Goal: Task Accomplishment & Management: Complete application form

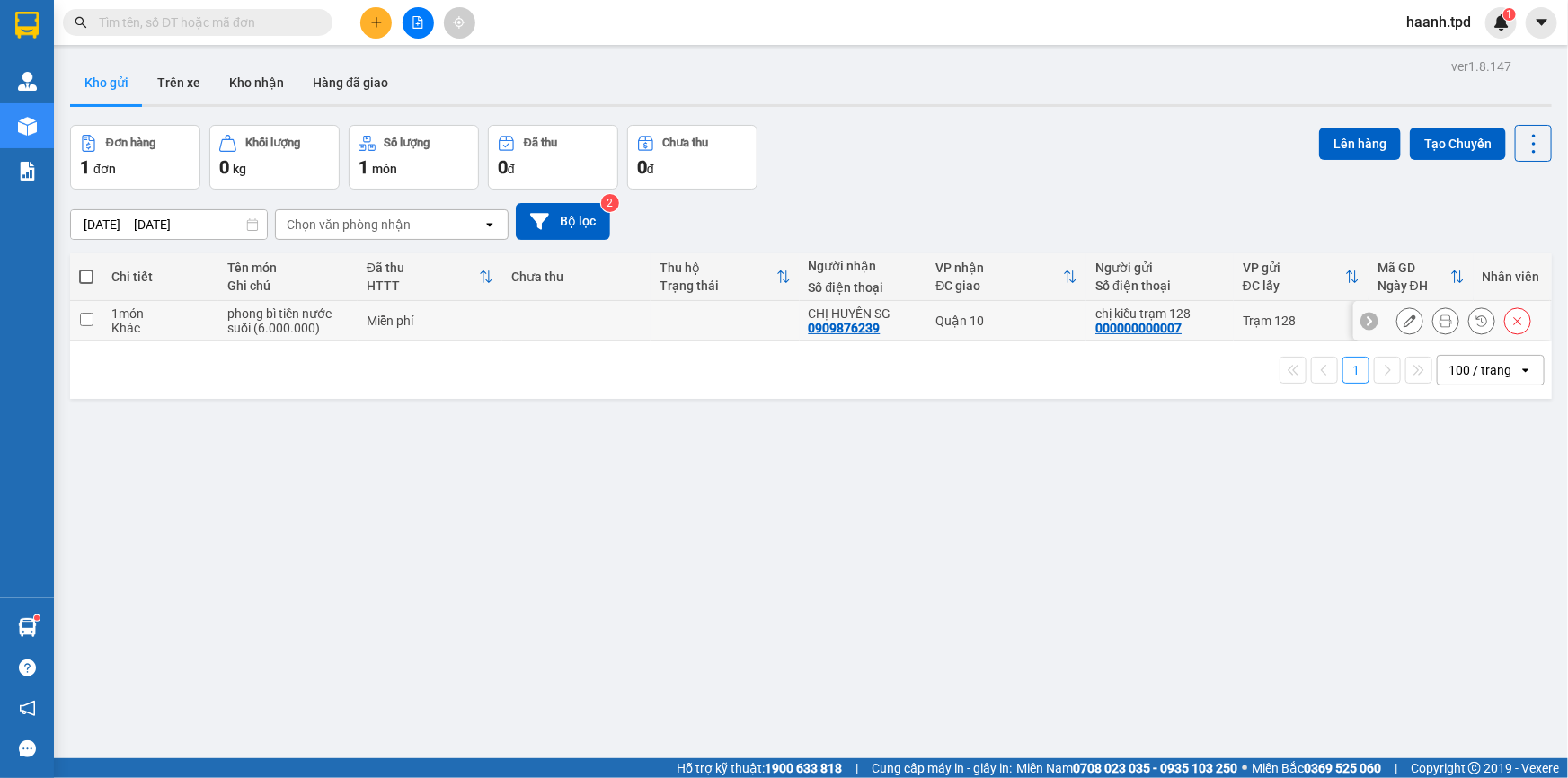
click at [1439, 317] on icon at bounding box center [1445, 320] width 12 height 12
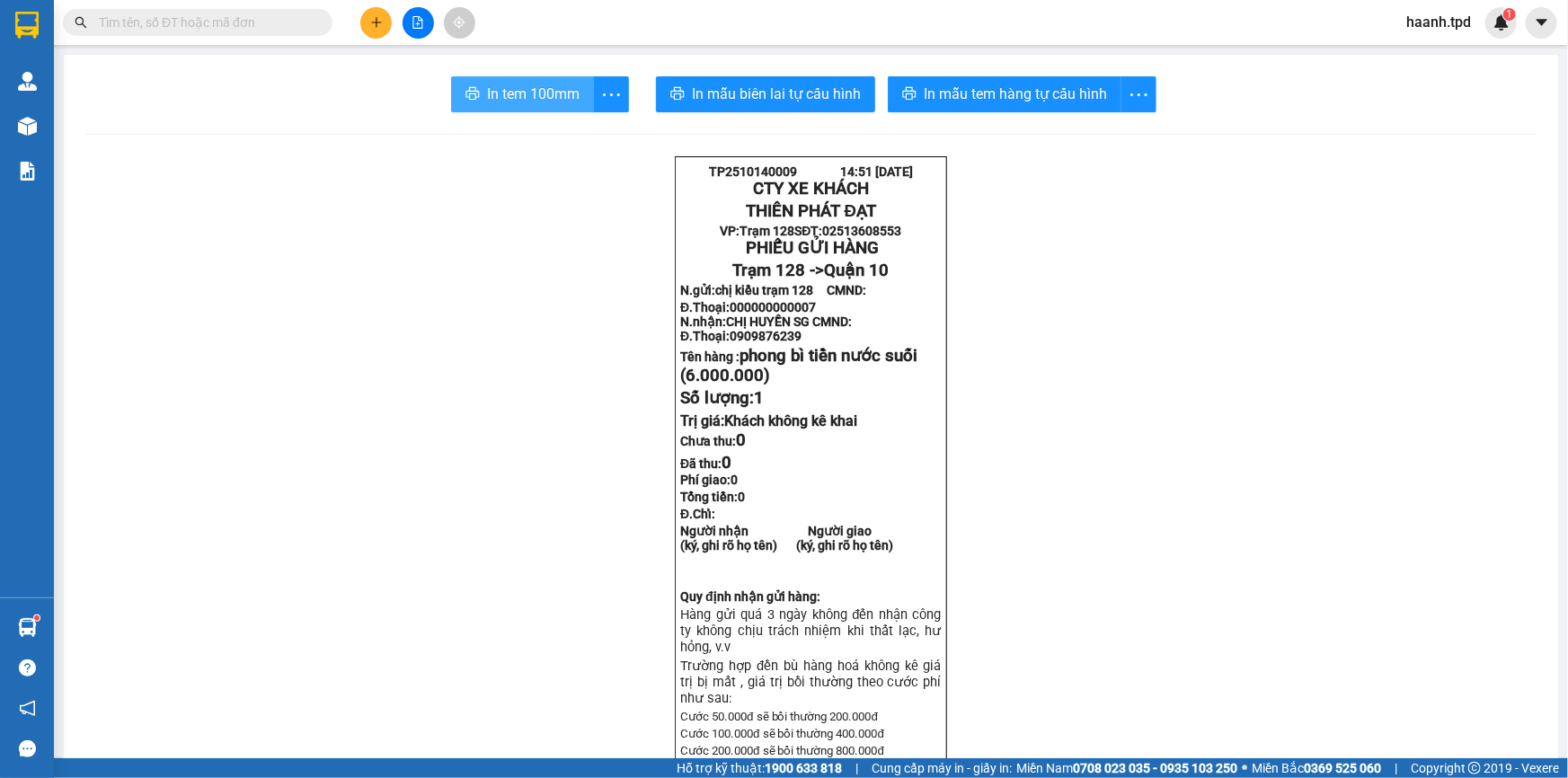
click at [494, 96] on span "In tem 100mm" at bounding box center [533, 95] width 93 height 23
drag, startPoint x: 375, startPoint y: 15, endPoint x: 389, endPoint y: 23, distance: 16.1
click at [389, 23] on button at bounding box center [375, 23] width 31 height 32
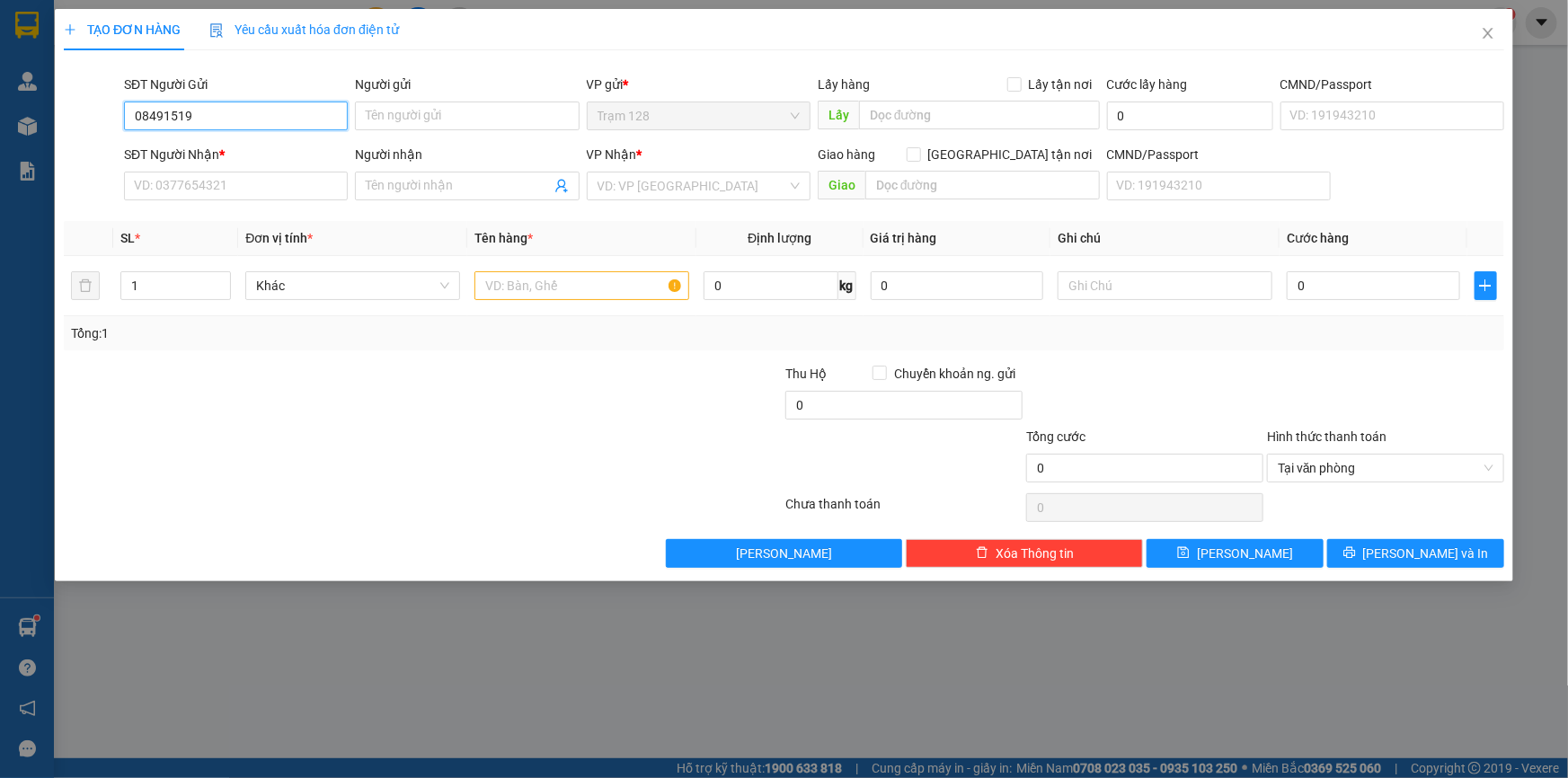
click at [260, 107] on input "08491519" at bounding box center [236, 116] width 223 height 29
type input "0849151915"
click at [412, 112] on input "Người gửi" at bounding box center [467, 116] width 223 height 29
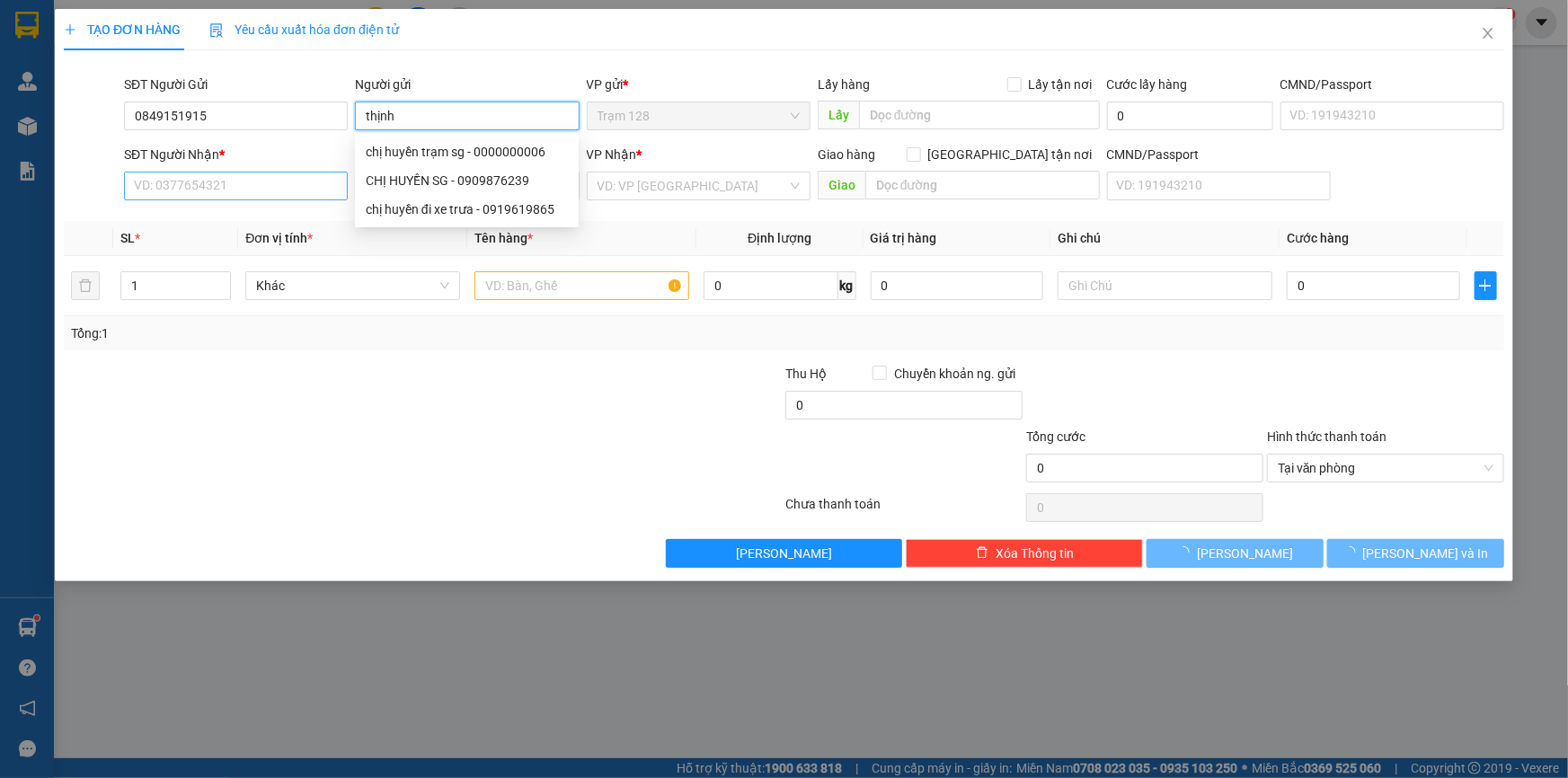
type input "thịnh"
click at [285, 172] on input "SĐT Người Nhận *" at bounding box center [236, 186] width 223 height 29
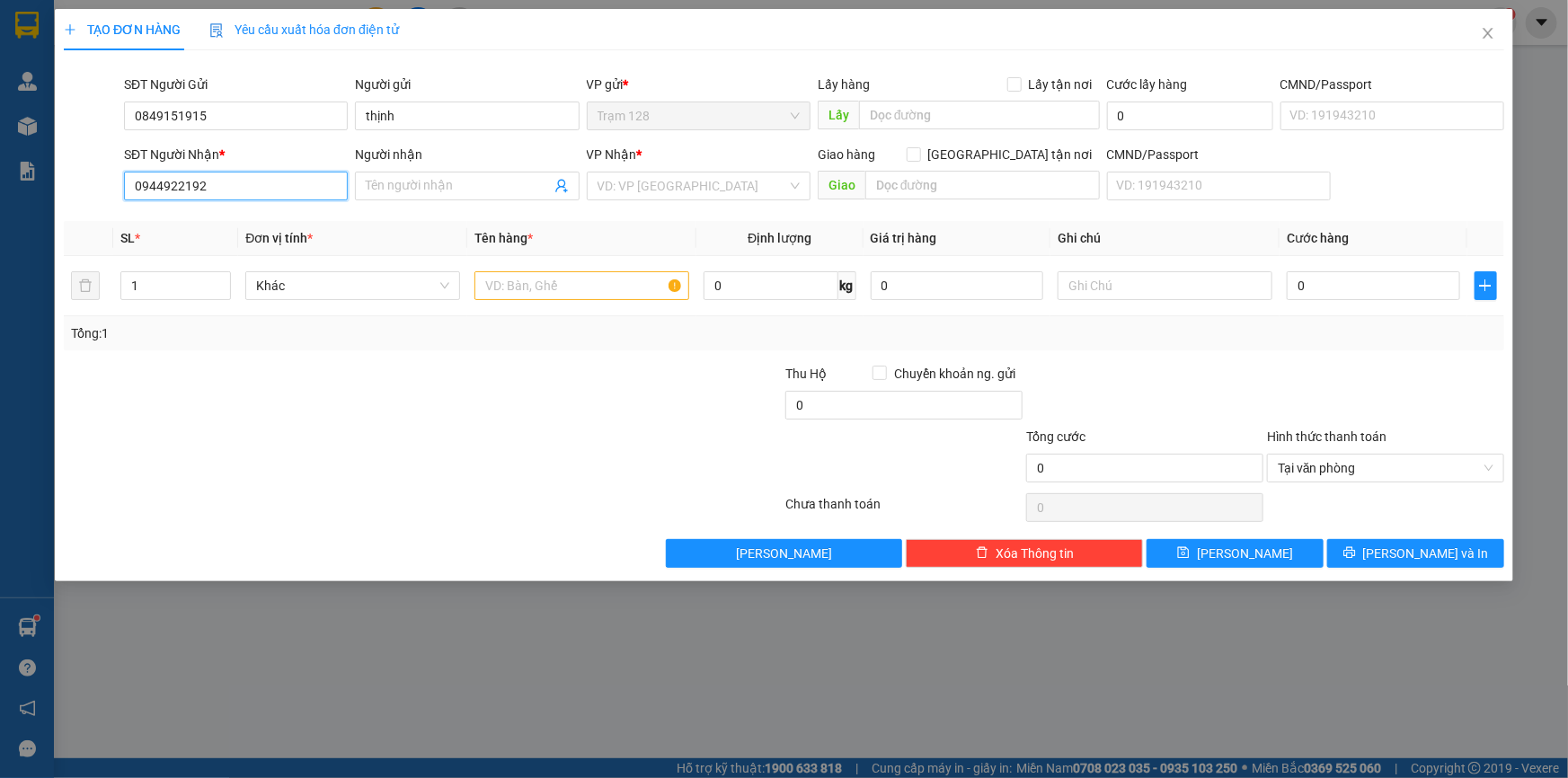
type input "0944922192"
type input "mẫn"
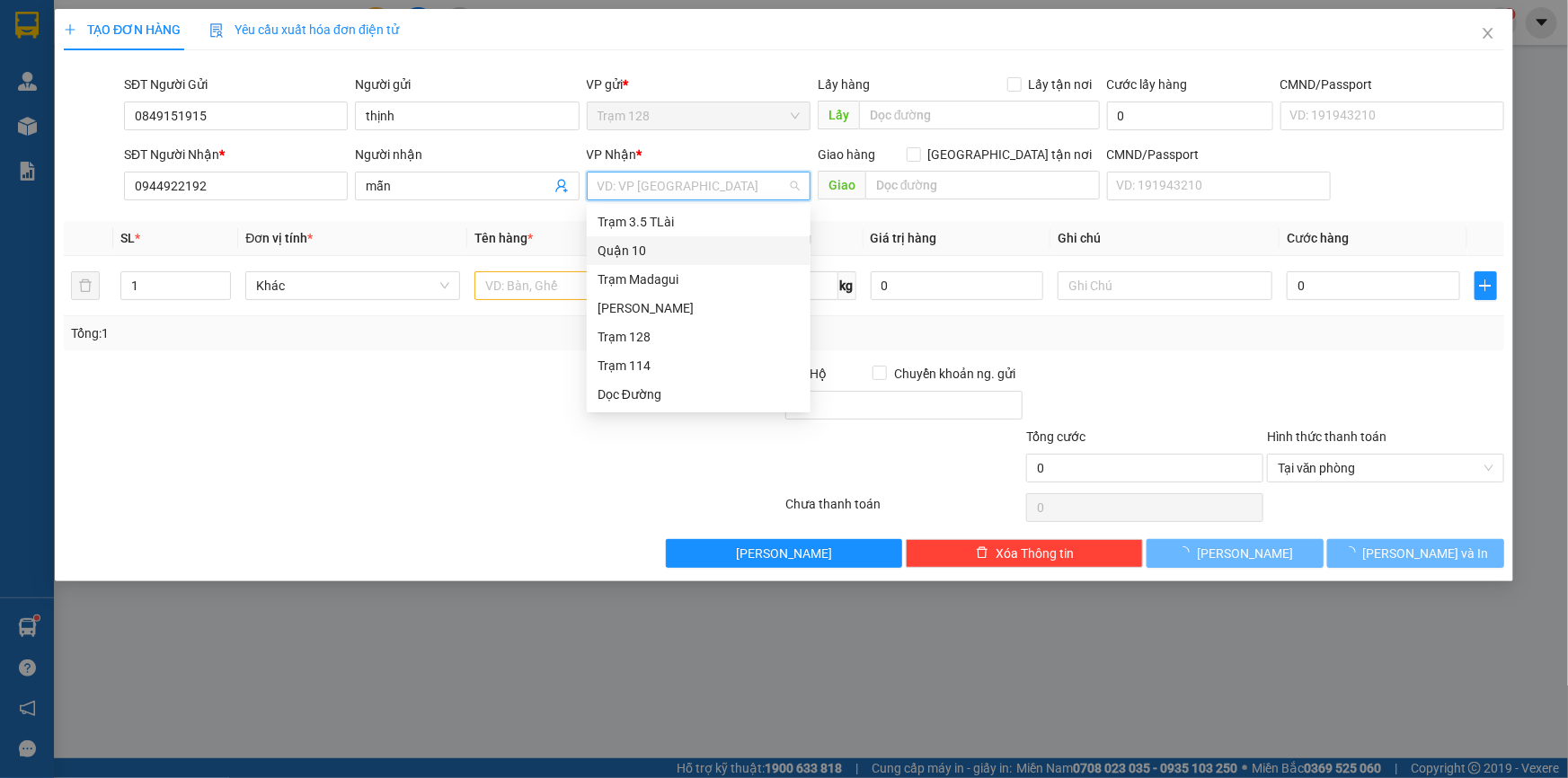
click at [638, 245] on div "Quận 10" at bounding box center [699, 250] width 202 height 20
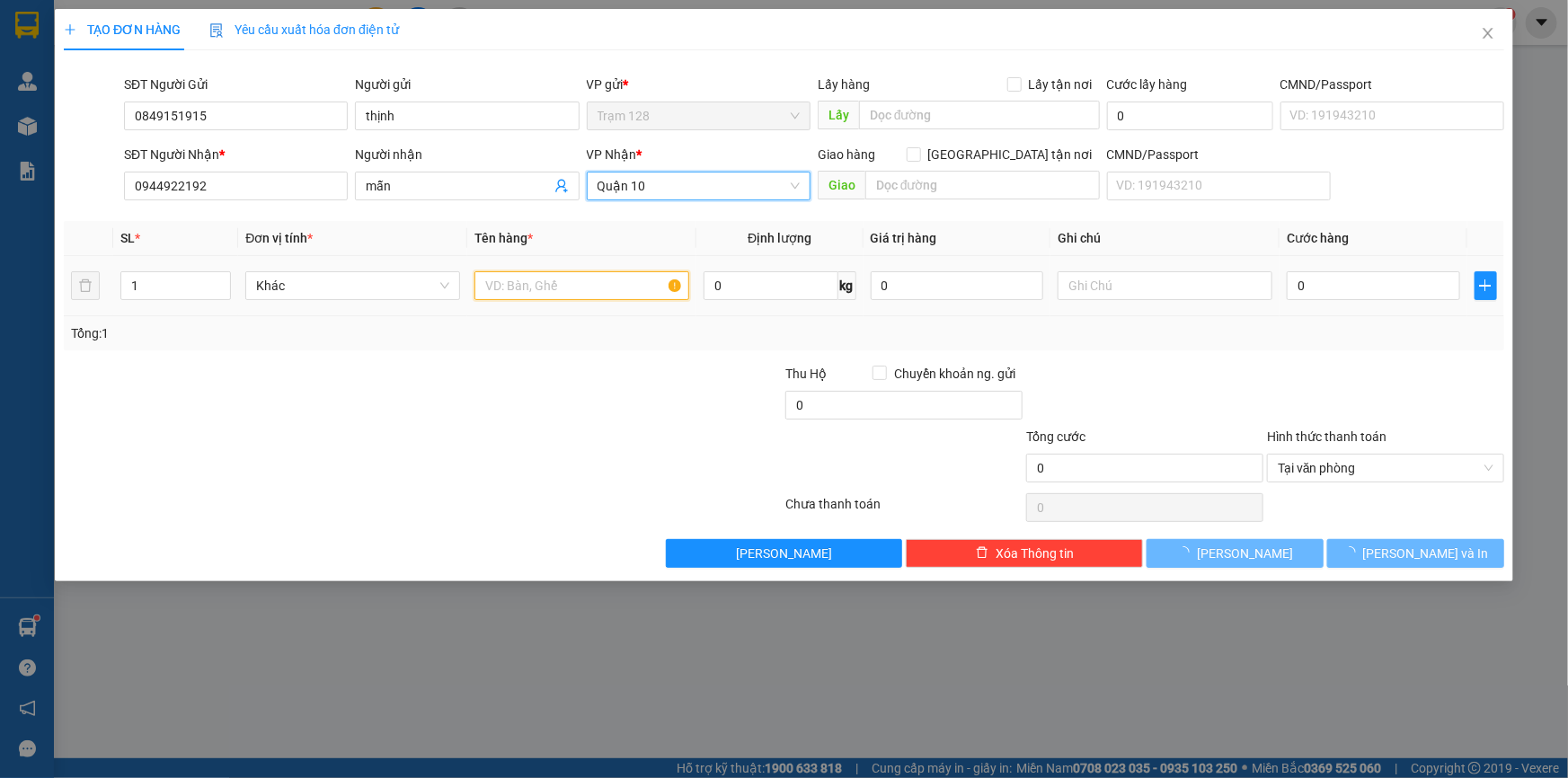
click at [559, 279] on input "text" at bounding box center [581, 285] width 215 height 29
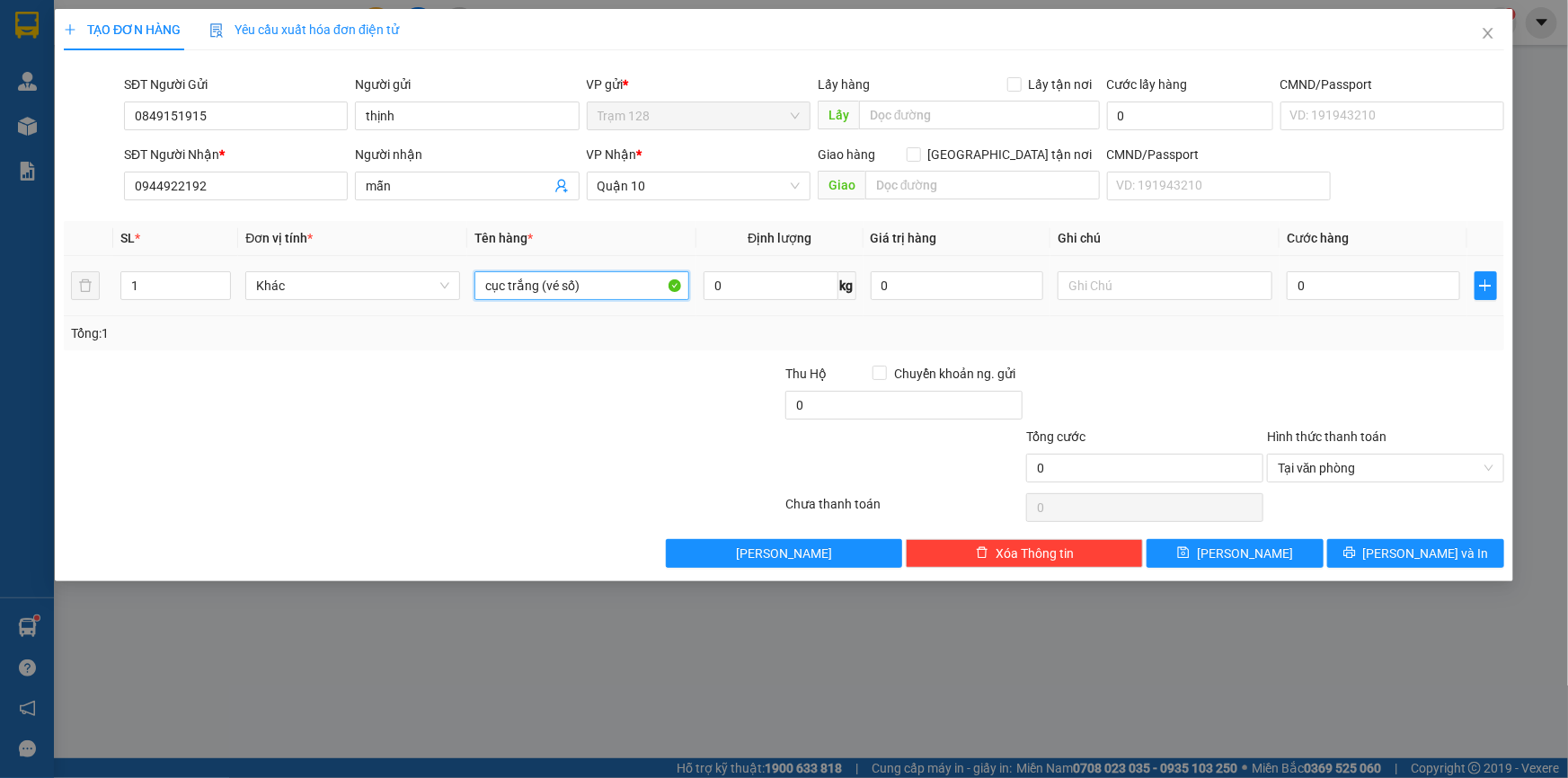
type input "cục trắng (vé số)"
type input "4"
type input "40"
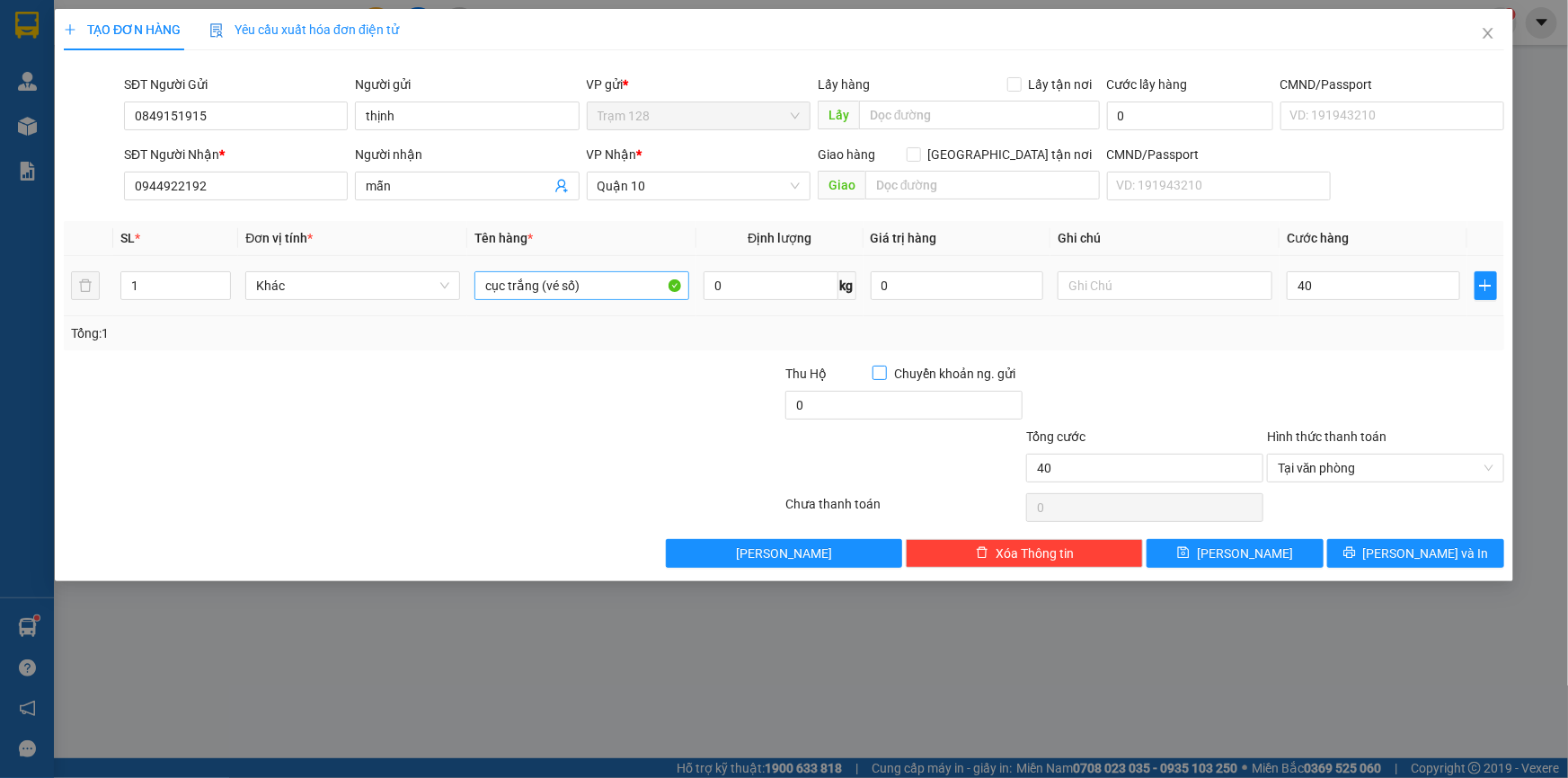
type input "40.000"
click at [895, 272] on input "0" at bounding box center [957, 285] width 174 height 29
type input "3.000.000"
click at [1396, 555] on button "[PERSON_NAME] và In" at bounding box center [1414, 554] width 177 height 29
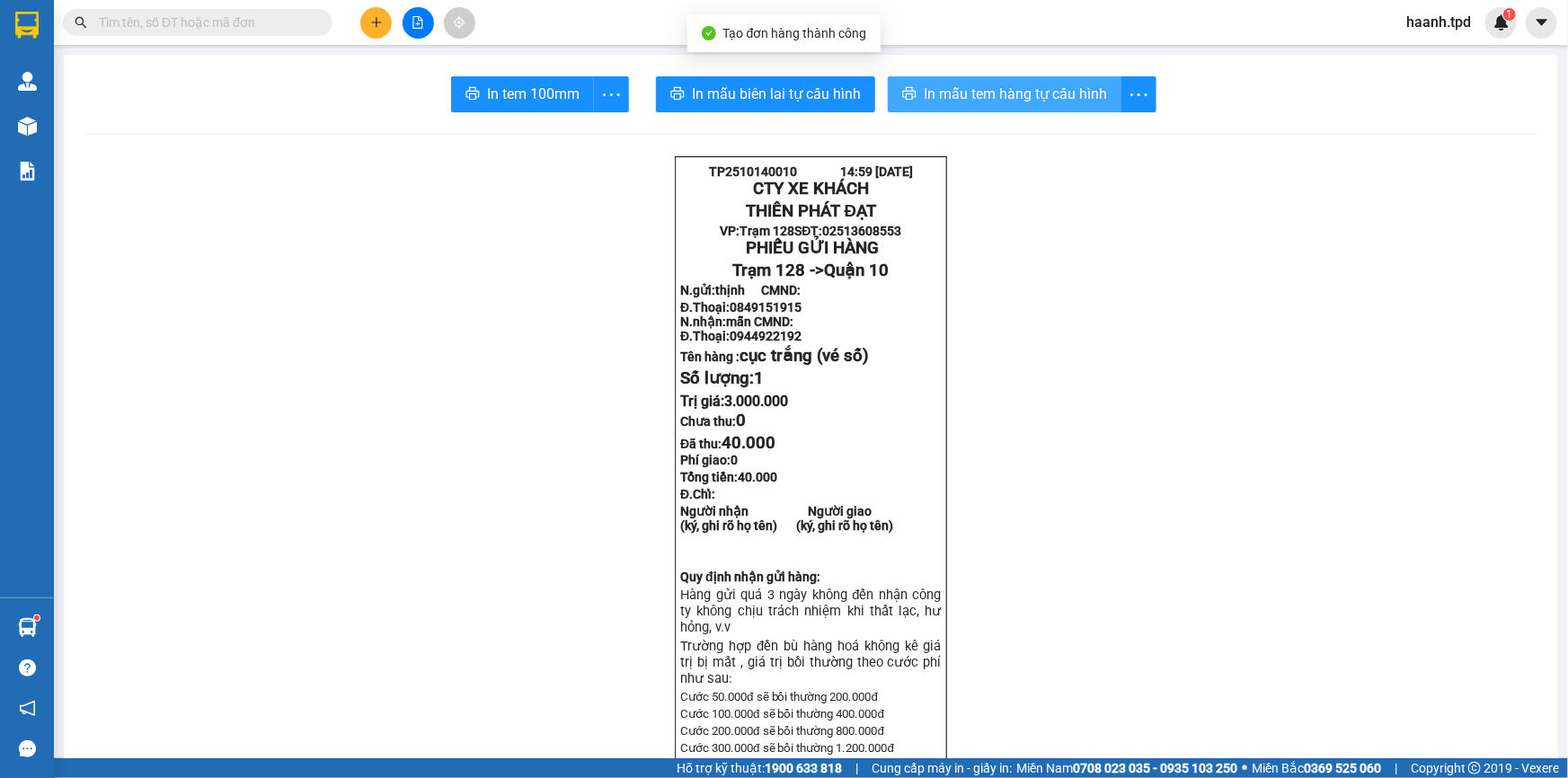
click at [958, 111] on button "In mẫu tem hàng tự cấu hình" at bounding box center [1004, 95] width 234 height 36
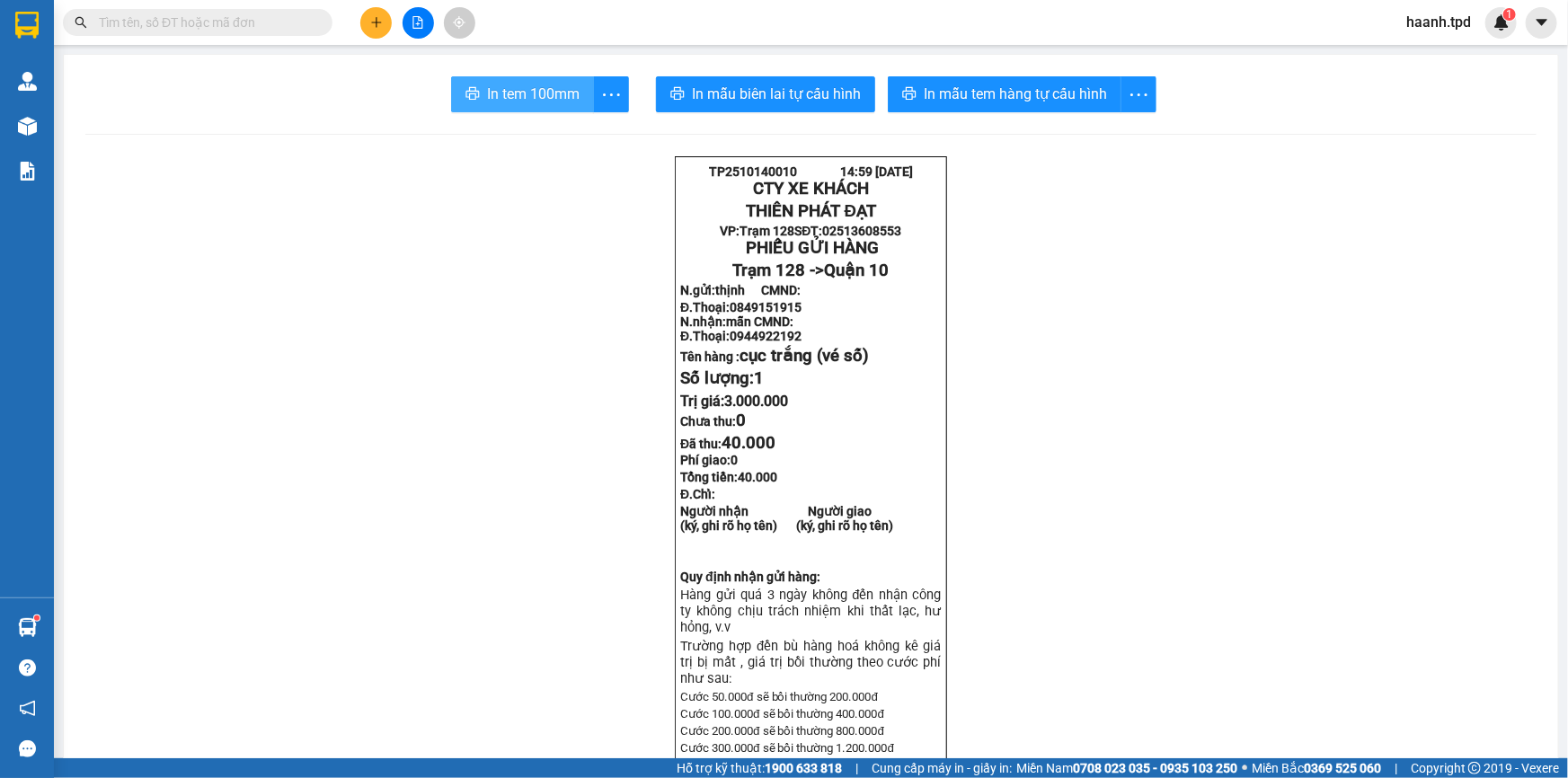
click at [513, 103] on span "In tem 100mm" at bounding box center [533, 95] width 93 height 23
click at [285, 32] on input "text" at bounding box center [205, 22] width 212 height 20
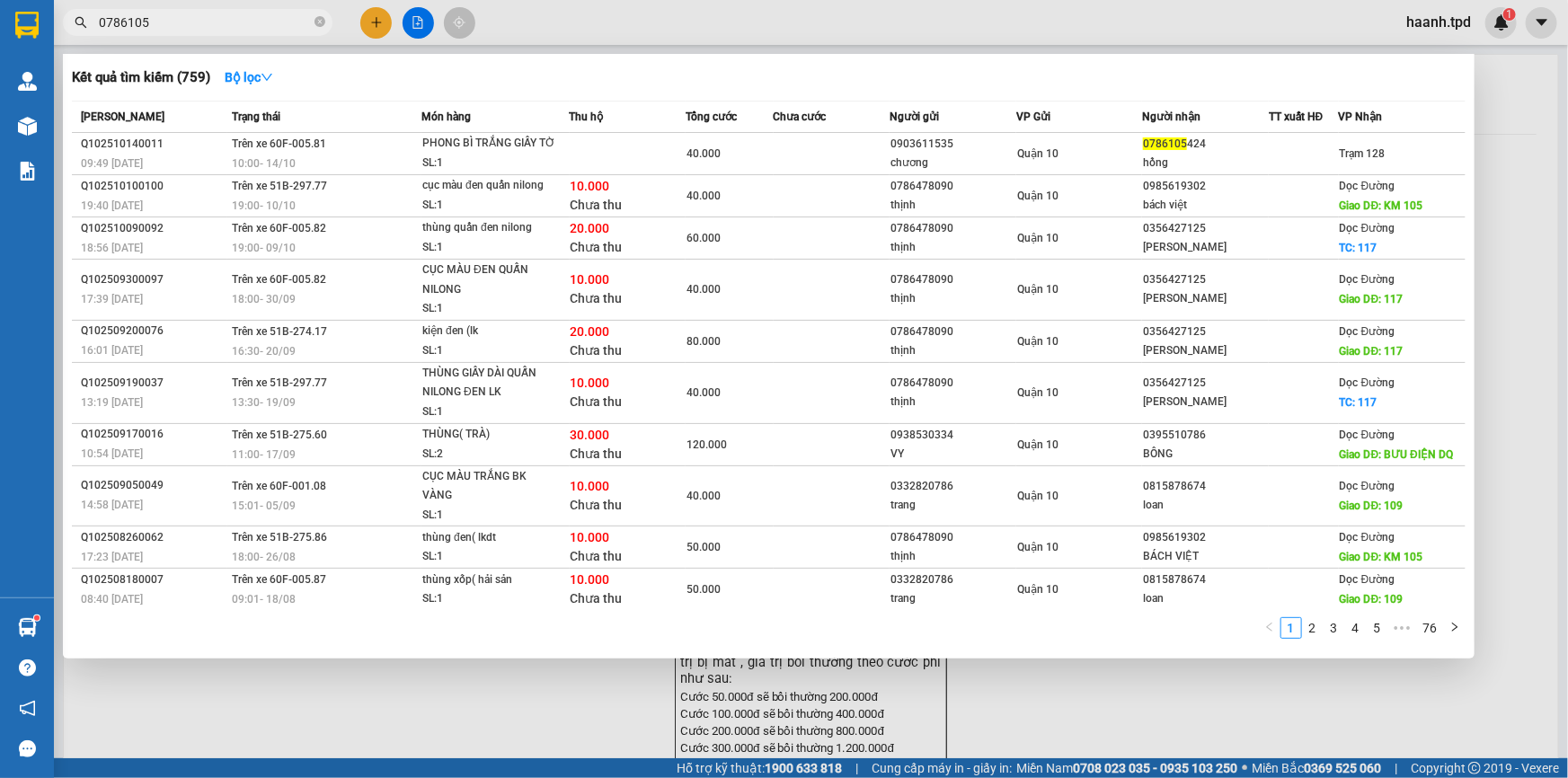
type input "0786105"
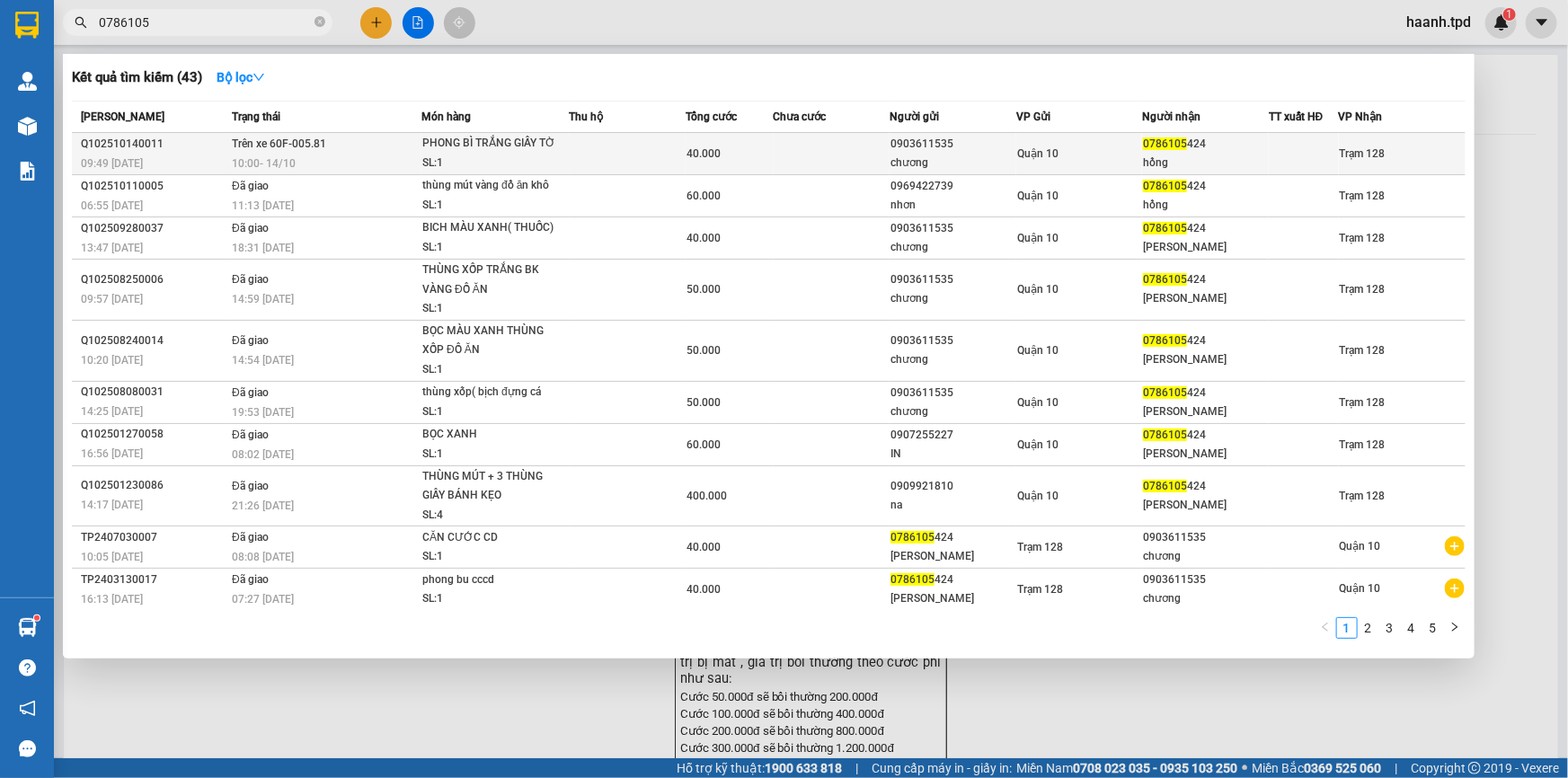
click at [995, 157] on div "chương" at bounding box center [952, 163] width 125 height 19
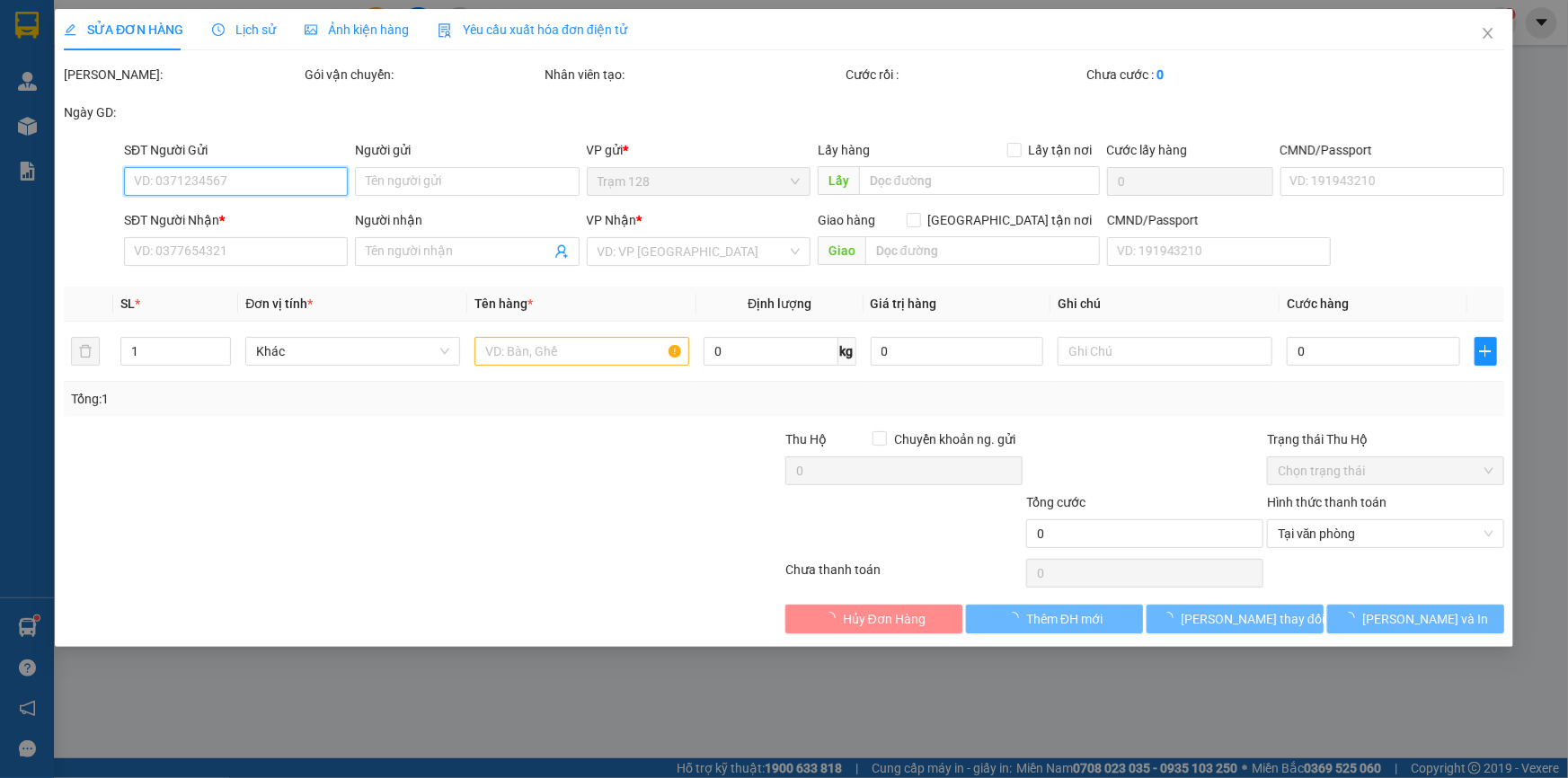
type input "0903611535"
type input "chương"
type input "079073009688"
type input "0786105424"
type input "hồng"
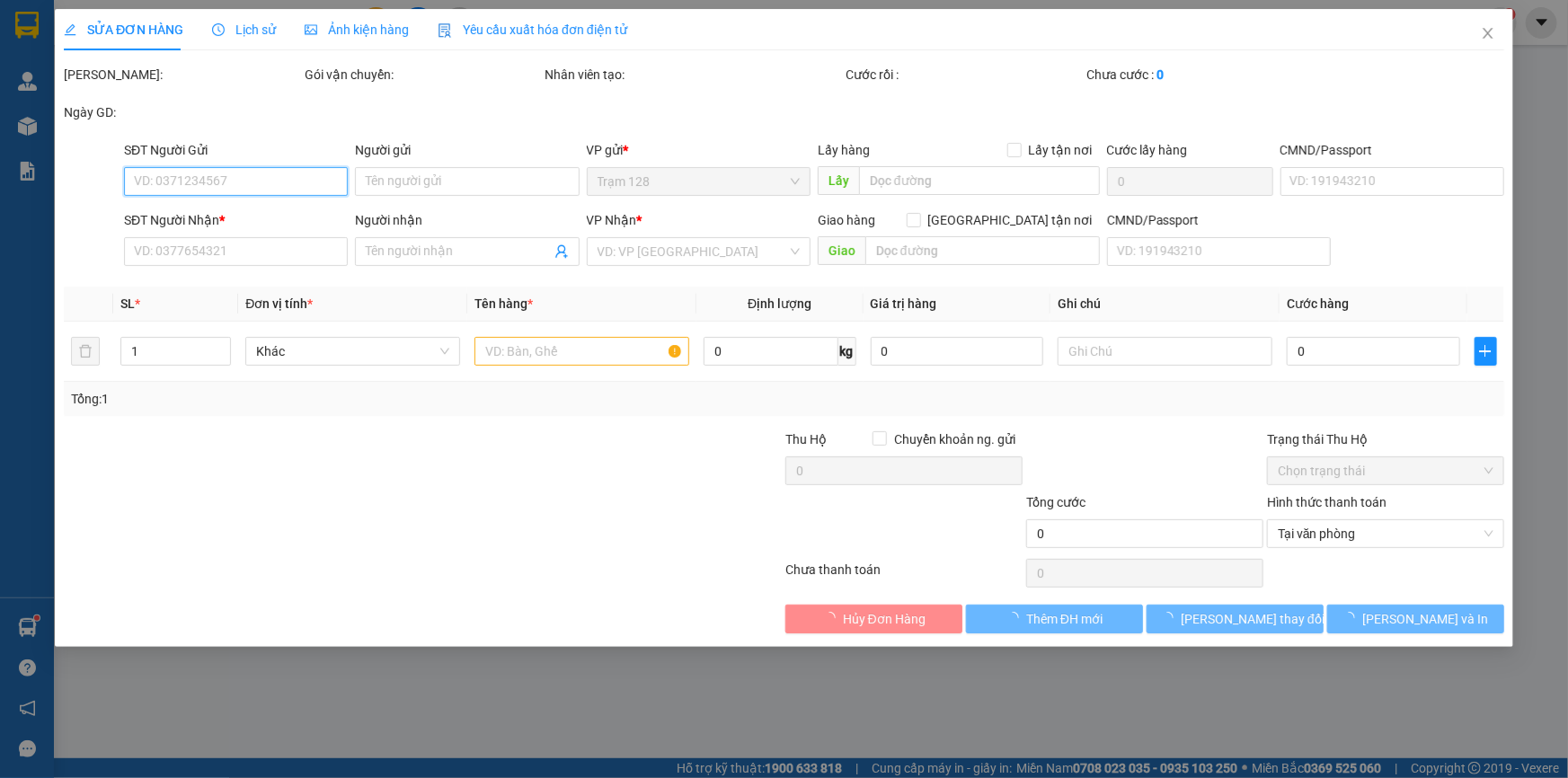
type input "051150004727"
type input "40.000"
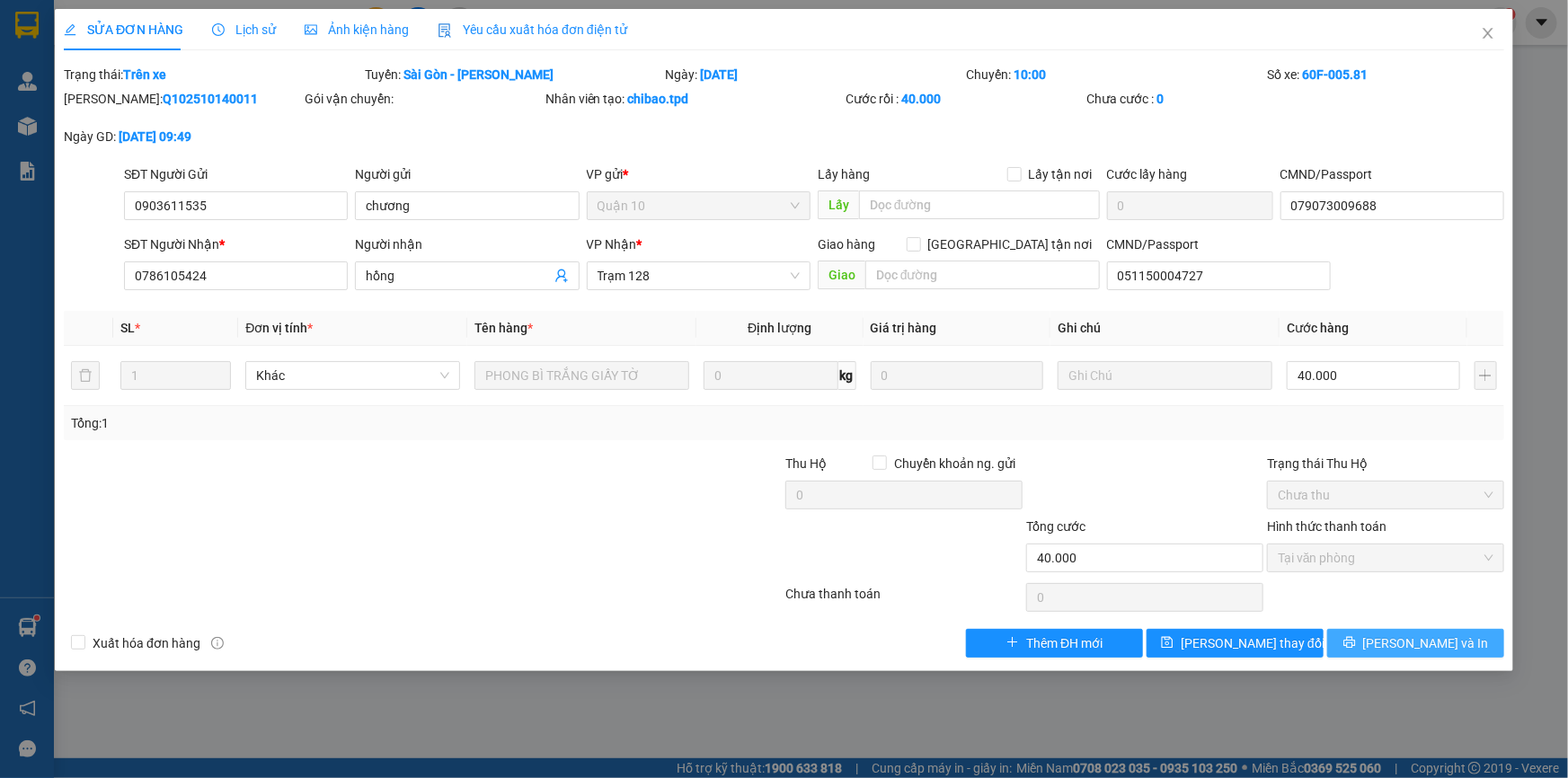
click at [1444, 646] on span "[PERSON_NAME] và In" at bounding box center [1426, 643] width 126 height 20
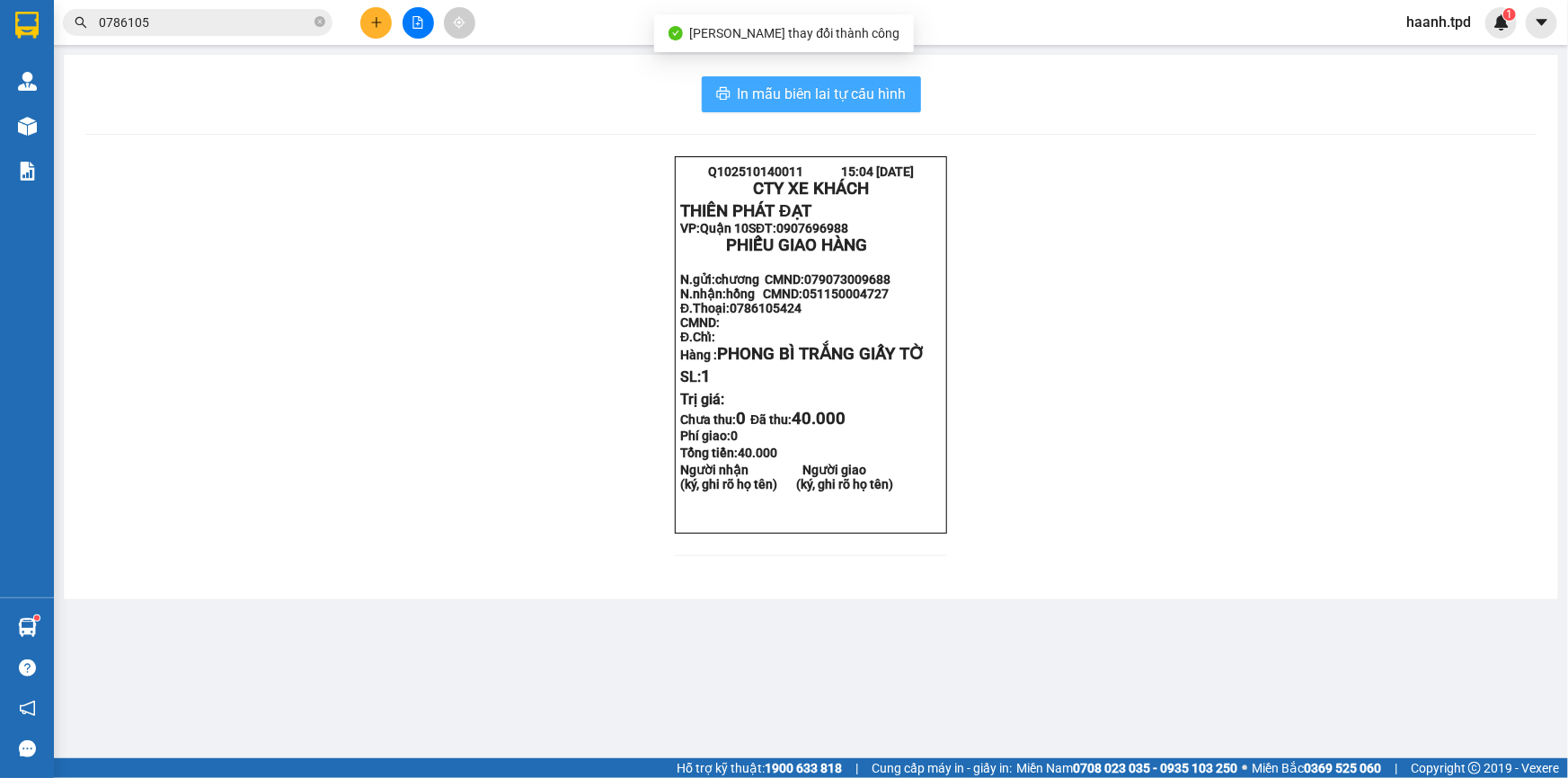
click at [833, 81] on button "In mẫu biên lai tự cấu hình" at bounding box center [811, 95] width 220 height 36
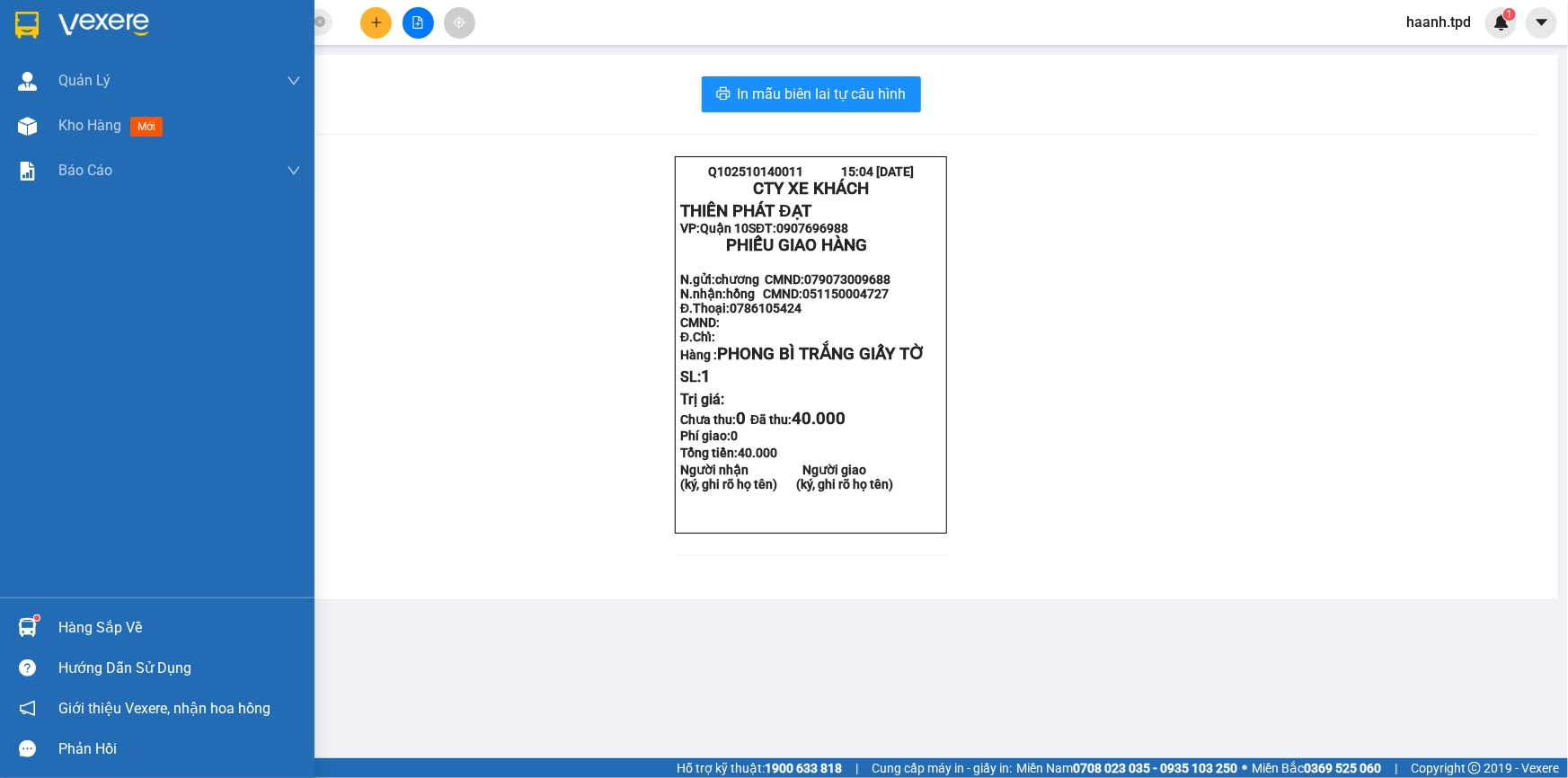
click at [86, 612] on div "Hàng sắp về" at bounding box center [157, 627] width 314 height 40
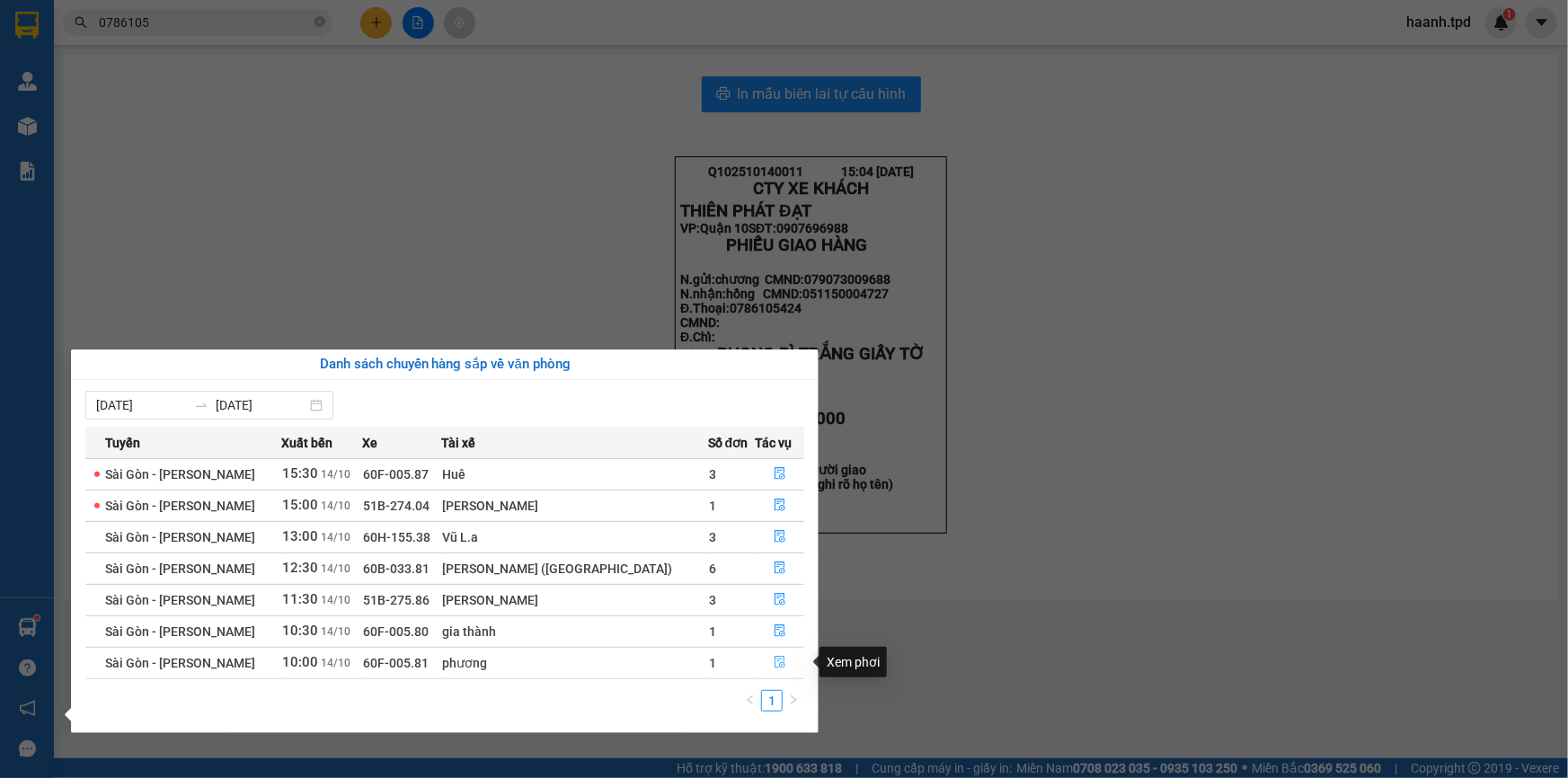
click at [774, 659] on icon "file-done" at bounding box center [779, 662] width 10 height 12
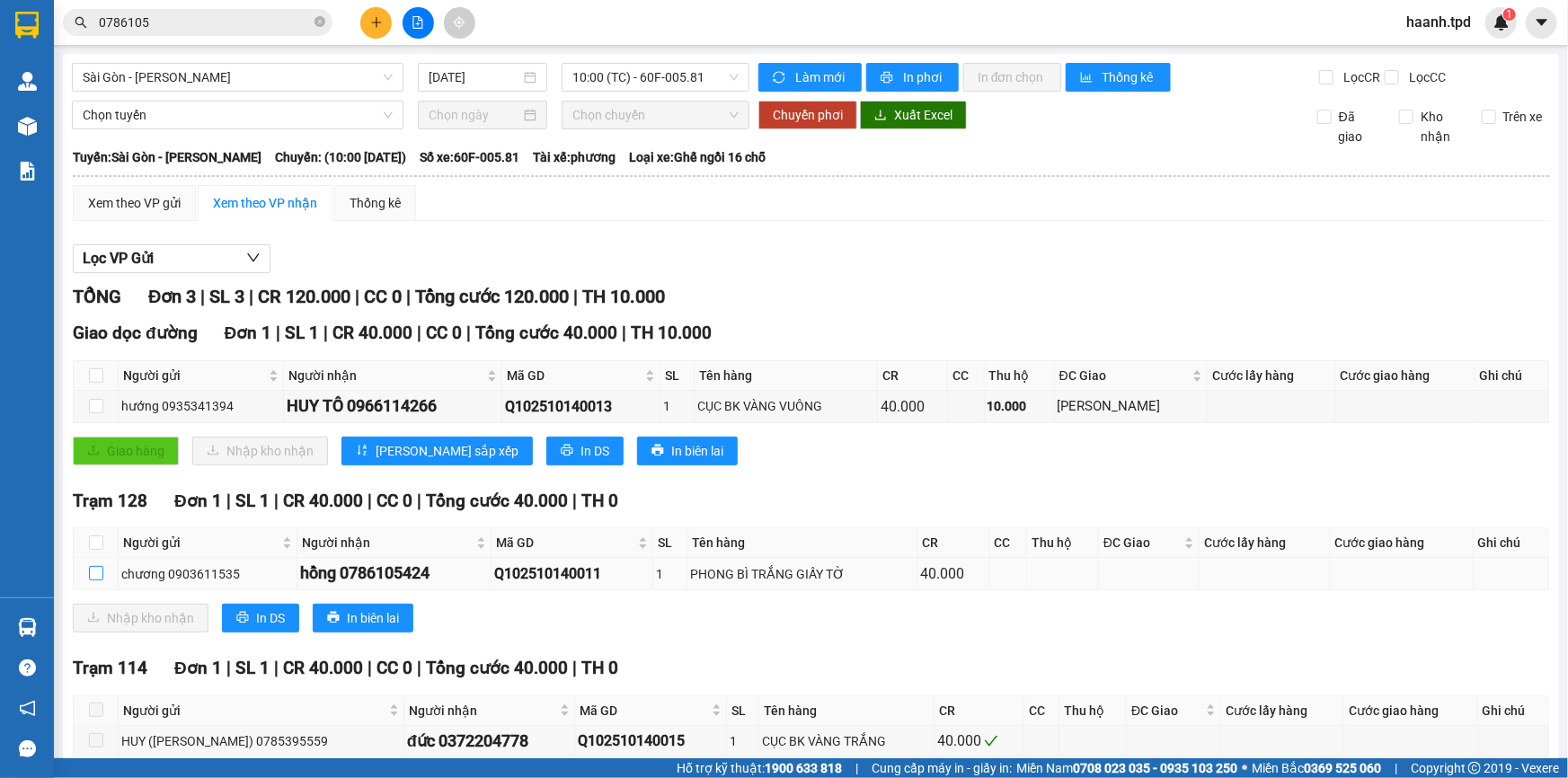
click at [98, 574] on input "checkbox" at bounding box center [95, 573] width 14 height 14
checkbox input "true"
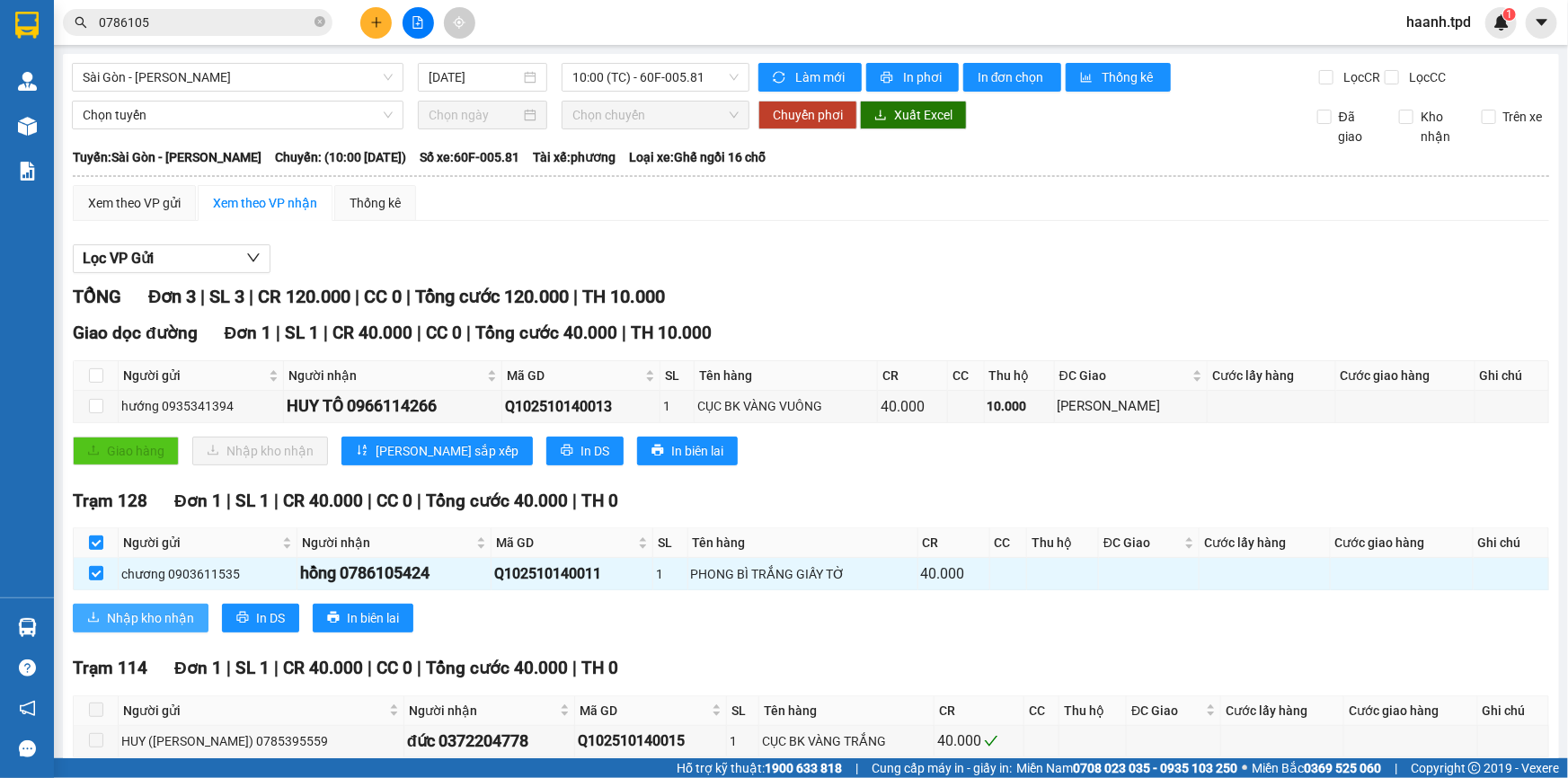
click at [144, 613] on span "Nhập kho nhận" at bounding box center [150, 618] width 87 height 20
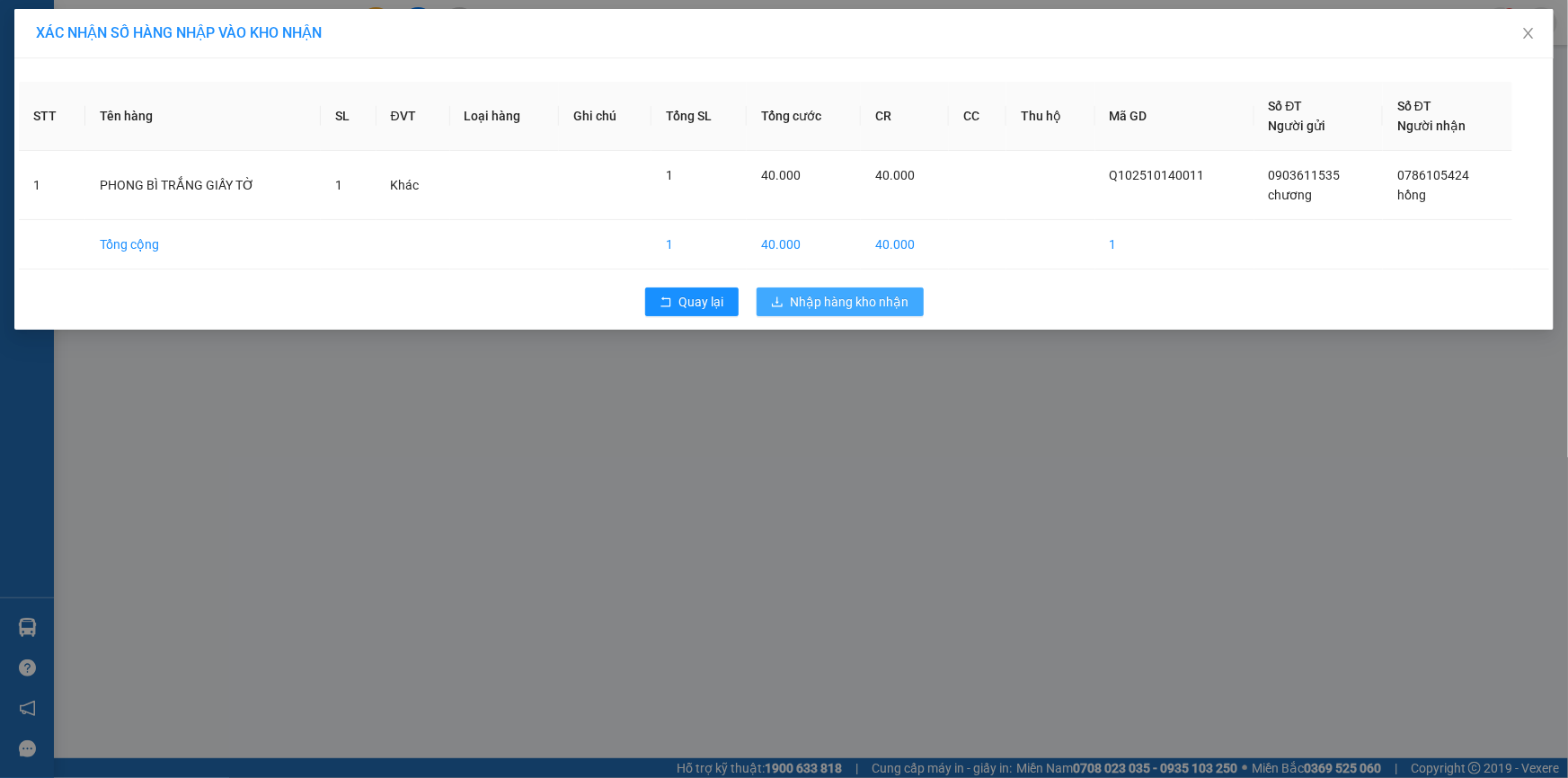
click at [897, 302] on span "Nhập hàng kho nhận" at bounding box center [849, 302] width 118 height 20
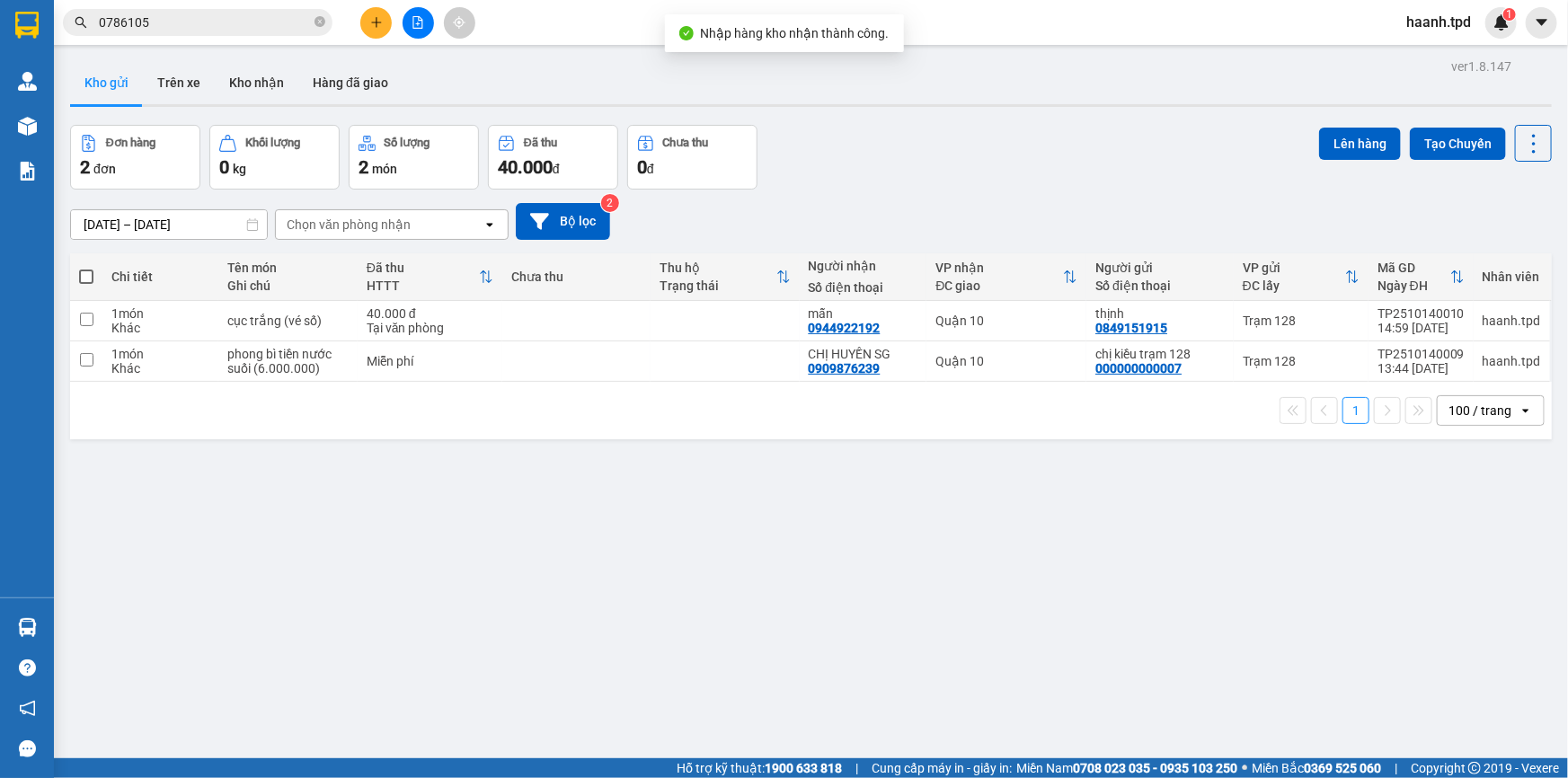
drag, startPoint x: 264, startPoint y: 88, endPoint x: 362, endPoint y: 139, distance: 110.5
click at [265, 88] on button "Kho nhận" at bounding box center [257, 82] width 84 height 43
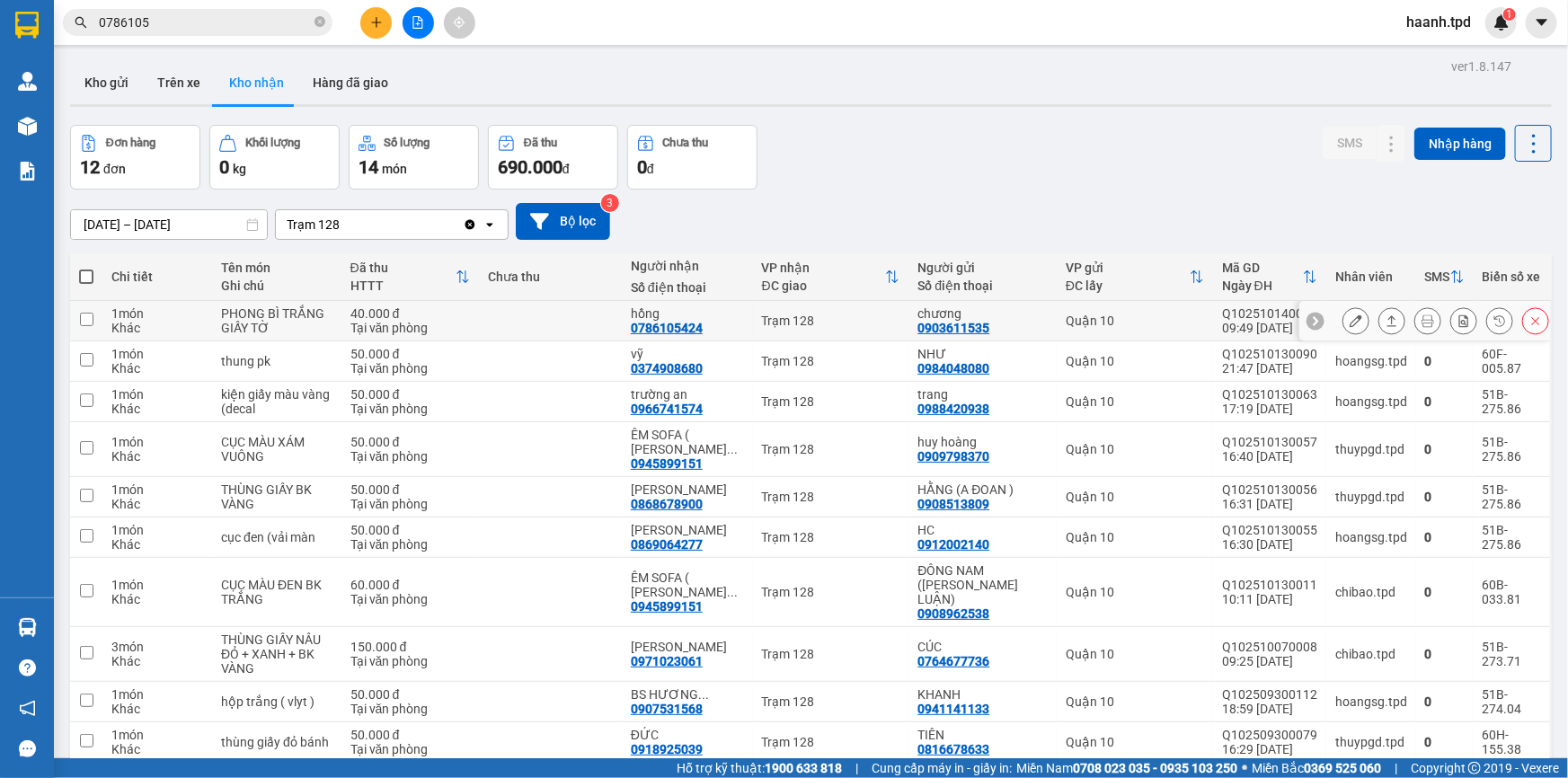
click at [1349, 322] on icon at bounding box center [1355, 320] width 12 height 12
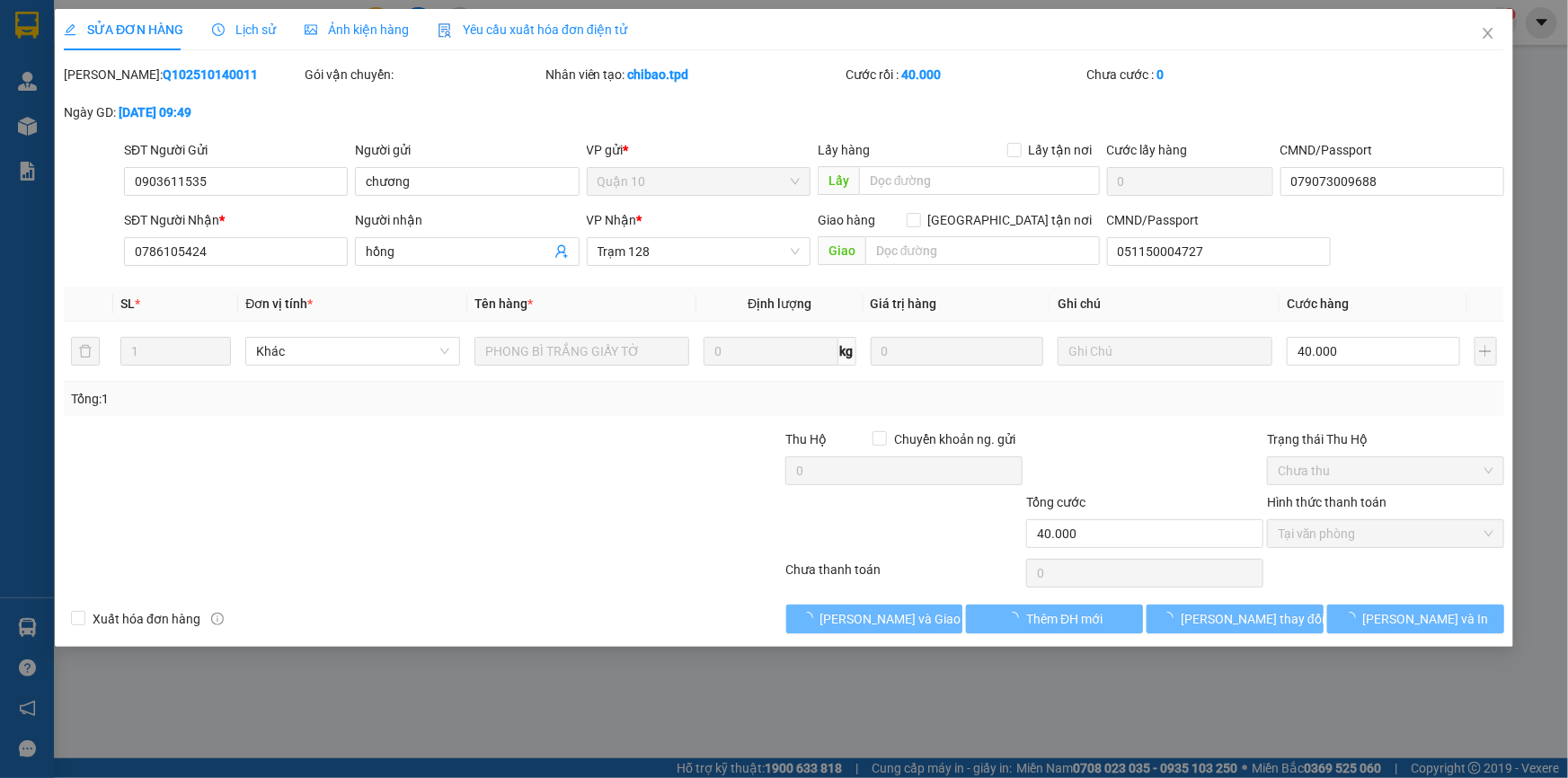
type input "0903611535"
type input "chương"
type input "079073009688"
type input "0786105424"
type input "hồng"
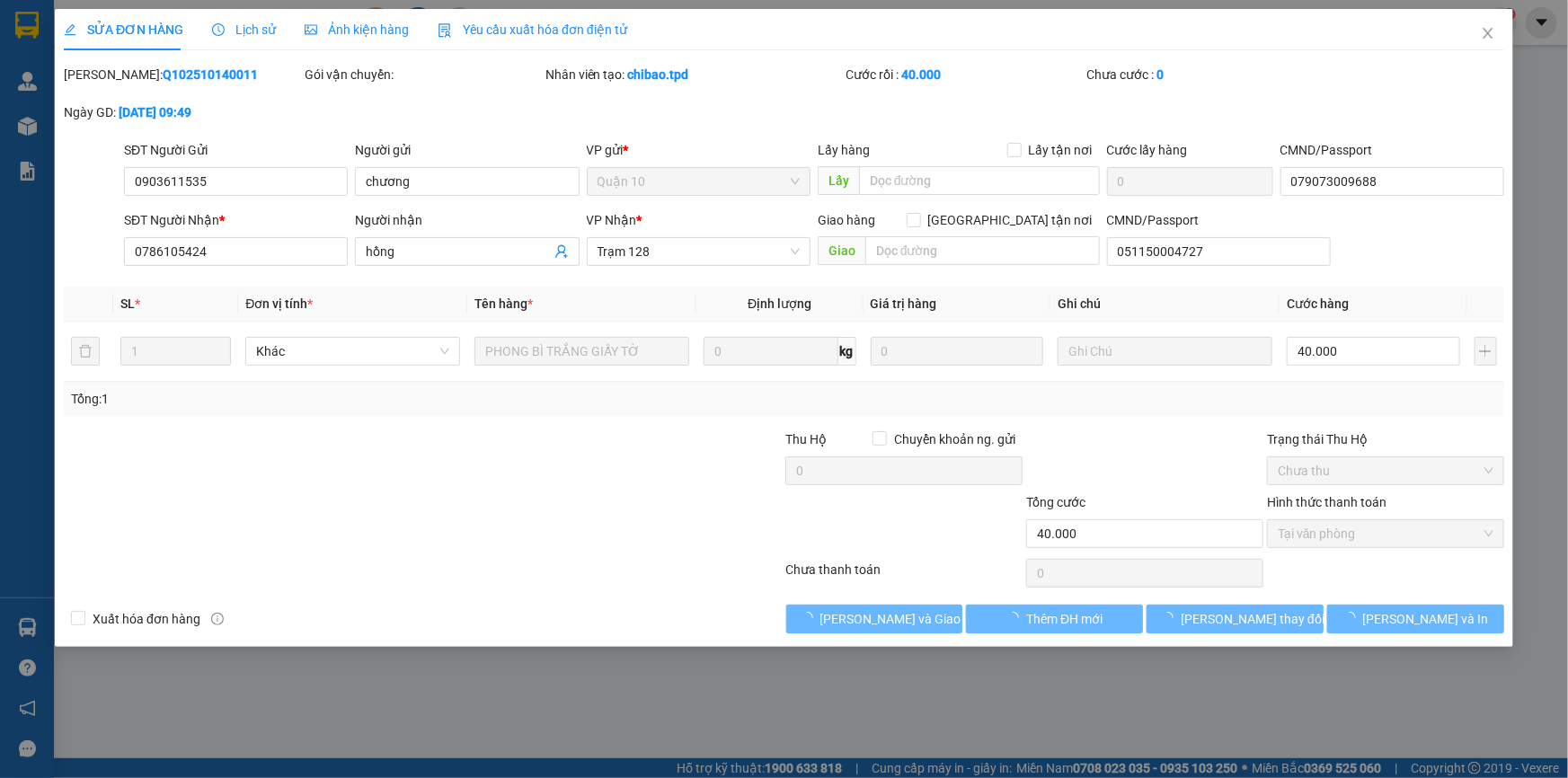
type input "051150004727"
type input "40.000"
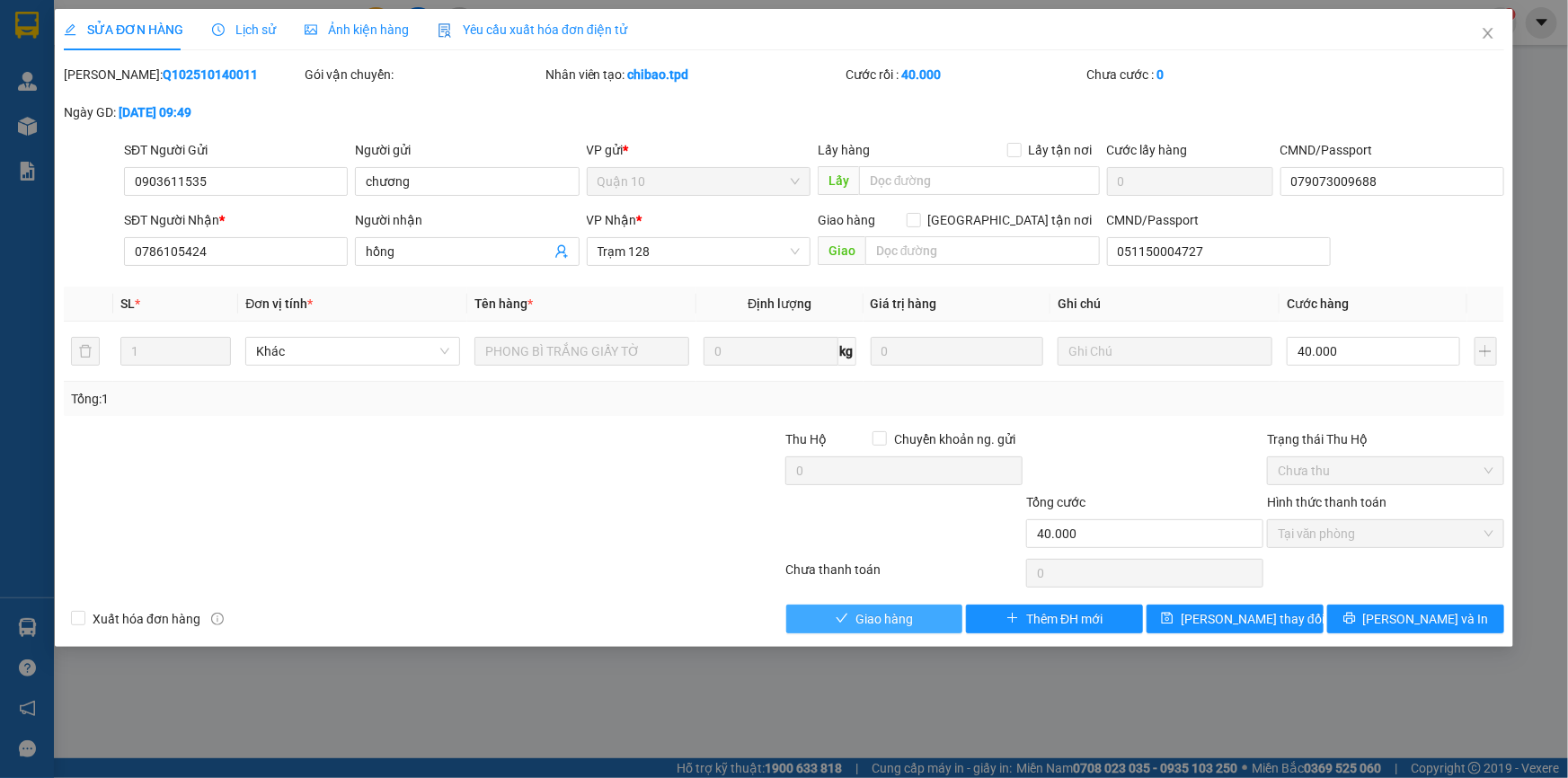
click at [881, 619] on span "Giao hàng" at bounding box center [884, 619] width 57 height 20
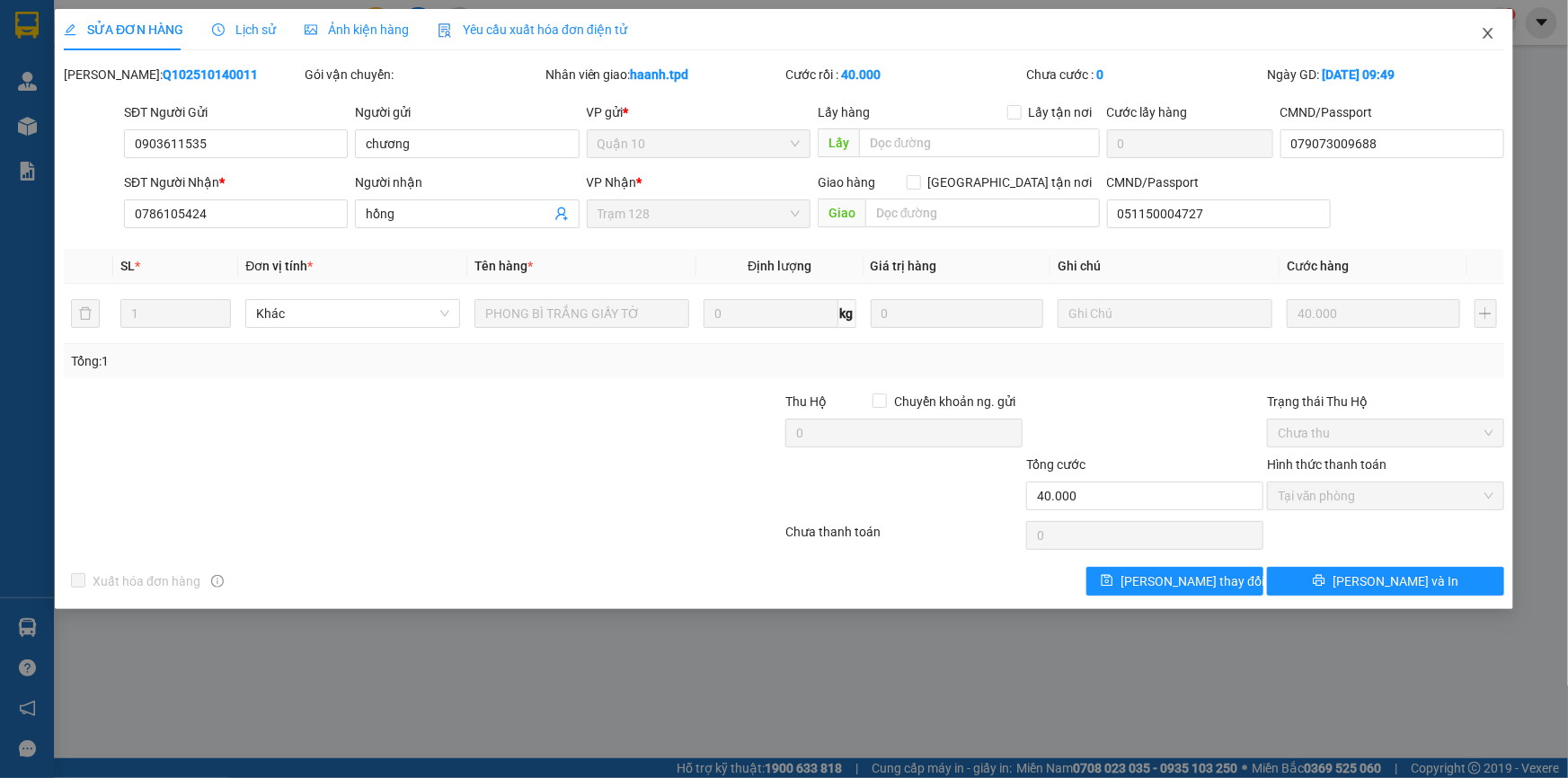
drag, startPoint x: 1484, startPoint y: 34, endPoint x: 1479, endPoint y: 44, distance: 11.2
click at [1482, 38] on icon "close" at bounding box center [1487, 32] width 14 height 14
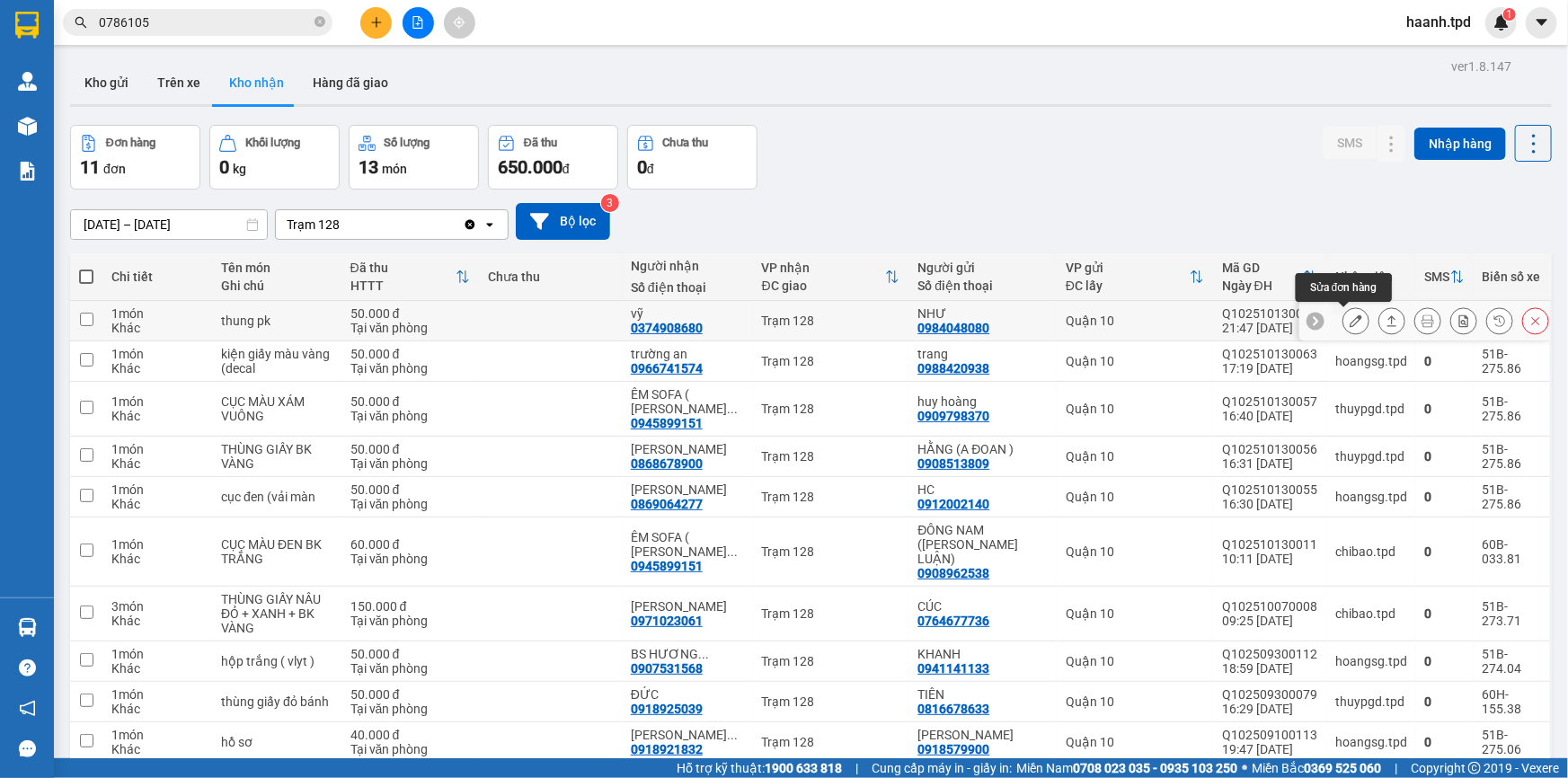
click at [1349, 320] on icon at bounding box center [1355, 320] width 12 height 12
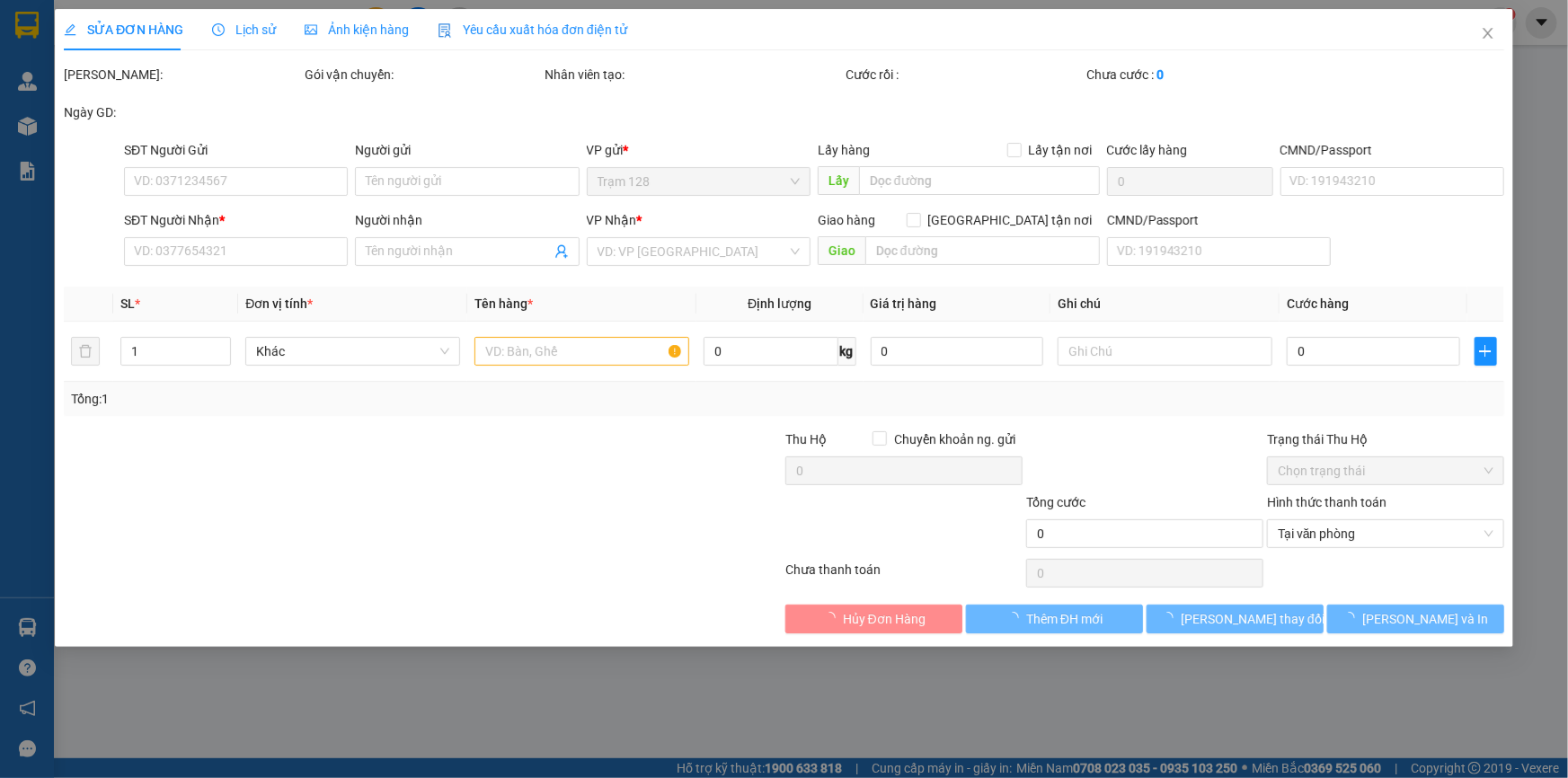
type input "0984048080"
type input "NHƯ"
type input "084195000007- [PERSON_NAME]"
type input "0374908680"
type input "vỹ"
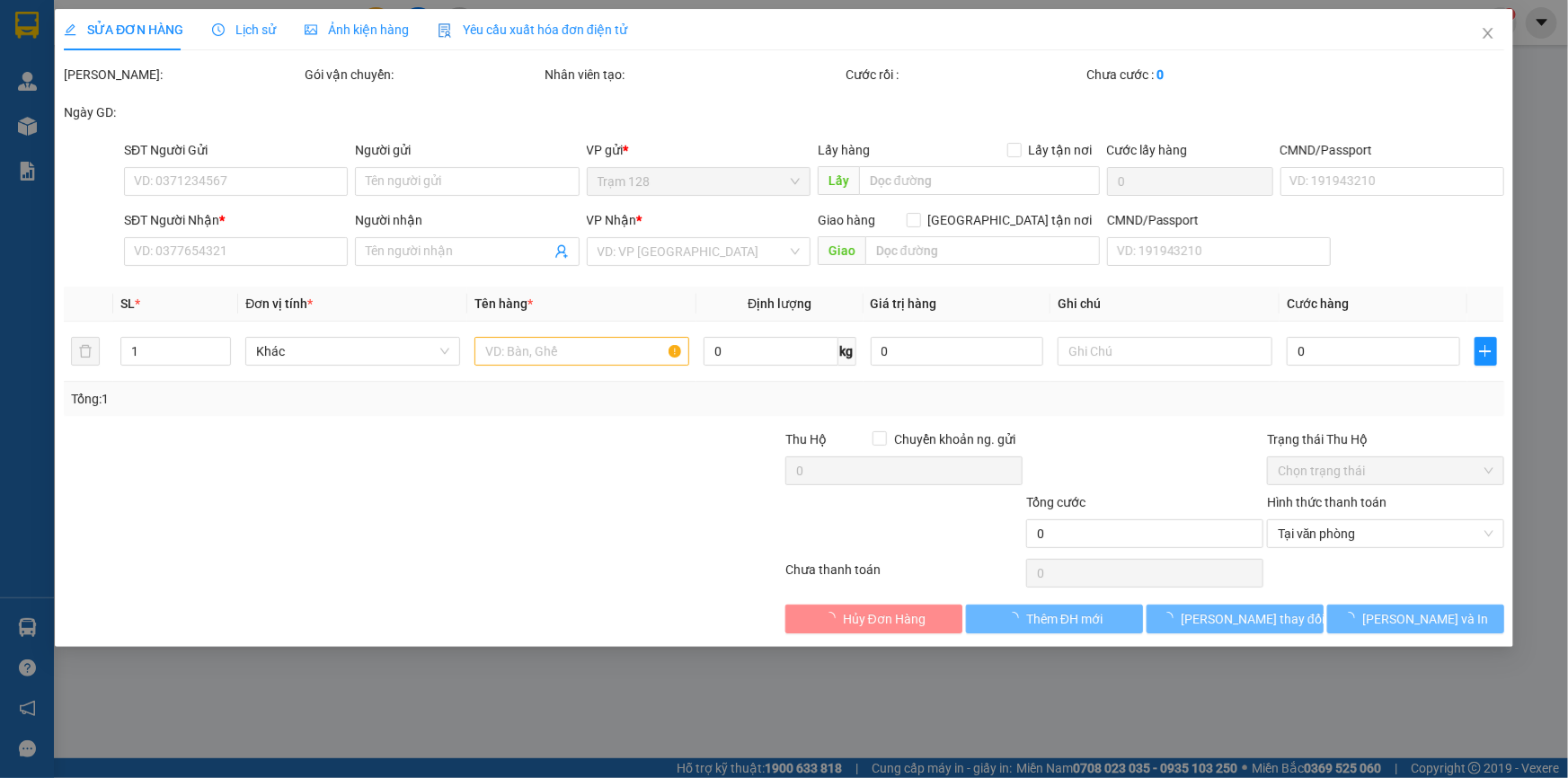
type input "50.000"
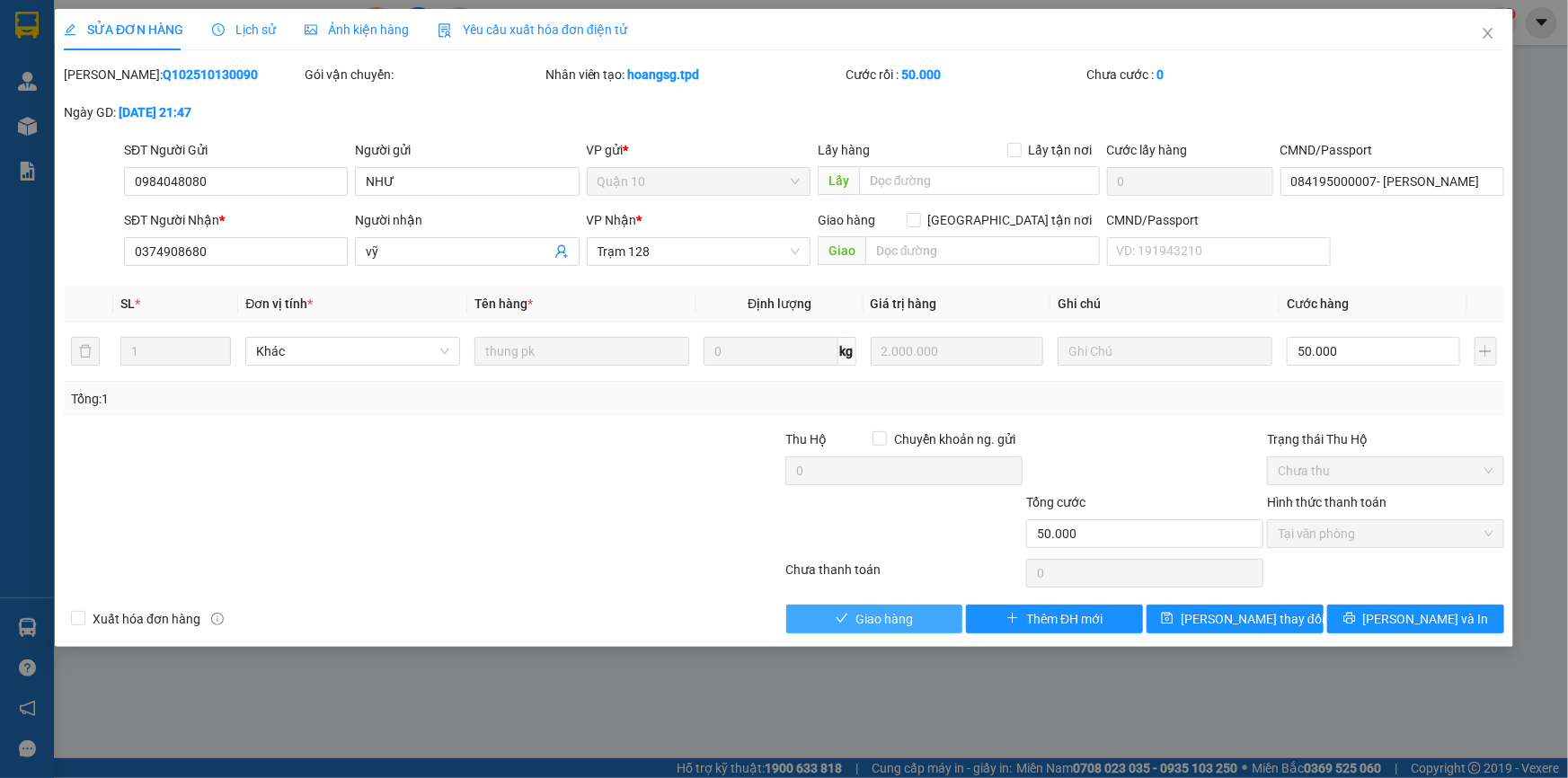
click at [882, 618] on span "Giao hàng" at bounding box center [884, 619] width 57 height 20
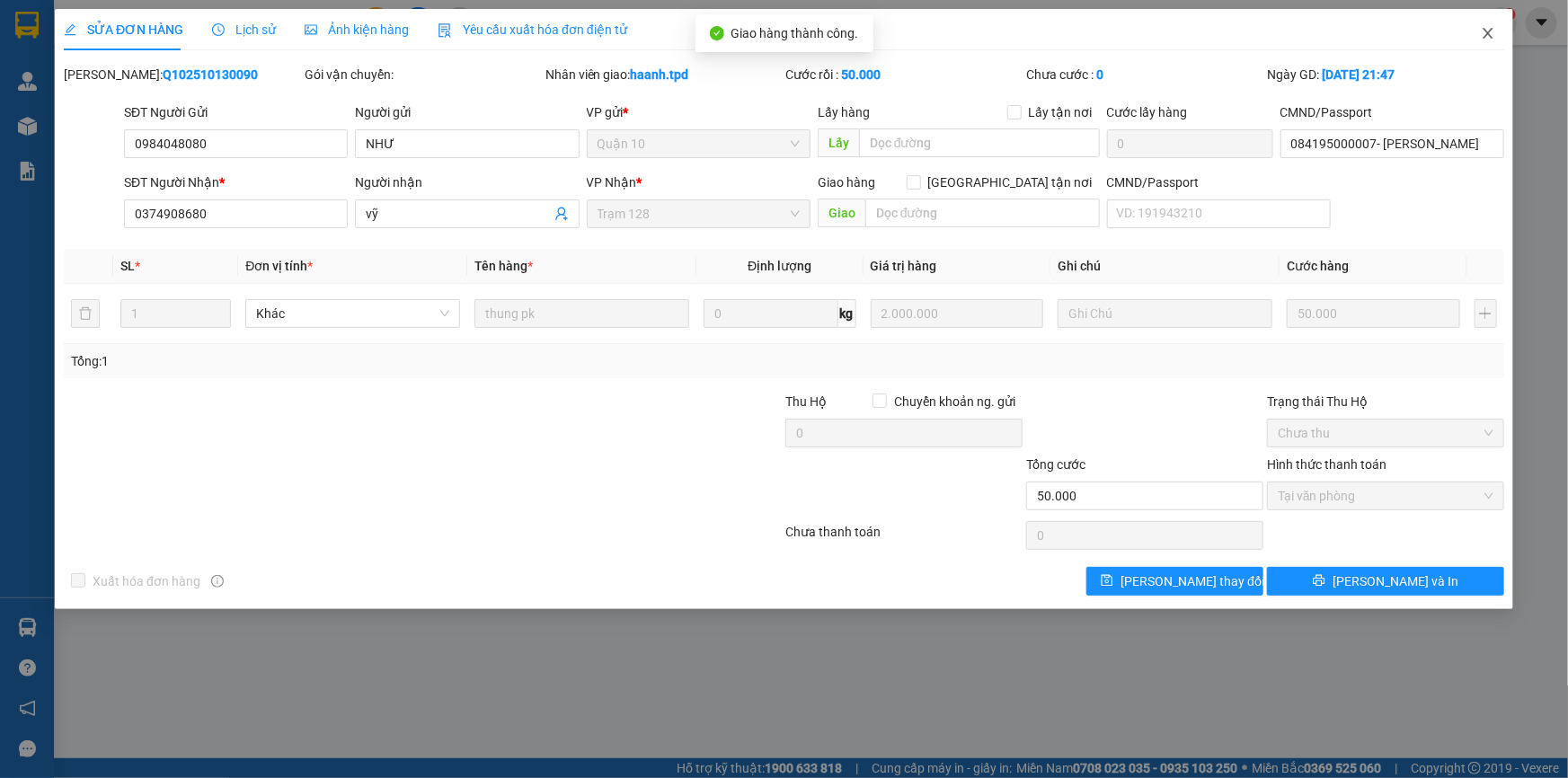
click at [1474, 32] on span "Close" at bounding box center [1488, 33] width 51 height 51
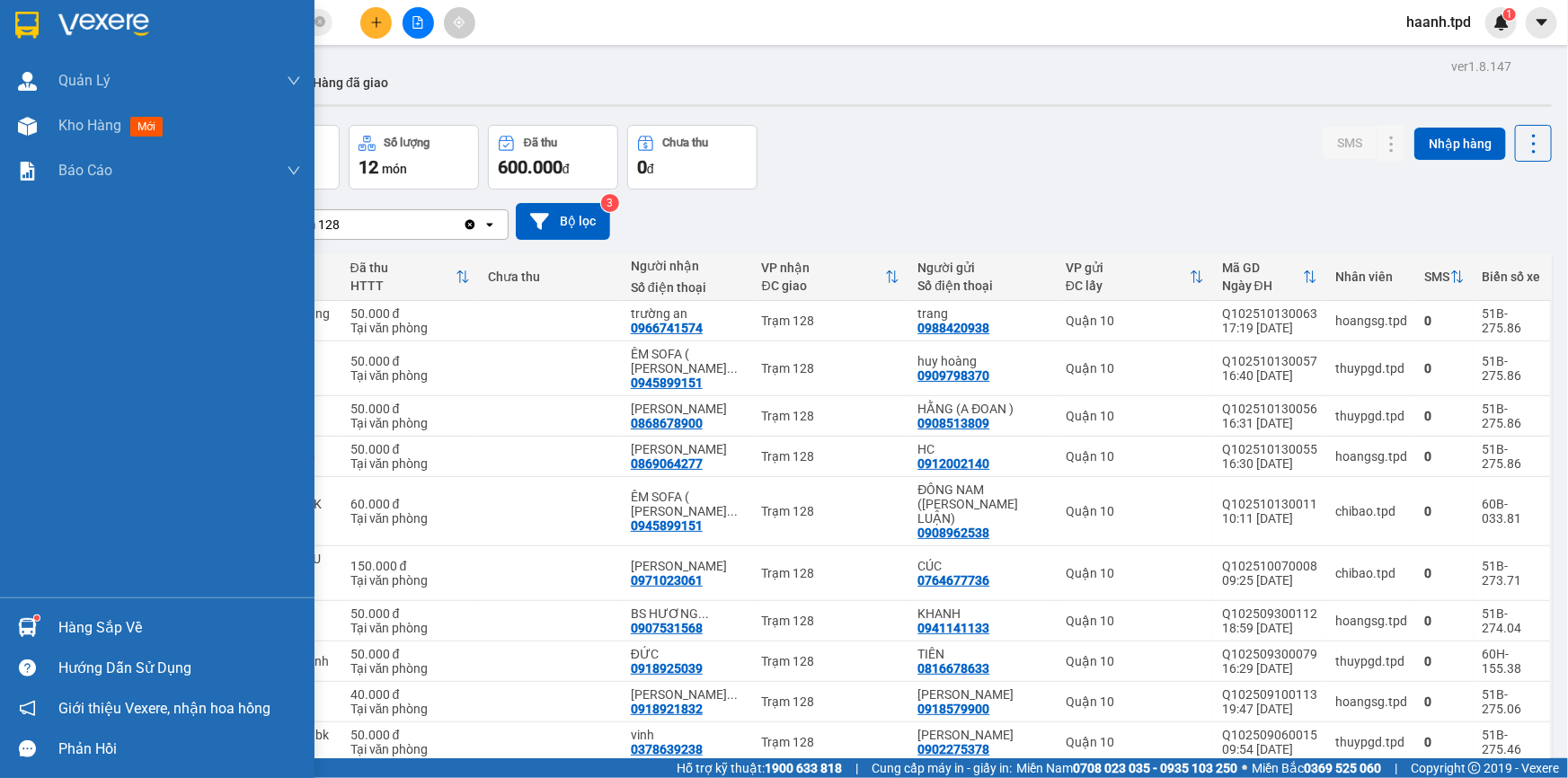
click at [97, 621] on div "Hàng sắp về" at bounding box center [179, 628] width 242 height 27
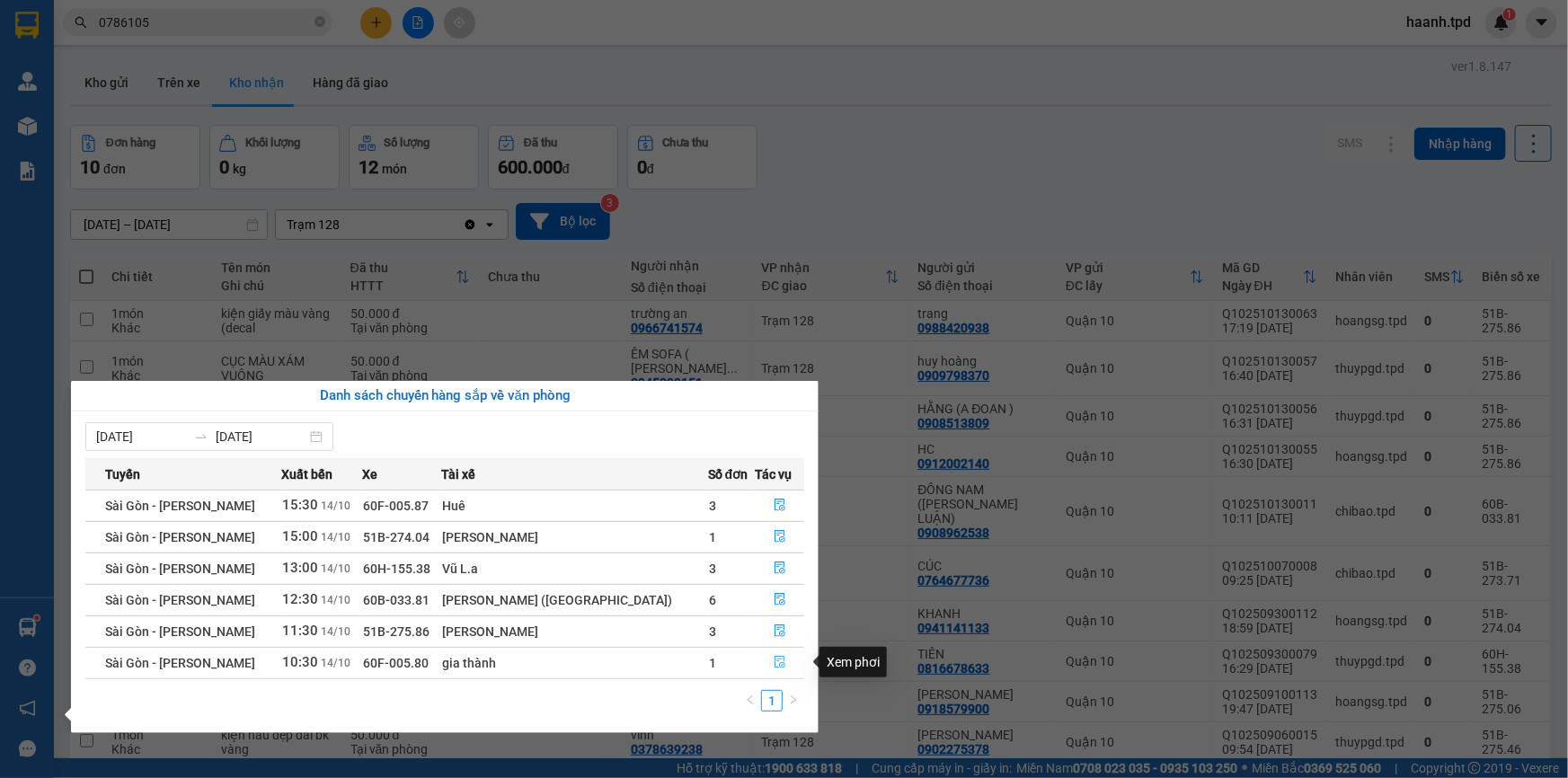
click at [777, 659] on icon "file-done" at bounding box center [779, 662] width 10 height 12
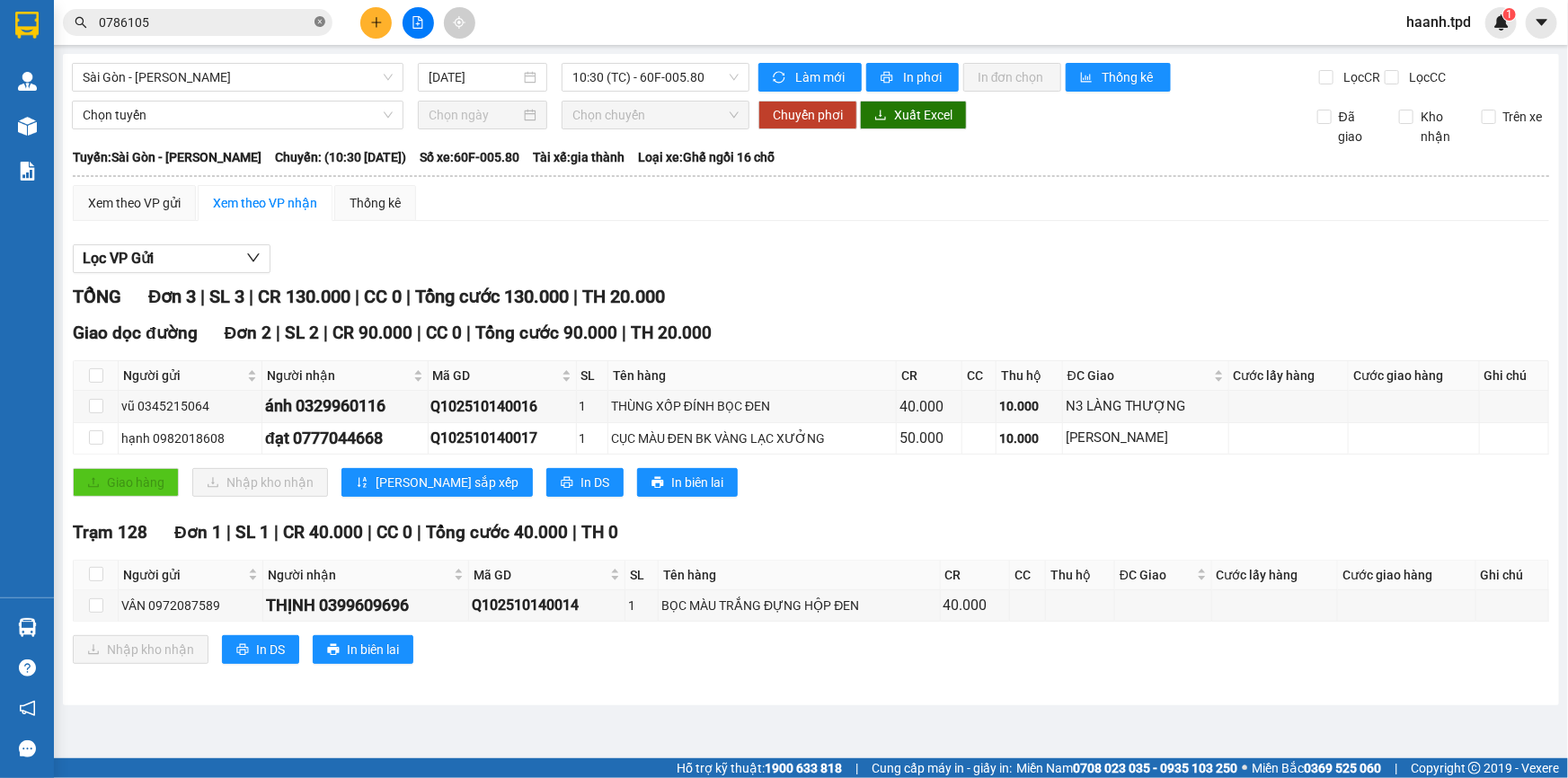
click at [321, 25] on icon "close-circle" at bounding box center [319, 21] width 10 height 11
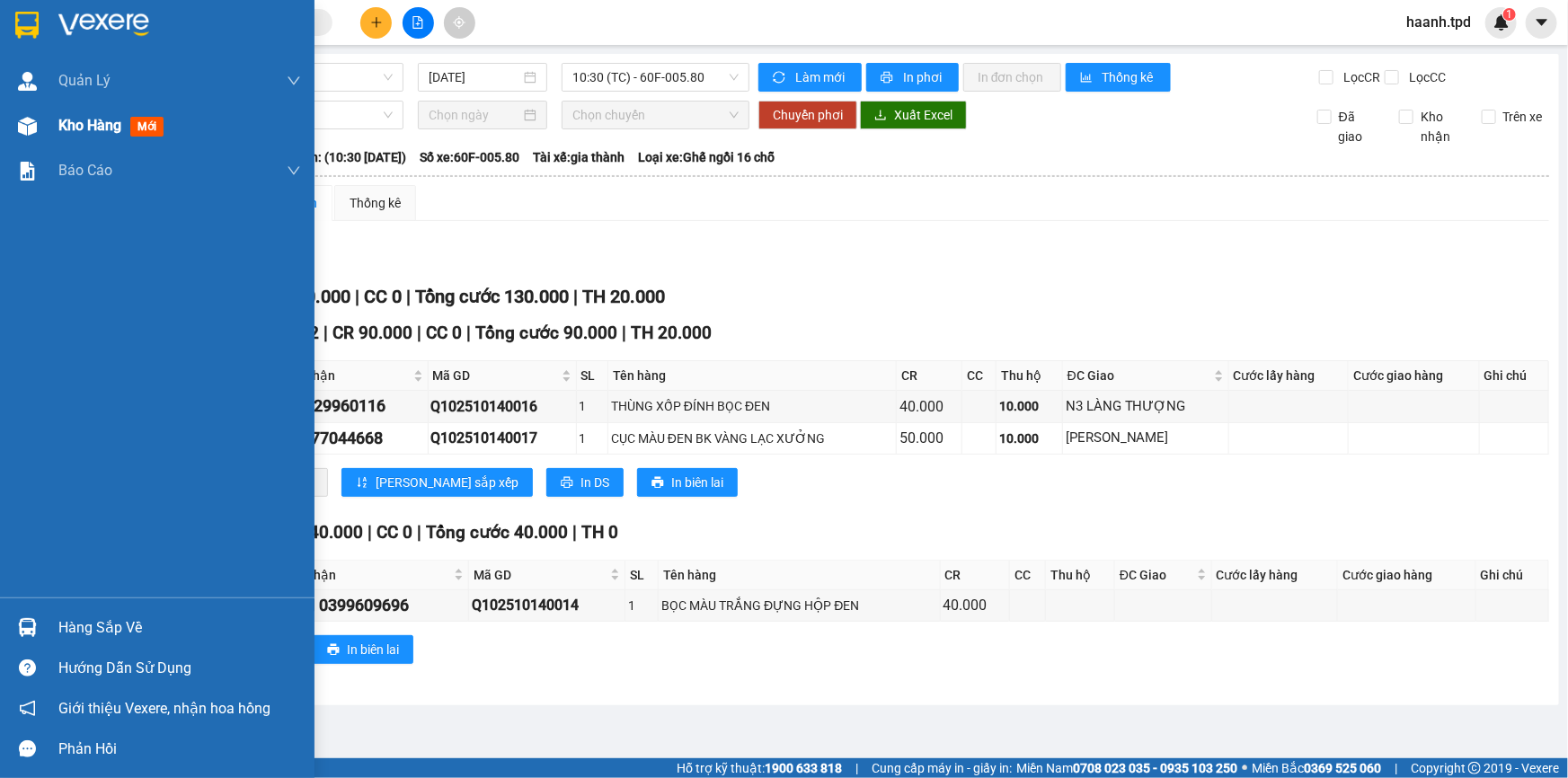
click at [51, 126] on div "Kho hàng mới" at bounding box center [157, 125] width 314 height 45
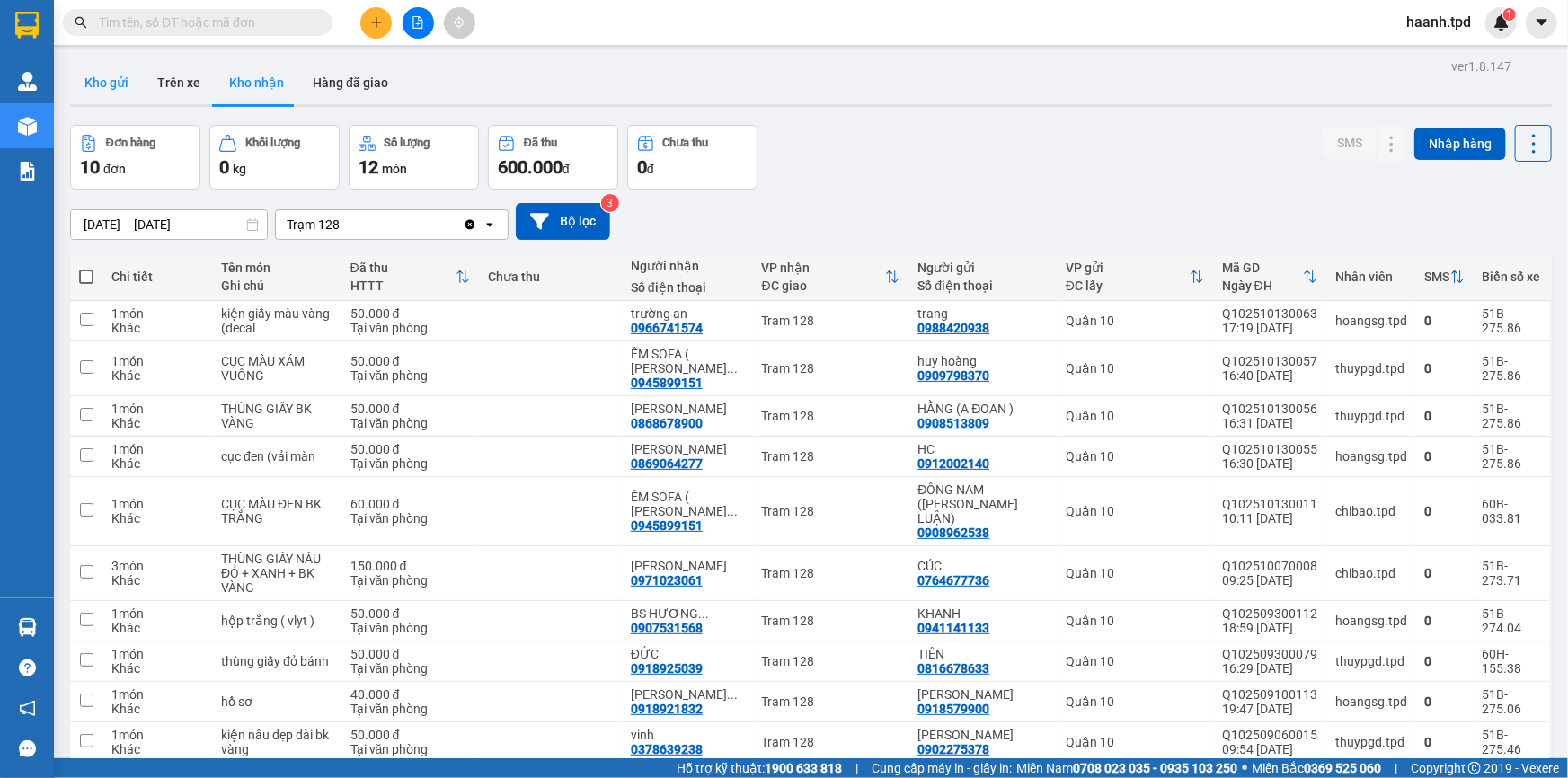
click at [135, 89] on button "Kho gửi" at bounding box center [106, 82] width 73 height 43
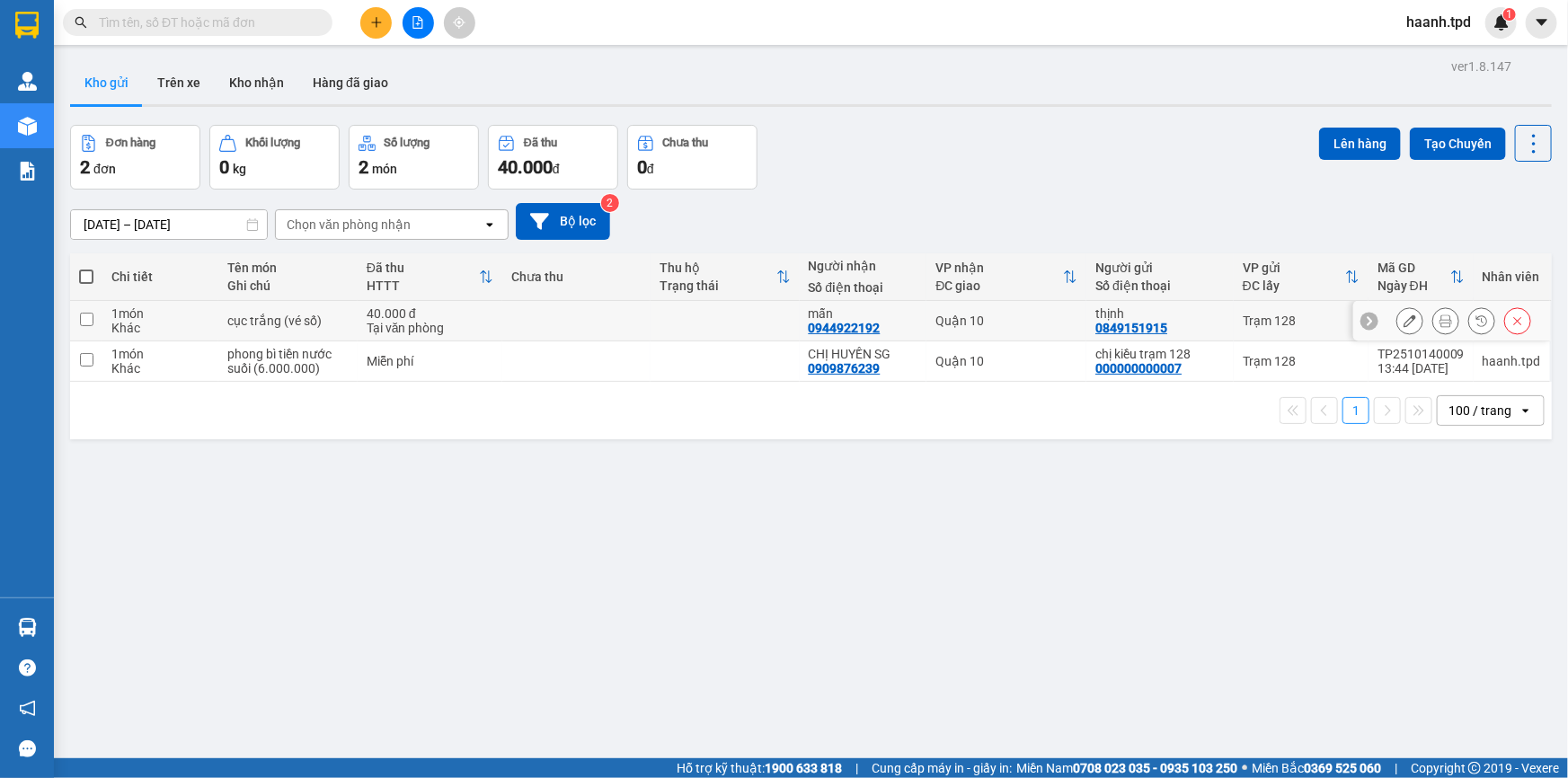
click at [598, 330] on td at bounding box center [575, 321] width 148 height 40
checkbox input "true"
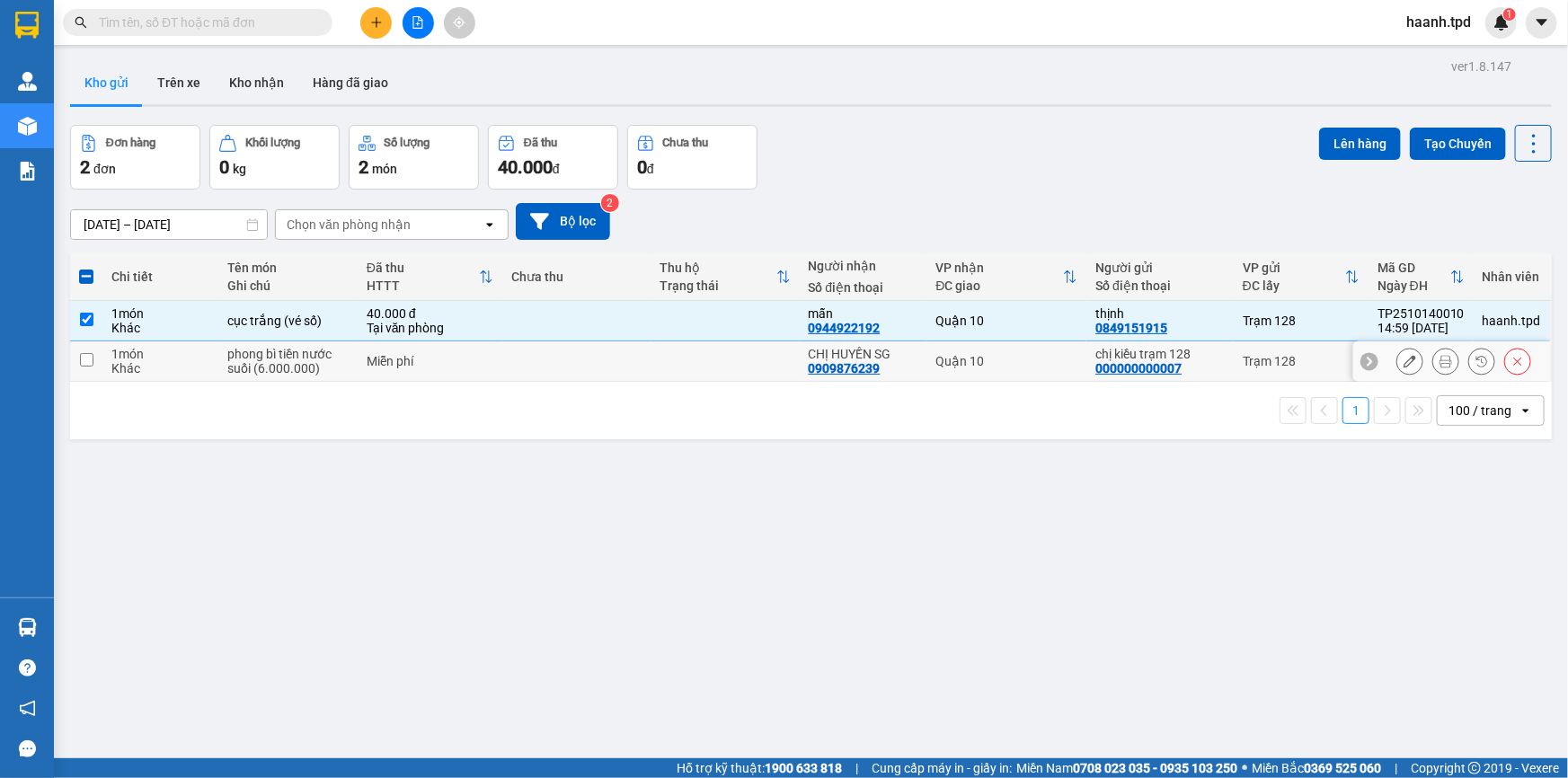
click at [597, 354] on td at bounding box center [575, 362] width 148 height 40
checkbox input "true"
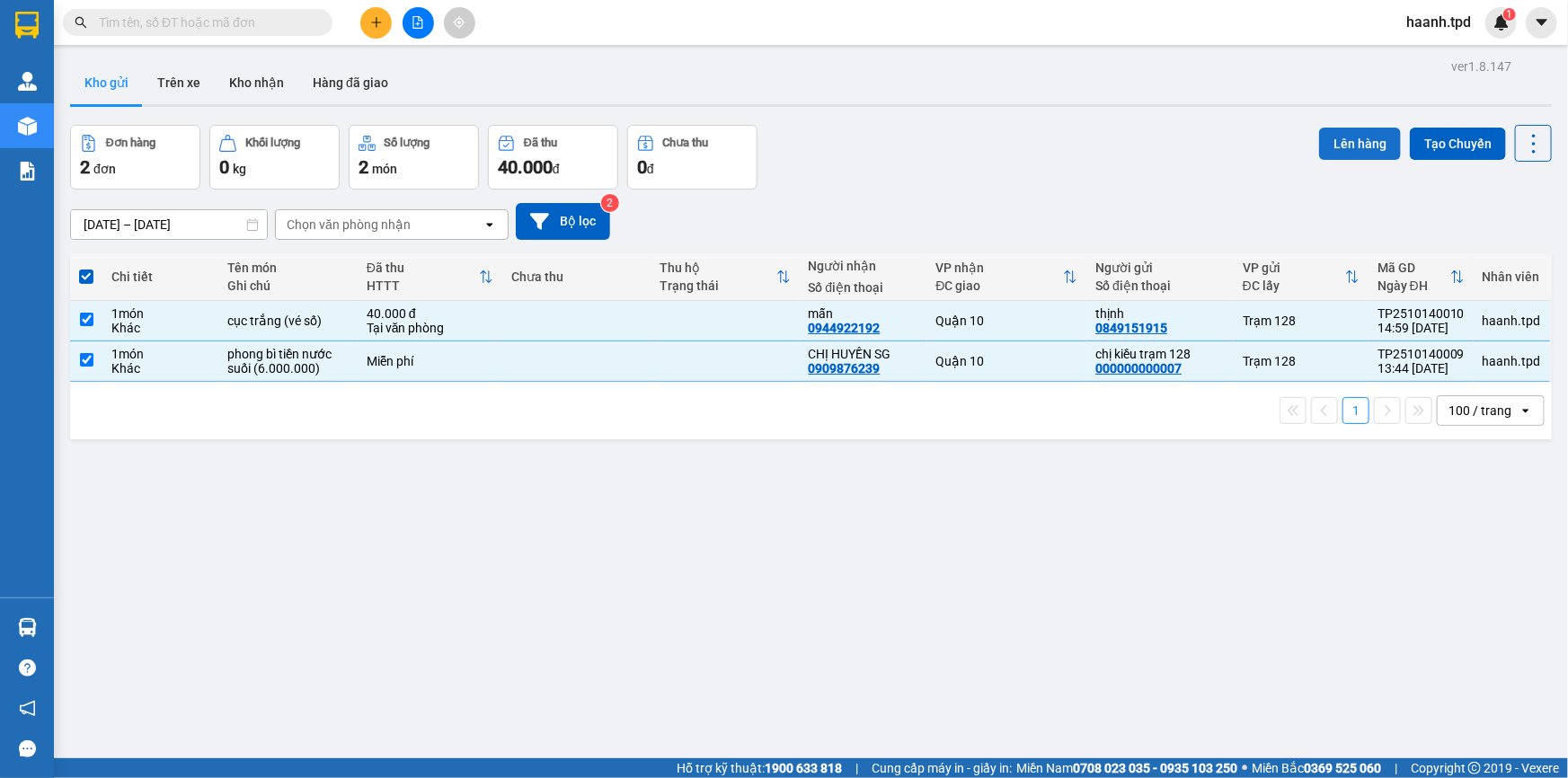
click at [1339, 136] on button "Lên hàng" at bounding box center [1360, 144] width 82 height 32
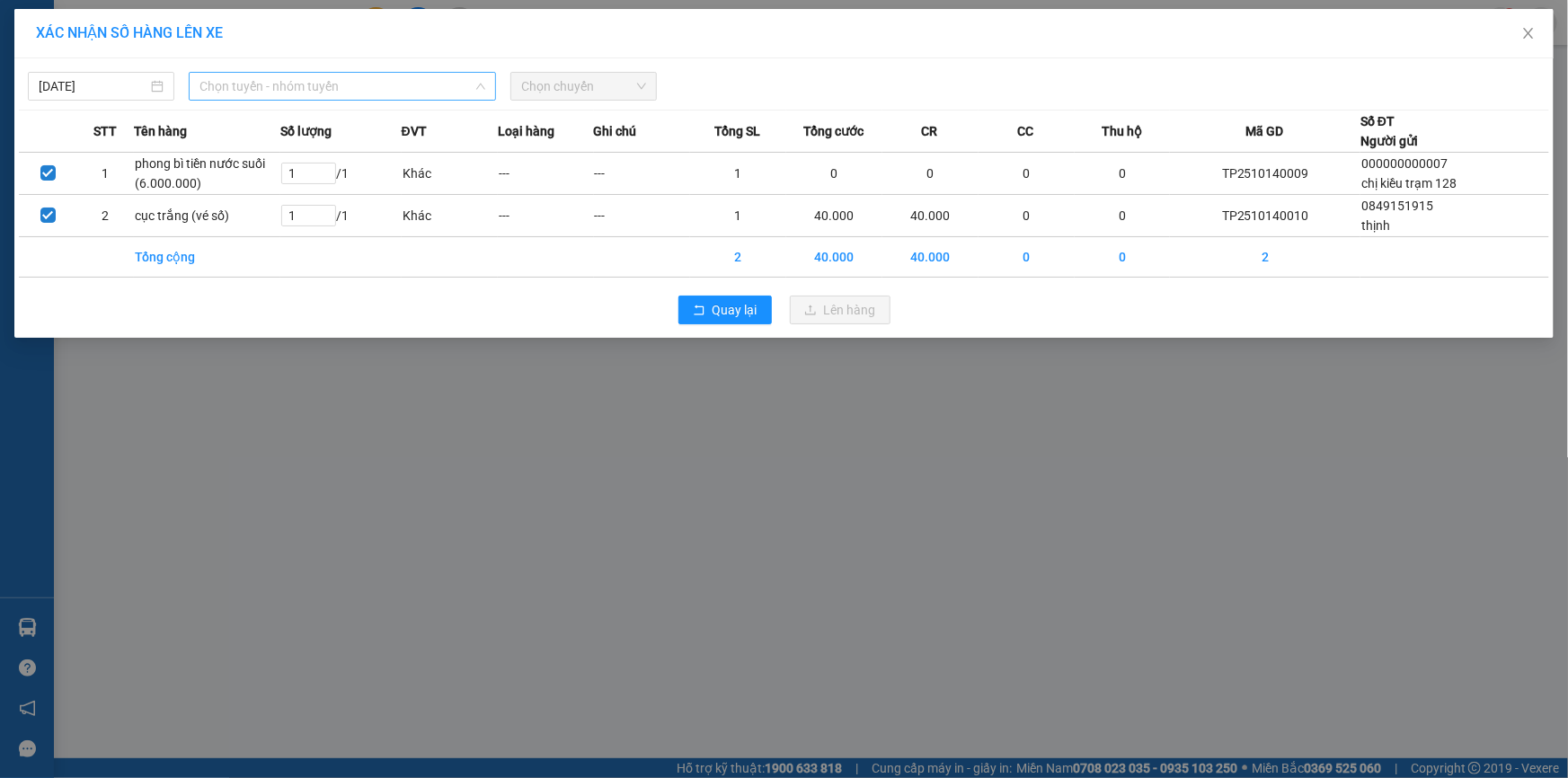
click at [340, 87] on span "Chọn tuyến - nhóm tuyến" at bounding box center [342, 86] width 285 height 27
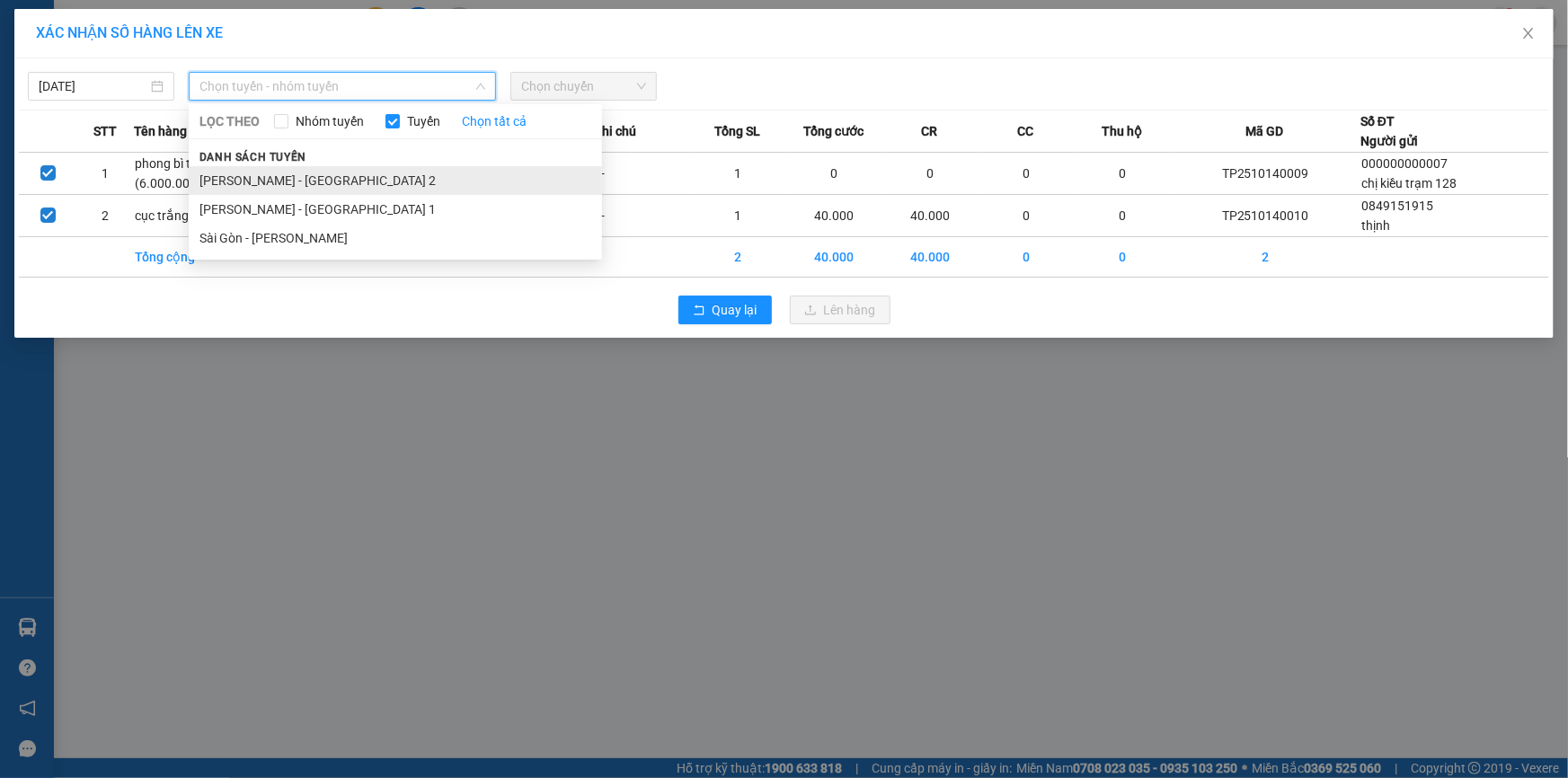
click at [223, 177] on li "[PERSON_NAME] - [GEOGRAPHIC_DATA] 2" at bounding box center [395, 180] width 413 height 29
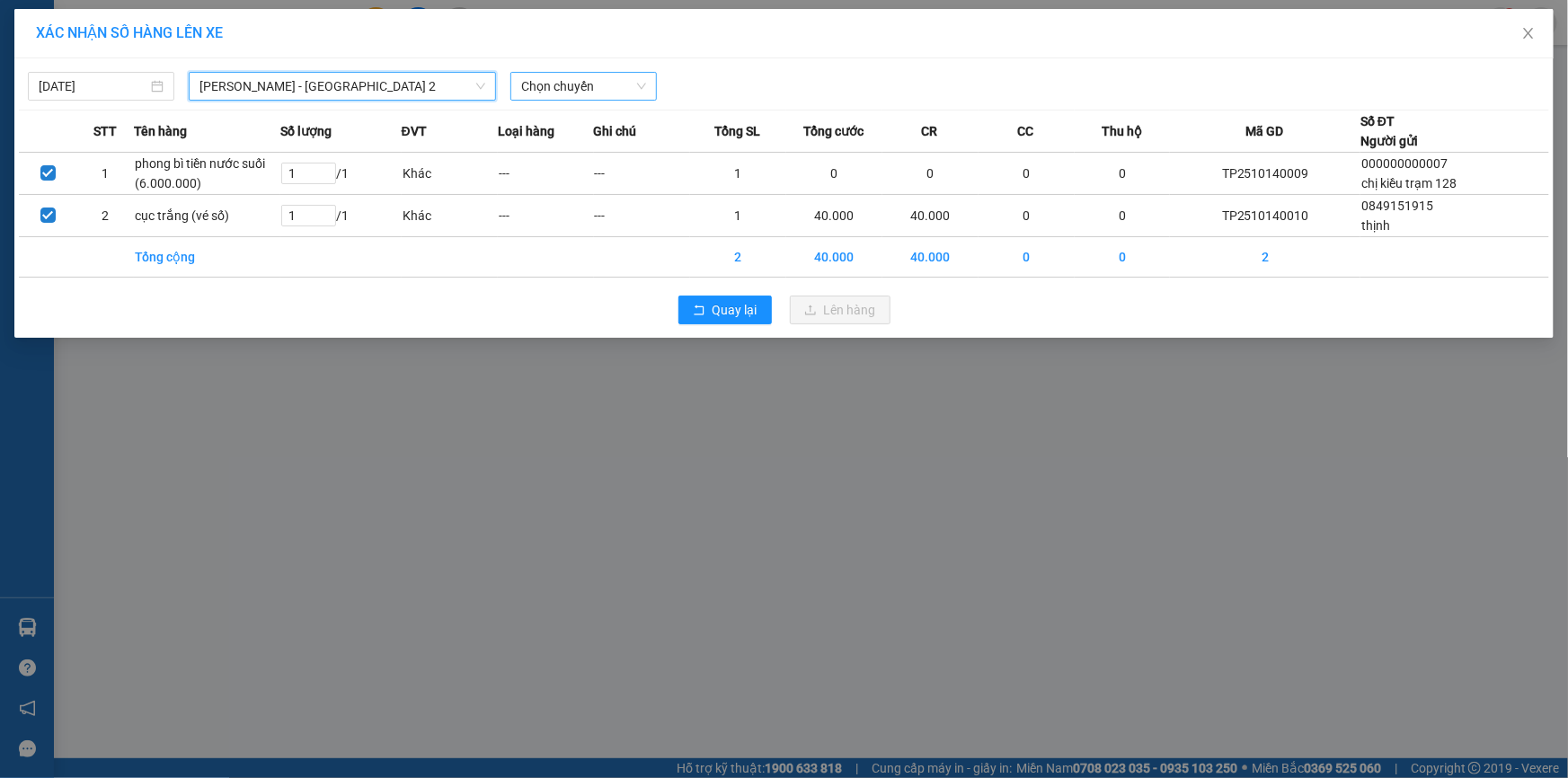
click at [588, 90] on span "Chọn chuyến" at bounding box center [583, 86] width 125 height 27
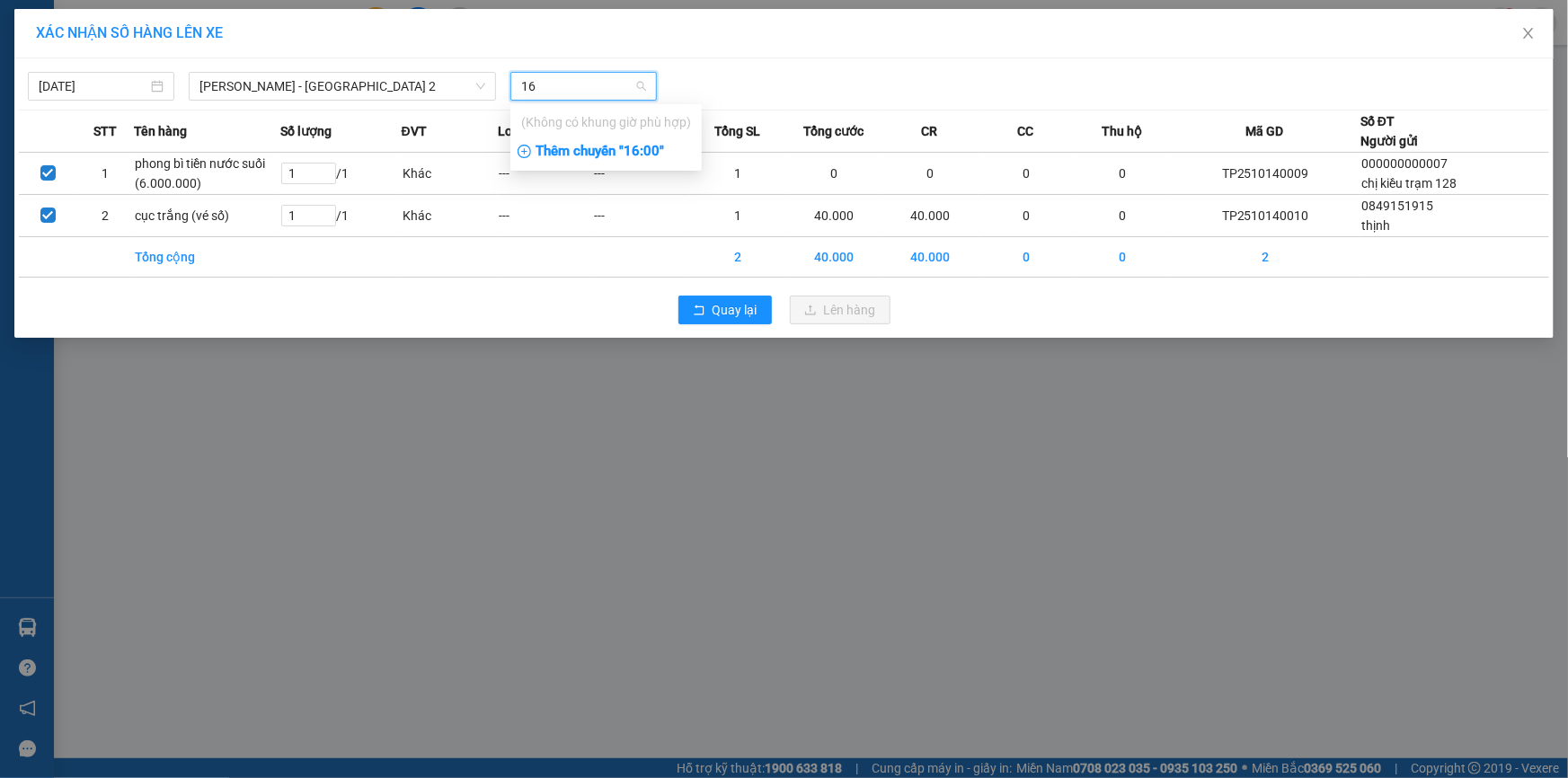
type input "16"
click at [650, 158] on div "Thêm chuyến " 16:00 "" at bounding box center [606, 152] width 192 height 31
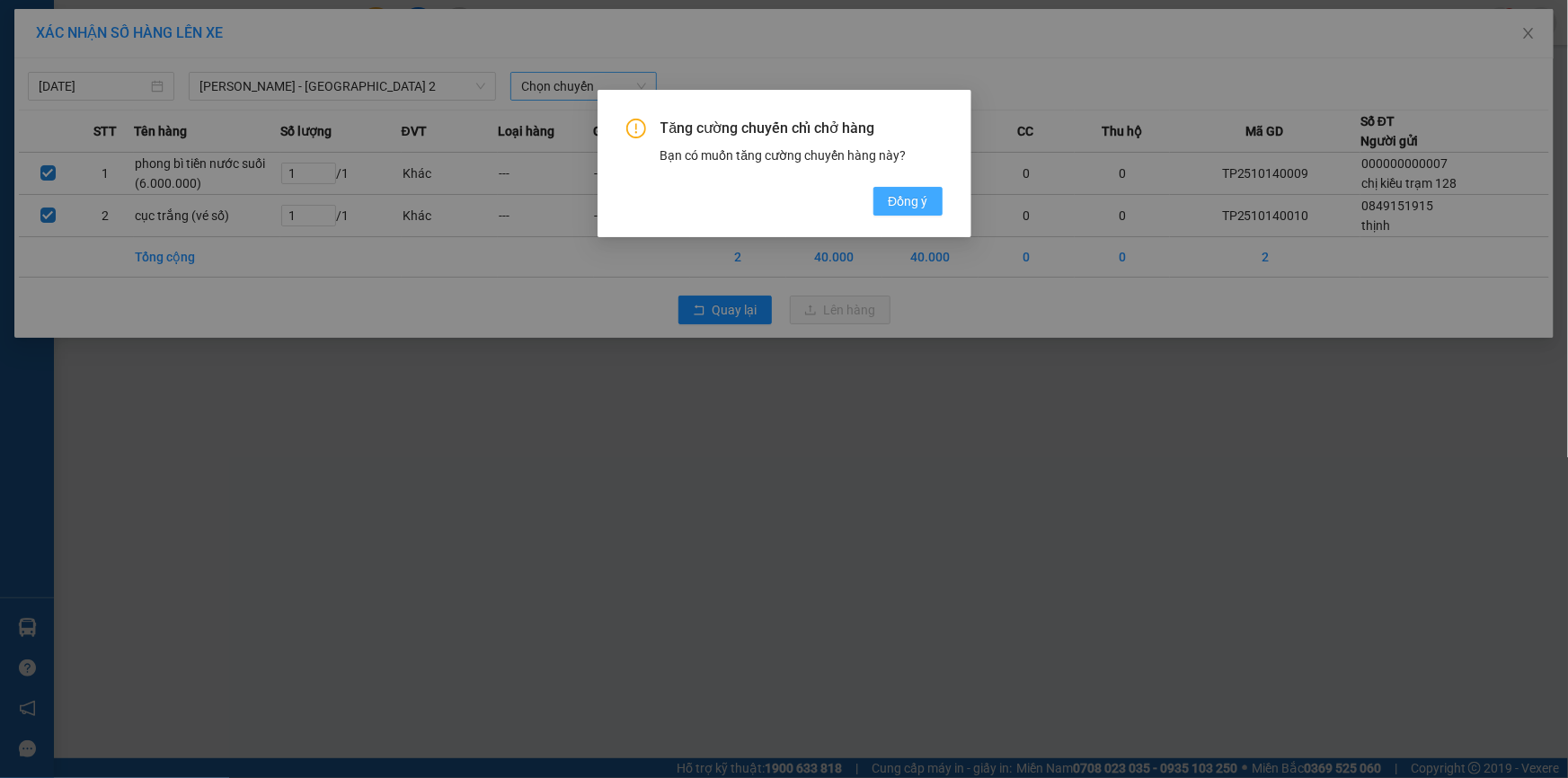
click at [916, 200] on span "Đồng ý" at bounding box center [907, 201] width 39 height 20
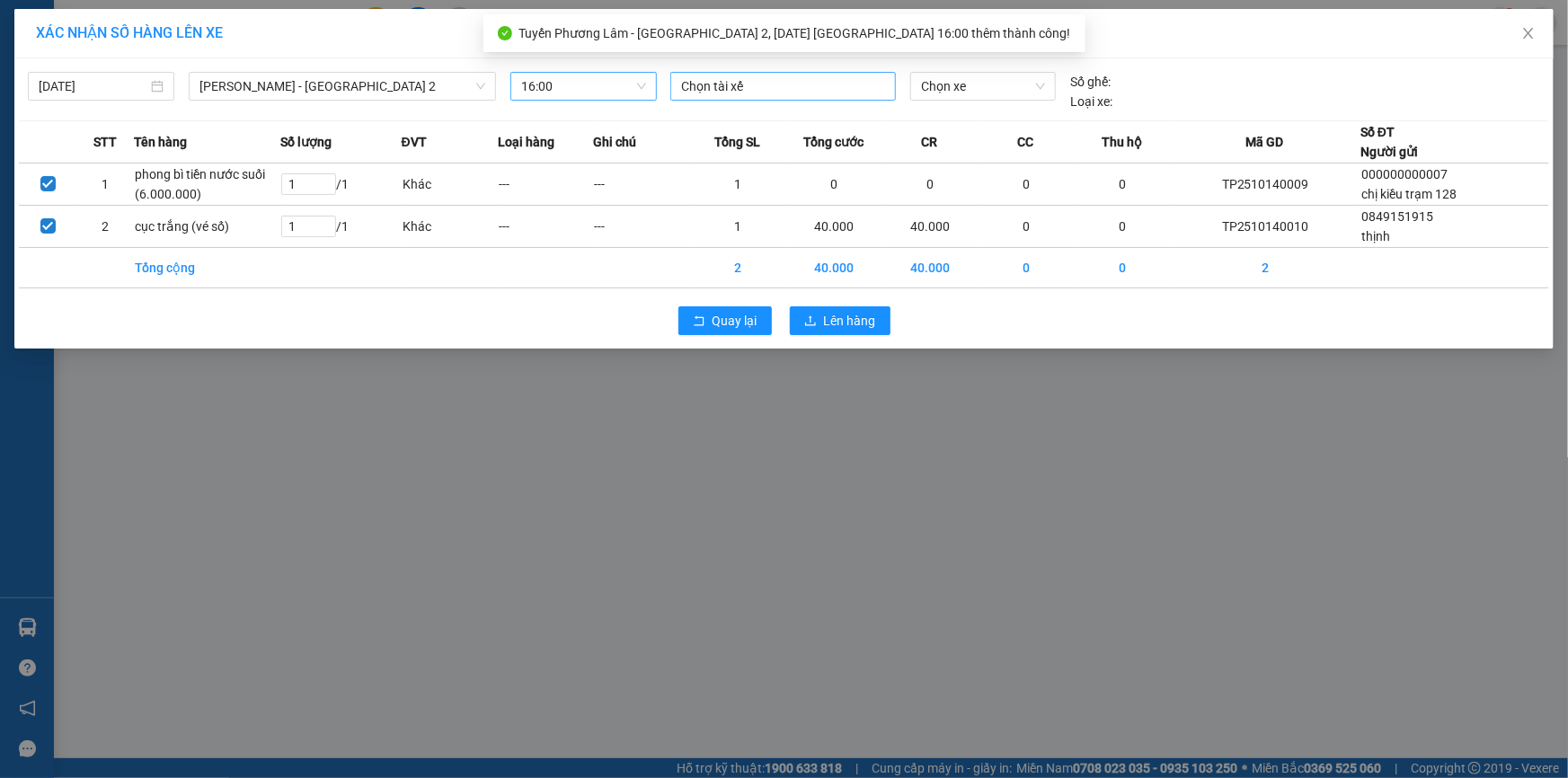
click at [710, 88] on div at bounding box center [783, 86] width 217 height 22
type input "khiêm"
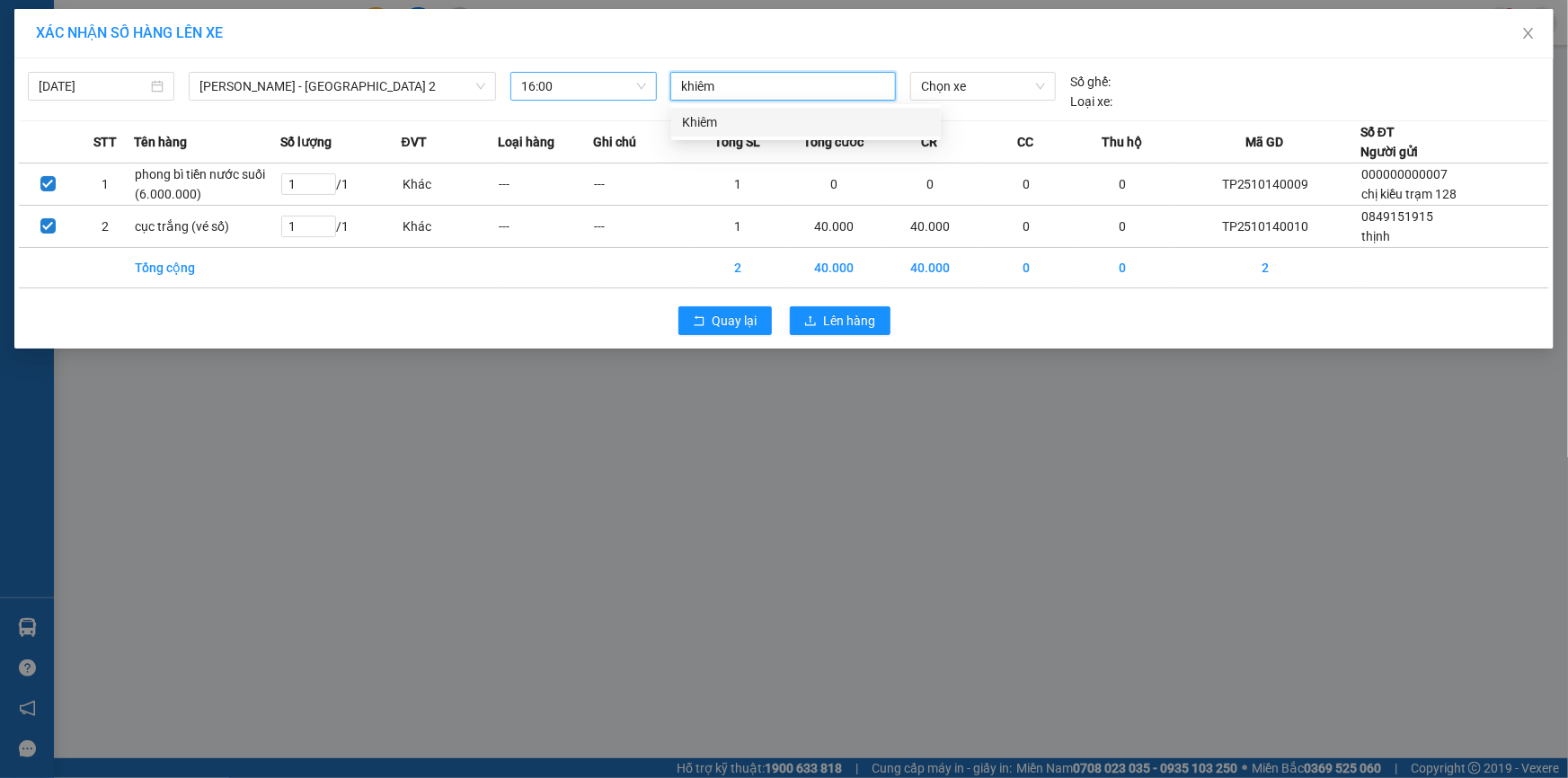
click at [773, 126] on div "Khiêm" at bounding box center [805, 122] width 248 height 20
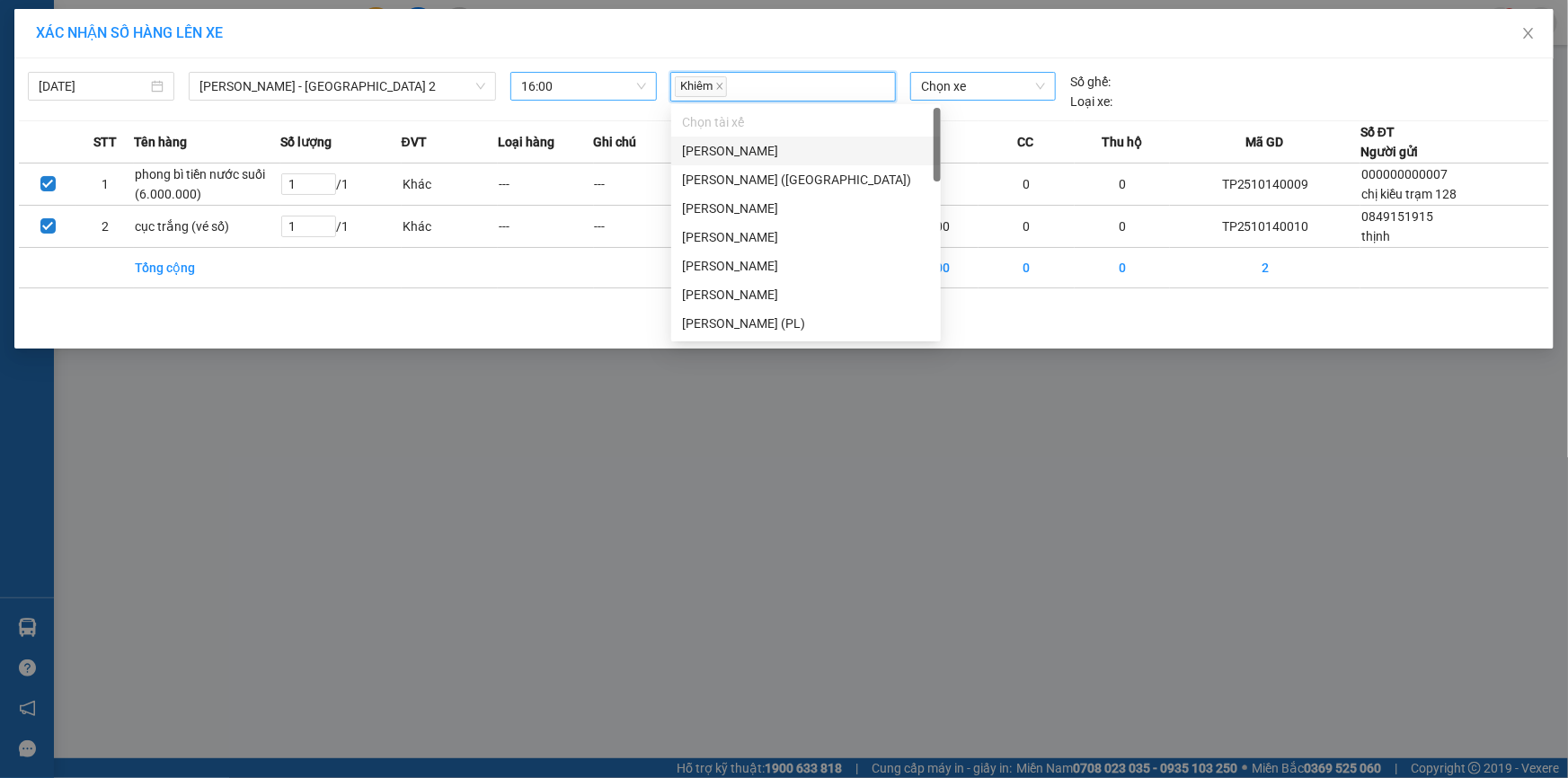
click at [961, 85] on span "Chọn xe" at bounding box center [983, 86] width 124 height 27
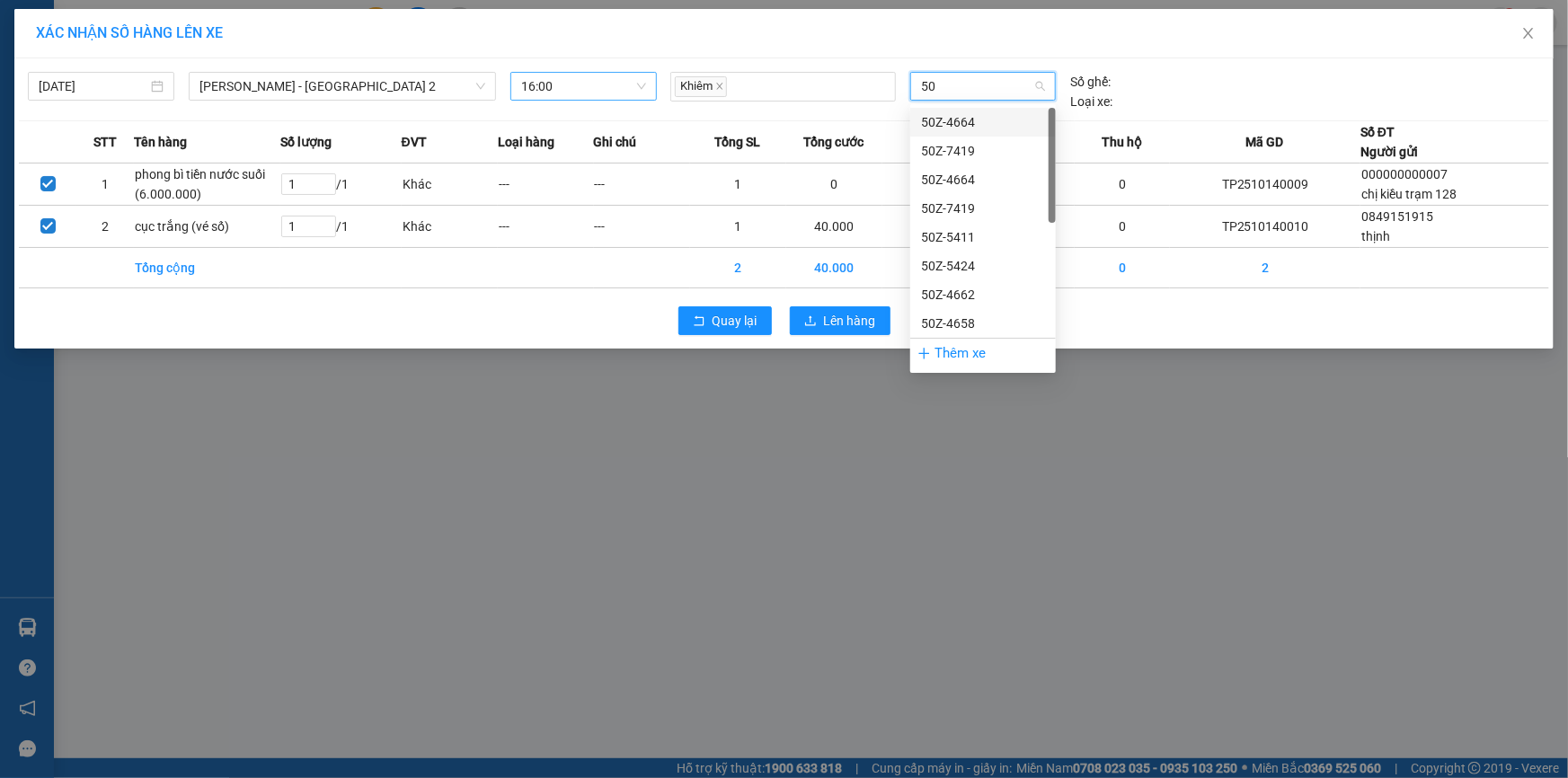
type input "506"
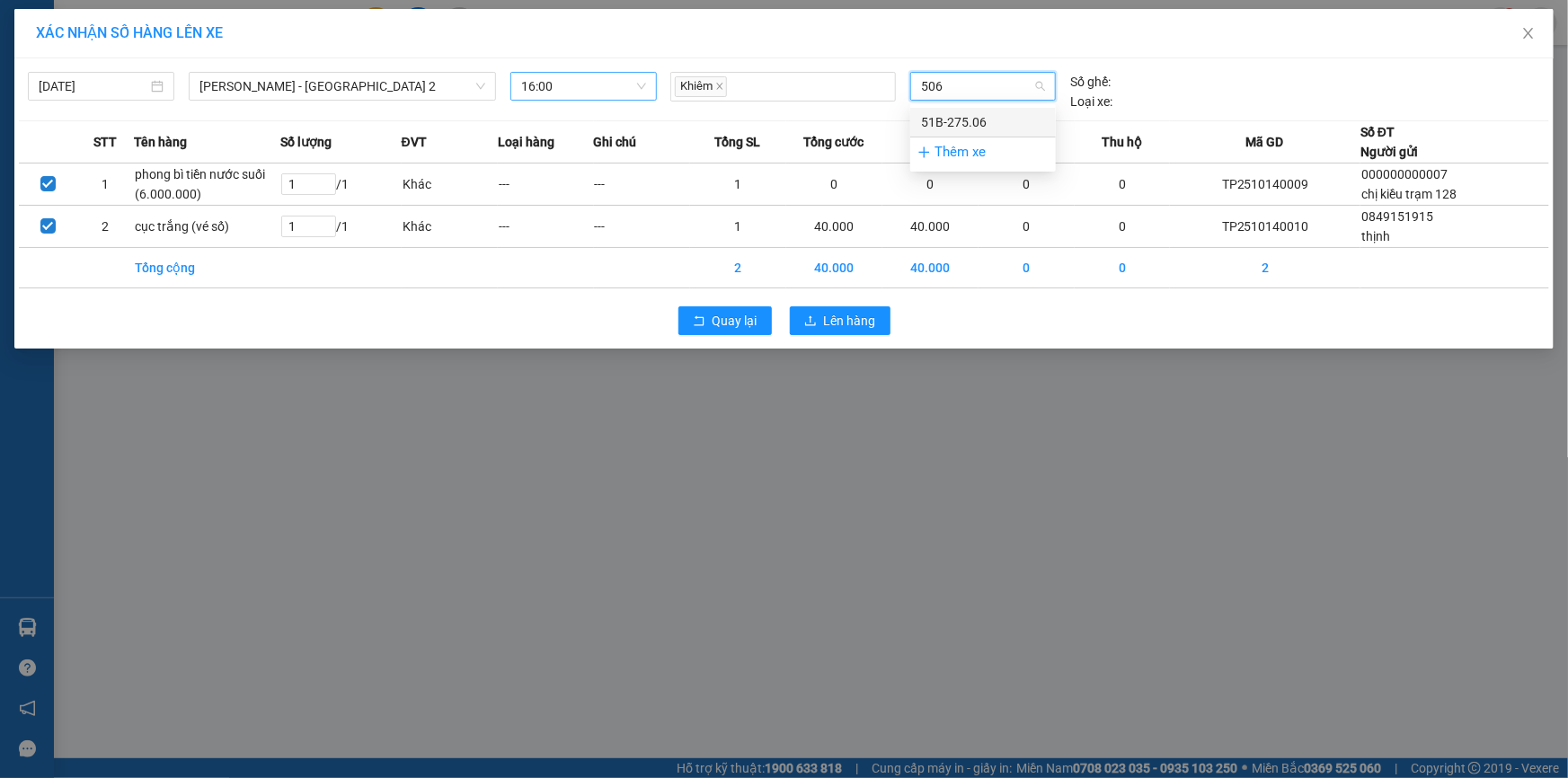
click at [1004, 116] on div "51B-275.06" at bounding box center [983, 122] width 124 height 20
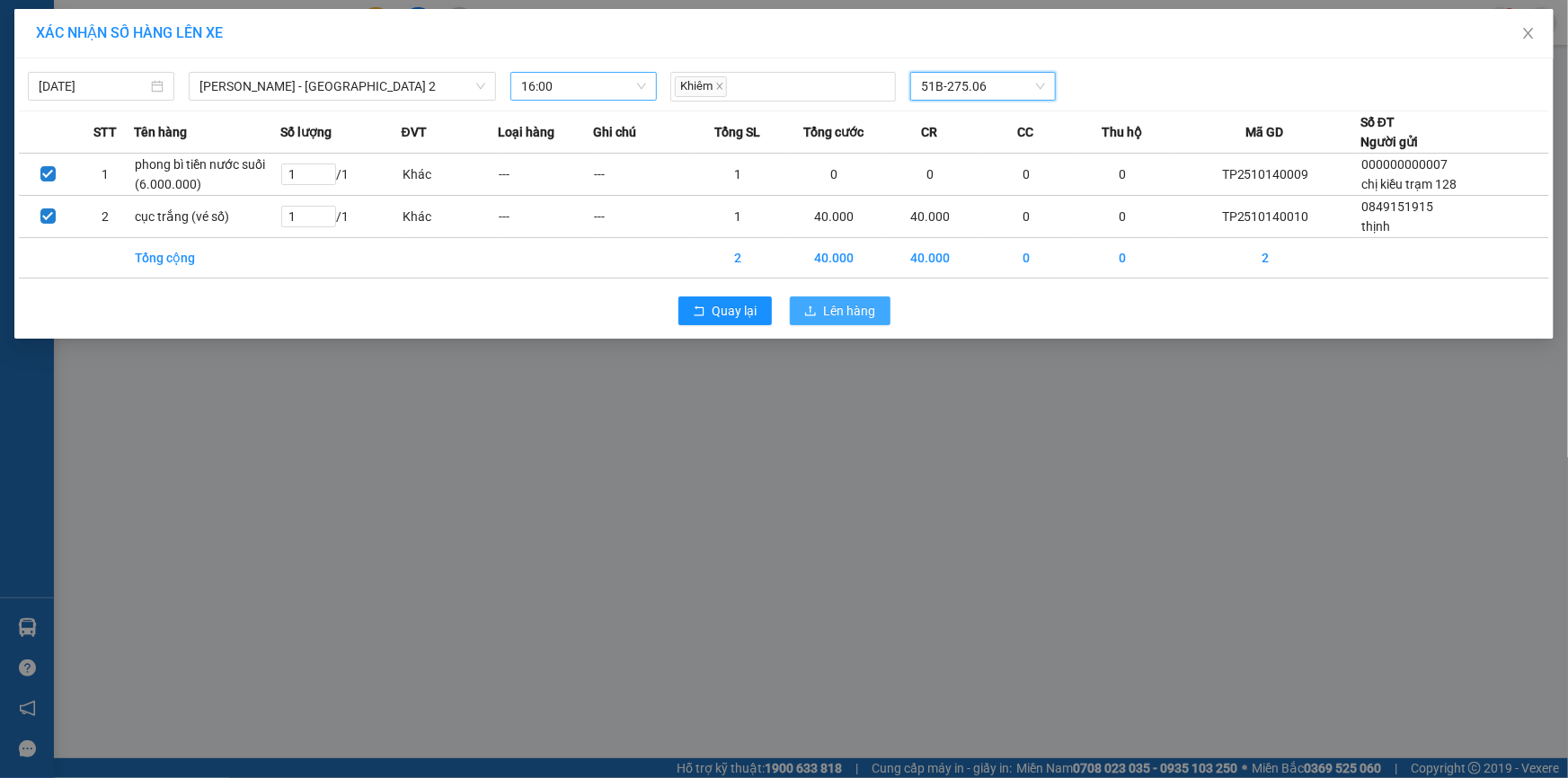
click at [871, 305] on span "Lên hàng" at bounding box center [849, 310] width 52 height 20
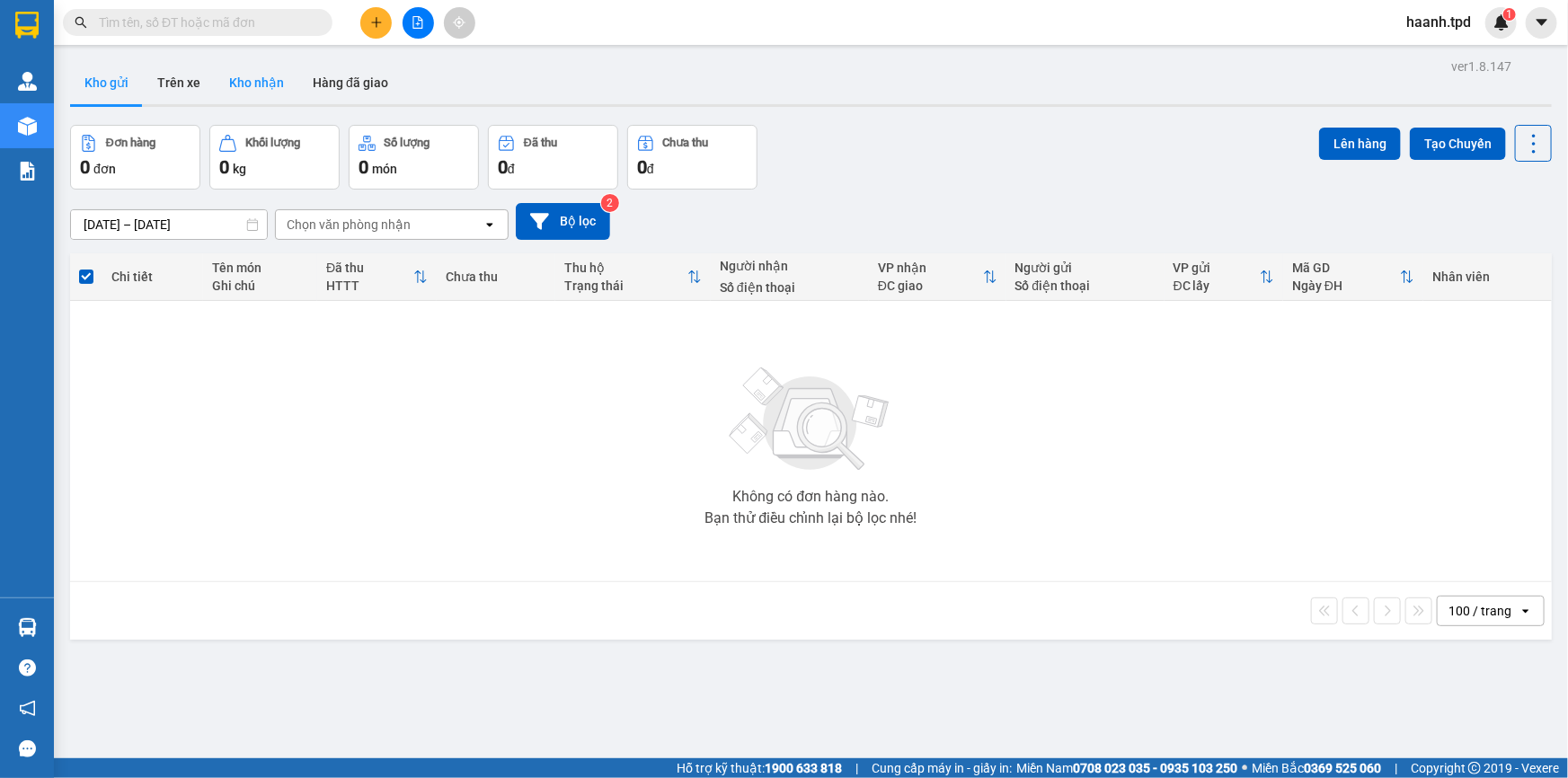
click at [267, 87] on button "Kho nhận" at bounding box center [257, 82] width 84 height 43
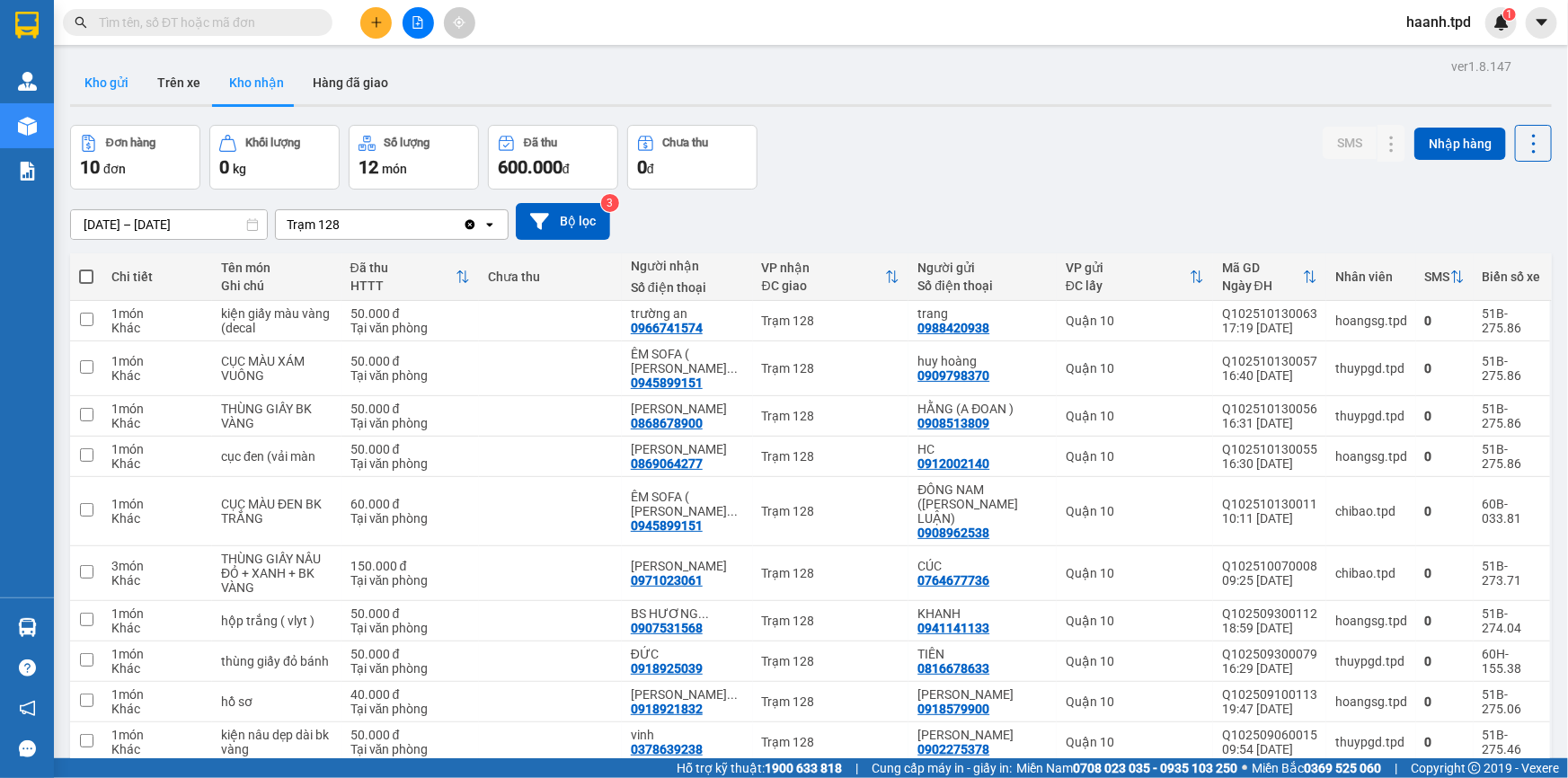
click at [112, 85] on button "Kho gửi" at bounding box center [106, 82] width 73 height 43
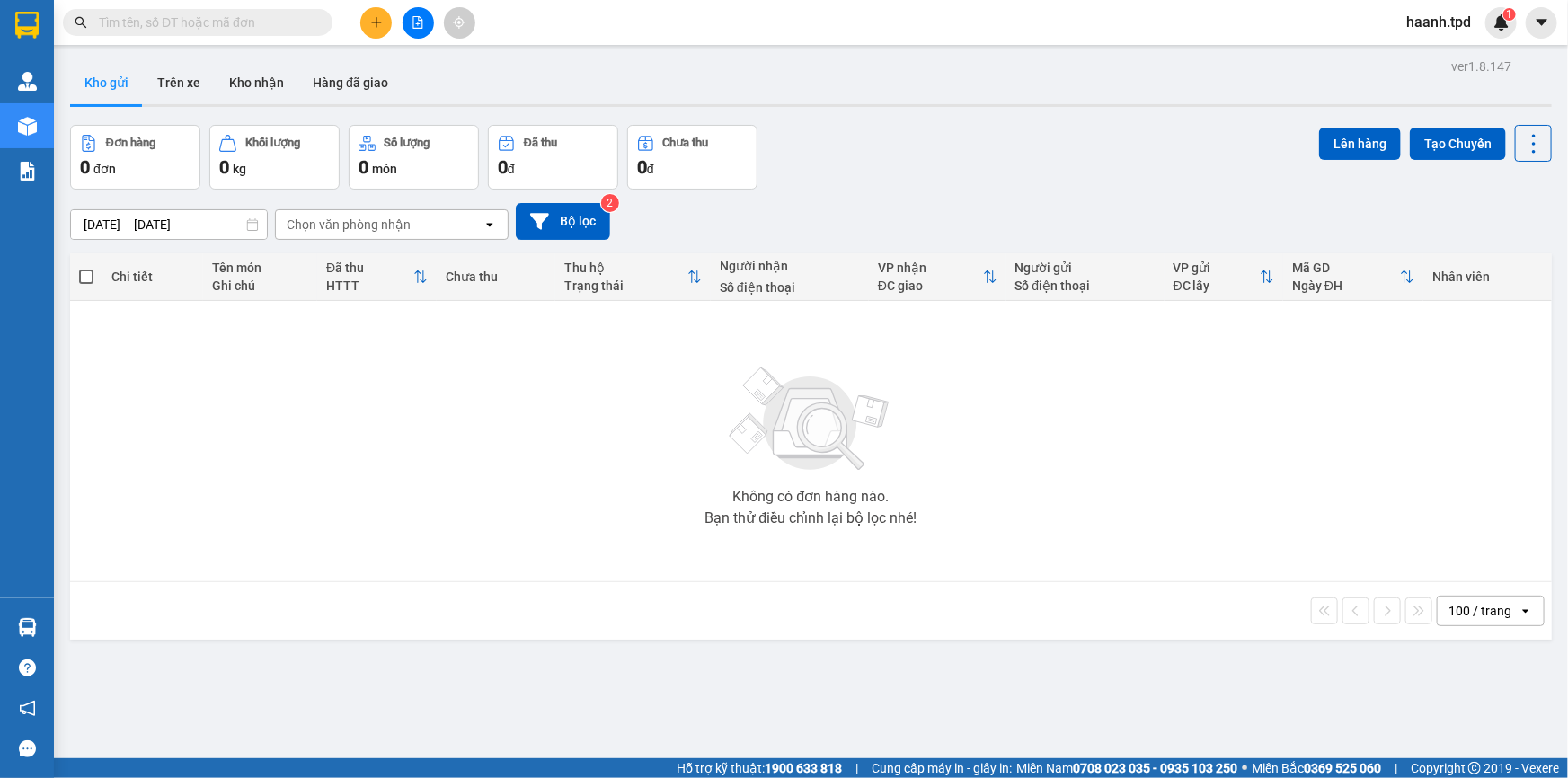
click at [253, 11] on span at bounding box center [198, 22] width 269 height 27
click at [243, 16] on input "text" at bounding box center [205, 22] width 212 height 20
click at [662, 614] on div "100 / trang open" at bounding box center [810, 611] width 1467 height 31
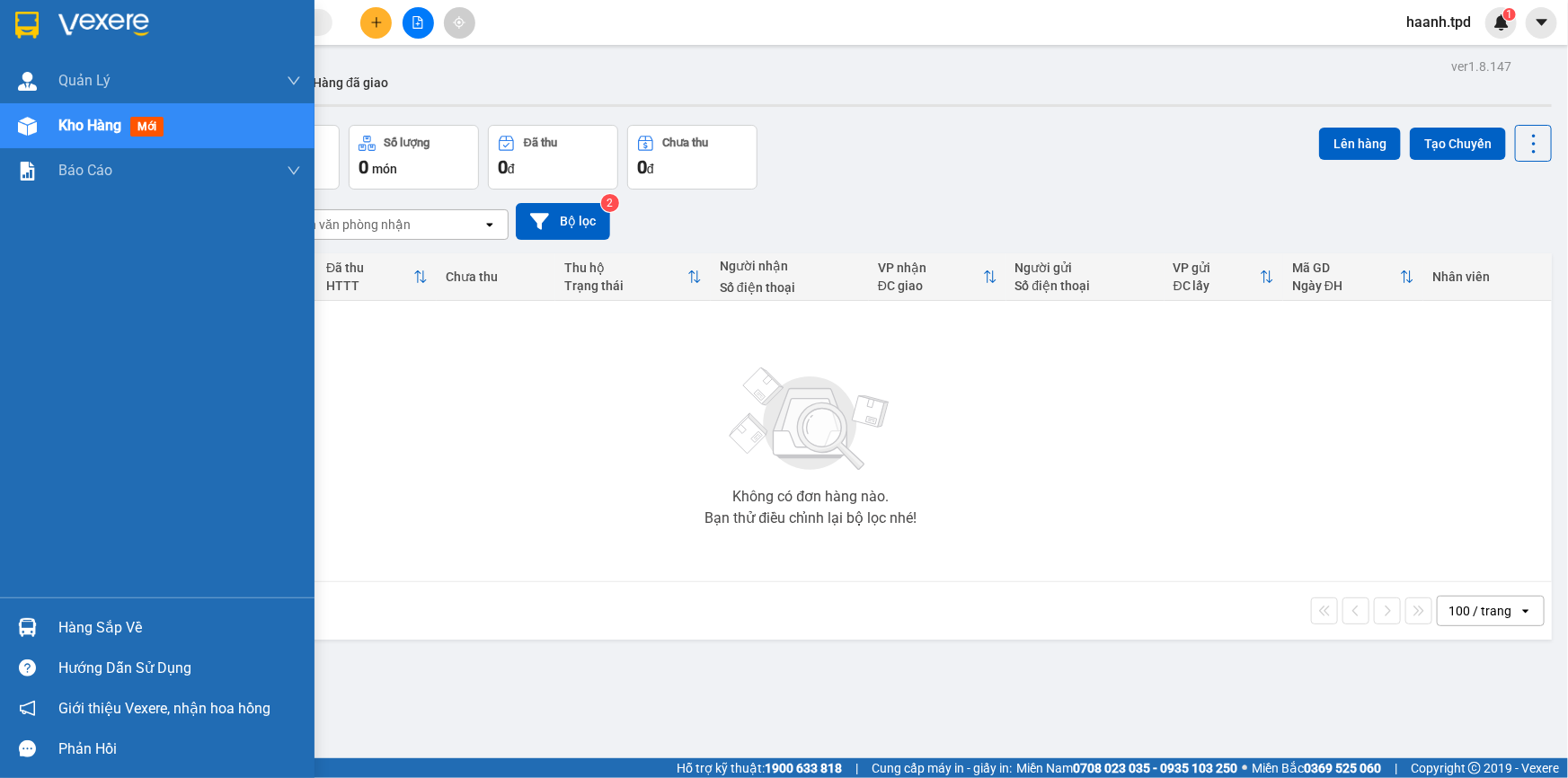
drag, startPoint x: 85, startPoint y: 622, endPoint x: 107, endPoint y: 584, distance: 43.9
click at [92, 617] on div "Hàng sắp về" at bounding box center [179, 628] width 242 height 27
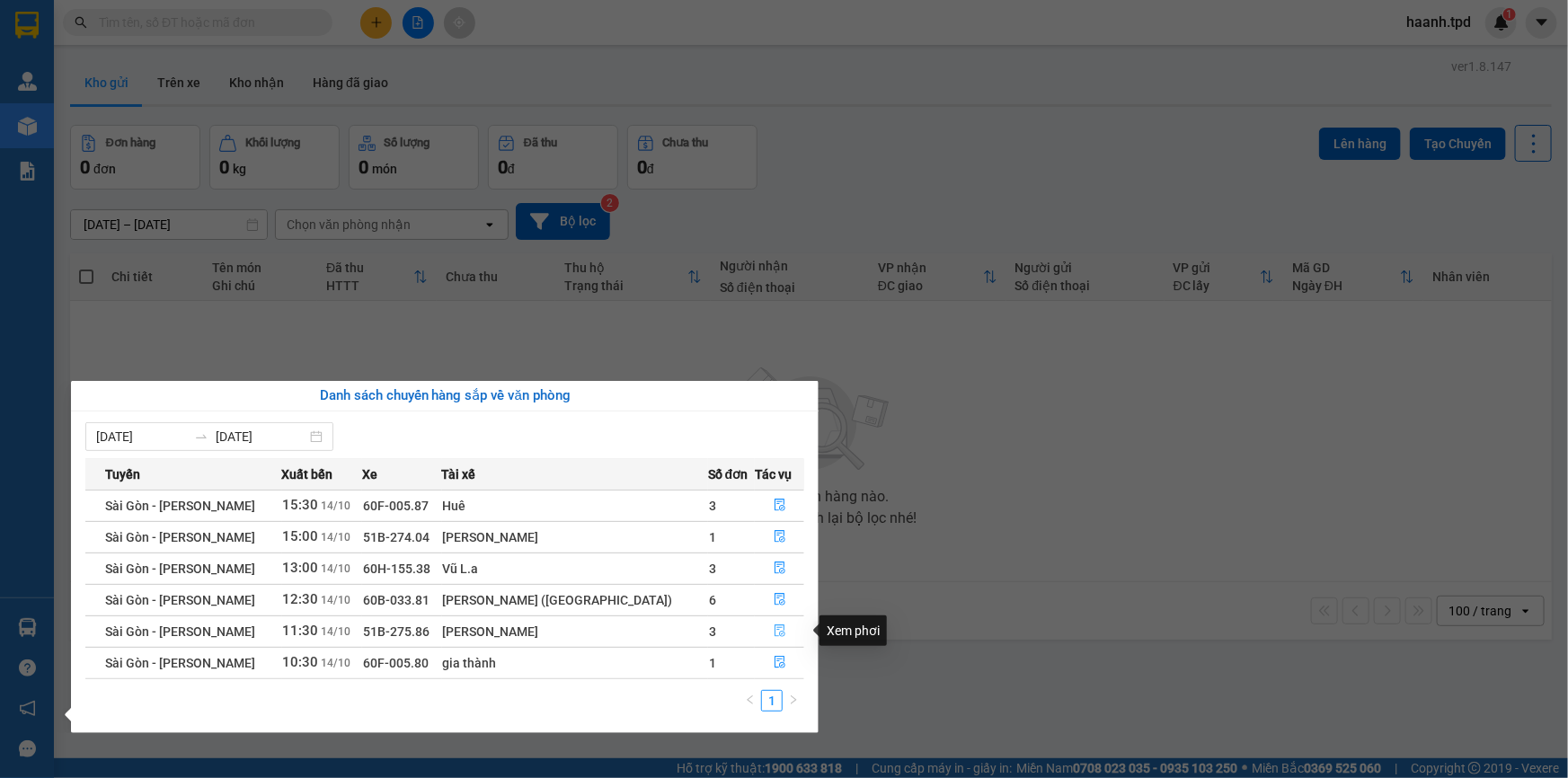
click at [764, 626] on button "button" at bounding box center [780, 632] width 48 height 29
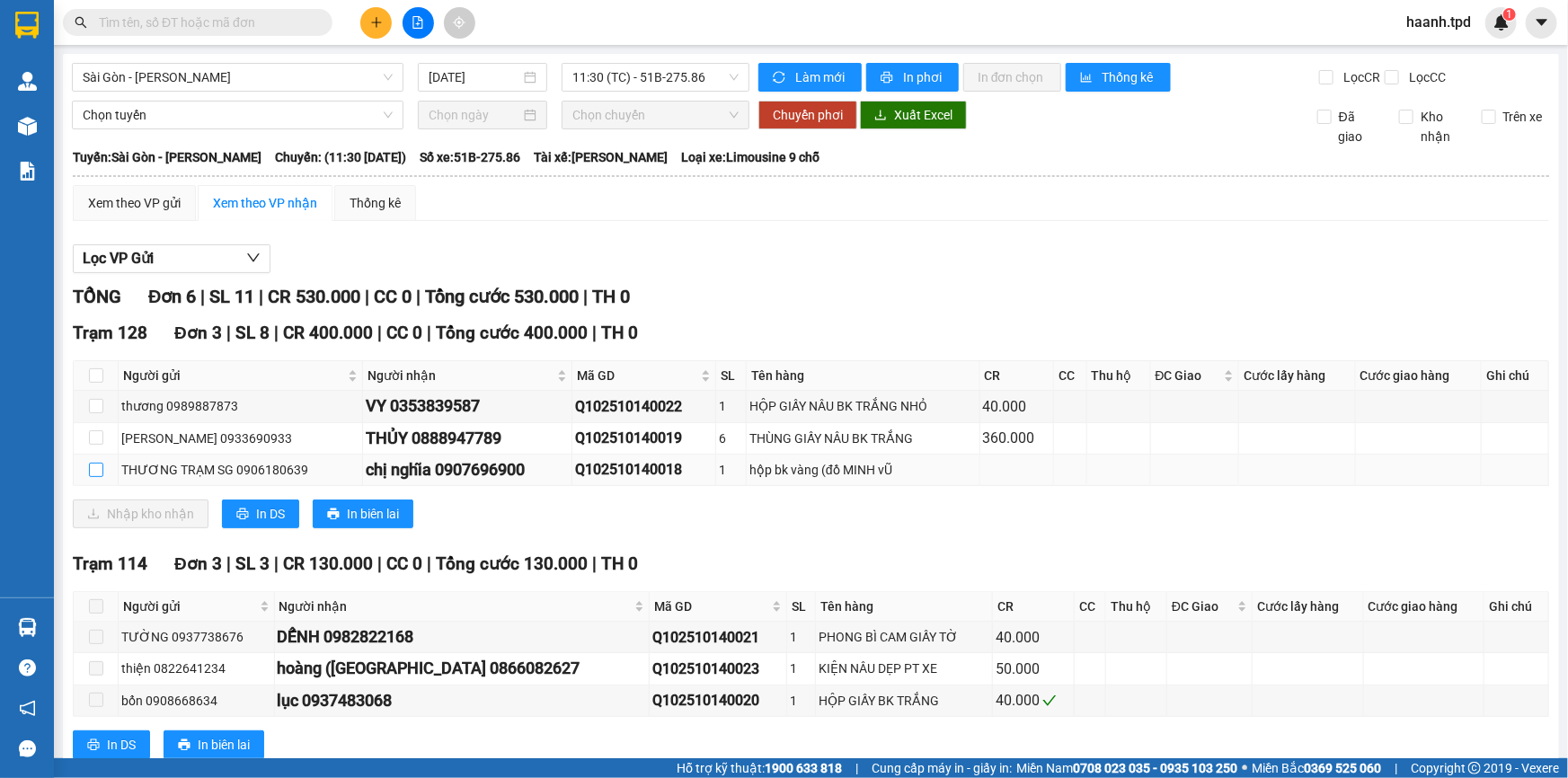
click at [97, 465] on input "checkbox" at bounding box center [95, 470] width 14 height 14
checkbox input "true"
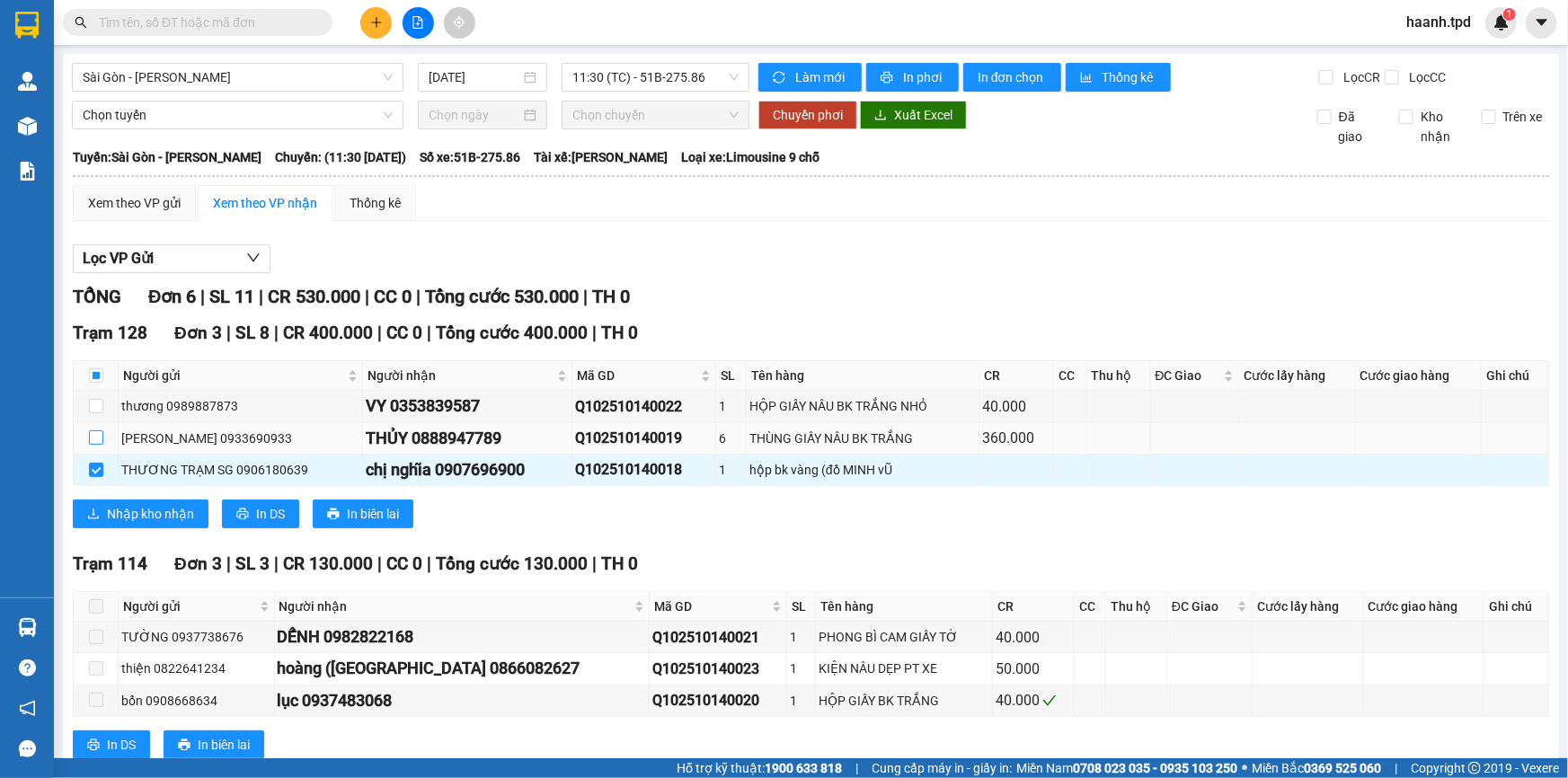
click at [95, 434] on input "checkbox" at bounding box center [95, 437] width 14 height 14
checkbox input "true"
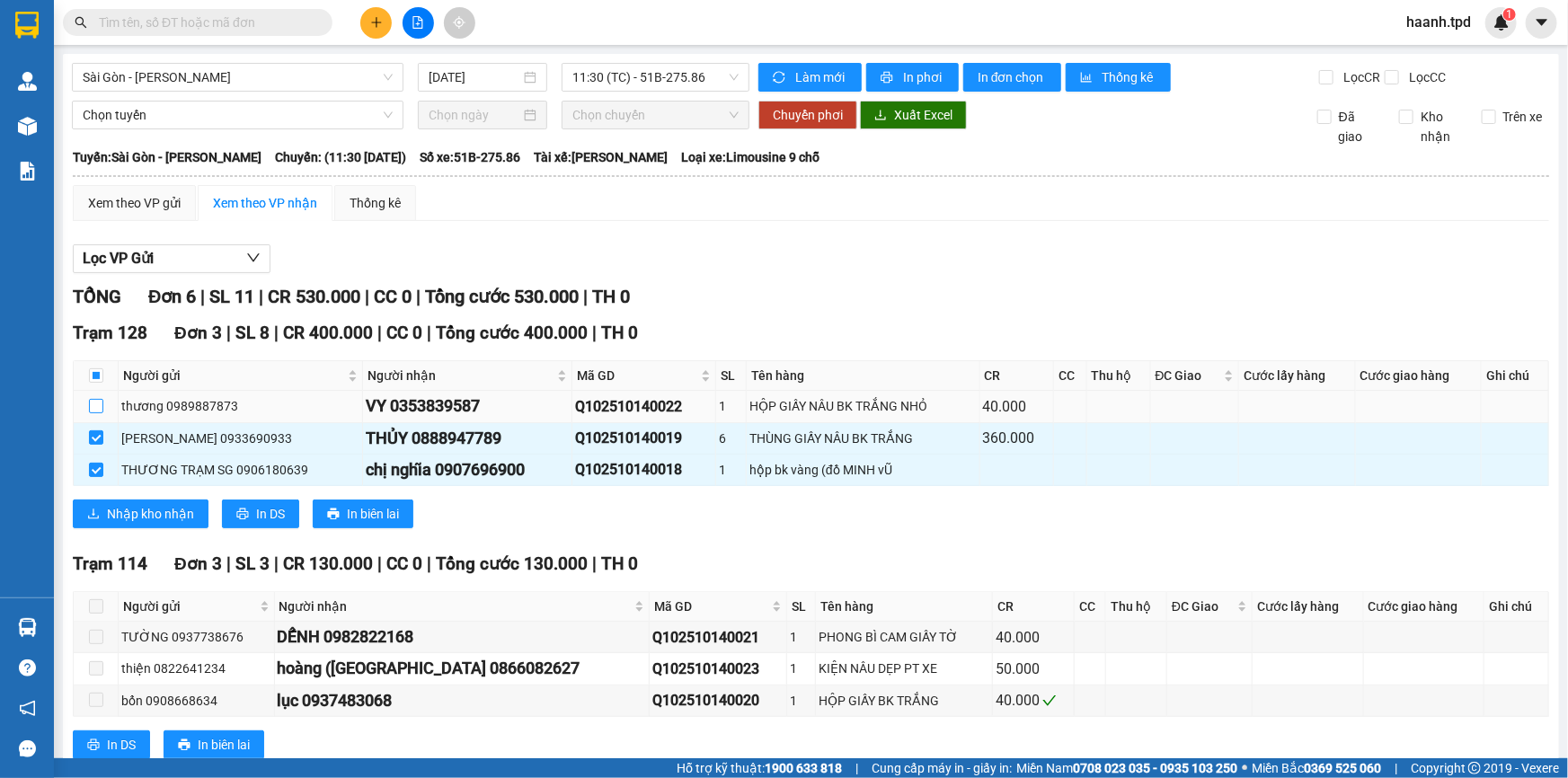
click at [92, 407] on input "checkbox" at bounding box center [95, 406] width 14 height 14
checkbox input "true"
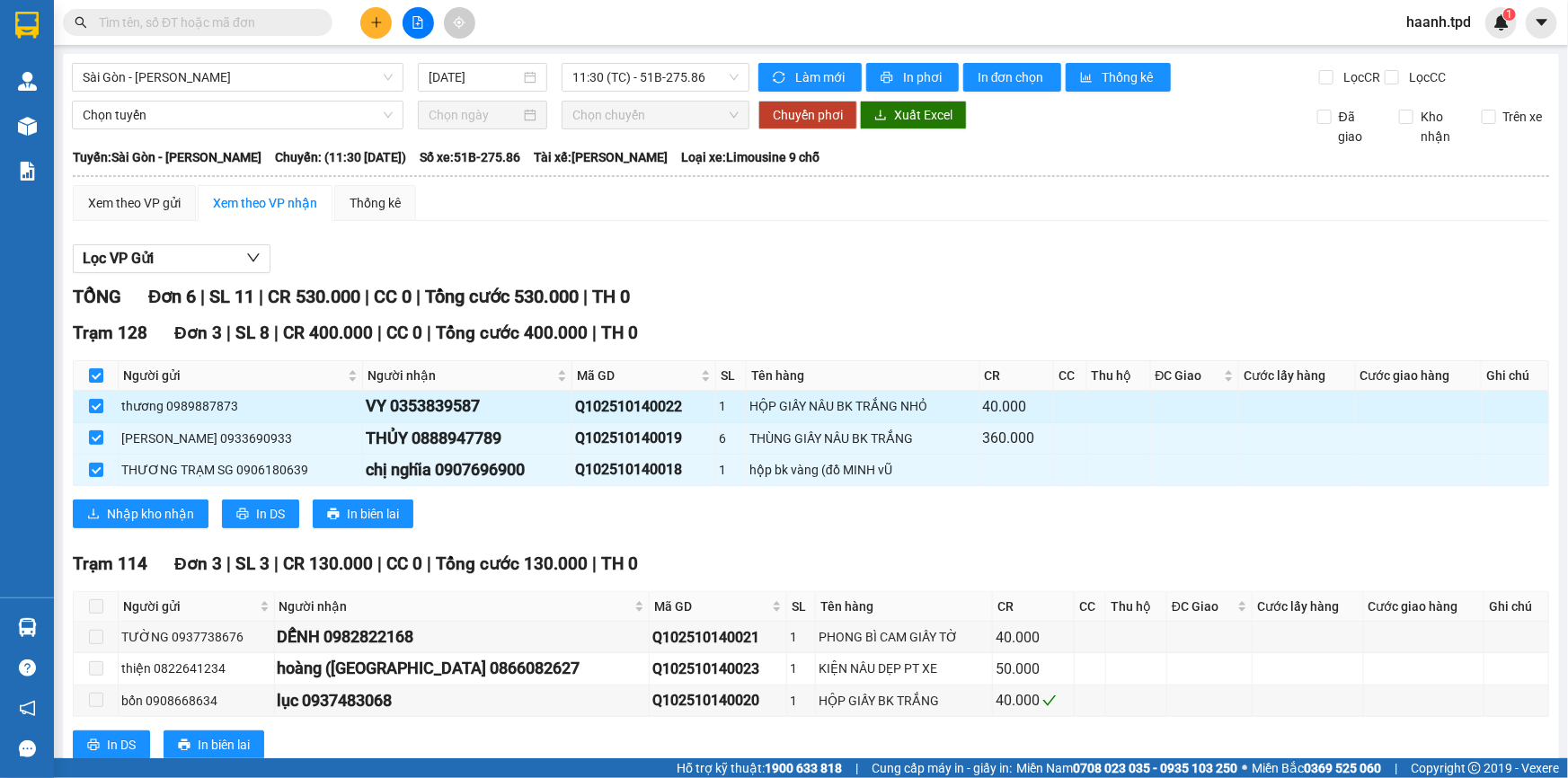
drag, startPoint x: 896, startPoint y: 280, endPoint x: 781, endPoint y: 390, distance: 159.1
click at [896, 283] on div "Lọc VP Gửi TỔNG Đơn 6 | SL 11 | CR 530.000 | CC 0 | Tổng cước 530.000 | TH 0 T…" at bounding box center [810, 509] width 1476 height 546
click at [817, 301] on div "TỔNG Đơn 6 | SL 11 | CR 530.000 | CC 0 | Tổng cước 530.000 | TH 0" at bounding box center [810, 297] width 1476 height 28
click at [870, 284] on div "TỔNG Đơn 6 | SL 11 | CR 530.000 | CC 0 | Tổng cước 530.000 | TH 0" at bounding box center [810, 297] width 1476 height 28
click at [781, 279] on div "Lọc VP Gửi TỔNG Đơn 6 | SL 11 | CR 530.000 | CC 0 | Tổng cước 530.000 | TH 0 T…" at bounding box center [810, 509] width 1476 height 546
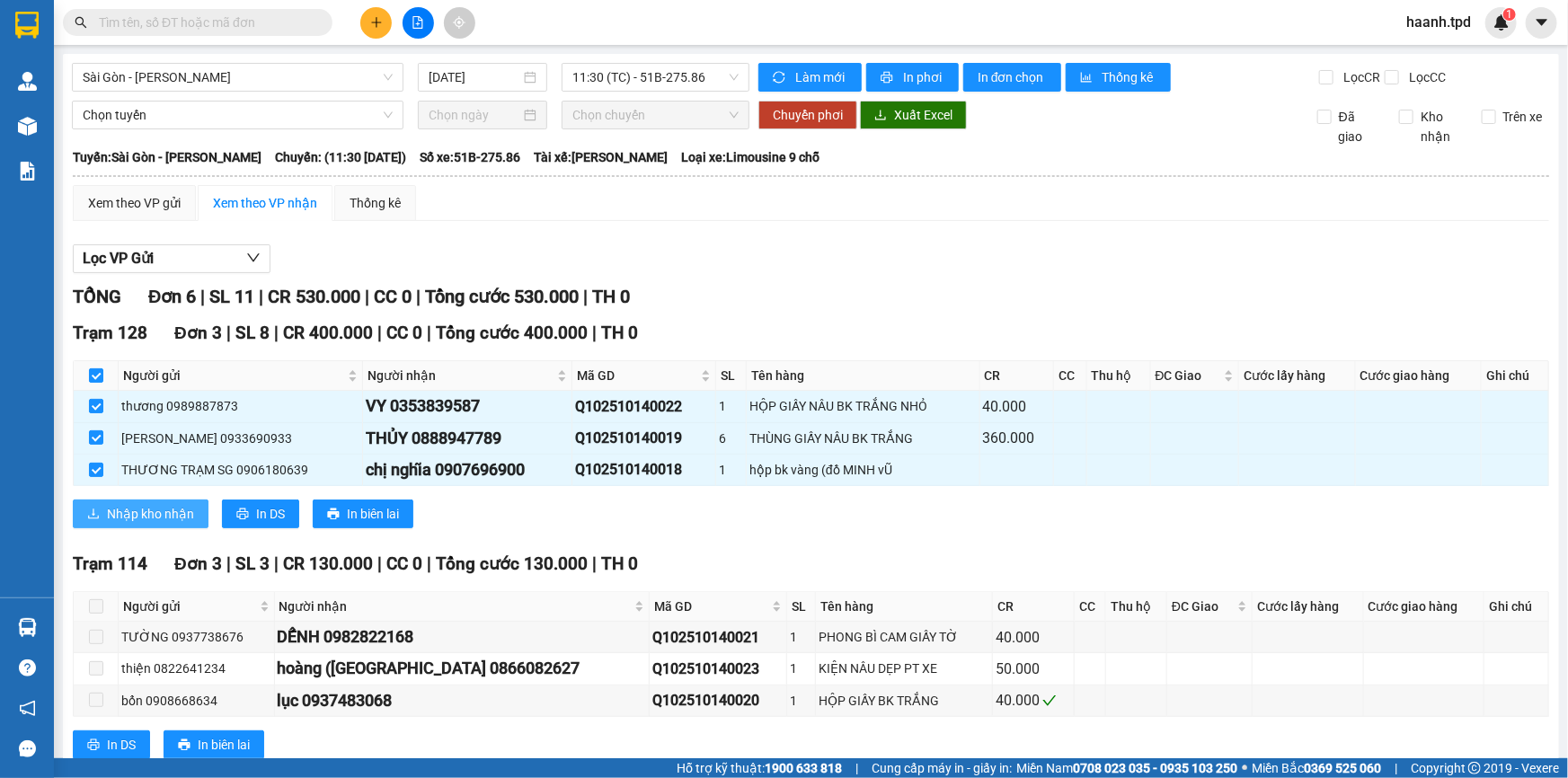
click at [123, 517] on span "Nhập kho nhận" at bounding box center [150, 514] width 87 height 20
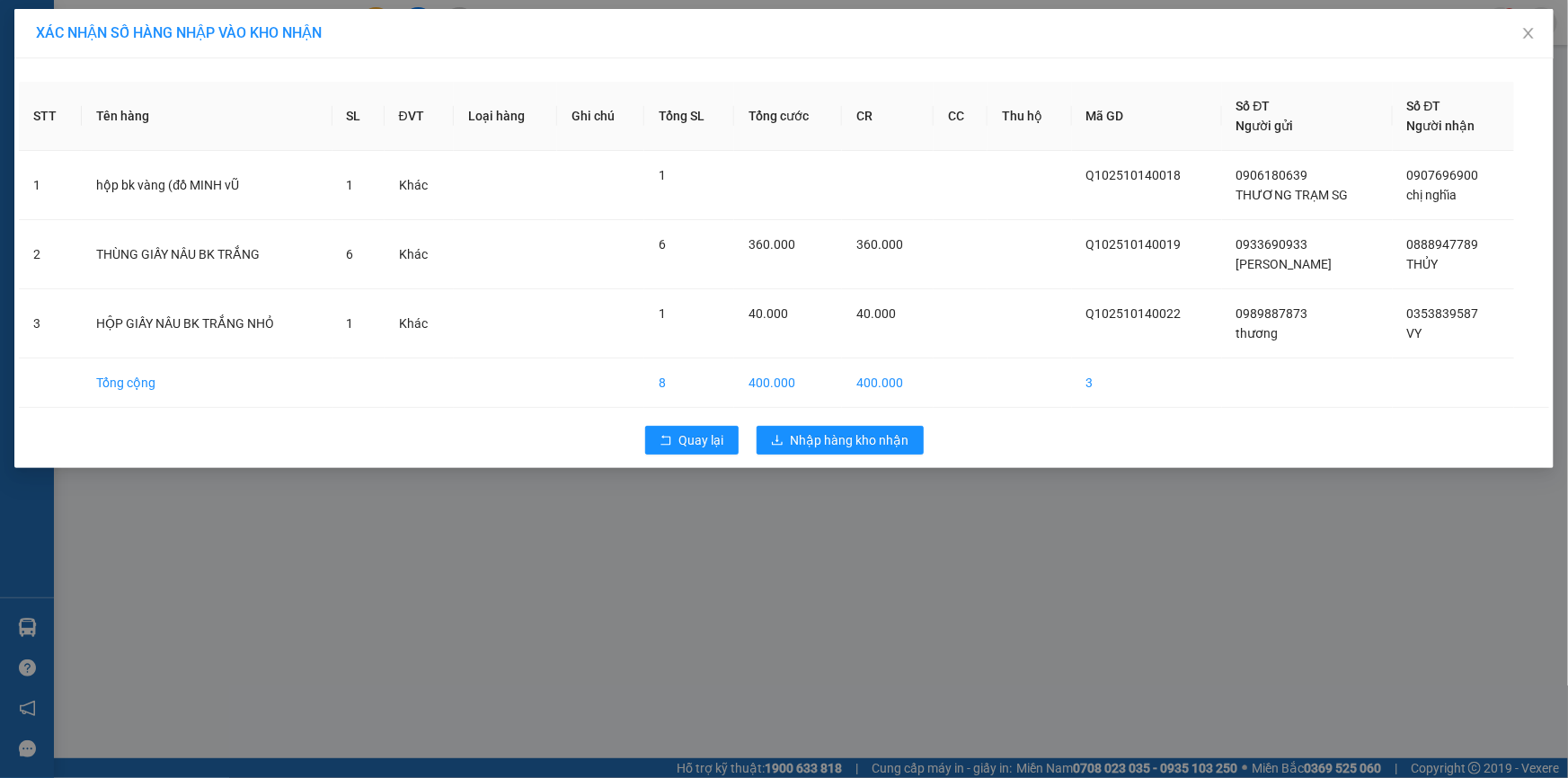
click at [889, 421] on div "Quay lại Nhập hàng kho nhận" at bounding box center [784, 440] width 1530 height 47
click at [882, 439] on span "Nhập hàng kho nhận" at bounding box center [849, 440] width 118 height 20
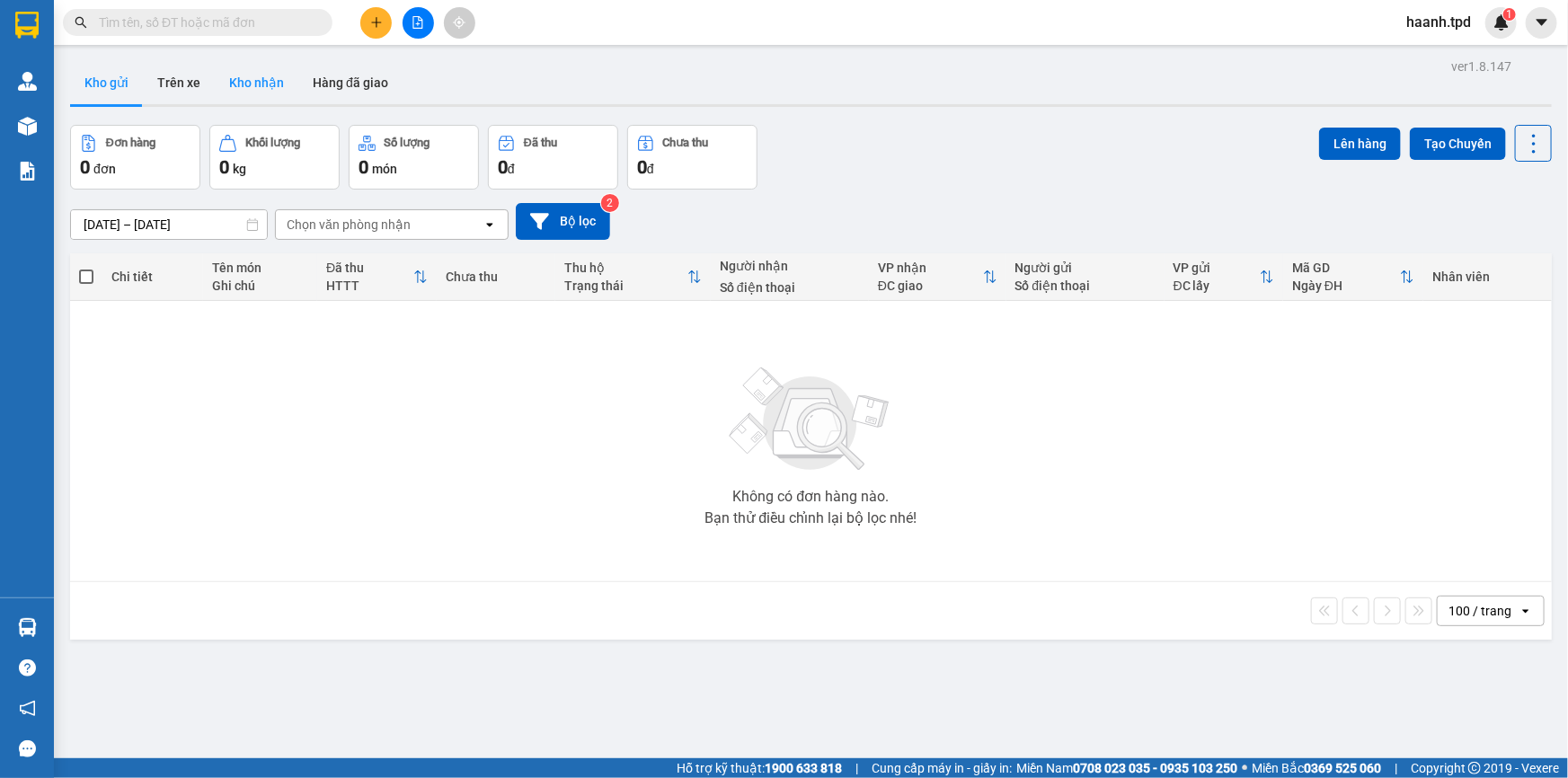
click at [270, 75] on button "Kho nhận" at bounding box center [257, 82] width 84 height 43
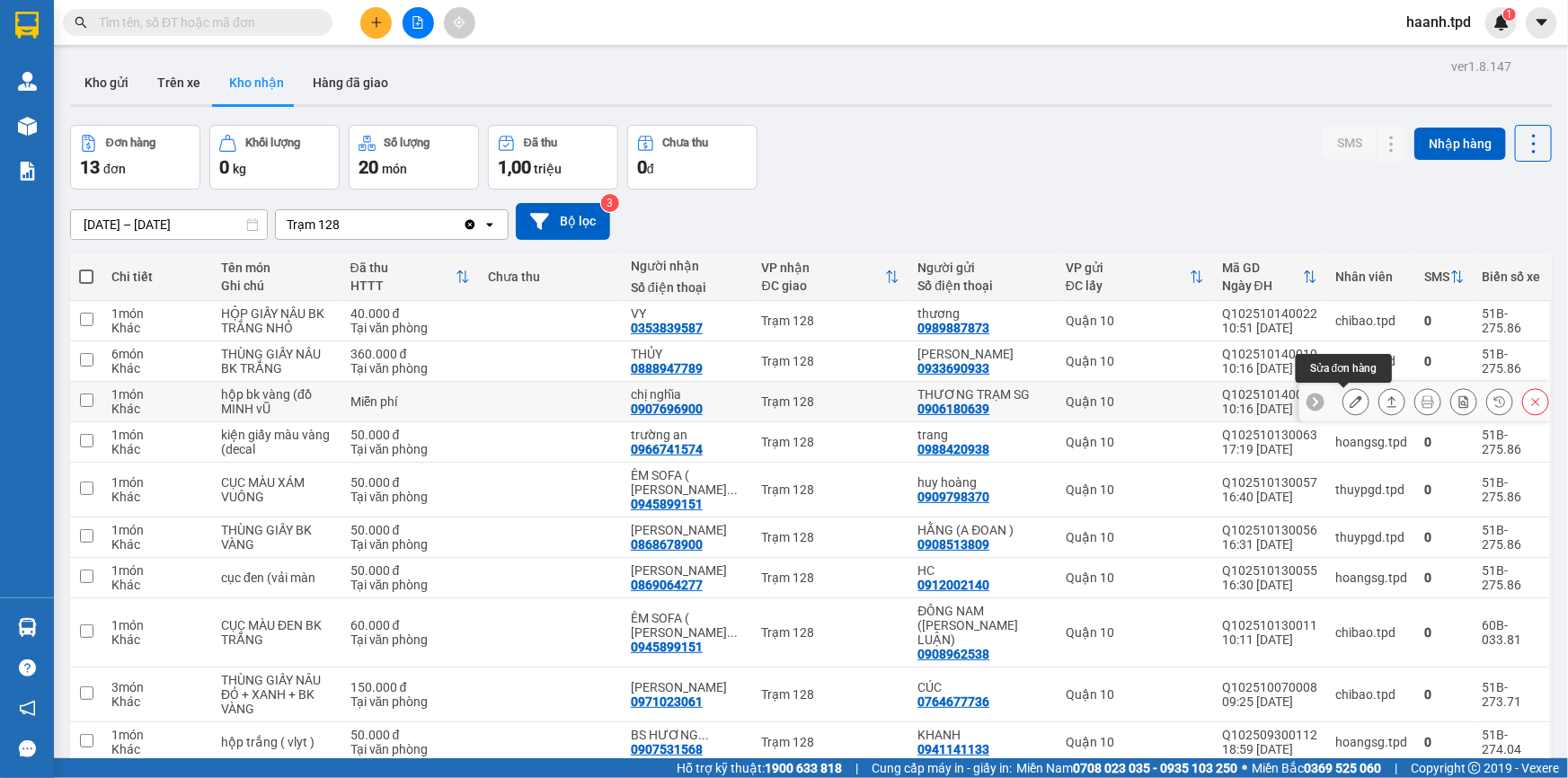
click at [1349, 404] on icon at bounding box center [1355, 401] width 12 height 12
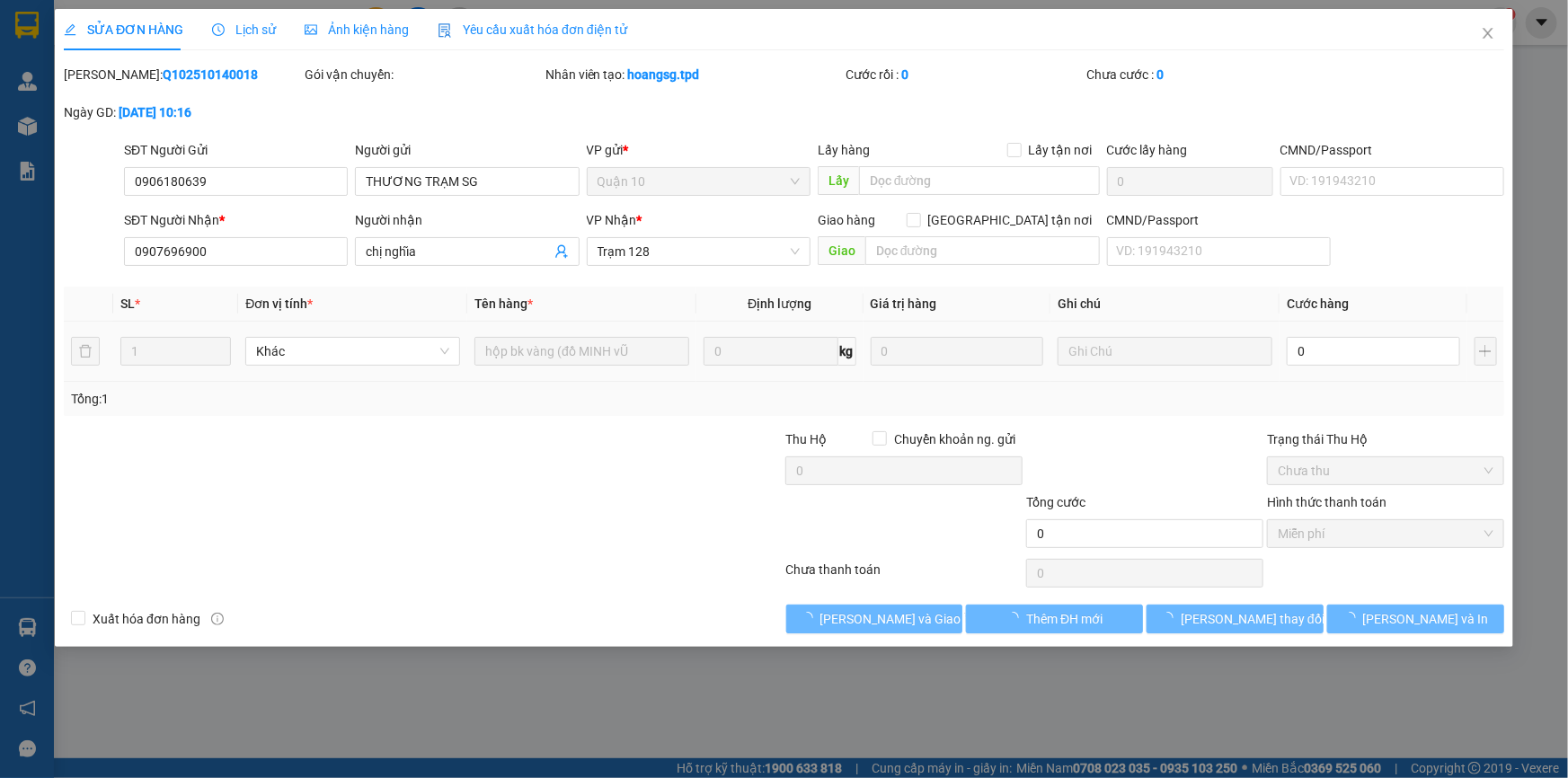
type input "0906180639"
type input "THƯƠNG TRẠM SG"
type input "0907696900"
type input "chị nghĩa"
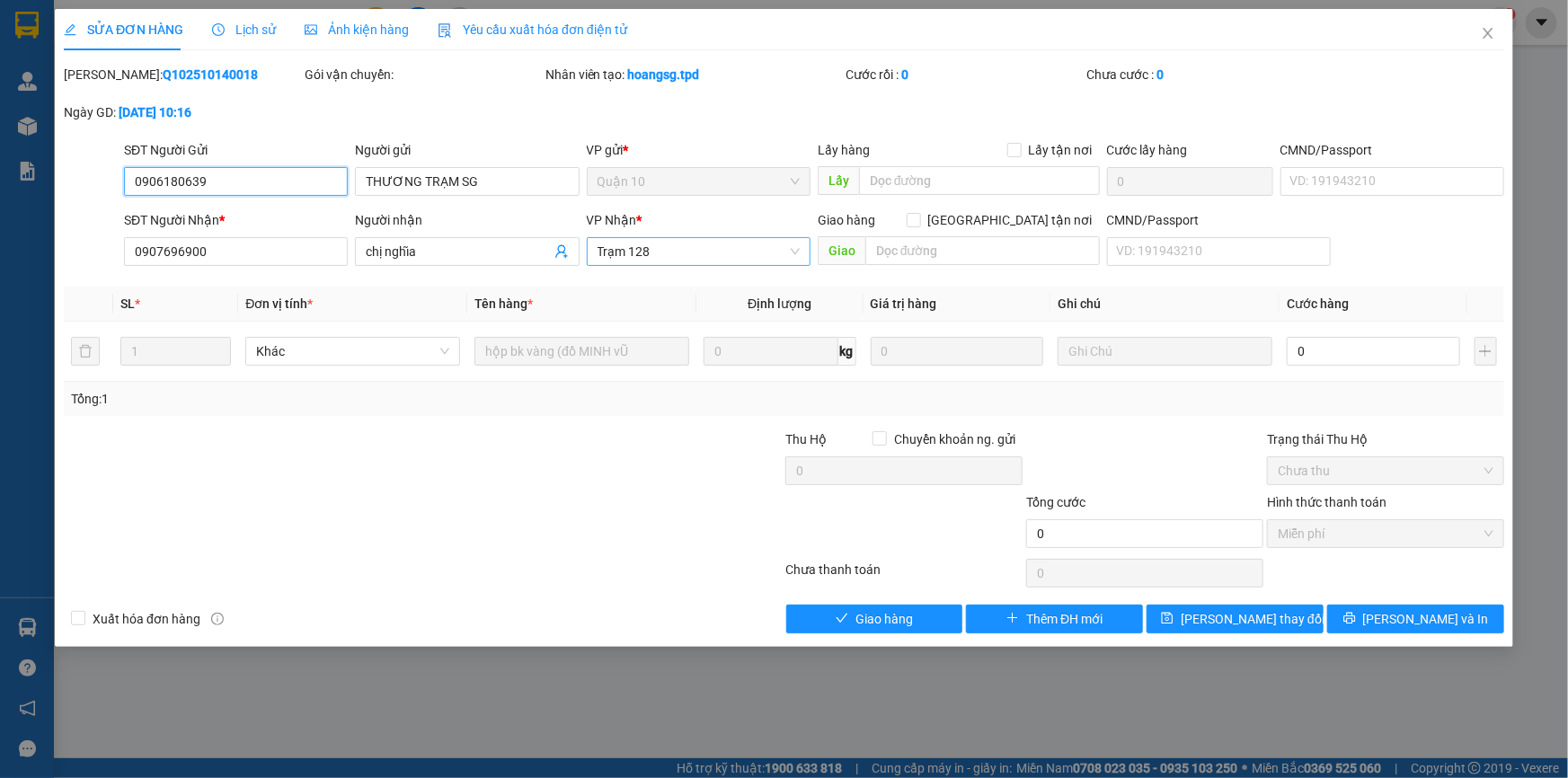
click at [676, 260] on span "Trạm 128" at bounding box center [699, 251] width 202 height 27
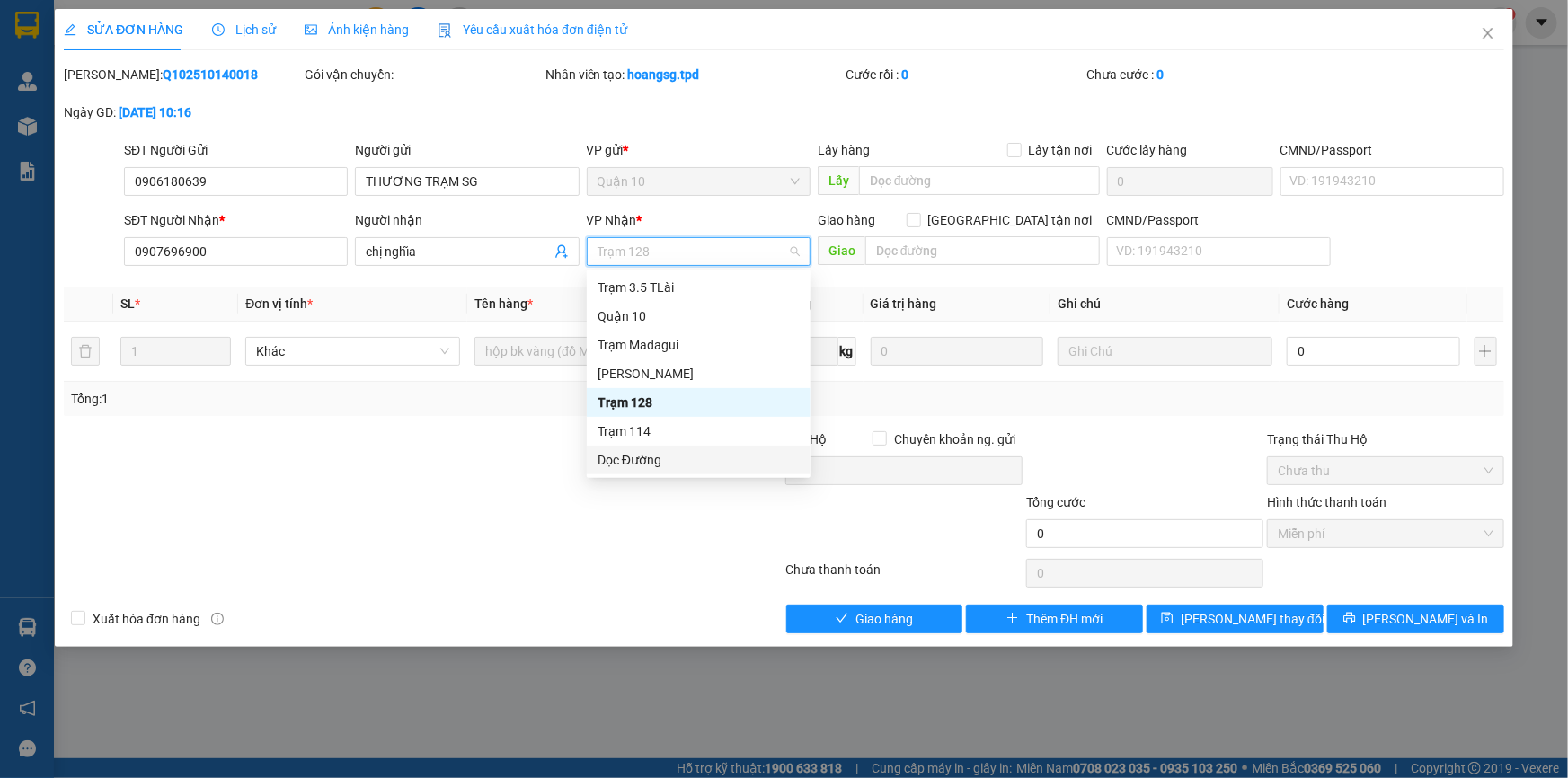
drag, startPoint x: 659, startPoint y: 453, endPoint x: 897, endPoint y: 283, distance: 292.5
click at [659, 453] on div "Dọc Đường" at bounding box center [699, 460] width 202 height 20
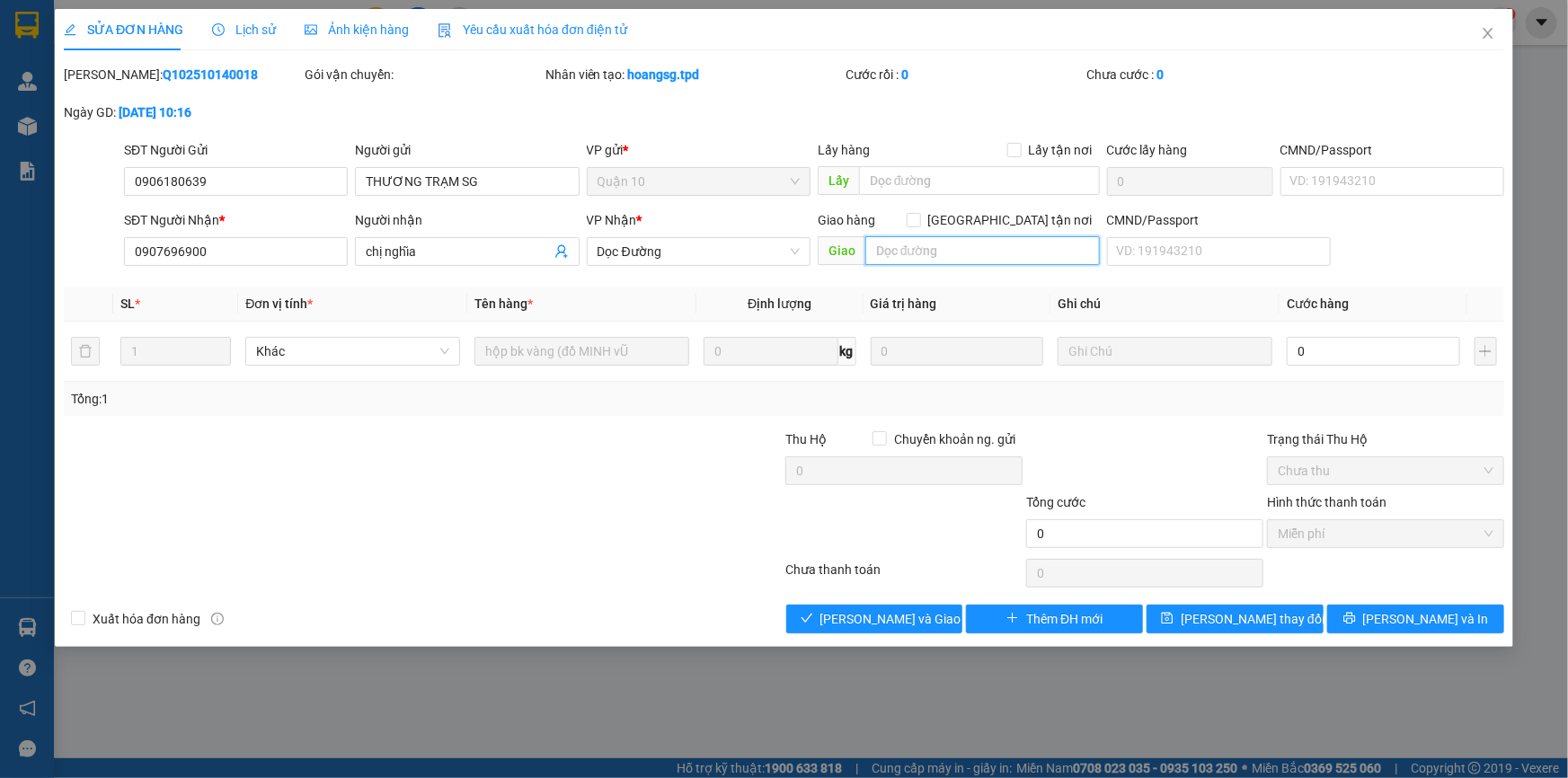
click at [928, 253] on input "text" at bounding box center [983, 251] width 235 height 29
type input "happy 126"
click at [875, 628] on span "[PERSON_NAME] và Giao hàng" at bounding box center [906, 619] width 173 height 20
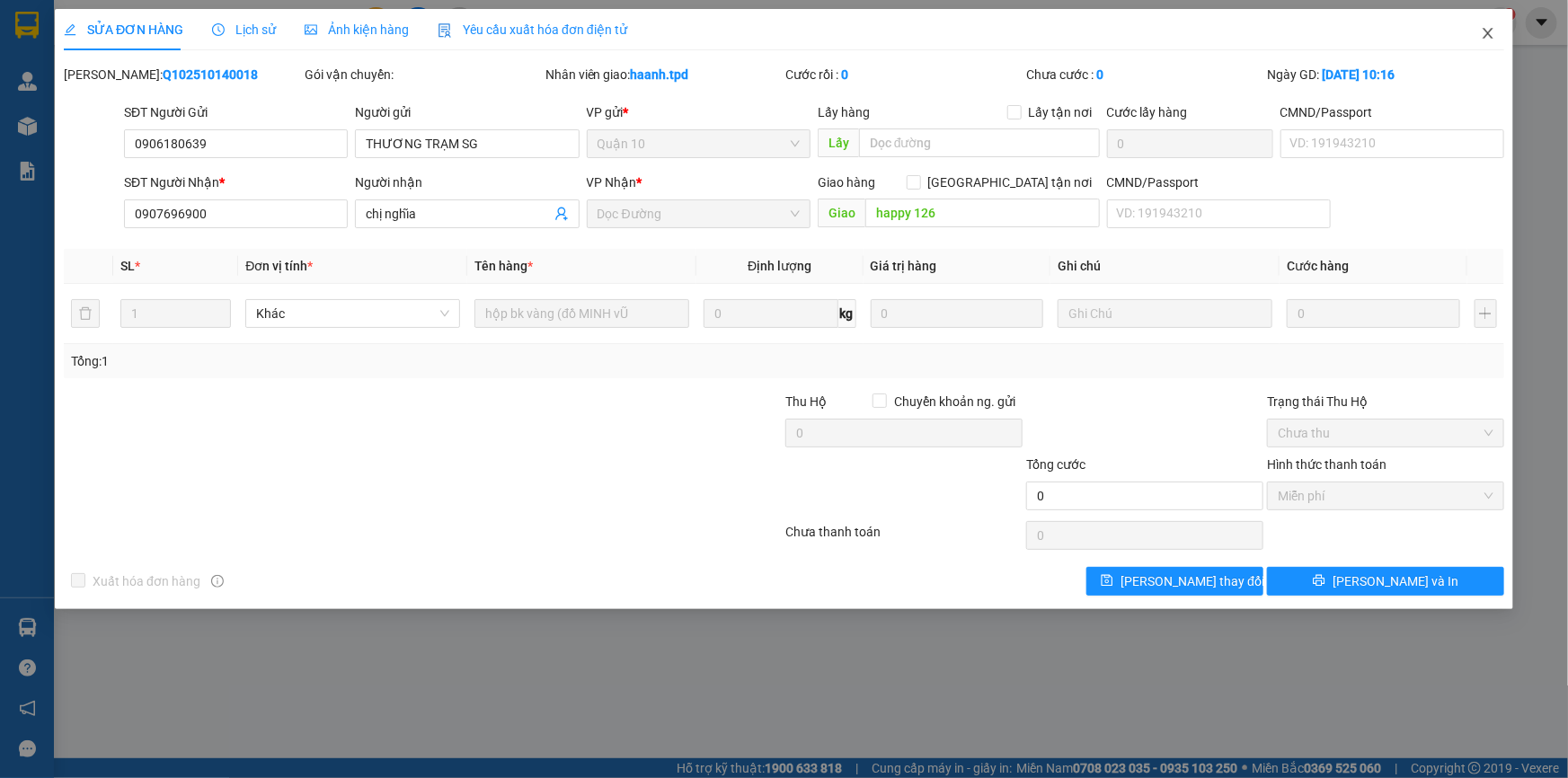
click at [1490, 35] on icon "close" at bounding box center [1487, 32] width 14 height 14
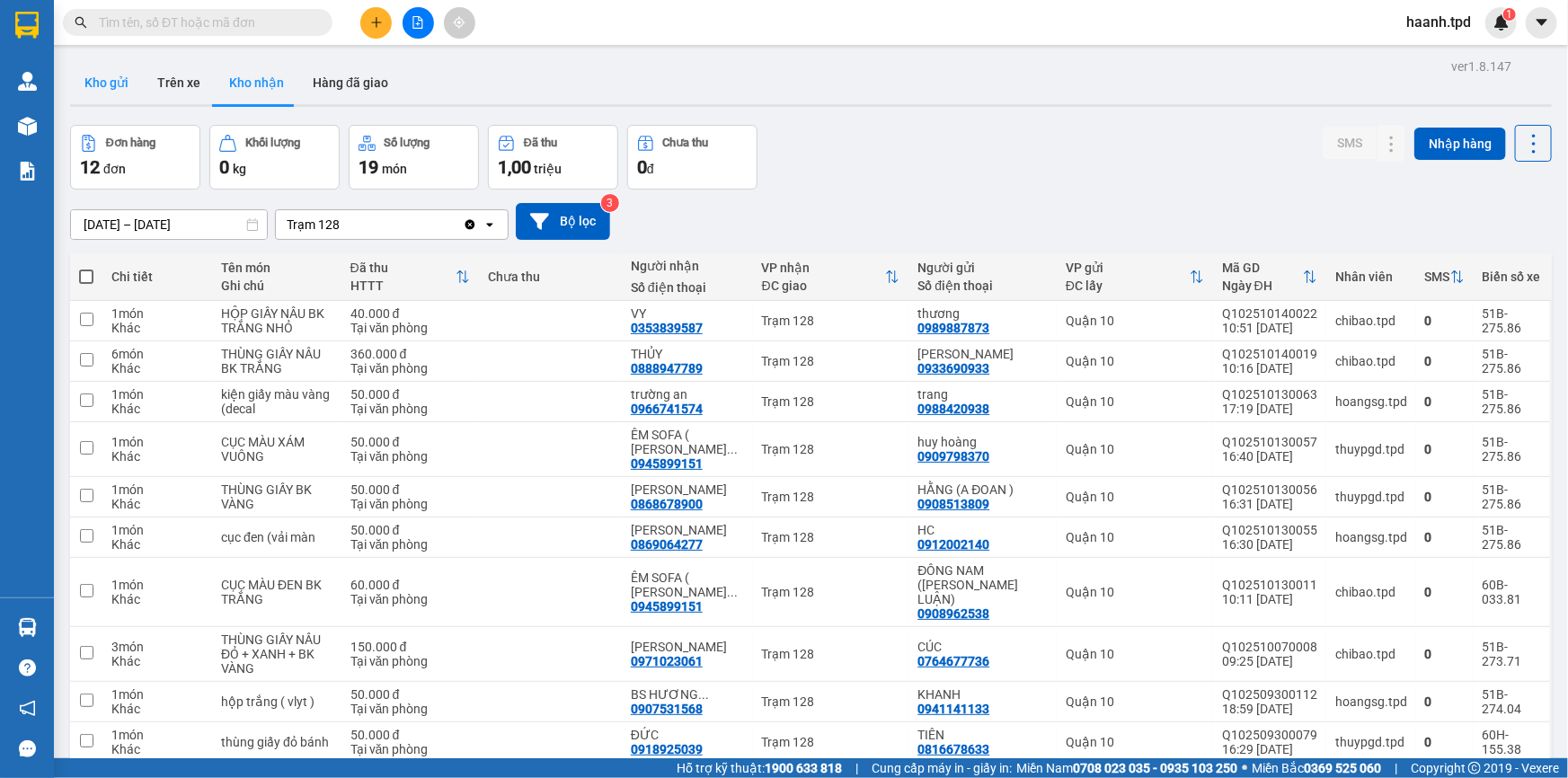
click at [124, 66] on button "Kho gửi" at bounding box center [106, 82] width 73 height 43
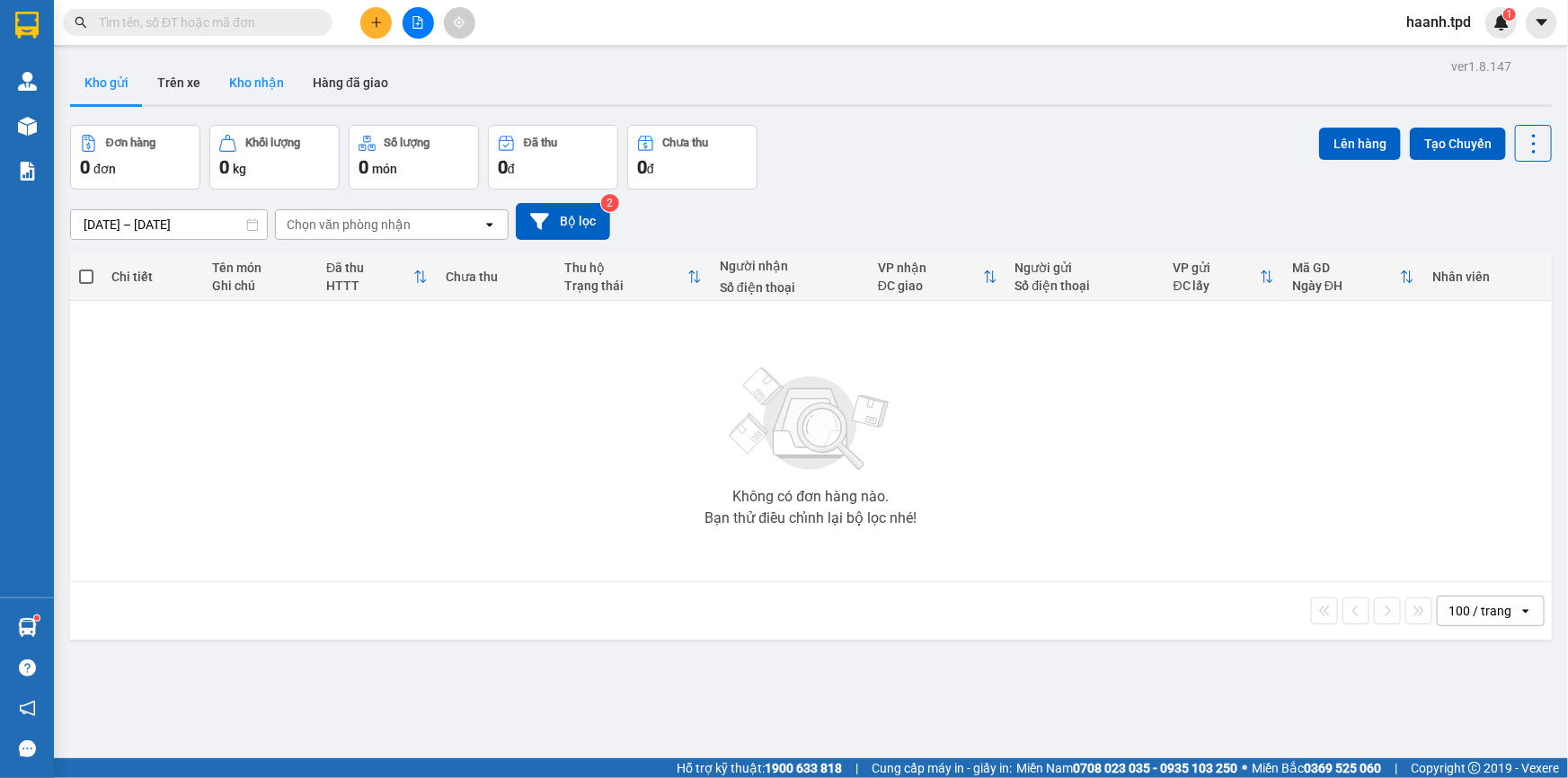
click at [234, 64] on button "Kho nhận" at bounding box center [257, 82] width 84 height 43
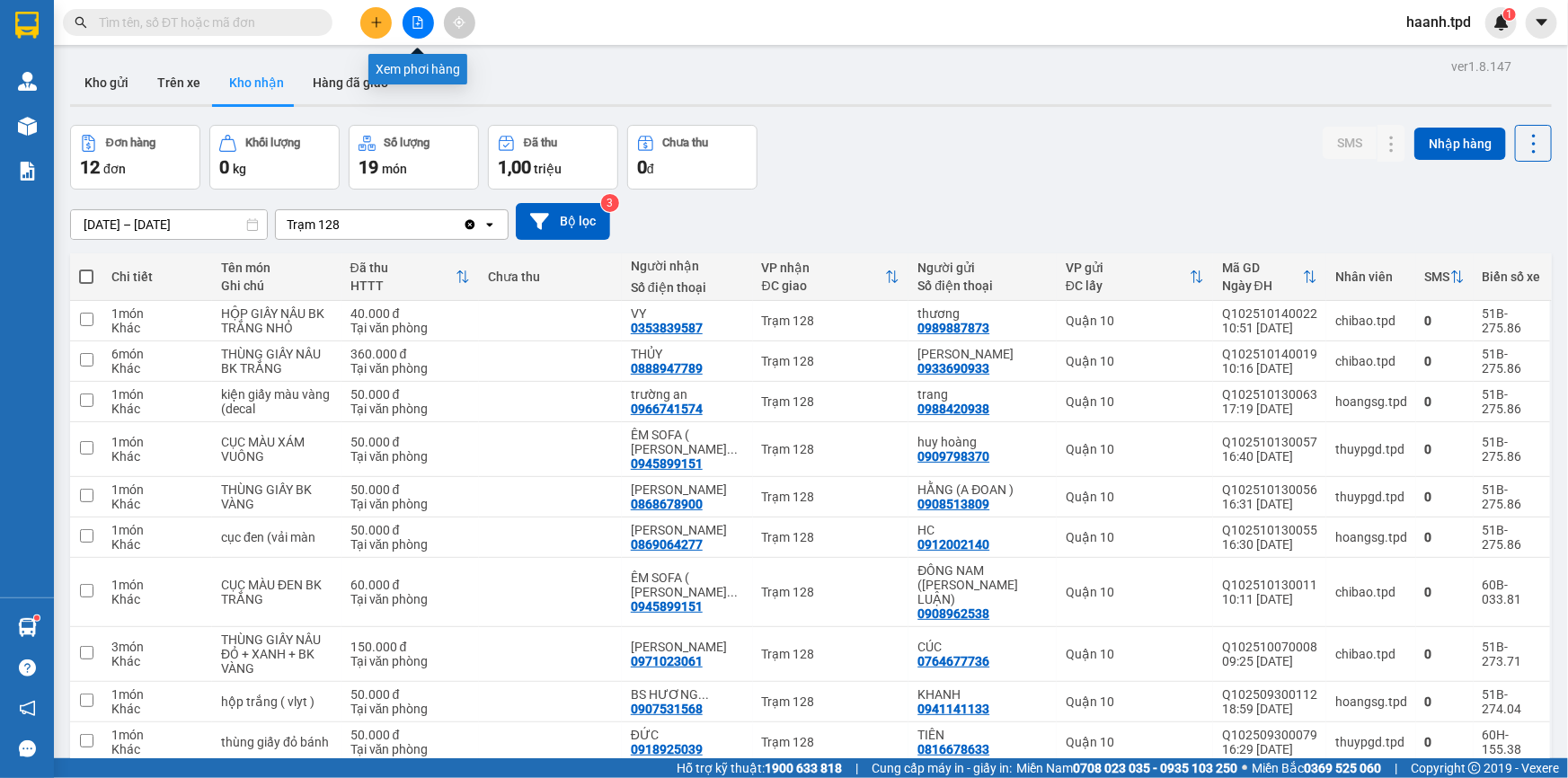
click at [406, 13] on button at bounding box center [418, 23] width 31 height 32
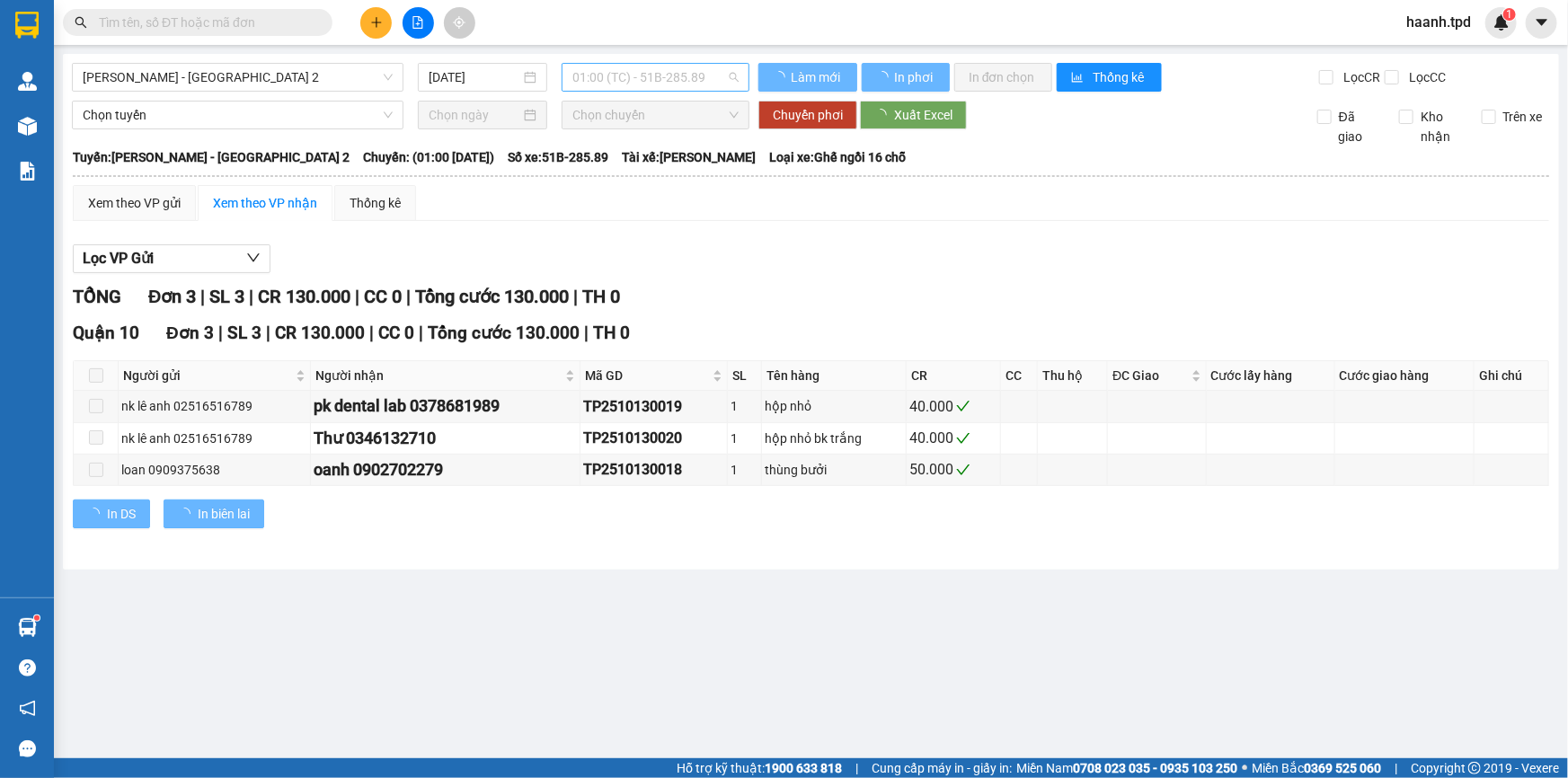
click at [643, 72] on span "01:00 (TC) - 51B-285.89" at bounding box center [656, 77] width 166 height 27
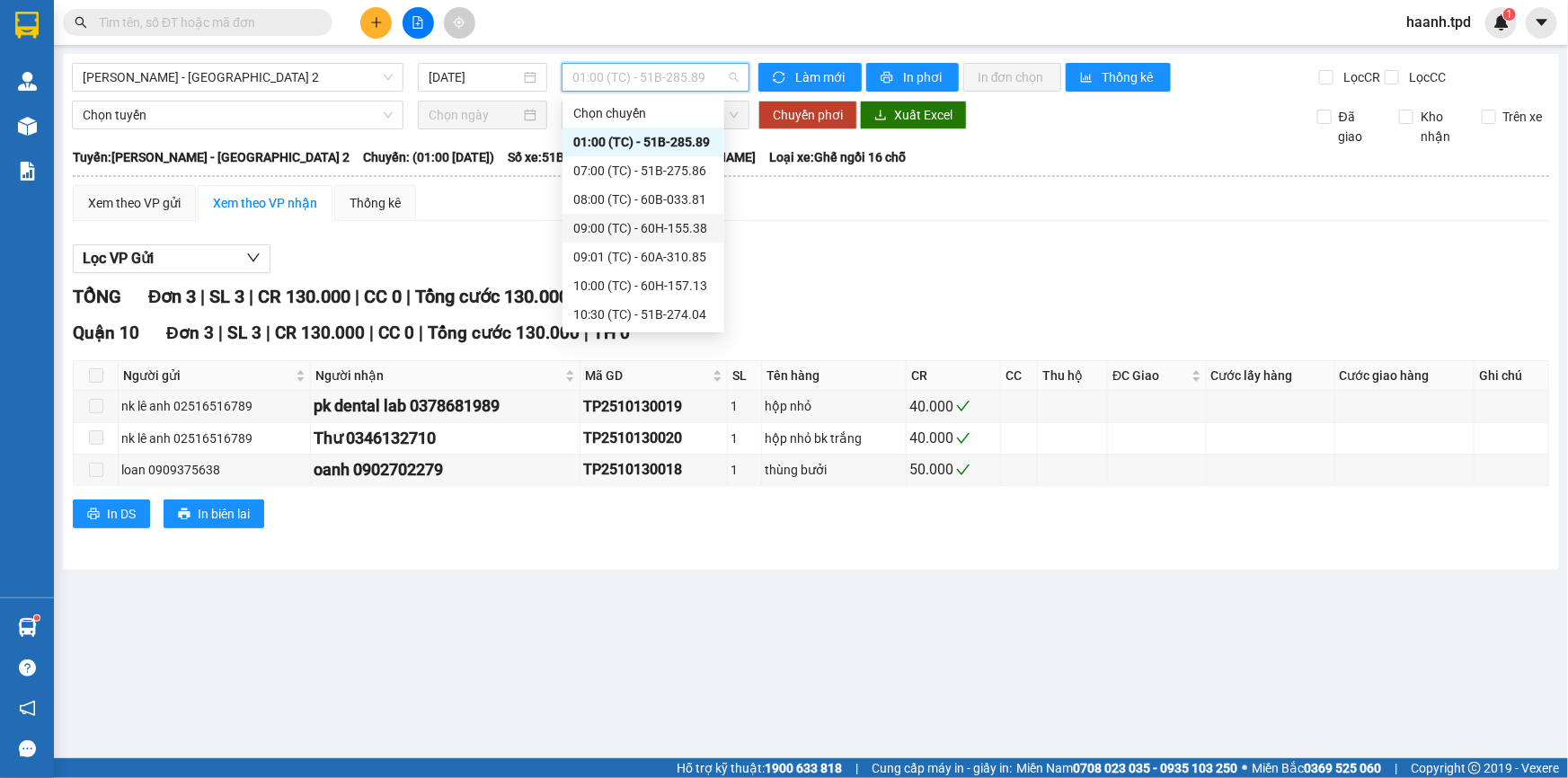
scroll to position [115, 0]
click at [111, 68] on span "[PERSON_NAME] - [GEOGRAPHIC_DATA] 2" at bounding box center [238, 77] width 310 height 27
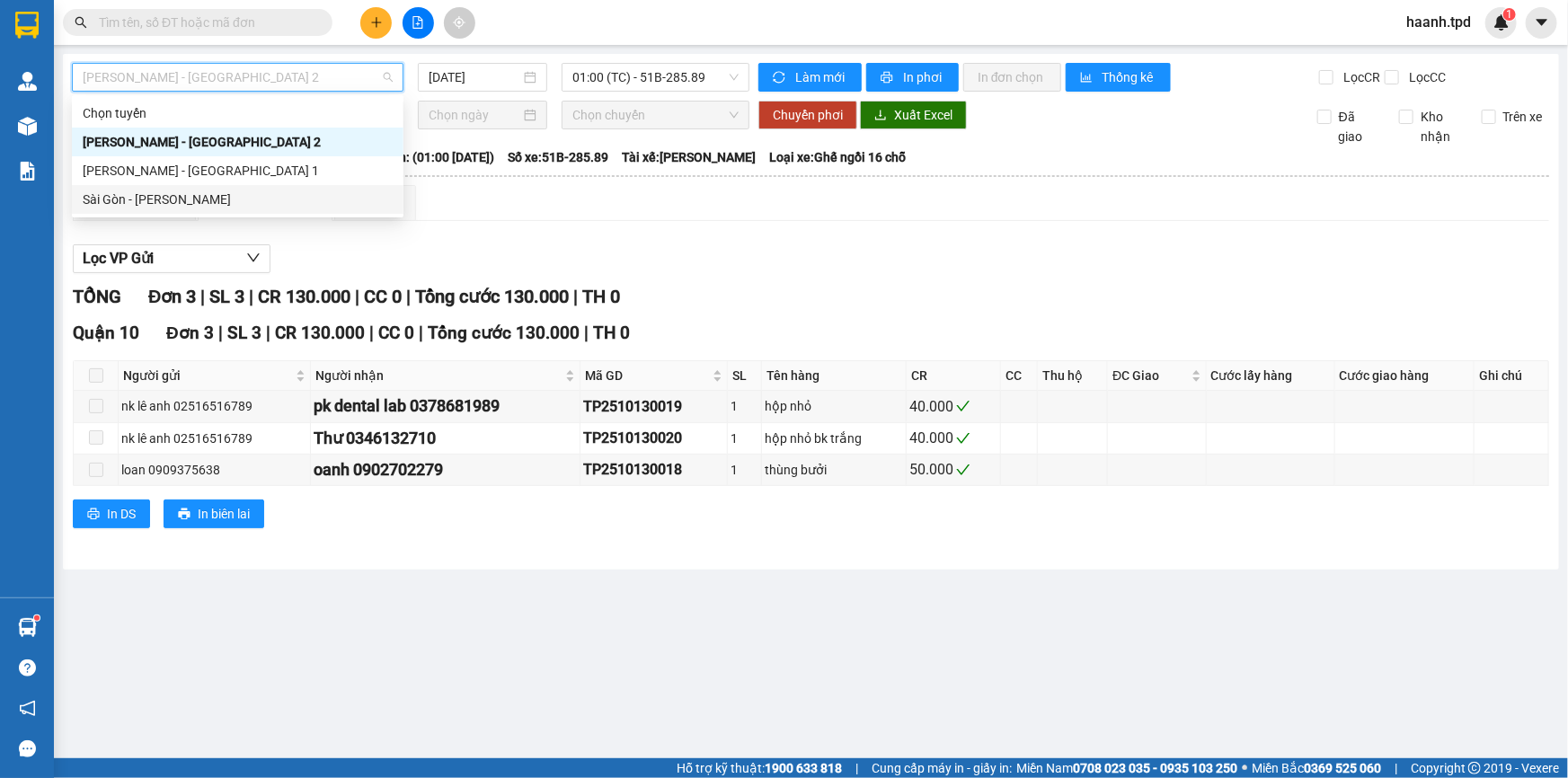
drag, startPoint x: 129, startPoint y: 192, endPoint x: 546, endPoint y: 83, distance: 431.0
click at [130, 194] on div "Sài Gòn - [PERSON_NAME]" at bounding box center [238, 200] width 310 height 20
type input "[DATE]"
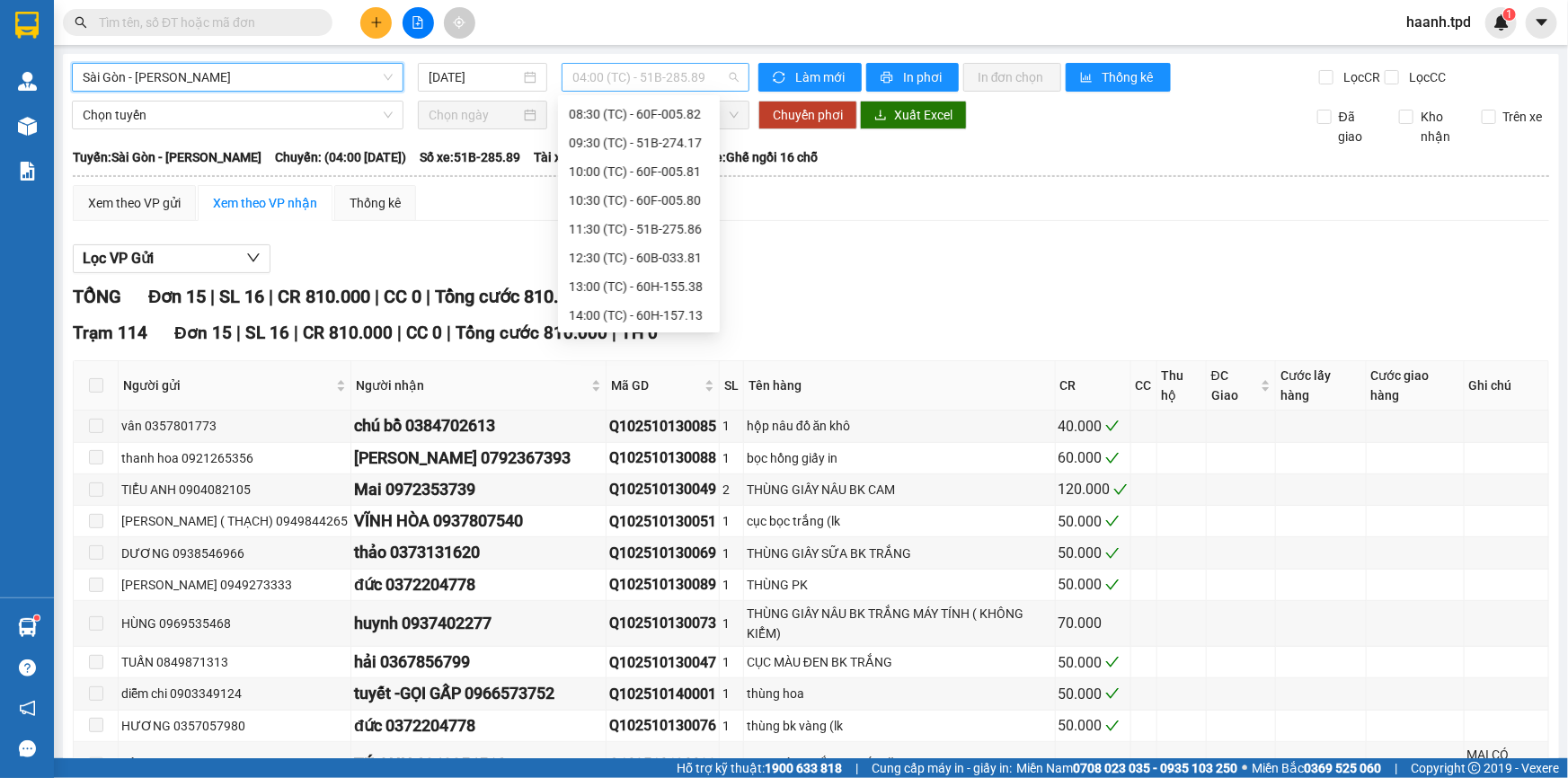
click at [620, 81] on span "04:00 (TC) - 51B-285.89" at bounding box center [656, 77] width 166 height 27
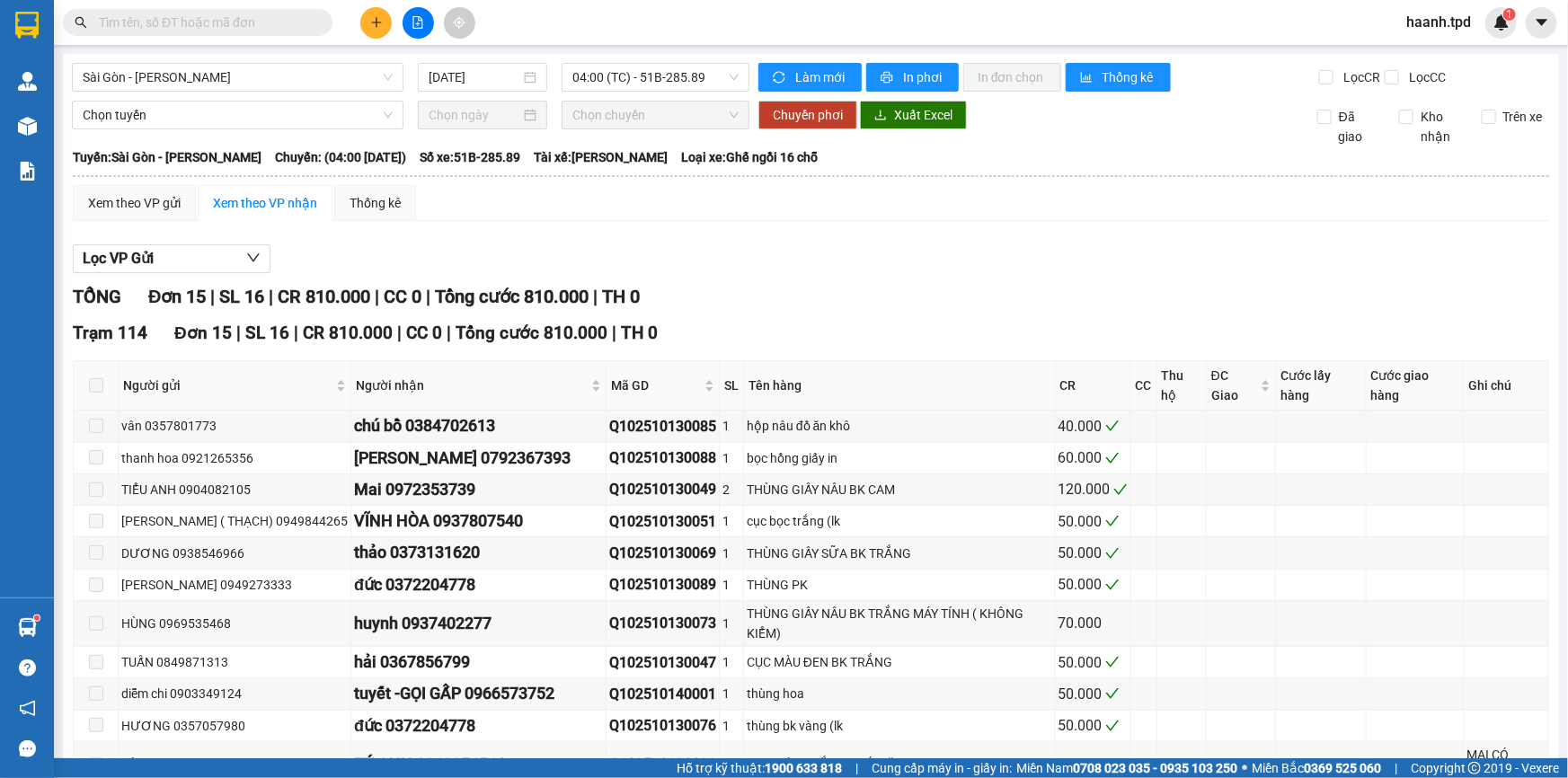
click at [289, 26] on input "text" at bounding box center [205, 22] width 212 height 20
type input "0"
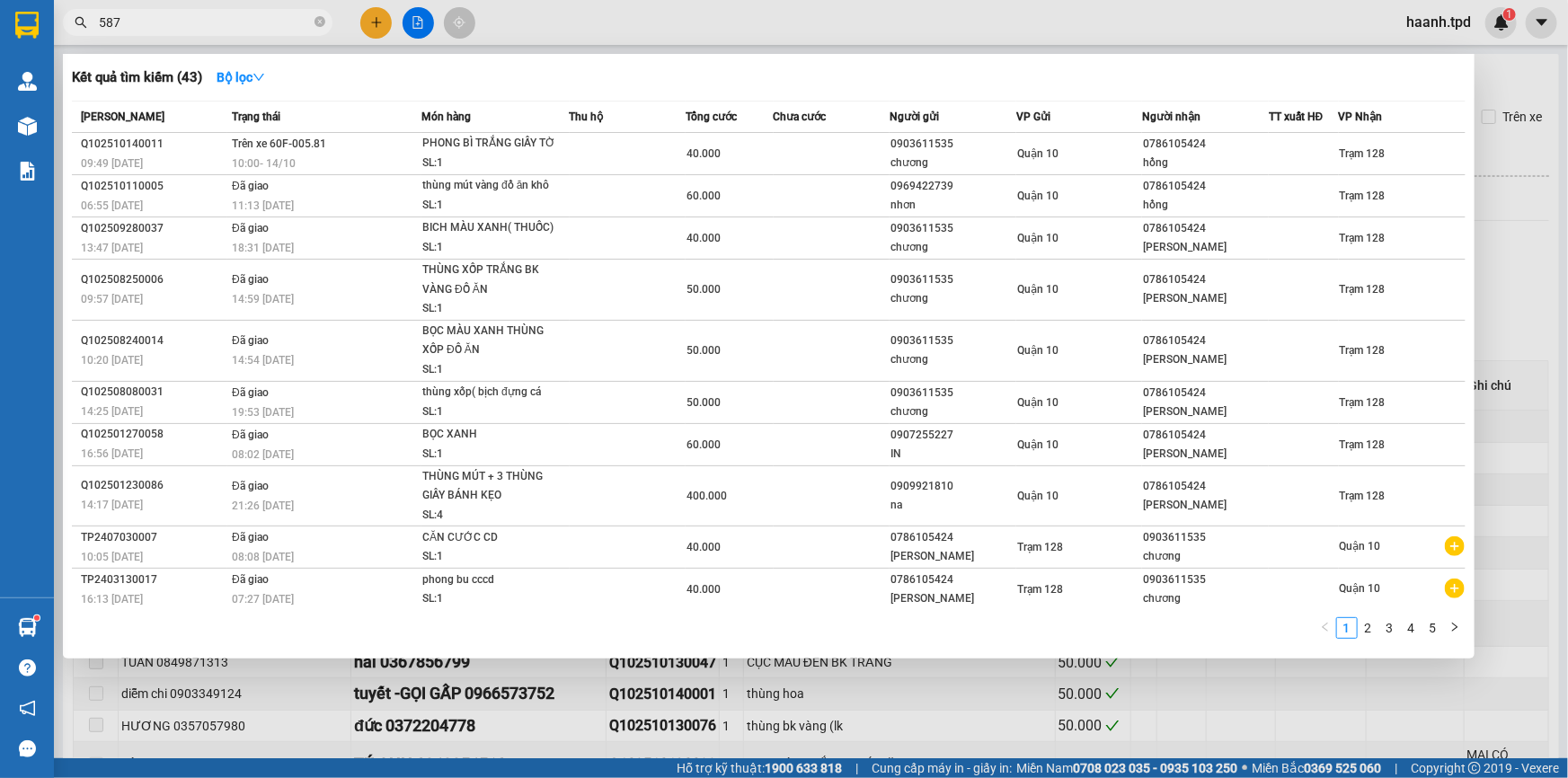
type input "587"
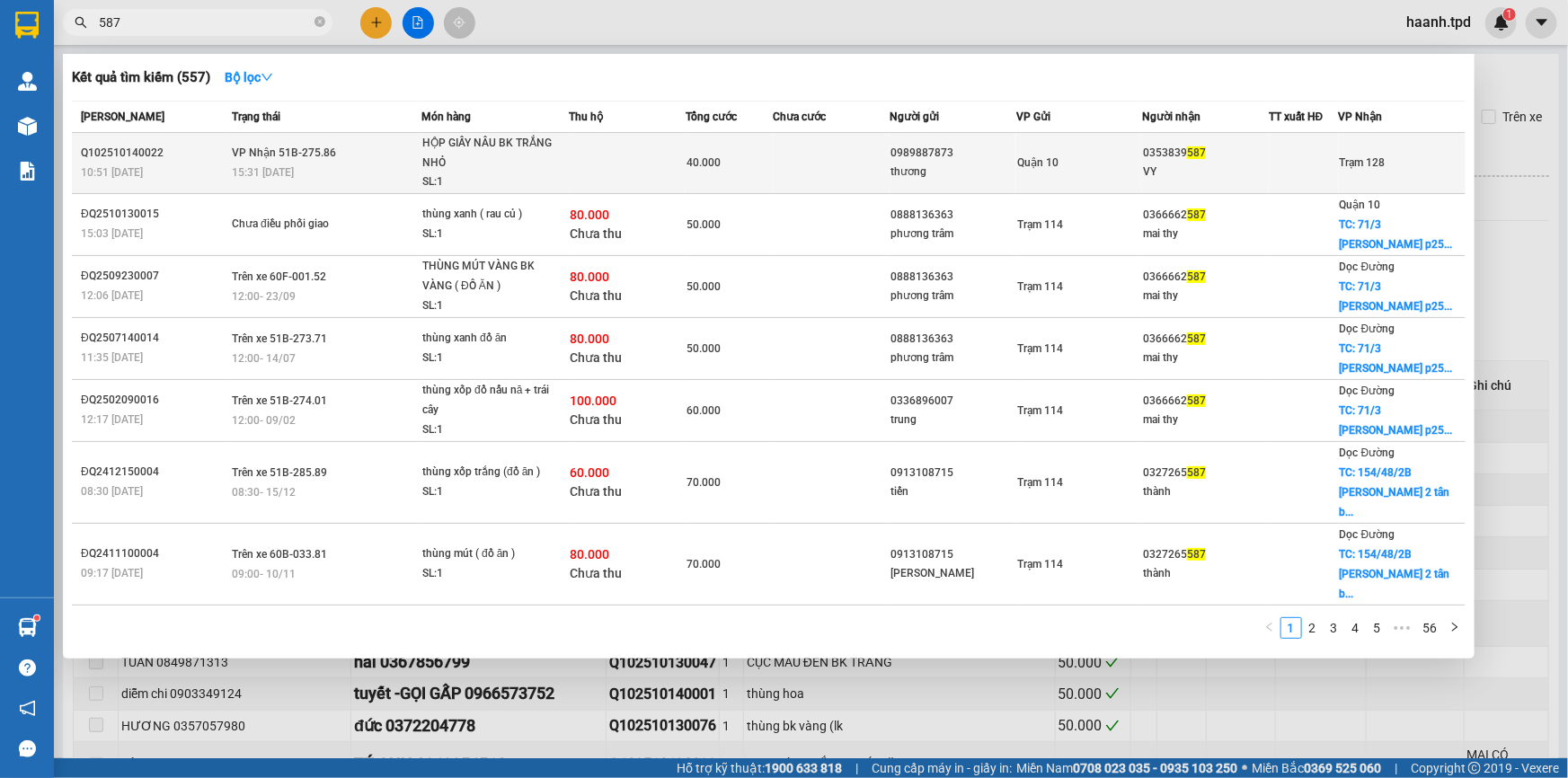
click at [994, 181] on td "0989887873 thương" at bounding box center [952, 163] width 127 height 61
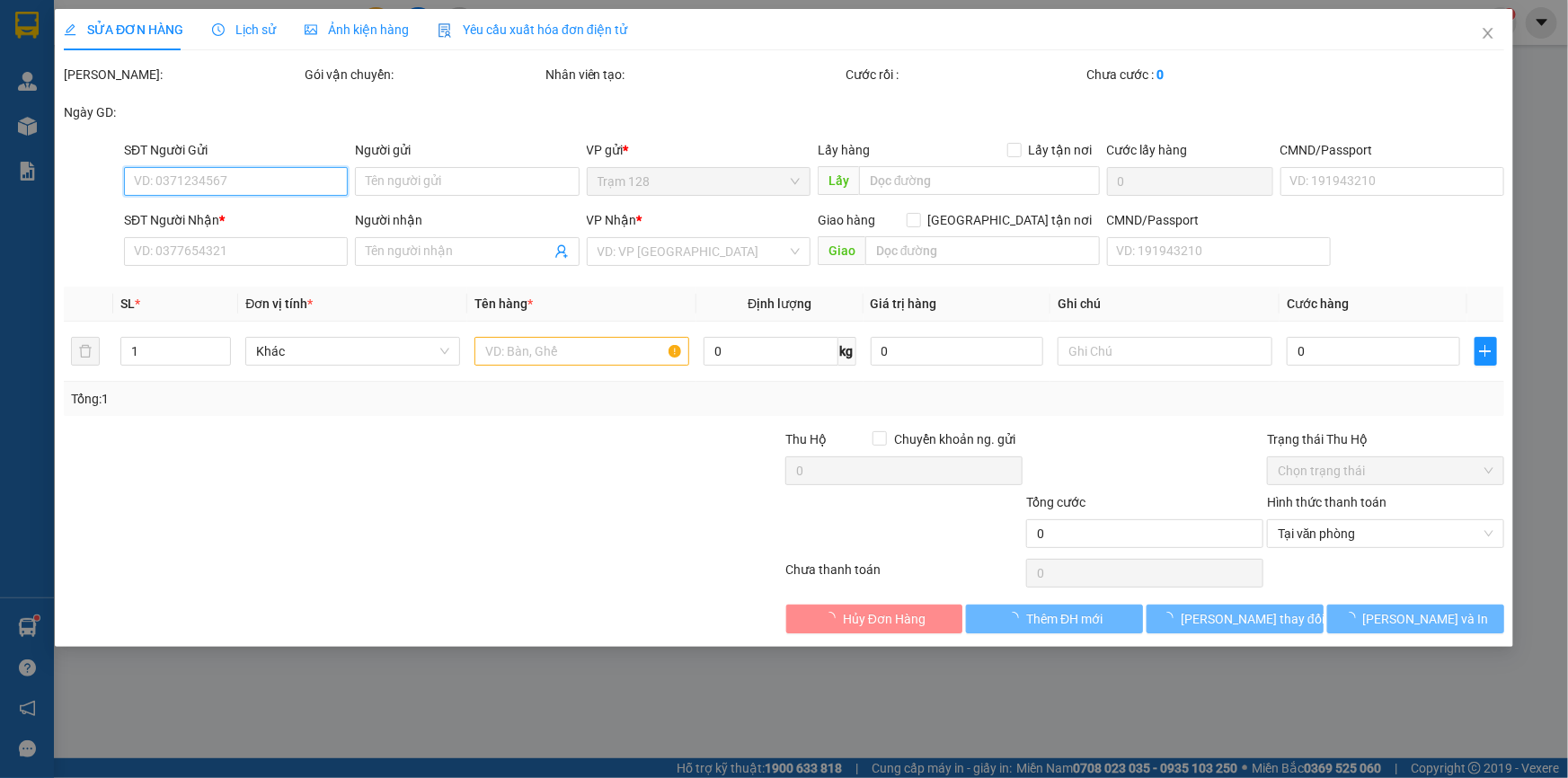
type input "0989887873"
type input "thương"
type input "075096004243"
type input "0353839587"
type input "VY"
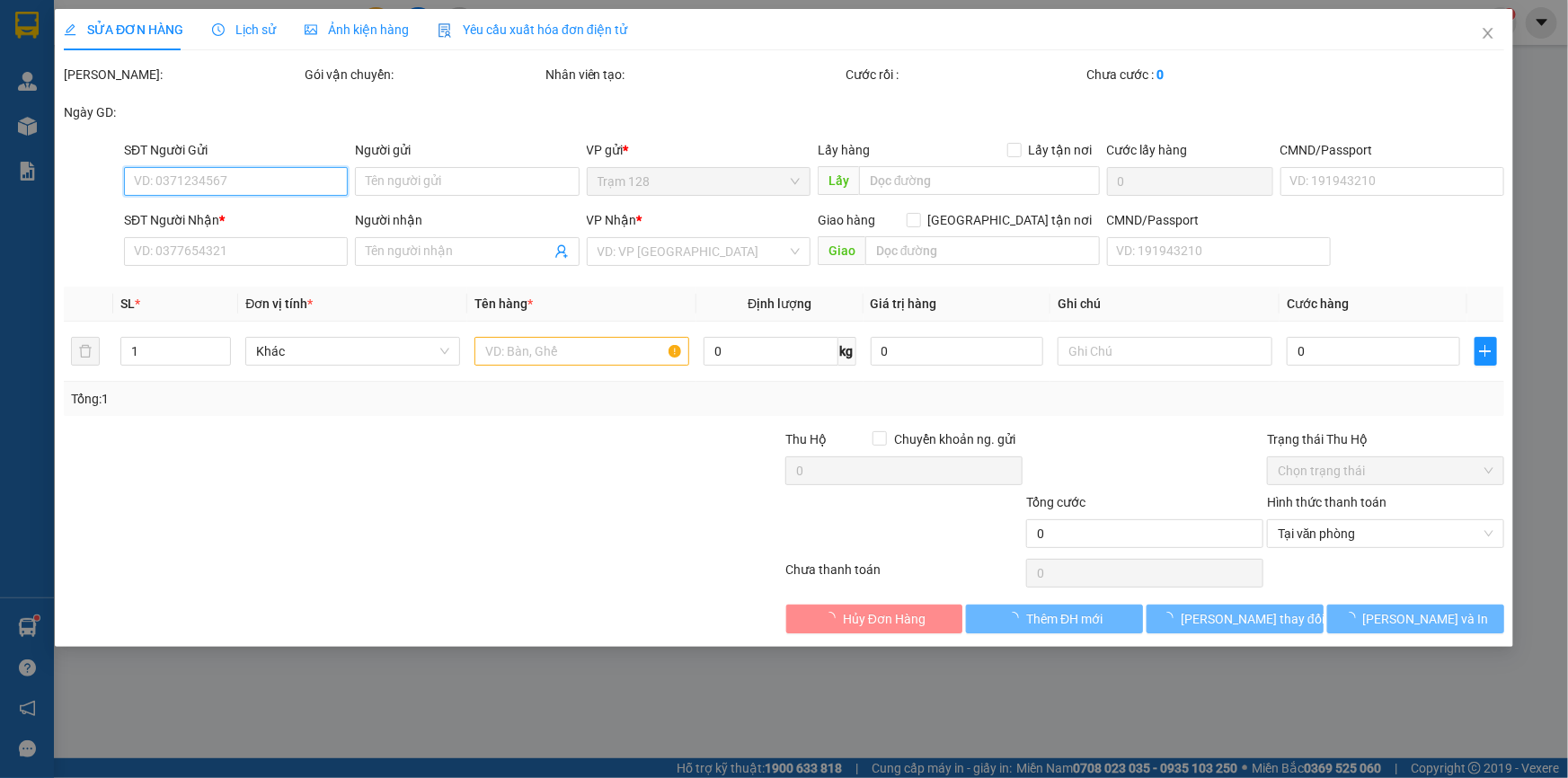
type input "40.000"
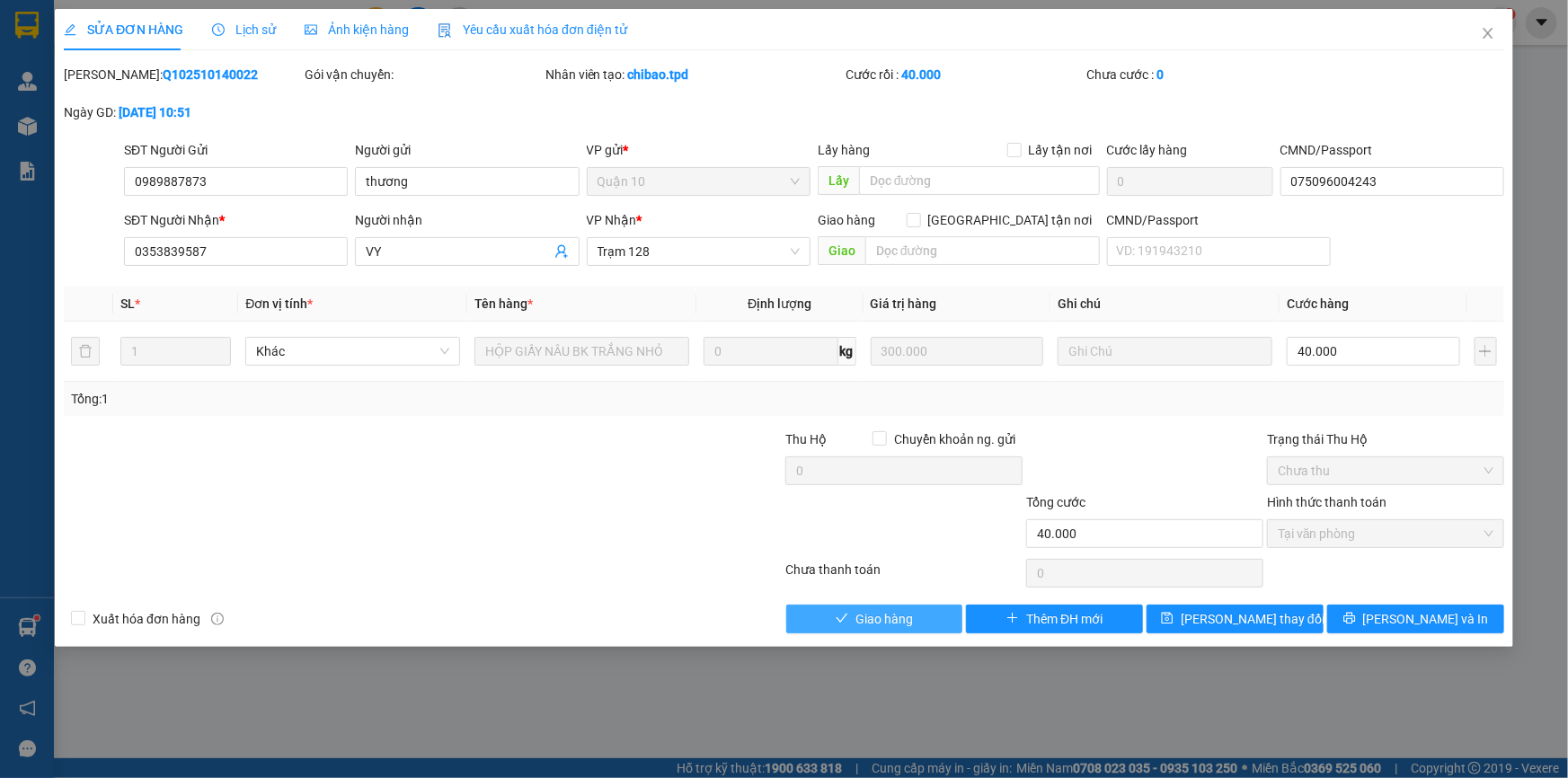
click at [878, 612] on span "Giao hàng" at bounding box center [884, 619] width 57 height 20
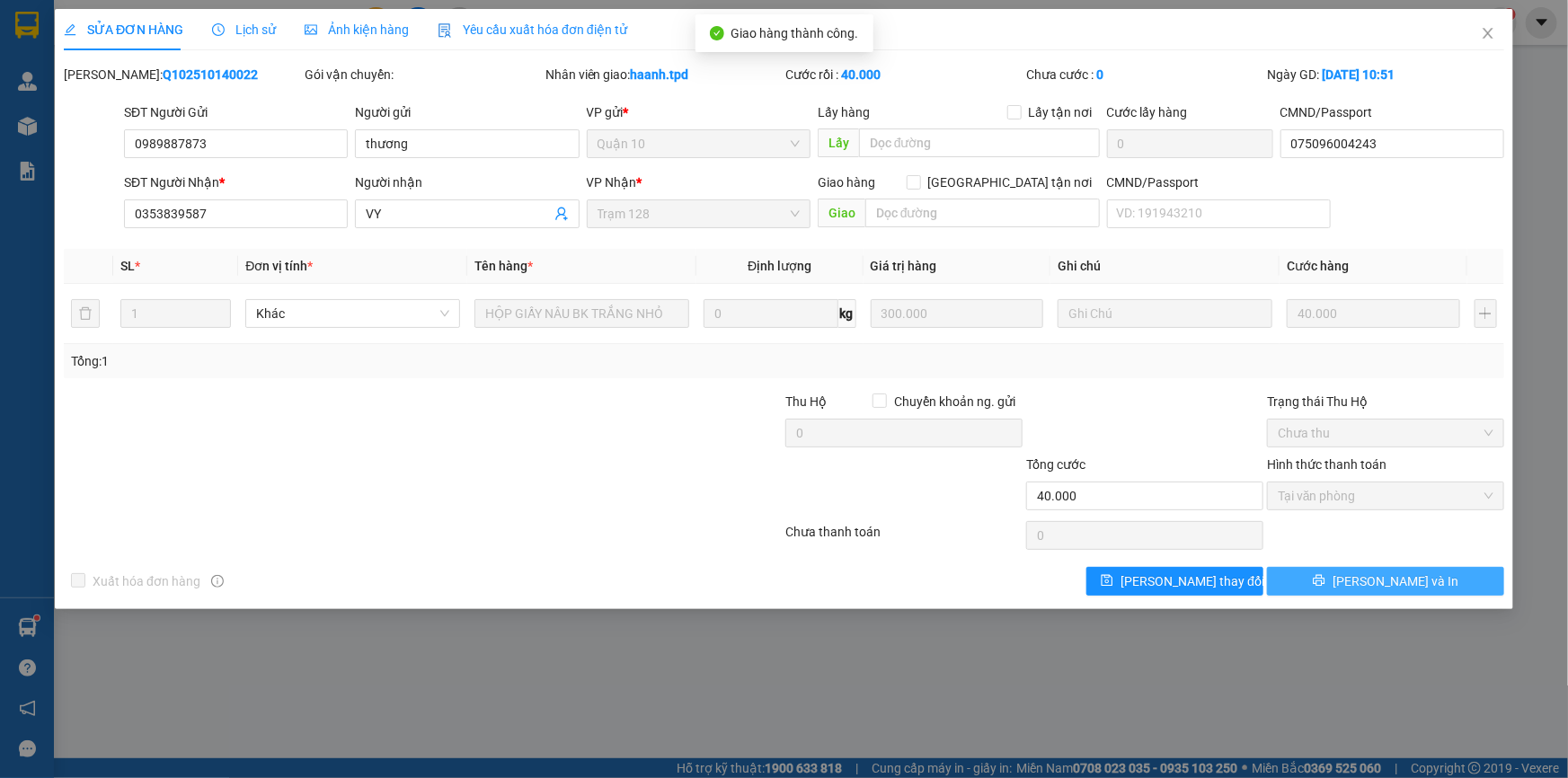
click at [1448, 586] on button "[PERSON_NAME] và In" at bounding box center [1385, 581] width 238 height 29
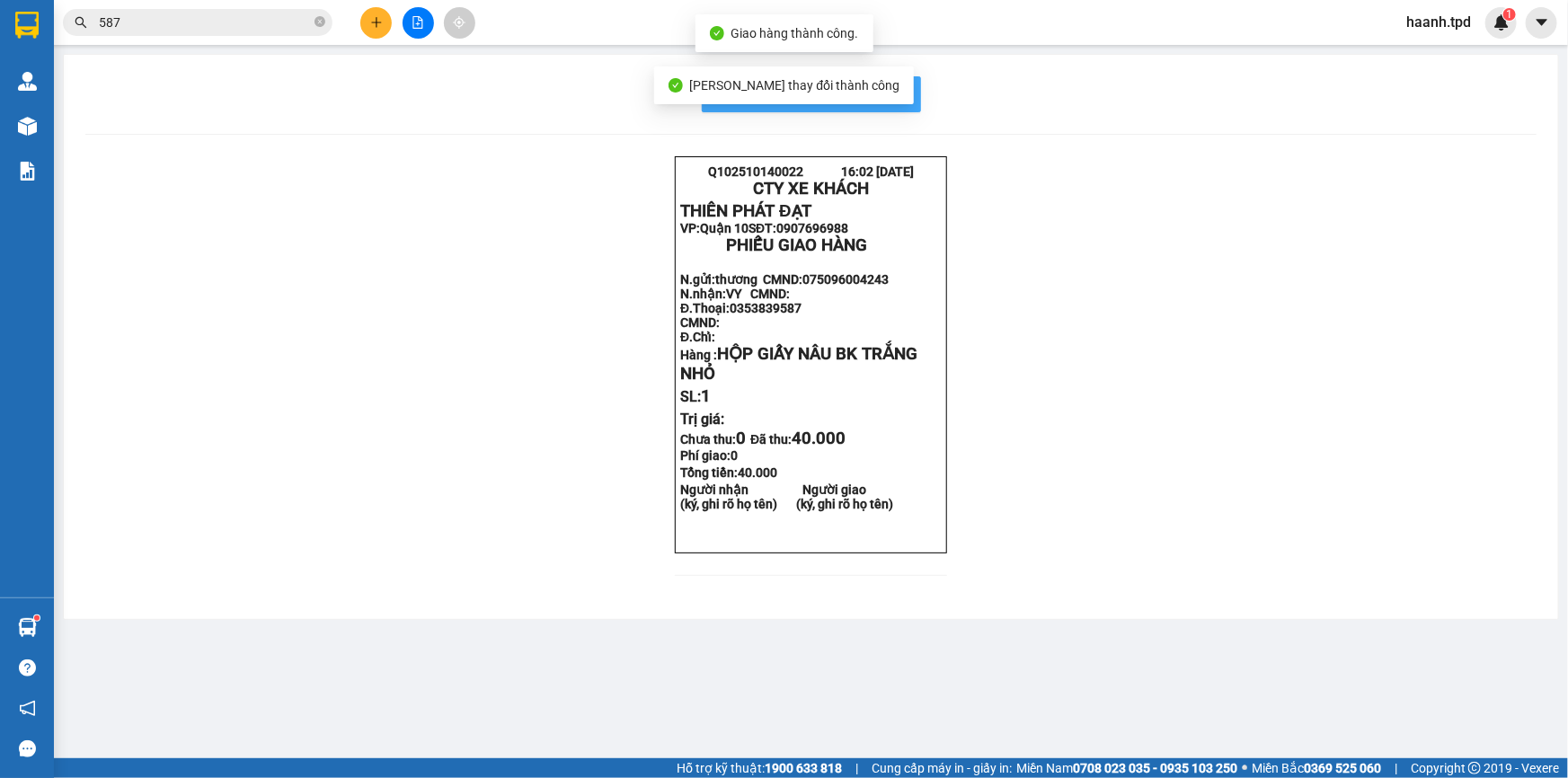
drag, startPoint x: 884, startPoint y: 88, endPoint x: 1150, endPoint y: 197, distance: 287.5
click at [884, 89] on span "In mẫu biên lai tự cấu hình" at bounding box center [822, 95] width 169 height 23
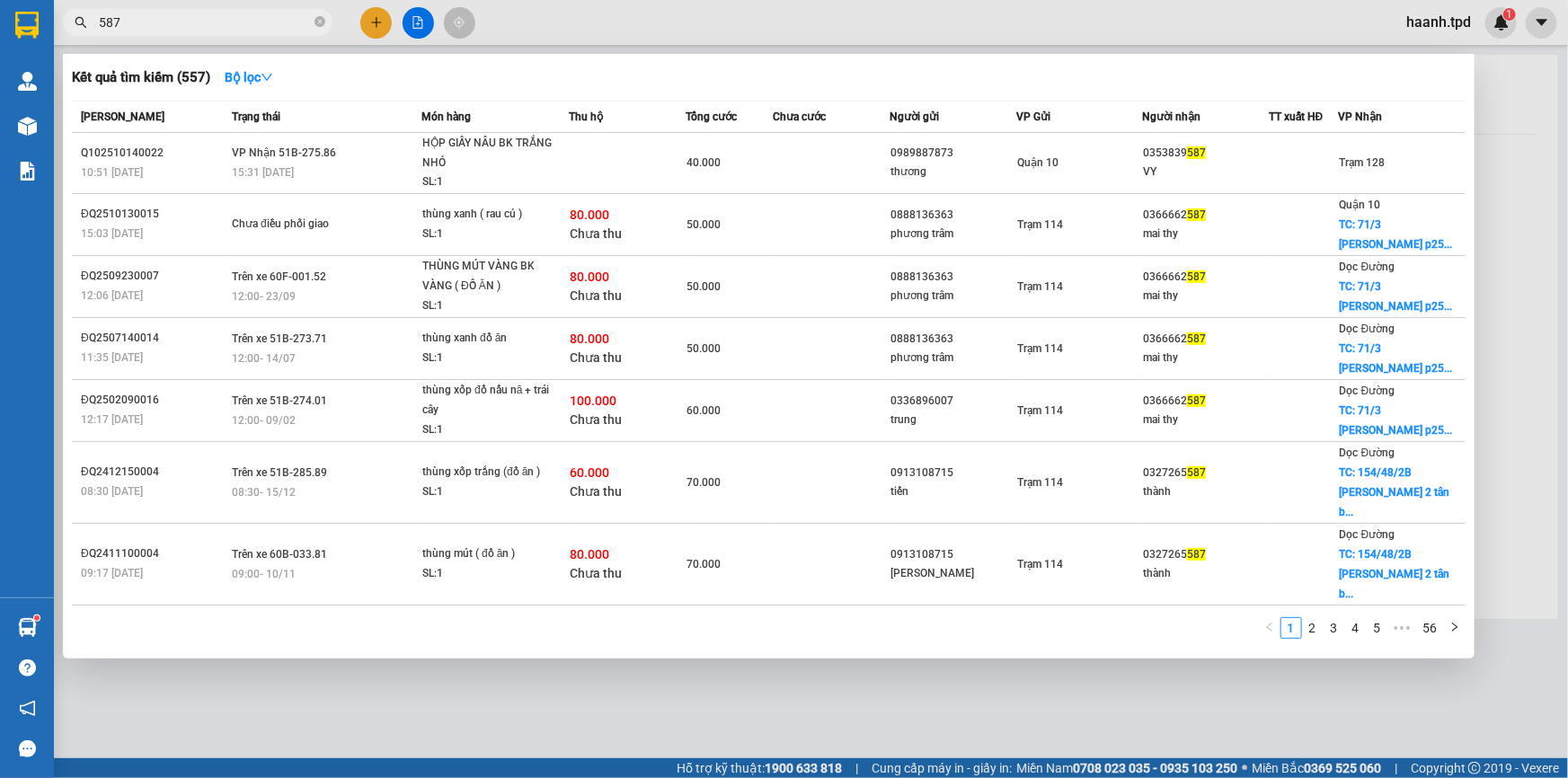
click at [313, 23] on span "587" at bounding box center [198, 22] width 269 height 27
click at [332, 24] on div "587" at bounding box center [175, 22] width 350 height 27
click at [320, 22] on icon "close-circle" at bounding box center [319, 21] width 10 height 11
type input "08861314"
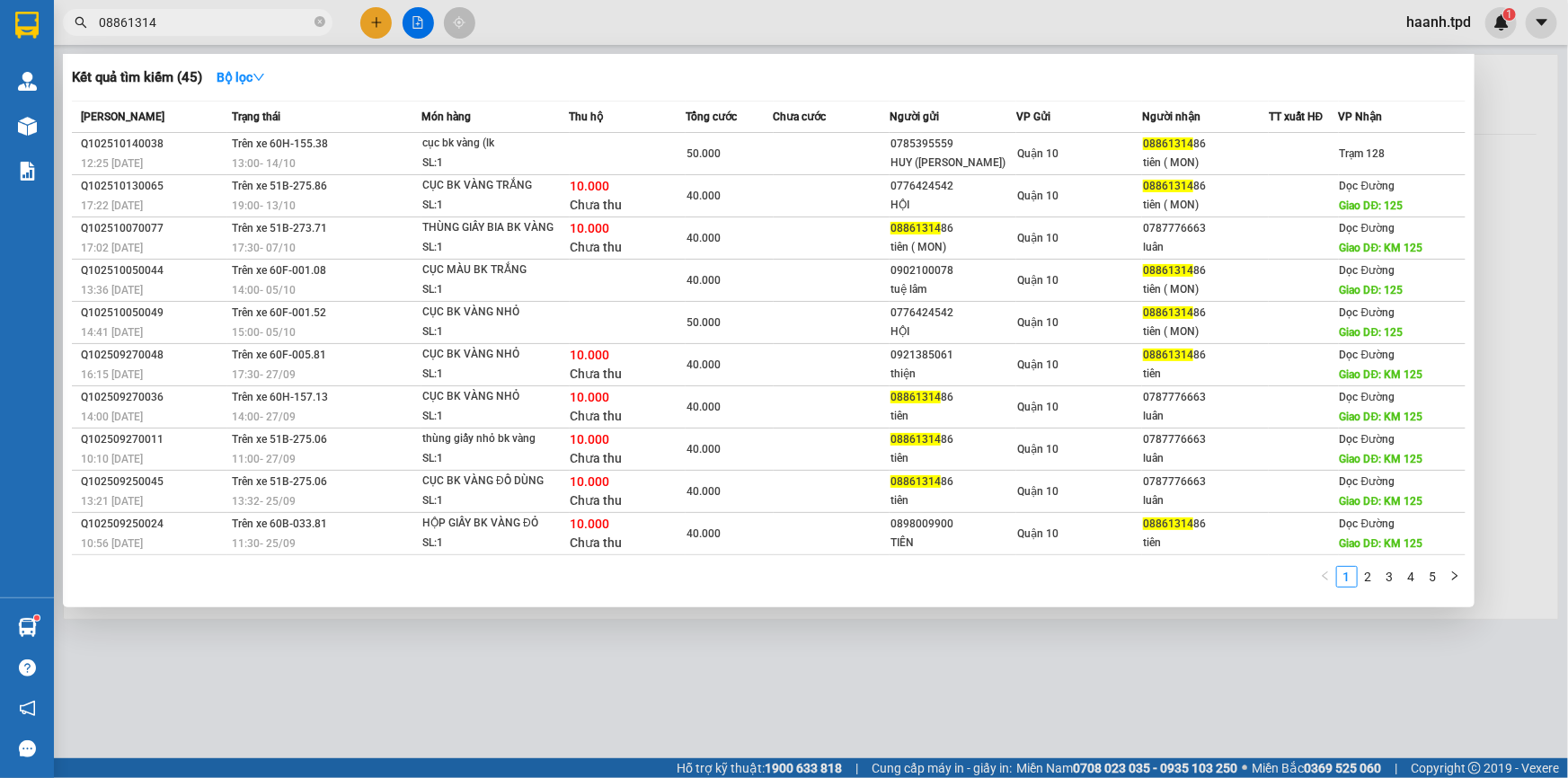
click at [326, 23] on span "08861314" at bounding box center [198, 22] width 269 height 27
click at [314, 26] on icon "close-circle" at bounding box center [319, 21] width 10 height 11
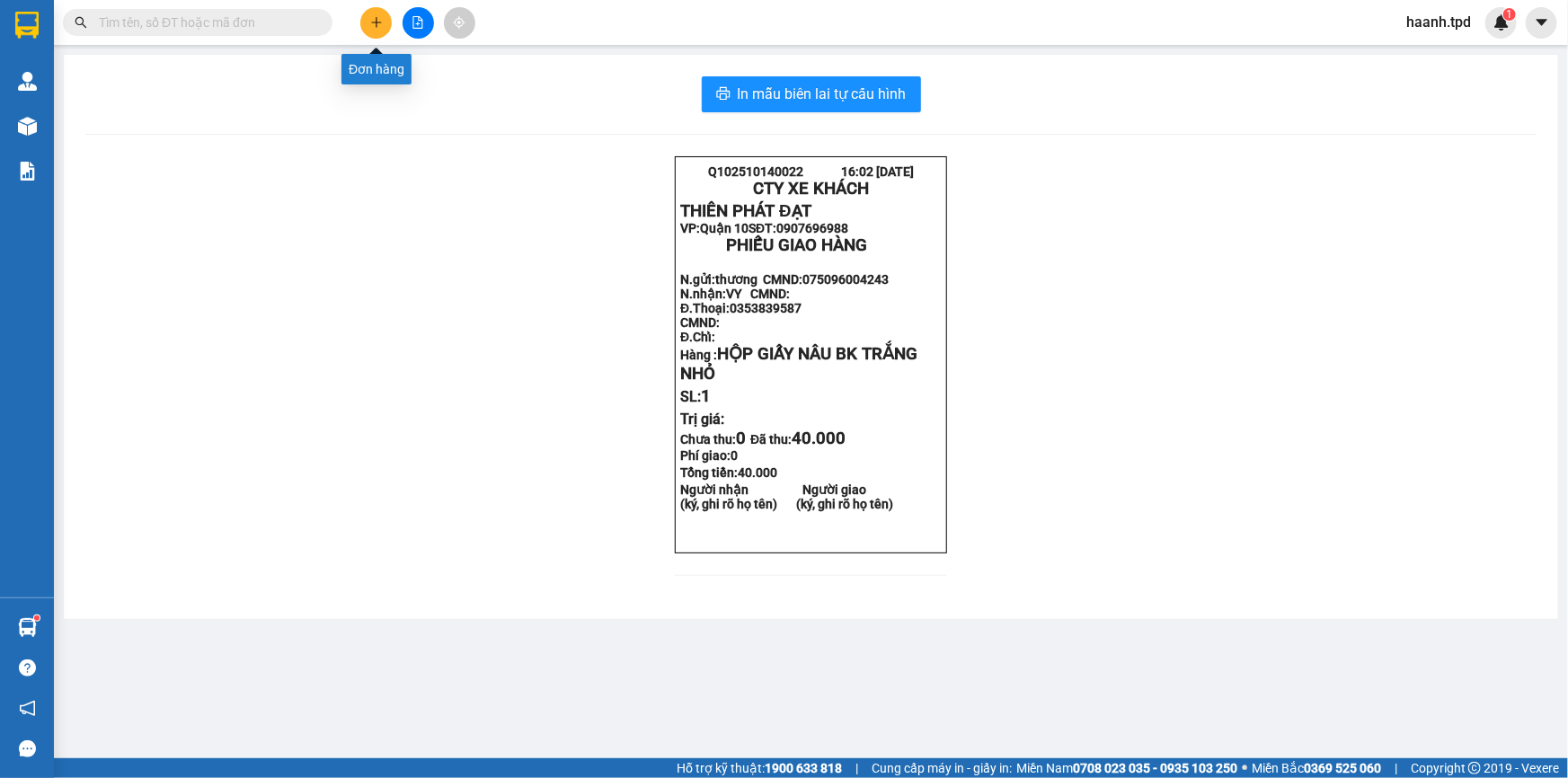
click at [384, 32] on button at bounding box center [375, 23] width 31 height 32
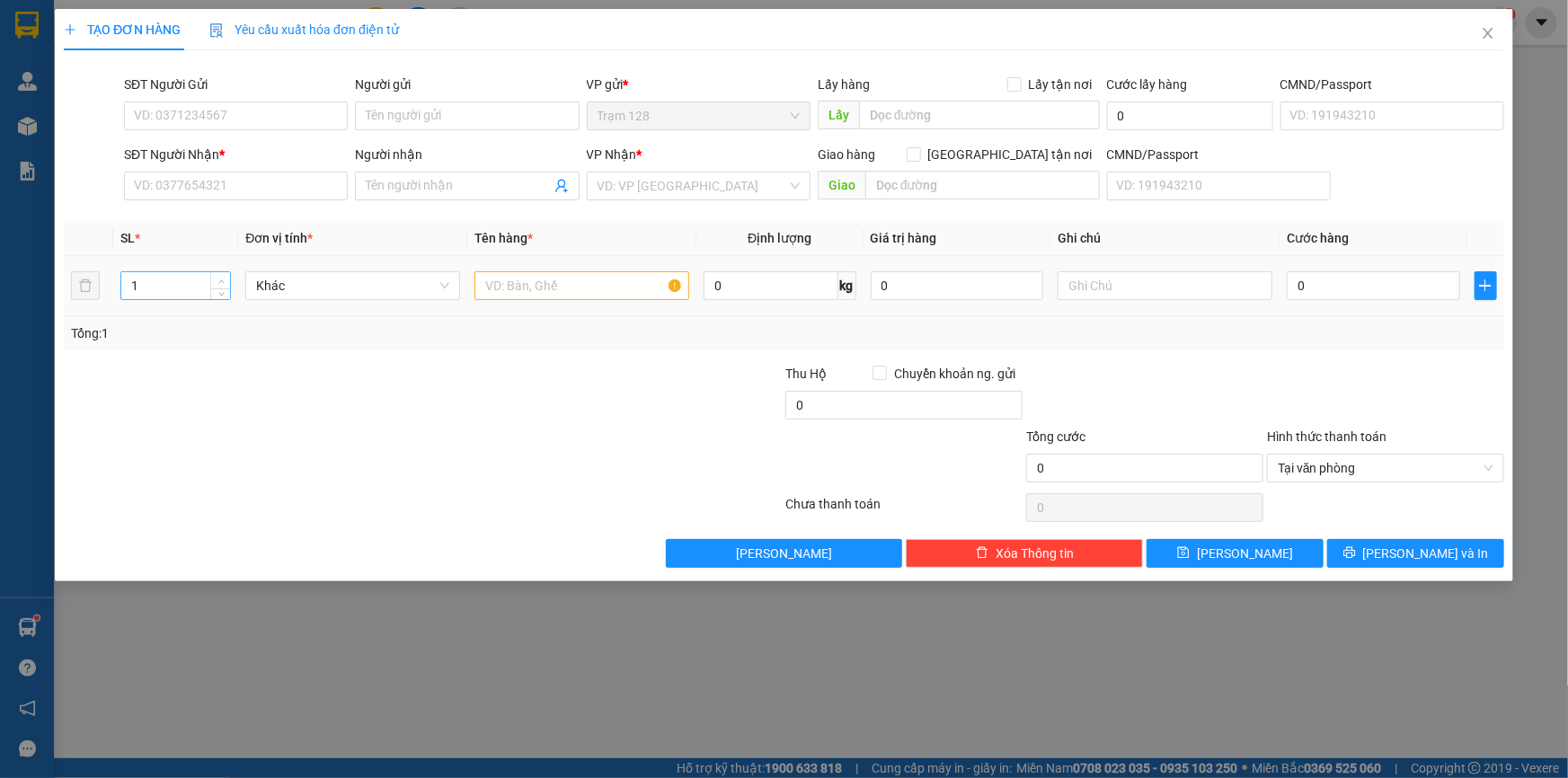
click at [222, 276] on span "up" at bounding box center [220, 281] width 10 height 11
type input "2"
click at [533, 290] on input "text" at bounding box center [581, 285] width 215 height 29
click at [1485, 40] on icon "close" at bounding box center [1487, 32] width 14 height 14
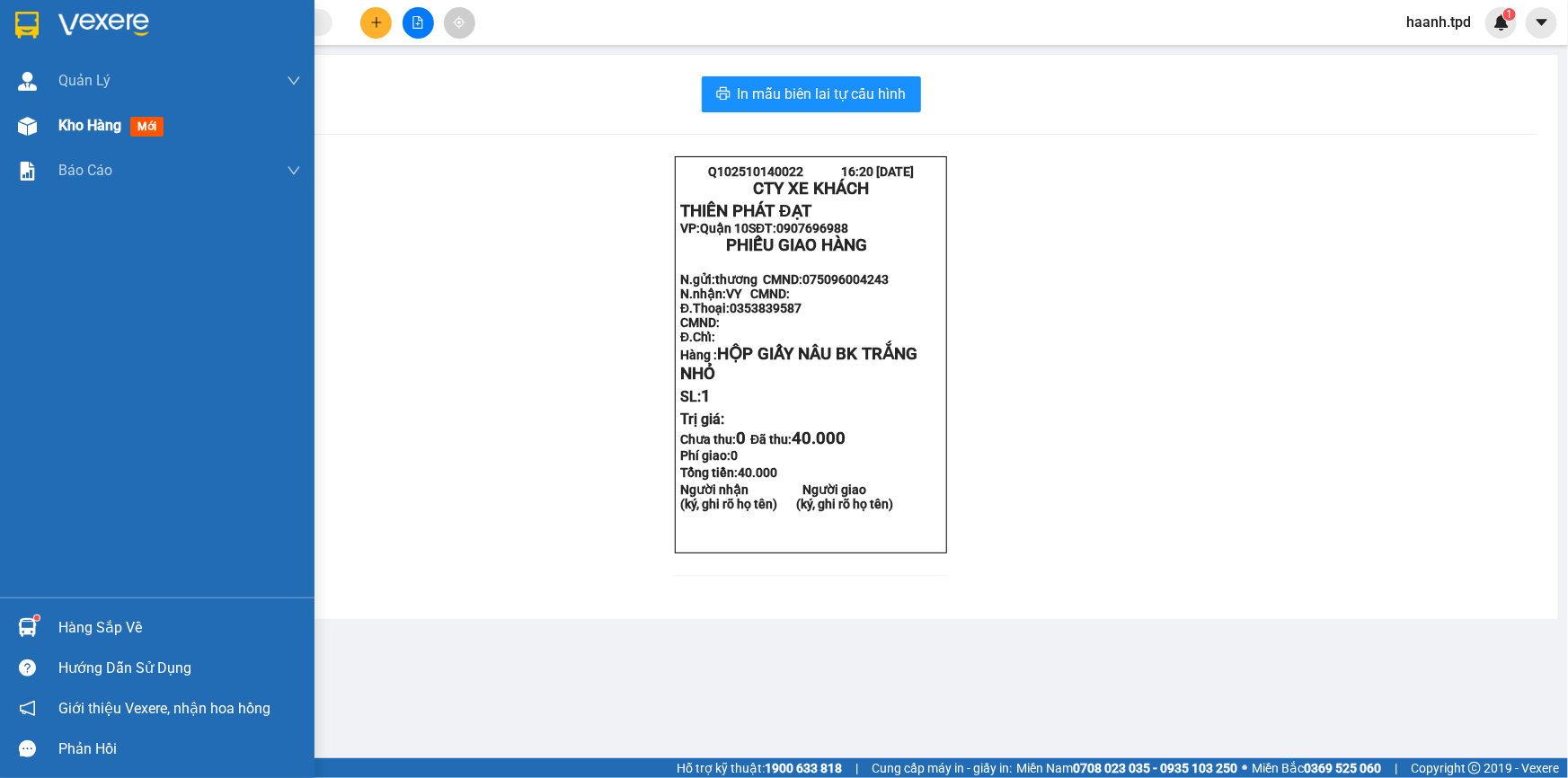
click at [41, 131] on div at bounding box center [27, 126] width 31 height 32
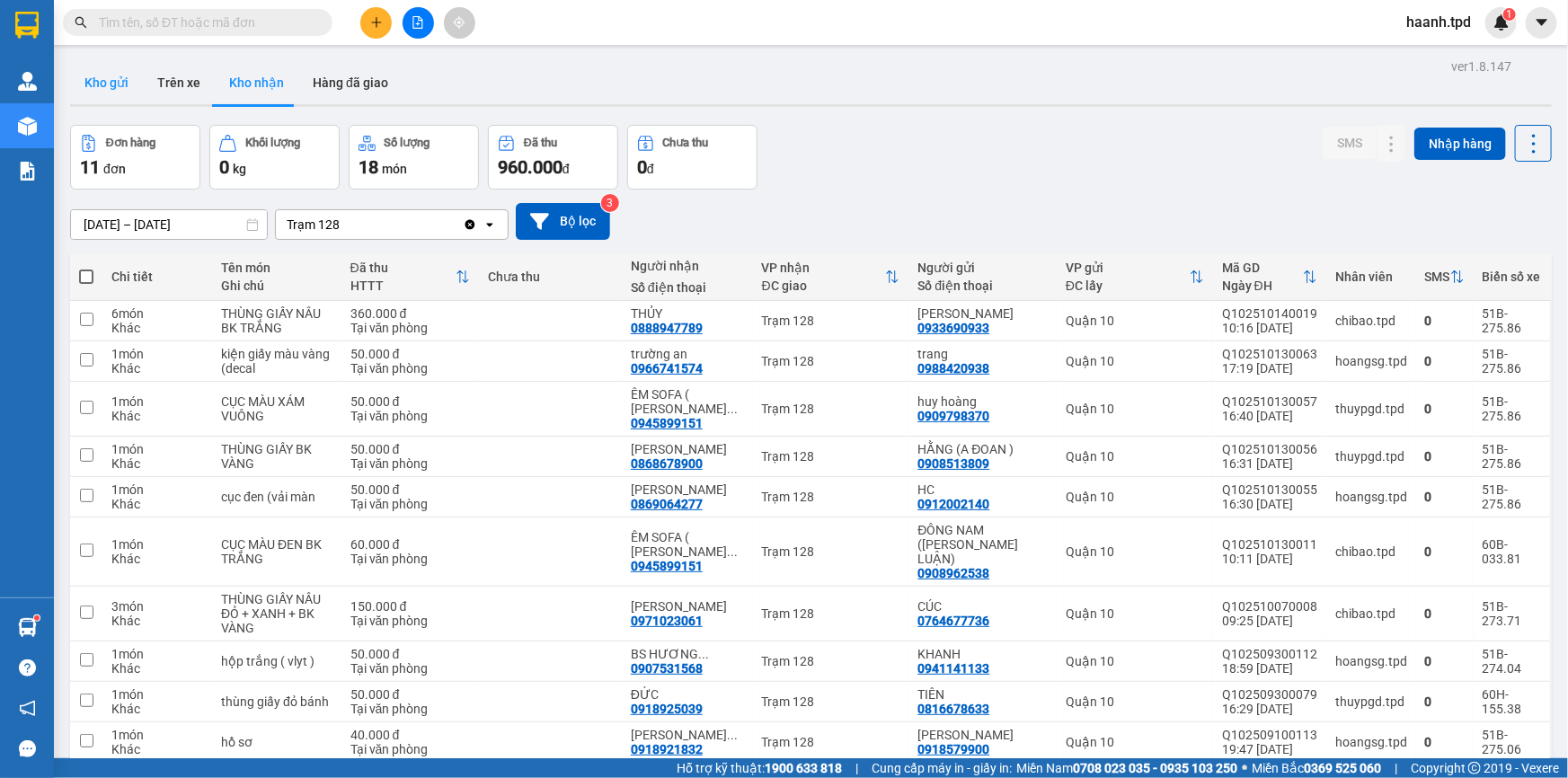
click at [130, 77] on button "Kho gửi" at bounding box center [106, 82] width 73 height 43
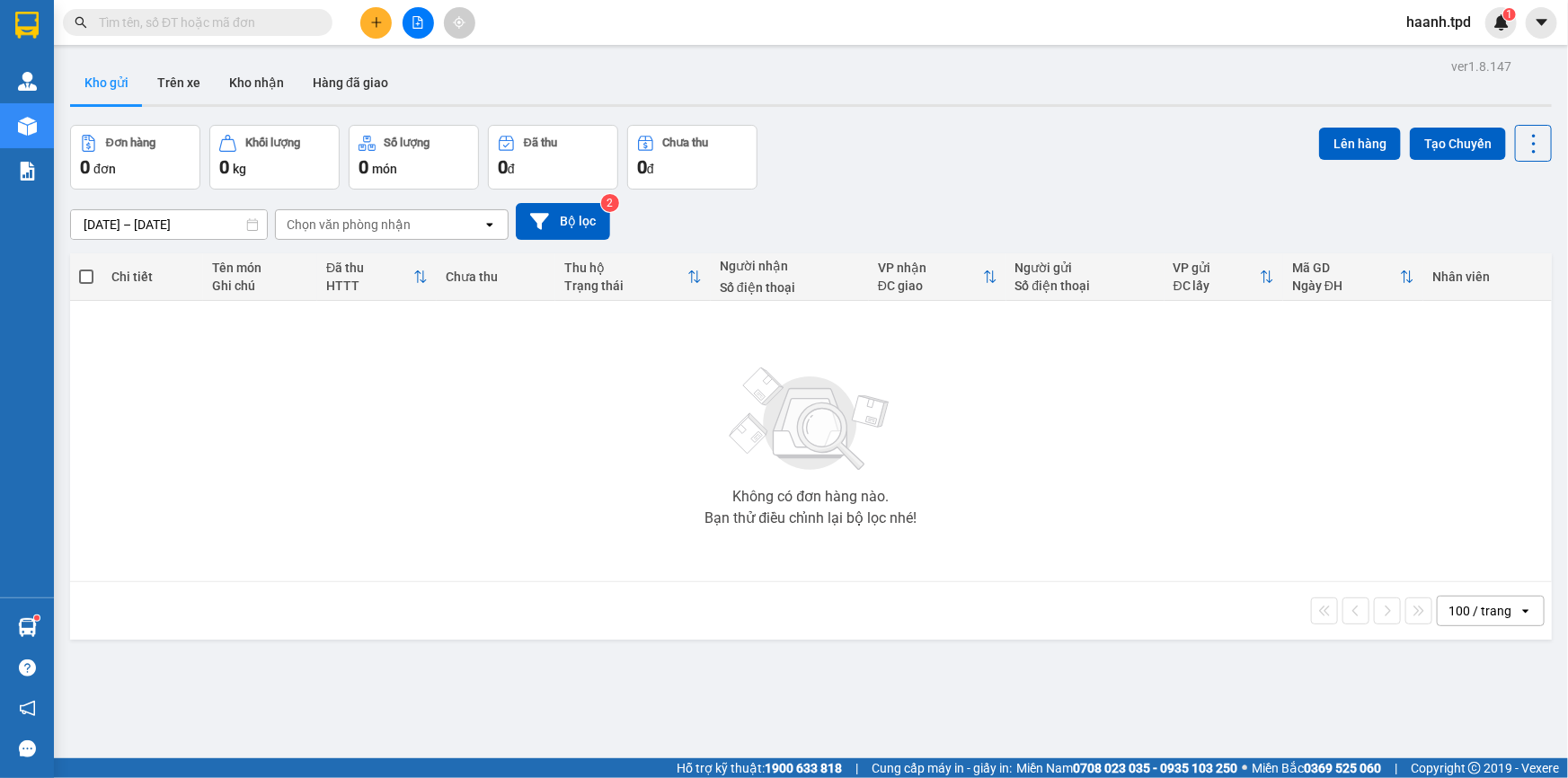
click at [367, 23] on button at bounding box center [375, 23] width 31 height 32
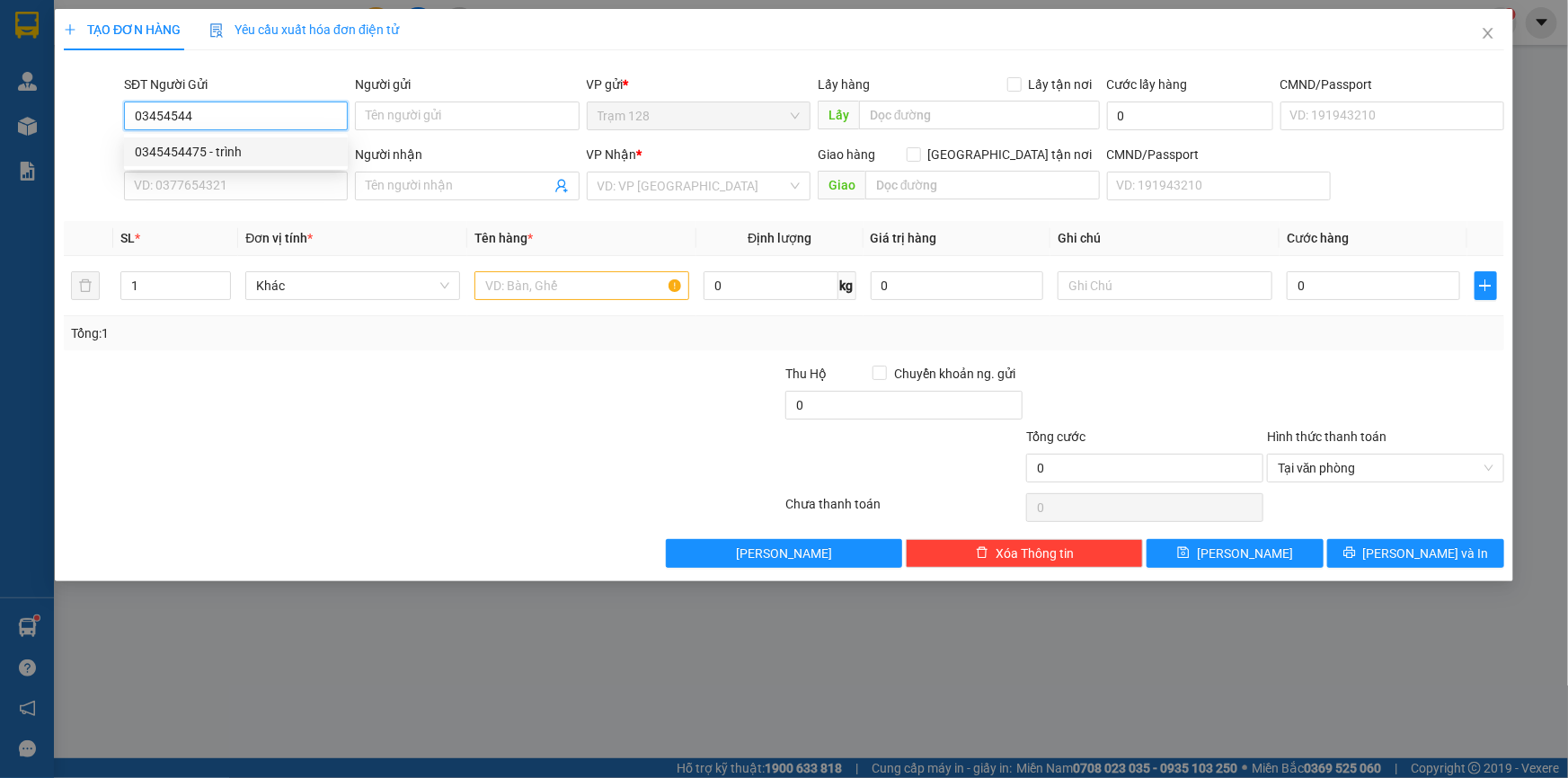
click at [263, 112] on input "03454544" at bounding box center [236, 116] width 223 height 29
click at [245, 148] on div "0345454475 - trình" at bounding box center [236, 152] width 202 height 20
type input "0345454475"
type input "trình"
type input "0919728488"
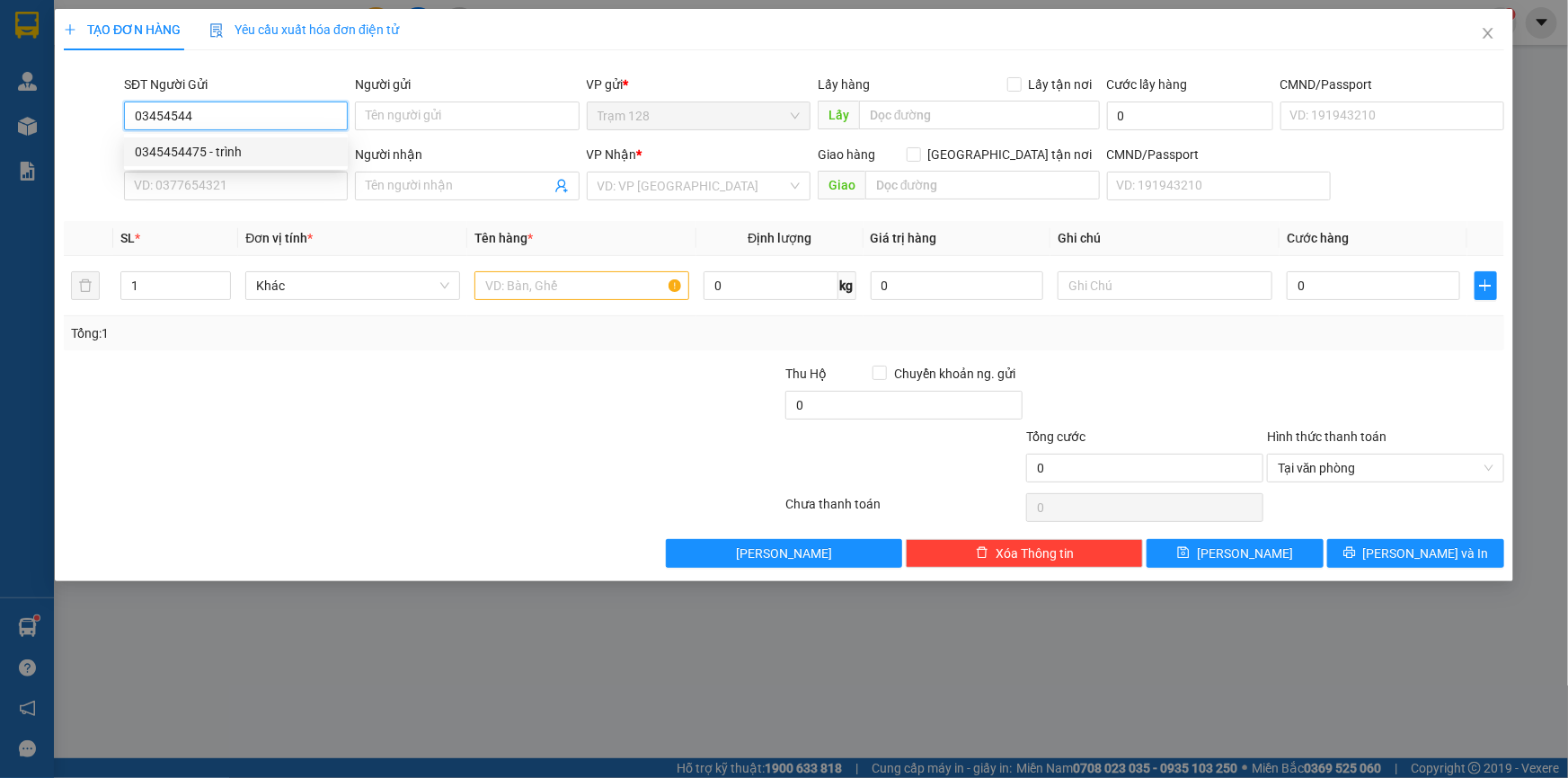
type input "bình"
type input "0345454475"
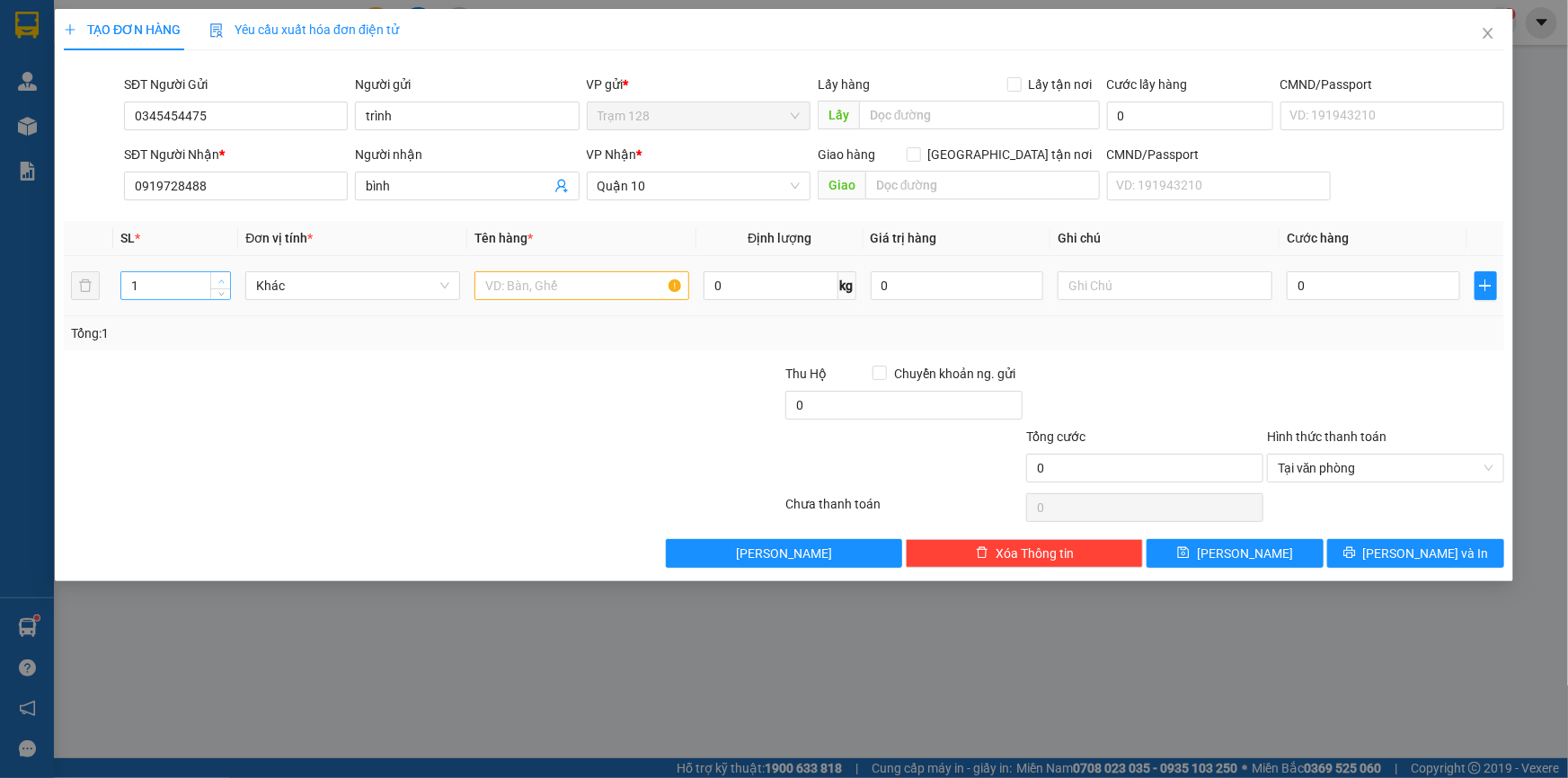
click at [223, 280] on span "up" at bounding box center [220, 281] width 10 height 11
type input "2"
click at [250, 190] on input "0919728488" at bounding box center [236, 186] width 223 height 29
type input "0"
click at [181, 178] on input "0919" at bounding box center [236, 186] width 223 height 29
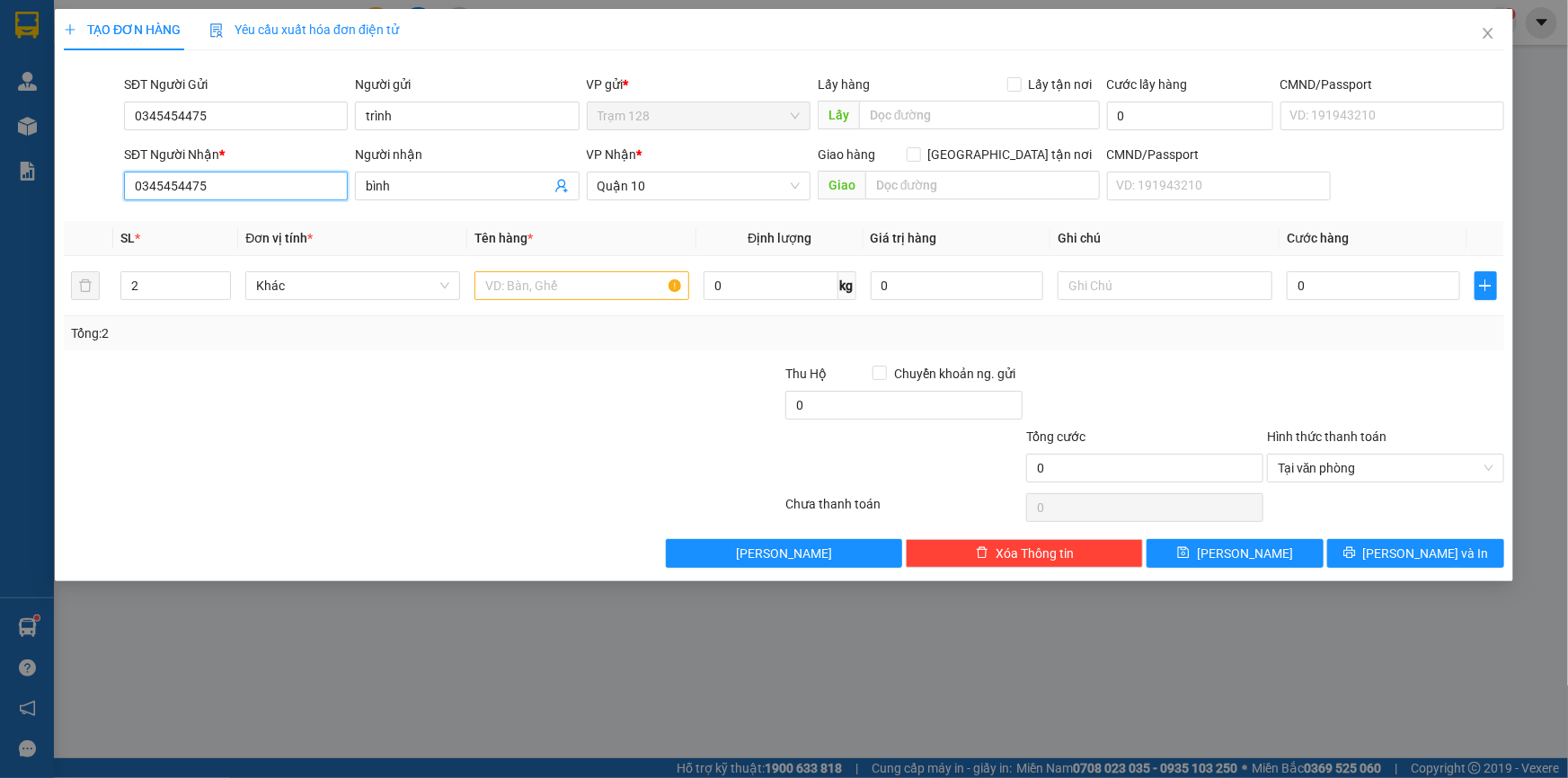
type input "0345454475"
click at [390, 179] on input "trihf" at bounding box center [457, 186] width 184 height 20
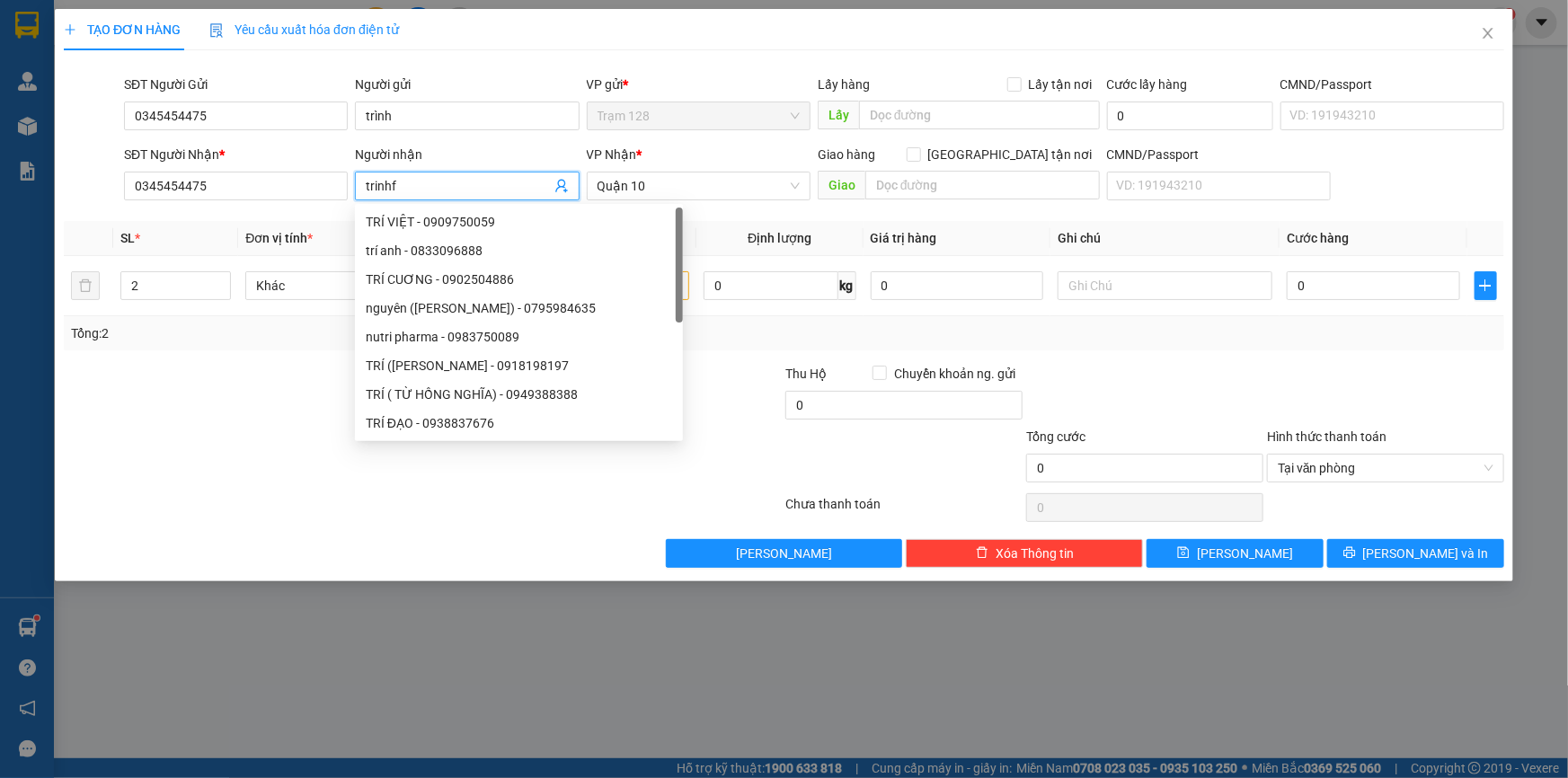
type input "trinhf"
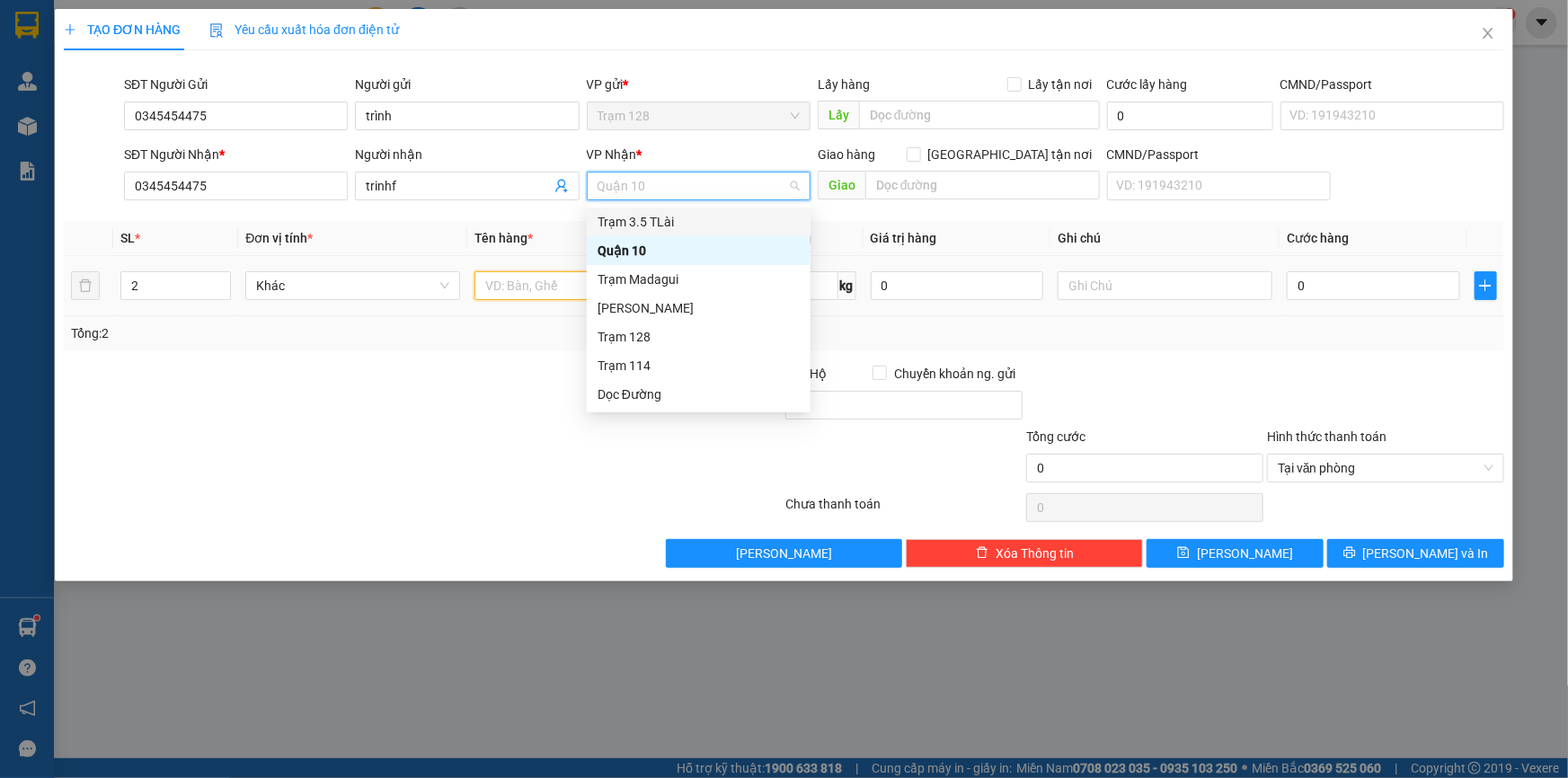
click at [526, 287] on input "text" at bounding box center [581, 285] width 215 height 29
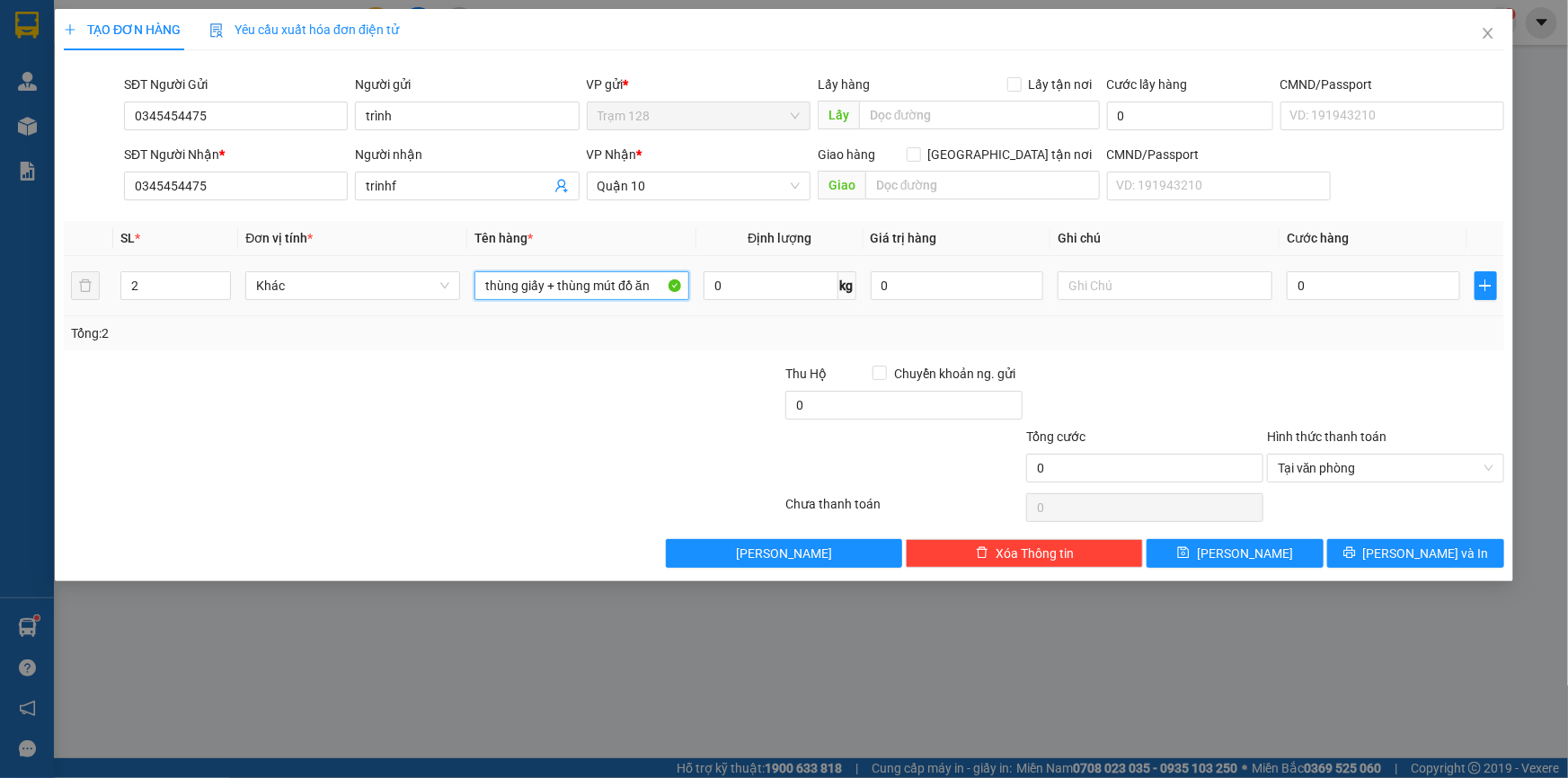
type input "thùng giấy + thùng mút đồ ăn"
drag, startPoint x: 1322, startPoint y: 283, endPoint x: 1311, endPoint y: 284, distance: 11.0
click at [1321, 283] on input "0" at bounding box center [1373, 285] width 174 height 29
type input "2"
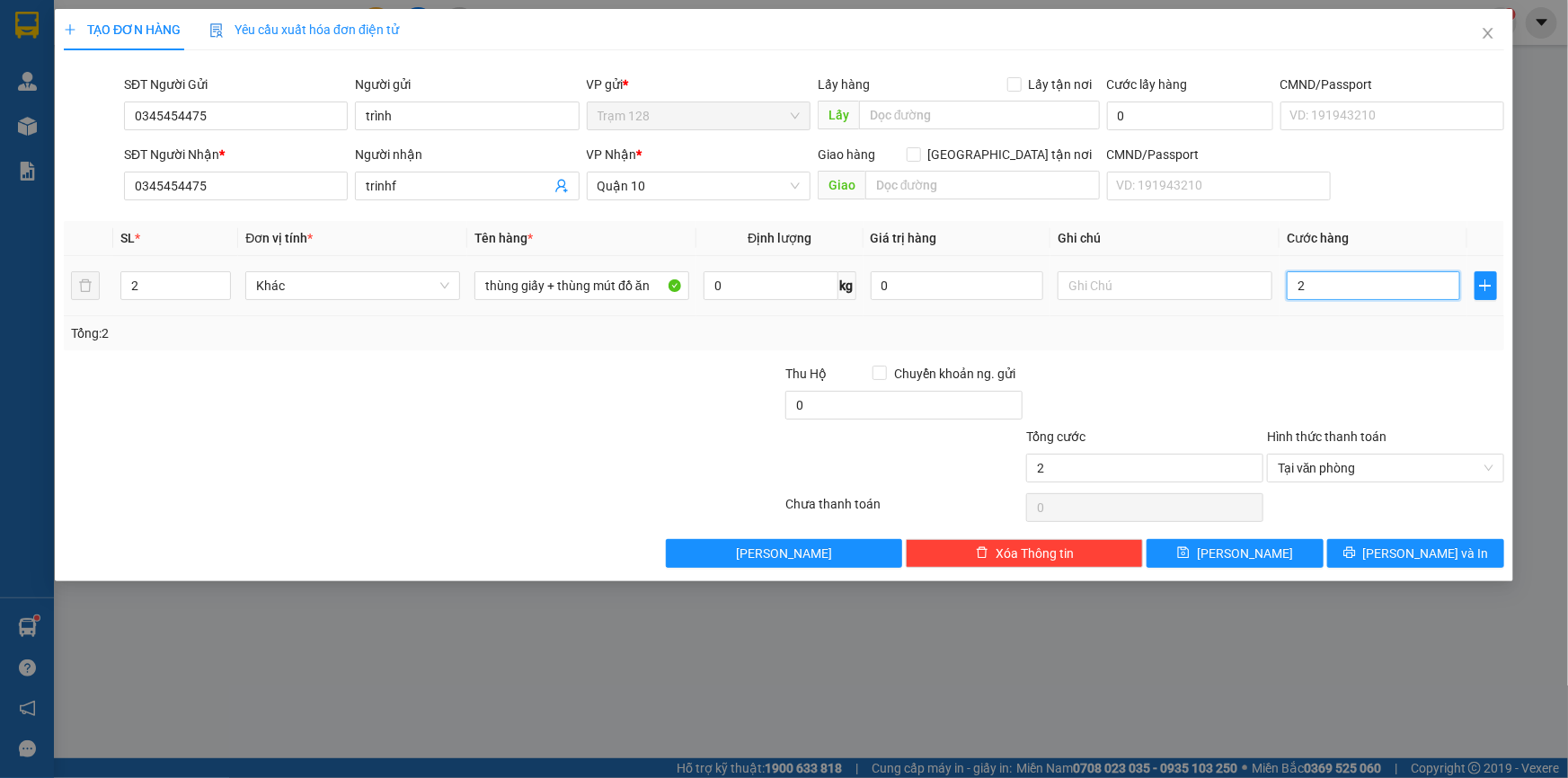
type input "22"
type input "220"
type input "220.000"
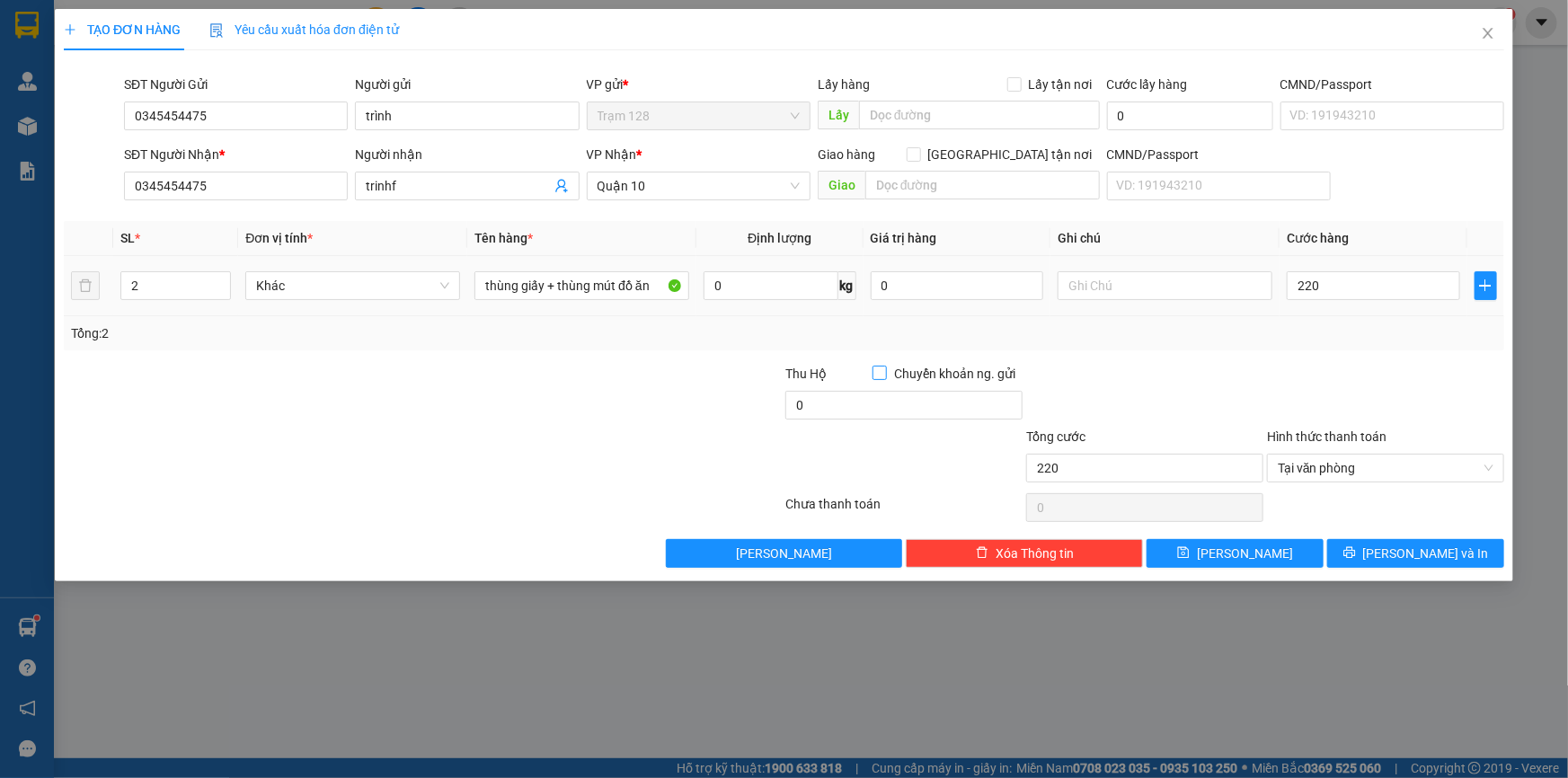
type input "220.000"
click at [946, 288] on input "0" at bounding box center [957, 285] width 174 height 29
drag, startPoint x: 1215, startPoint y: 380, endPoint x: 1195, endPoint y: 382, distance: 20.1
click at [1213, 381] on div at bounding box center [1144, 395] width 240 height 63
drag, startPoint x: 886, startPoint y: 287, endPoint x: 1068, endPoint y: 297, distance: 182.3
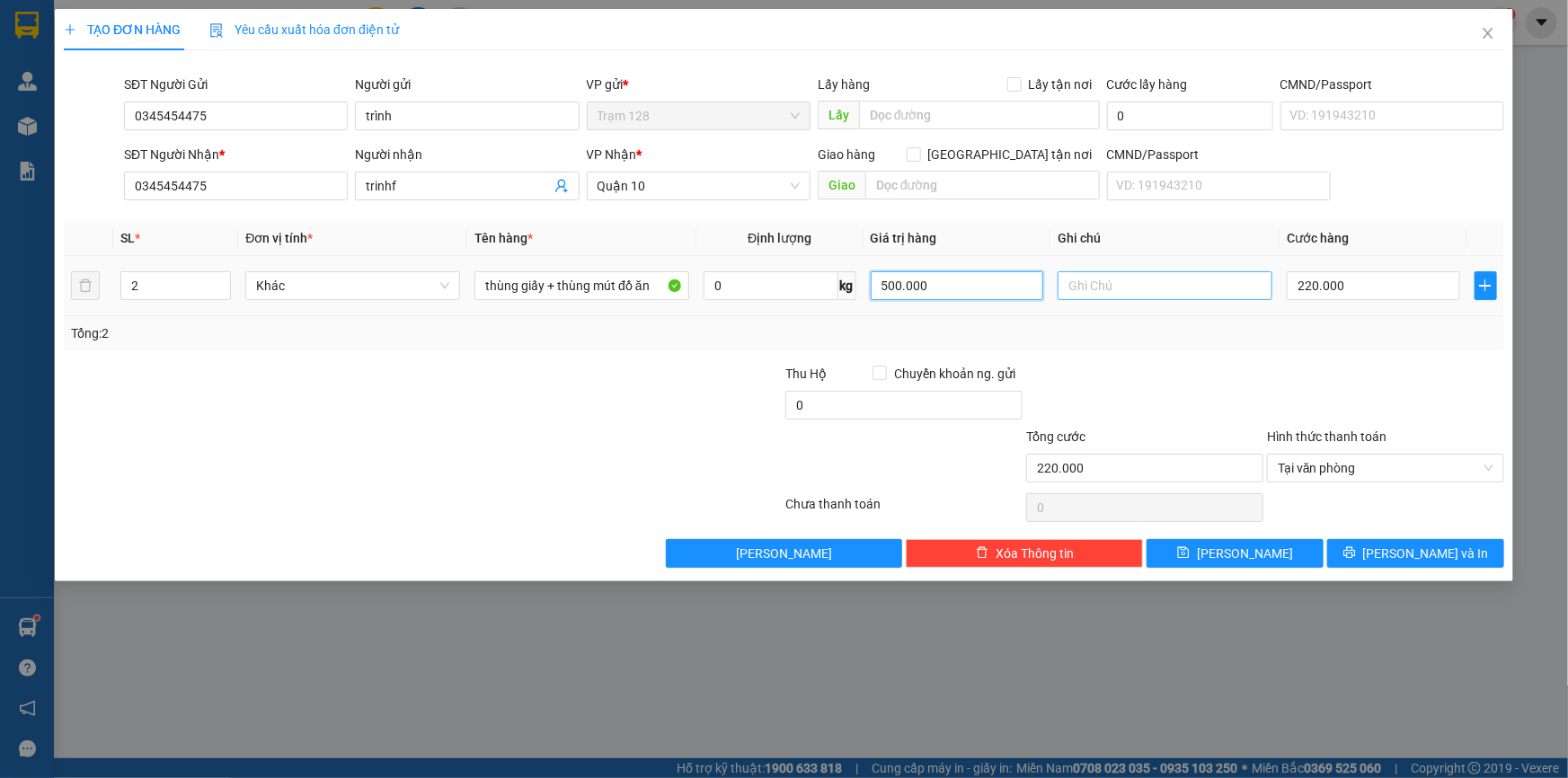
click at [1068, 297] on tr "2 Khác thùng giấy + thùng mút đồ ăn 0 kg 500.000 220.000" at bounding box center [784, 285] width 1440 height 60
type input "1.000.000"
click at [1332, 285] on input "220.000" at bounding box center [1373, 285] width 174 height 29
type input "2"
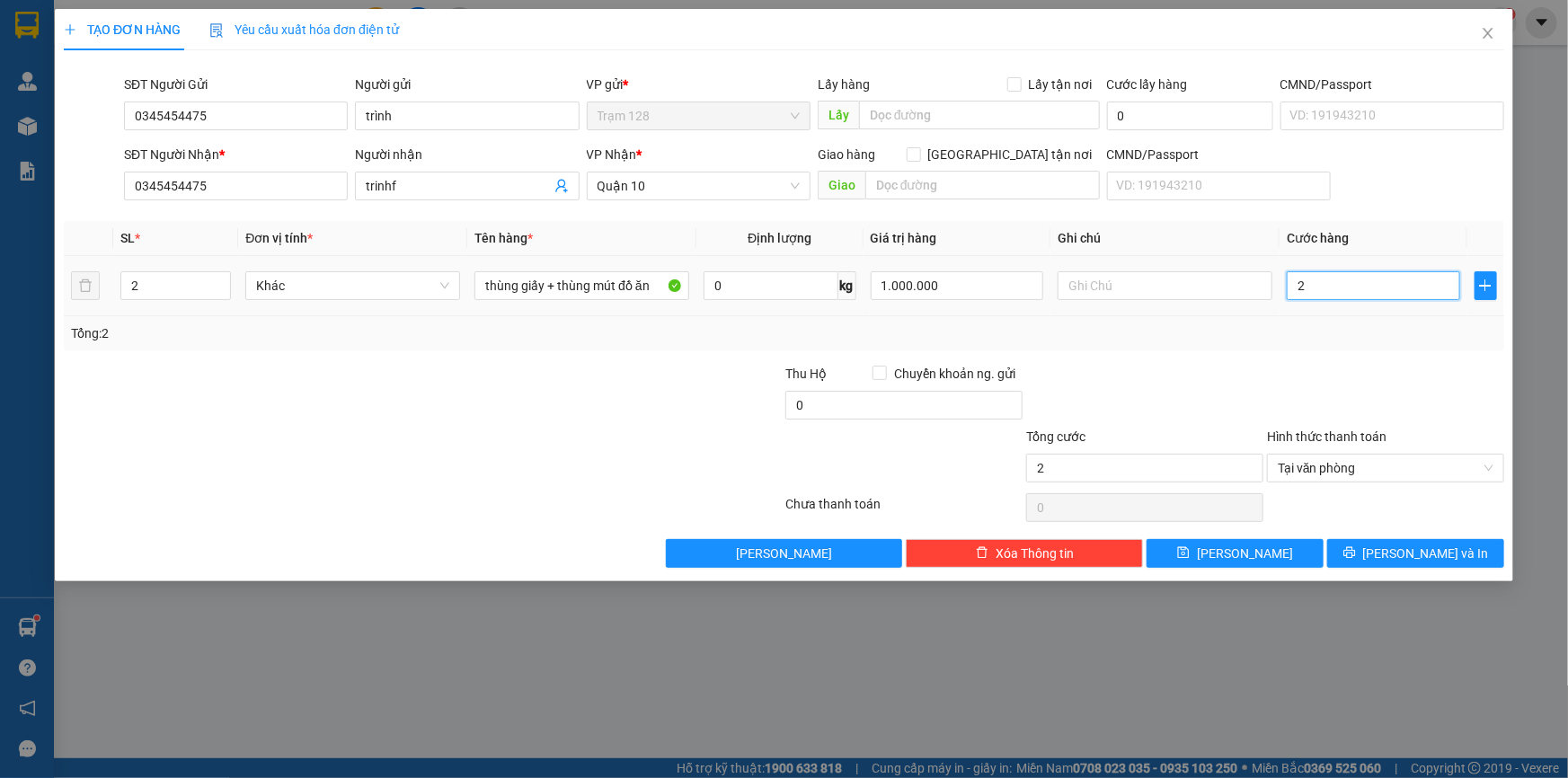
type input "25"
type input "250"
type input "2.500"
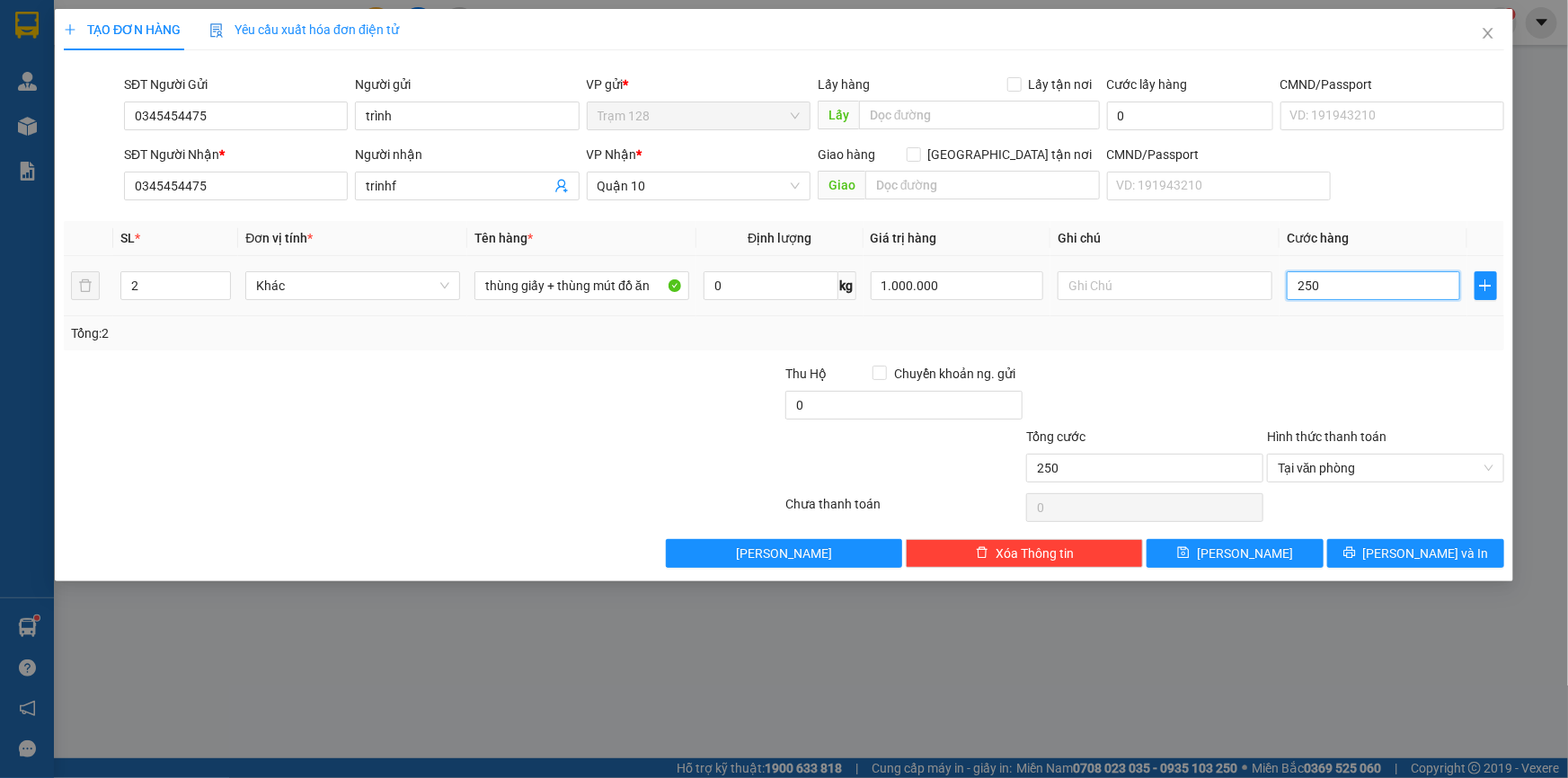
type input "2.500"
type input "25.000"
type input "2.500"
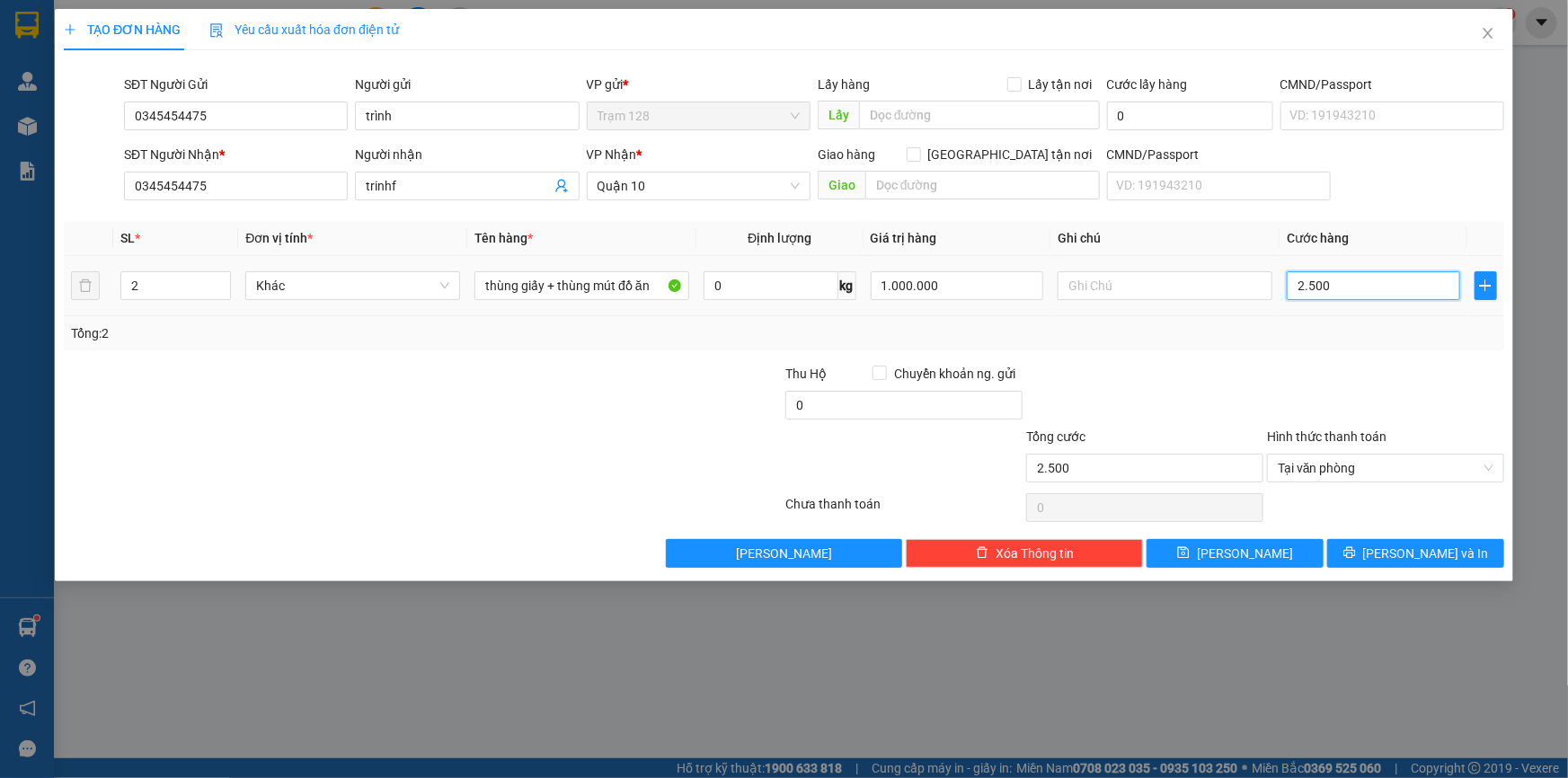
type input "250"
type input "250.000"
click at [1419, 557] on span "[PERSON_NAME] và In" at bounding box center [1426, 554] width 126 height 20
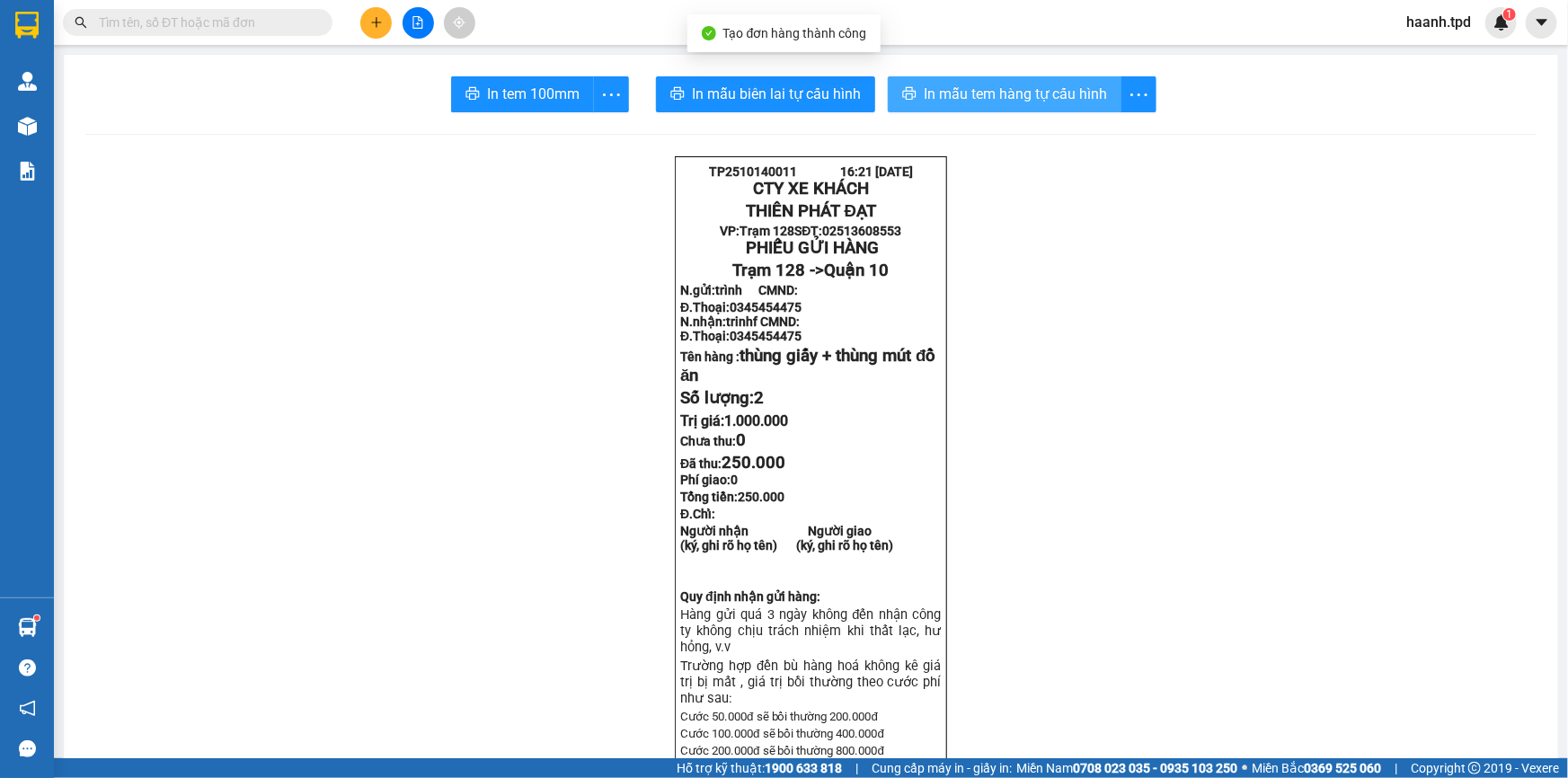
click at [1005, 87] on span "In mẫu tem hàng tự cấu hình" at bounding box center [1015, 95] width 183 height 23
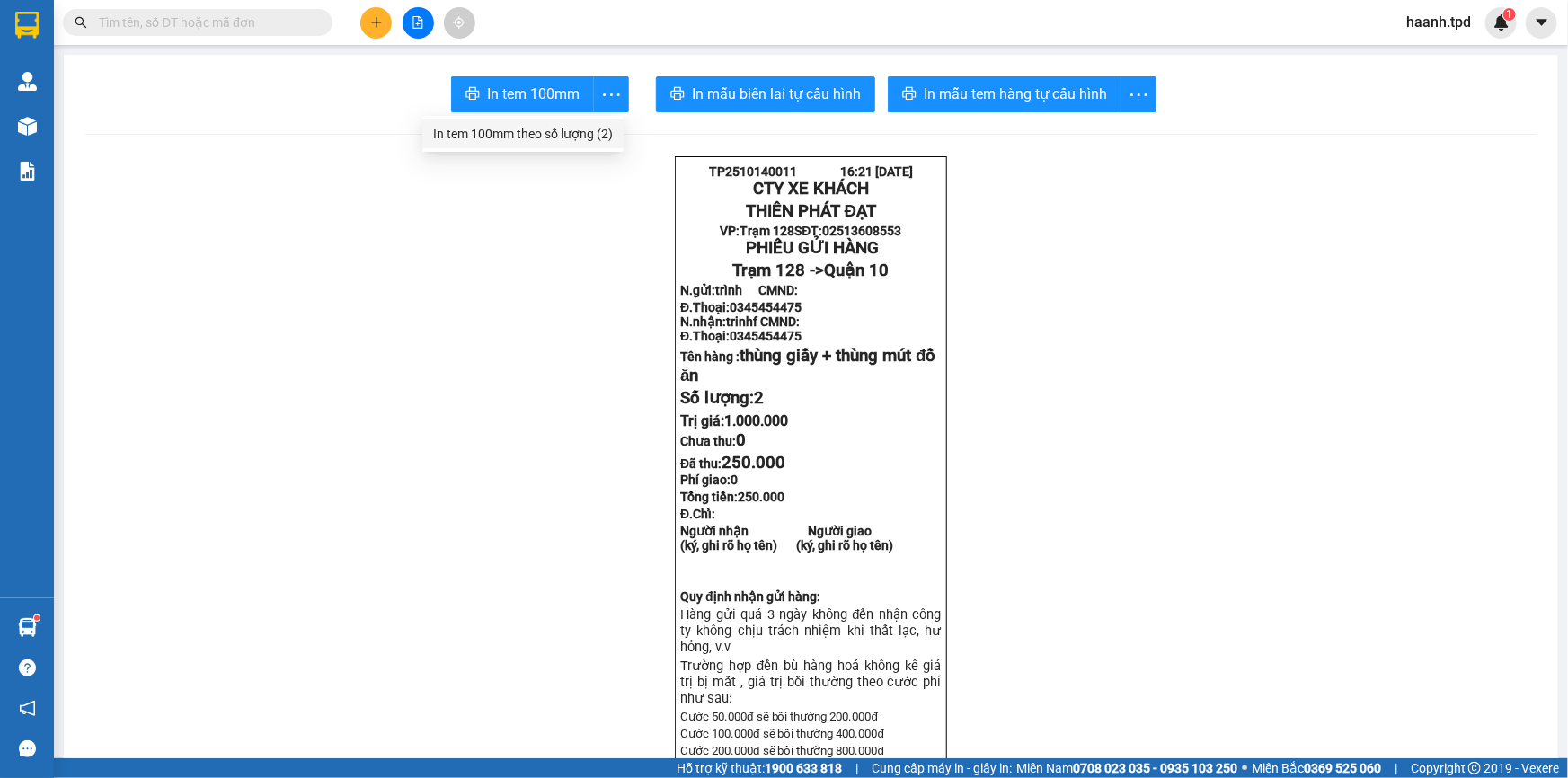
click at [579, 139] on div "In tem 100mm theo số lượng (2)" at bounding box center [523, 134] width 179 height 20
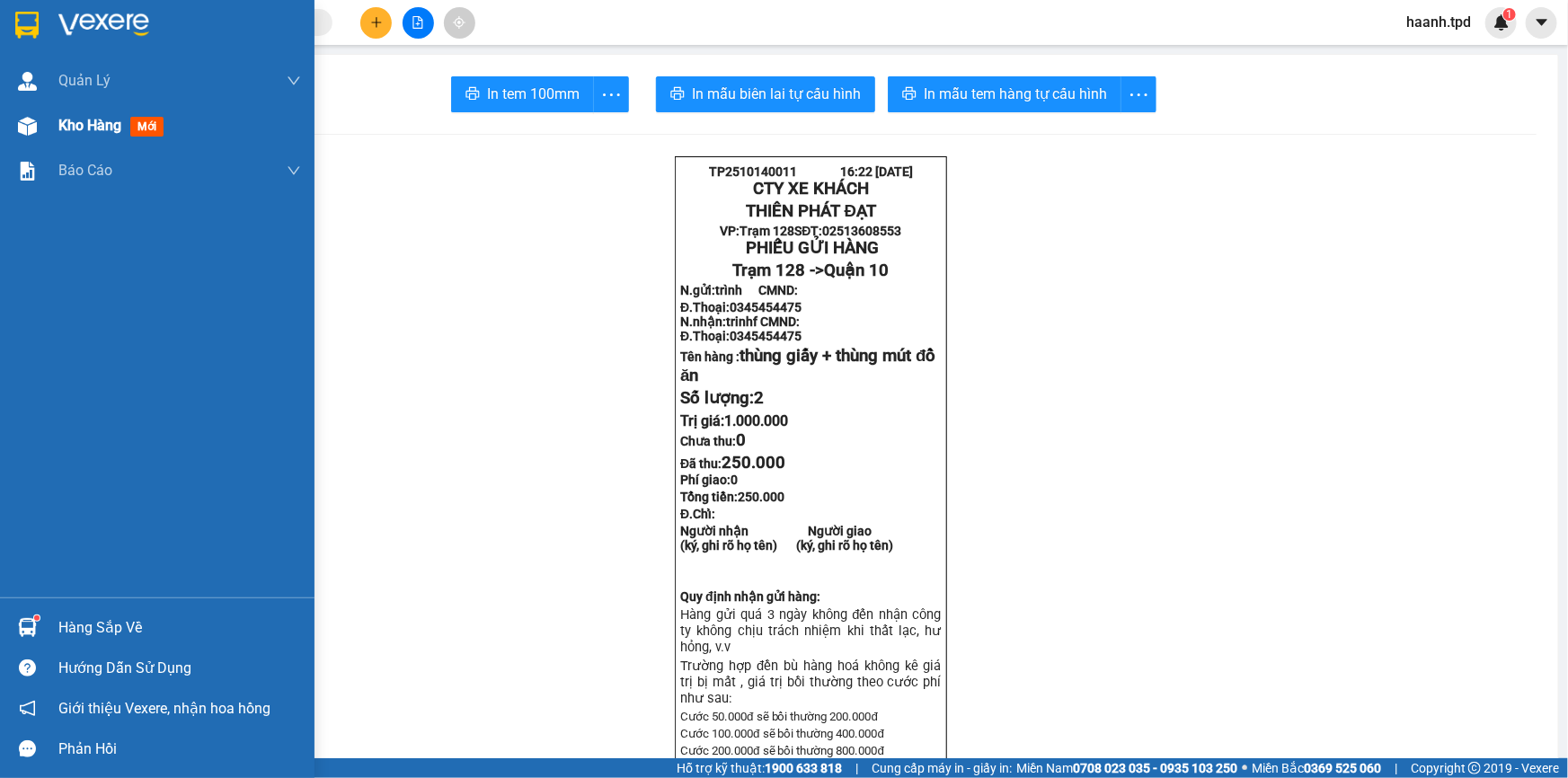
click at [81, 126] on span "Kho hàng" at bounding box center [90, 125] width 63 height 17
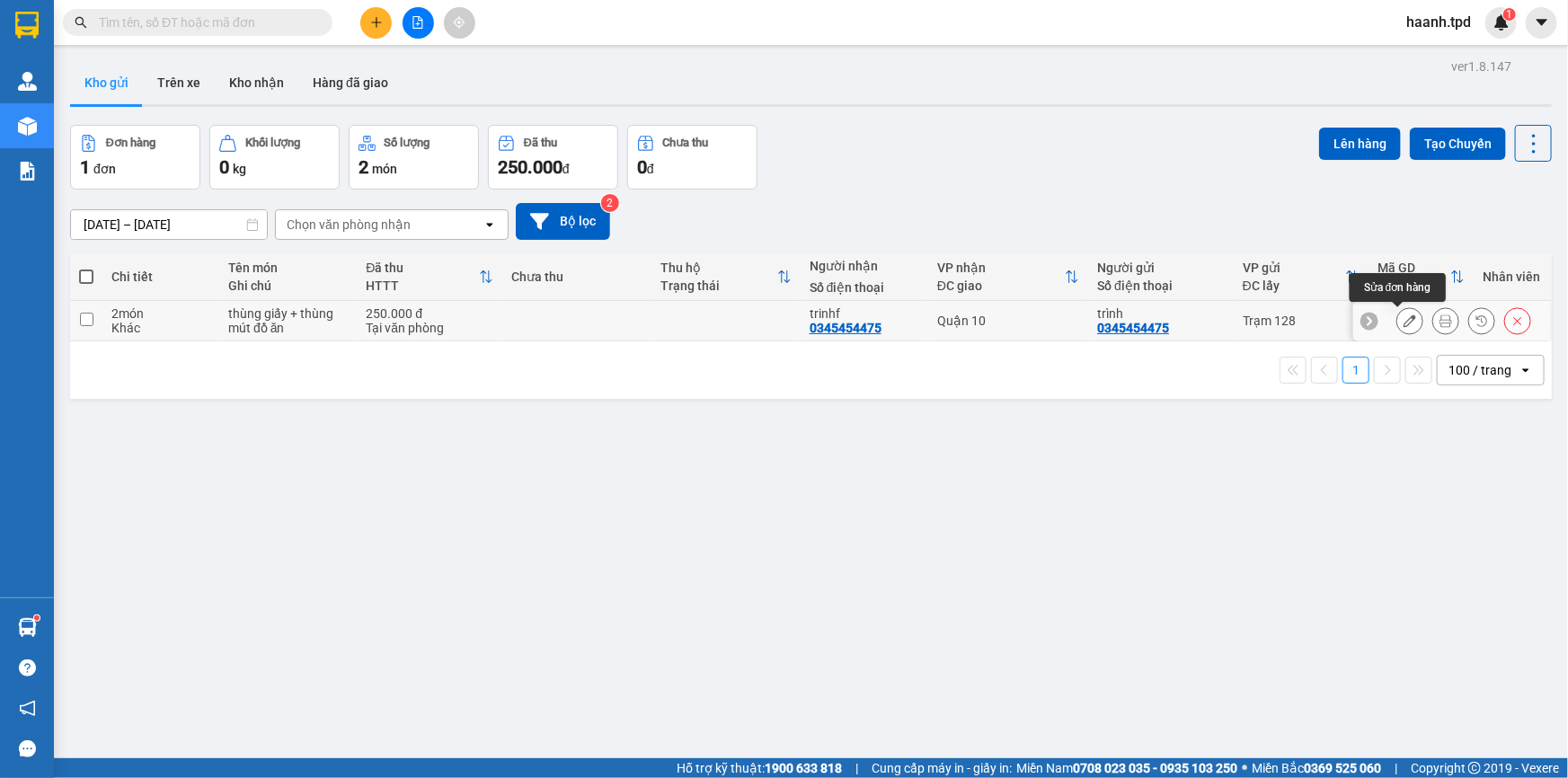
click at [1397, 314] on button at bounding box center [1410, 321] width 25 height 32
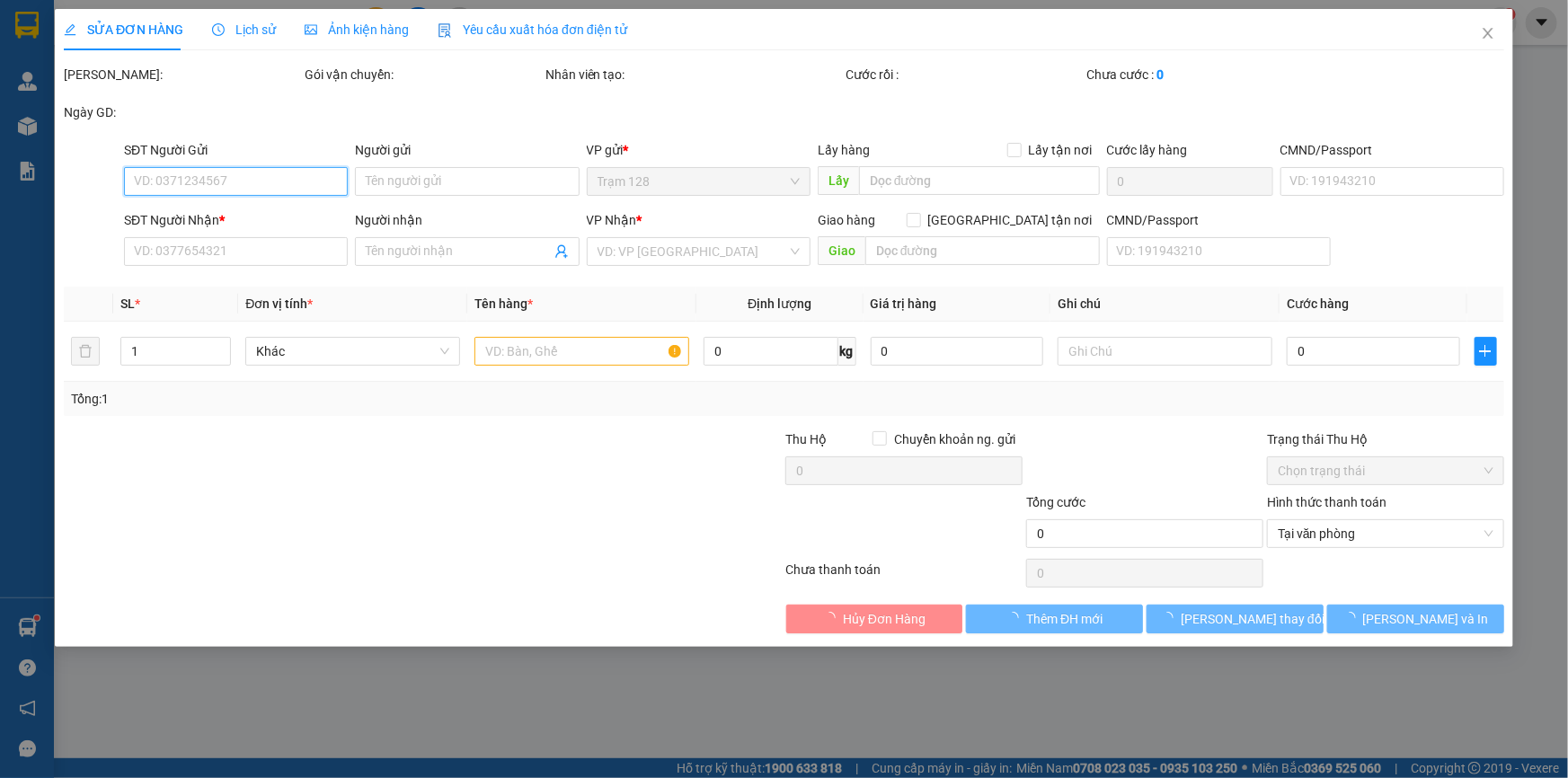
type input "0345454475"
type input "trình"
type input "0345454475"
type input "trinhf"
type input "250.000"
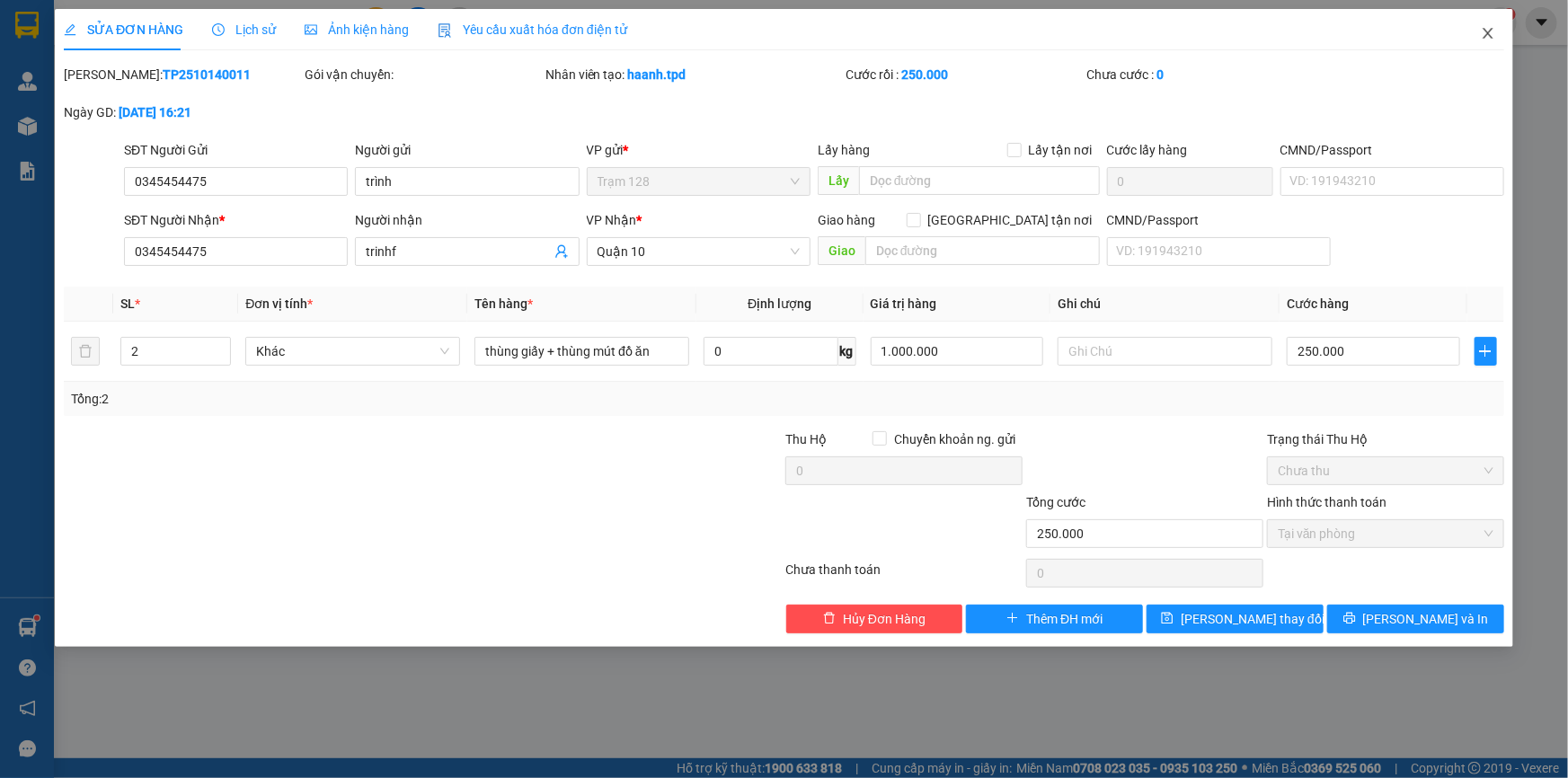
click at [1485, 28] on icon "close" at bounding box center [1487, 32] width 14 height 14
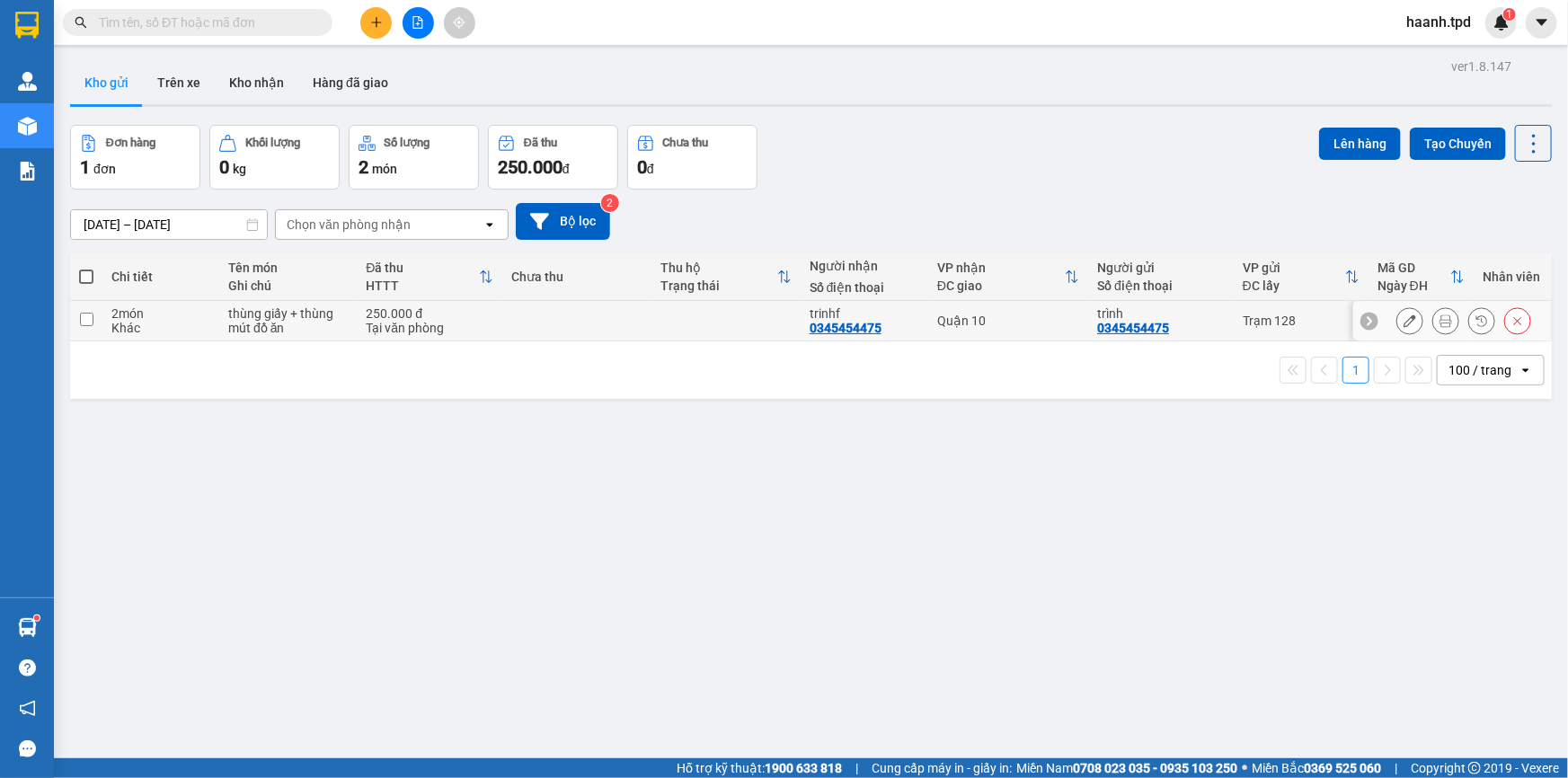
click at [1408, 319] on button at bounding box center [1410, 321] width 25 height 32
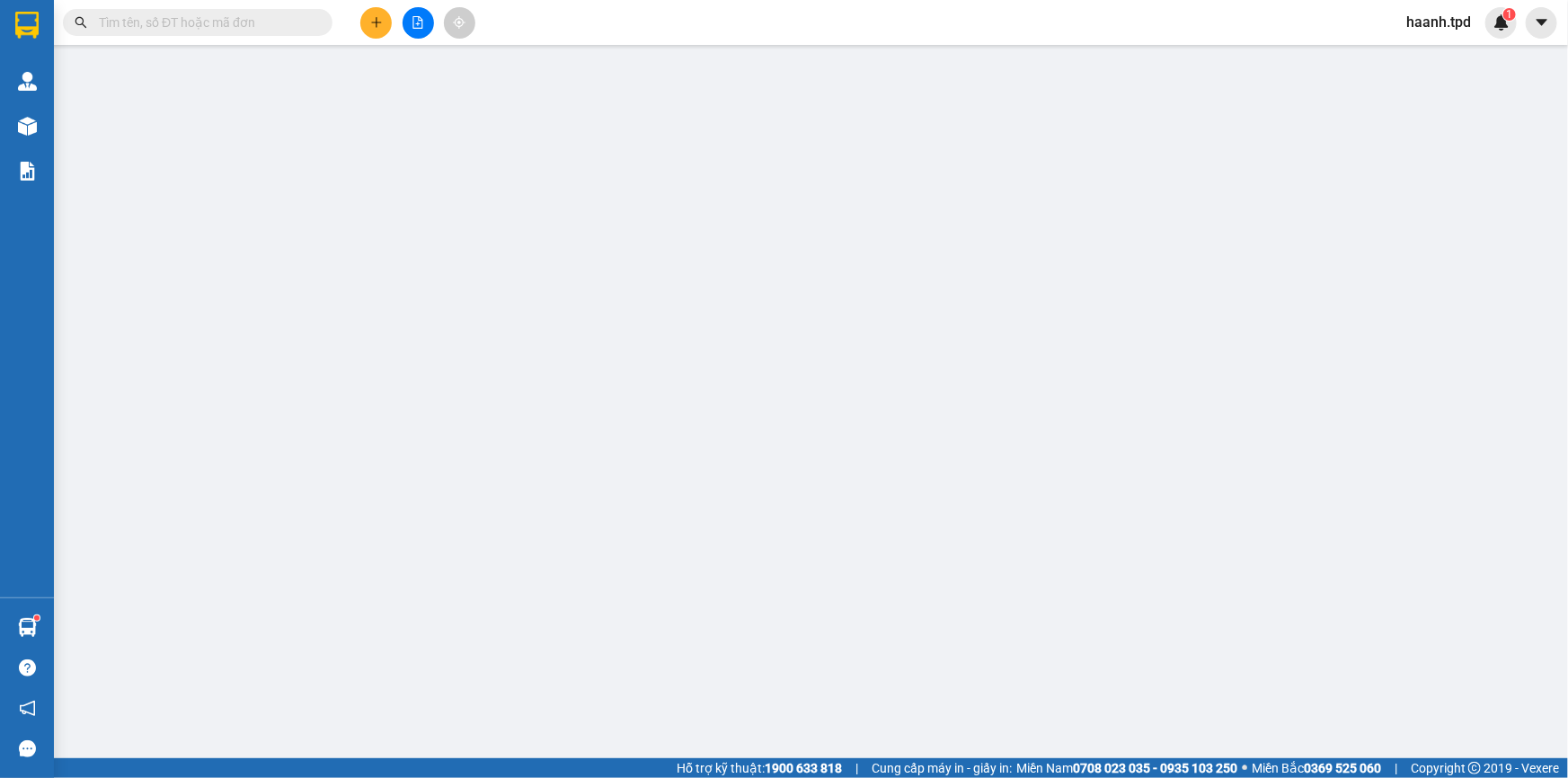
type input "0345454475"
type input "trình"
type input "0345454475"
type input "trinhf"
type input "250.000"
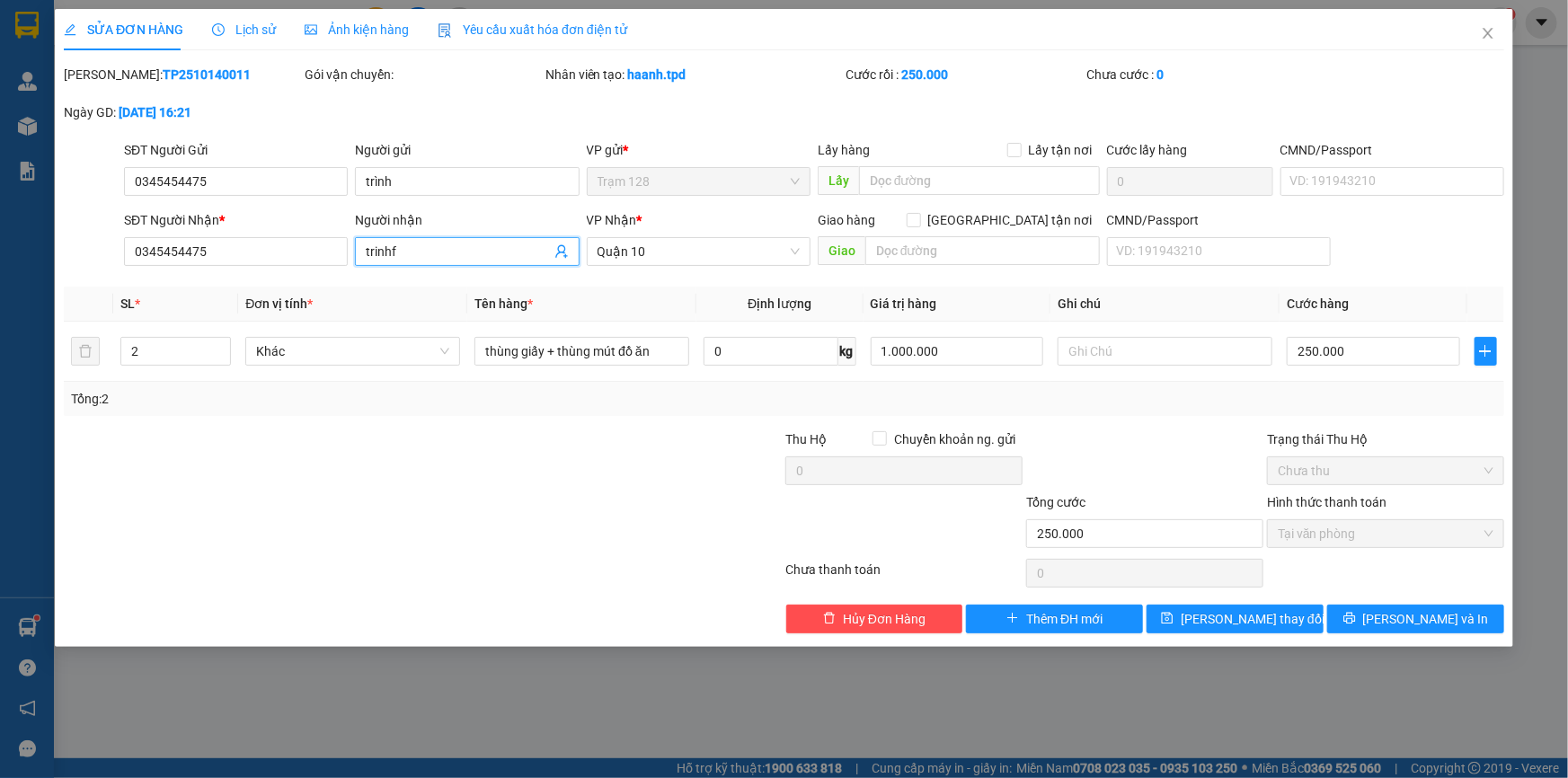
click at [418, 242] on input "trinhf" at bounding box center [457, 251] width 184 height 20
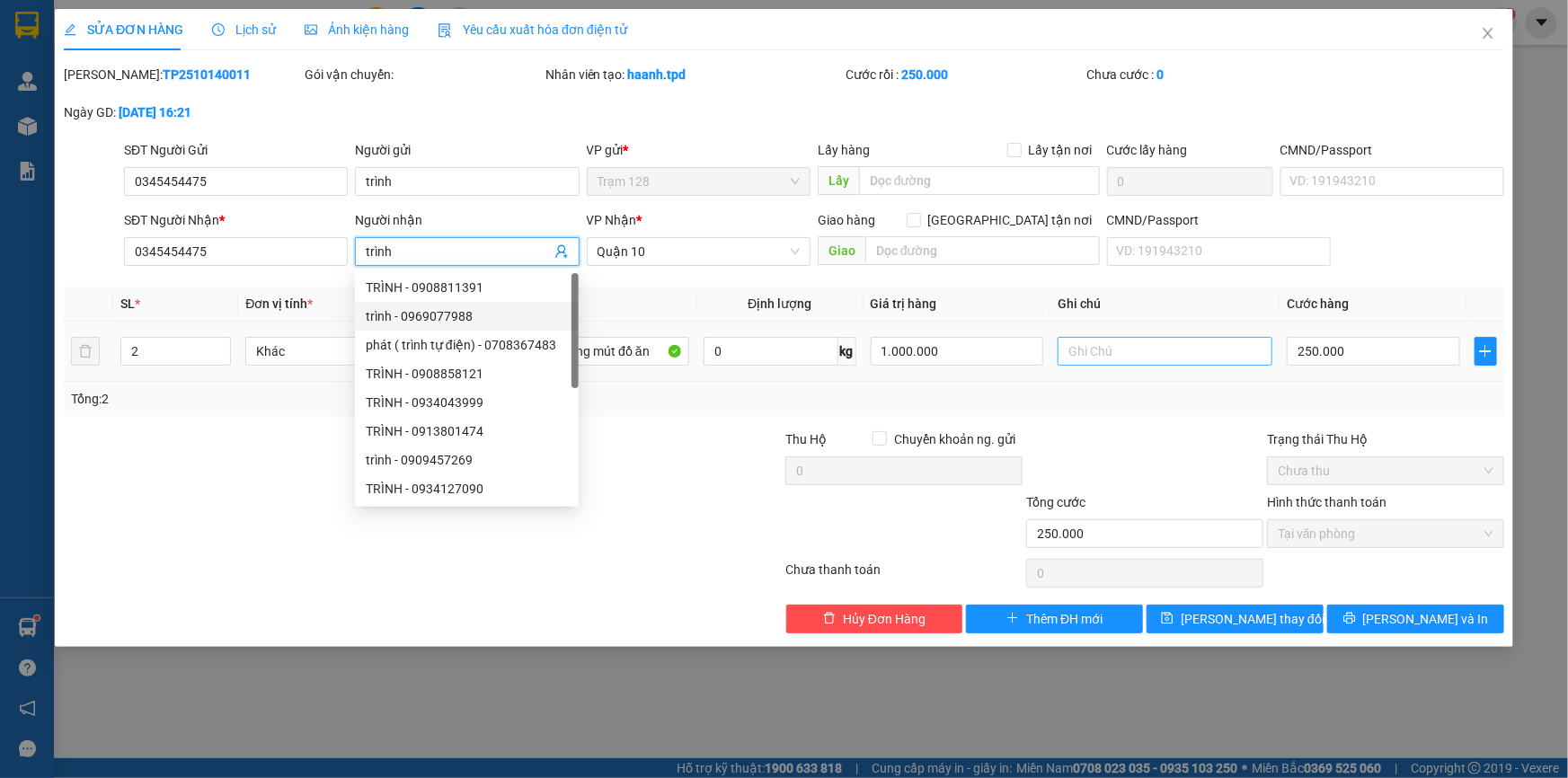
type input "trình"
click at [1159, 351] on input "text" at bounding box center [1164, 351] width 215 height 29
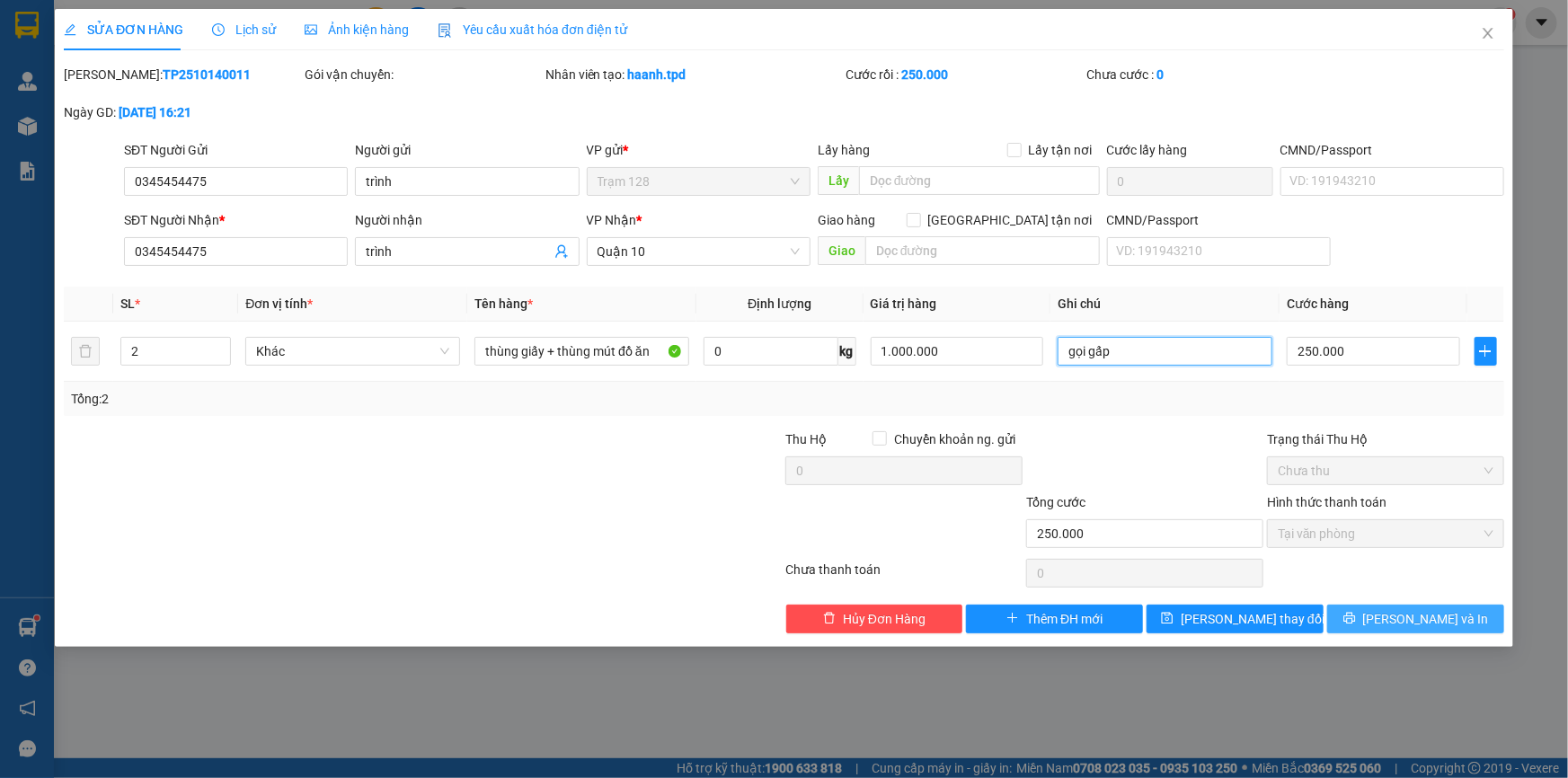
type input "gọi gấp"
drag, startPoint x: 1413, startPoint y: 618, endPoint x: 1424, endPoint y: 560, distance: 59.0
click at [1424, 560] on div "Total Paid Fee 250.000 Total UnPaid Fee 0 Cash Collection Total Fee Mã ĐH: TP25…" at bounding box center [784, 349] width 1440 height 569
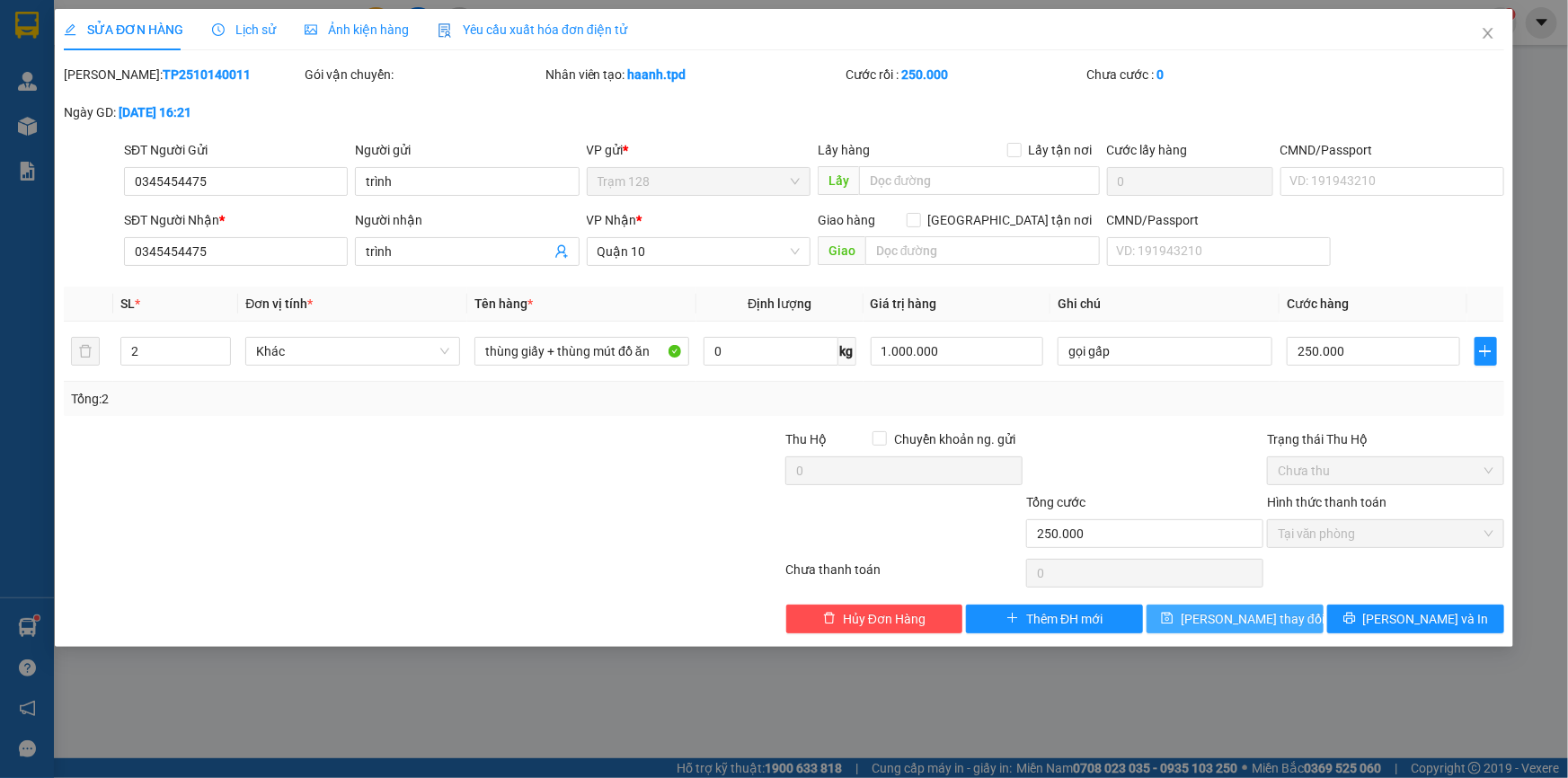
click at [1249, 625] on span "[PERSON_NAME] thay đổi" at bounding box center [1252, 619] width 144 height 20
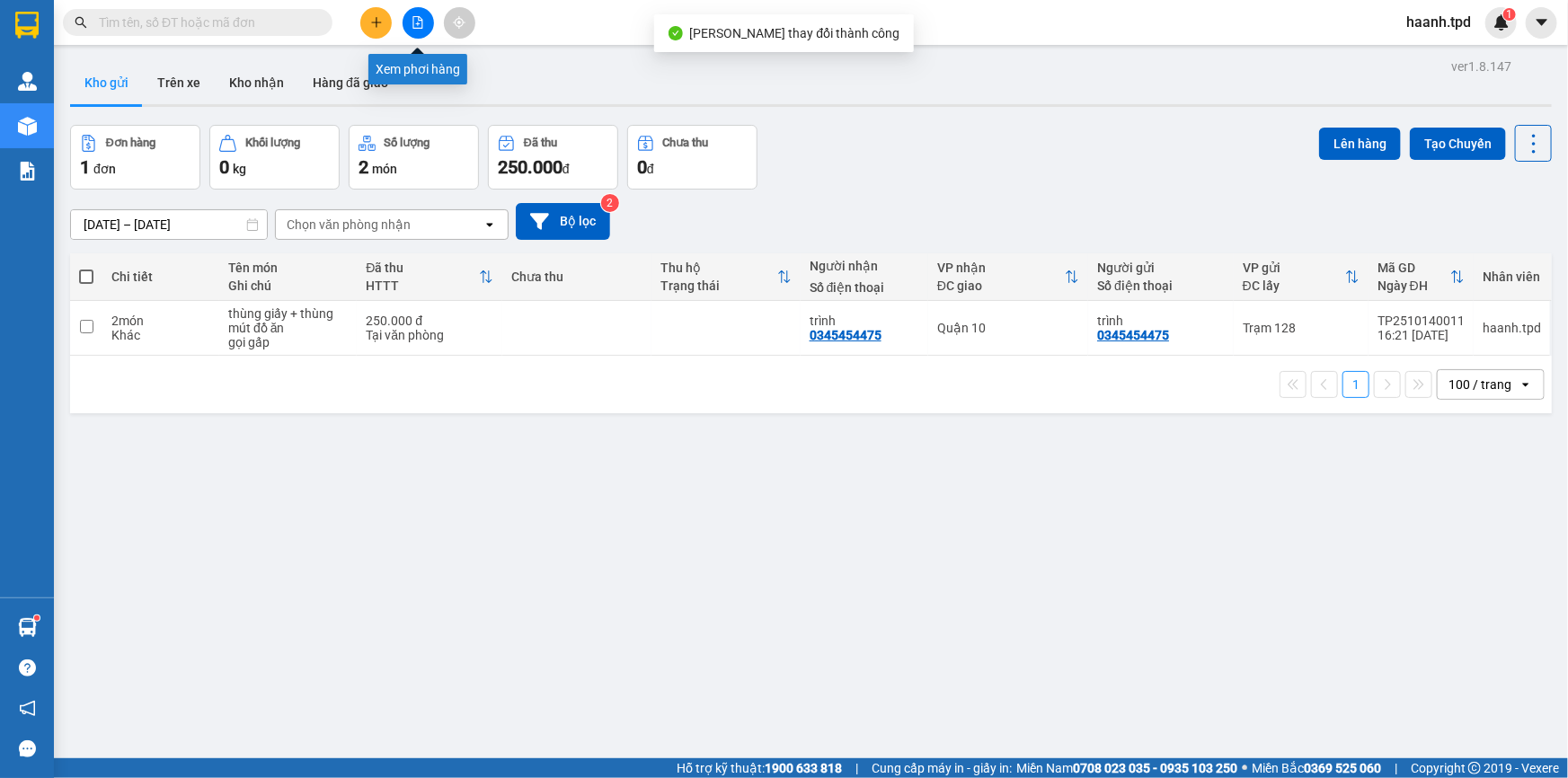
click at [377, 26] on icon "plus" at bounding box center [376, 22] width 12 height 12
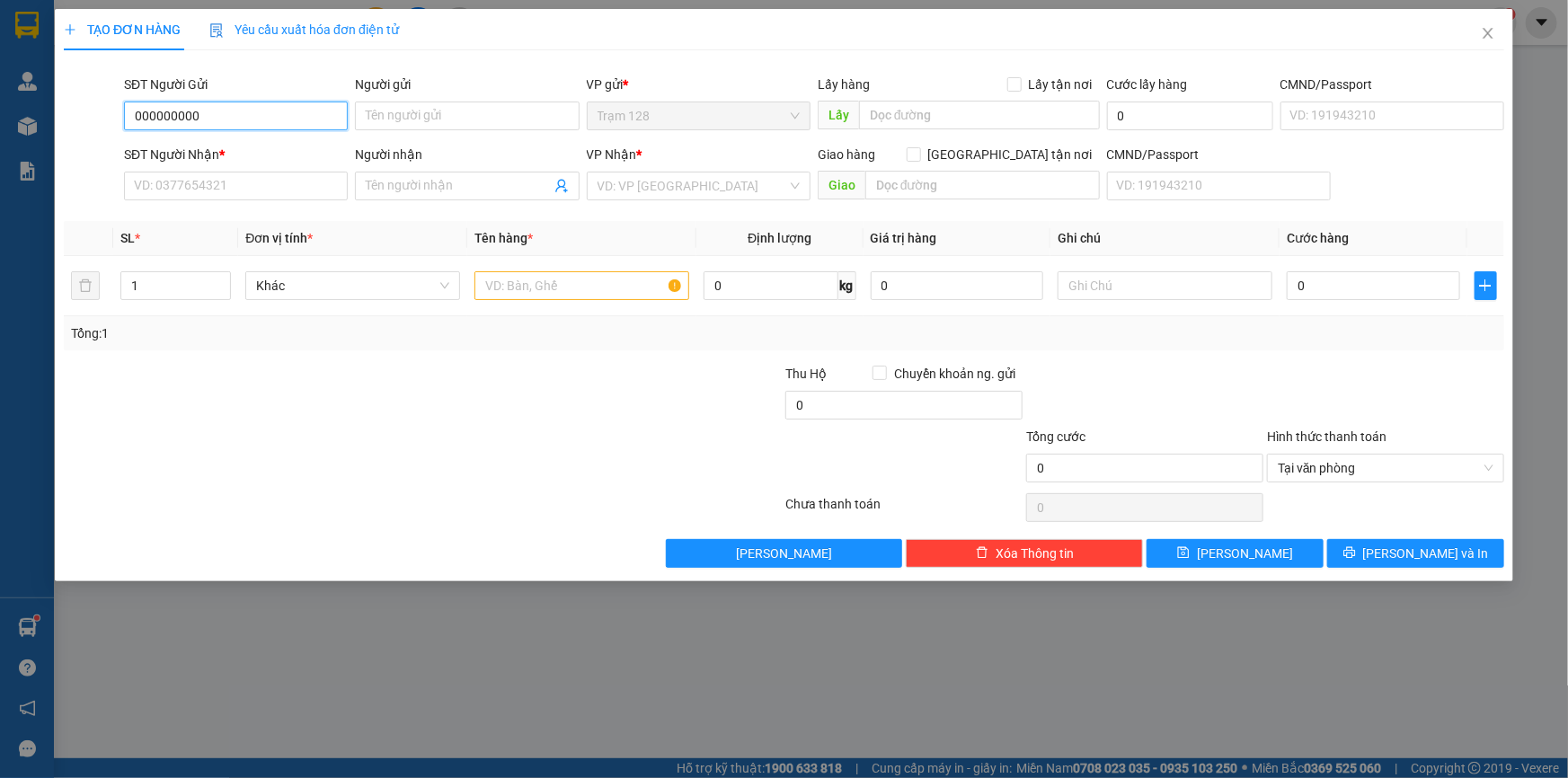
click at [324, 116] on input "000000000" at bounding box center [236, 116] width 223 height 29
click at [248, 153] on div "000000000007 - chị kiều trạm 128" at bounding box center [236, 152] width 202 height 20
type input "000000000007"
type input "chị kiều trạm 128"
type input "0909876239"
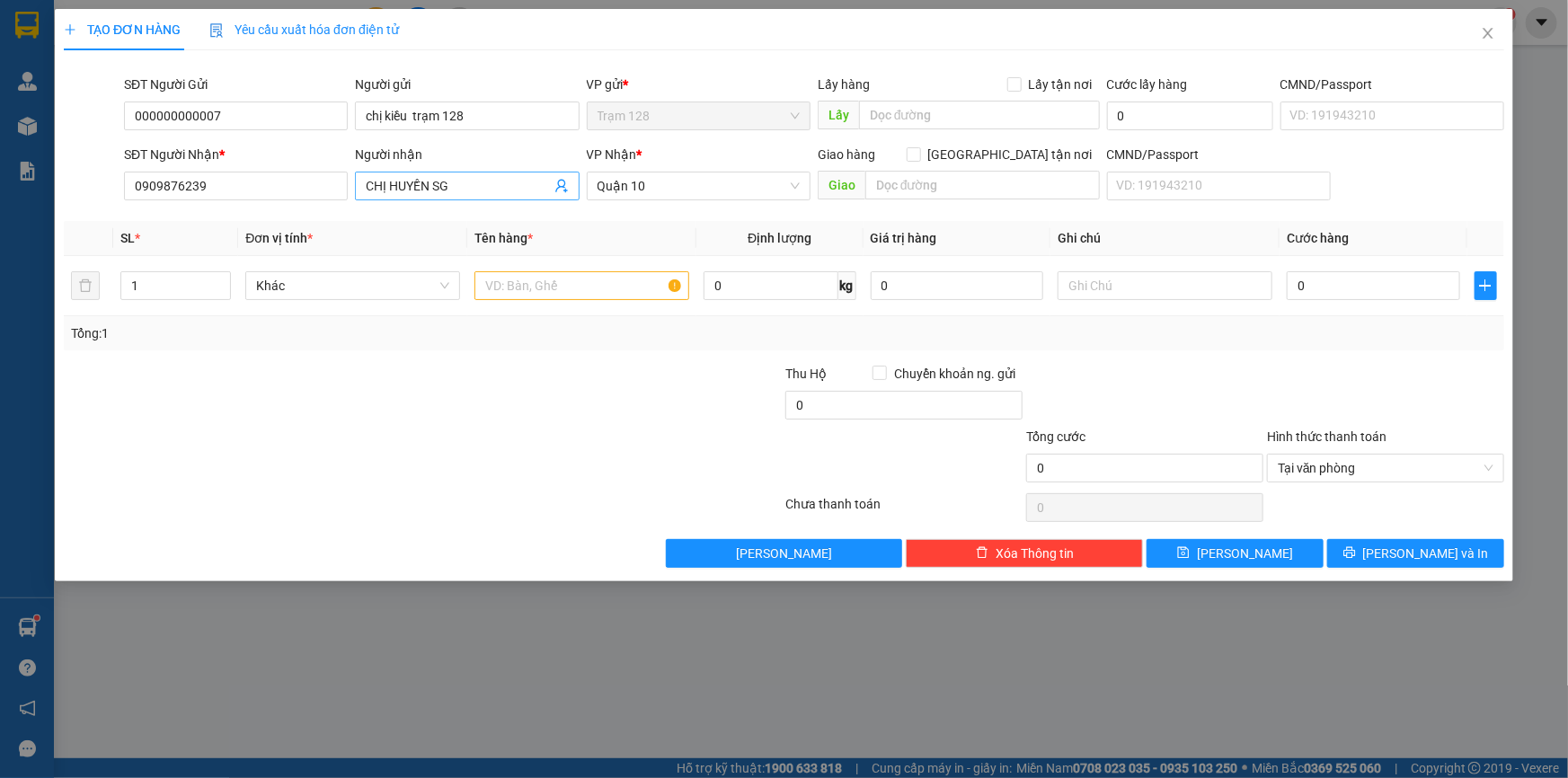
click at [513, 187] on input "CHỊ HUYỀN SG" at bounding box center [457, 186] width 184 height 20
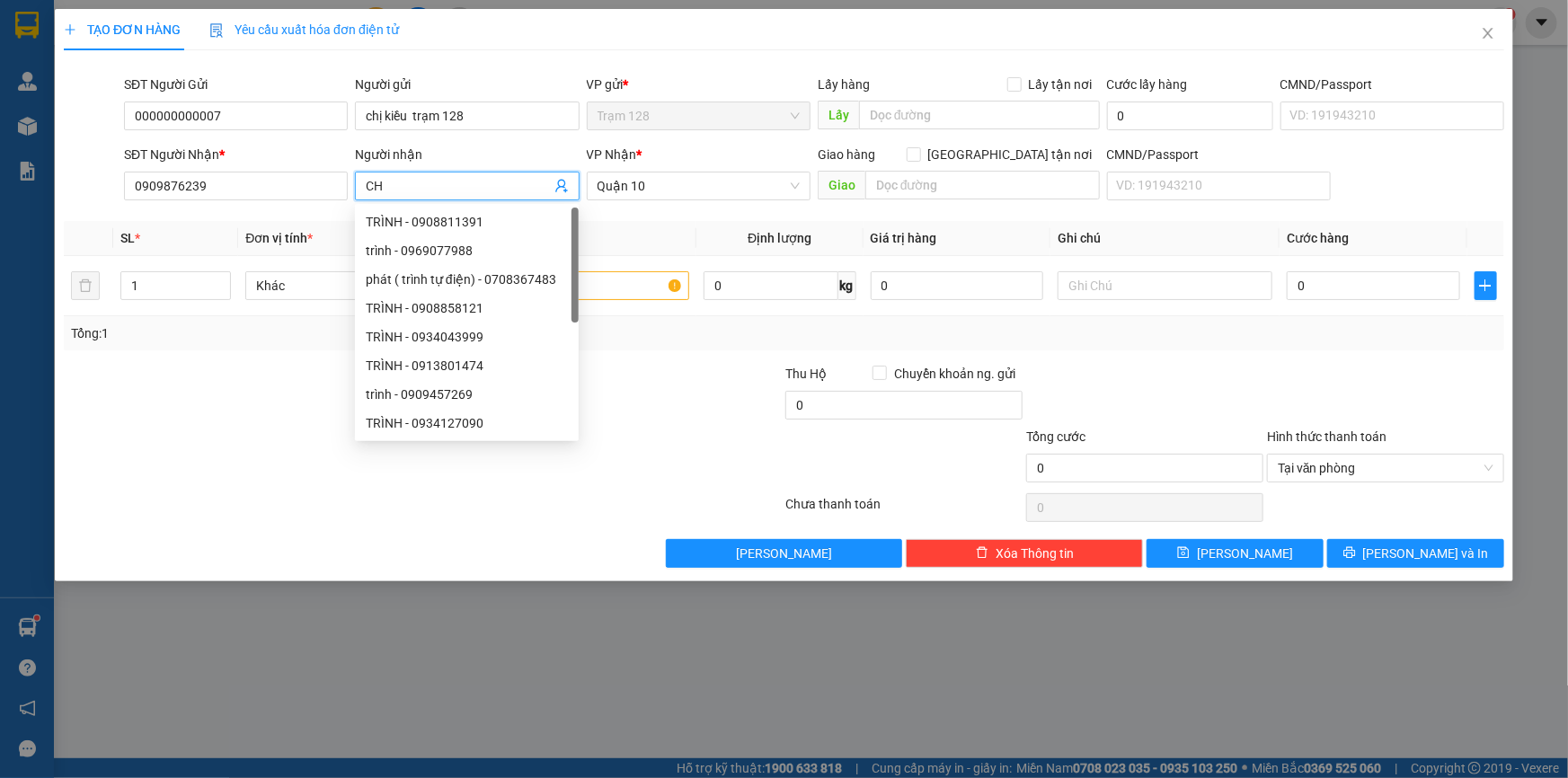
type input "C"
type input "[PERSON_NAME]"
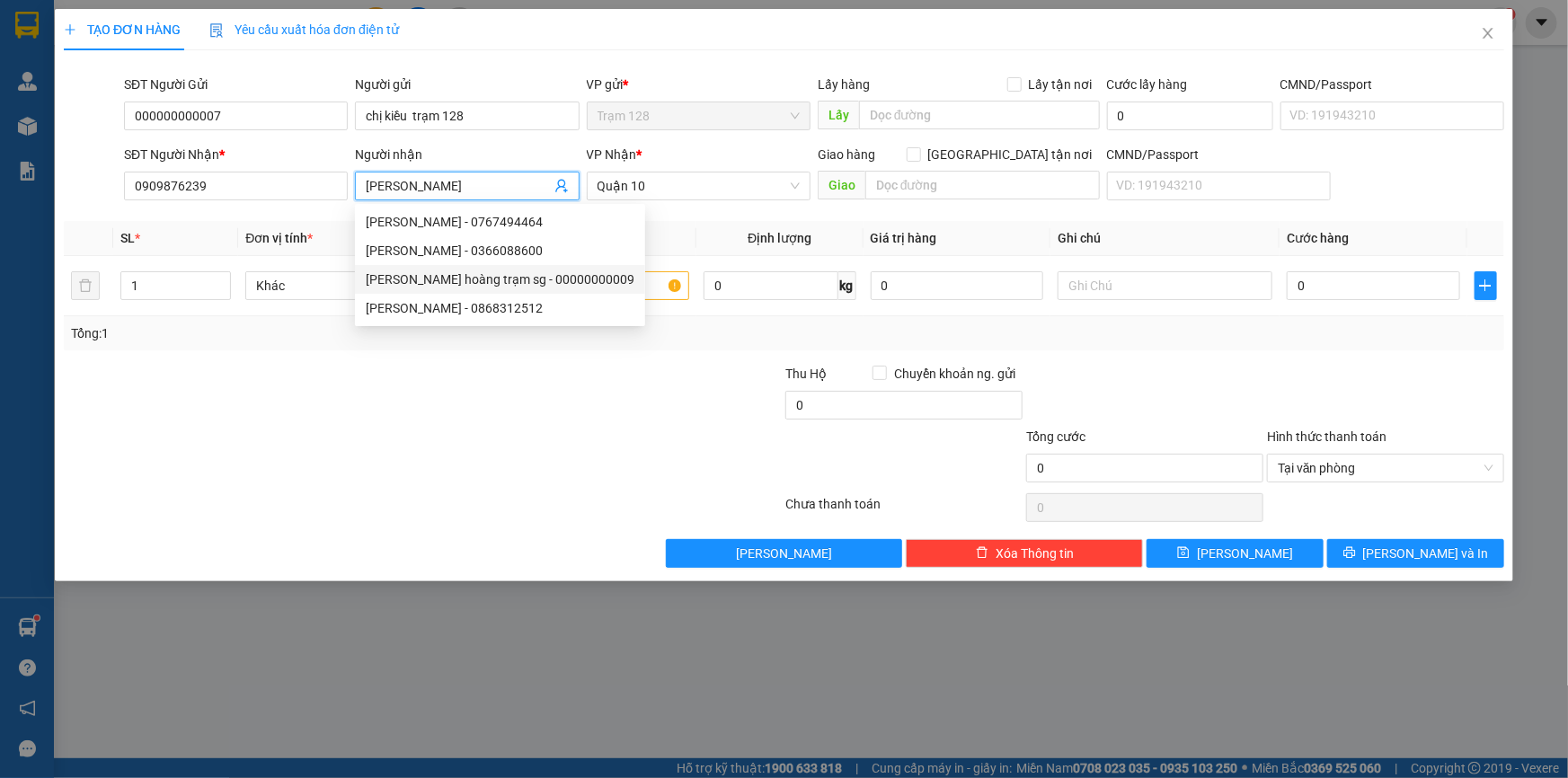
click at [503, 273] on div "[PERSON_NAME] hoàng trạm sg - 00000000009" at bounding box center [499, 279] width 268 height 20
type input "00000000009"
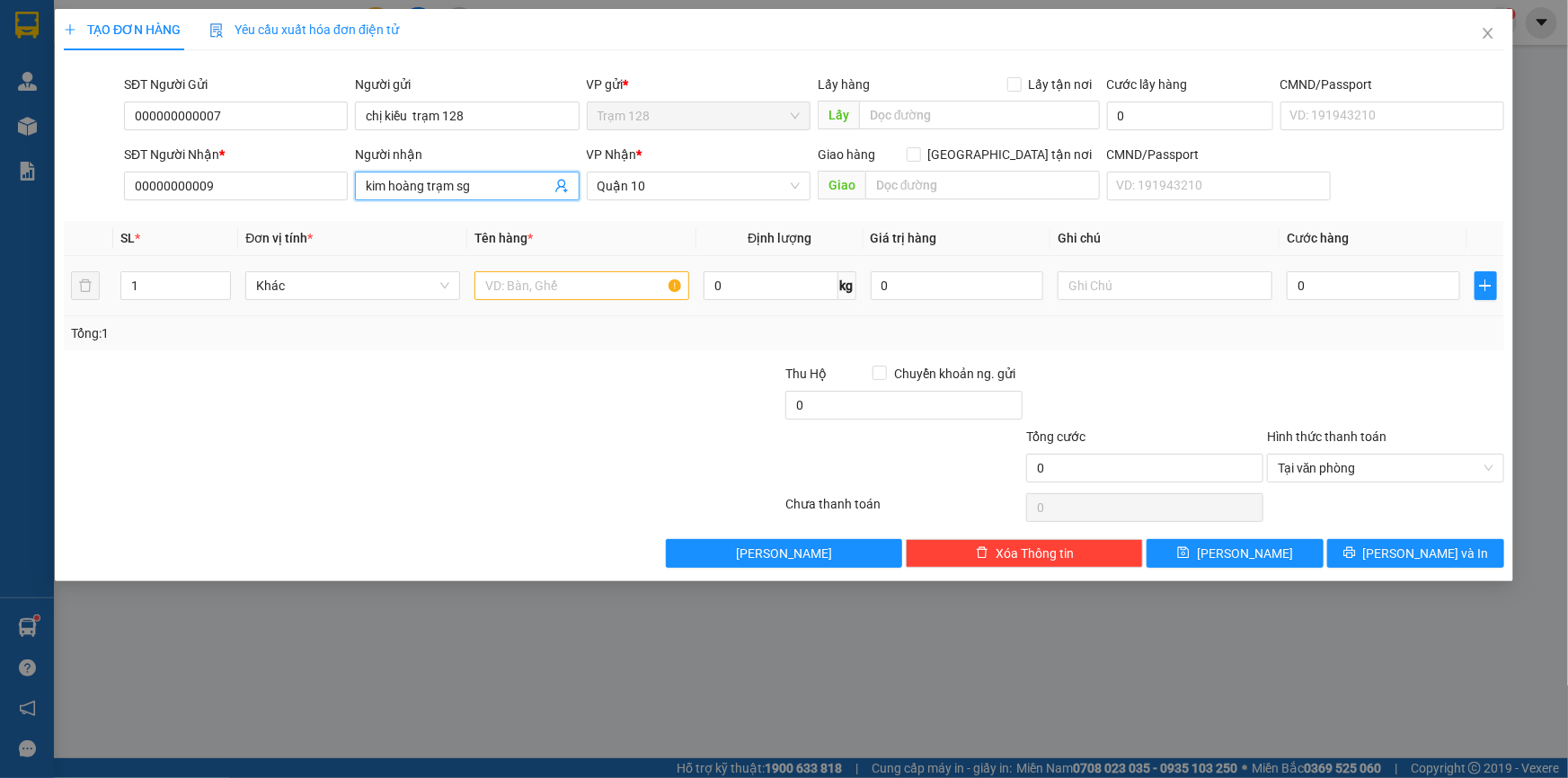
type input "kim hoàng trạm sg"
click at [593, 284] on input "text" at bounding box center [581, 285] width 215 height 29
type input "cục tiền lẻ (2.000.000)"
drag, startPoint x: 1409, startPoint y: 485, endPoint x: 1417, endPoint y: 464, distance: 22.5
click at [1409, 484] on div "Hình thức thanh toán Tại văn phòng" at bounding box center [1385, 458] width 238 height 63
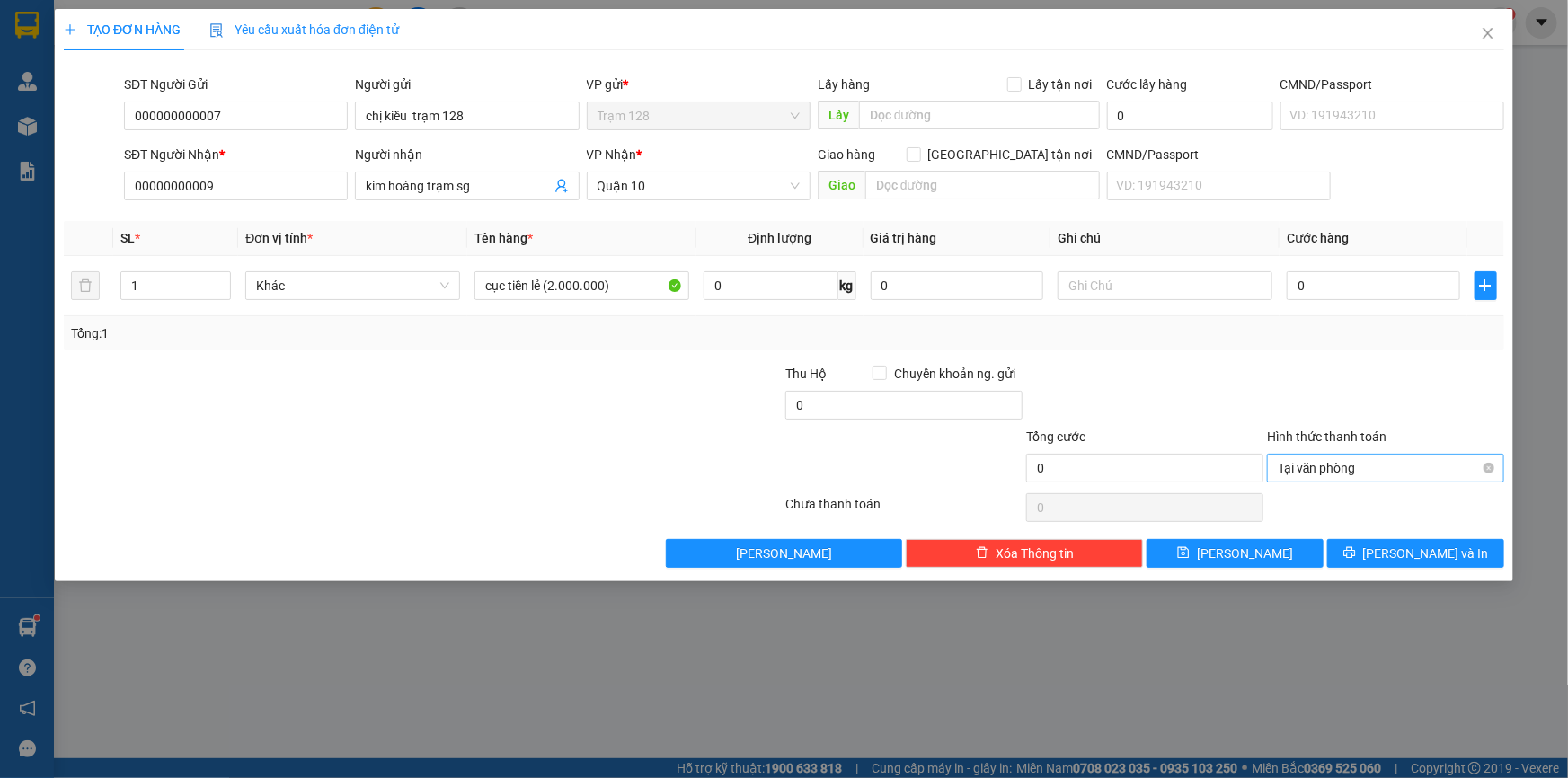
click at [1328, 462] on span "Tại văn phòng" at bounding box center [1386, 468] width 216 height 27
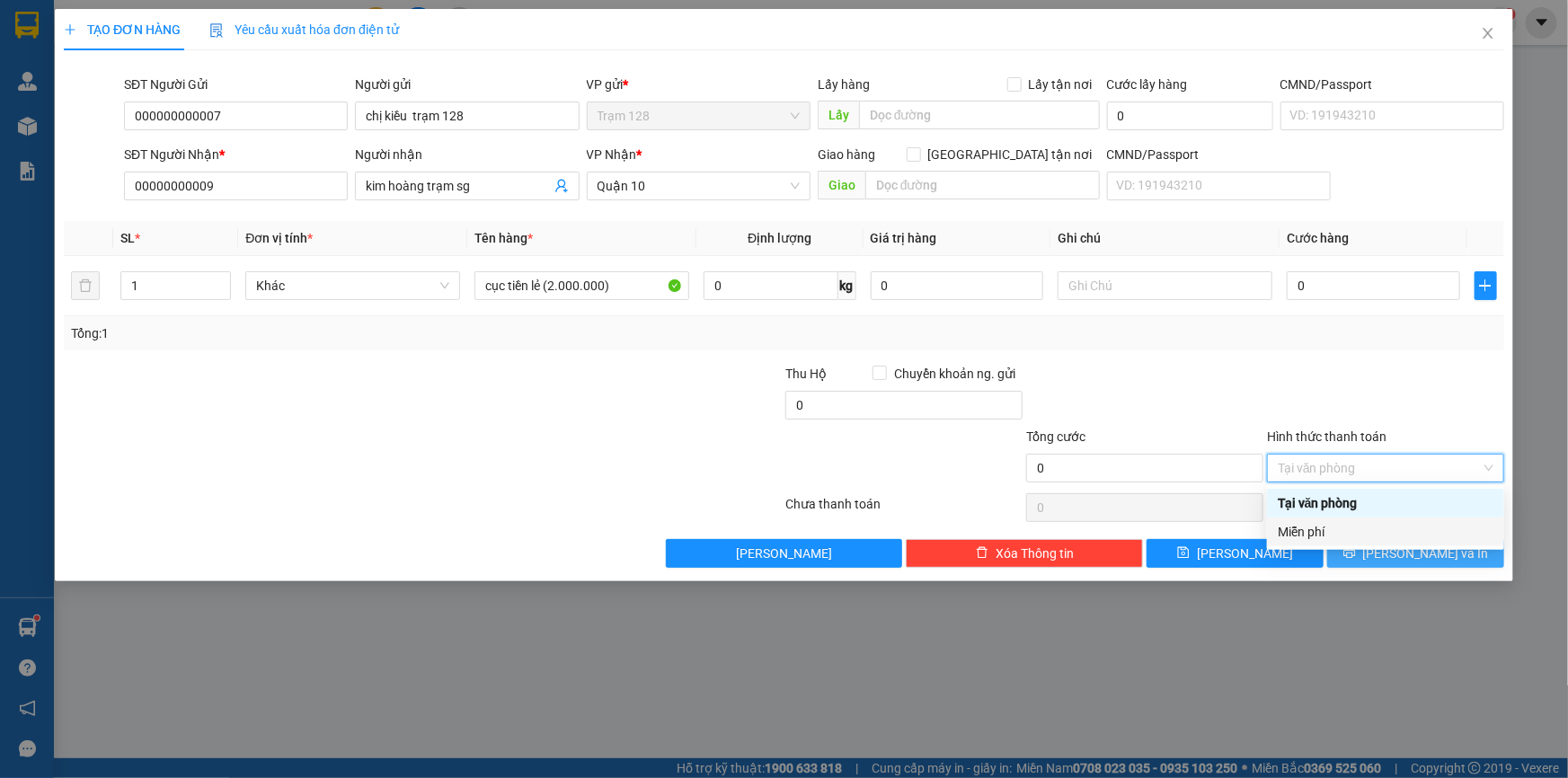
drag, startPoint x: 1317, startPoint y: 533, endPoint x: 1348, endPoint y: 557, distance: 39.2
click at [1317, 534] on div "Miễn phí" at bounding box center [1386, 532] width 216 height 20
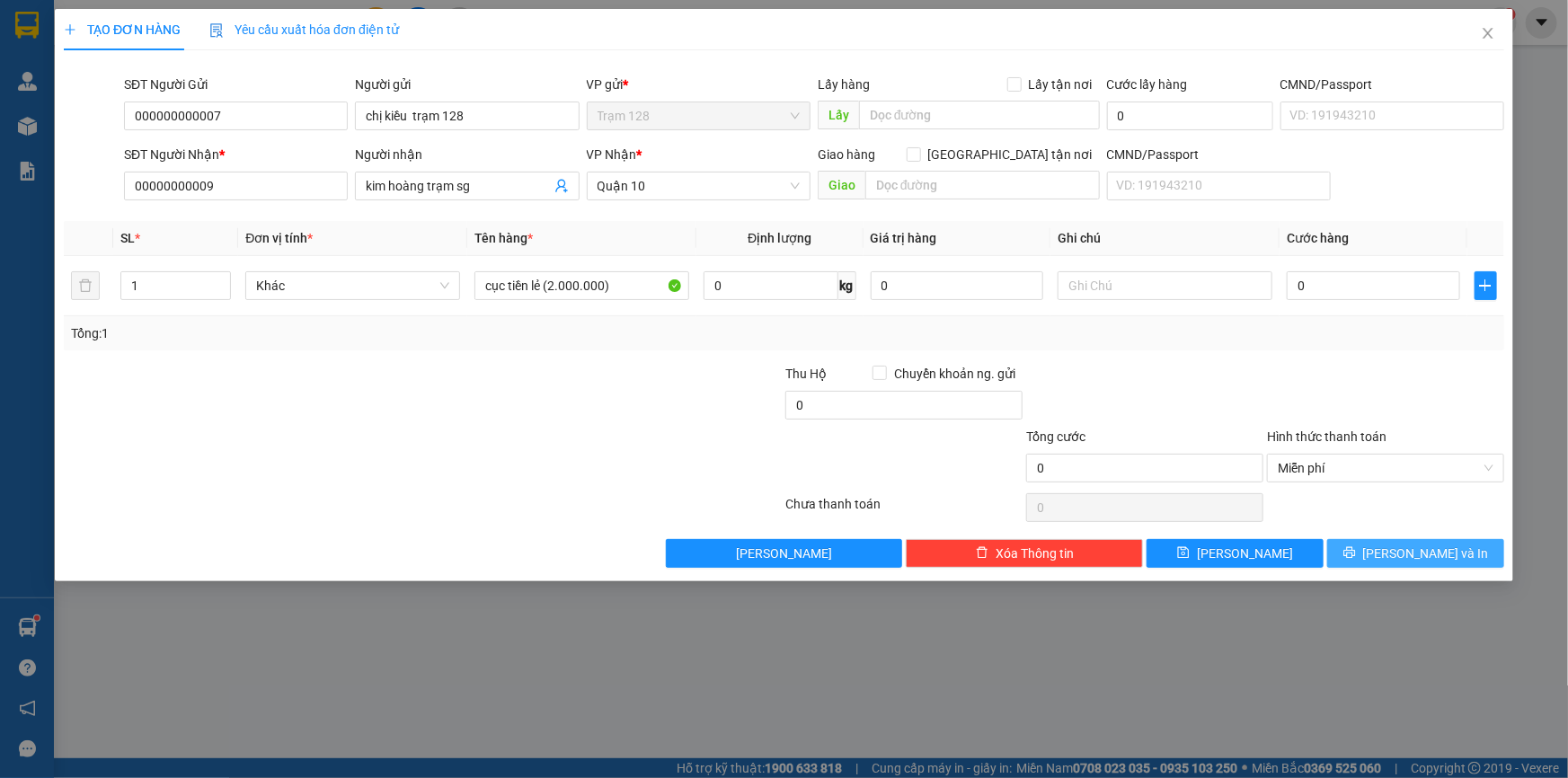
click at [1382, 559] on button "[PERSON_NAME] và In" at bounding box center [1414, 554] width 177 height 29
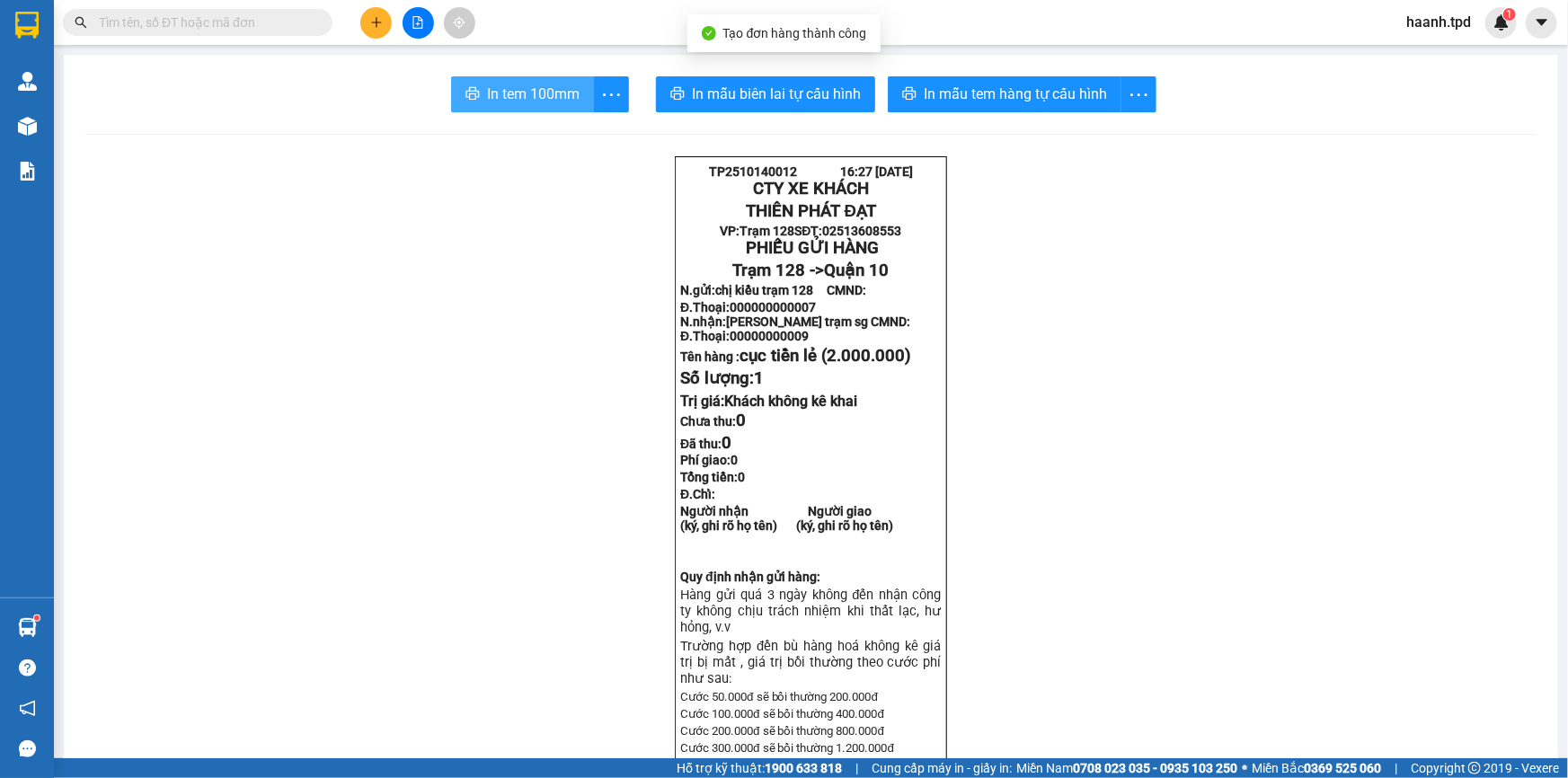
drag, startPoint x: 512, startPoint y: 99, endPoint x: 611, endPoint y: 205, distance: 145.0
click at [512, 99] on span "In tem 100mm" at bounding box center [533, 95] width 93 height 23
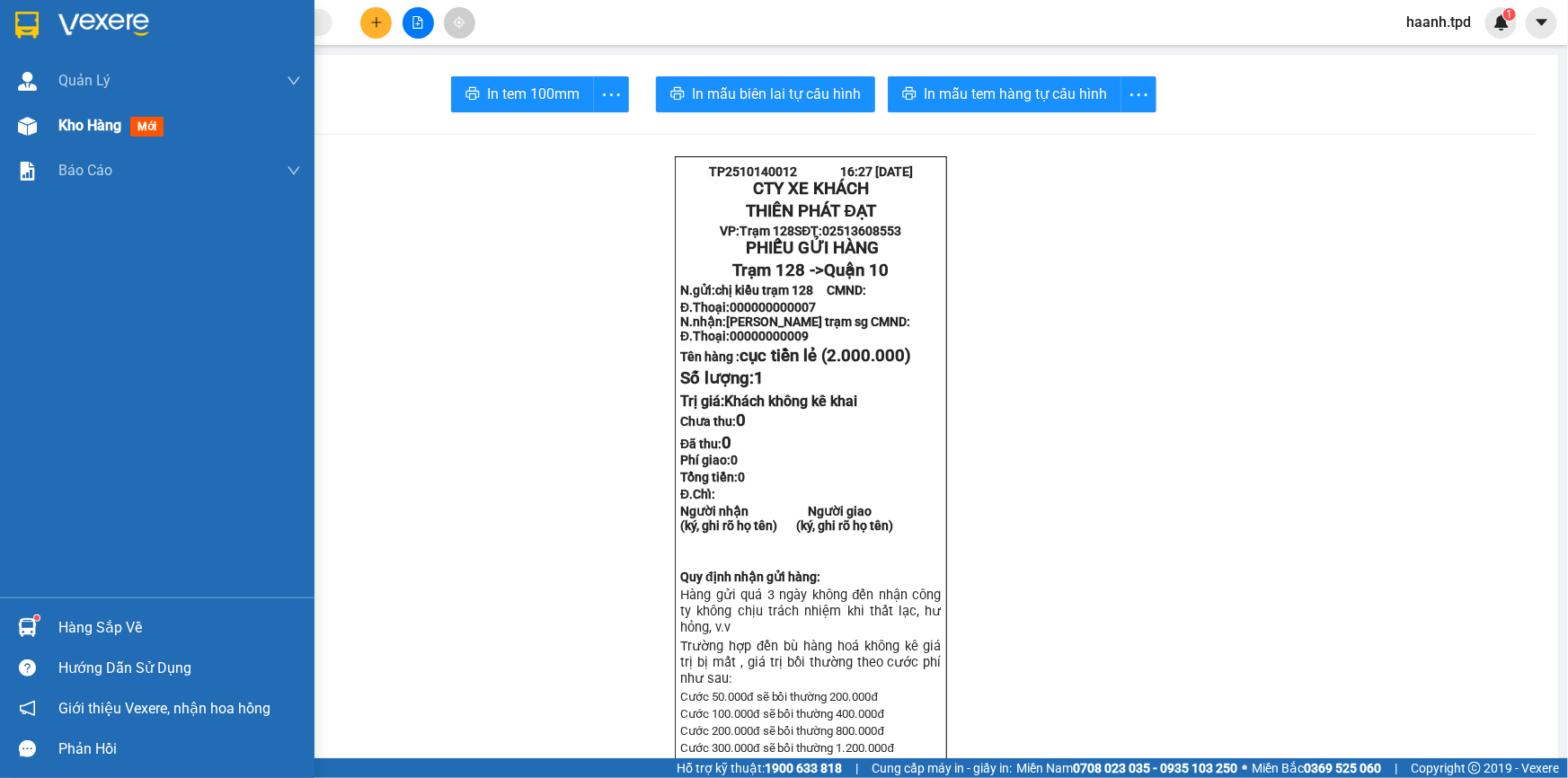
click at [90, 125] on span "Kho hàng" at bounding box center [90, 125] width 63 height 17
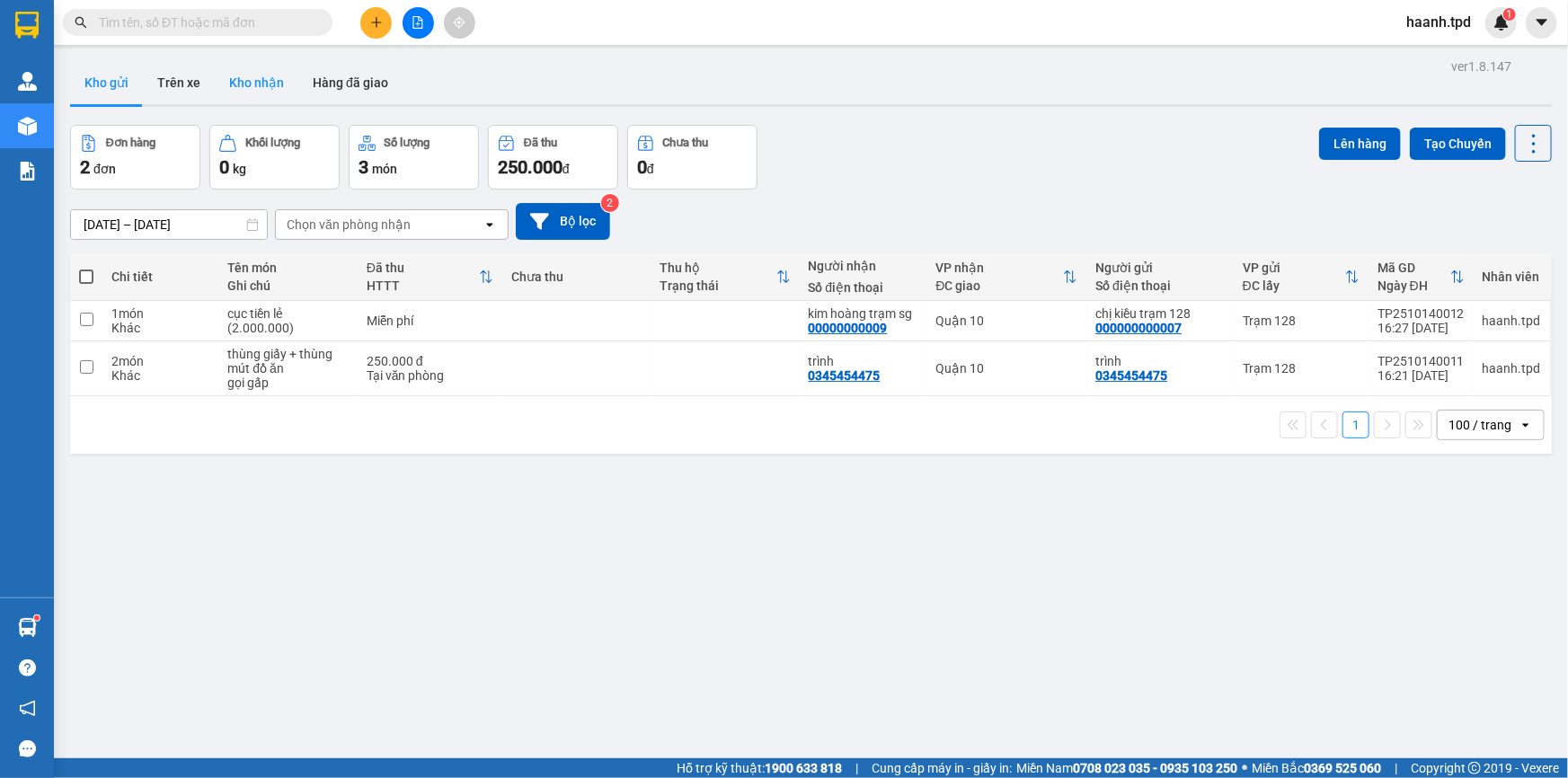
click at [260, 87] on button "Kho nhận" at bounding box center [257, 82] width 84 height 43
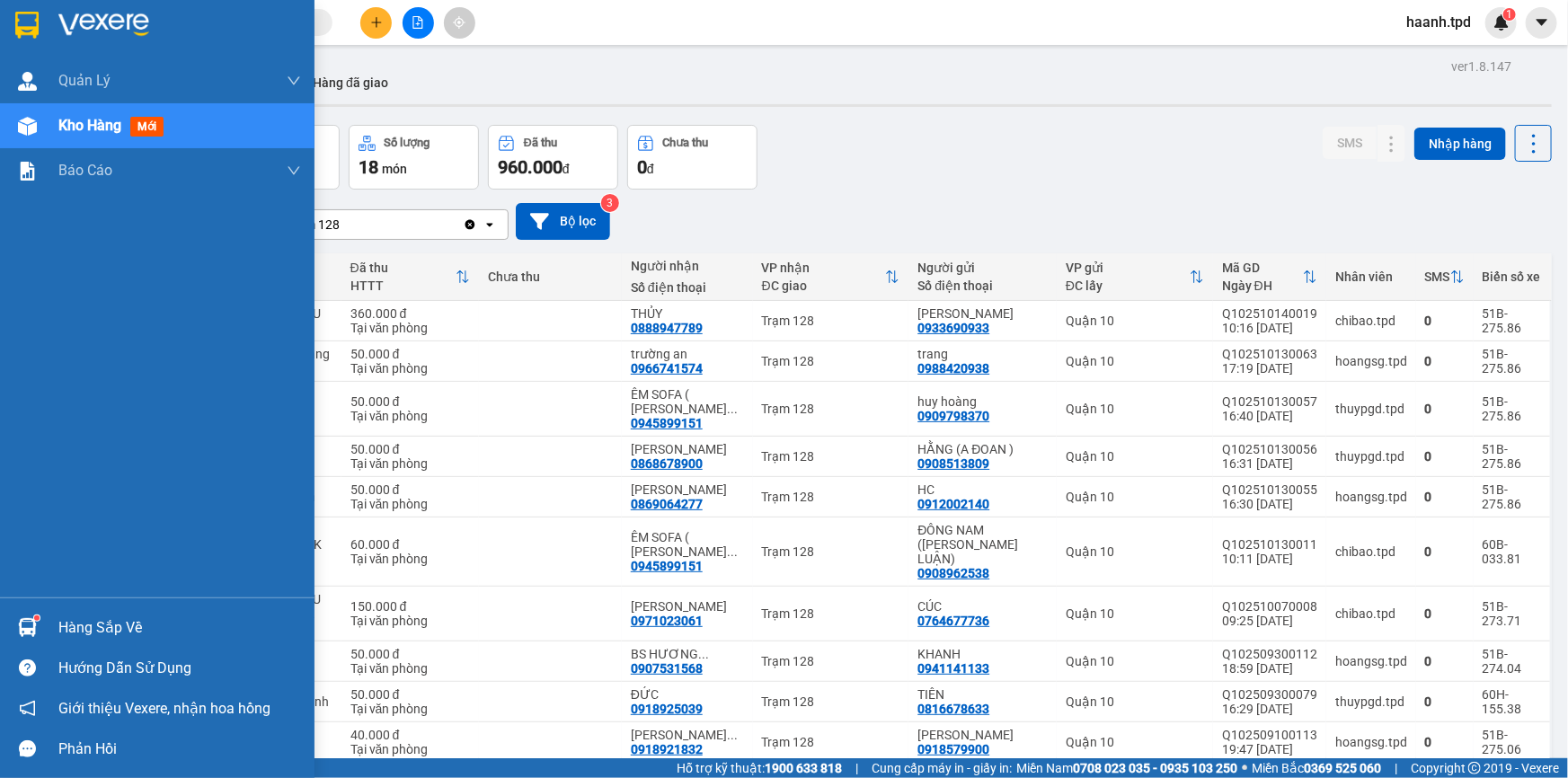
click at [87, 636] on div "Hàng sắp về" at bounding box center [179, 628] width 242 height 27
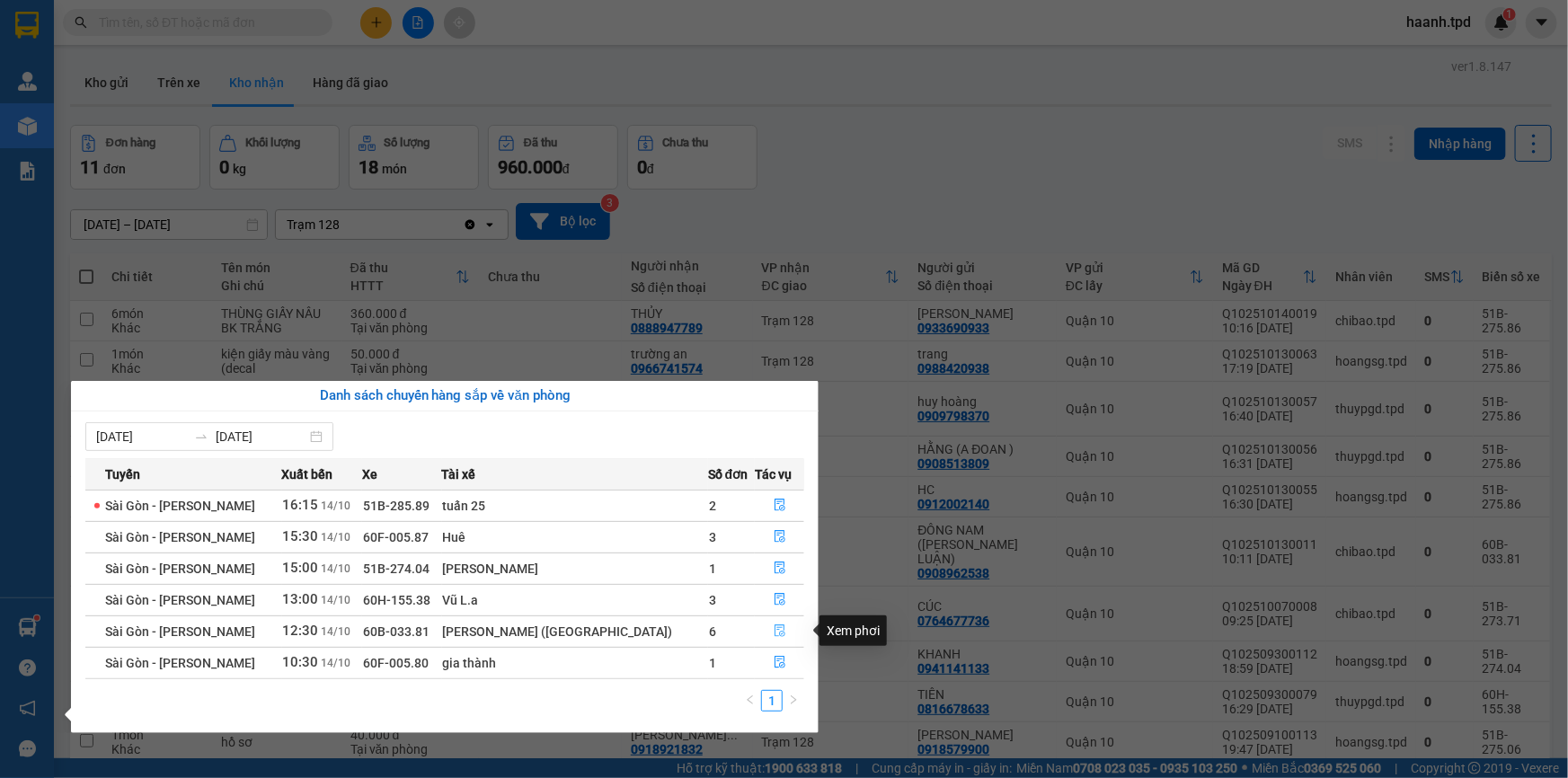
click at [774, 634] on icon "file-done" at bounding box center [780, 630] width 12 height 12
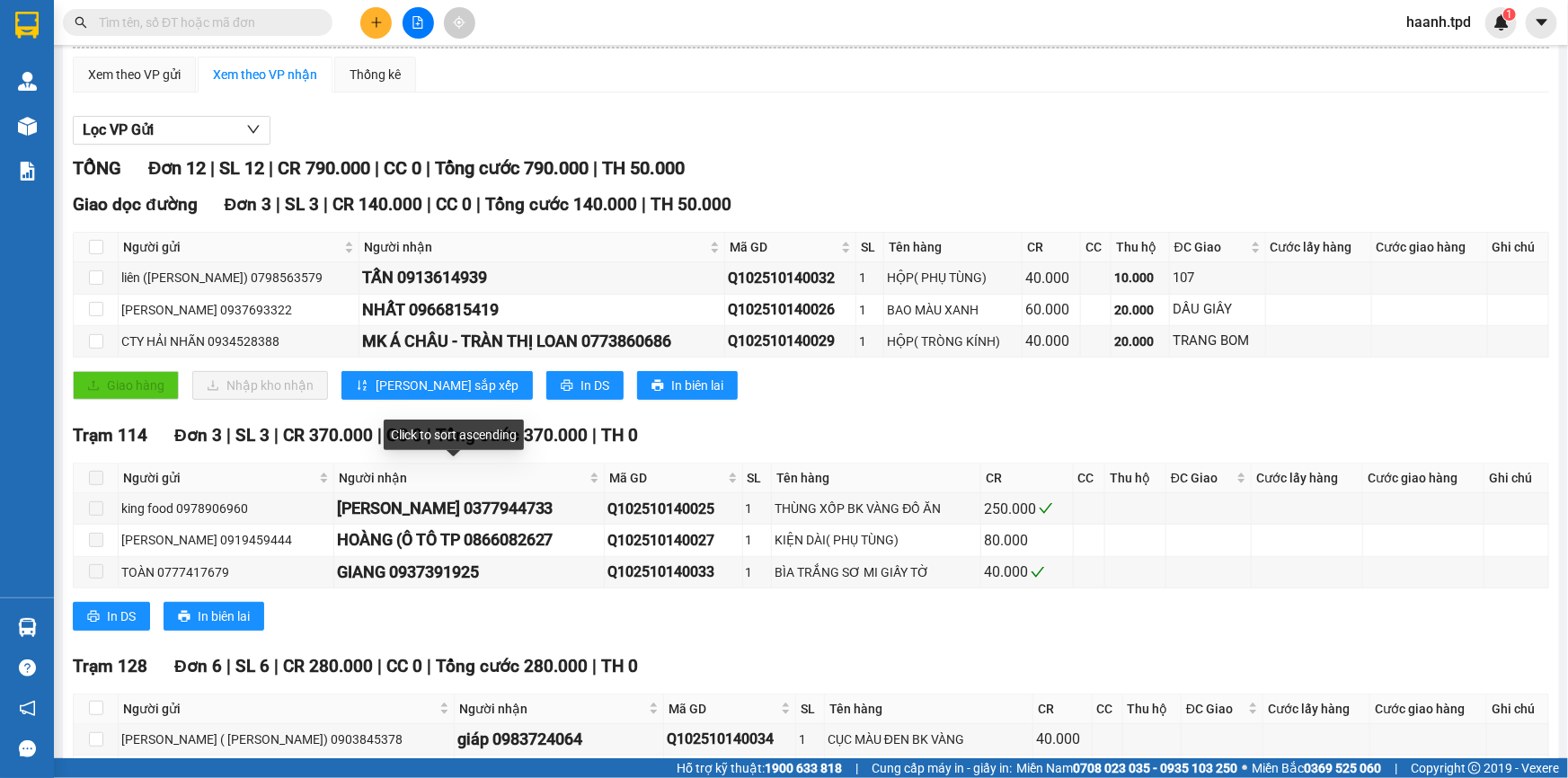
scroll to position [374, 0]
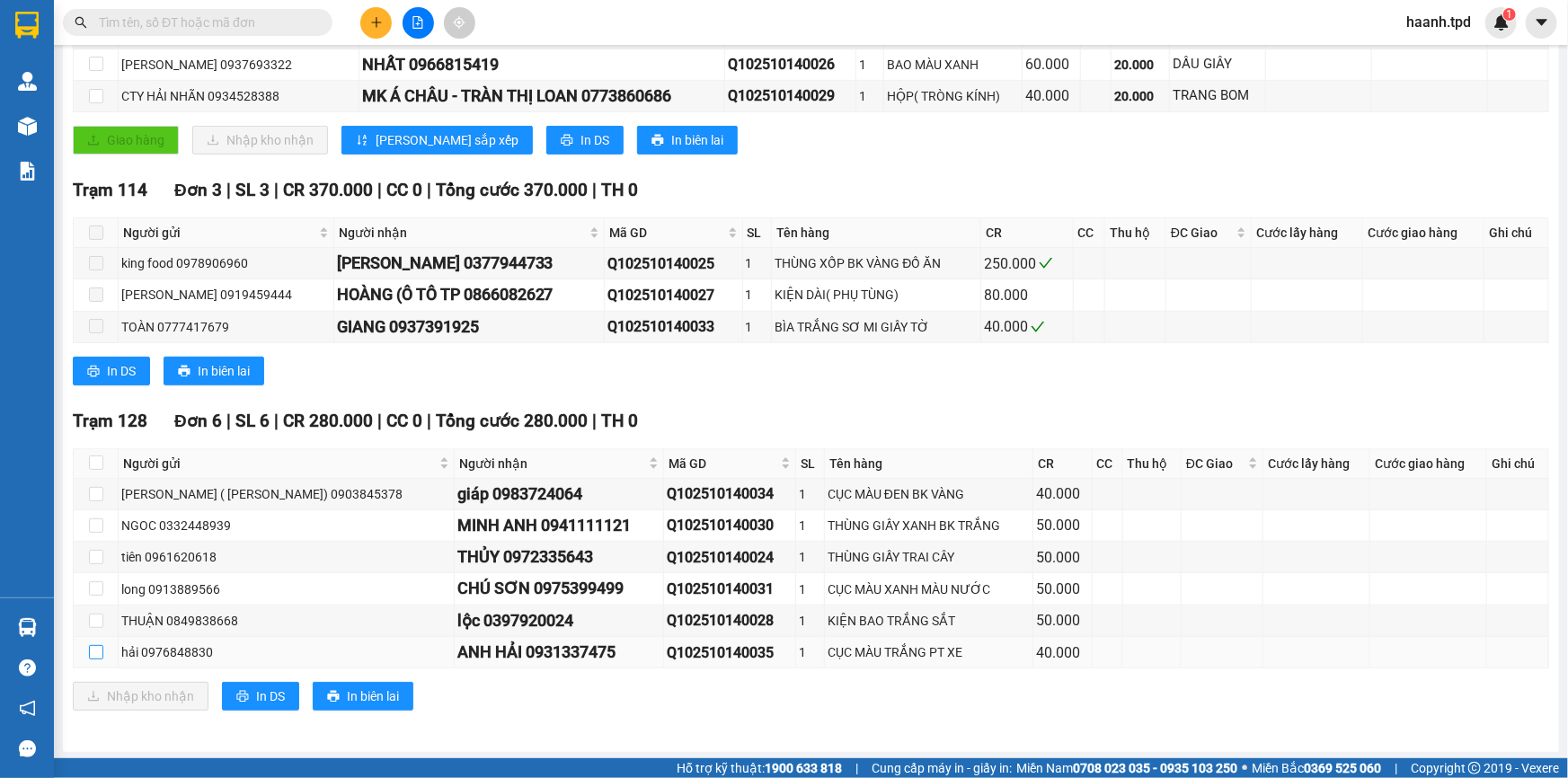
click at [96, 647] on input "checkbox" at bounding box center [95, 652] width 14 height 14
checkbox input "true"
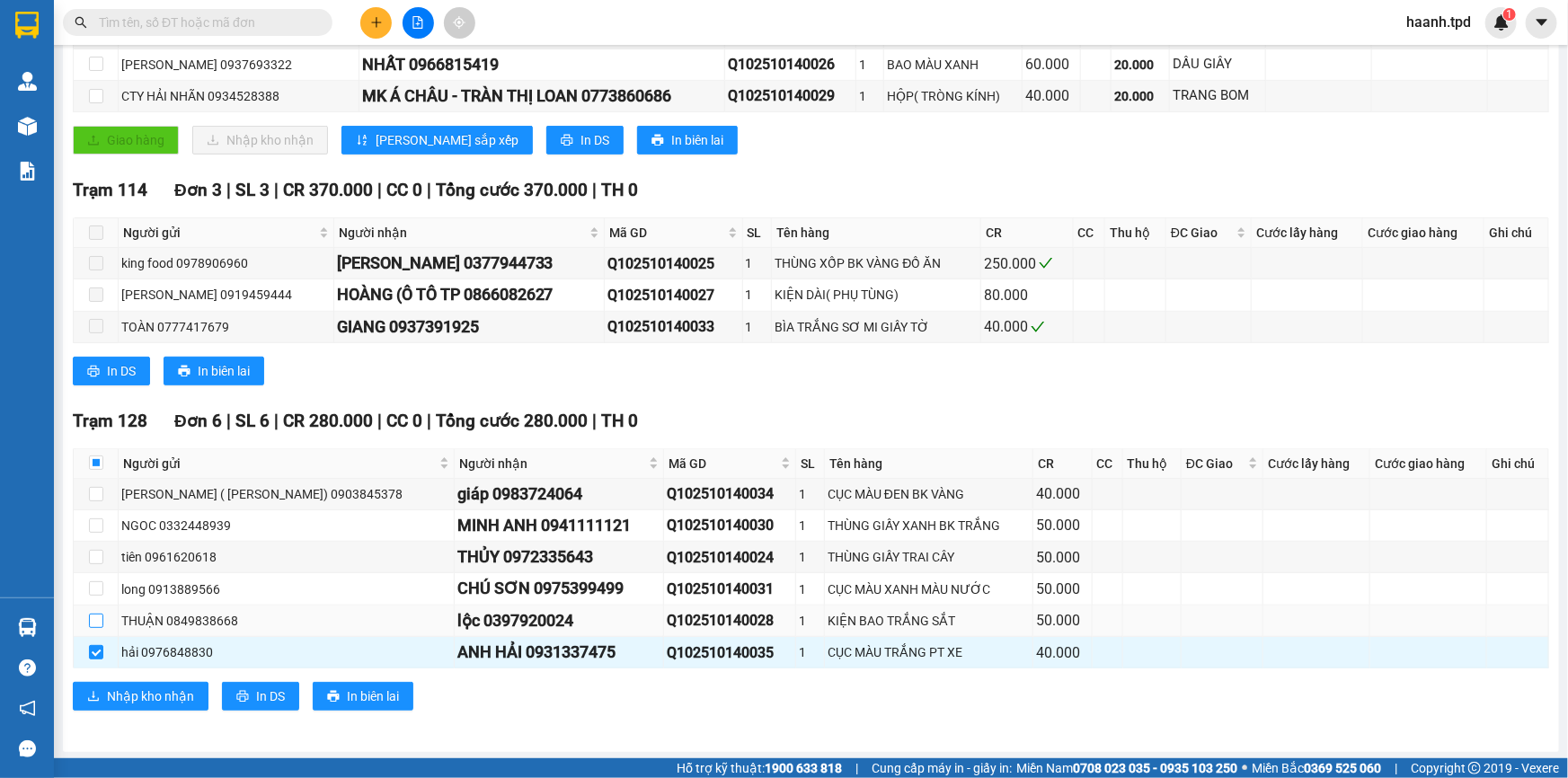
click at [94, 618] on input "checkbox" at bounding box center [95, 620] width 14 height 14
checkbox input "true"
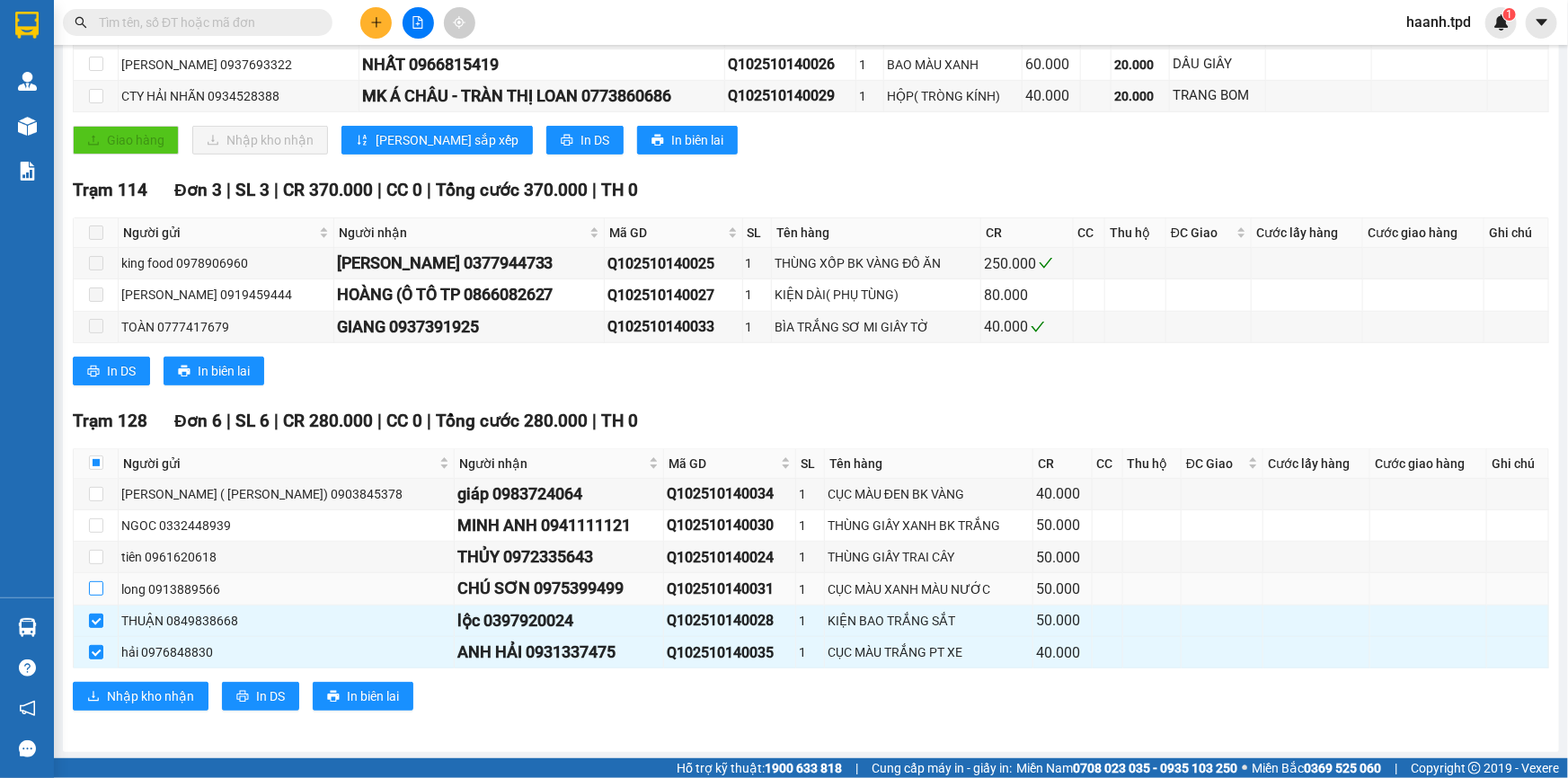
click at [95, 585] on input "checkbox" at bounding box center [95, 588] width 14 height 14
checkbox input "true"
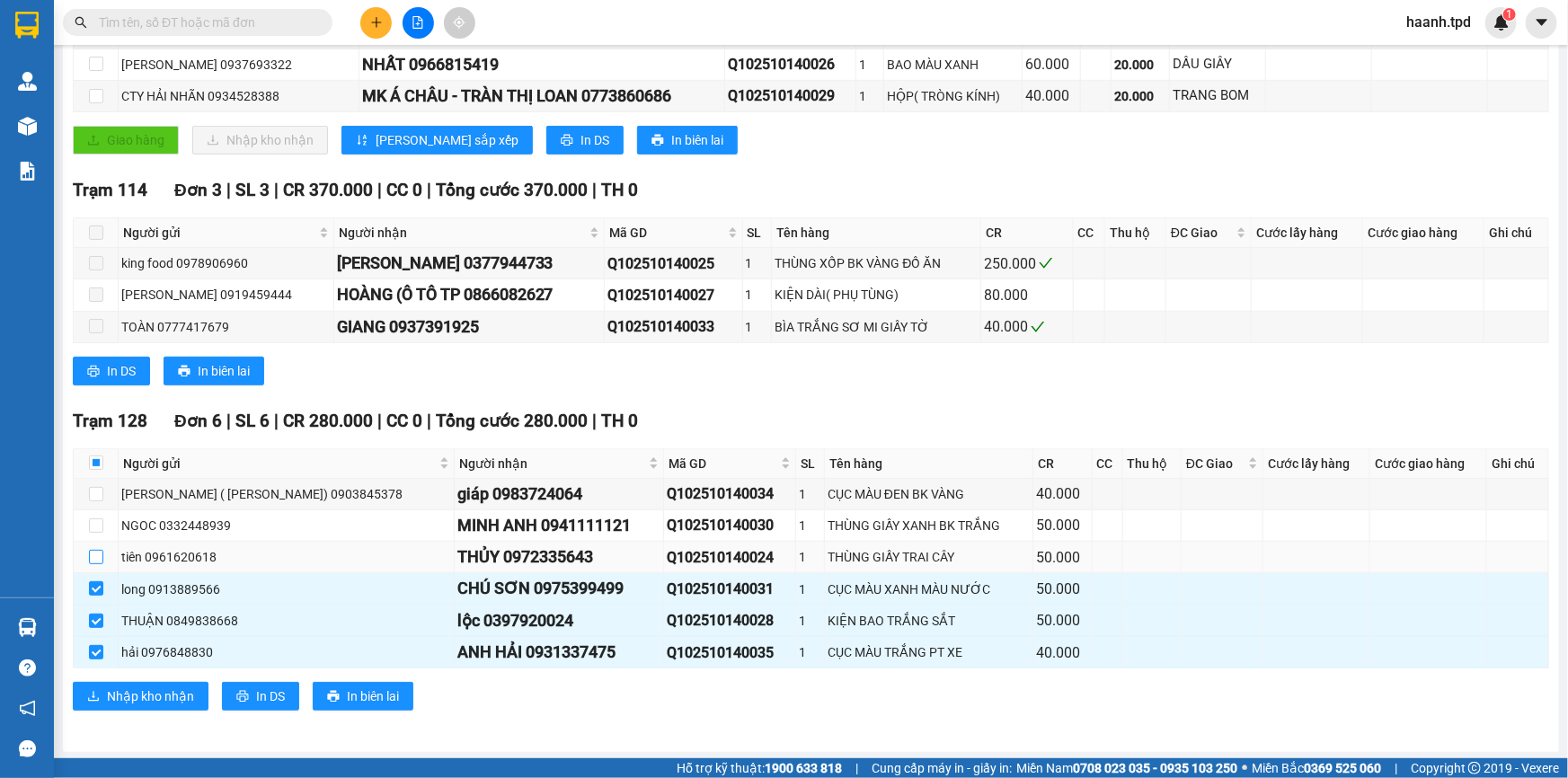
click at [94, 551] on input "checkbox" at bounding box center [95, 557] width 14 height 14
checkbox input "true"
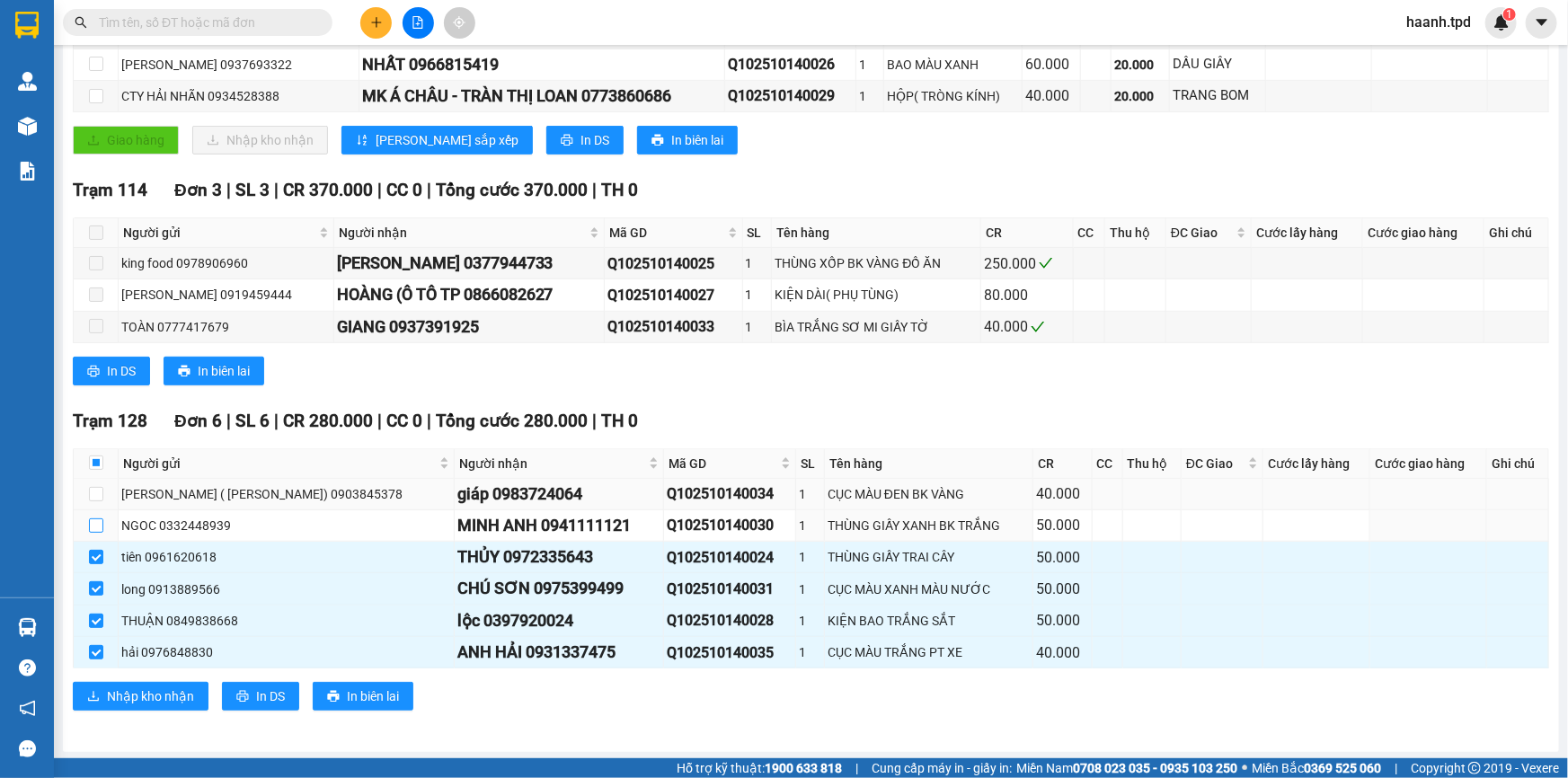
drag, startPoint x: 100, startPoint y: 523, endPoint x: 94, endPoint y: 505, distance: 19.0
click at [98, 521] on input "checkbox" at bounding box center [95, 525] width 14 height 14
checkbox input "true"
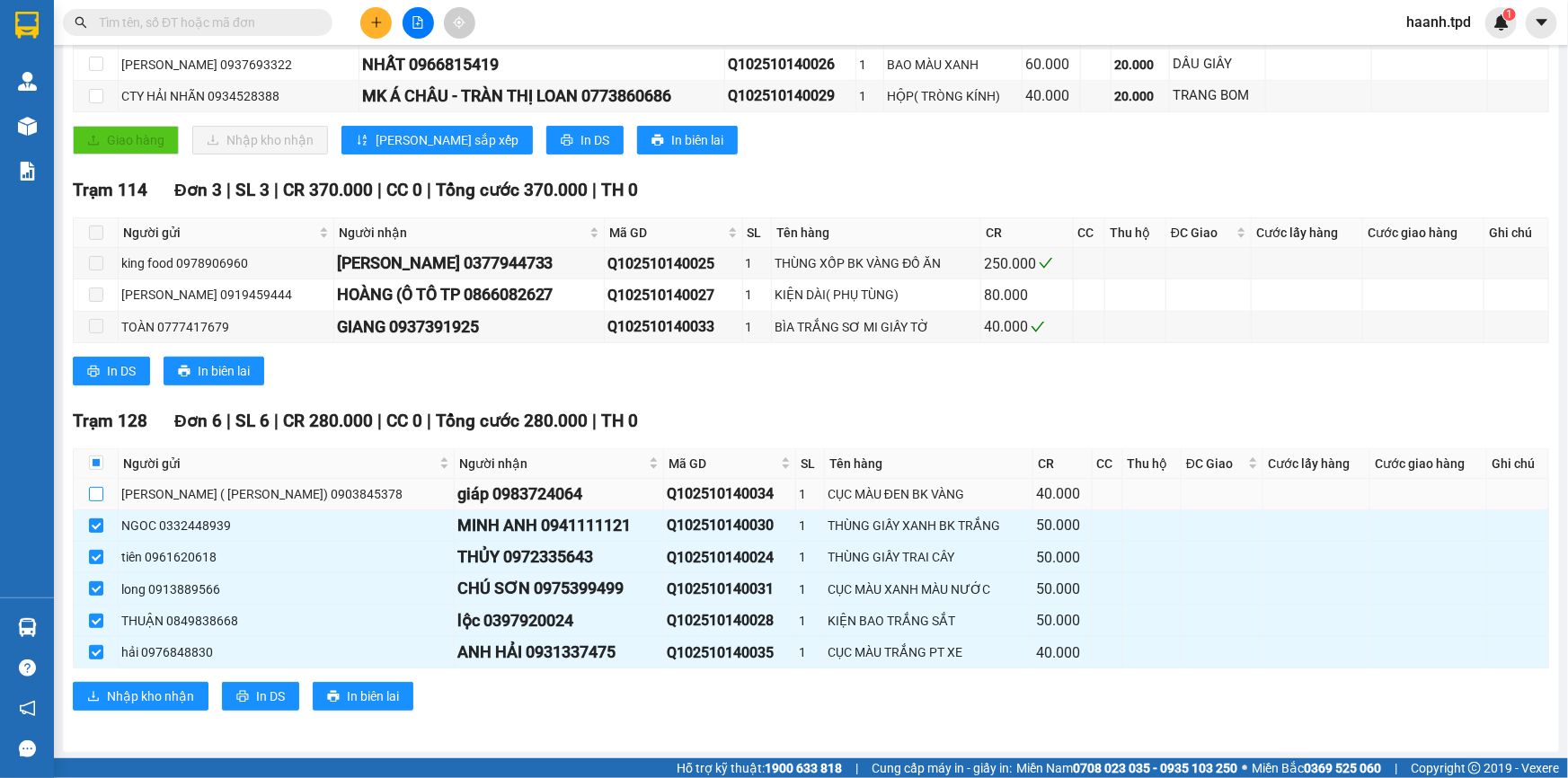
click at [94, 494] on input "checkbox" at bounding box center [95, 494] width 14 height 14
checkbox input "true"
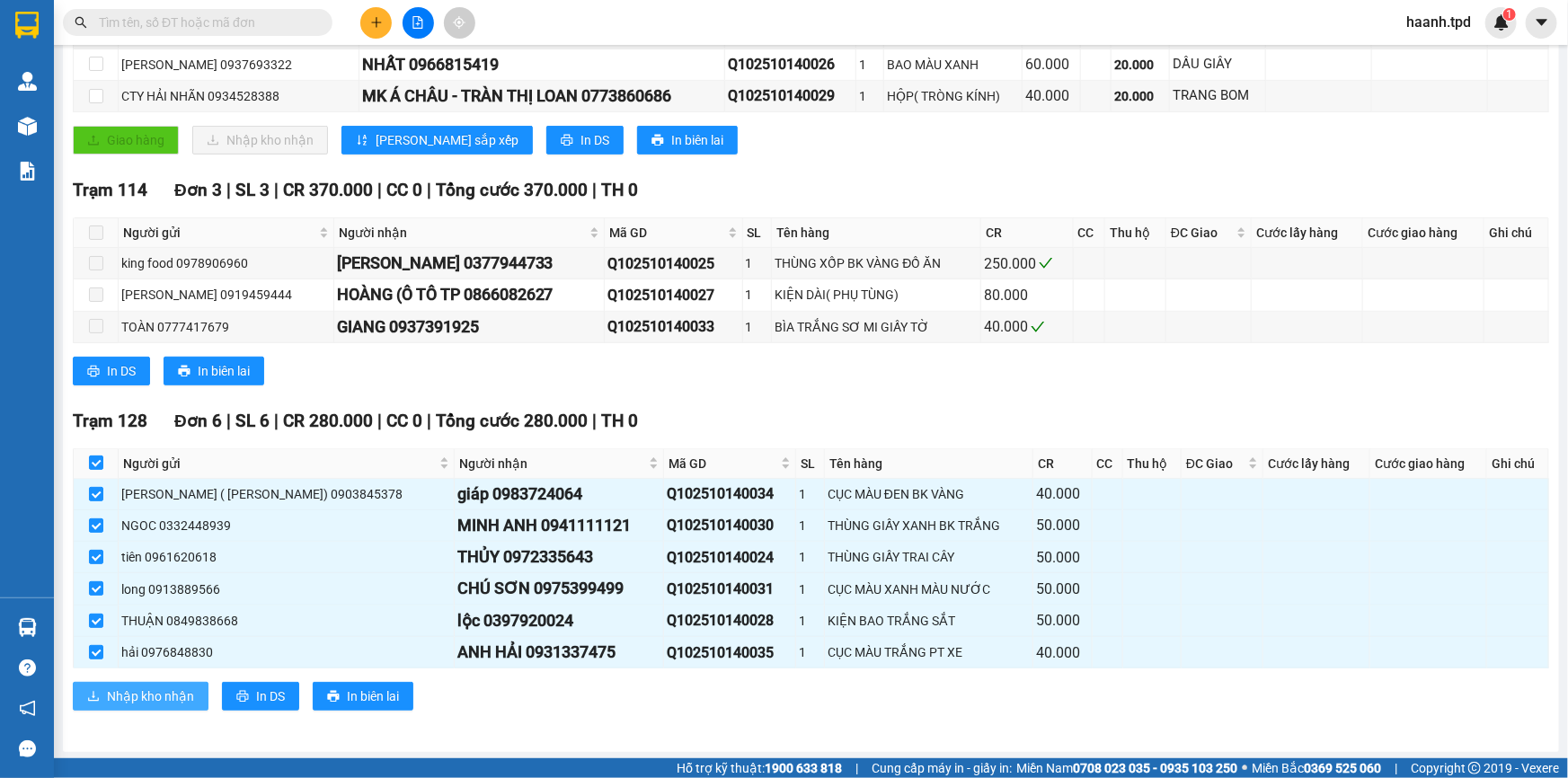
click at [115, 686] on span "Nhập kho nhận" at bounding box center [150, 696] width 87 height 20
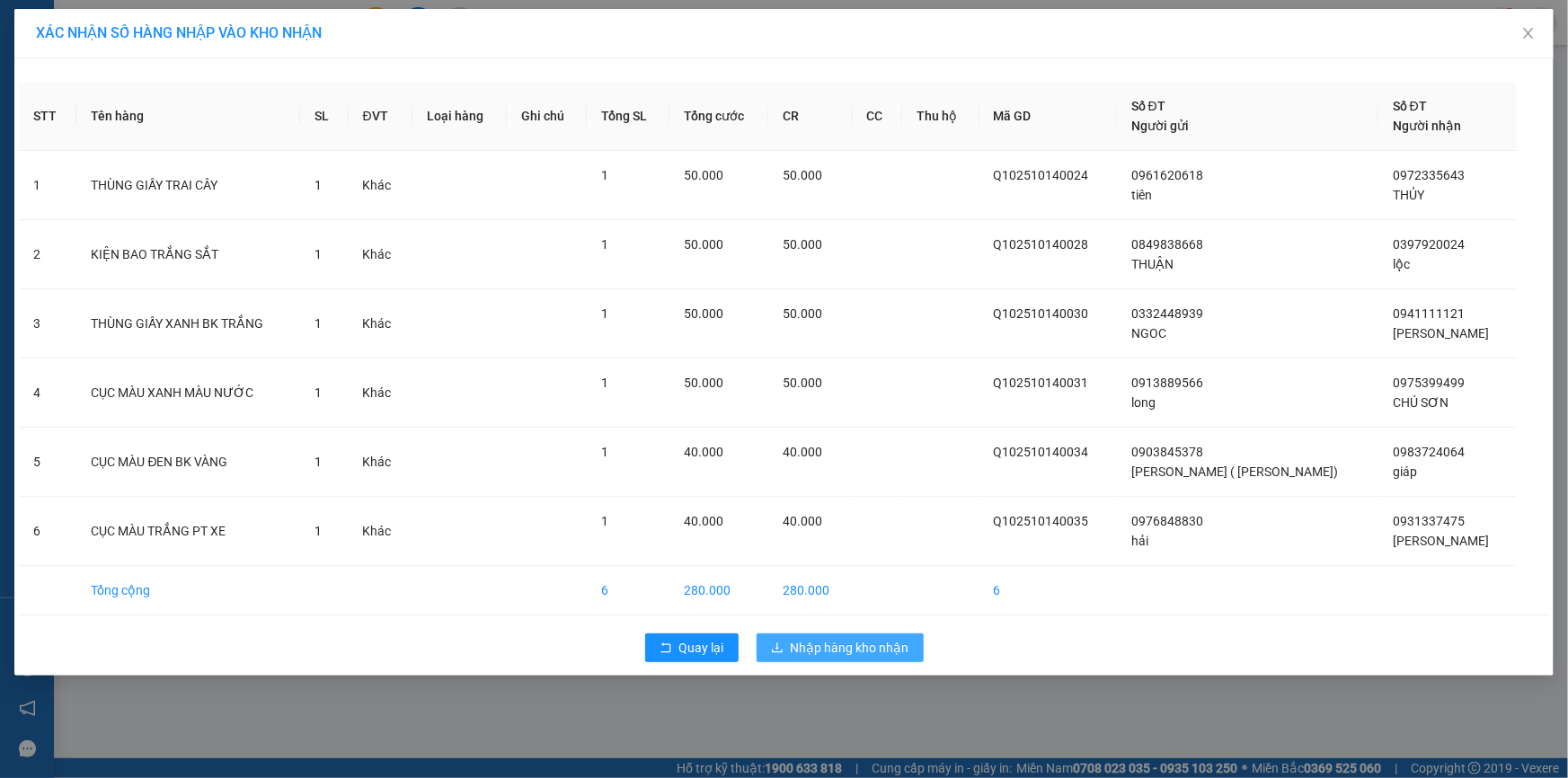
click at [819, 634] on button "Nhập hàng kho nhận" at bounding box center [840, 648] width 167 height 29
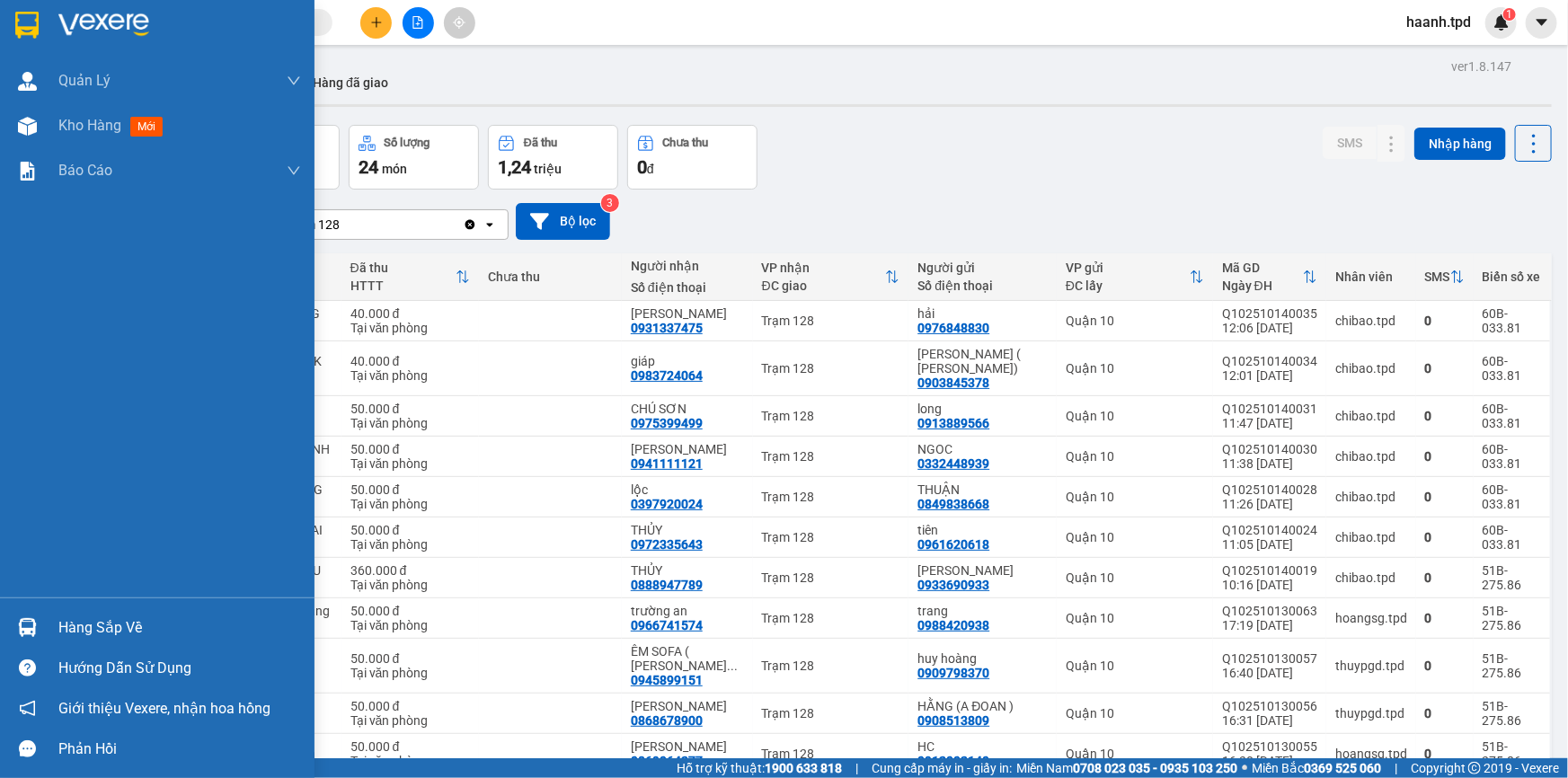
click at [89, 639] on div "Hàng sắp về" at bounding box center [179, 628] width 242 height 27
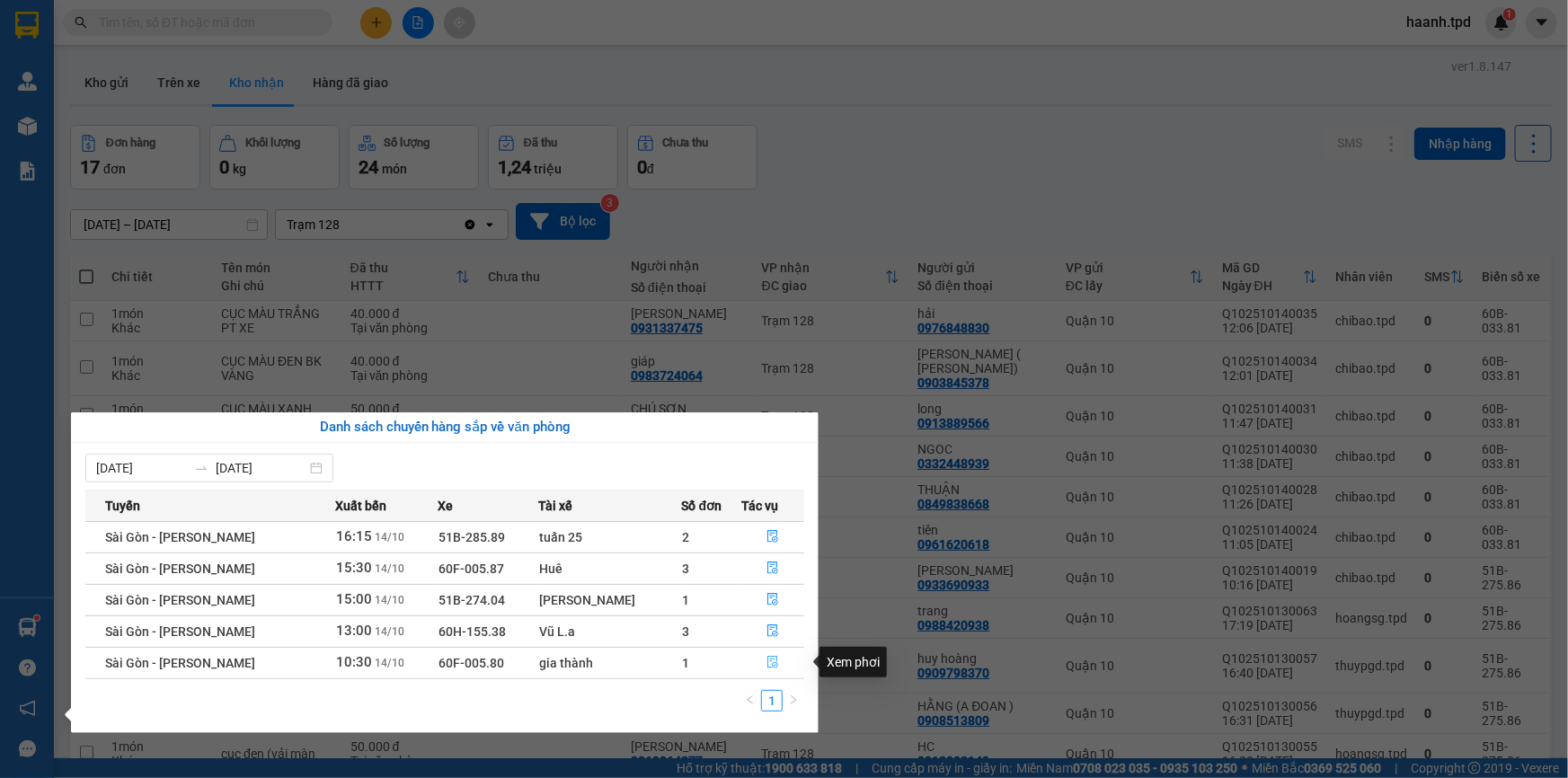
click at [772, 656] on icon "file-done" at bounding box center [772, 662] width 10 height 12
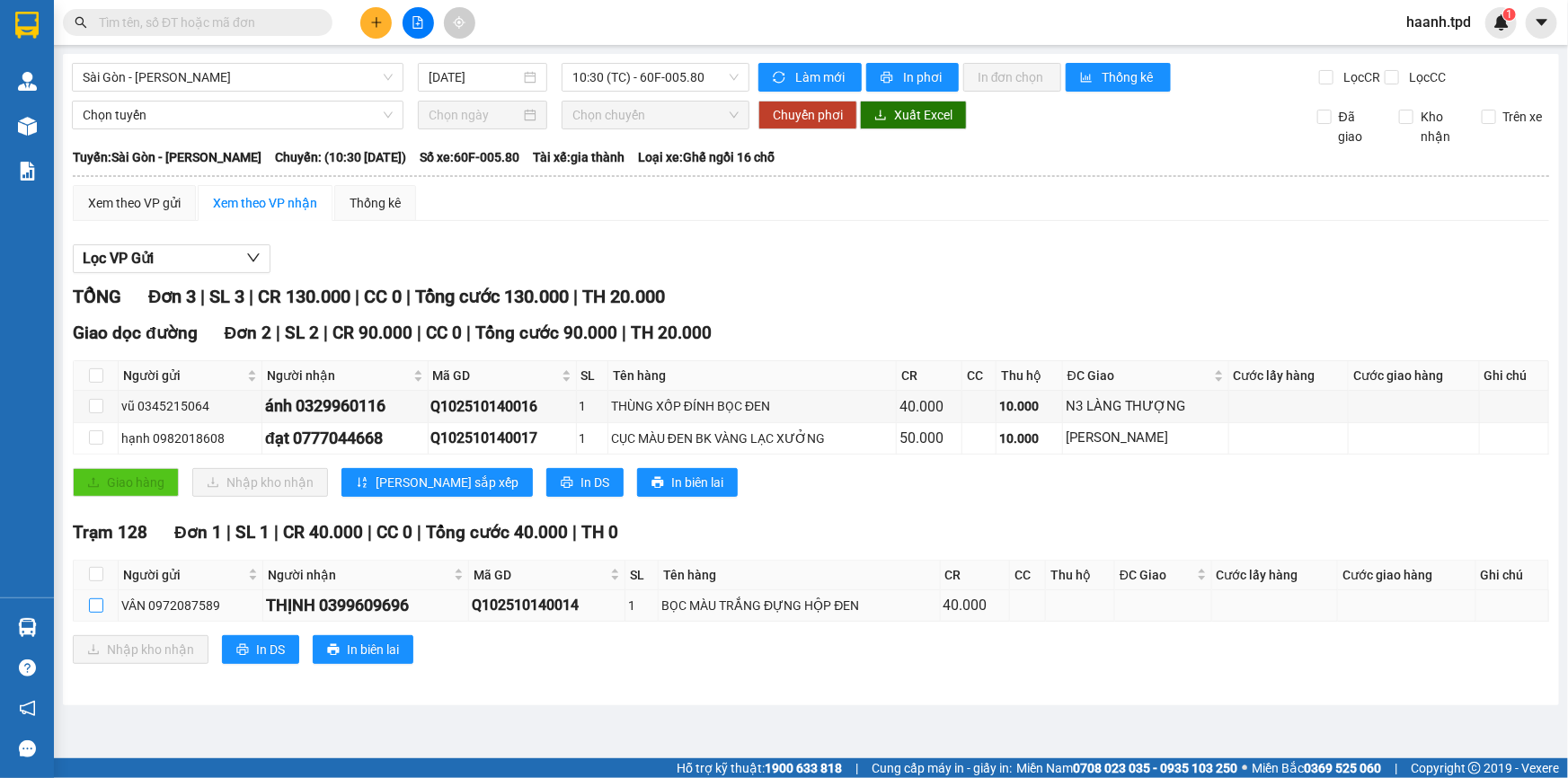
click at [89, 603] on input "checkbox" at bounding box center [95, 605] width 14 height 14
checkbox input "true"
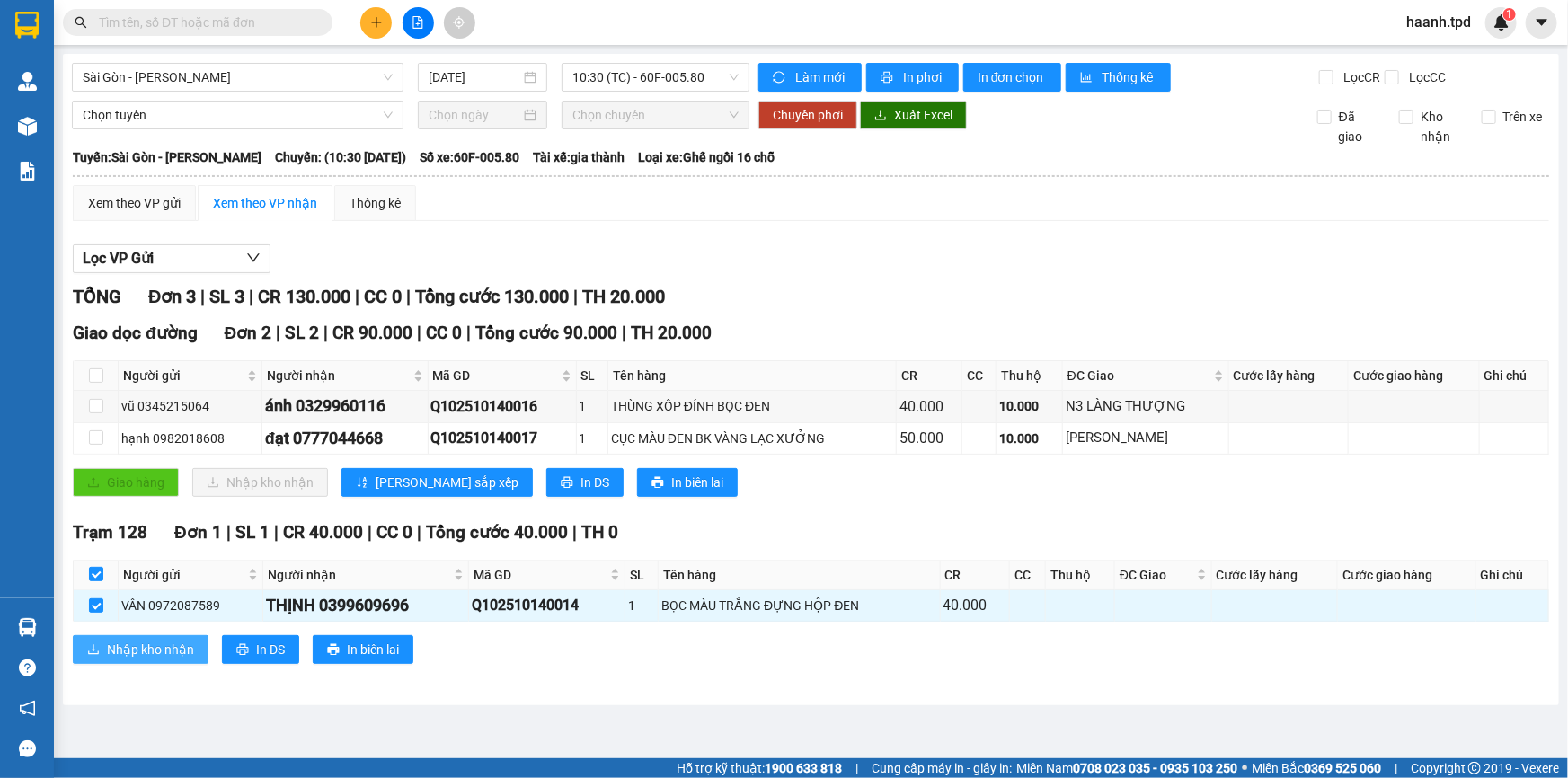
click at [122, 644] on span "Nhập kho nhận" at bounding box center [150, 649] width 87 height 20
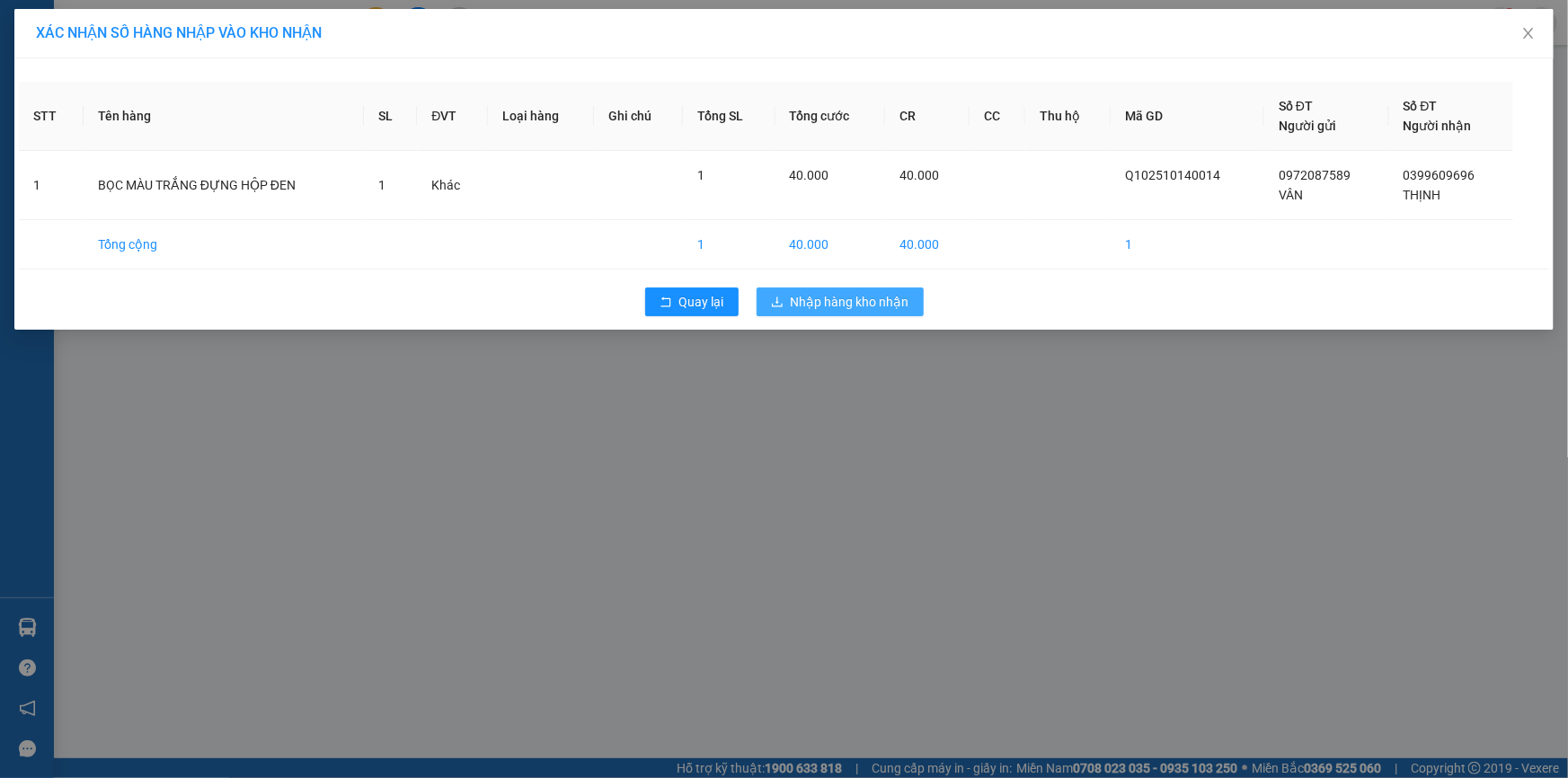
click at [809, 312] on button "Nhập hàng kho nhận" at bounding box center [840, 302] width 167 height 29
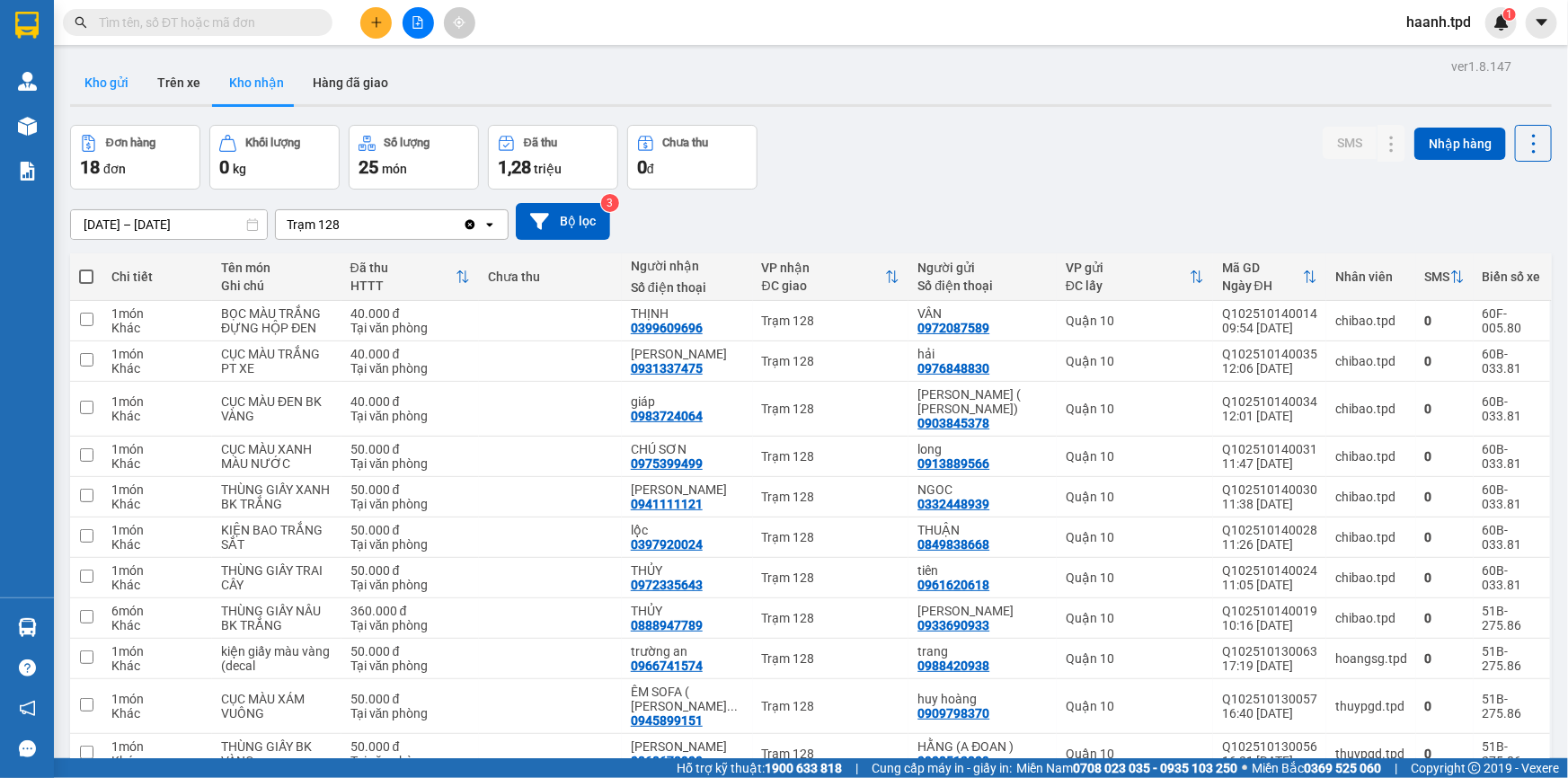
click at [81, 77] on button "Kho gửi" at bounding box center [106, 82] width 73 height 43
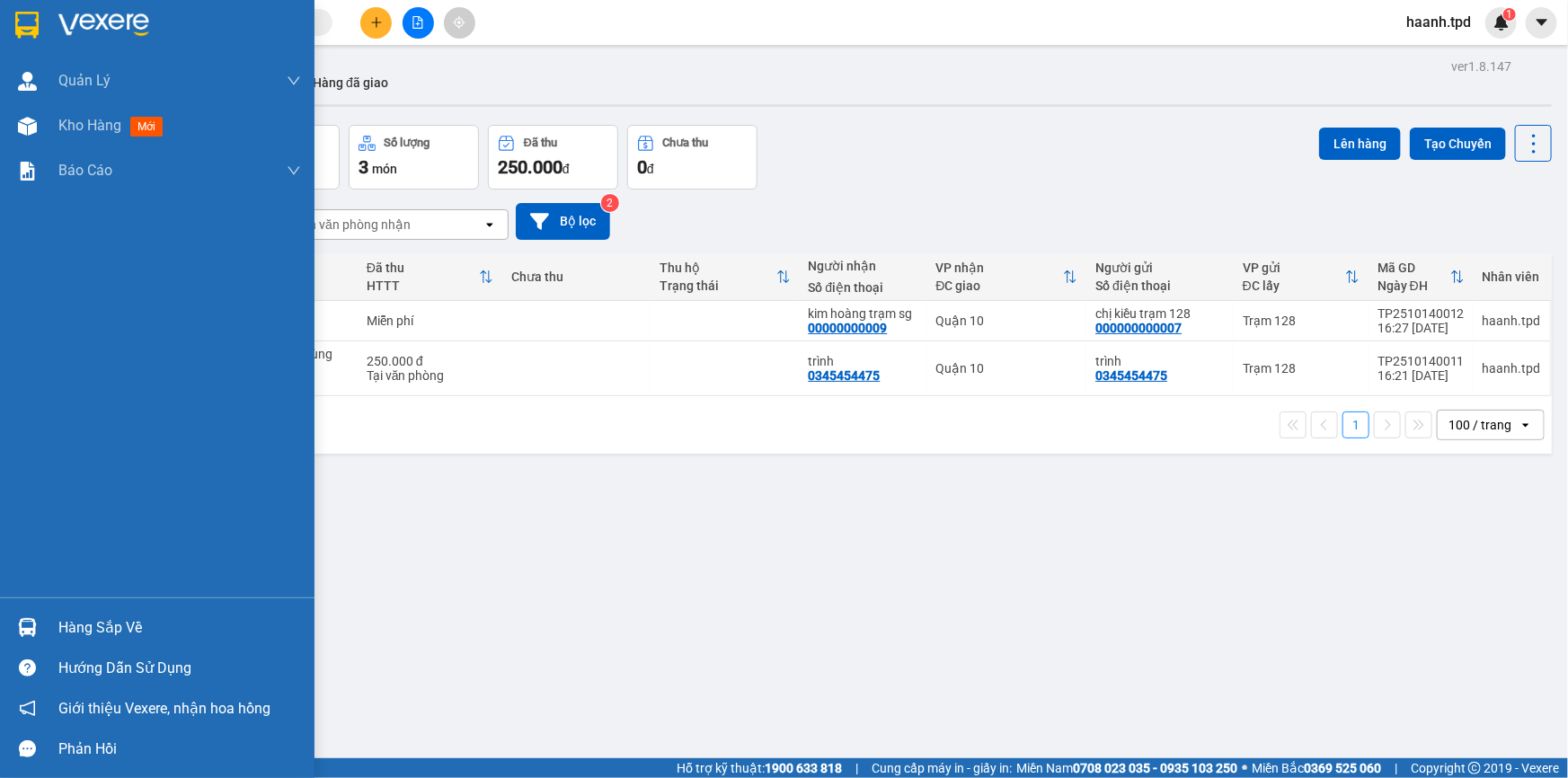
click at [143, 634] on div "Hàng sắp về" at bounding box center [179, 628] width 242 height 27
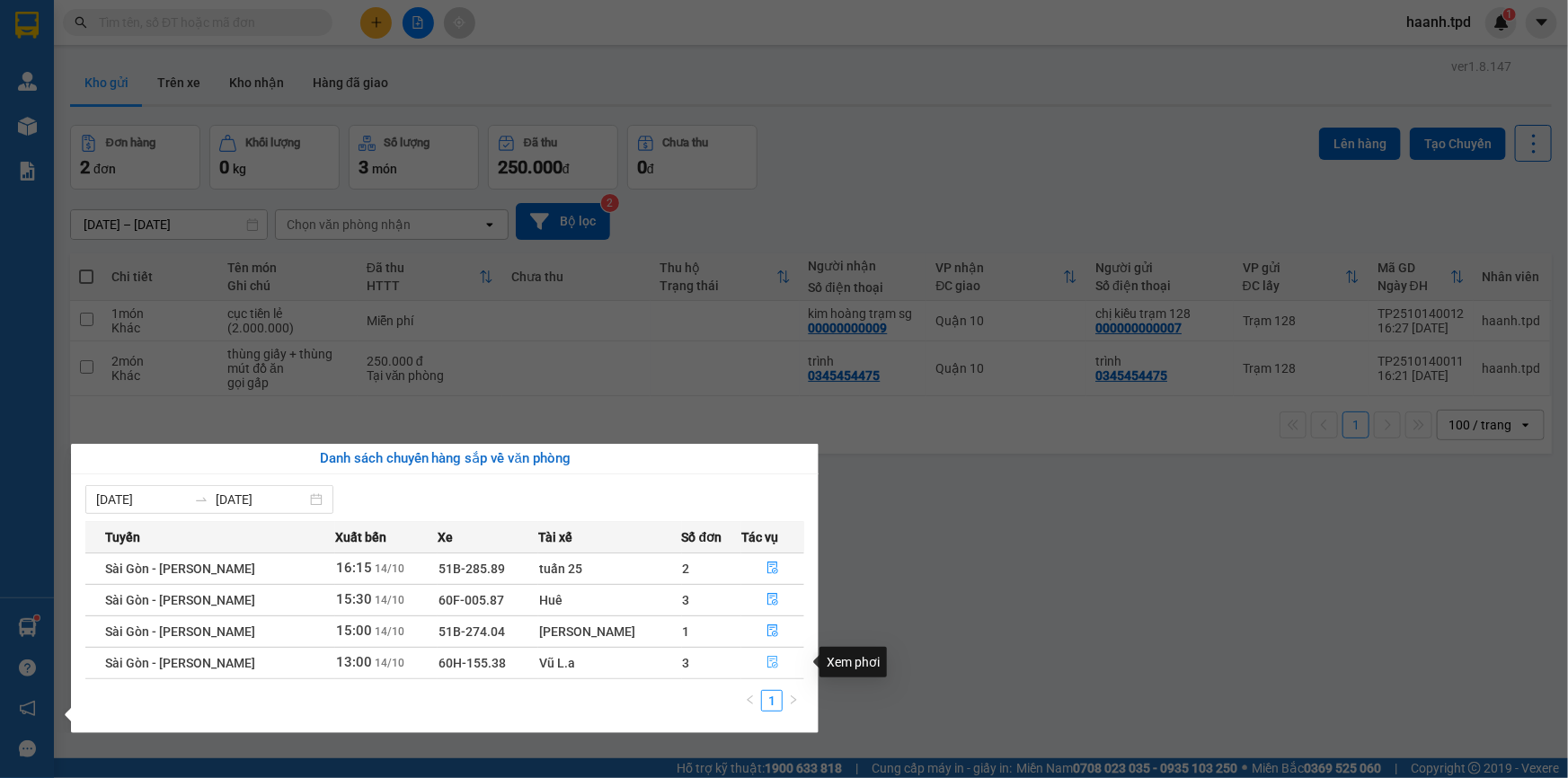
click at [773, 656] on icon "file-done" at bounding box center [772, 662] width 12 height 12
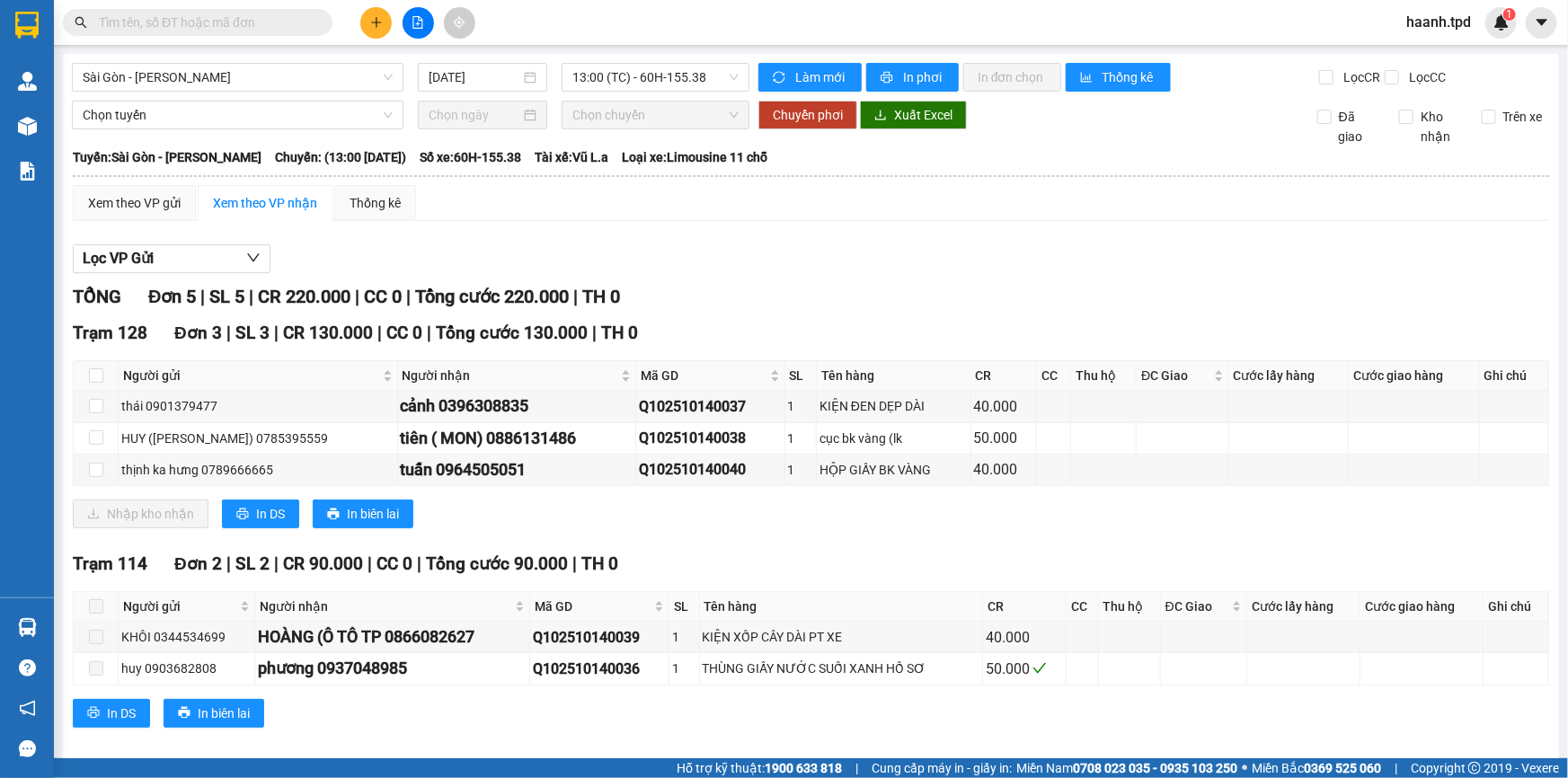
scroll to position [18, 0]
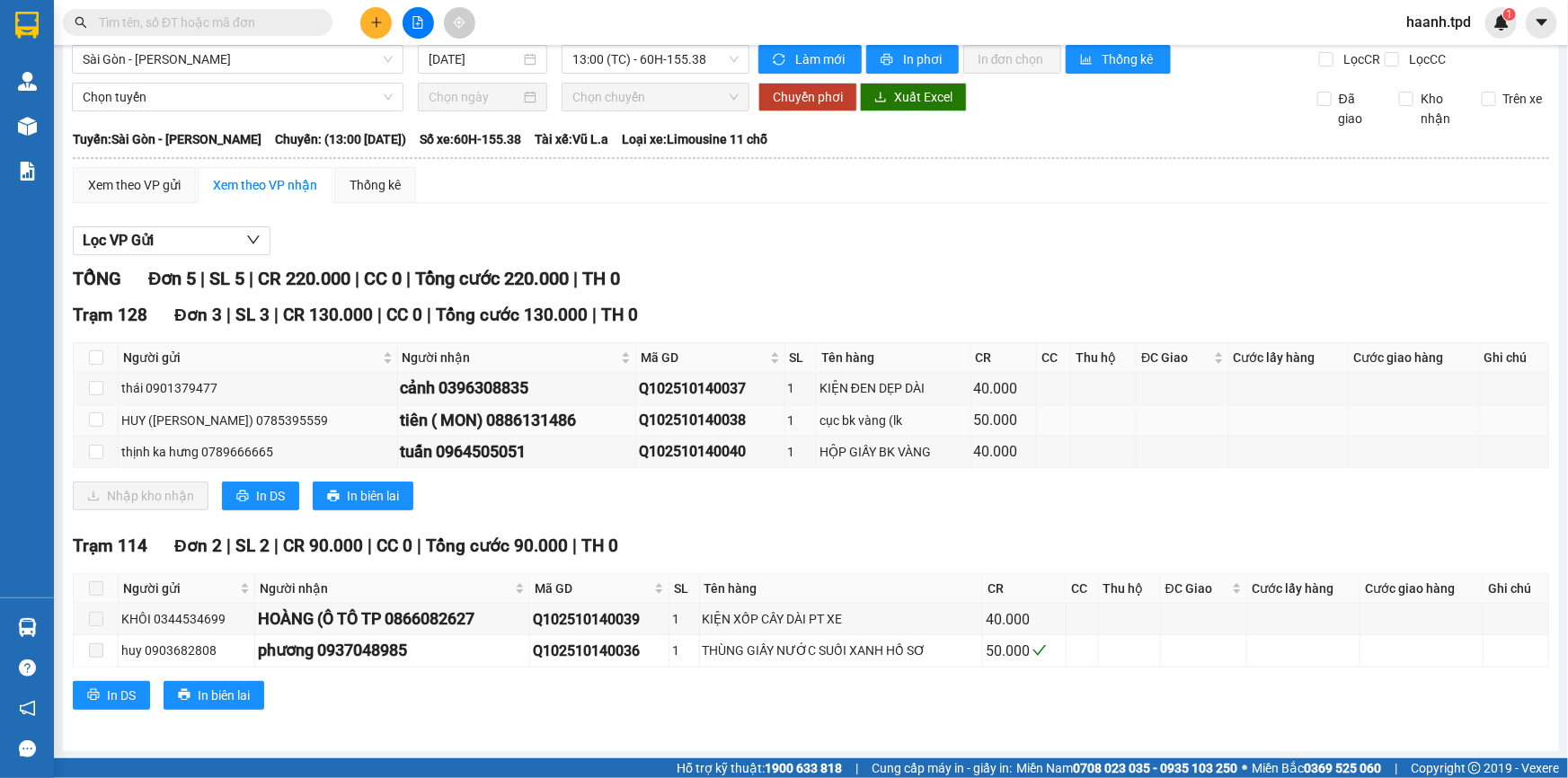
click at [102, 421] on td at bounding box center [95, 421] width 45 height 32
click at [98, 412] on input "checkbox" at bounding box center [95, 419] width 14 height 14
checkbox input "true"
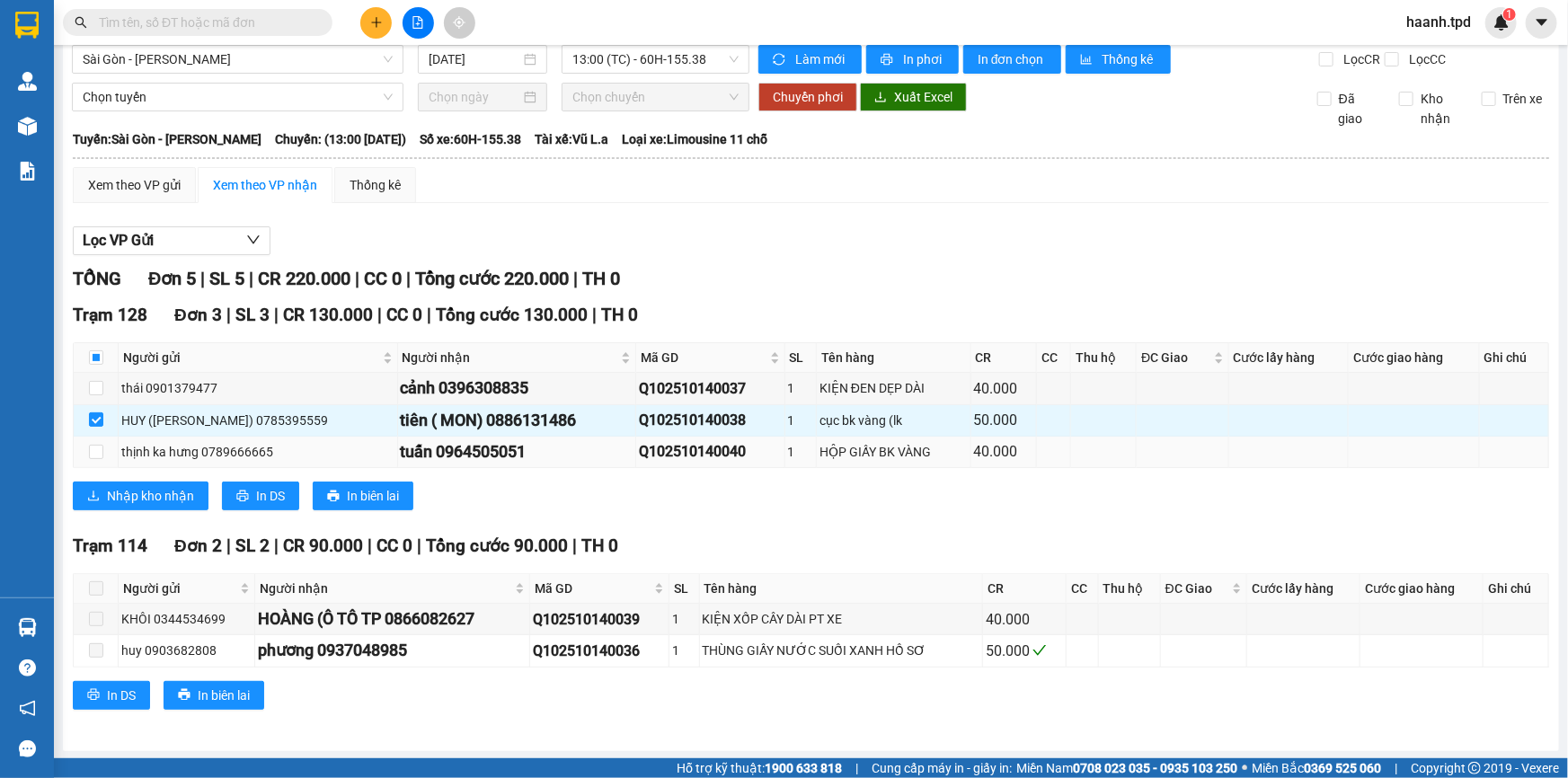
click at [105, 459] on td at bounding box center [95, 452] width 45 height 32
click at [92, 451] on input "checkbox" at bounding box center [95, 452] width 14 height 14
checkbox input "true"
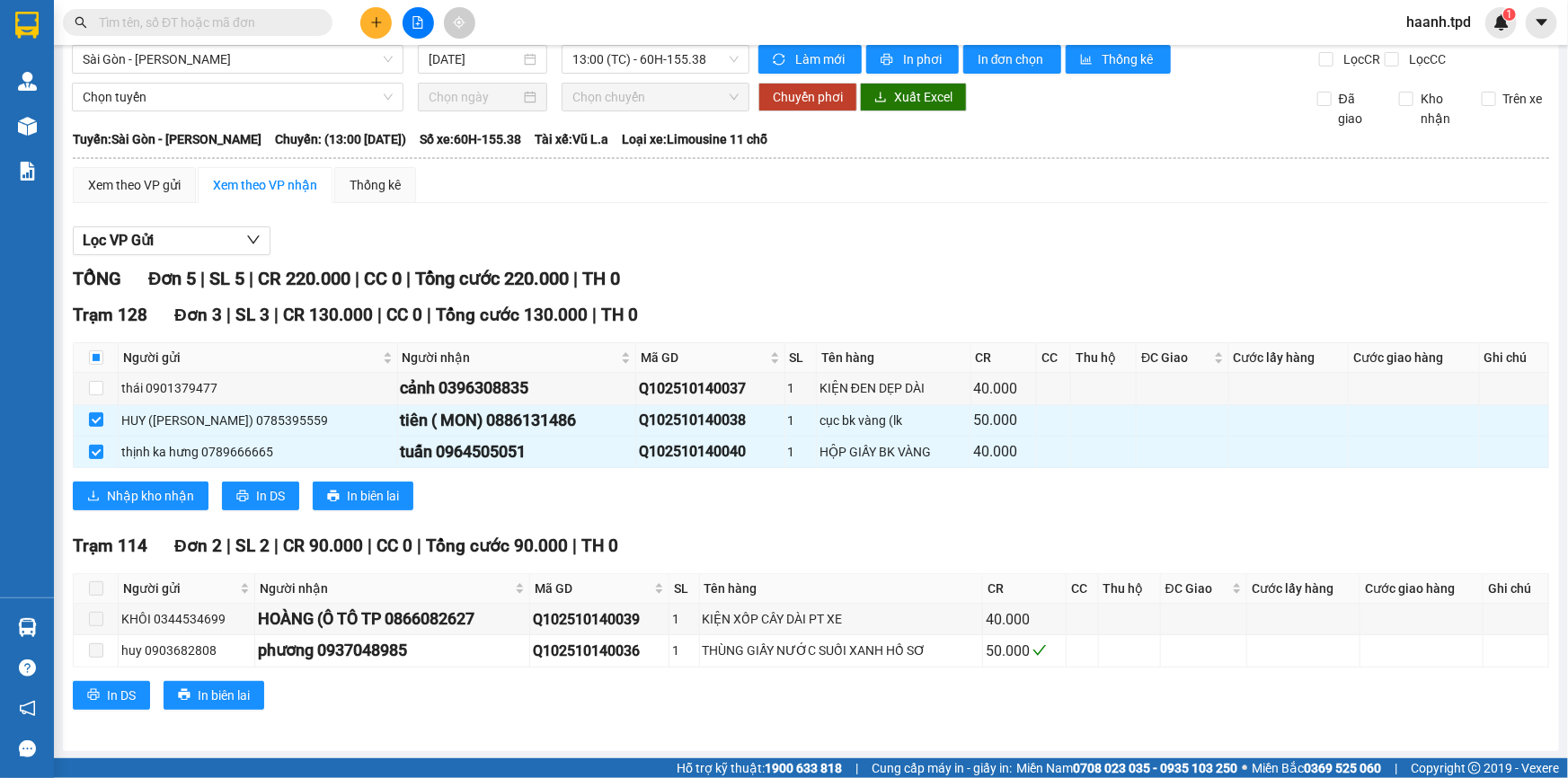
click at [934, 242] on div "Lọc VP Gửi" at bounding box center [810, 241] width 1476 height 30
click at [688, 348] on span "Mã GD" at bounding box center [702, 357] width 125 height 20
click at [795, 253] on div "Lọc VP Gửi" at bounding box center [810, 241] width 1476 height 30
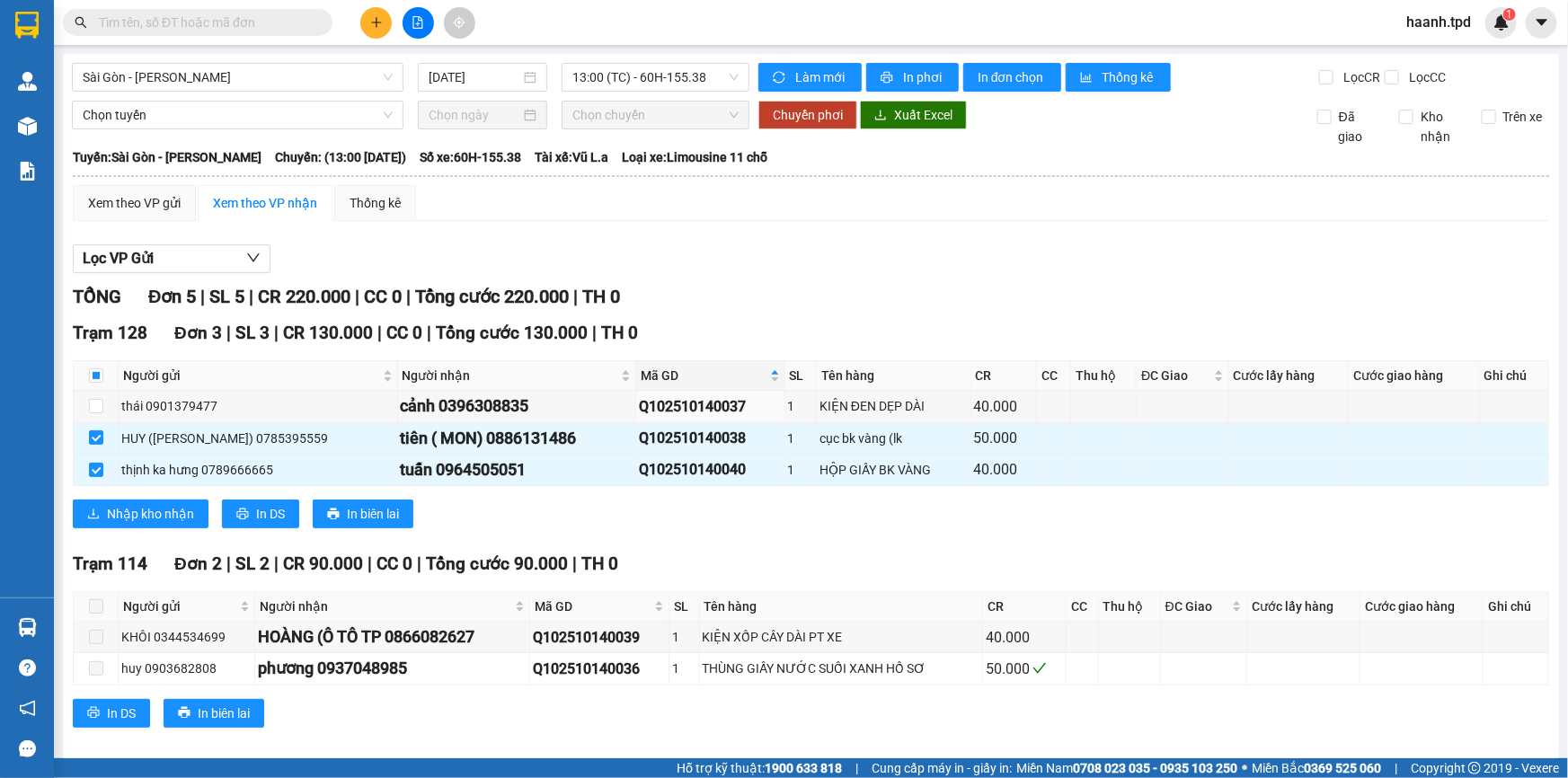
drag, startPoint x: 809, startPoint y: 287, endPoint x: 811, endPoint y: 269, distance: 18.1
click at [809, 288] on div "TỔNG Đơn 5 | SL 5 | CR 220.000 | CC 0 | Tổng cước 220.000 | TH 0" at bounding box center [810, 297] width 1476 height 28
drag, startPoint x: 98, startPoint y: 405, endPoint x: 325, endPoint y: 593, distance: 294.7
click at [99, 406] on input "checkbox" at bounding box center [95, 406] width 14 height 14
checkbox input "true"
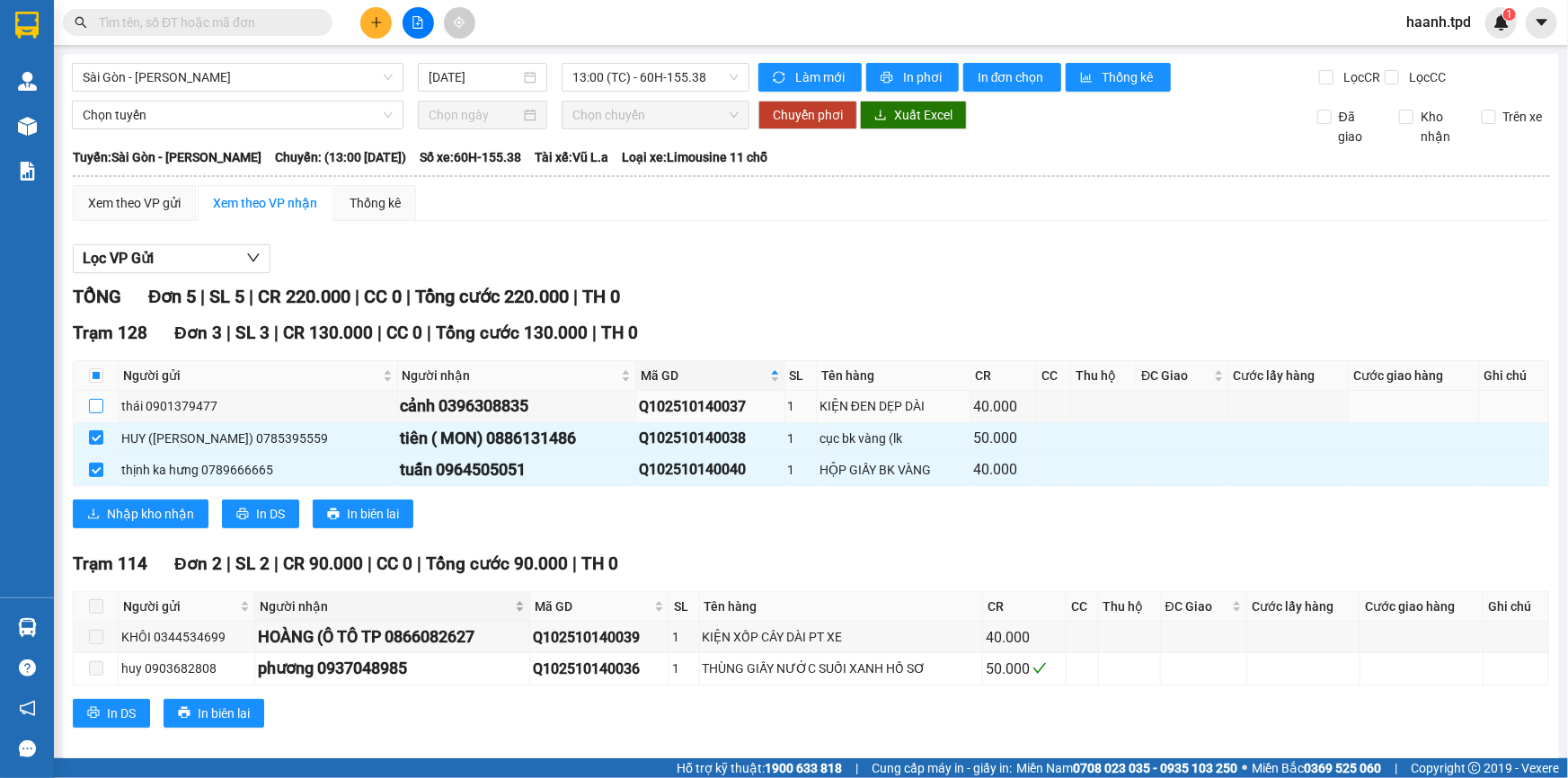
checkbox input "true"
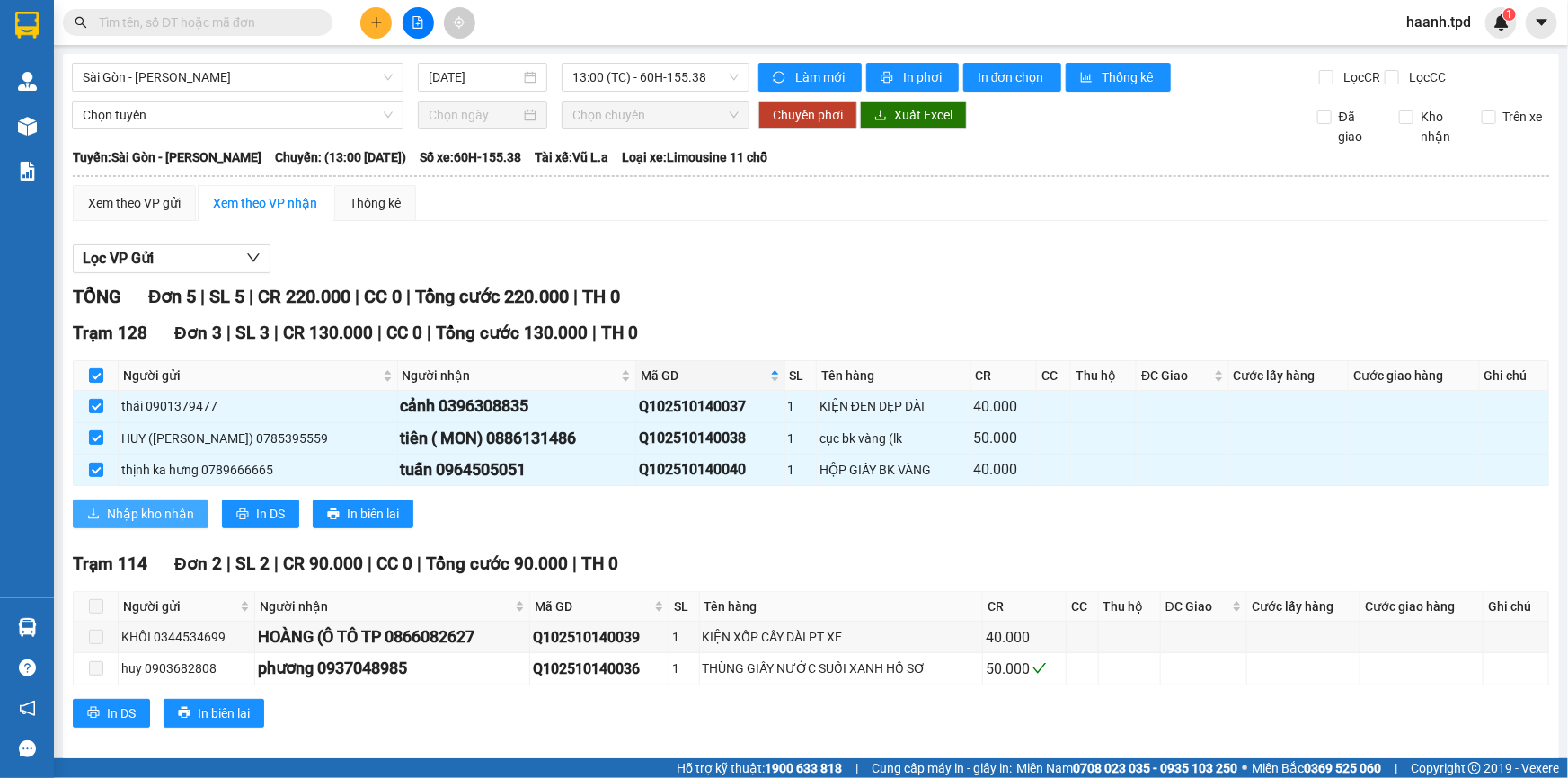
click at [168, 499] on button "Nhập kho nhận" at bounding box center [140, 514] width 136 height 29
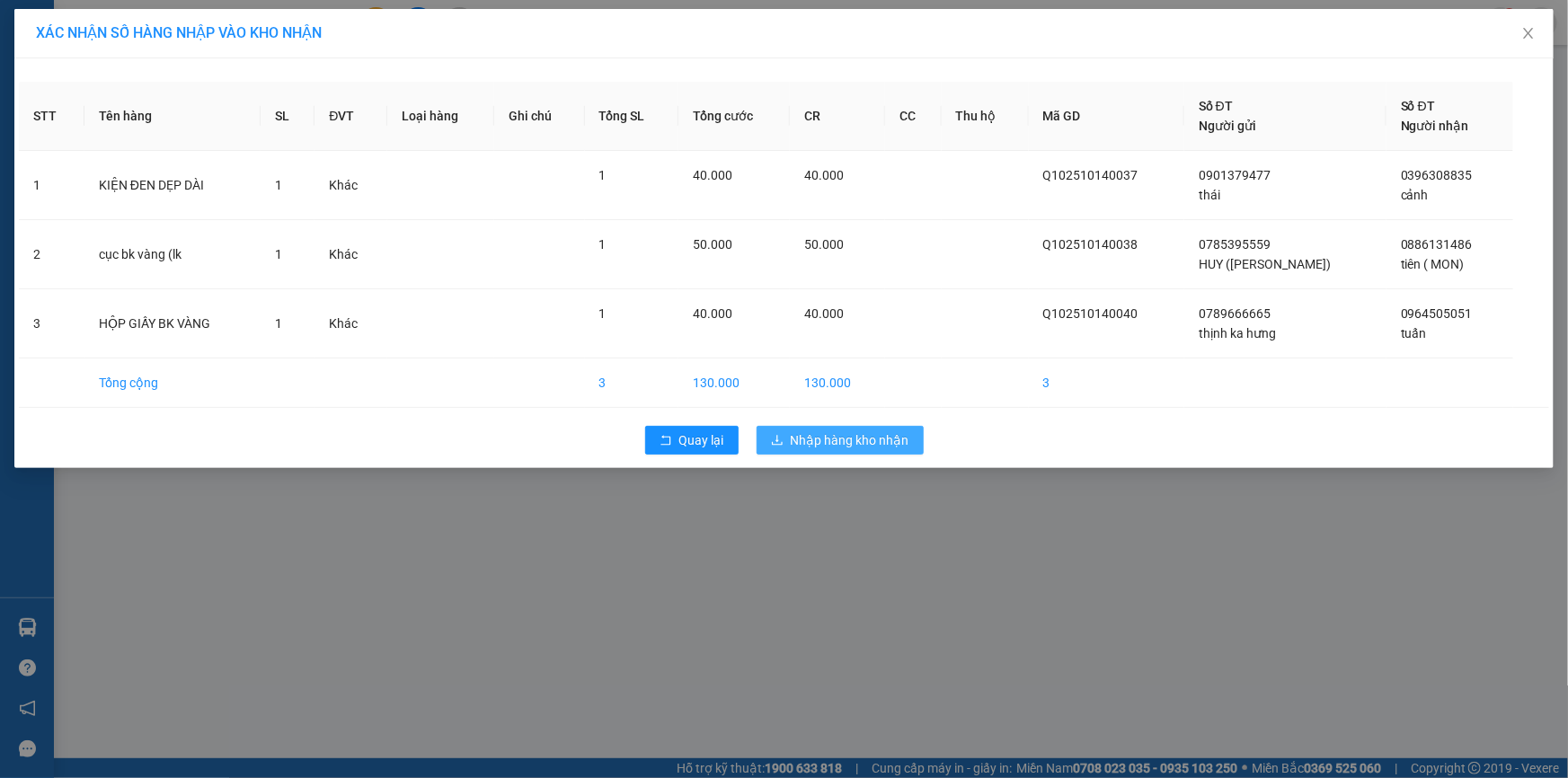
click at [812, 451] on button "Nhập hàng kho nhận" at bounding box center [840, 440] width 167 height 29
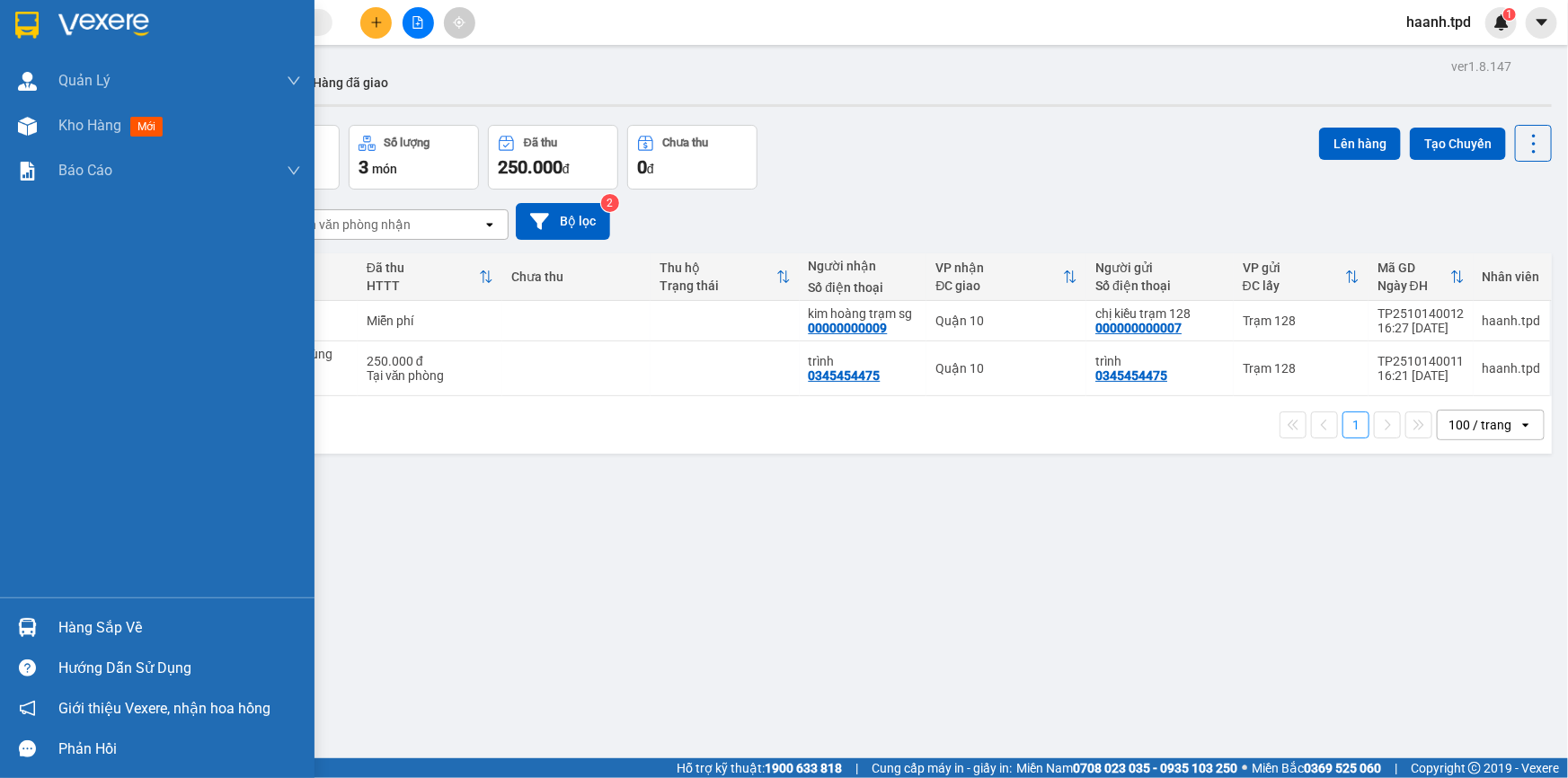
click at [71, 634] on div "Hàng sắp về" at bounding box center [179, 628] width 242 height 27
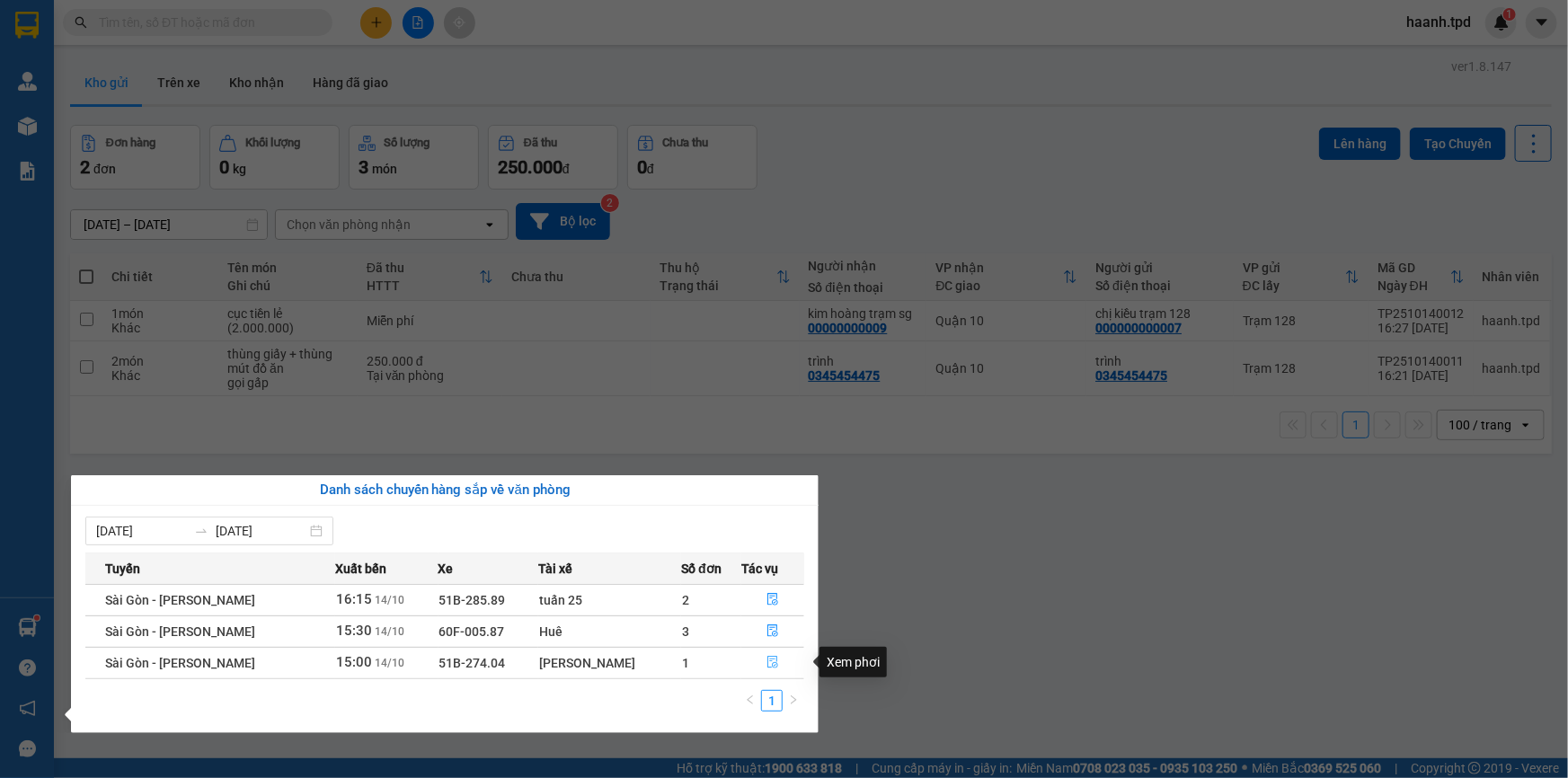
click at [772, 658] on icon "file-done" at bounding box center [772, 662] width 10 height 12
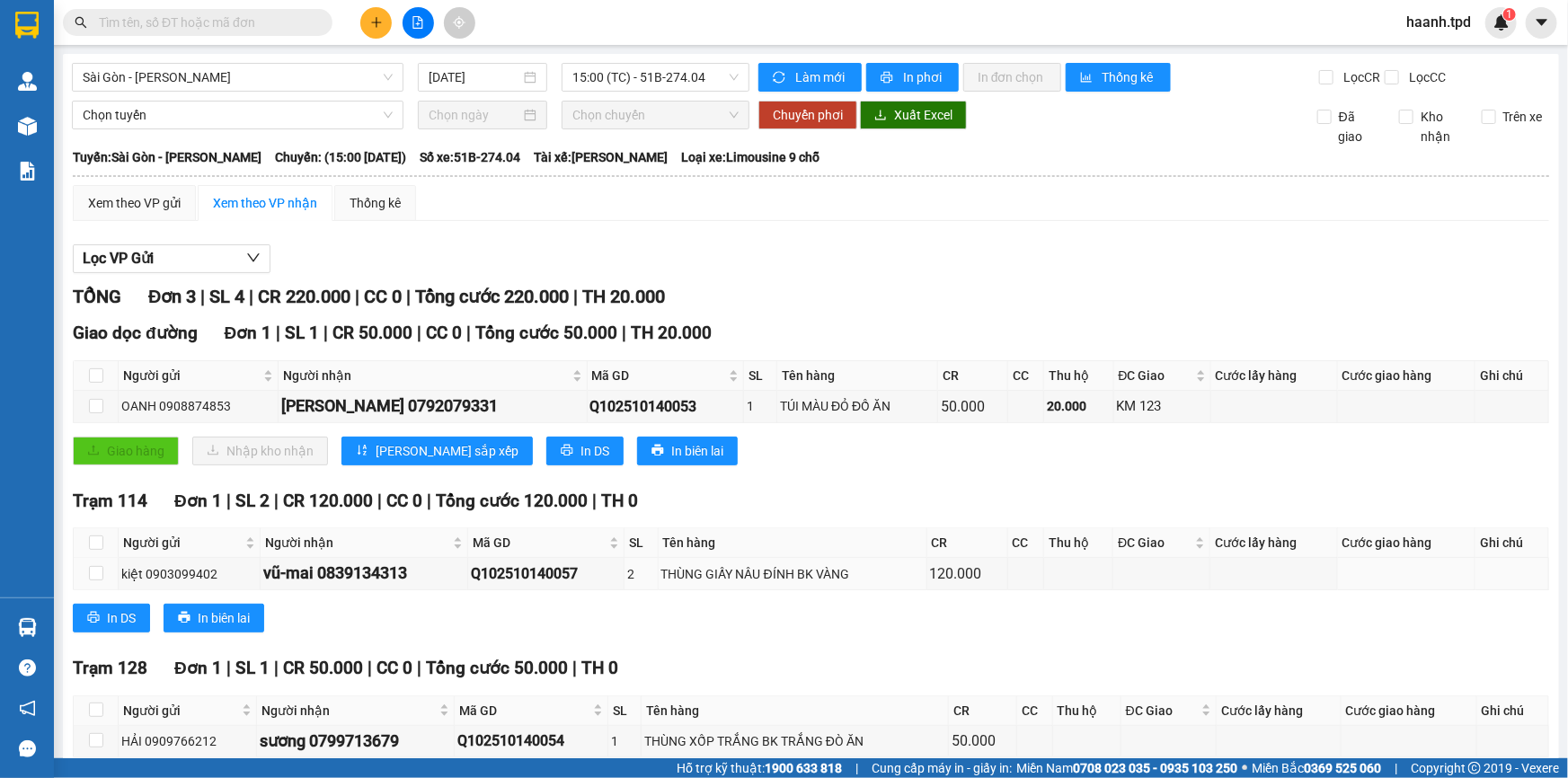
scroll to position [90, 0]
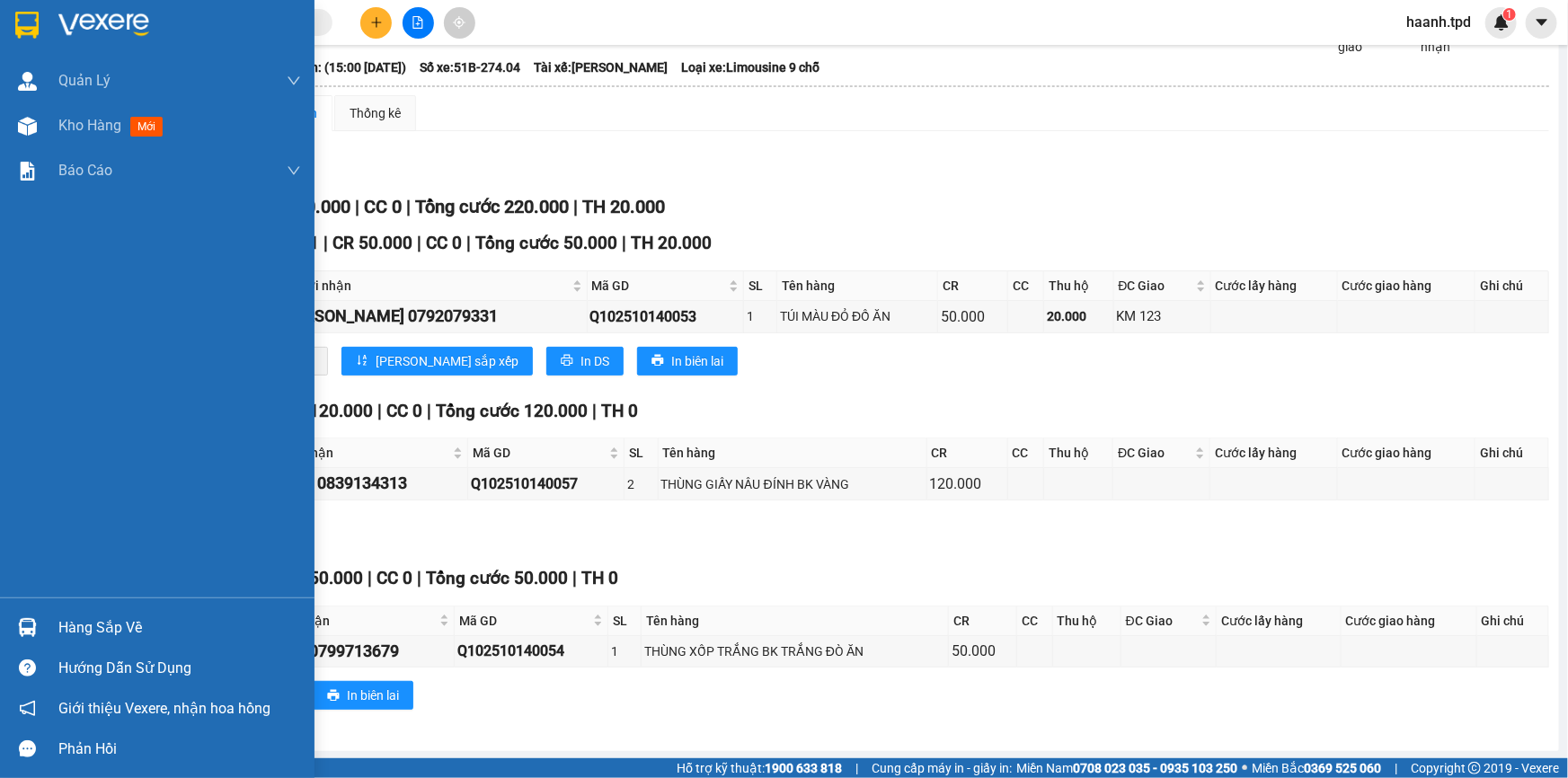
click at [58, 628] on div "Hàng sắp về" at bounding box center [179, 628] width 242 height 27
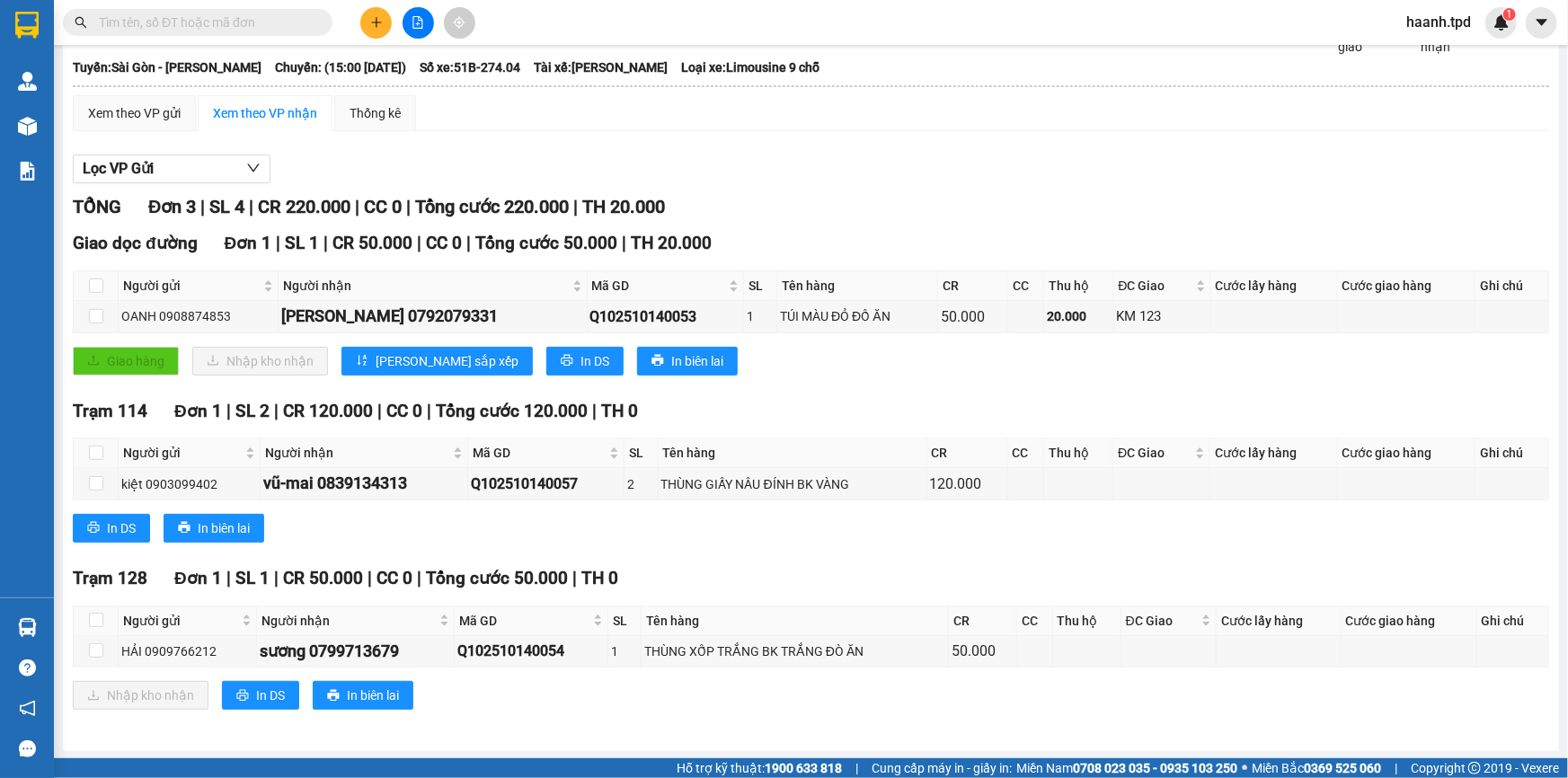
click at [994, 679] on section "Kết quả tìm kiếm ( 45 ) Bộ lọc Mã ĐH Trạng thái Món hàng Thu hộ Tổng cước Chưa …" at bounding box center [784, 389] width 1568 height 778
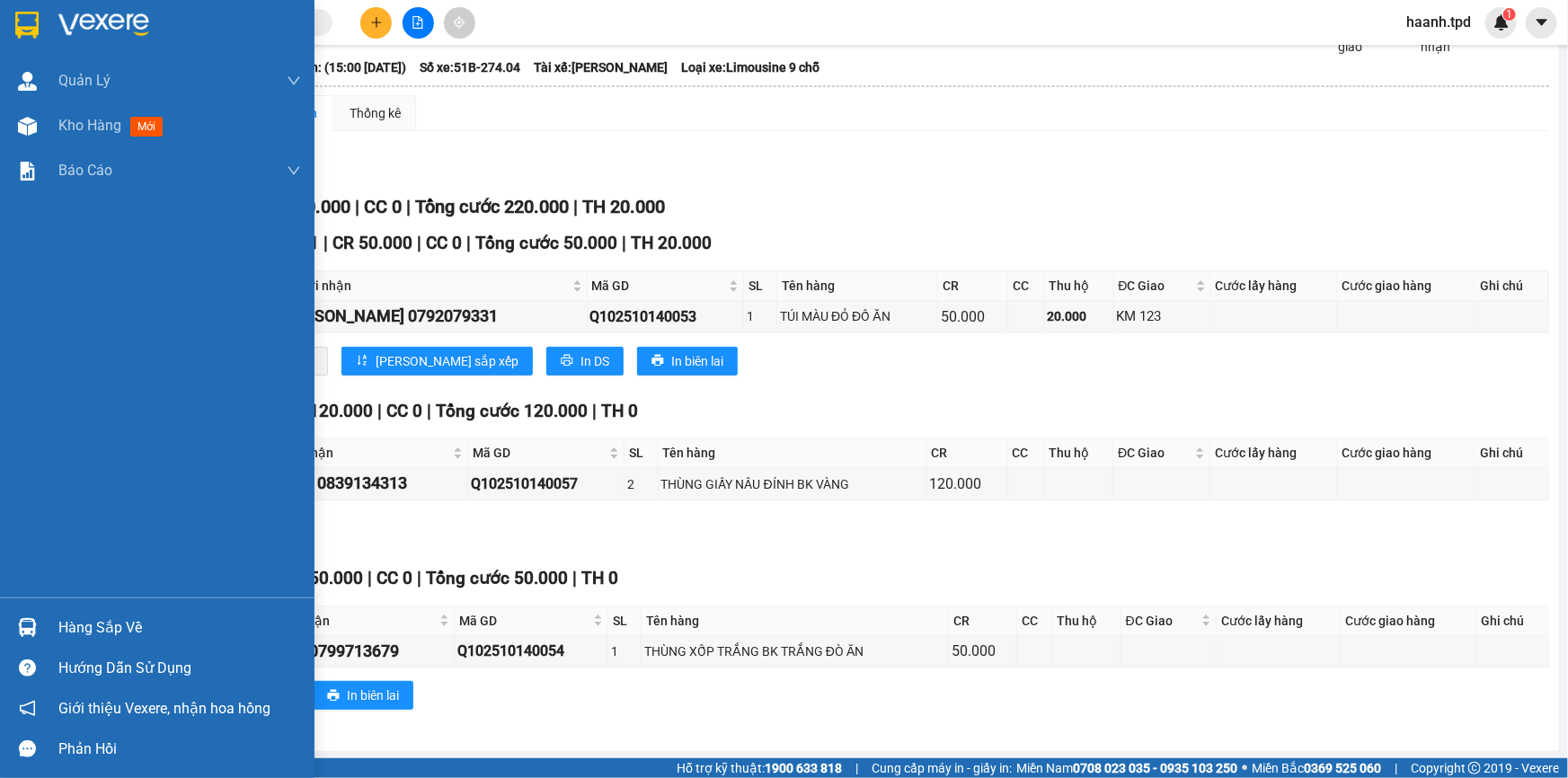
drag, startPoint x: 81, startPoint y: 629, endPoint x: 262, endPoint y: 669, distance: 185.4
click at [84, 629] on div "Hàng sắp về" at bounding box center [179, 628] width 242 height 27
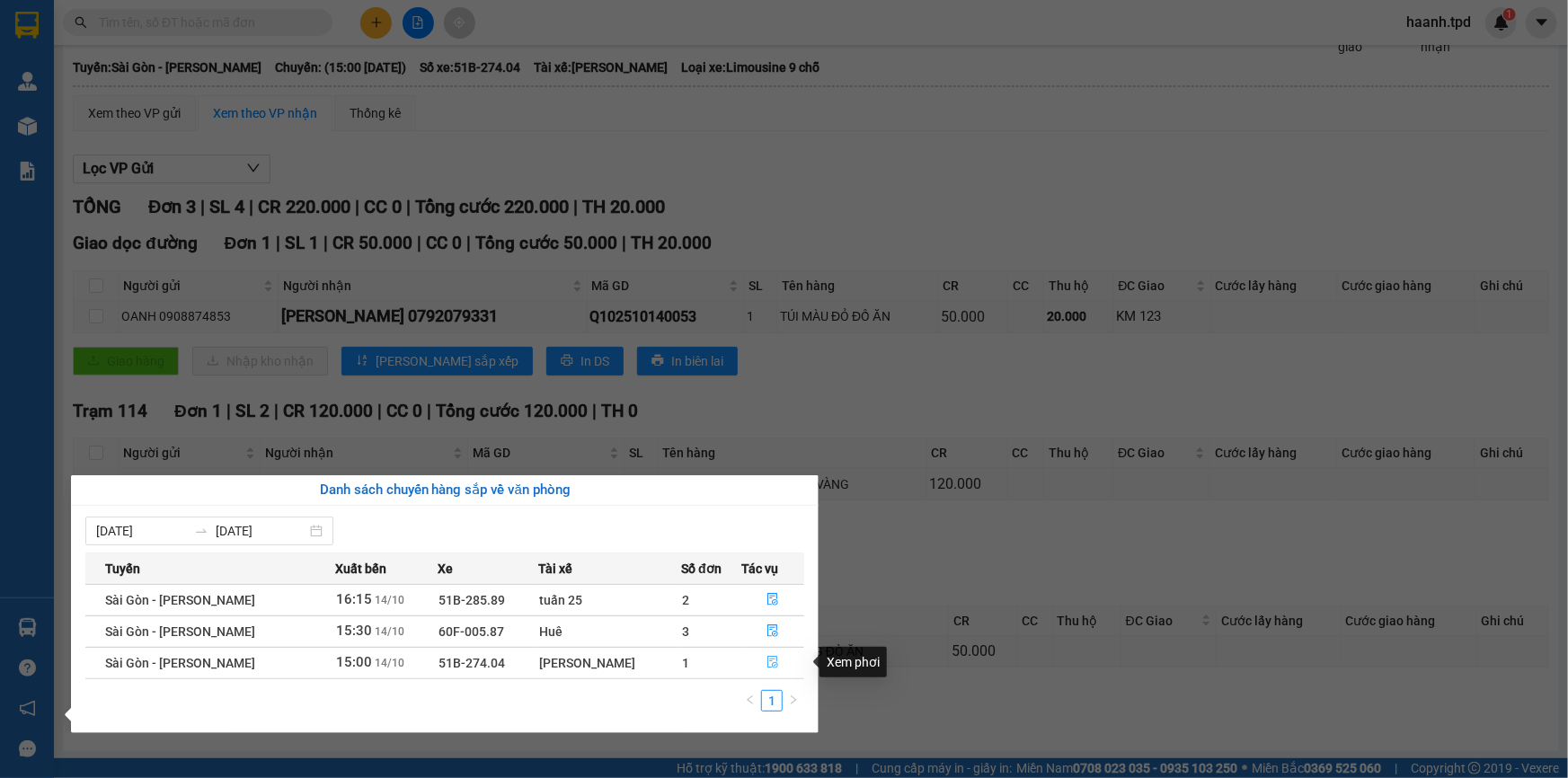
click at [759, 658] on button "button" at bounding box center [773, 663] width 61 height 29
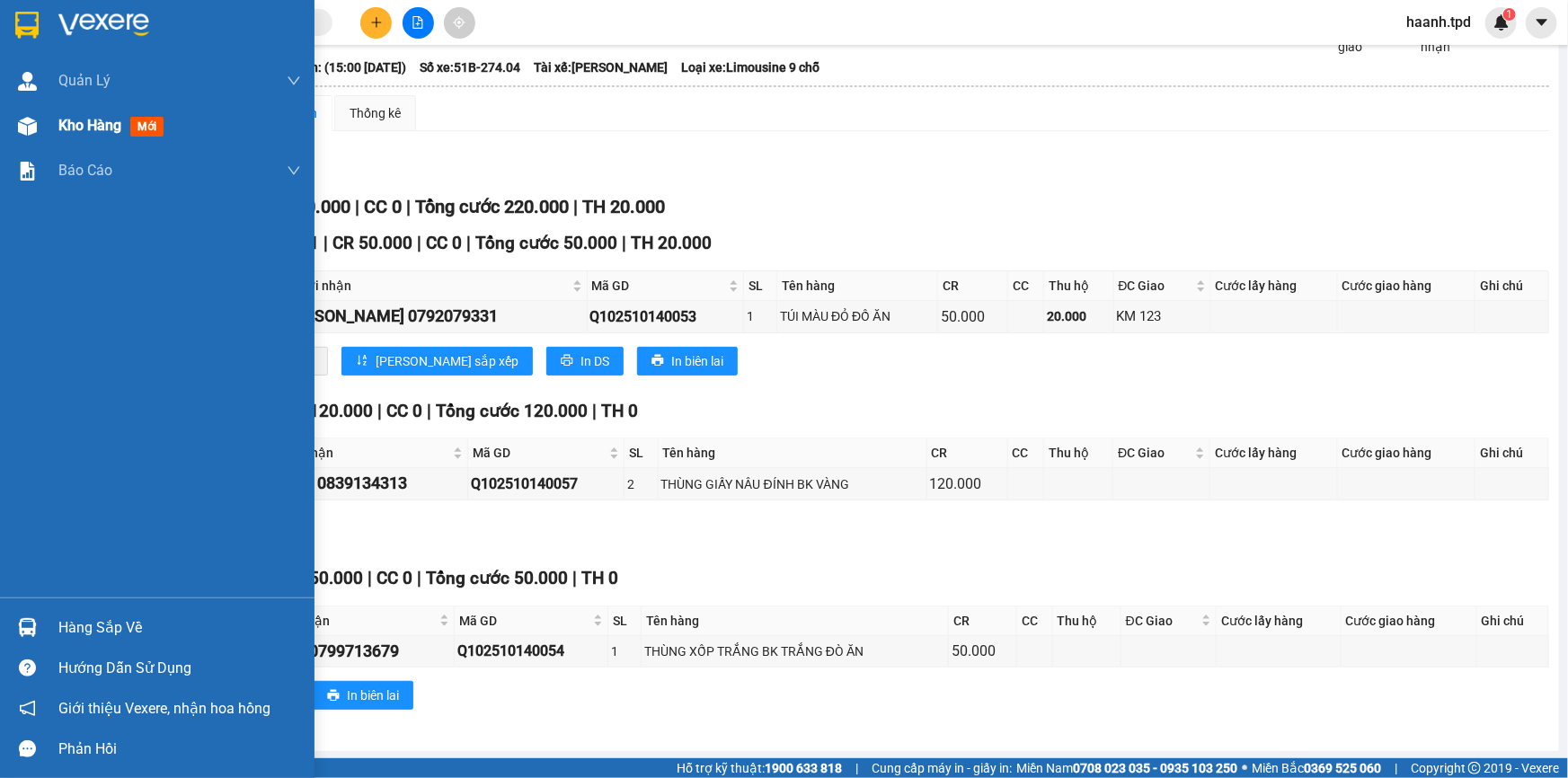
click at [82, 127] on span "Kho hàng" at bounding box center [90, 125] width 63 height 17
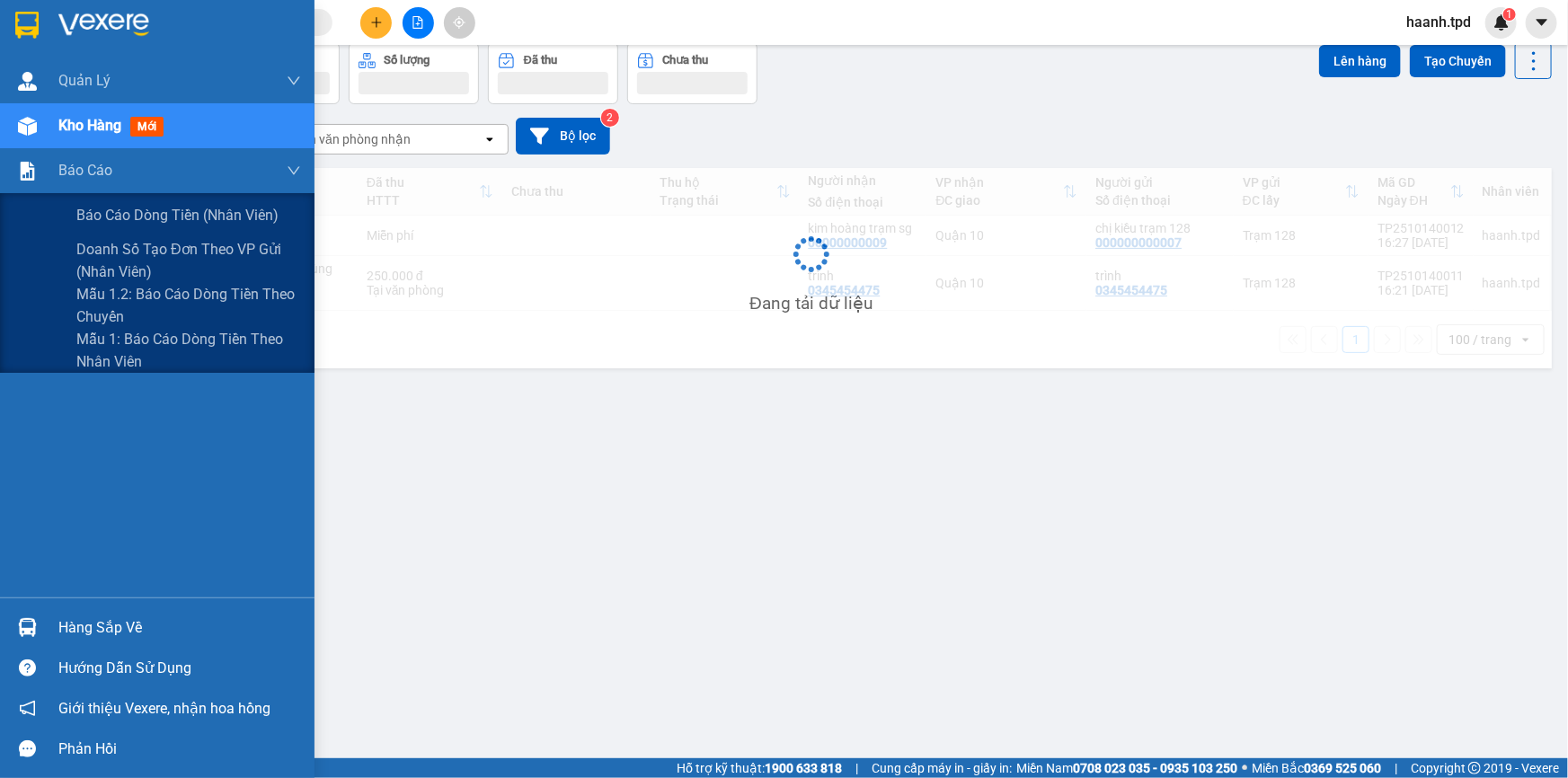
scroll to position [82, 0]
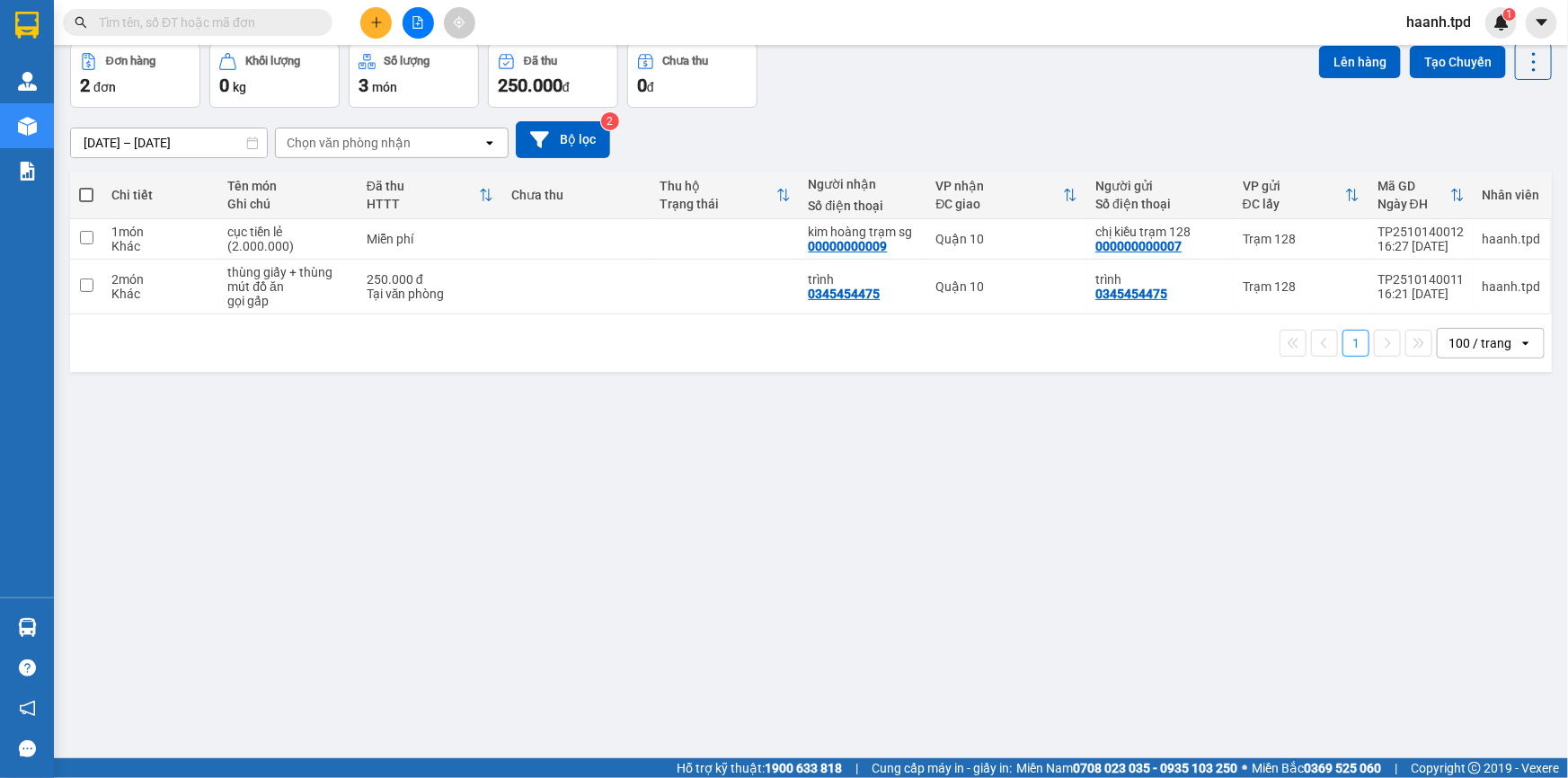
click at [226, 23] on input "text" at bounding box center [205, 22] width 212 height 20
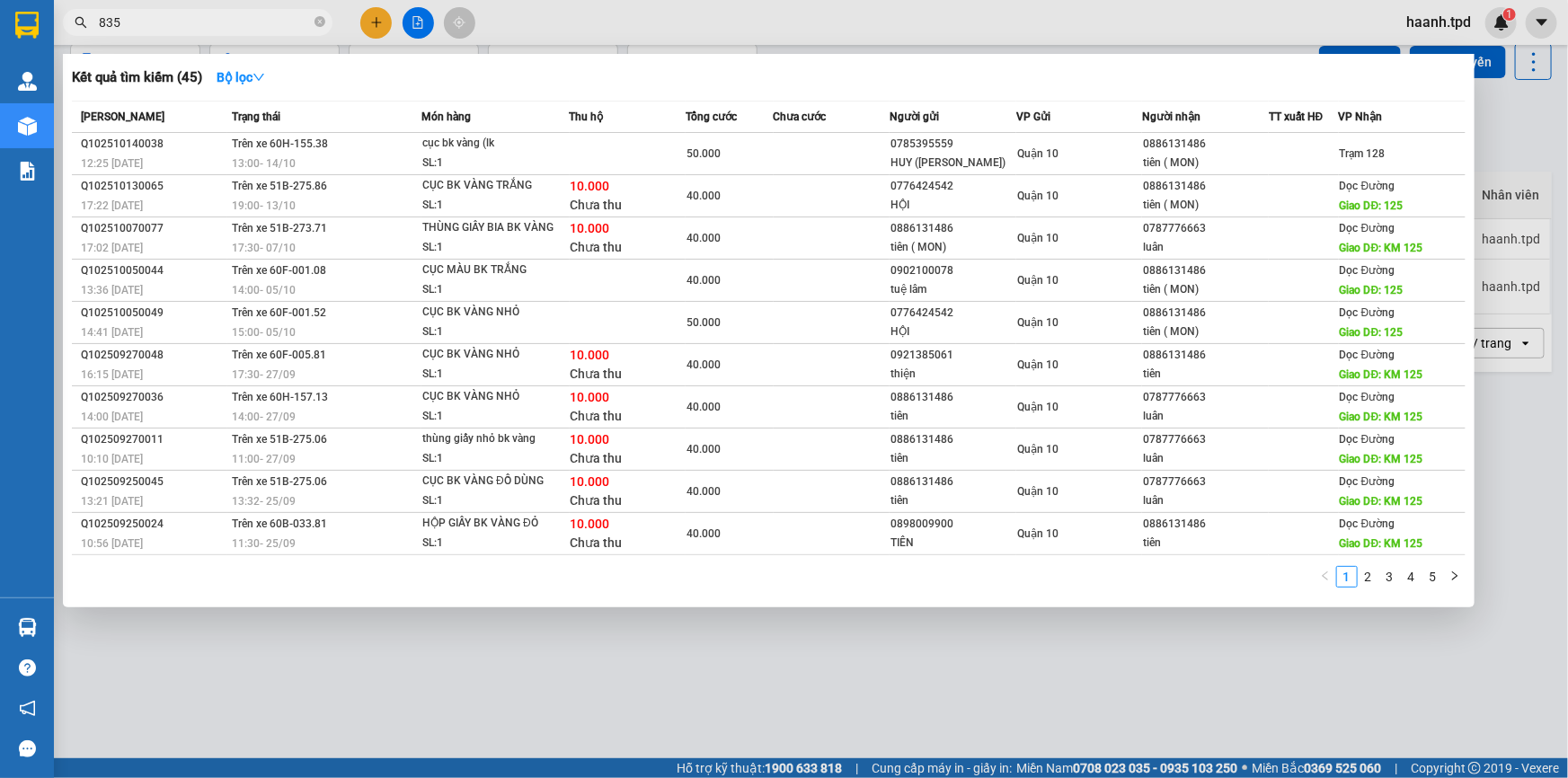
type input "835"
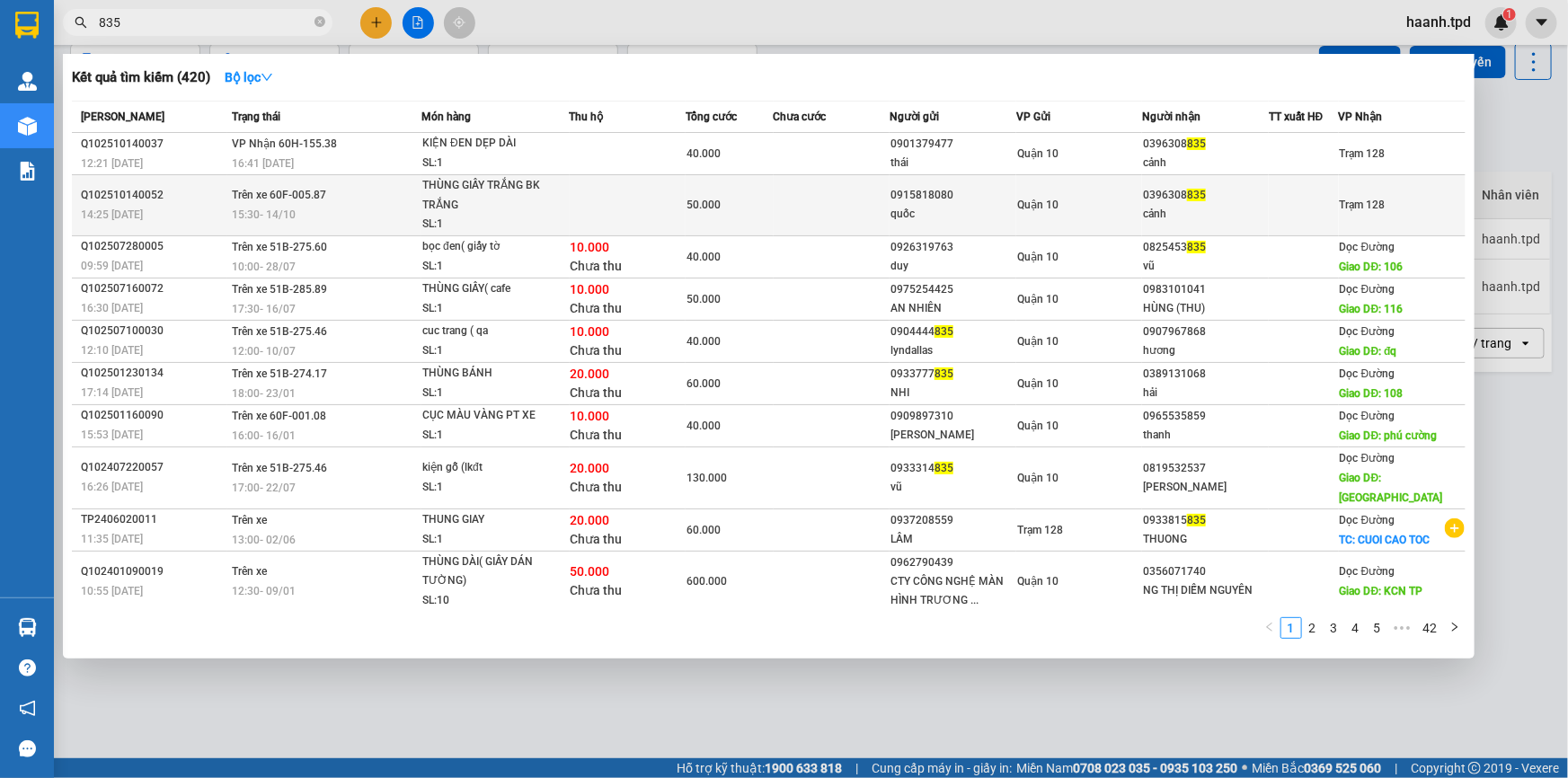
drag, startPoint x: 1072, startPoint y: 197, endPoint x: 1089, endPoint y: 176, distance: 27.0
click at [1089, 176] on td "Quận 10" at bounding box center [1079, 206] width 127 height 61
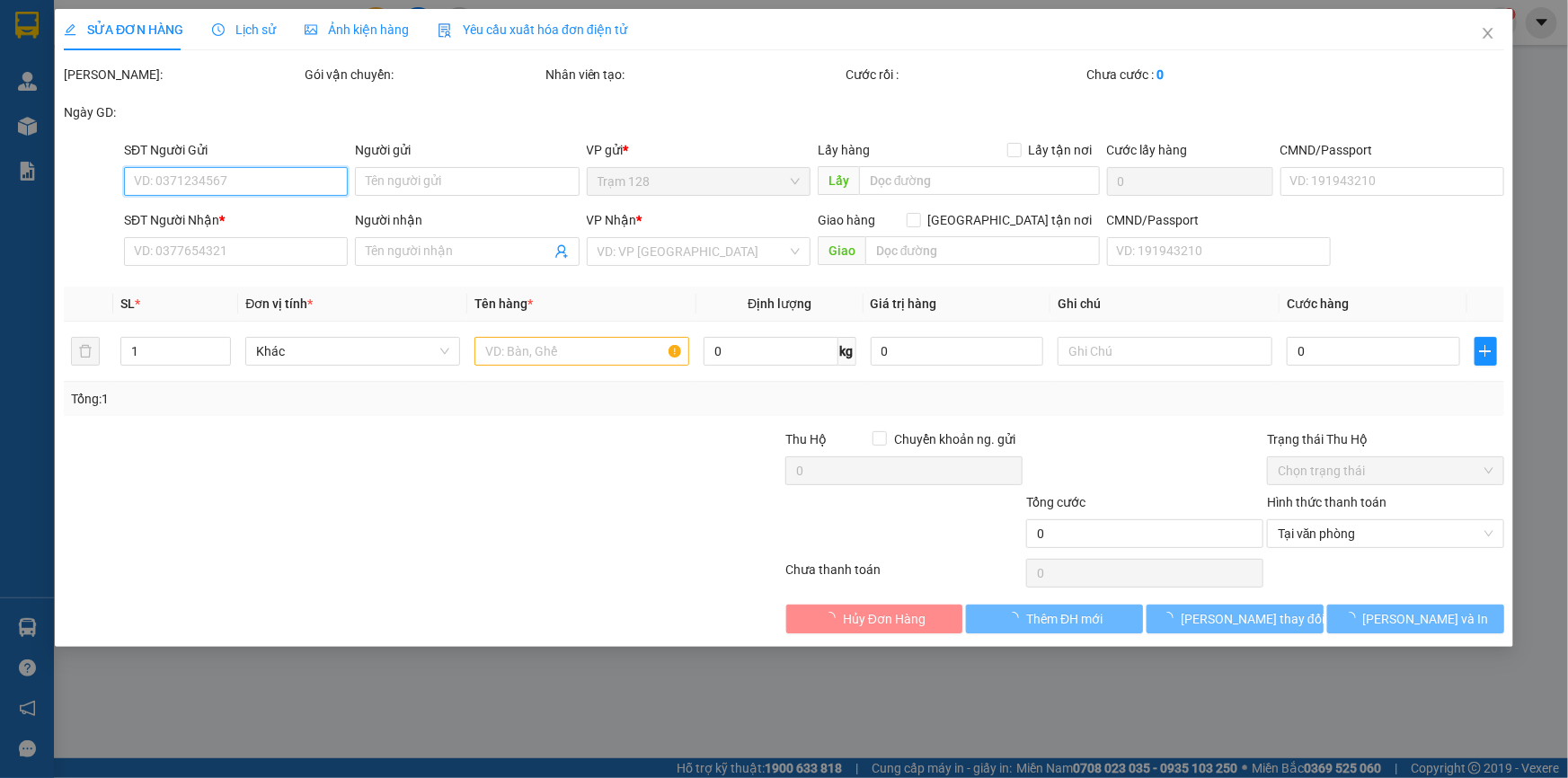
type input "0915818080"
type input "quốc"
type input "079085015676"
type input "0396308835"
type input "cảnh"
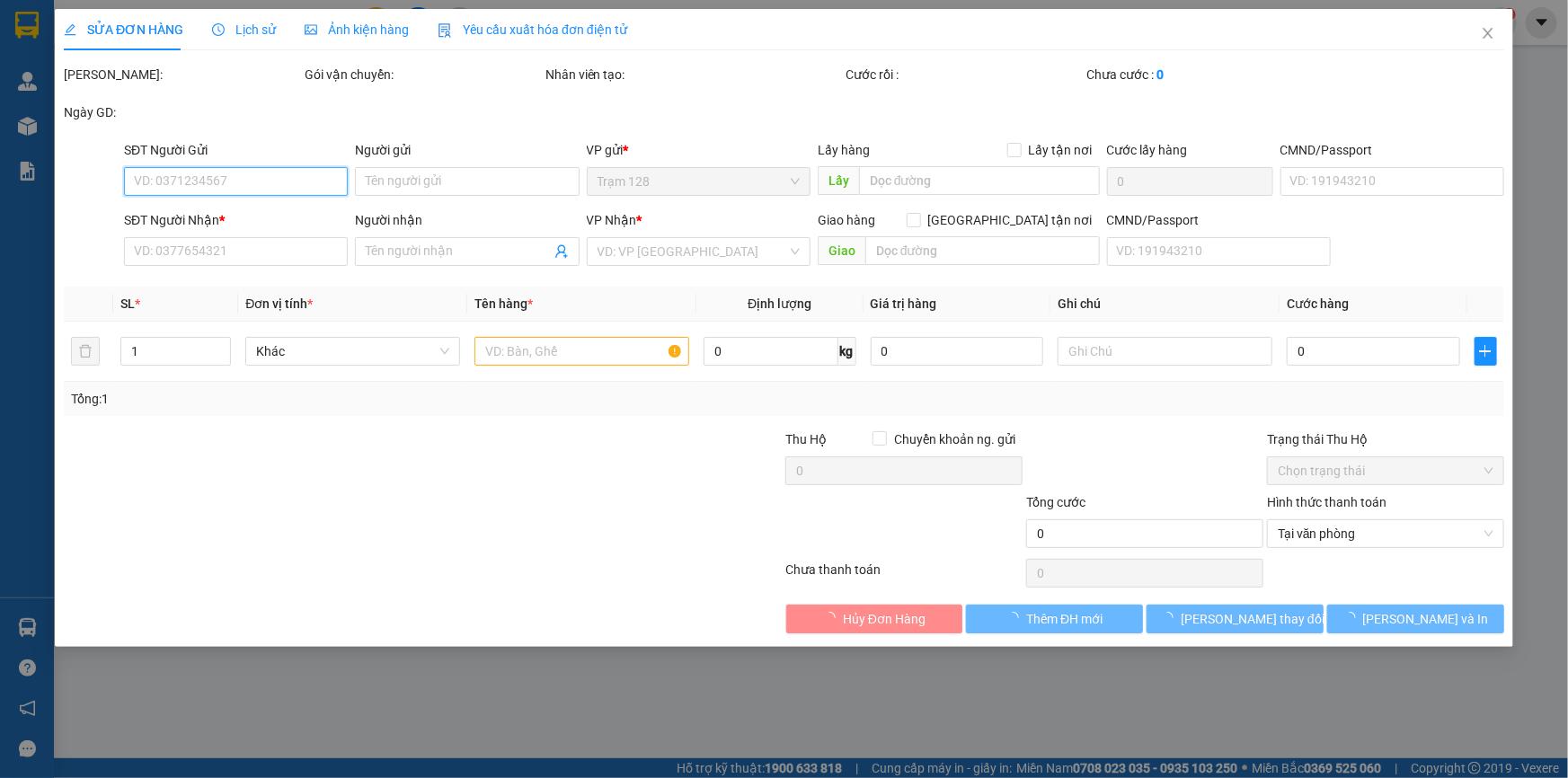
type input "50.000"
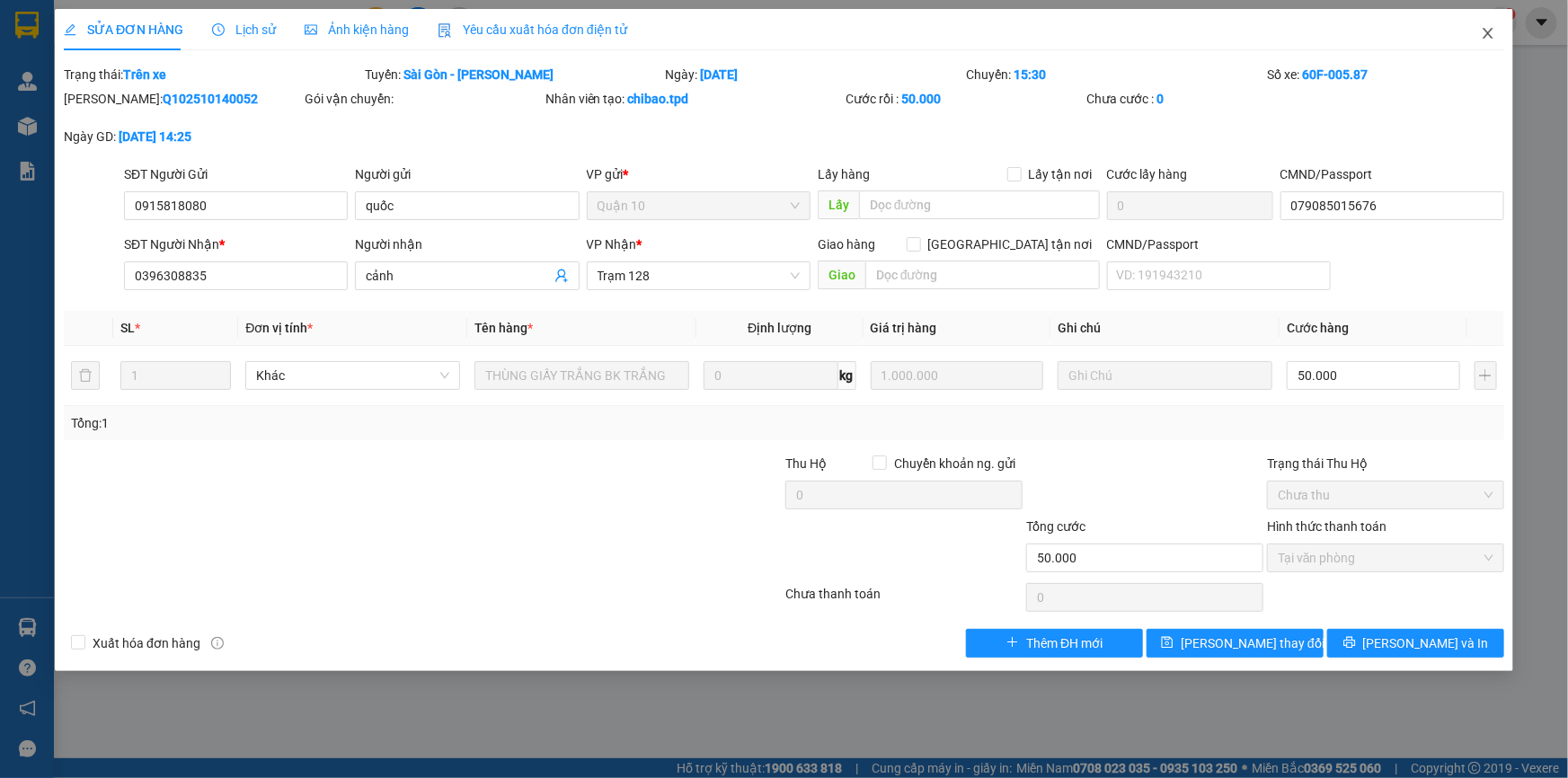
click at [1478, 30] on span "Close" at bounding box center [1488, 33] width 51 height 51
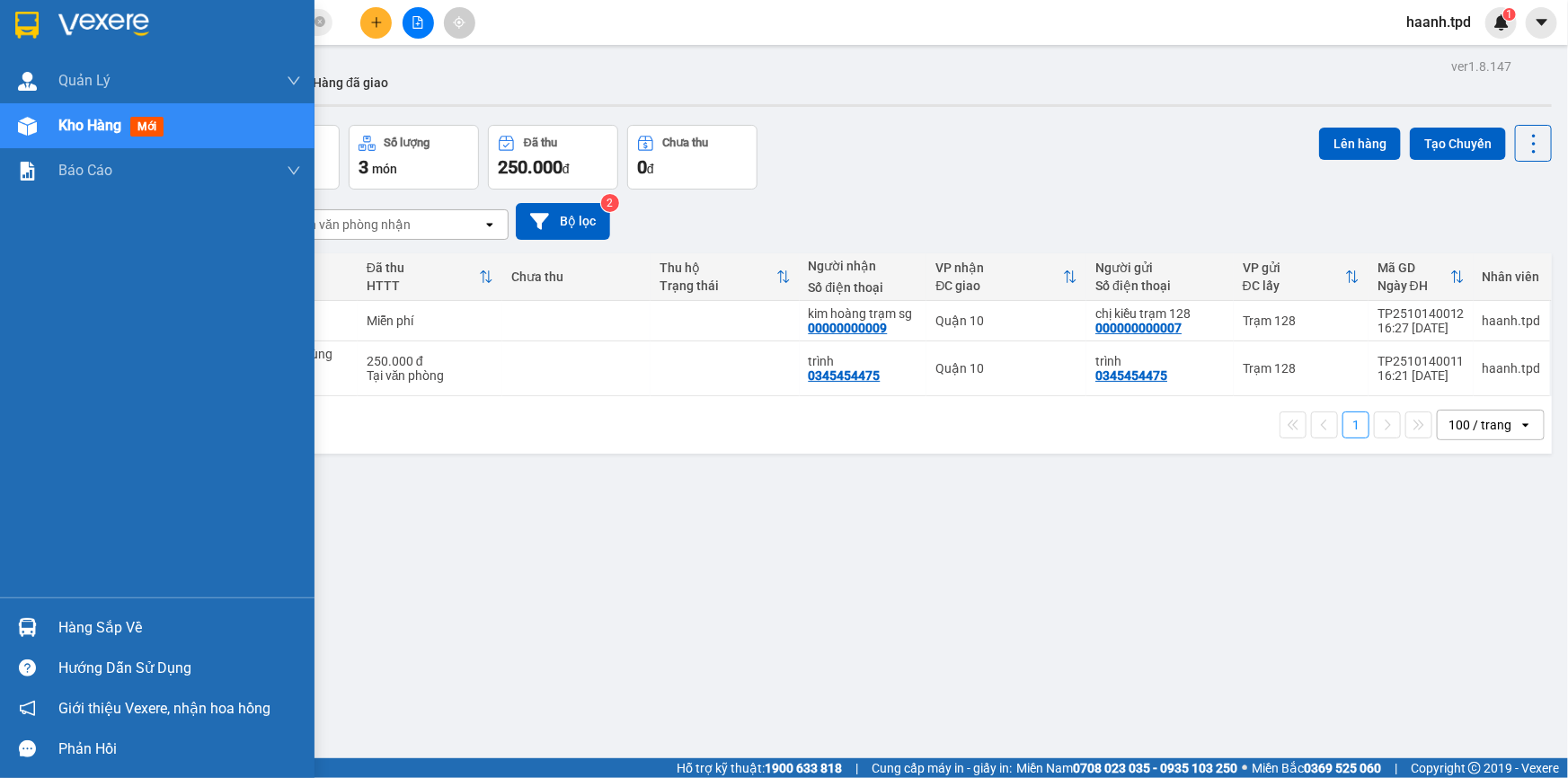
click at [81, 625] on div "Hàng sắp về" at bounding box center [179, 628] width 242 height 27
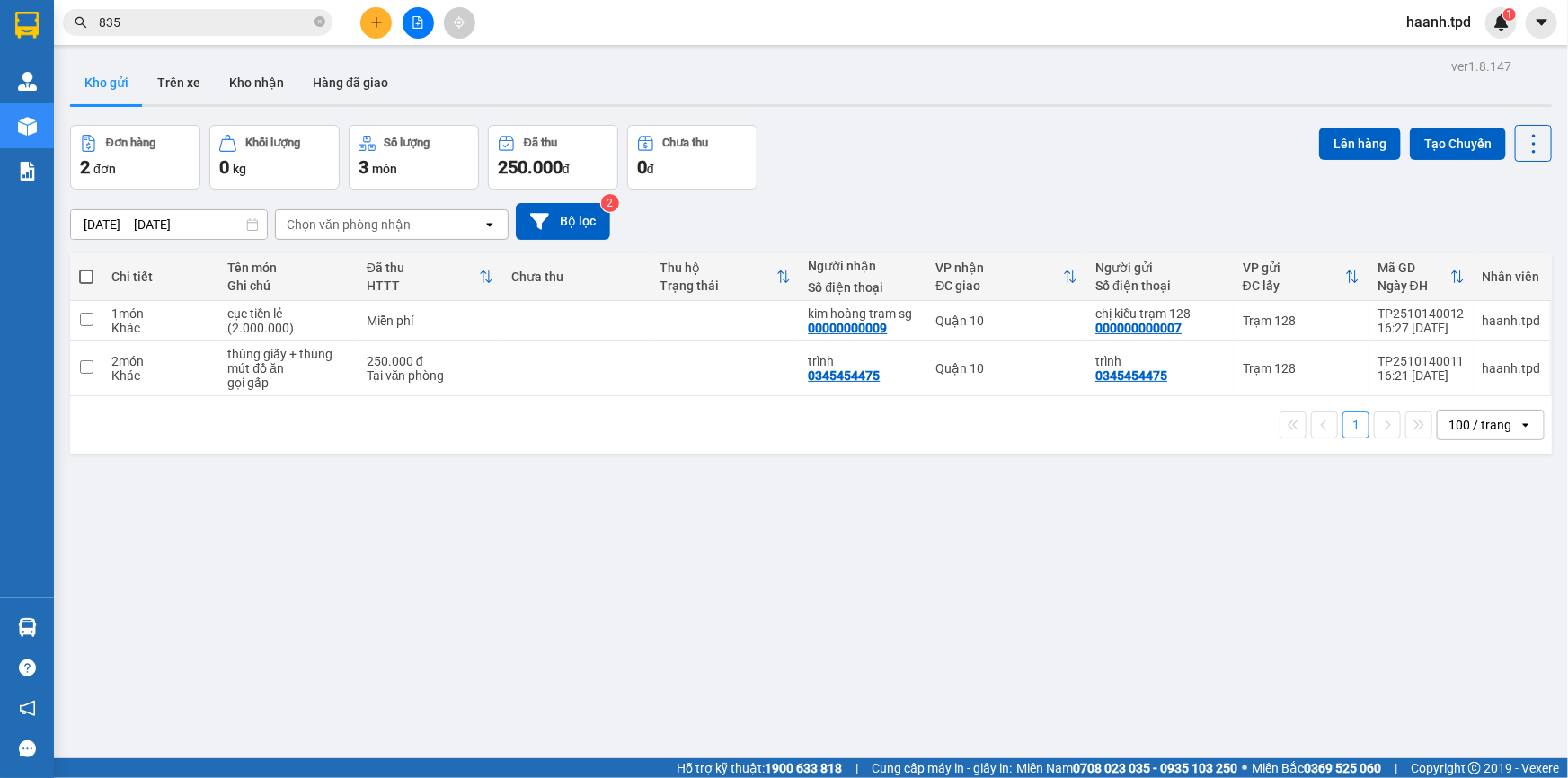
click at [1111, 662] on section "Kết quả tìm kiếm ( 420 ) Bộ lọc Mã ĐH Trạng thái Món hàng Thu hộ Tổng cước Chưa…" at bounding box center [784, 389] width 1568 height 778
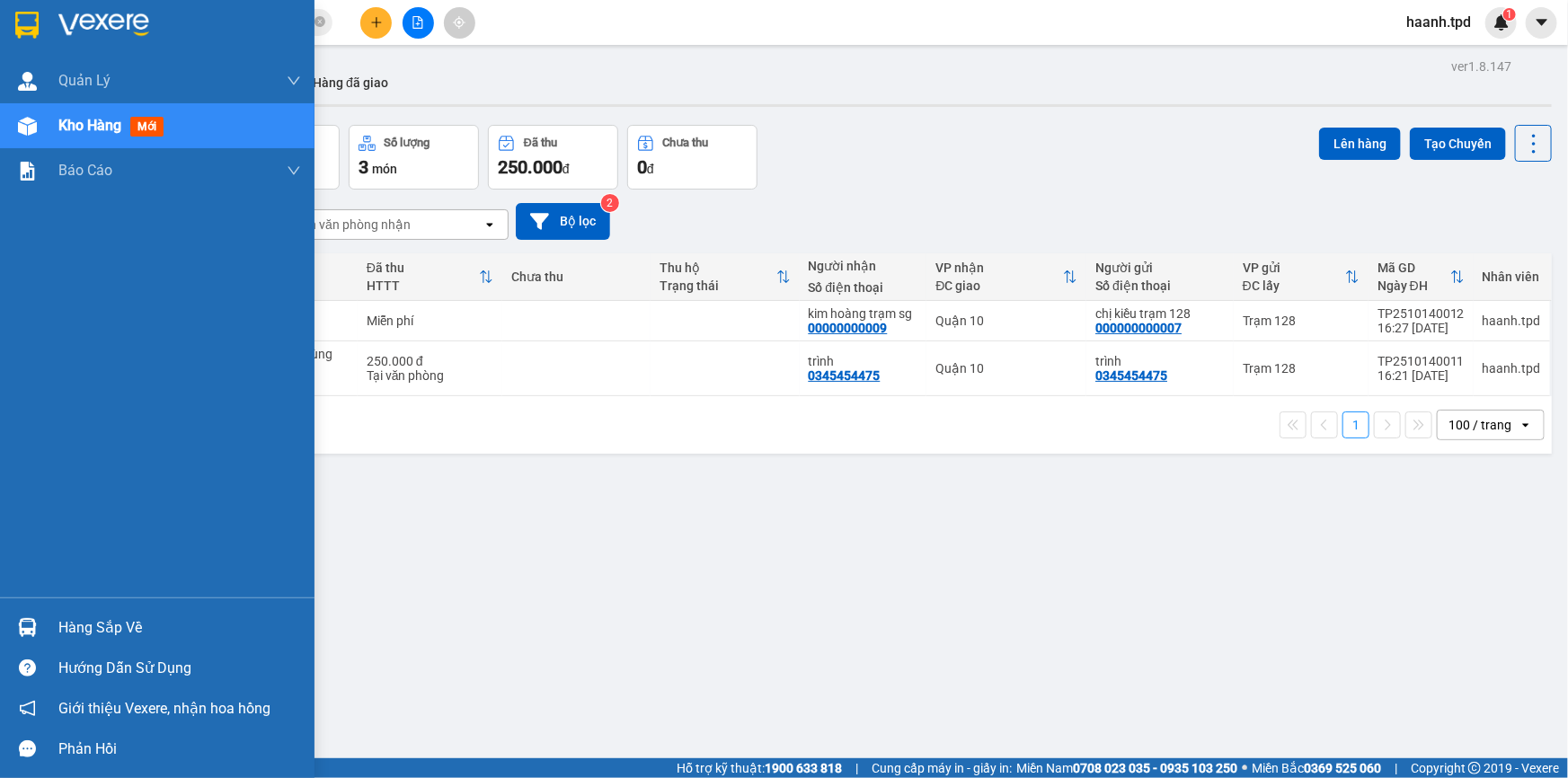
click at [64, 648] on div "Hướng dẫn sử dụng" at bounding box center [157, 668] width 314 height 40
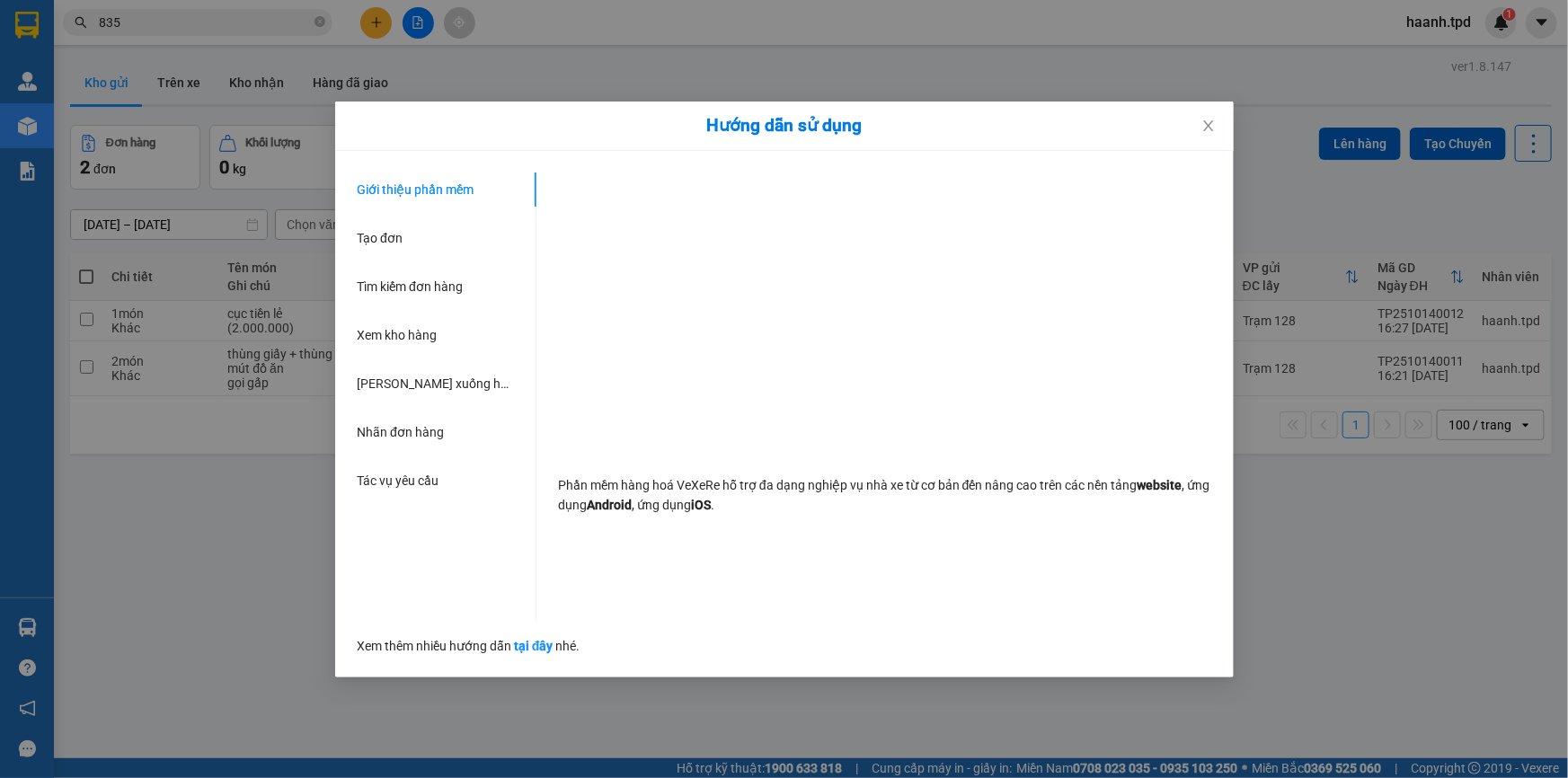
click at [91, 637] on div "Hướng dẫn sử dụng Giới thiệu phần mềm Tạo đơn Tìm kiếm đơn hàng Xem kho hàng Lê…" at bounding box center [784, 389] width 1568 height 778
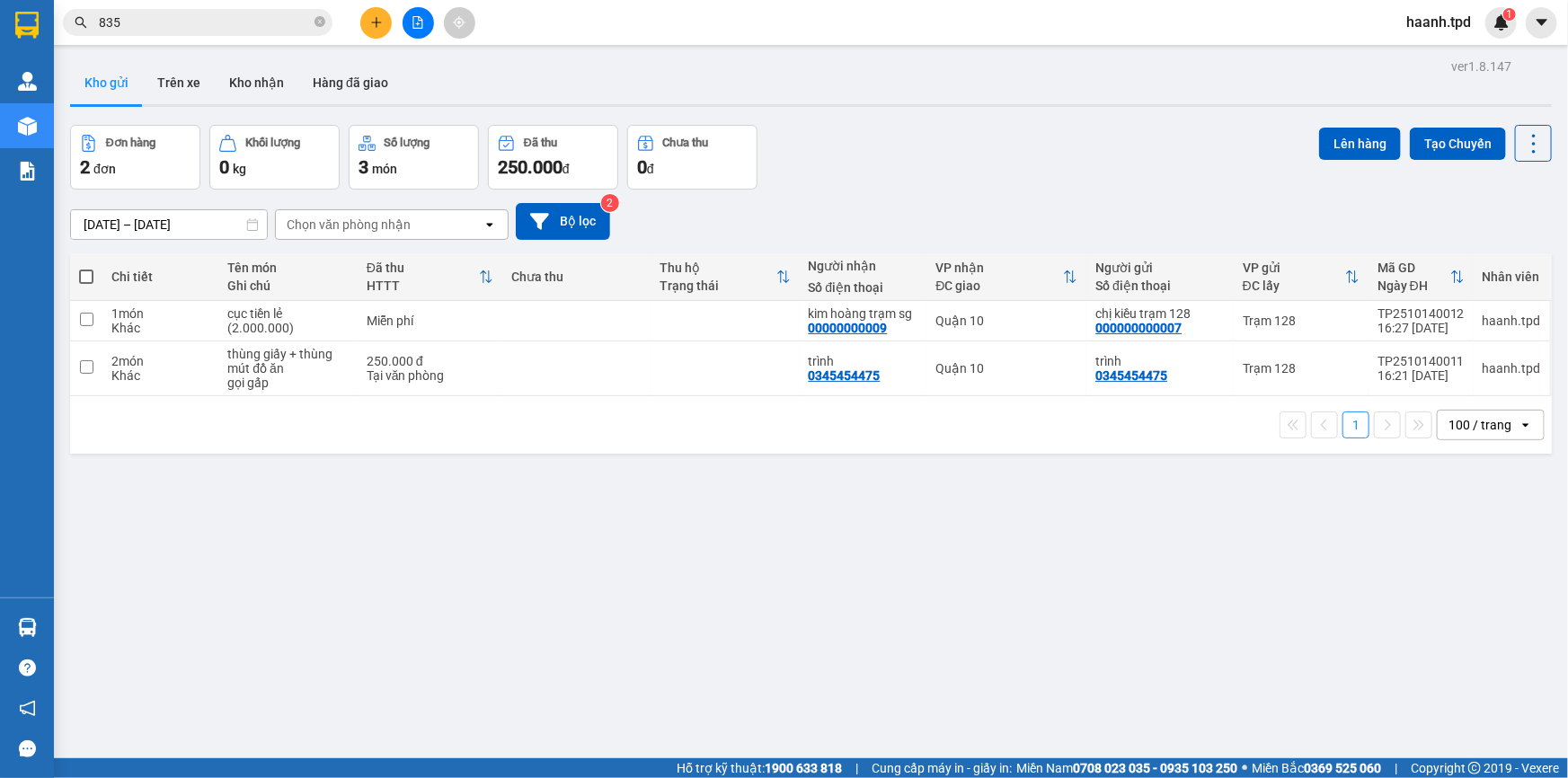
click at [235, 26] on input "835" at bounding box center [205, 22] width 212 height 20
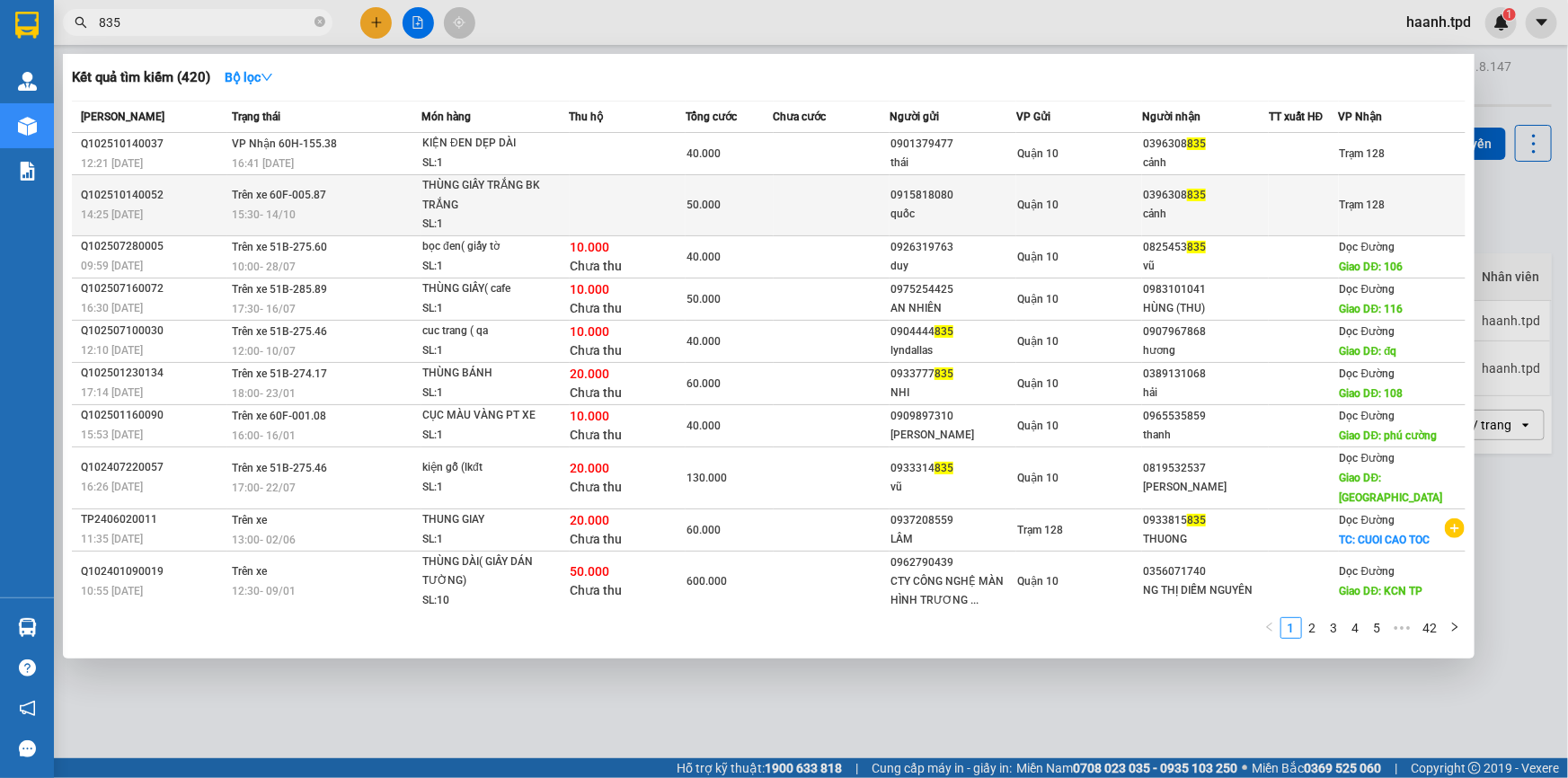
click at [1252, 186] on div "0396308 835" at bounding box center [1204, 196] width 125 height 19
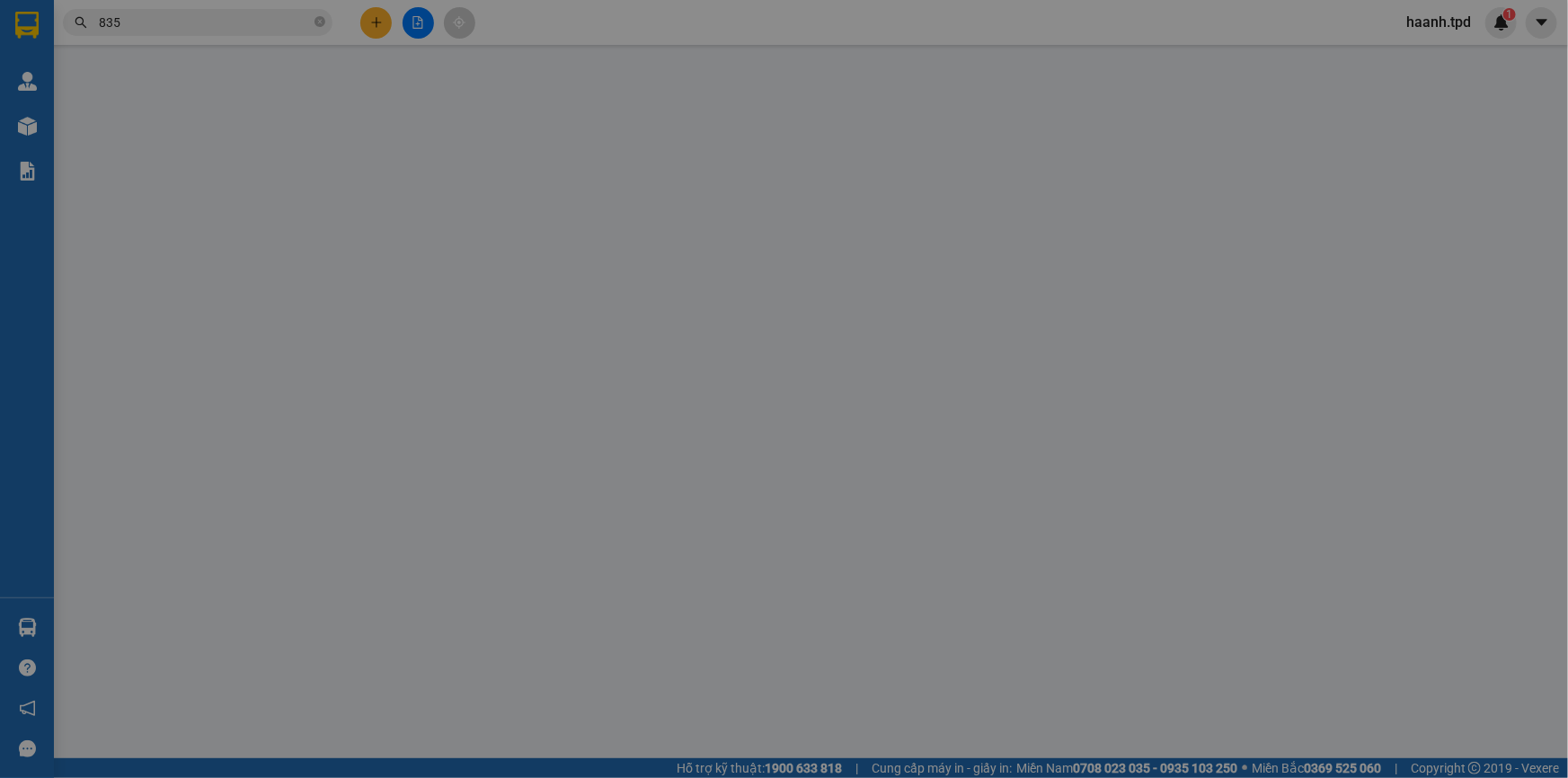
type input "0915818080"
type input "quốc"
type input "079085015676"
type input "0396308835"
type input "cảnh"
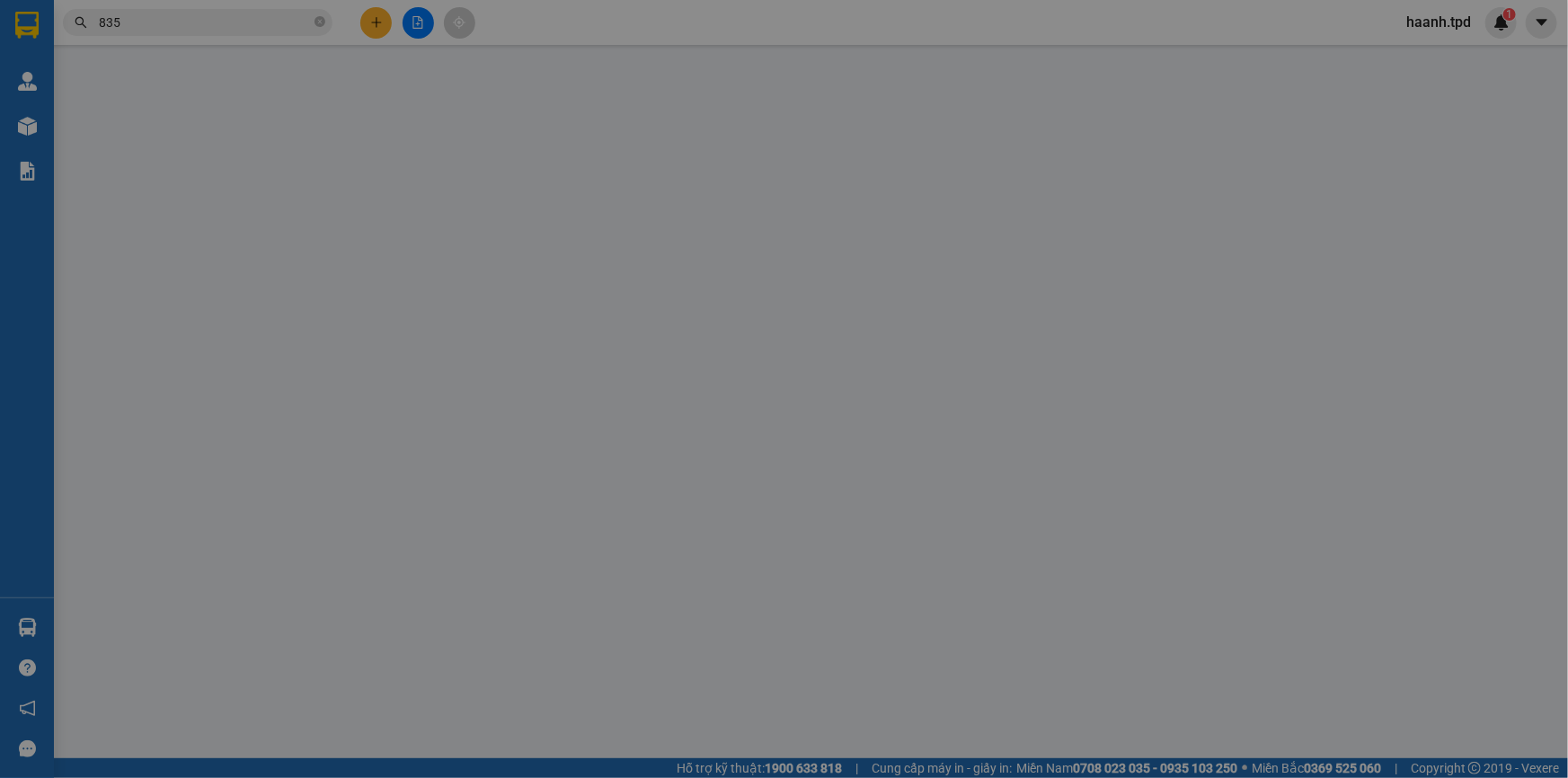
type input "50.000"
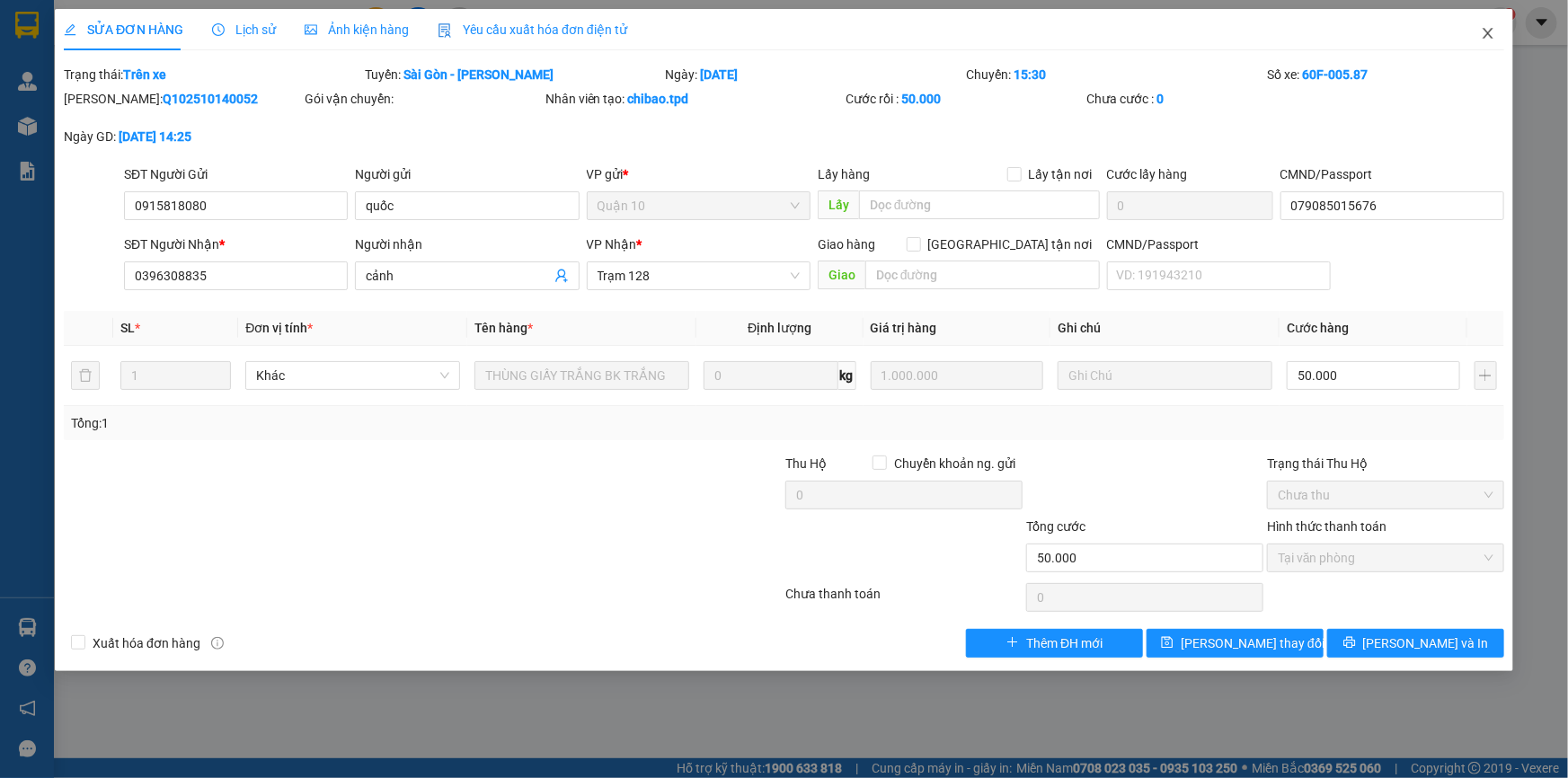
click at [1476, 31] on span "Close" at bounding box center [1488, 33] width 51 height 51
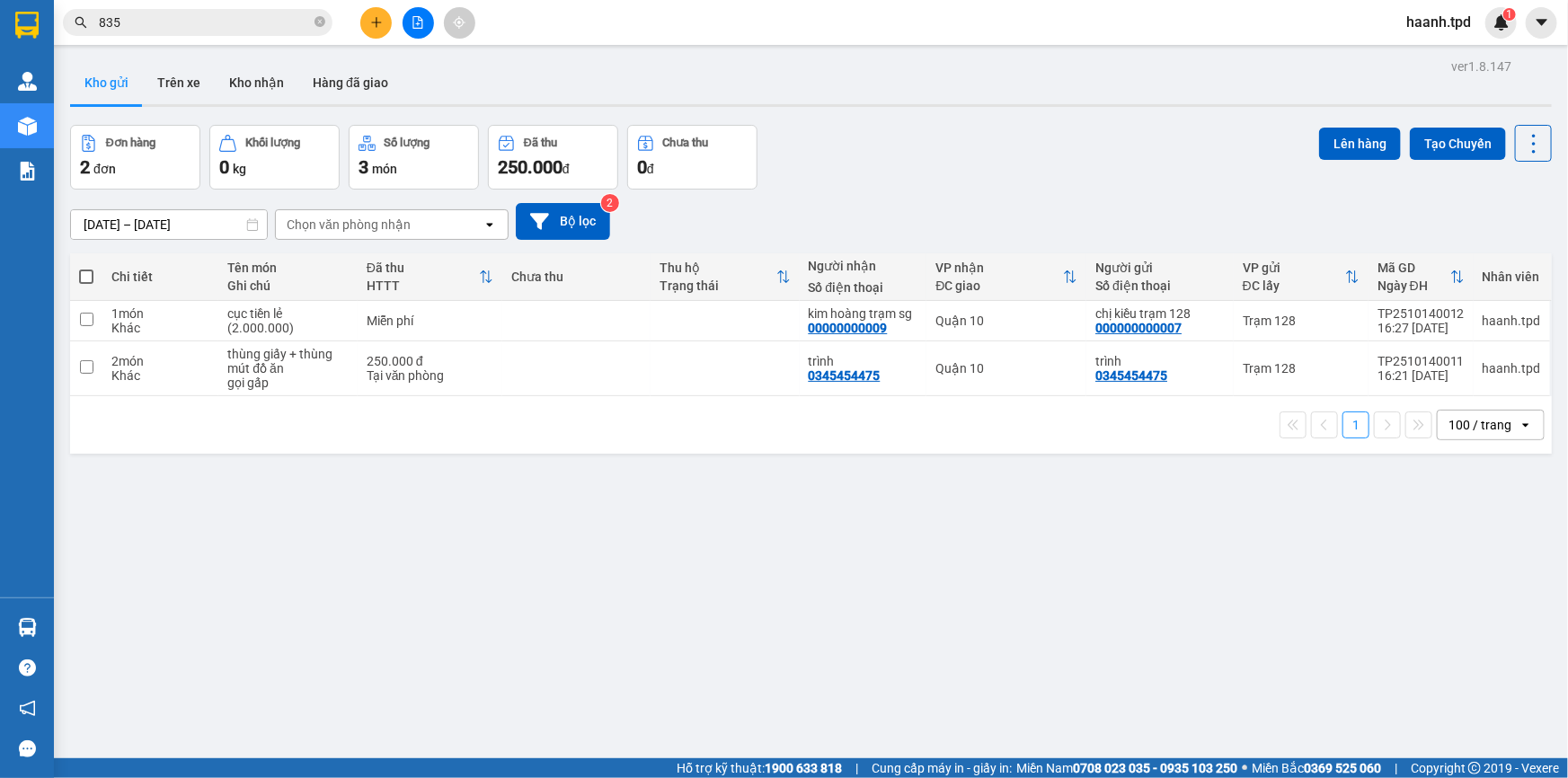
click at [264, 5] on div "Kết quả tìm kiếm ( 420 ) Bộ lọc Mã ĐH Trạng thái Món hàng Thu hộ Tổng cước Chưa…" at bounding box center [784, 22] width 1568 height 45
click at [278, 36] on div "Kết quả tìm kiếm ( 420 ) Bộ lọc Mã ĐH Trạng thái Món hàng Thu hộ Tổng cước Chưa…" at bounding box center [175, 23] width 350 height 32
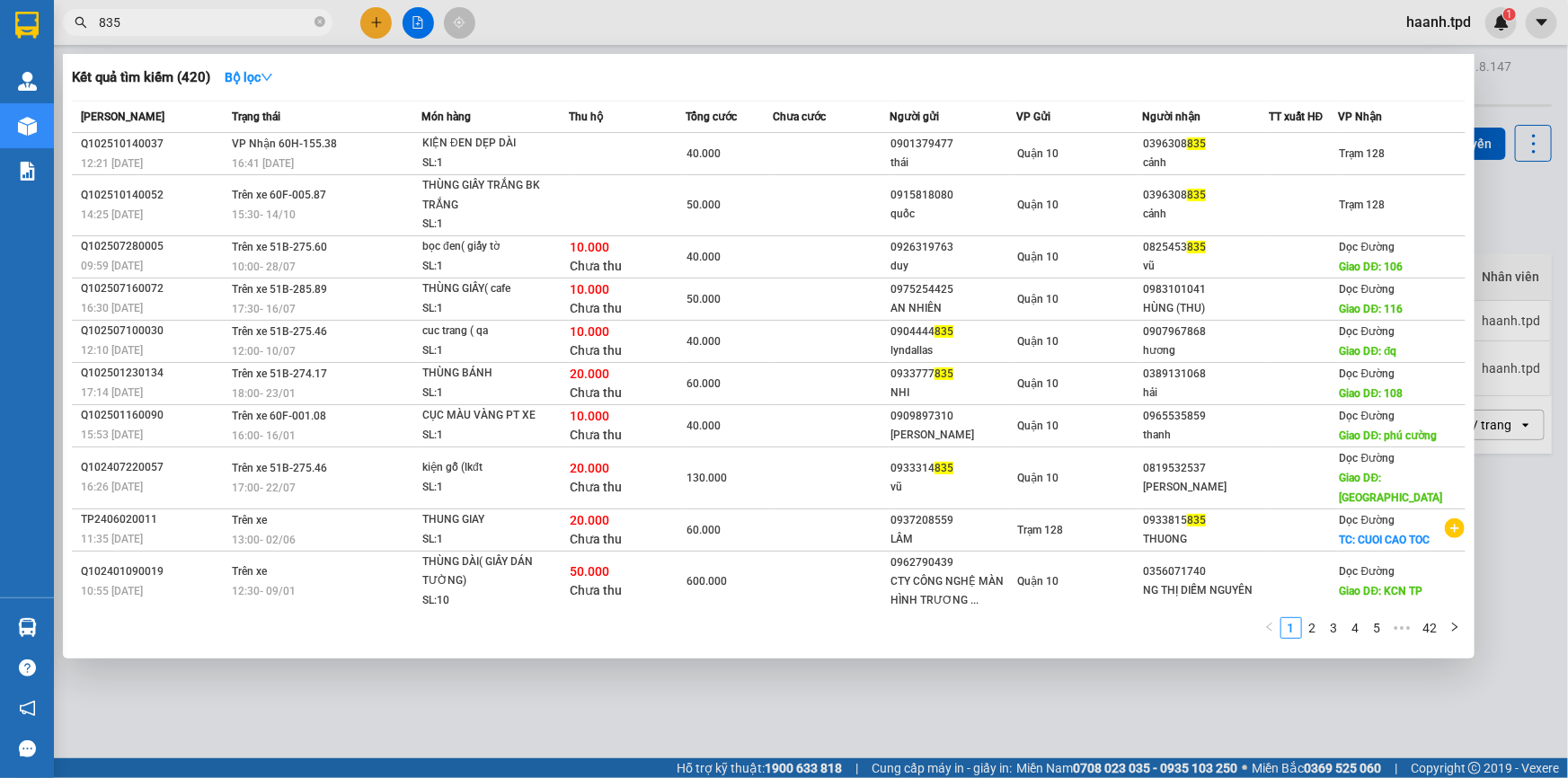
click at [289, 18] on input "835" at bounding box center [205, 22] width 212 height 20
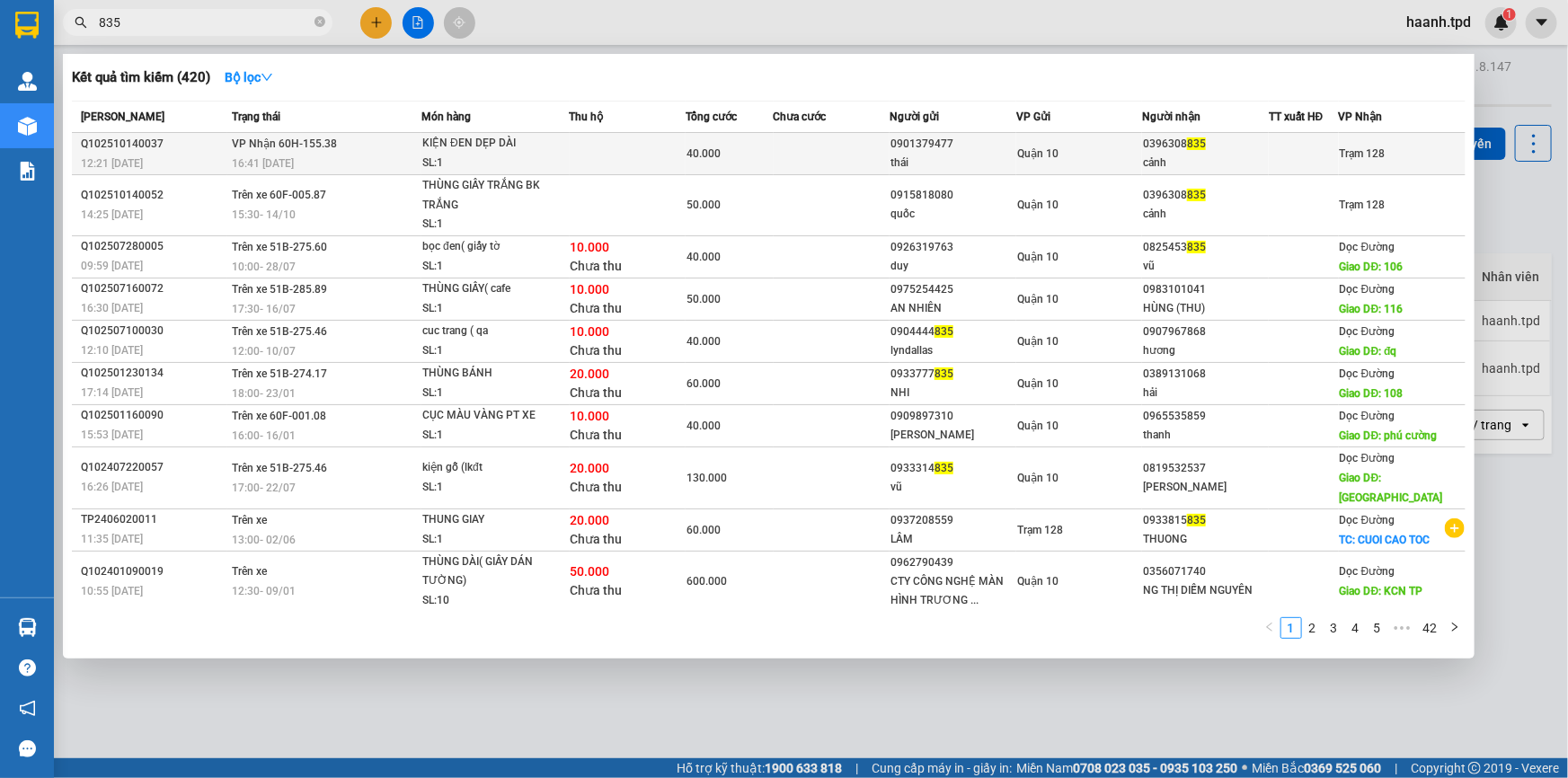
click at [1348, 161] on div "Trạm 128" at bounding box center [1363, 154] width 46 height 20
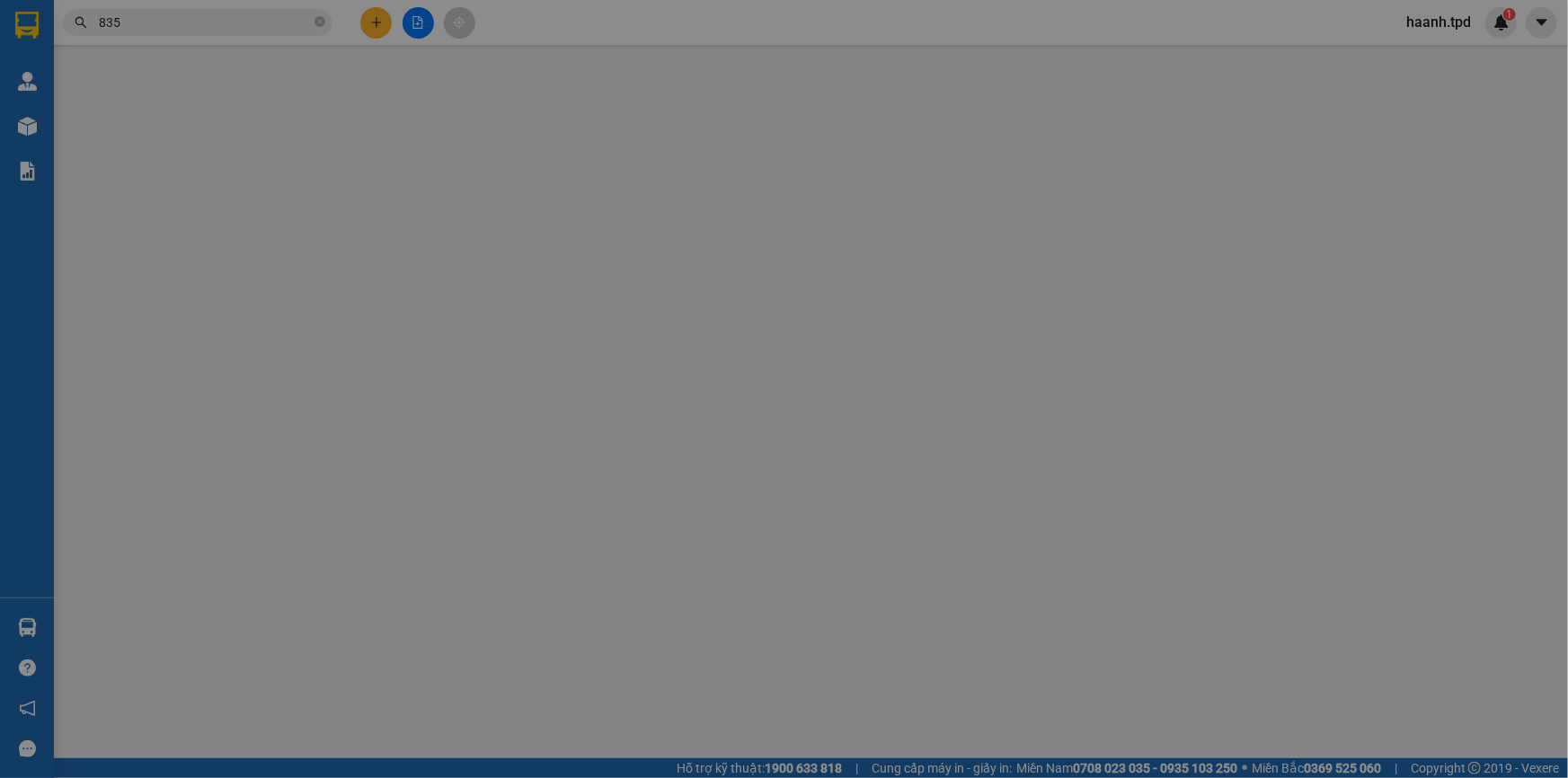
type input "0901379477"
type input "thái"
type input "215464382"
type input "0396308835"
type input "cảnh"
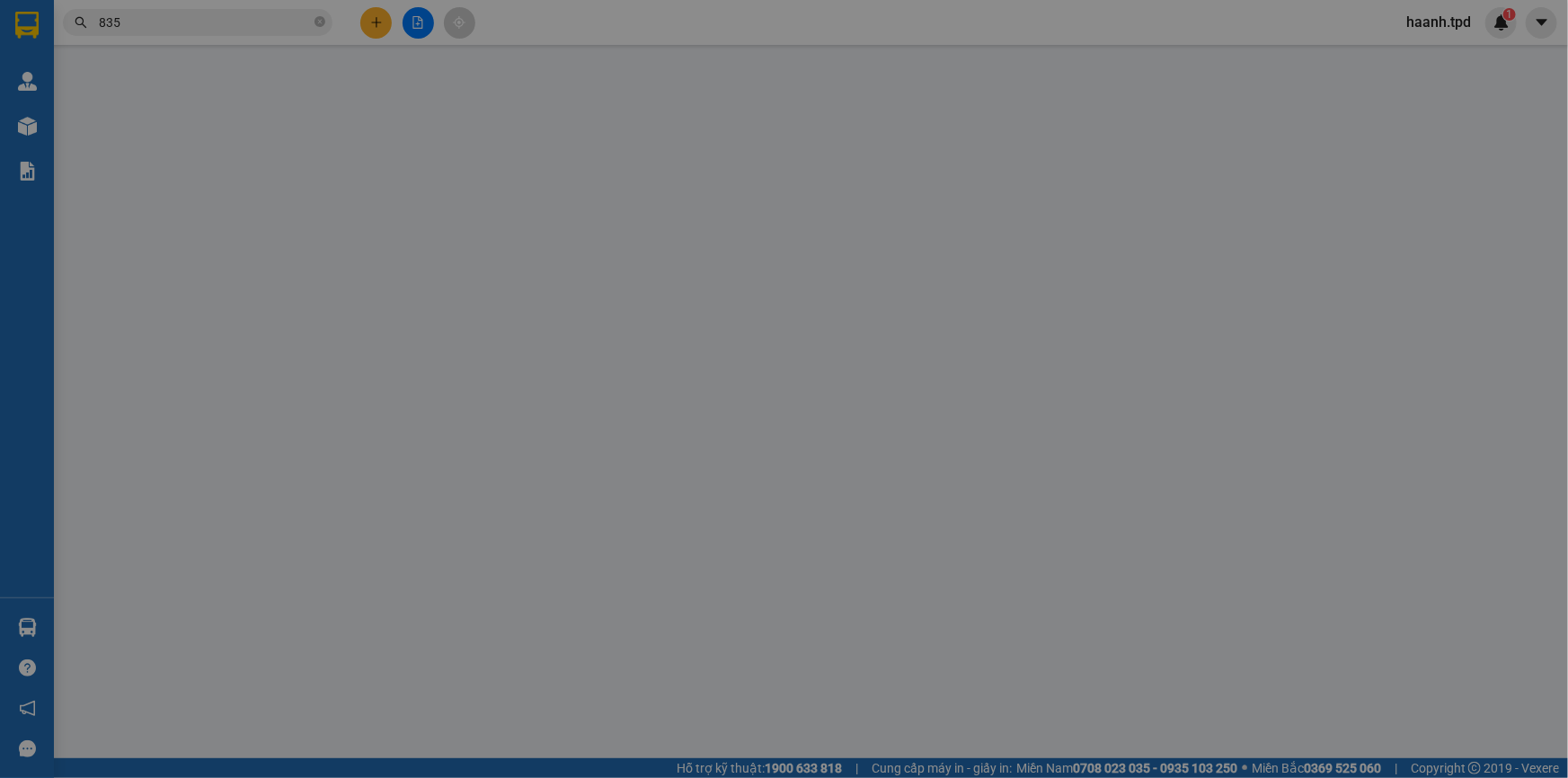
type input "40.000"
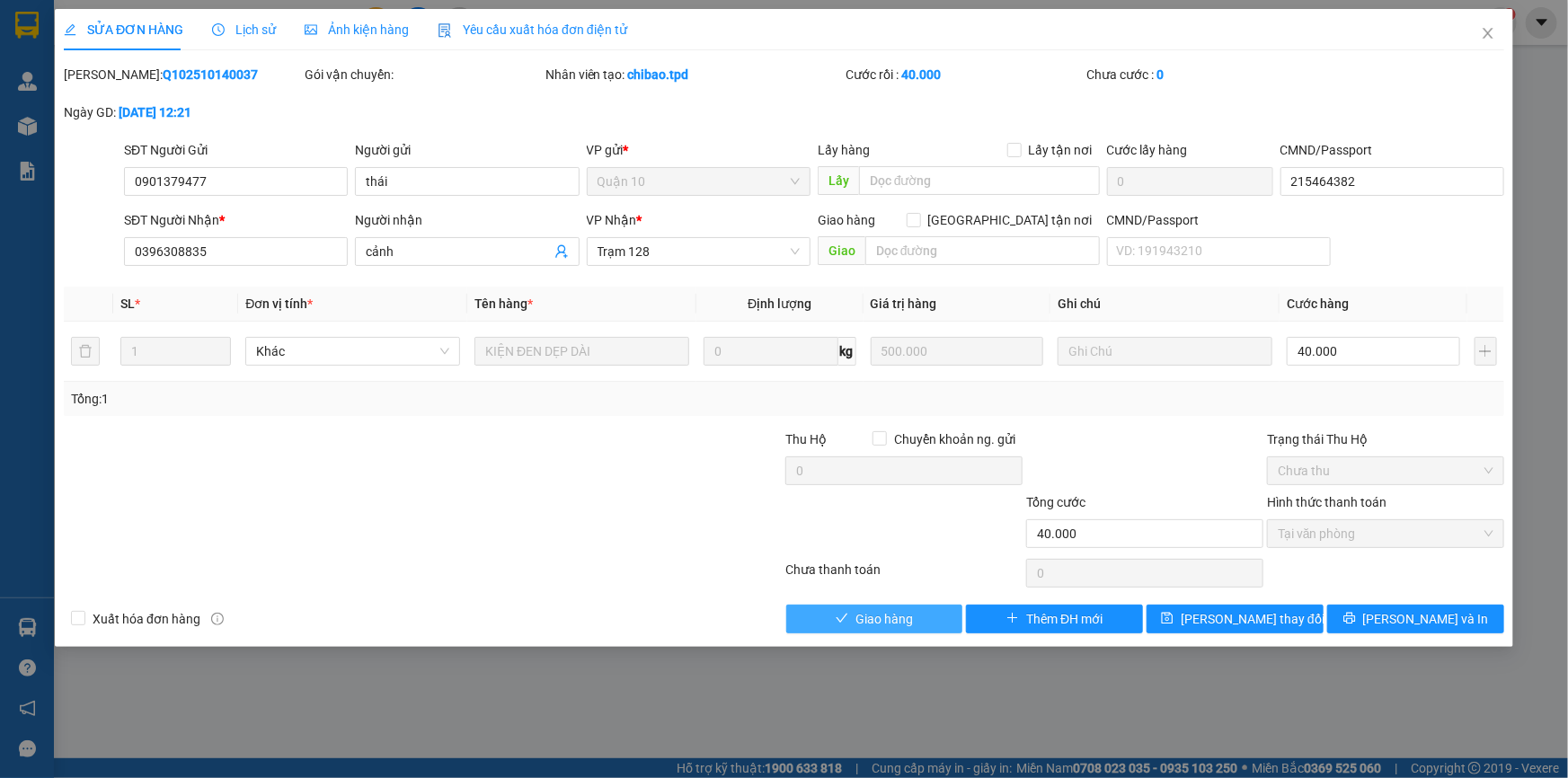
click at [870, 609] on span "Giao hàng" at bounding box center [884, 619] width 57 height 20
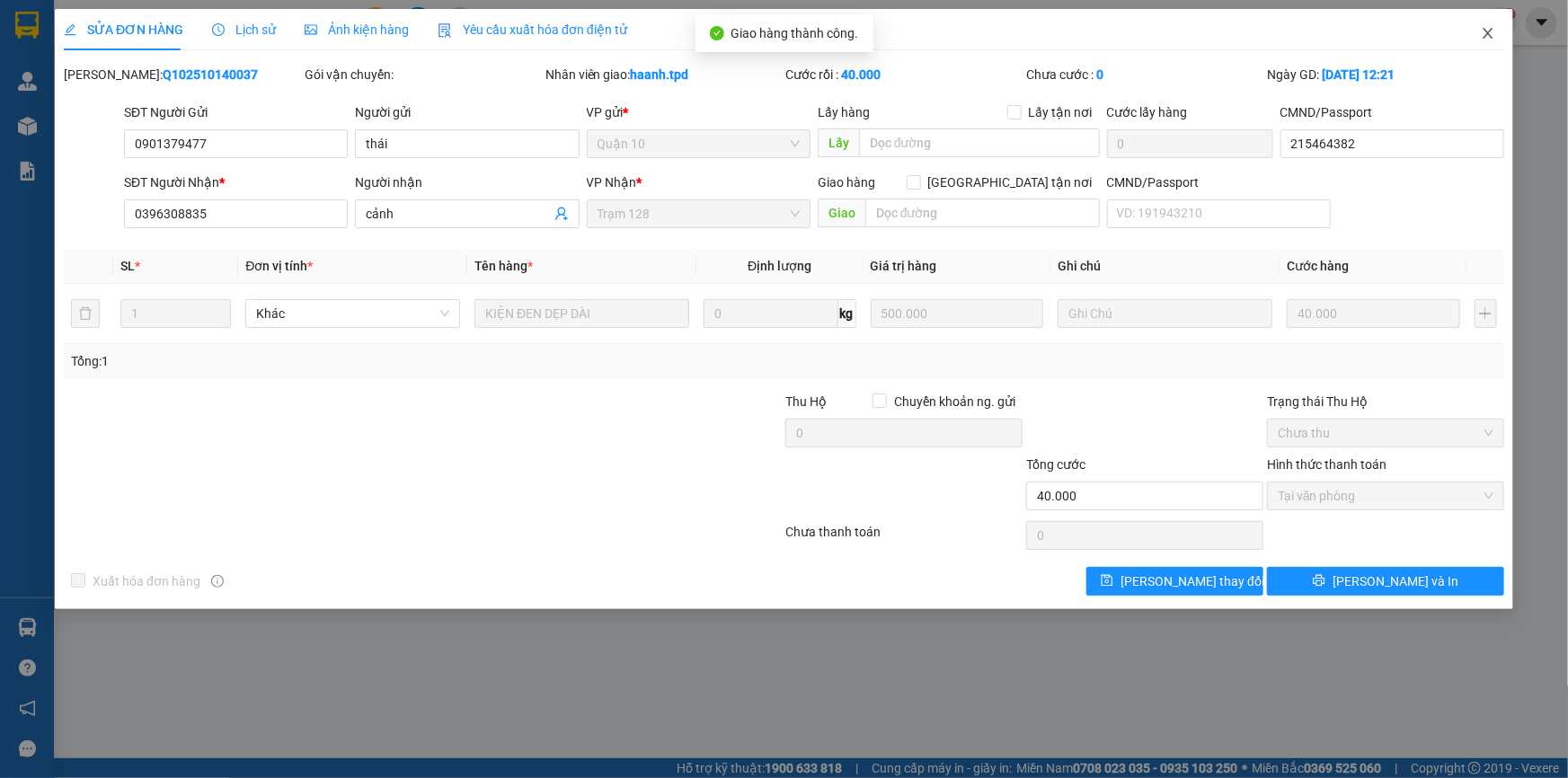
click at [1482, 37] on icon "close" at bounding box center [1487, 32] width 14 height 14
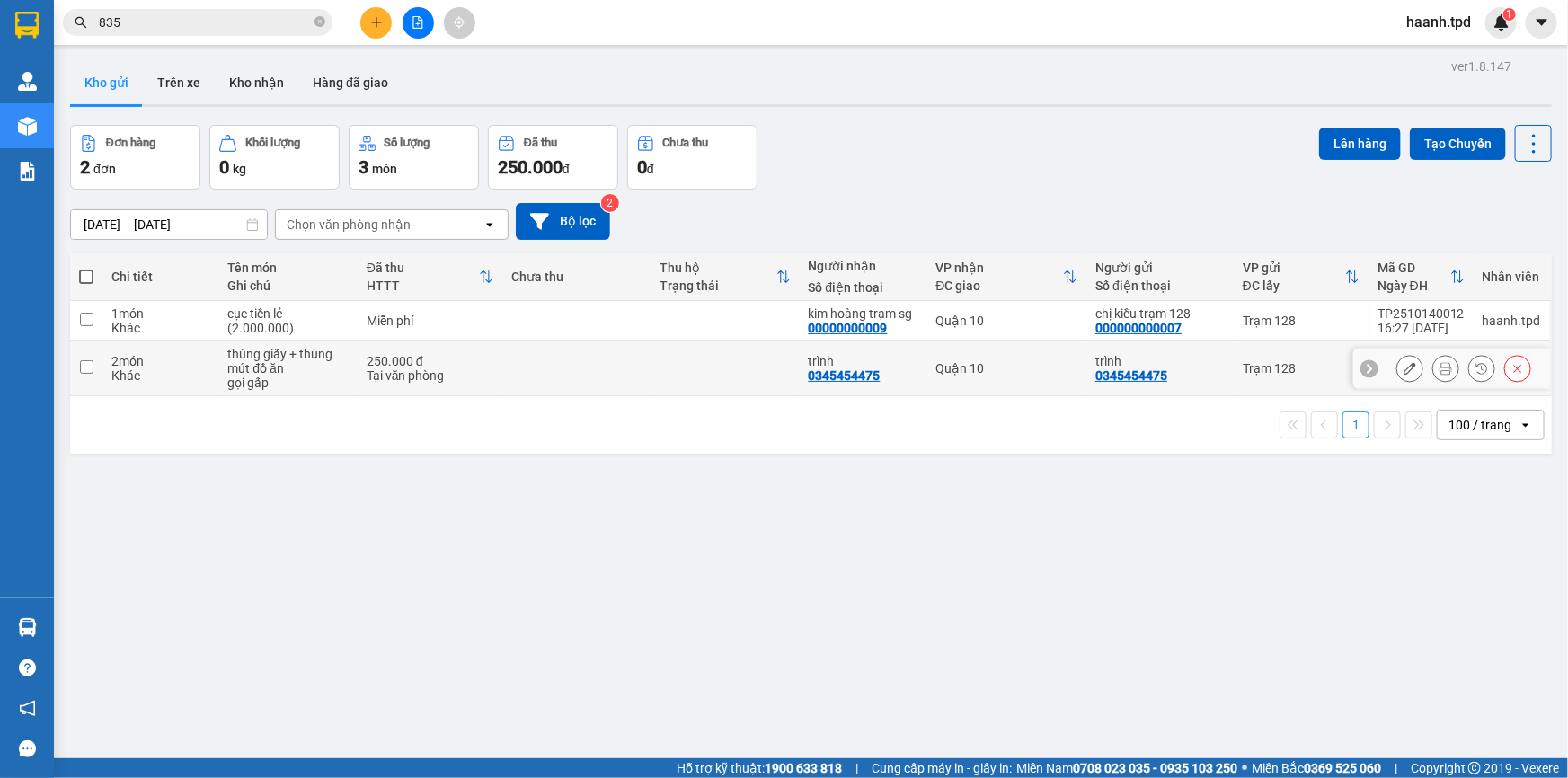
click at [429, 356] on div "250.000 đ" at bounding box center [429, 361] width 127 height 14
checkbox input "true"
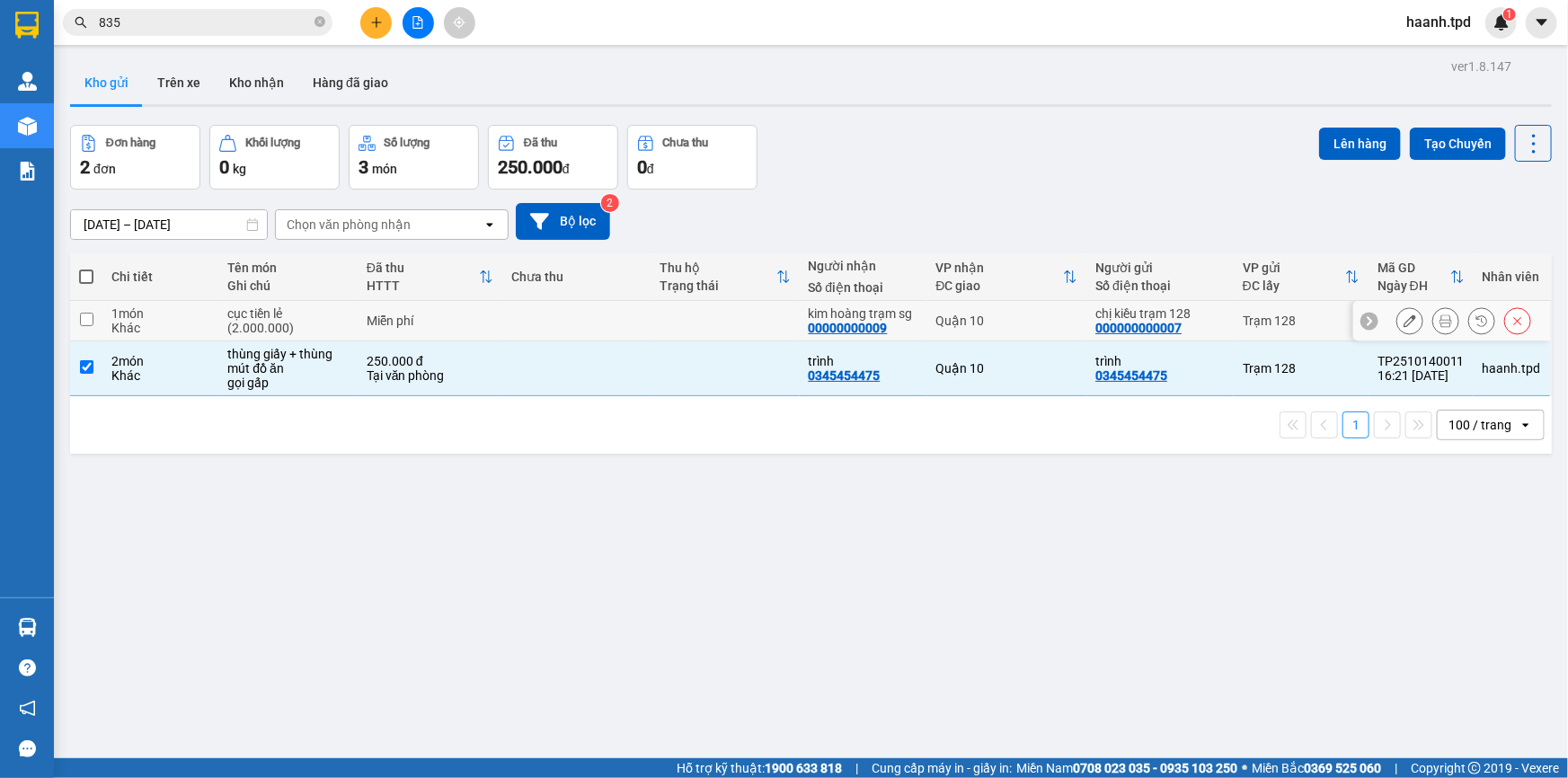
click at [453, 330] on td "Miễn phí" at bounding box center [430, 321] width 145 height 40
checkbox input "true"
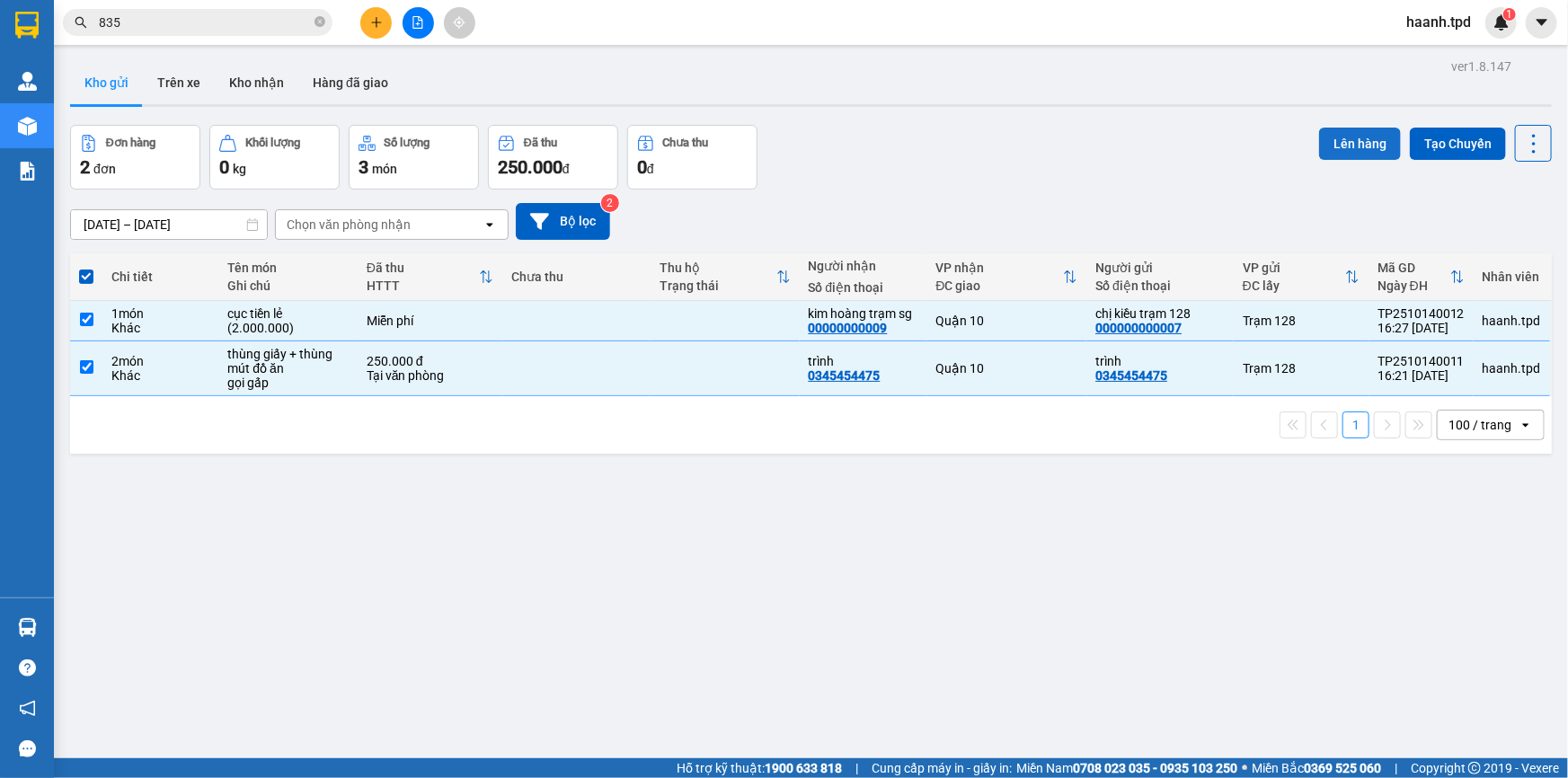
click at [1341, 159] on button "Lên hàng" at bounding box center [1360, 144] width 82 height 32
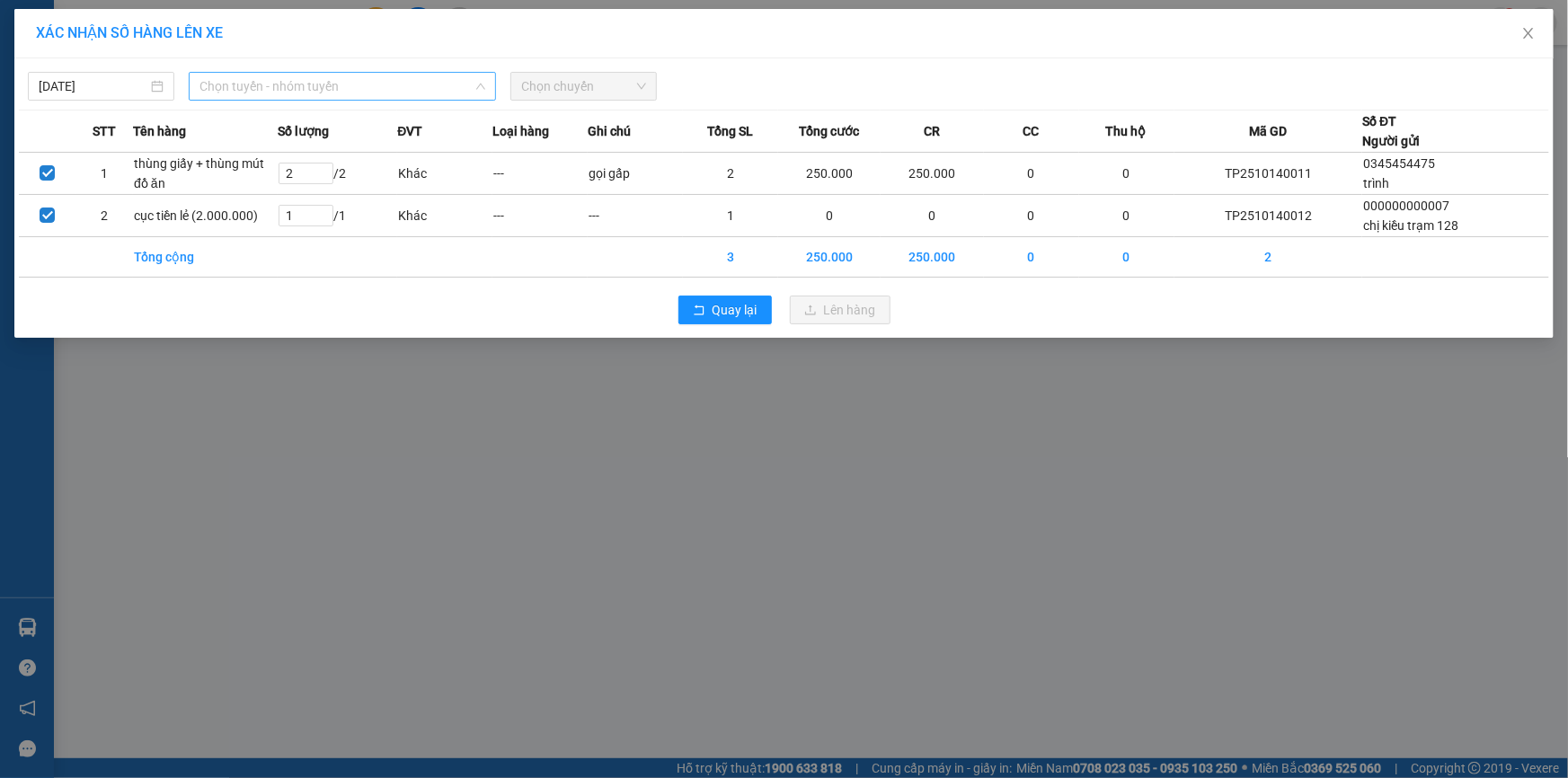
click at [394, 82] on span "Chọn tuyến - nhóm tuyến" at bounding box center [342, 86] width 285 height 27
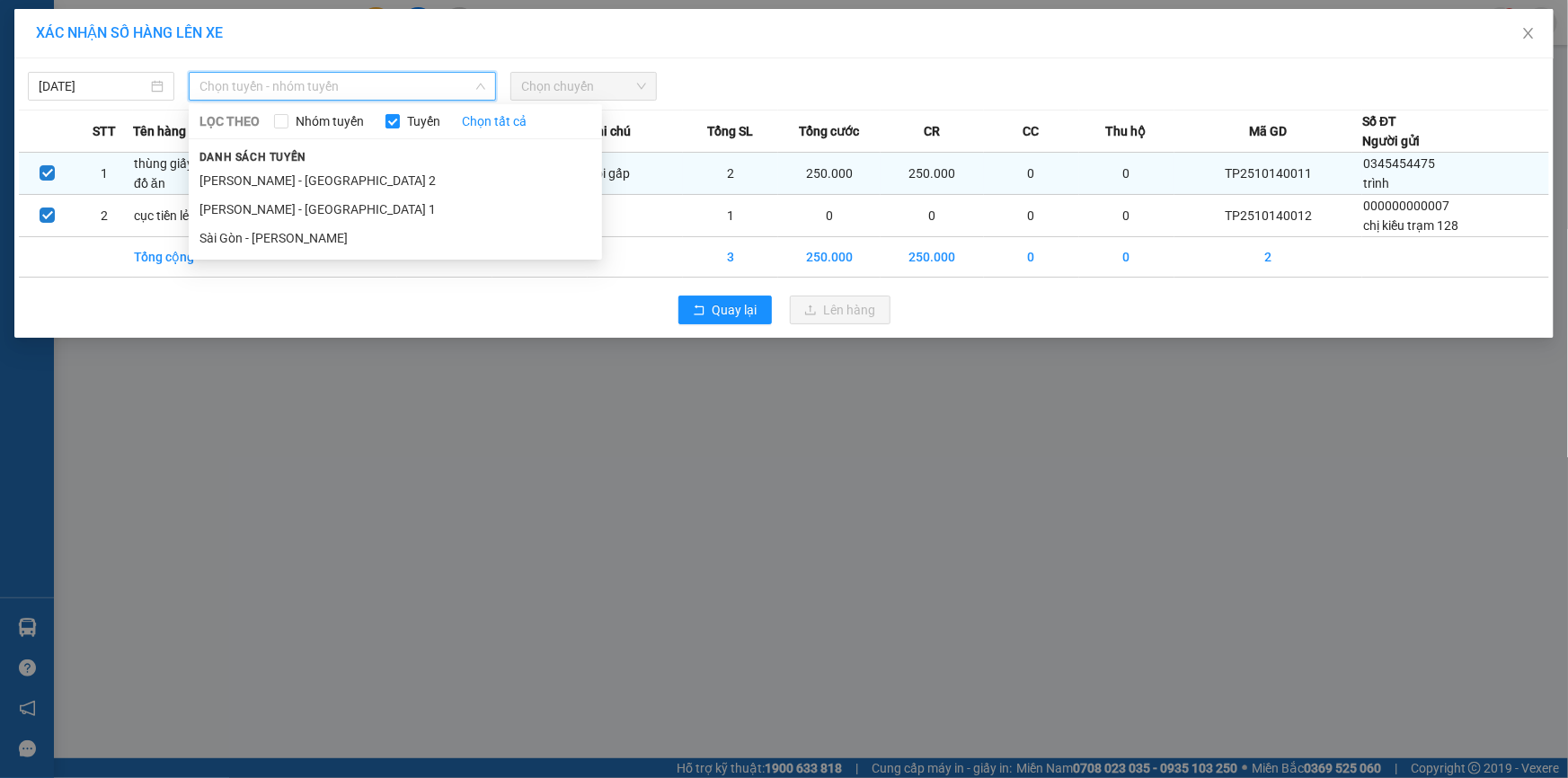
click at [305, 174] on li "[PERSON_NAME] - [GEOGRAPHIC_DATA] 2" at bounding box center [395, 180] width 413 height 29
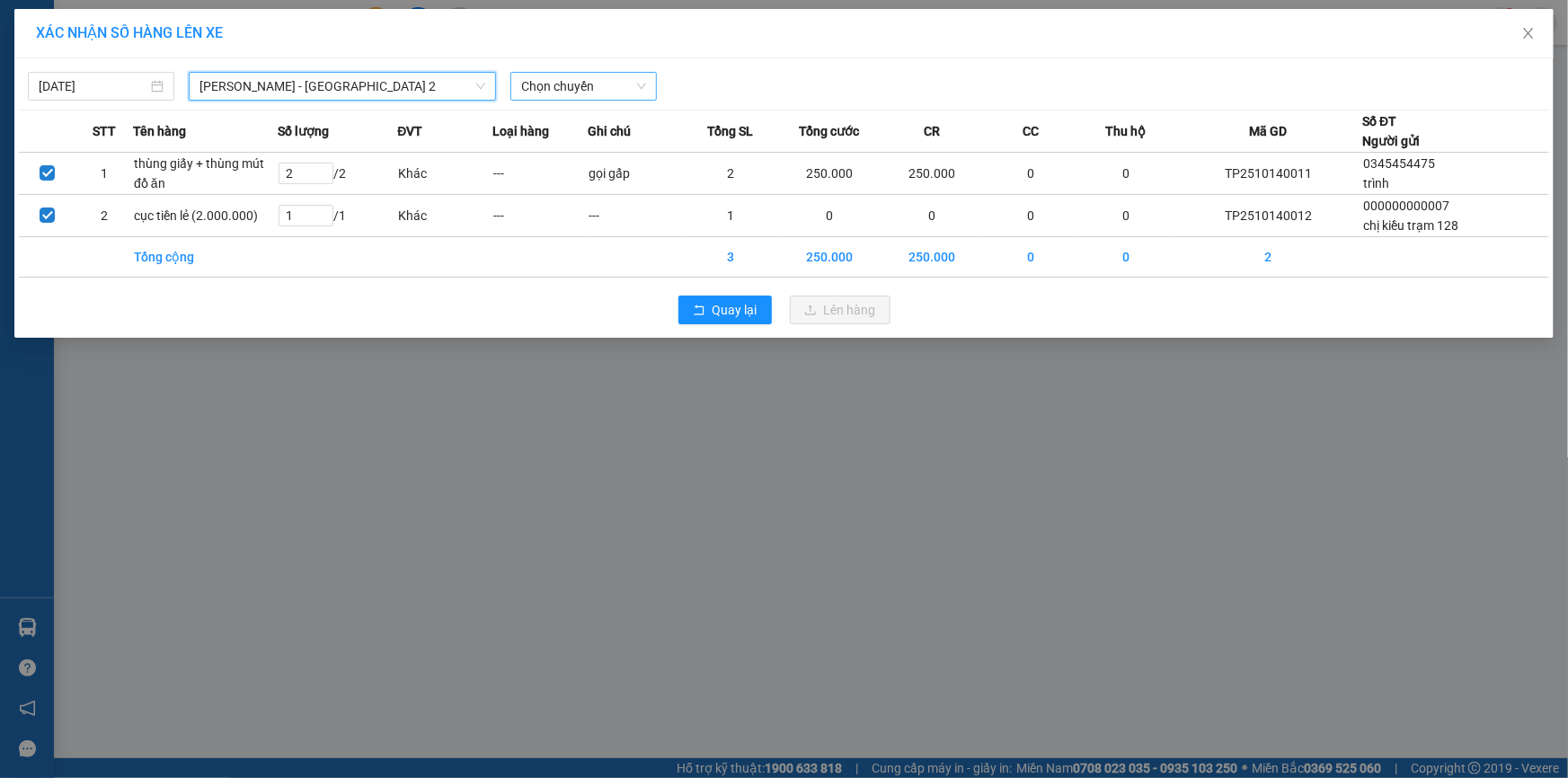
click at [548, 91] on span "Chọn chuyến" at bounding box center [583, 86] width 125 height 27
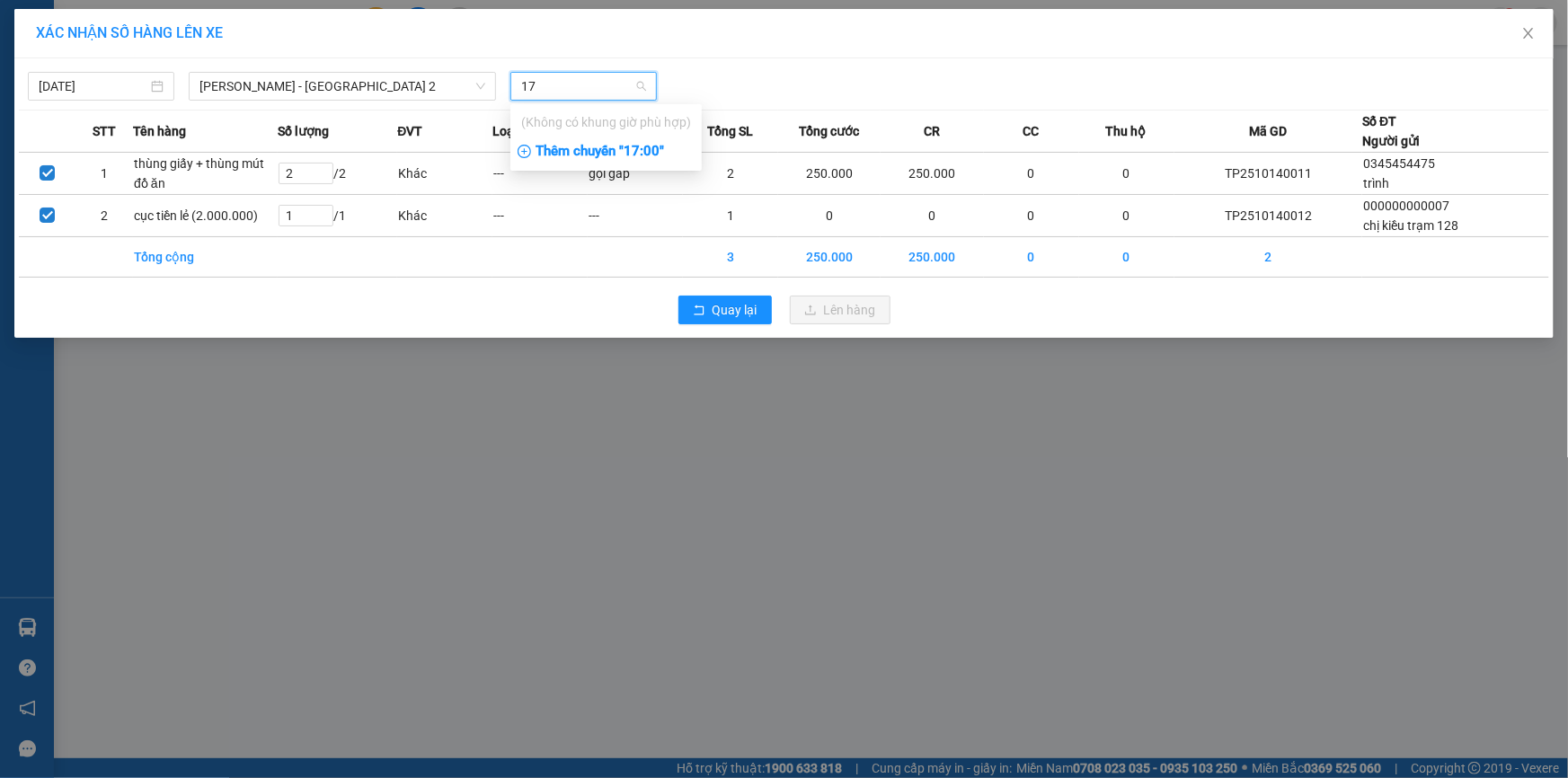
type input "17"
click at [576, 157] on div "Thêm chuyến " 17:00 "" at bounding box center [606, 152] width 192 height 31
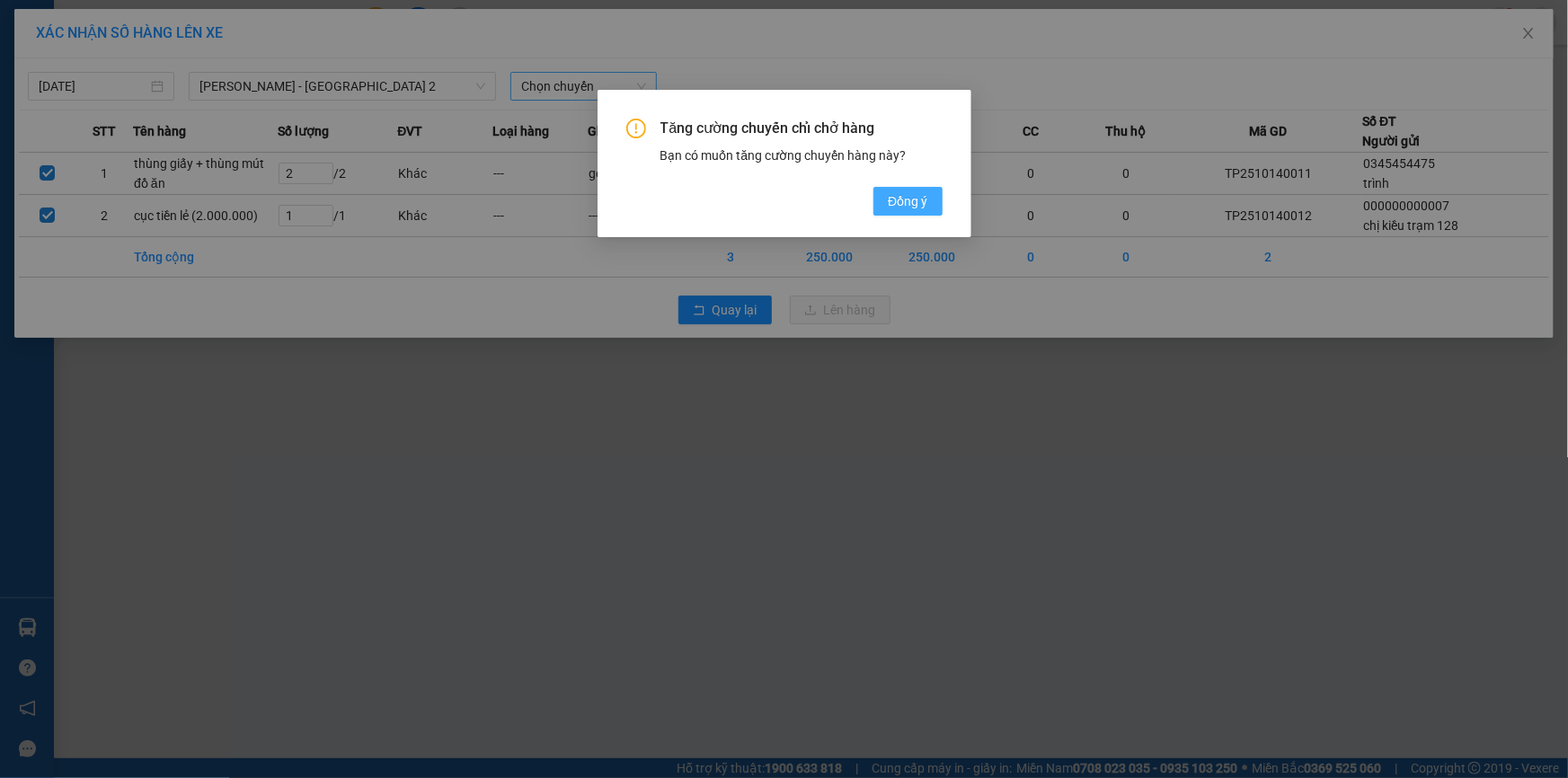
click at [907, 202] on span "Đồng ý" at bounding box center [907, 201] width 39 height 20
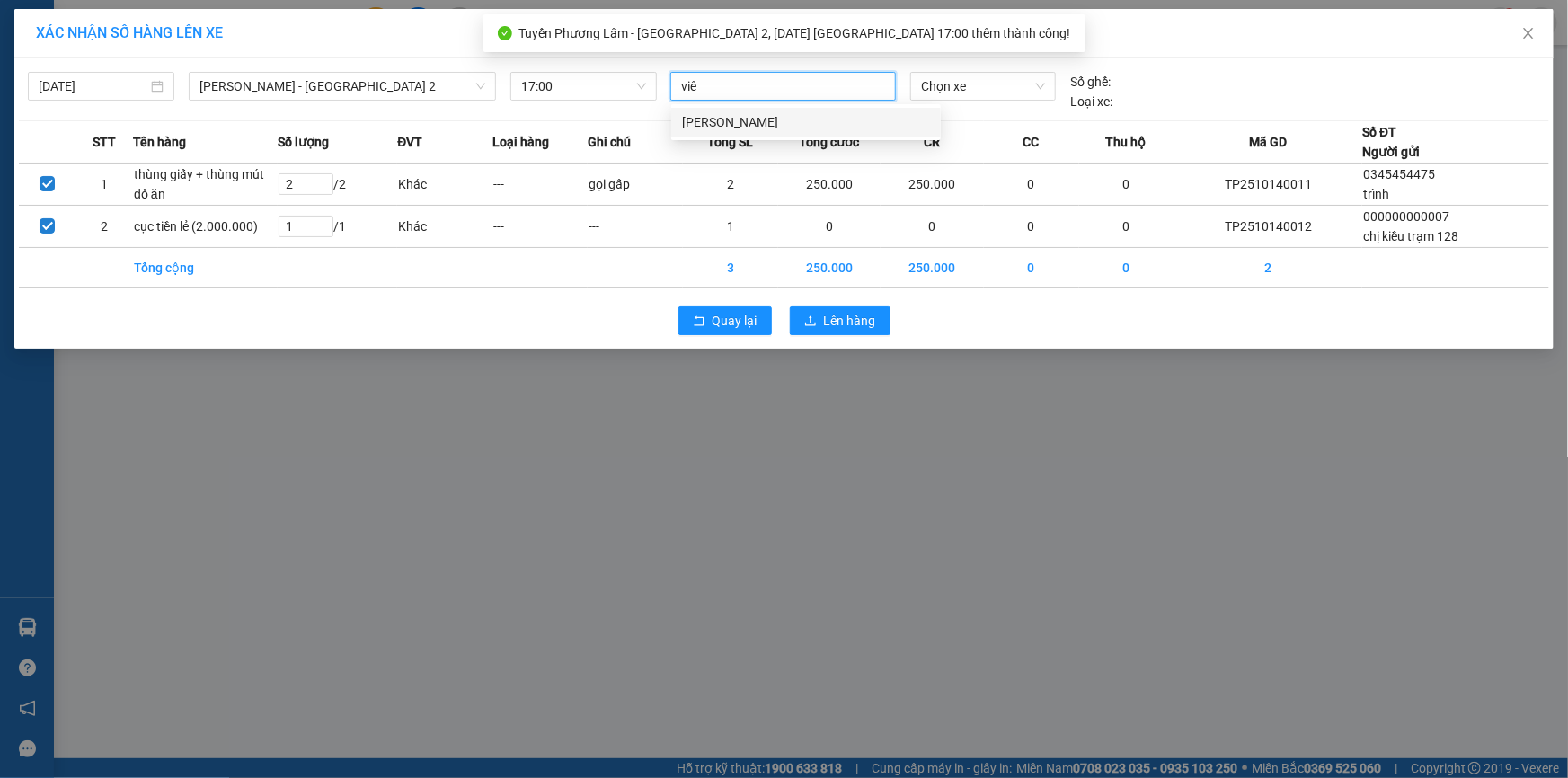
type input "viên"
click at [769, 121] on div "[PERSON_NAME]" at bounding box center [805, 122] width 248 height 20
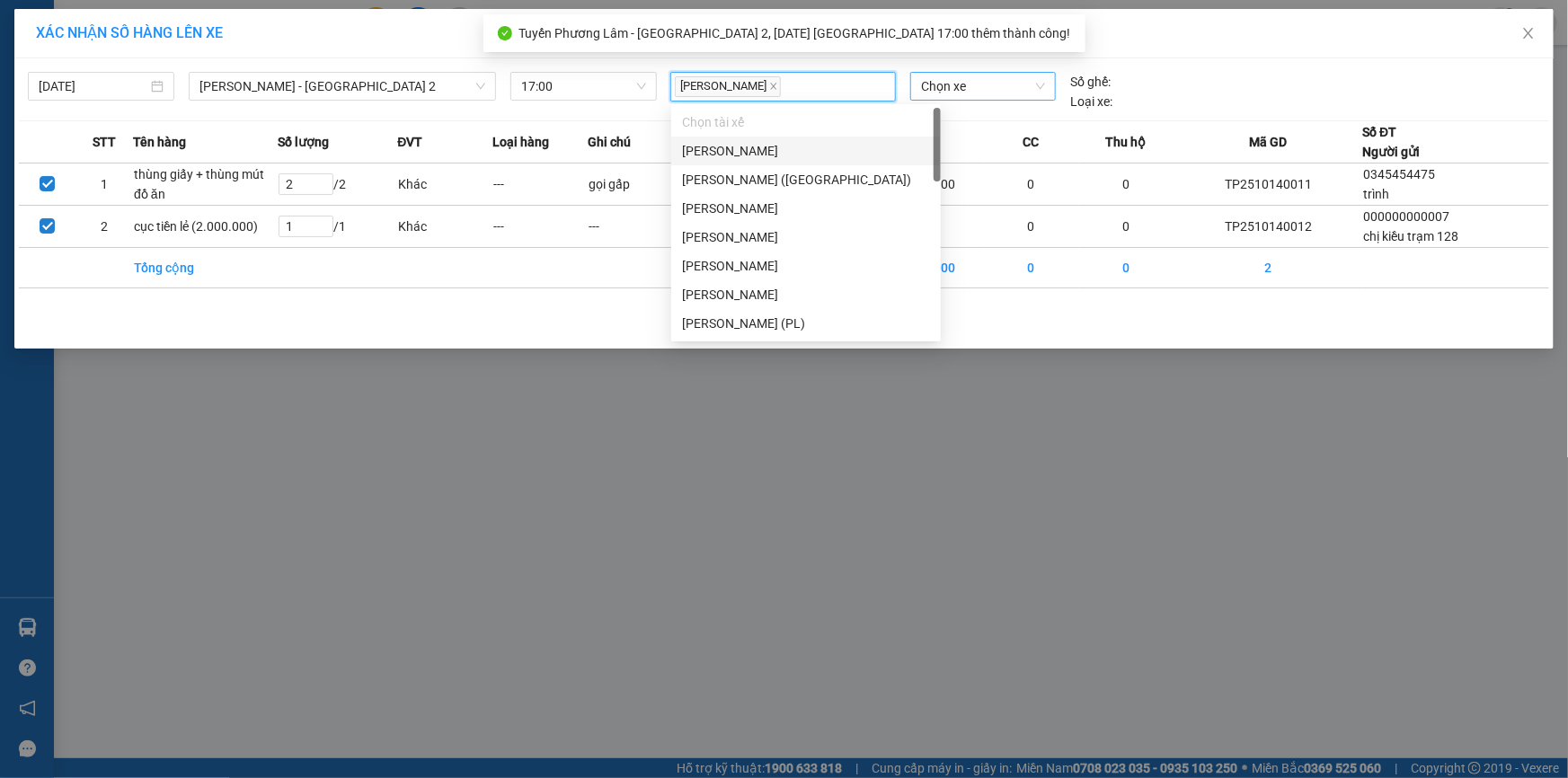
click at [956, 89] on span "Chọn xe" at bounding box center [983, 86] width 124 height 27
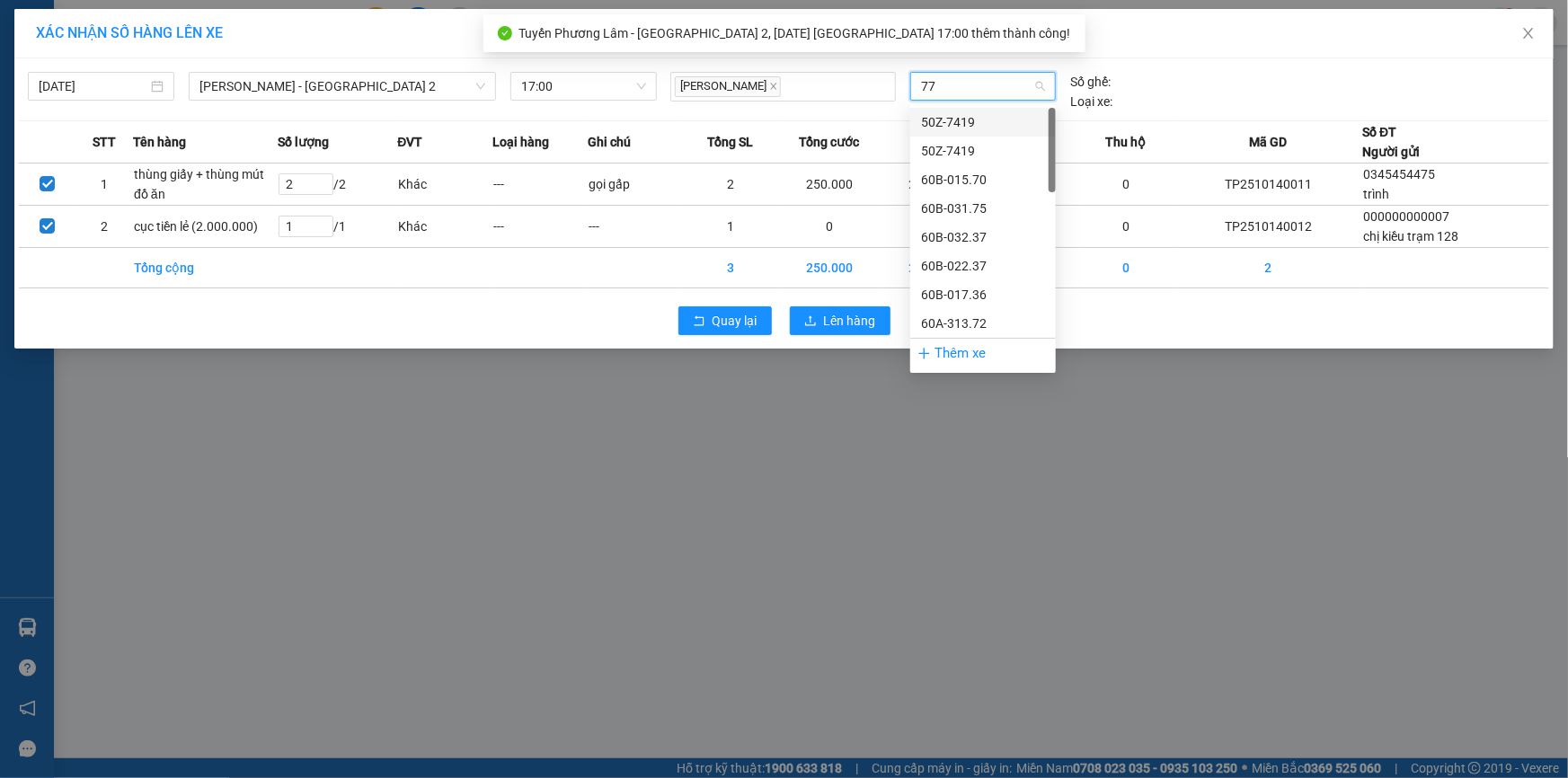
type input "777"
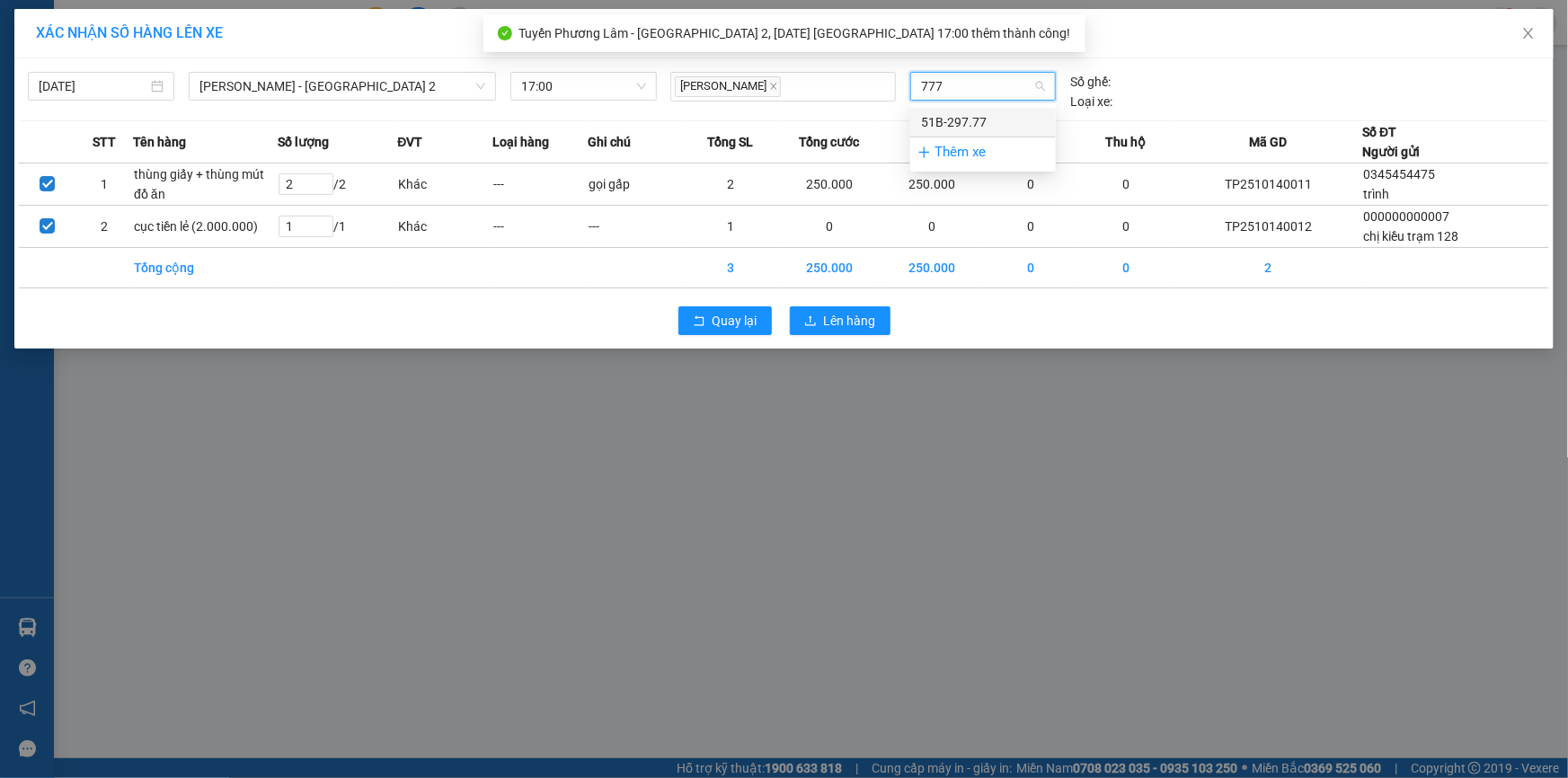
click at [955, 110] on div "51B-297.77" at bounding box center [983, 122] width 145 height 29
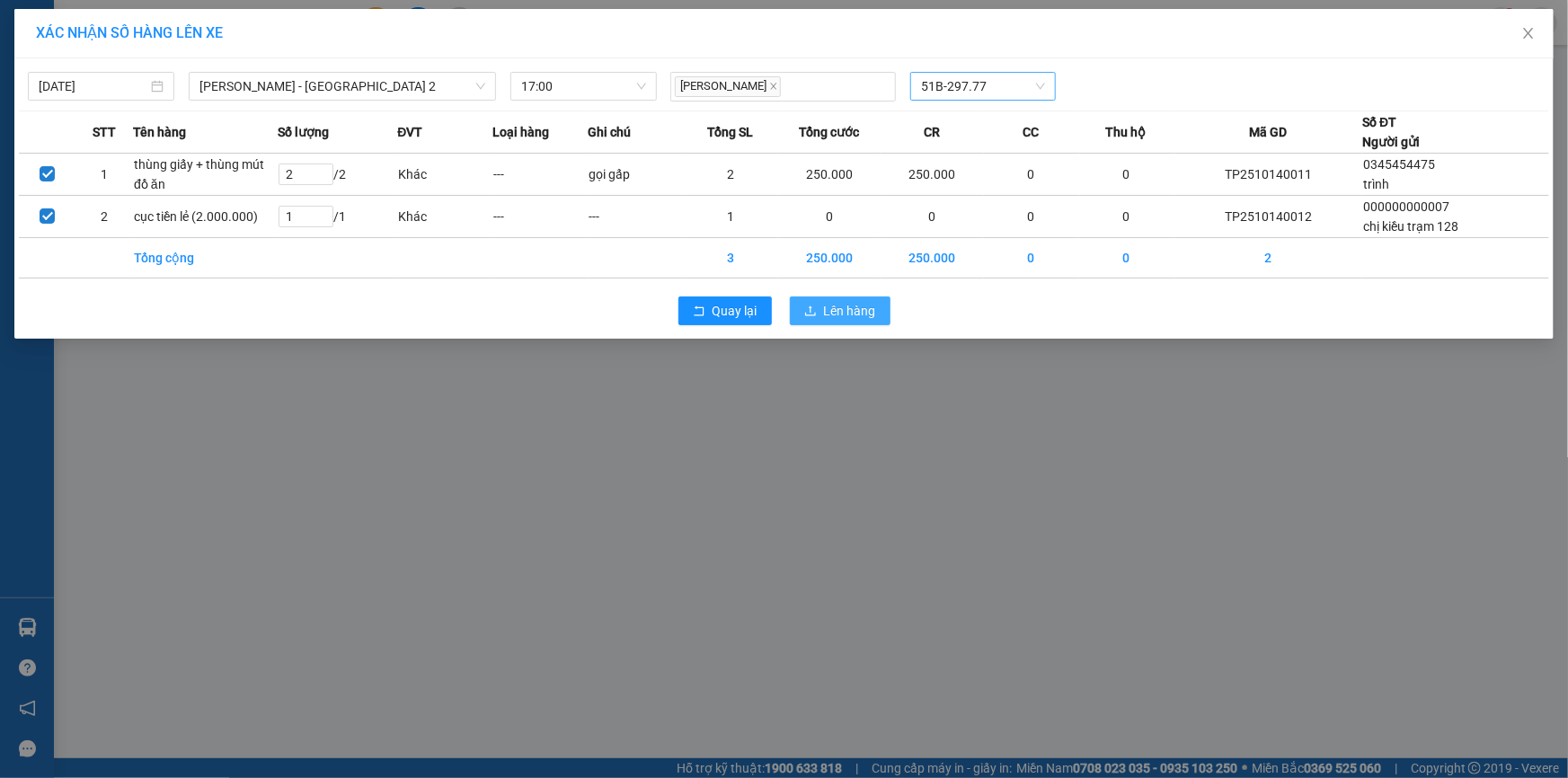
click at [870, 307] on span "Lên hàng" at bounding box center [849, 310] width 52 height 20
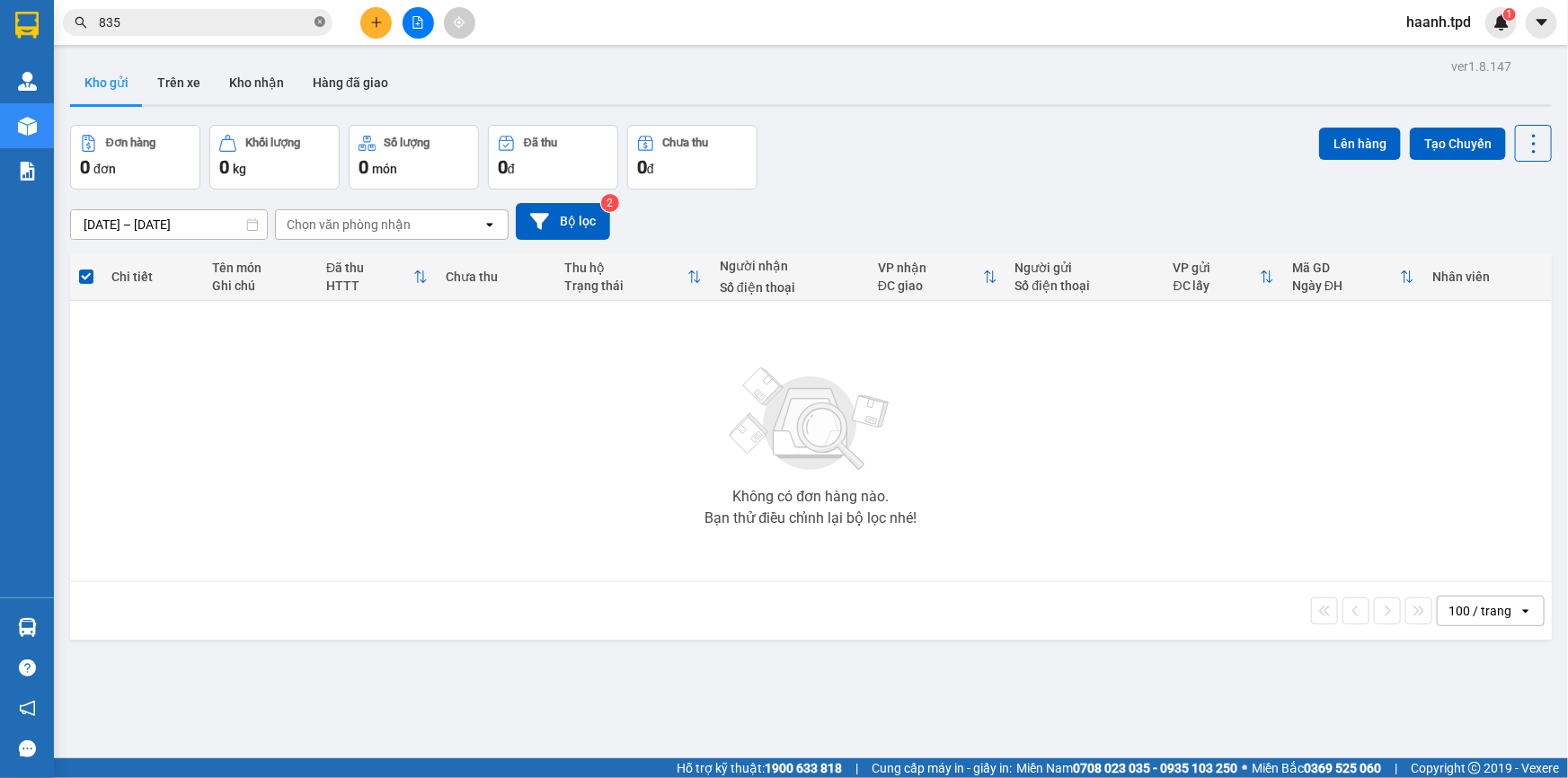
click at [320, 23] on icon "close-circle" at bounding box center [319, 21] width 10 height 11
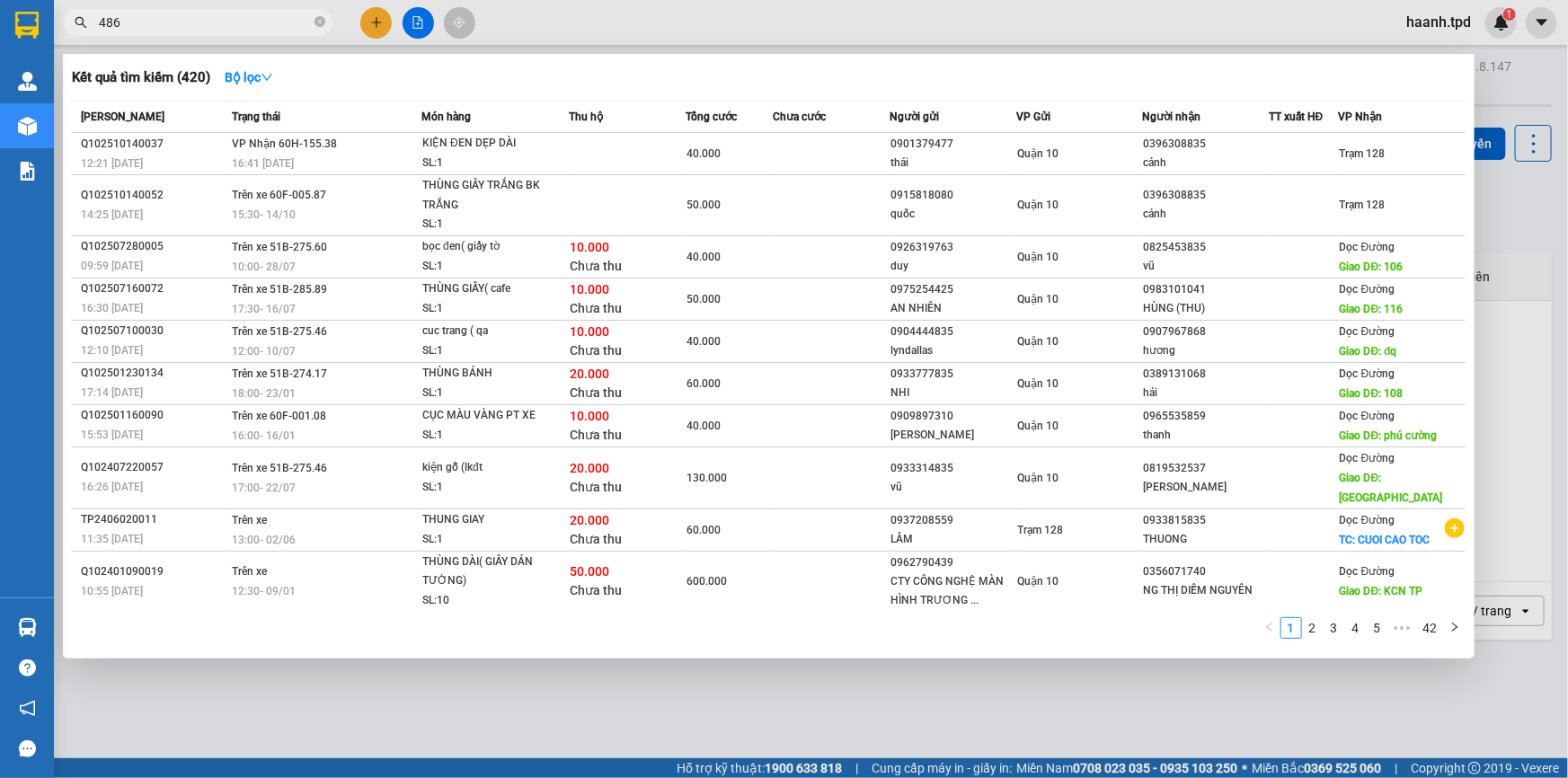
type input "486"
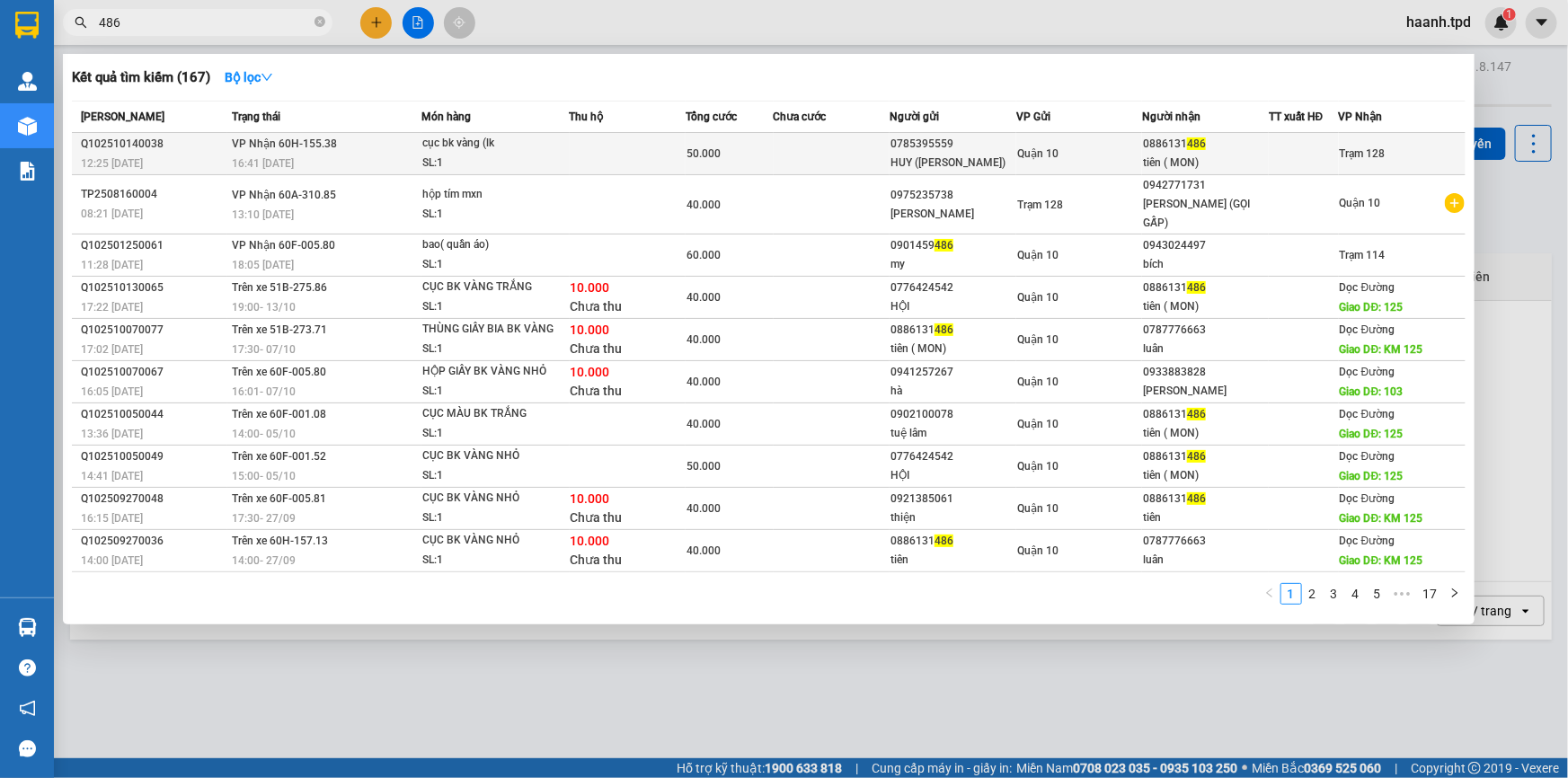
click at [1222, 141] on div "0886131 486" at bounding box center [1204, 144] width 125 height 19
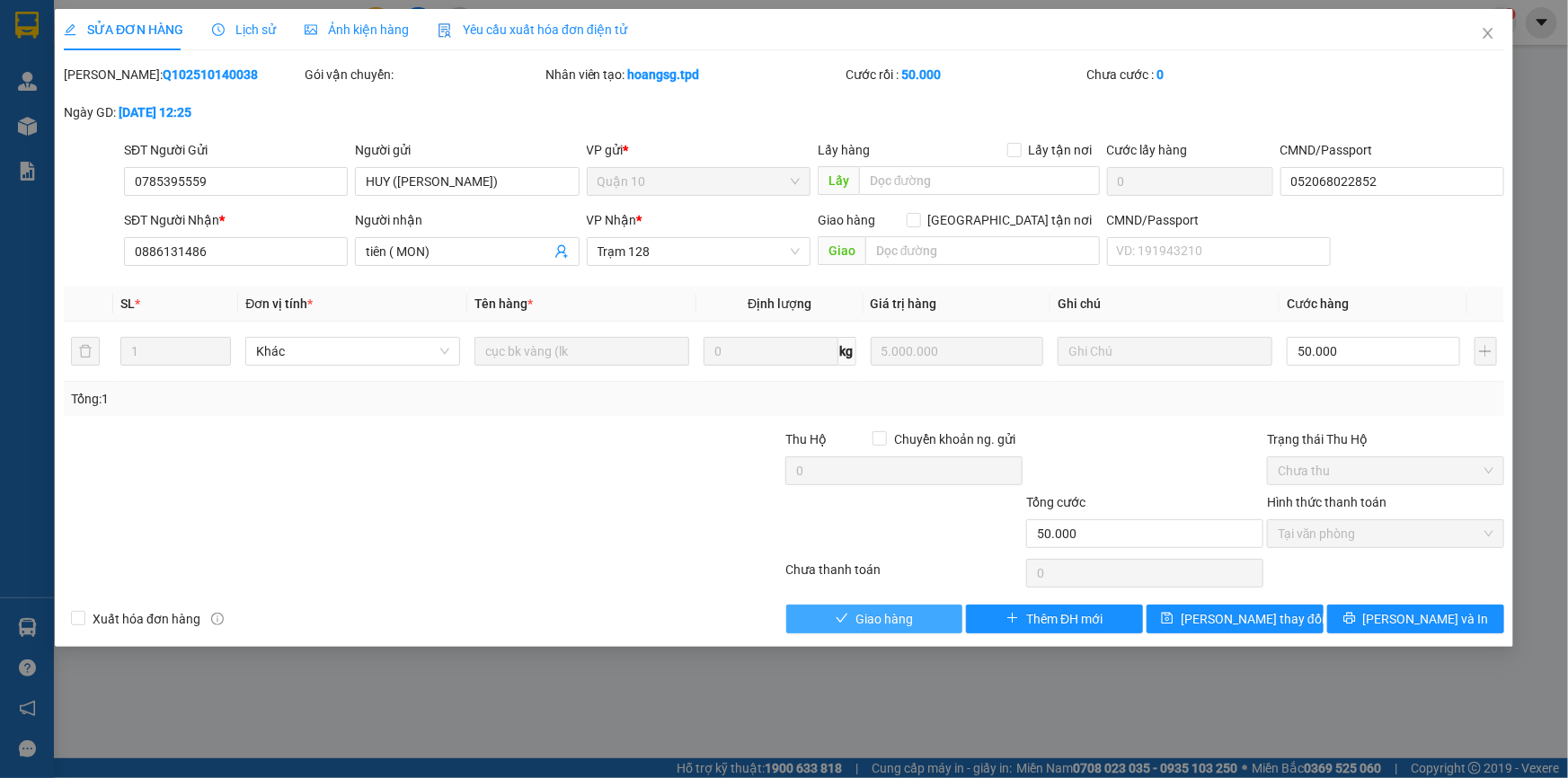
click at [889, 620] on span "Giao hàng" at bounding box center [884, 619] width 57 height 20
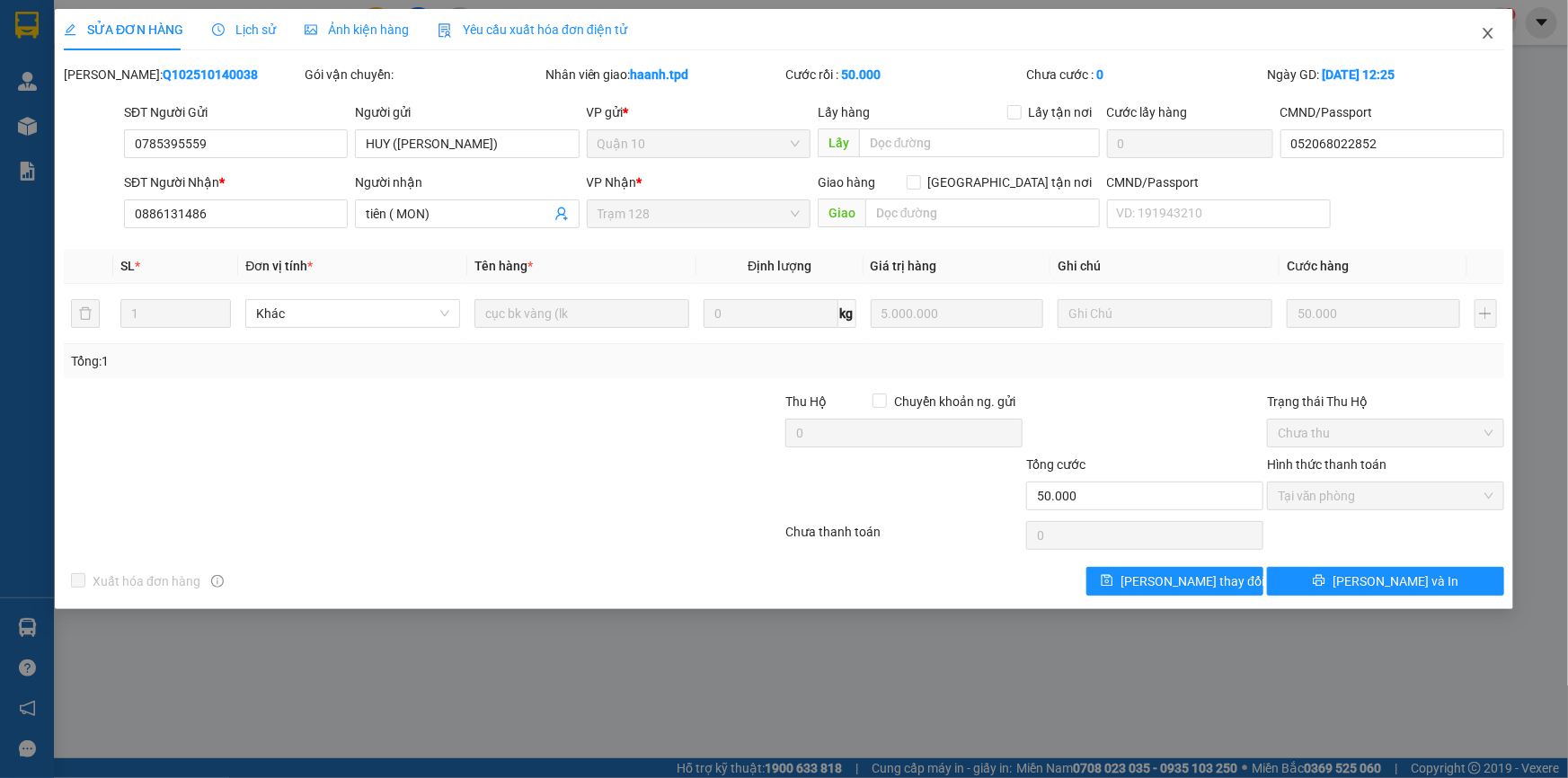
click at [1488, 23] on span "Close" at bounding box center [1488, 33] width 51 height 51
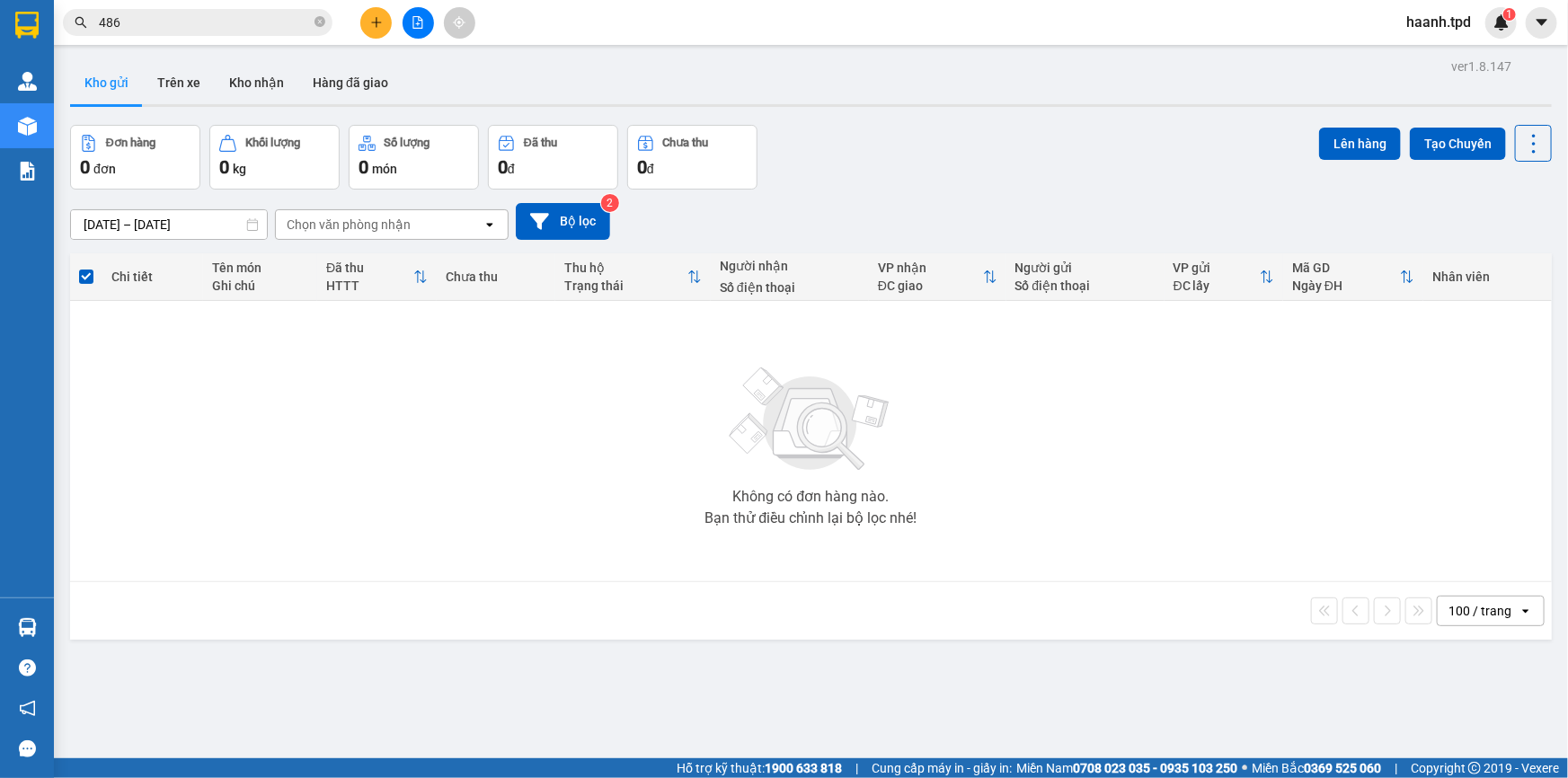
click at [252, 12] on input "486" at bounding box center [205, 22] width 212 height 20
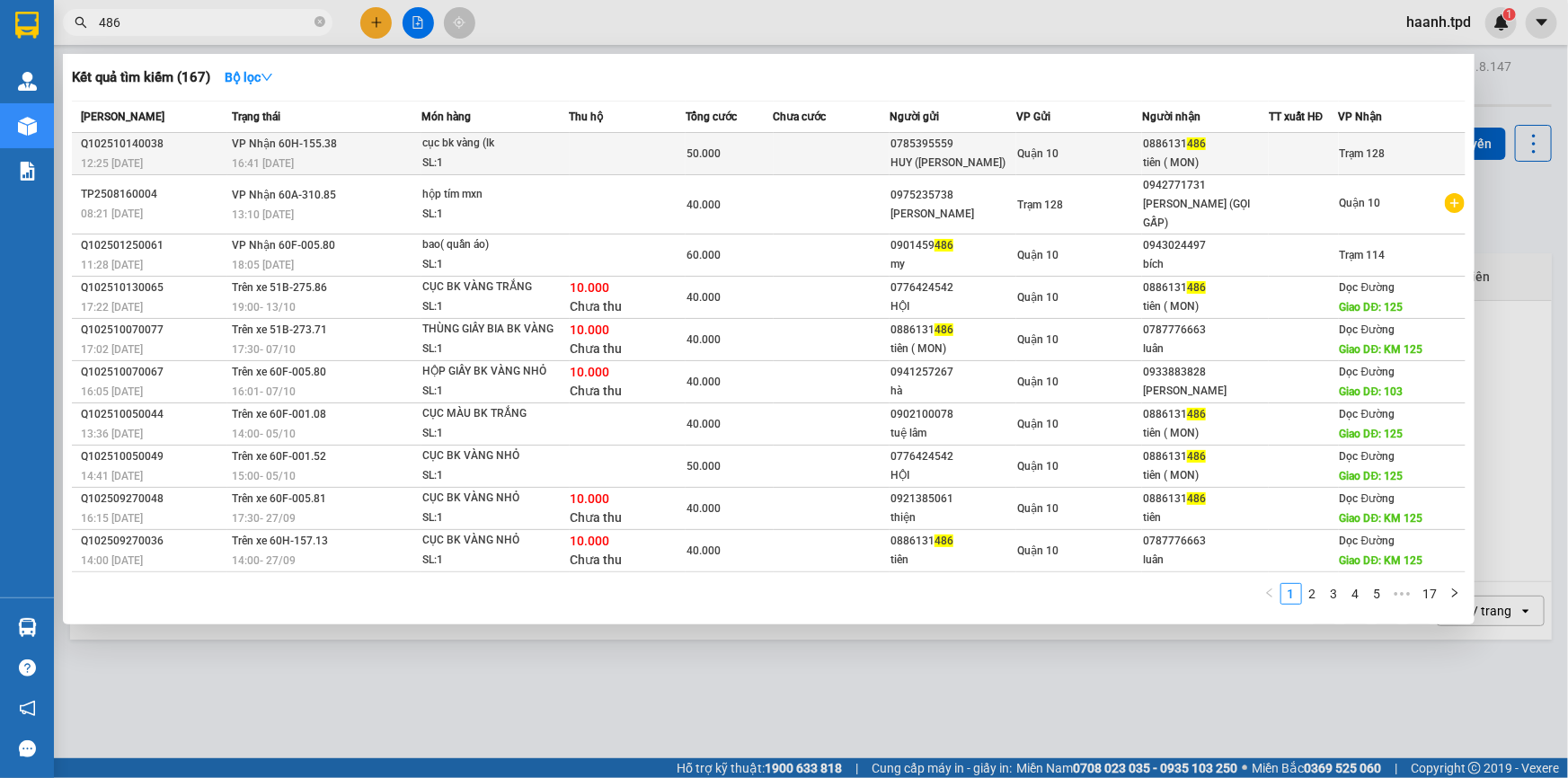
click at [498, 156] on div "SL: 1" at bounding box center [489, 163] width 135 height 20
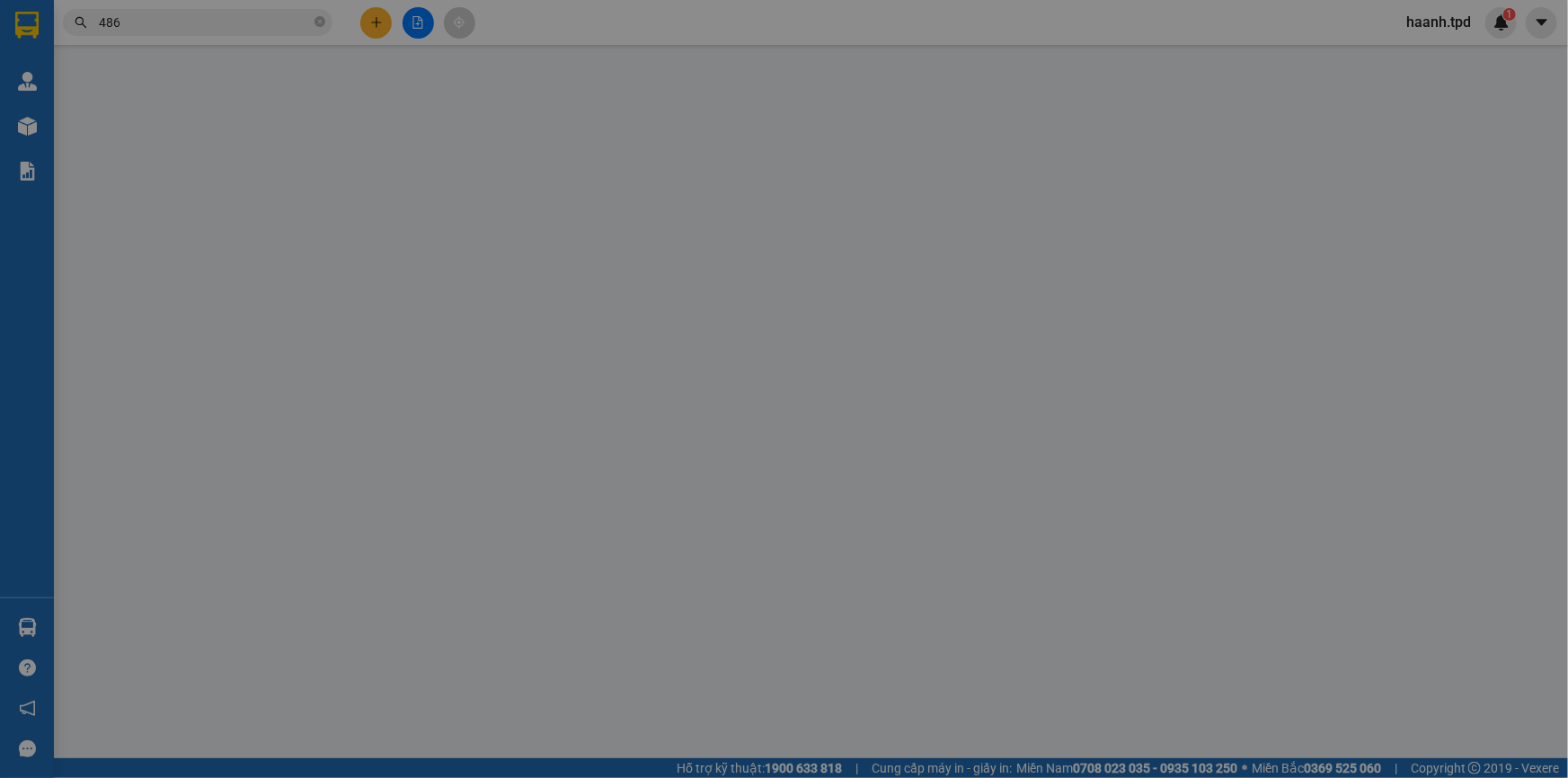
type input "0785395559"
type input "HUY ([PERSON_NAME])"
type input "052068022852"
type input "0886131486"
type input "tiên ( MON)"
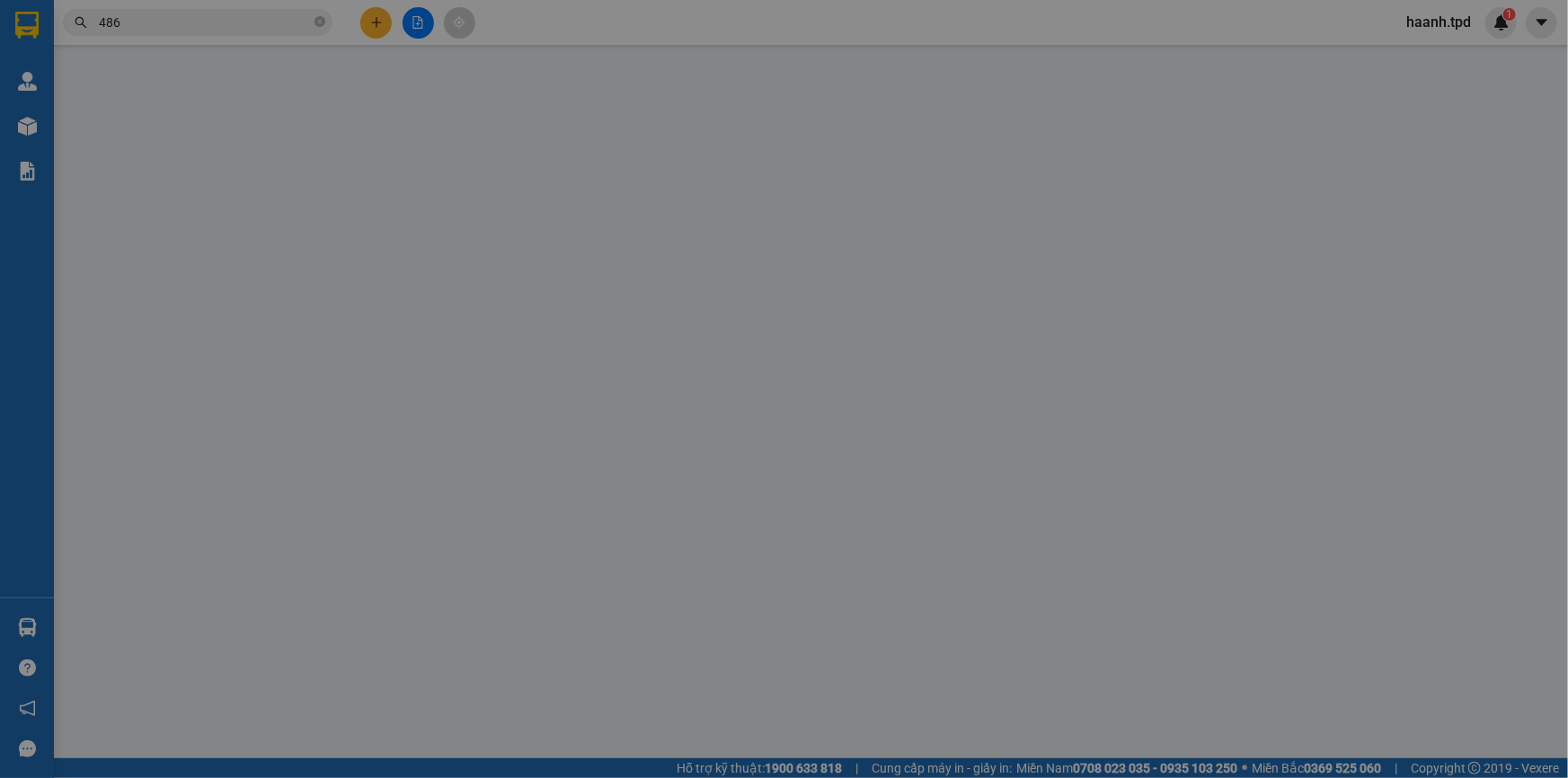
type input "50.000"
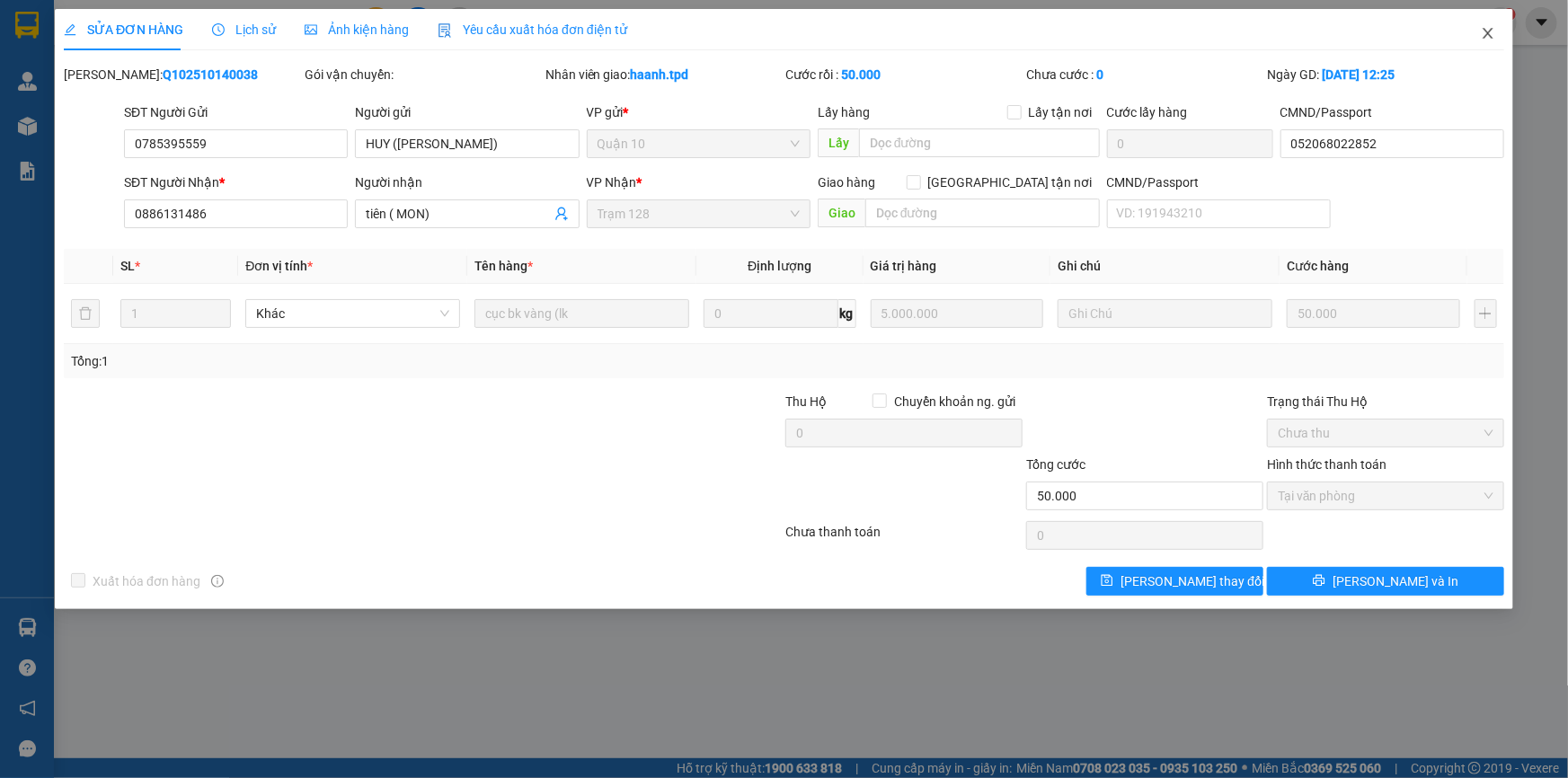
click at [1483, 32] on icon "close" at bounding box center [1487, 32] width 14 height 14
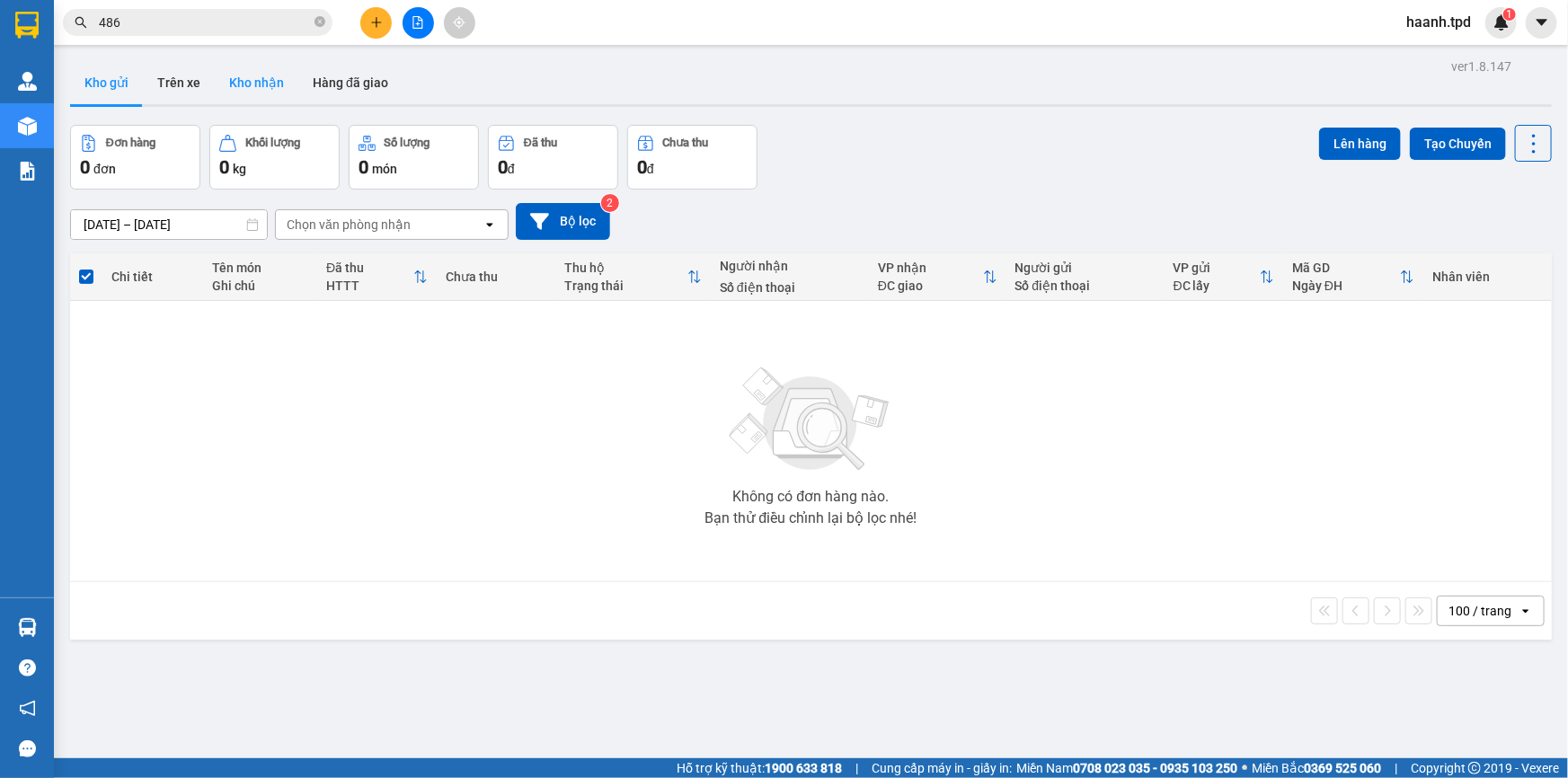
click at [250, 97] on button "Kho nhận" at bounding box center [257, 82] width 84 height 43
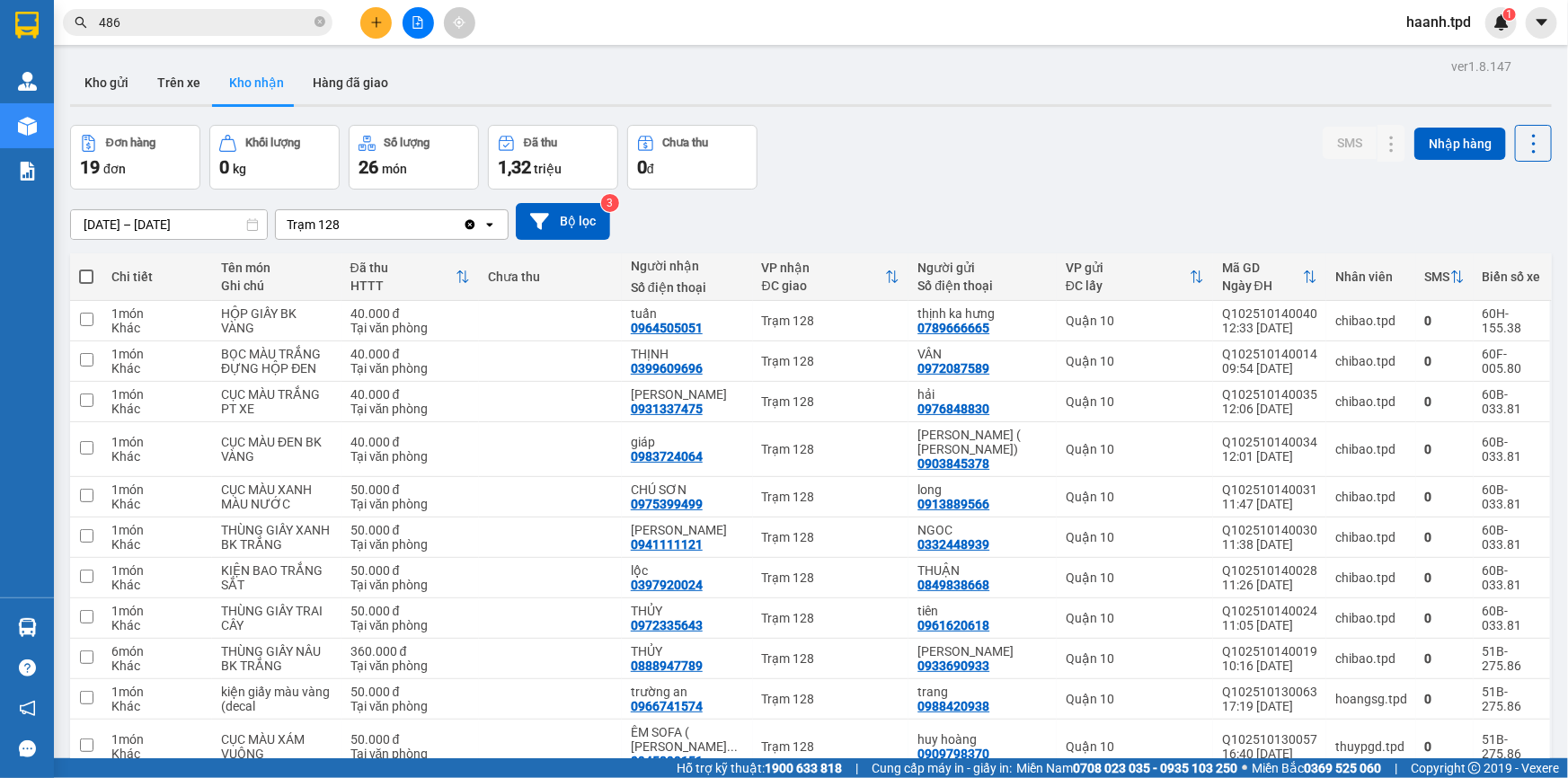
drag, startPoint x: 427, startPoint y: 28, endPoint x: 636, endPoint y: 315, distance: 355.0
click at [425, 32] on button at bounding box center [418, 23] width 31 height 32
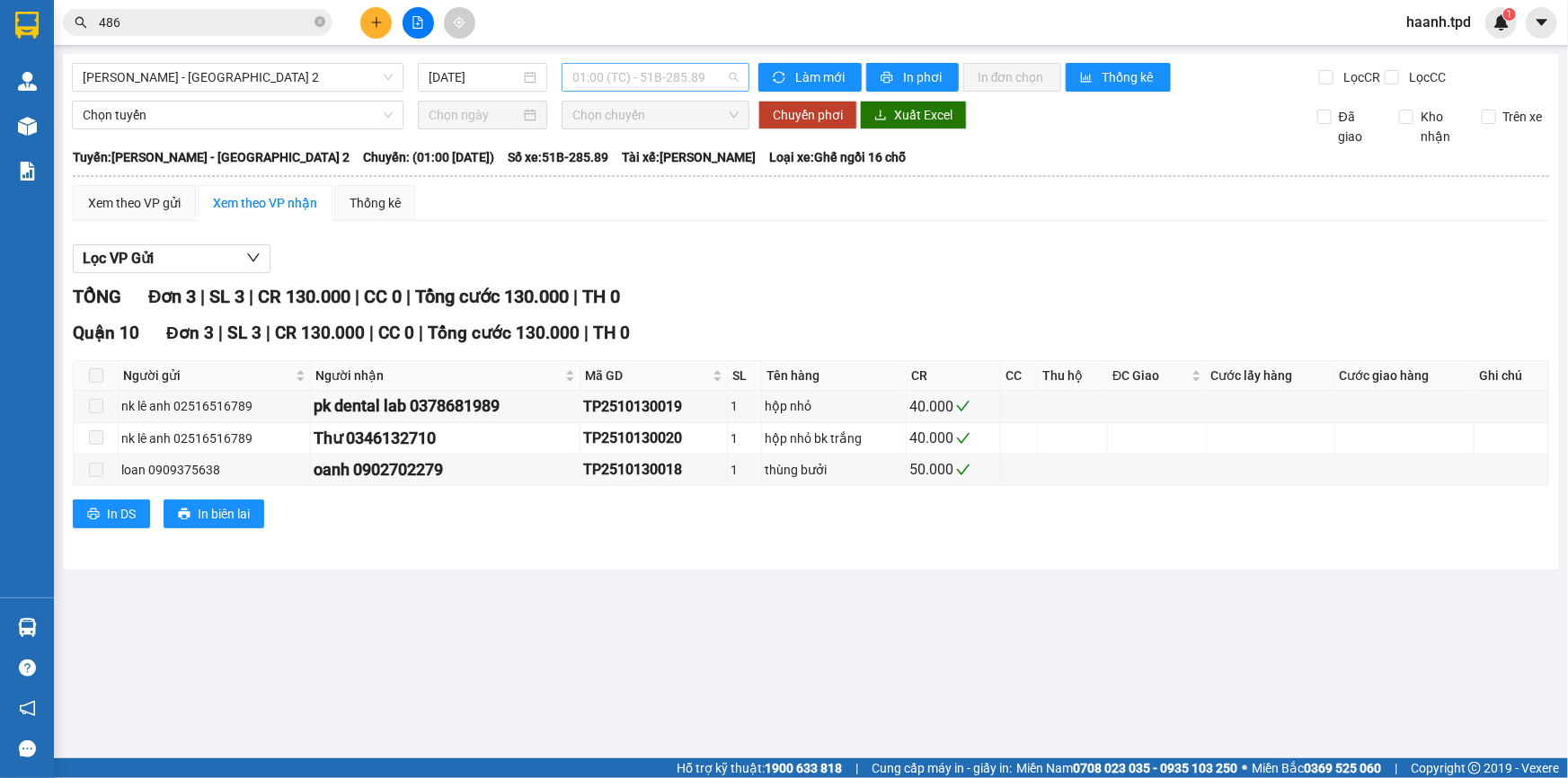
click at [676, 80] on span "01:00 (TC) - 51B-285.89" at bounding box center [656, 77] width 166 height 27
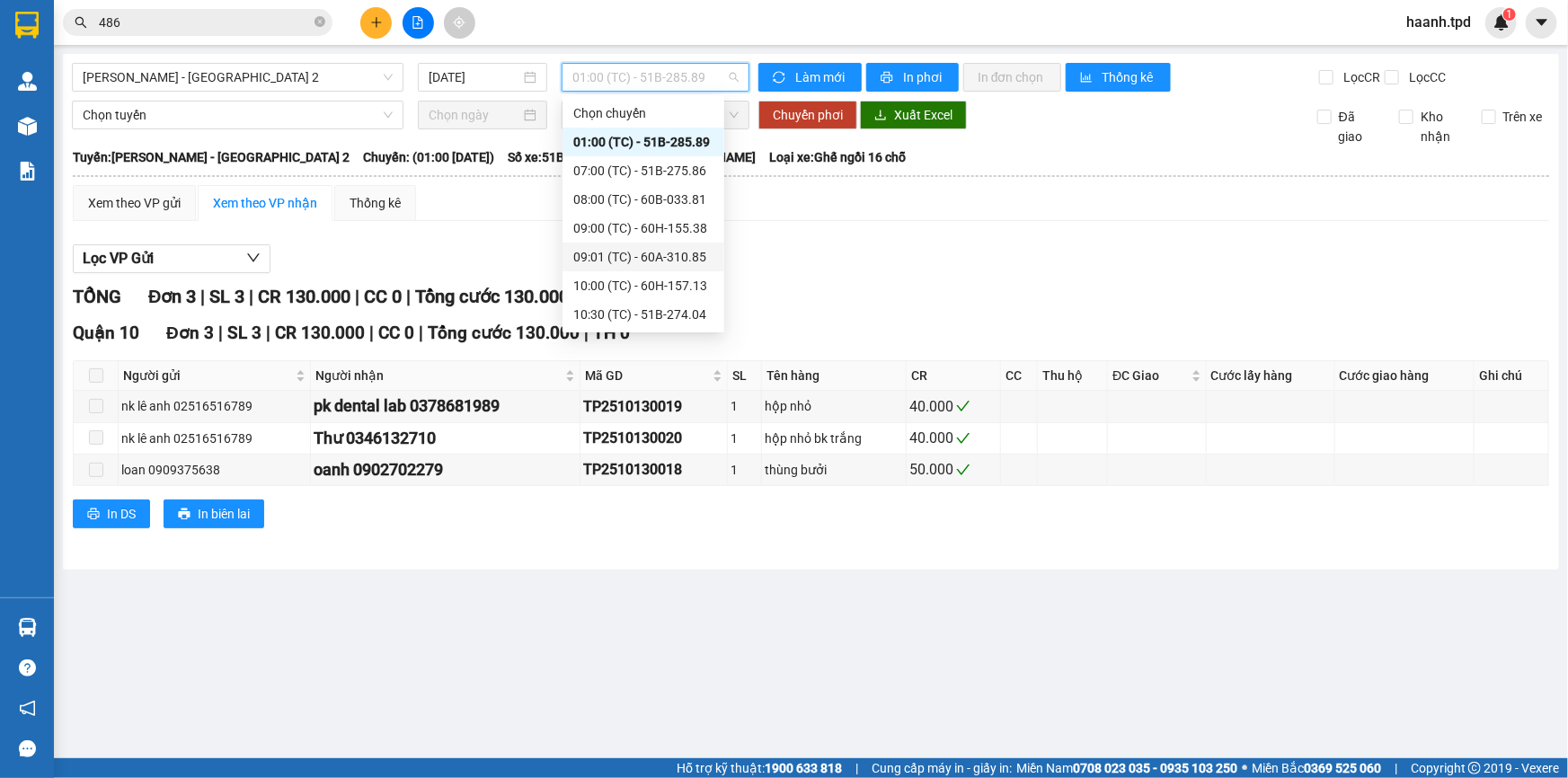
scroll to position [144, 0]
click at [646, 249] on div "14:00 (TC) - 51B-273.71" at bounding box center [643, 257] width 140 height 20
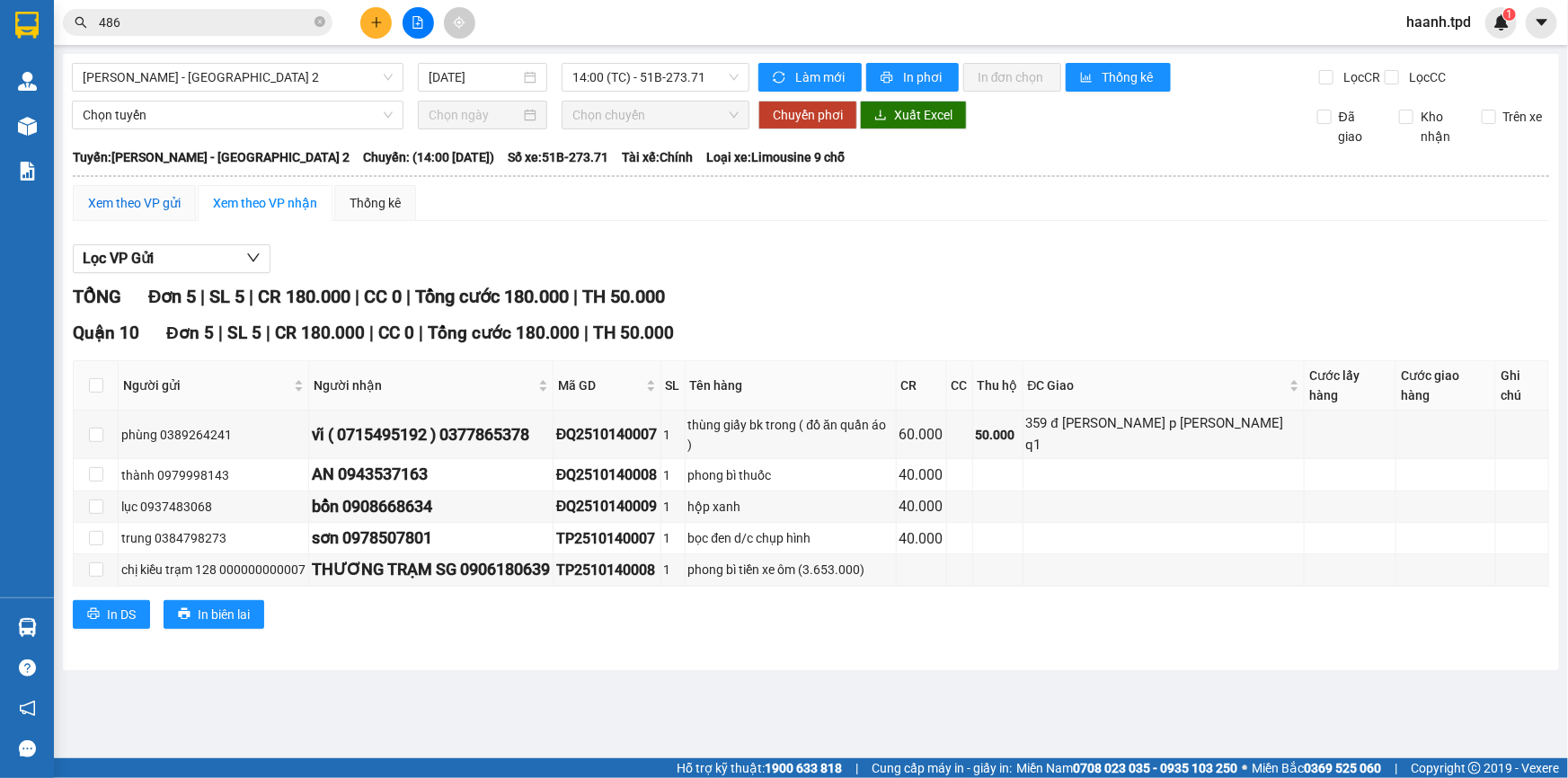
click at [115, 198] on div "Xem theo VP gửi" at bounding box center [134, 202] width 93 height 20
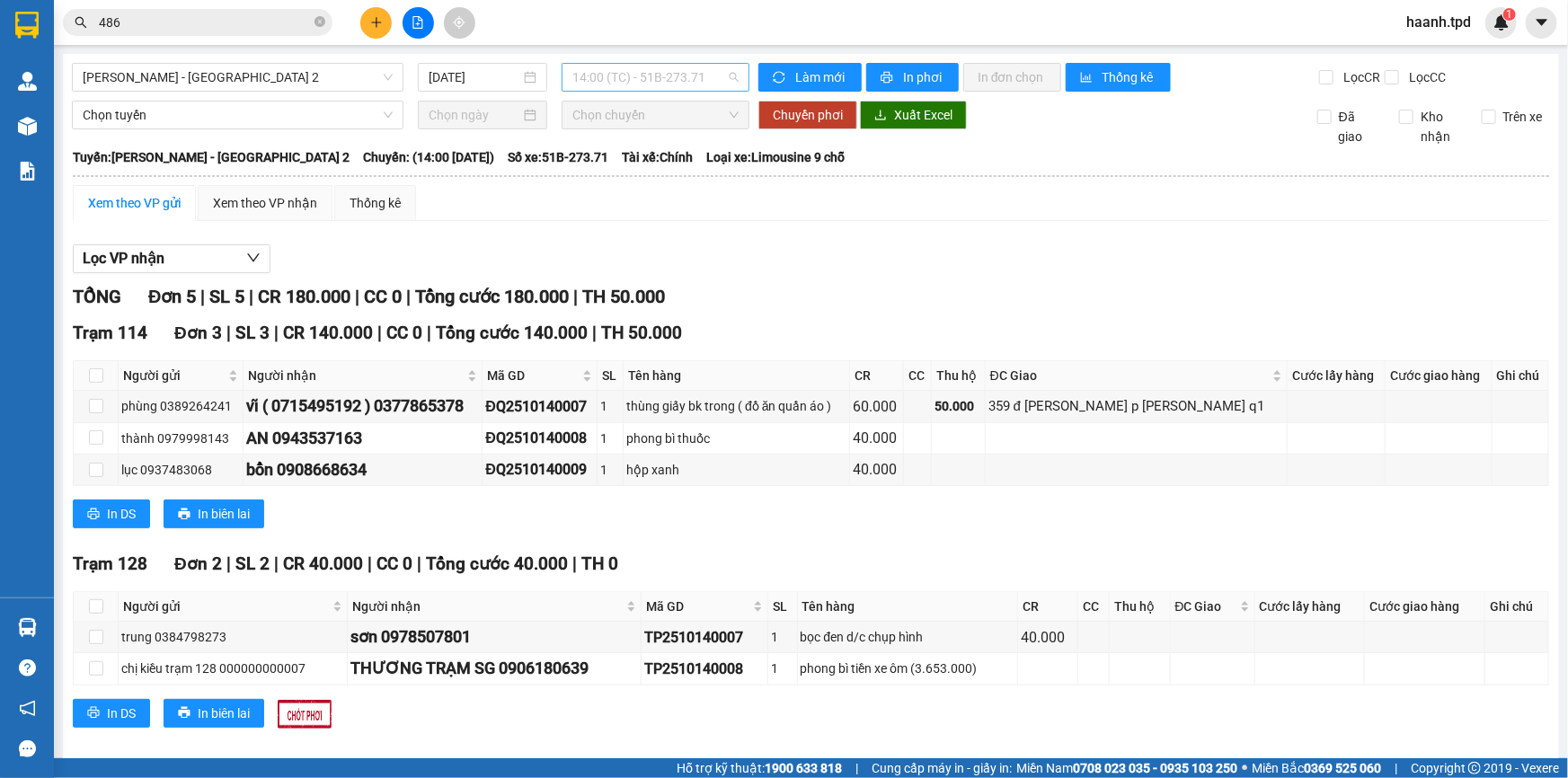
click at [620, 84] on span "14:00 (TC) - 51B-273.71" at bounding box center [656, 77] width 166 height 27
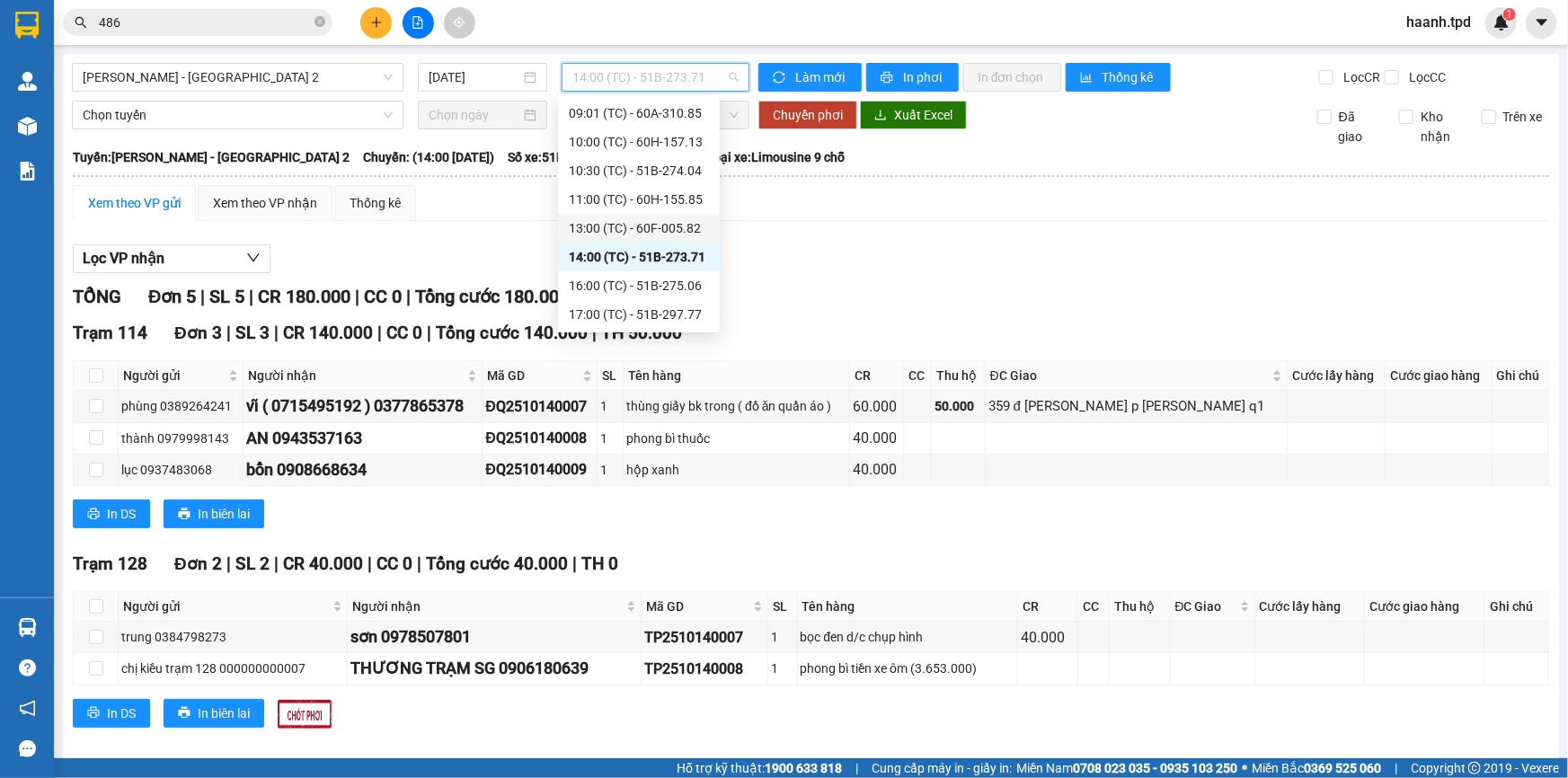
click at [633, 228] on div "13:00 (TC) - 60F-005.82" at bounding box center [638, 228] width 140 height 20
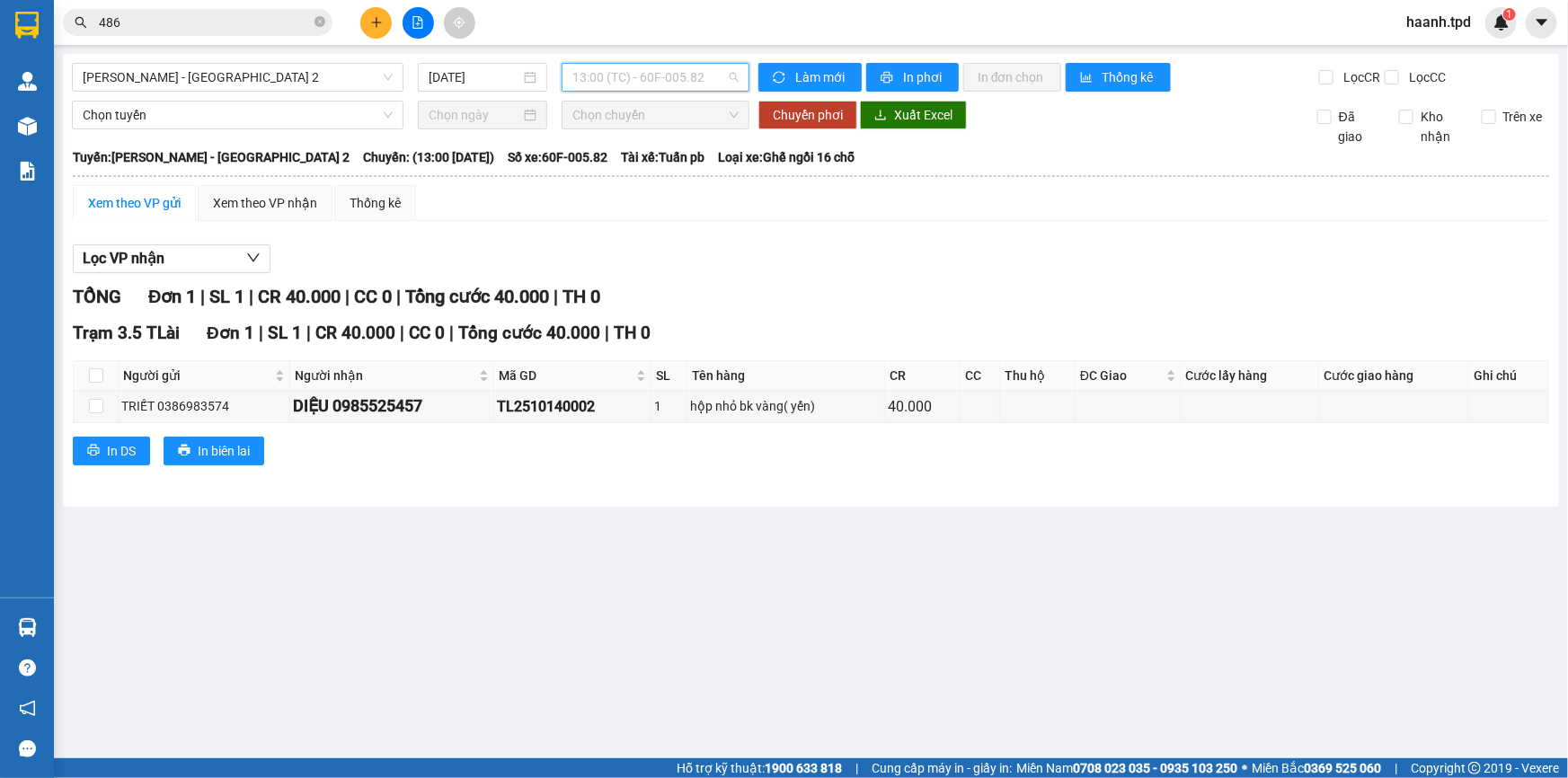
click at [644, 79] on span "13:00 (TC) - 60F-005.82" at bounding box center [656, 77] width 166 height 27
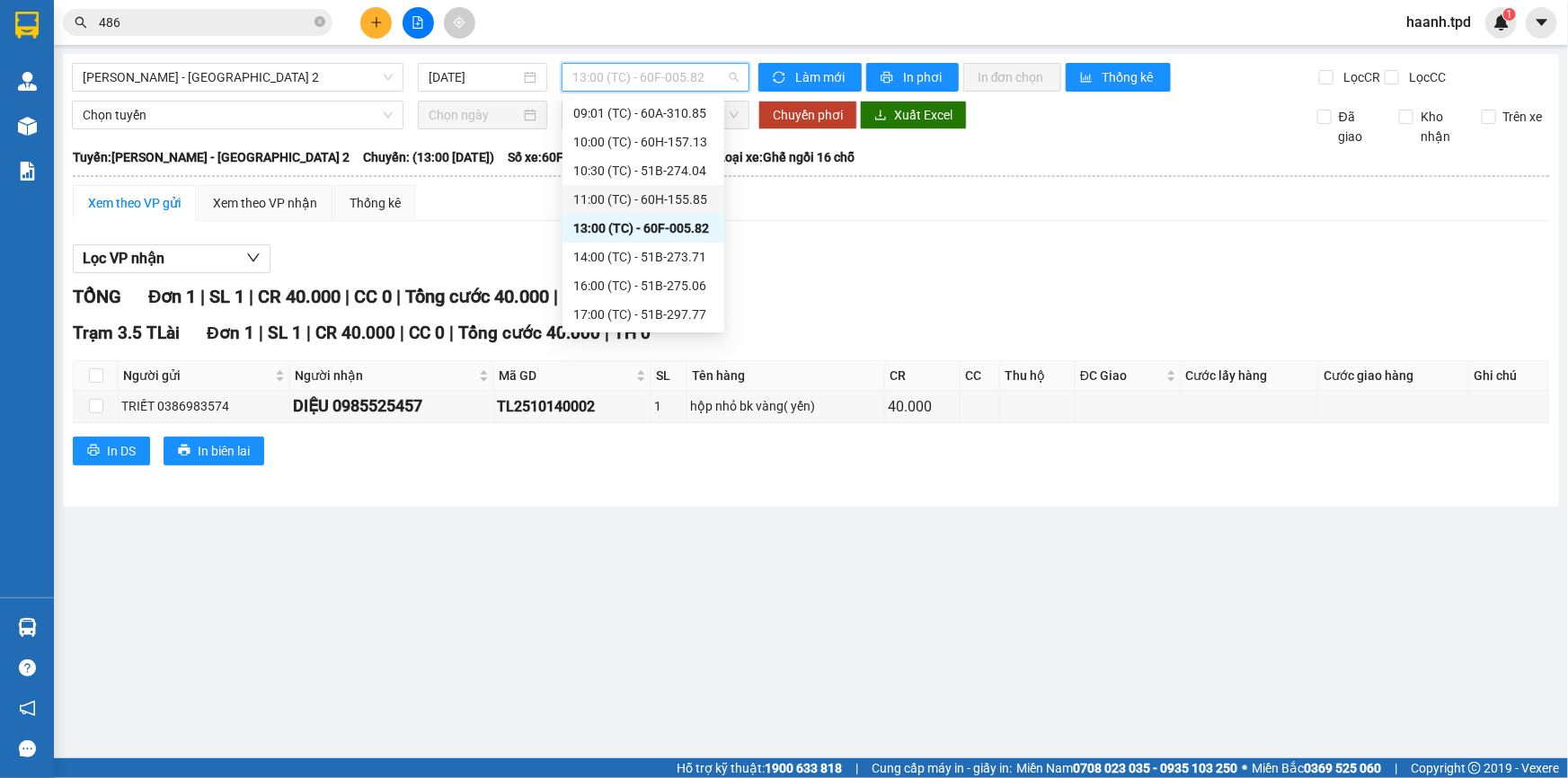
click at [670, 194] on div "11:00 (TC) - 60H-155.85" at bounding box center [643, 200] width 140 height 20
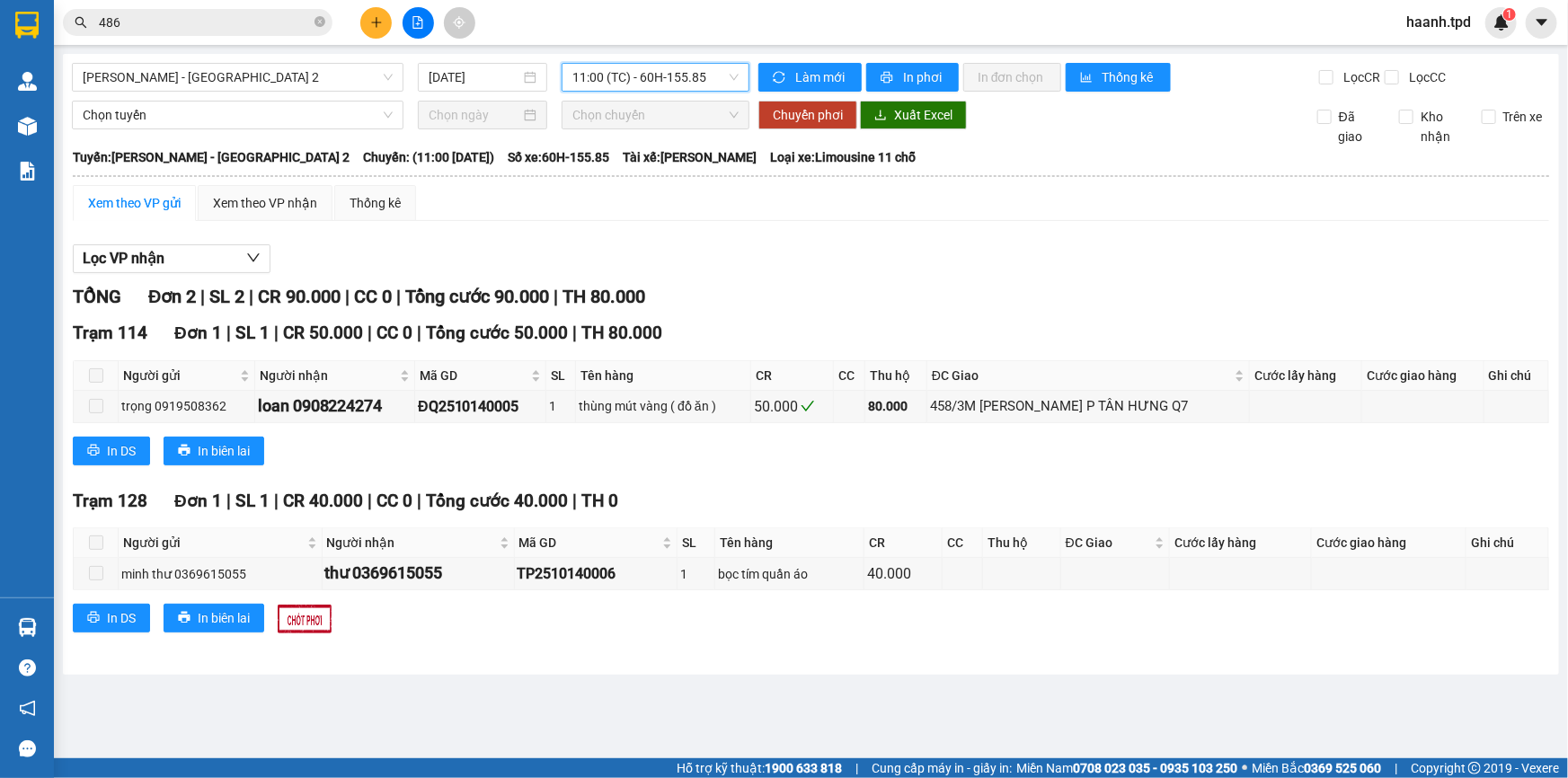
click at [627, 70] on span "11:00 (TC) - 60H-155.85" at bounding box center [656, 77] width 166 height 27
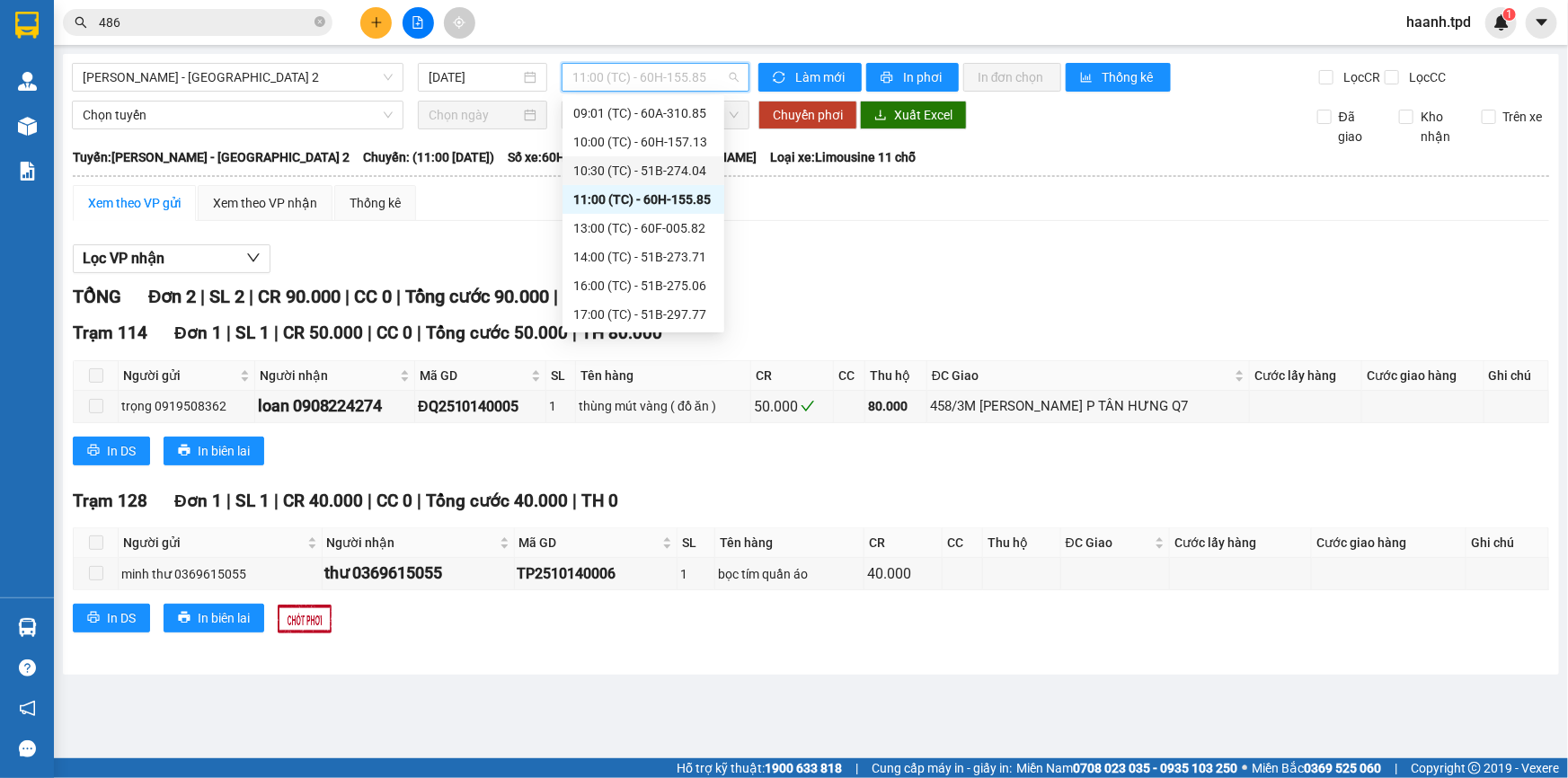
click at [653, 161] on div "10:30 (TC) - 51B-274.04" at bounding box center [643, 171] width 140 height 20
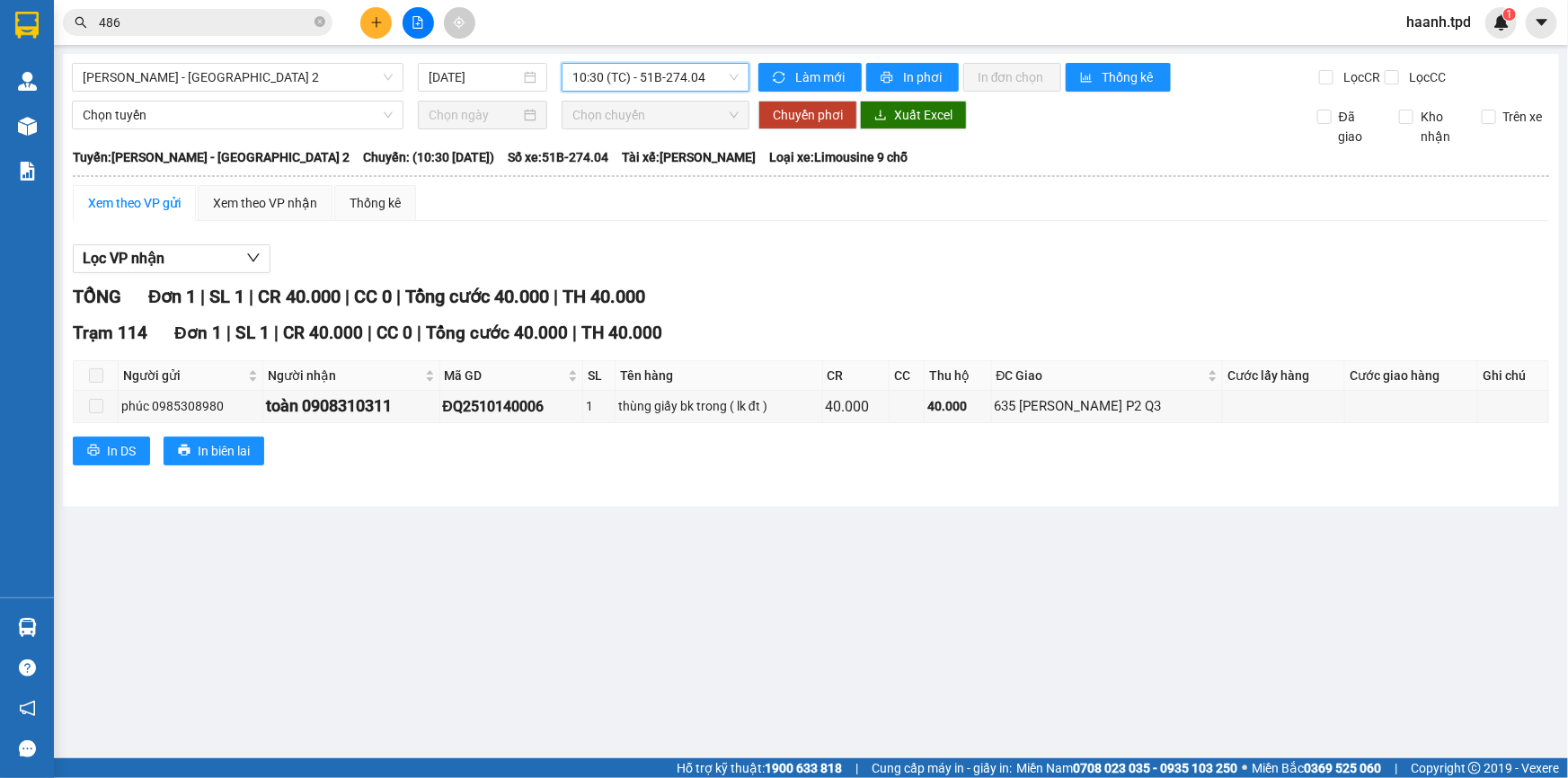
click at [677, 74] on span "10:30 (TC) - 51B-274.04" at bounding box center [656, 77] width 166 height 27
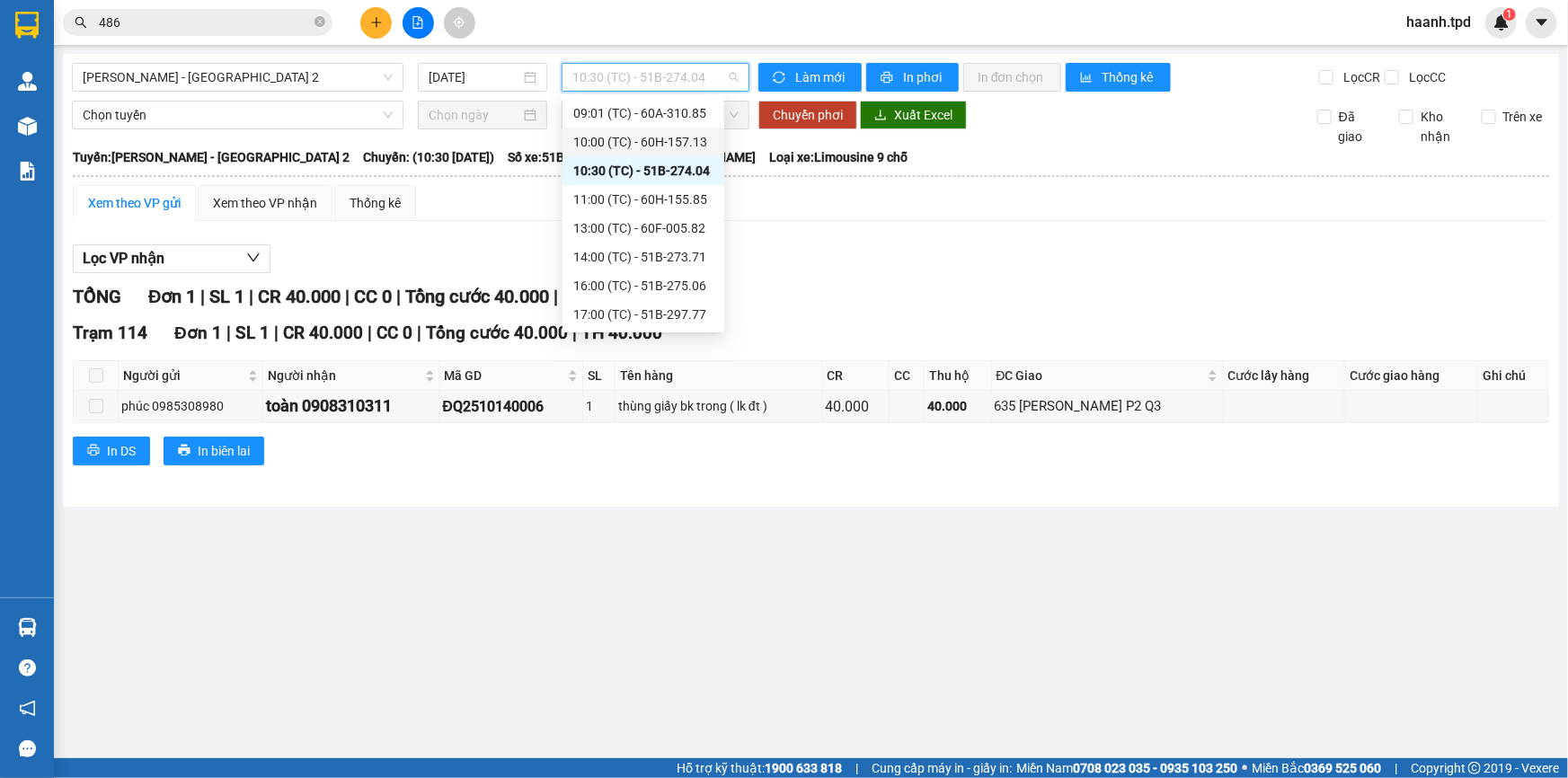
click at [668, 143] on div "10:00 (TC) - 60H-157.13" at bounding box center [643, 141] width 140 height 20
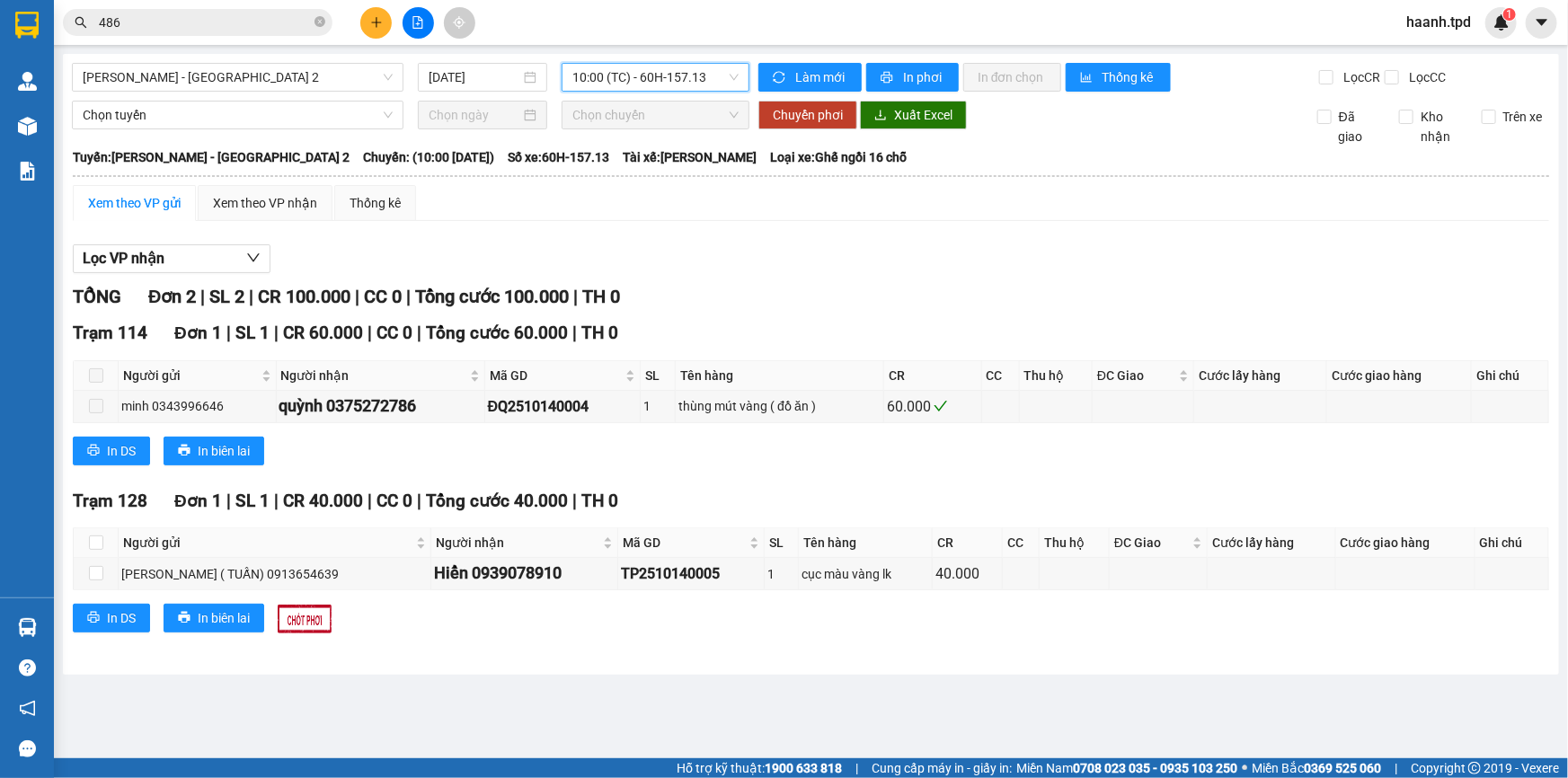
click at [659, 81] on span "10:00 (TC) - 60H-157.13" at bounding box center [656, 77] width 166 height 27
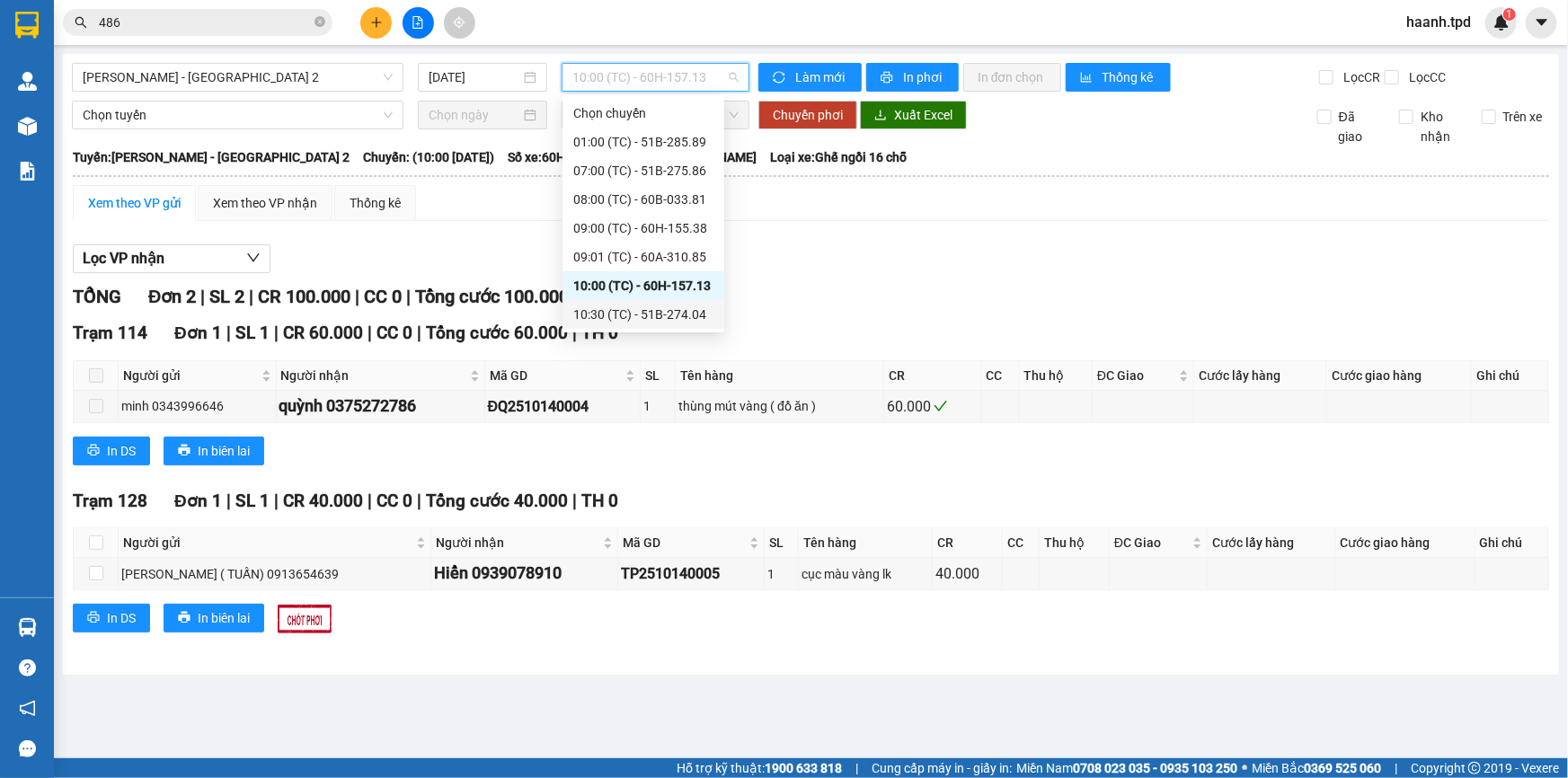
scroll to position [144, 0]
click at [620, 285] on div "16:00 (TC) - 51B-275.06" at bounding box center [643, 285] width 140 height 20
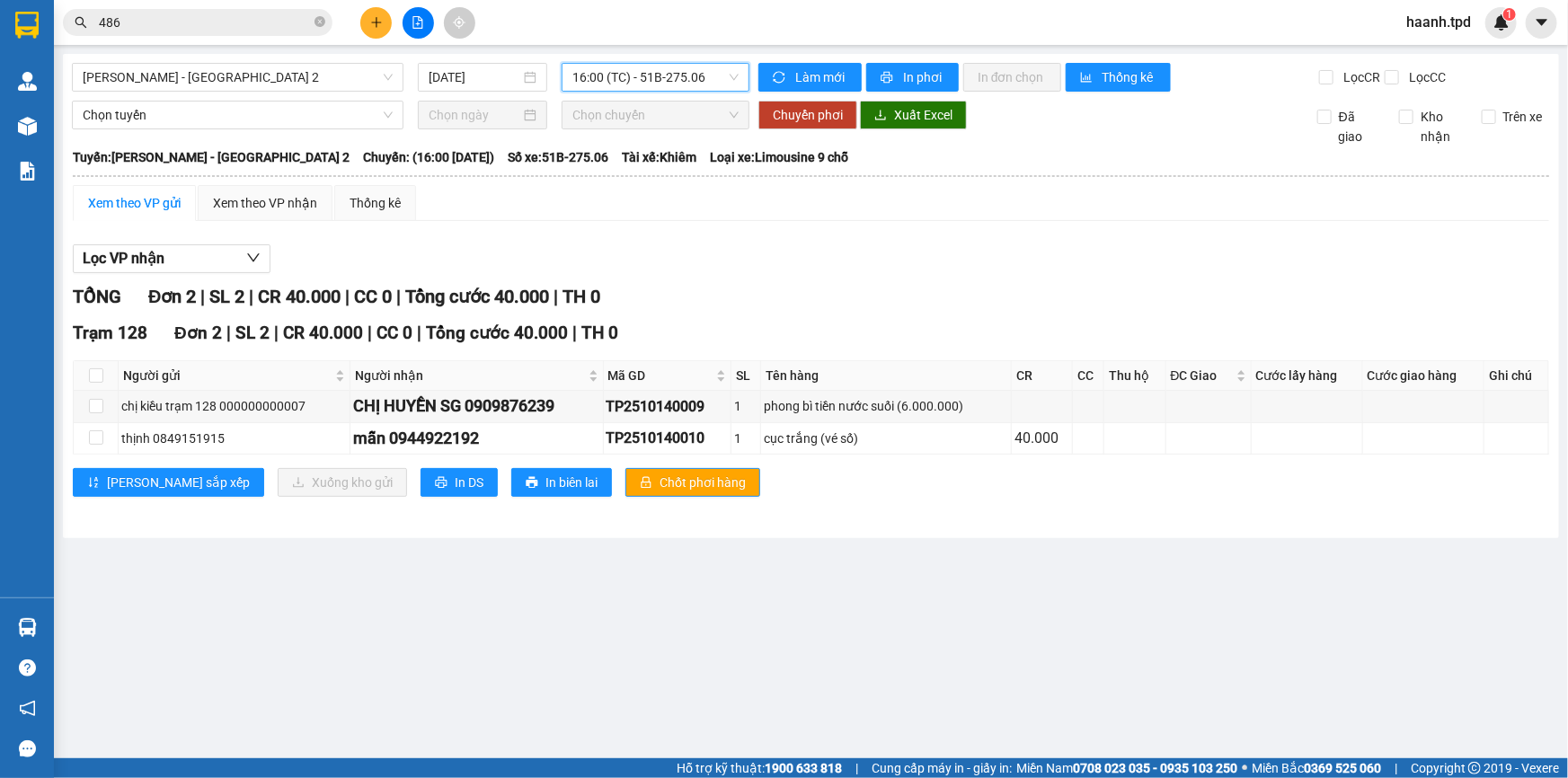
click at [694, 85] on span "16:00 (TC) - 51B-275.06" at bounding box center [656, 77] width 166 height 27
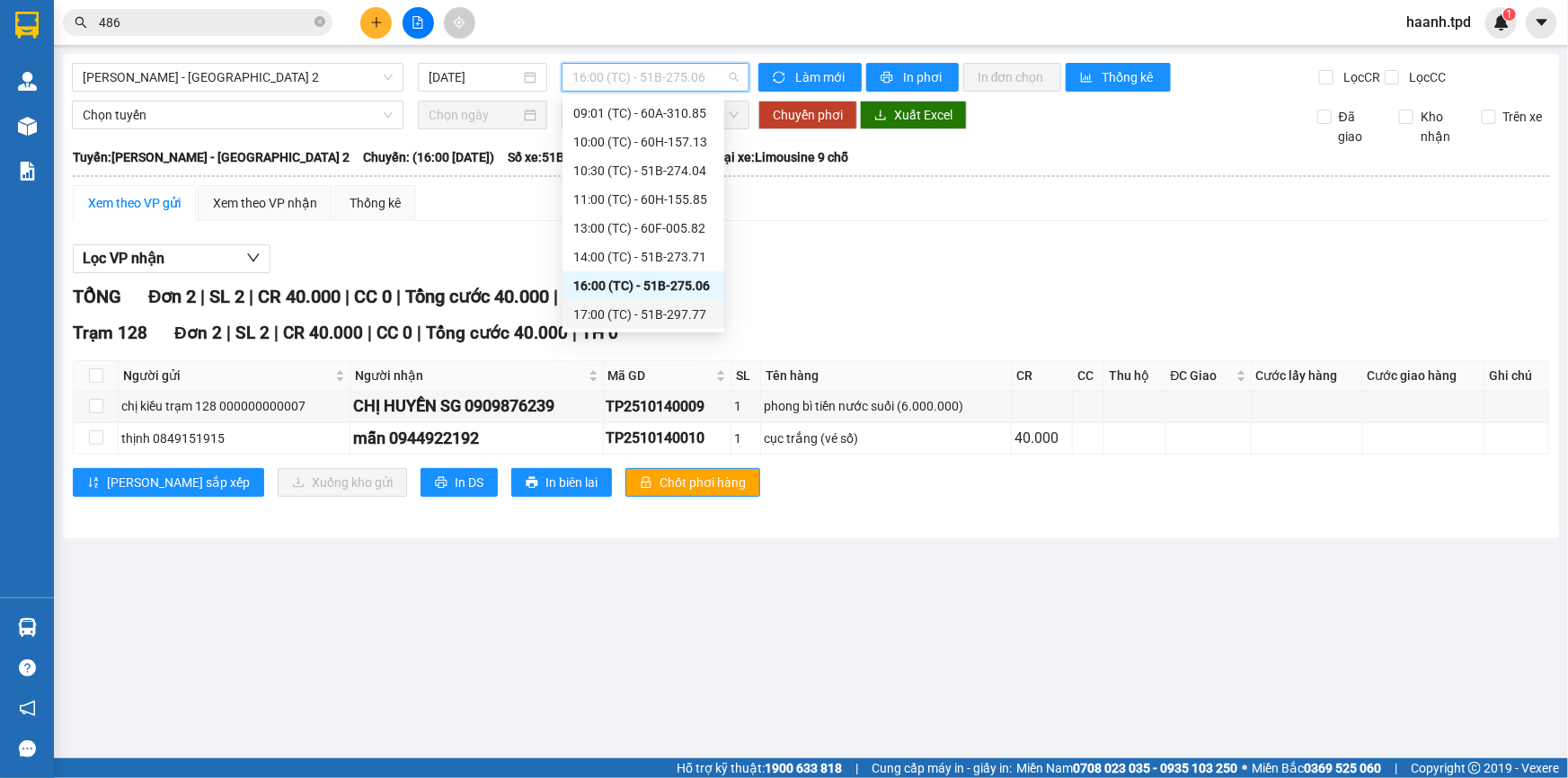
click at [654, 309] on div "17:00 (TC) - 51B-297.77" at bounding box center [643, 314] width 140 height 20
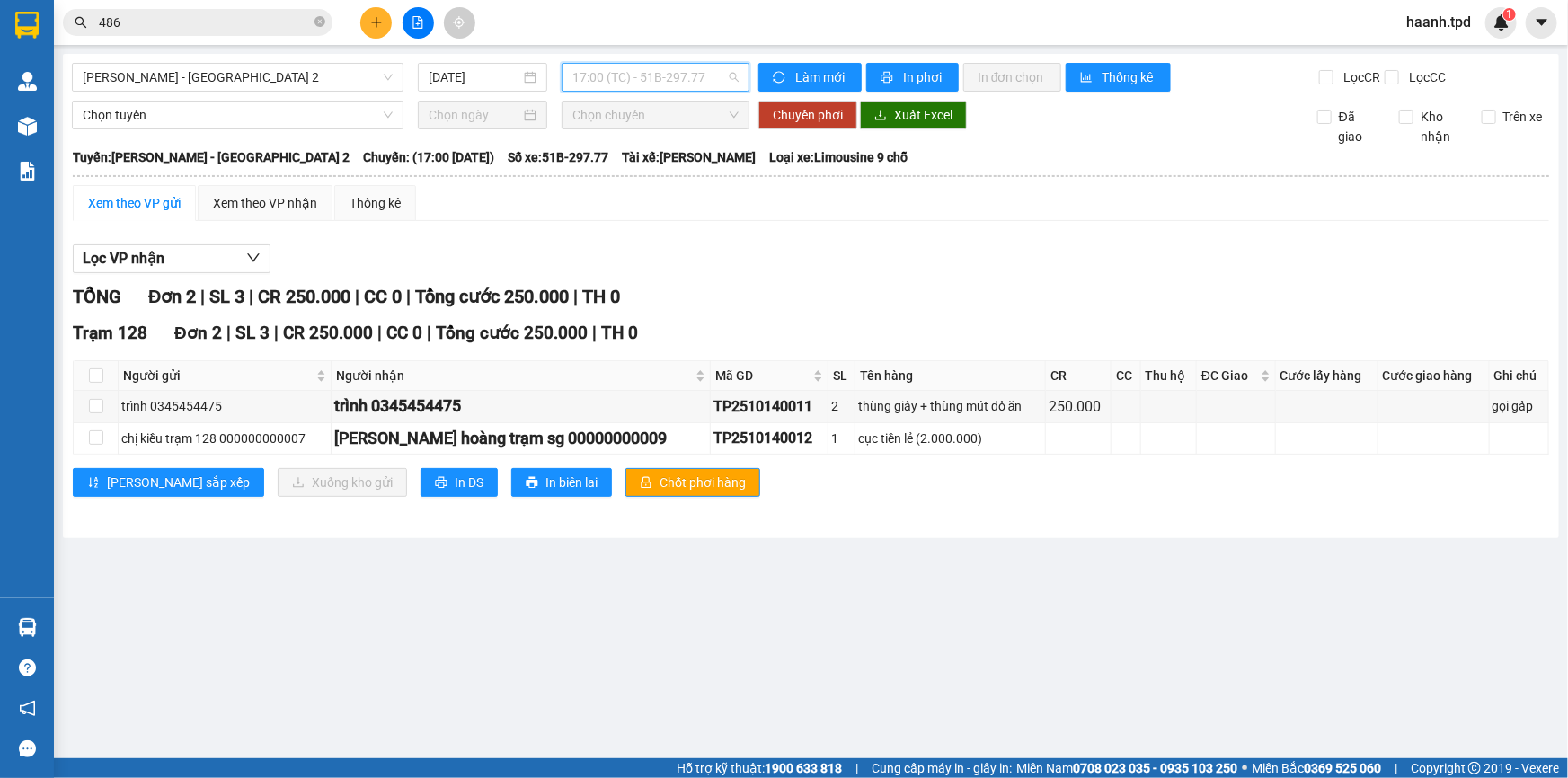
click at [633, 86] on span "17:00 (TC) - 51B-297.77" at bounding box center [656, 77] width 166 height 27
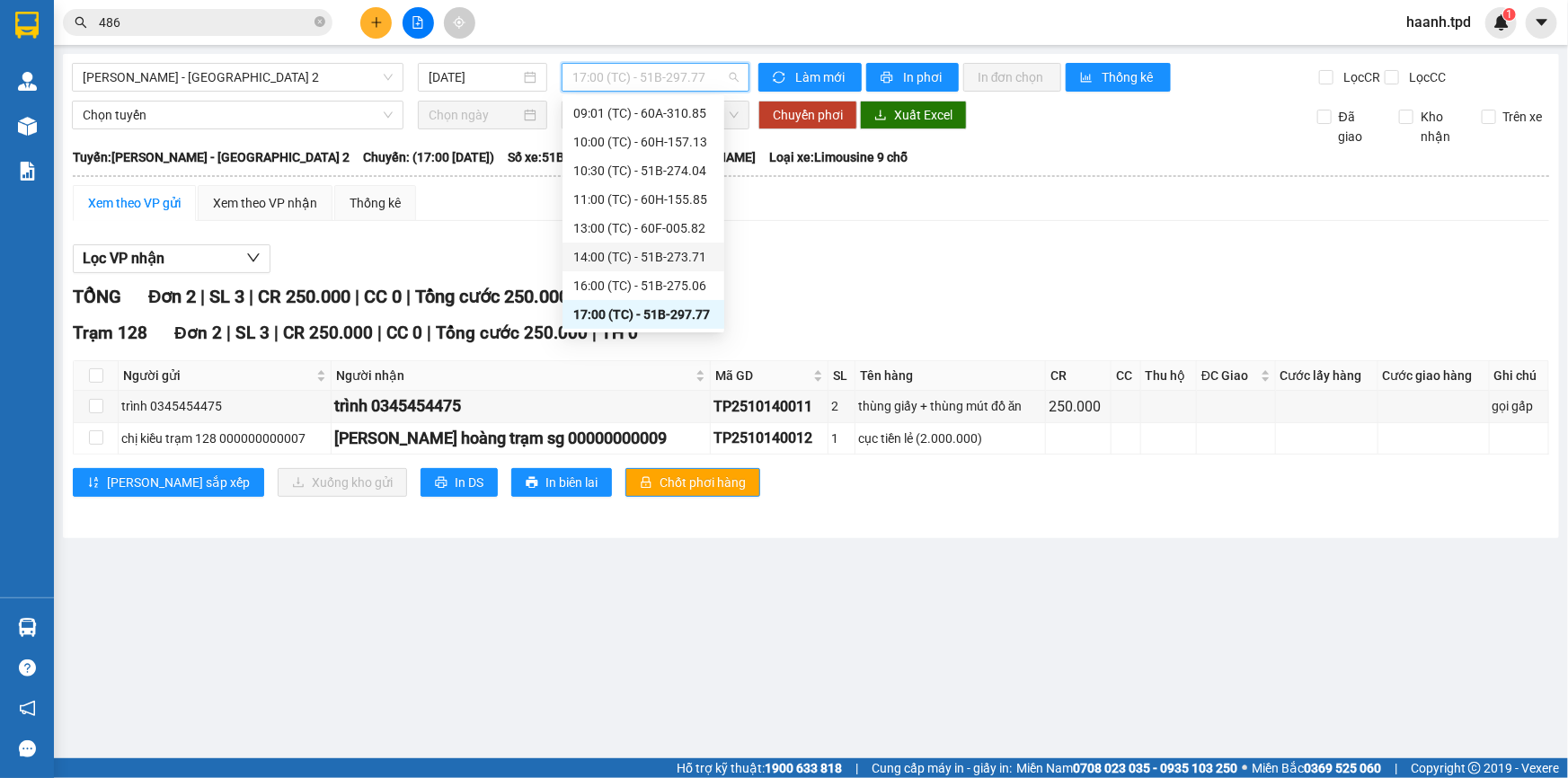
click at [701, 253] on div "14:00 (TC) - 51B-273.71" at bounding box center [643, 257] width 140 height 20
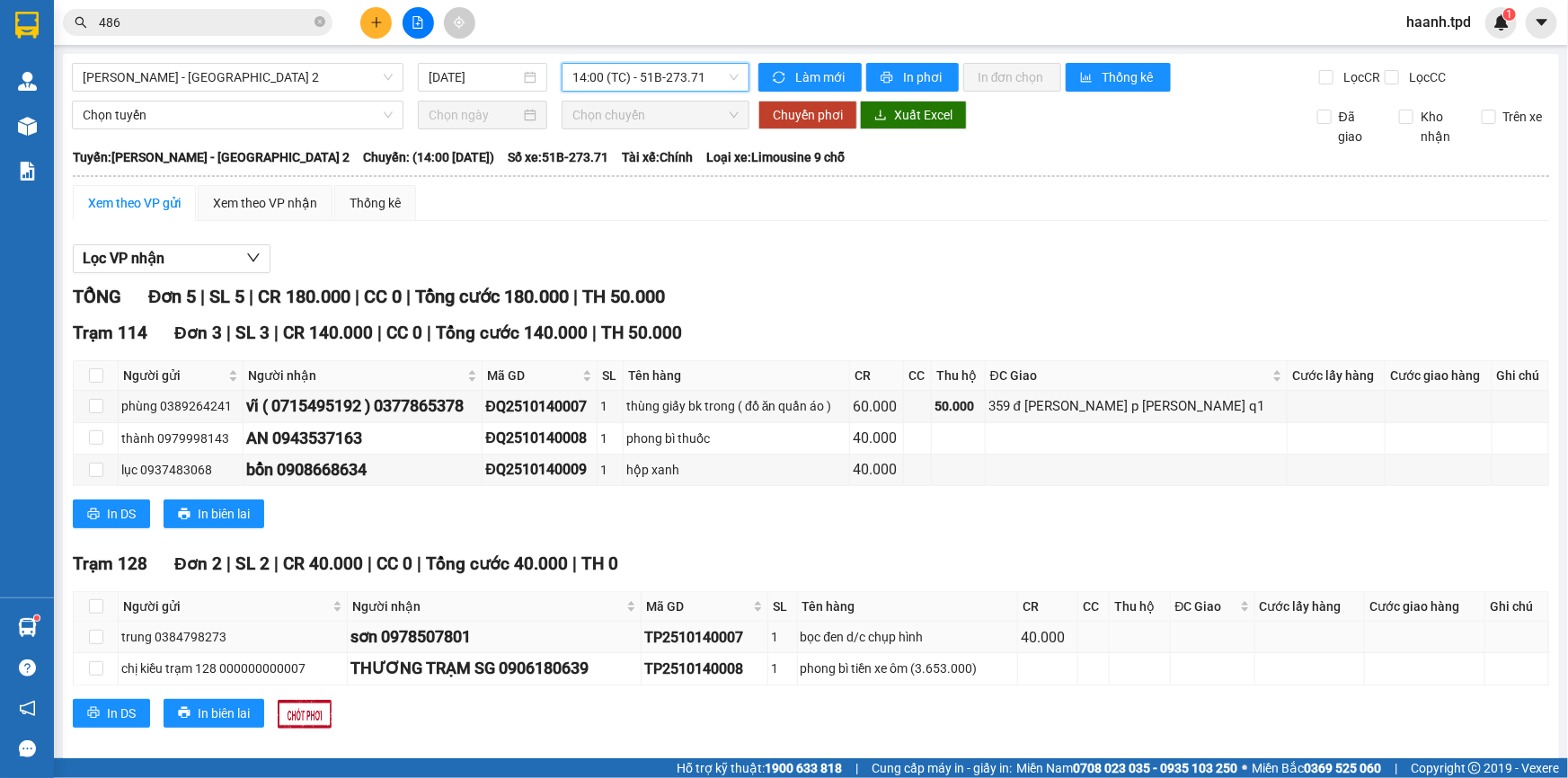
scroll to position [19, 0]
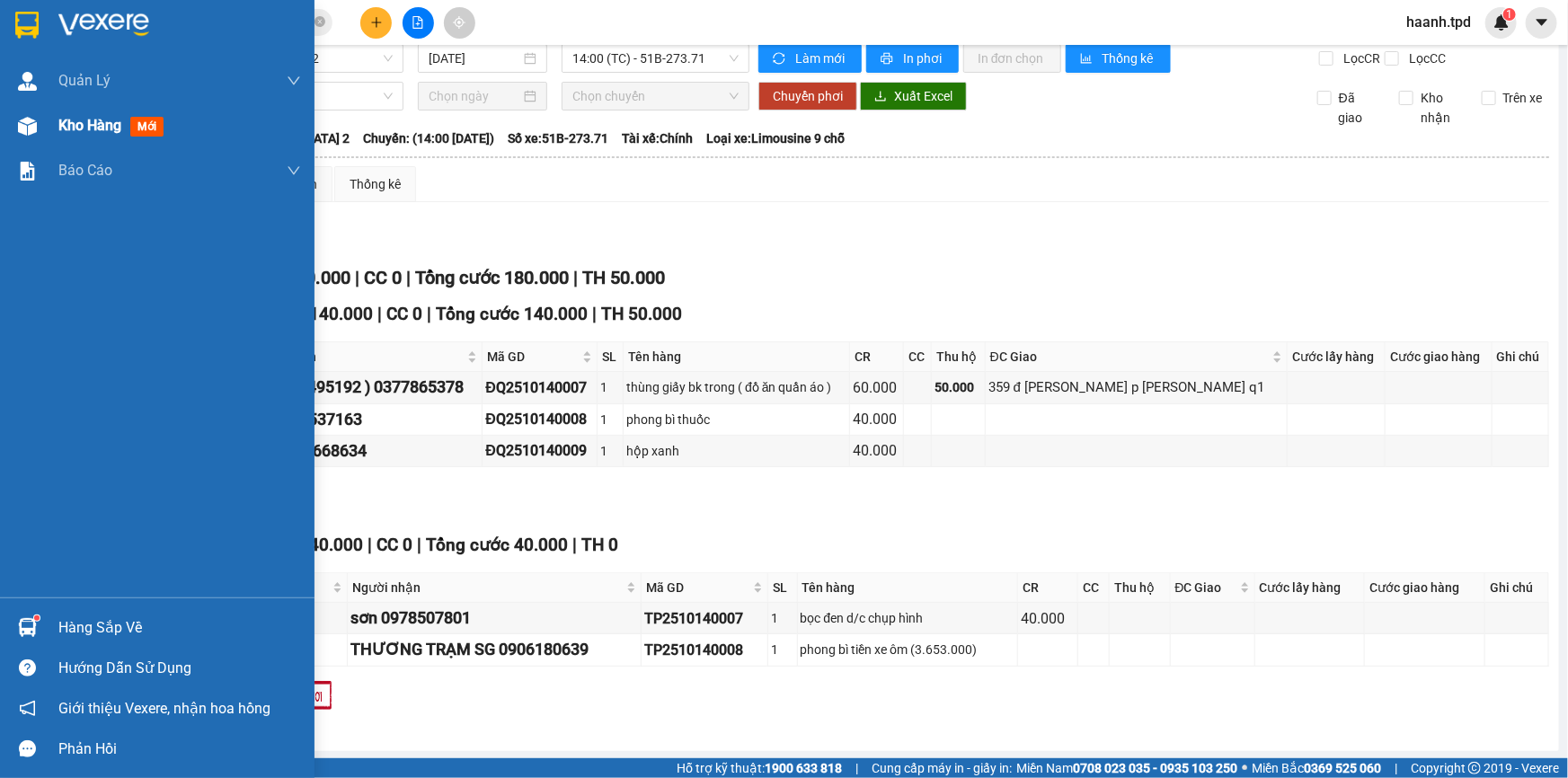
click at [74, 137] on div "Kho hàng mới" at bounding box center [179, 125] width 242 height 45
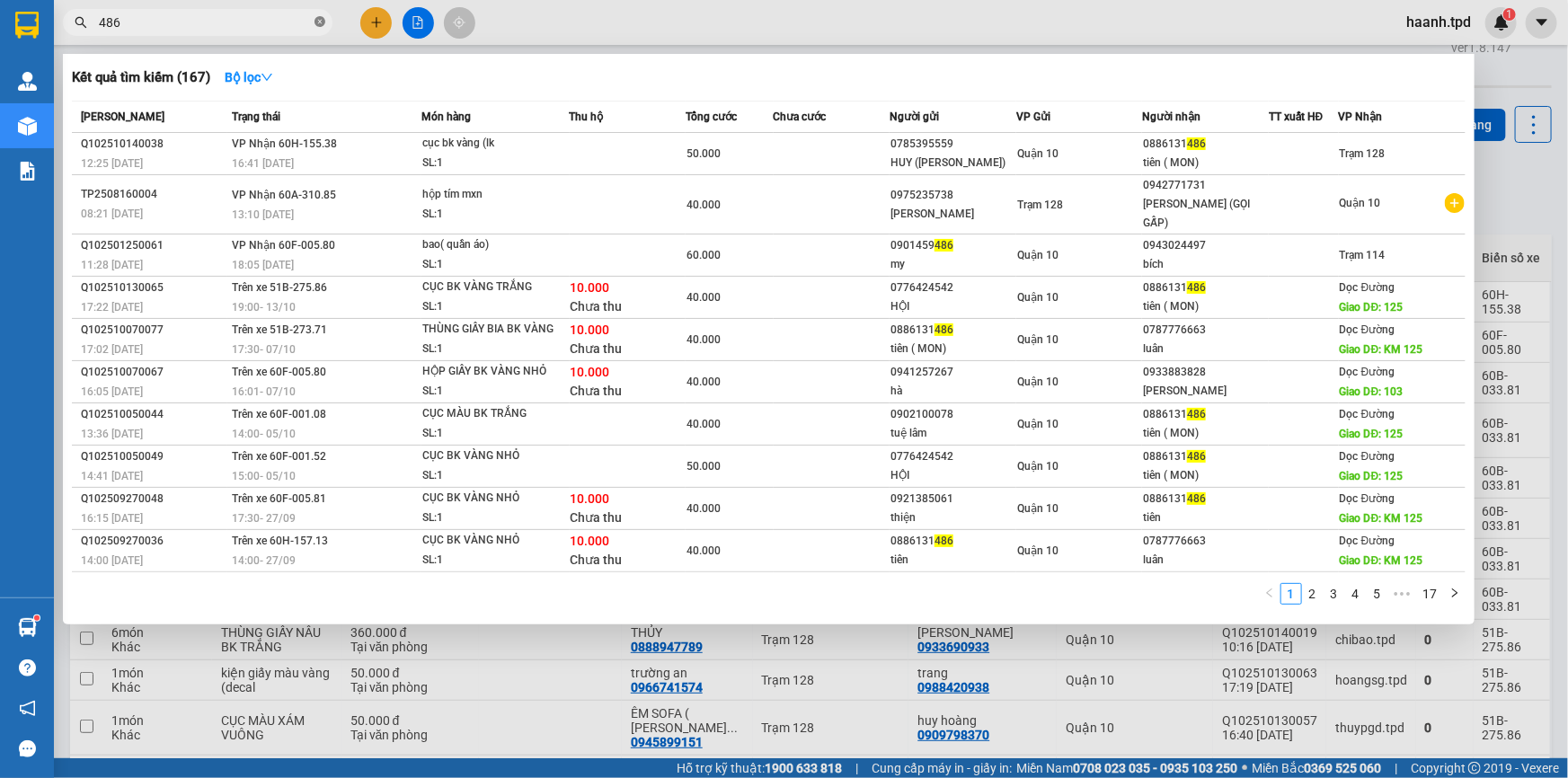
click at [316, 23] on icon "close-circle" at bounding box center [319, 21] width 10 height 11
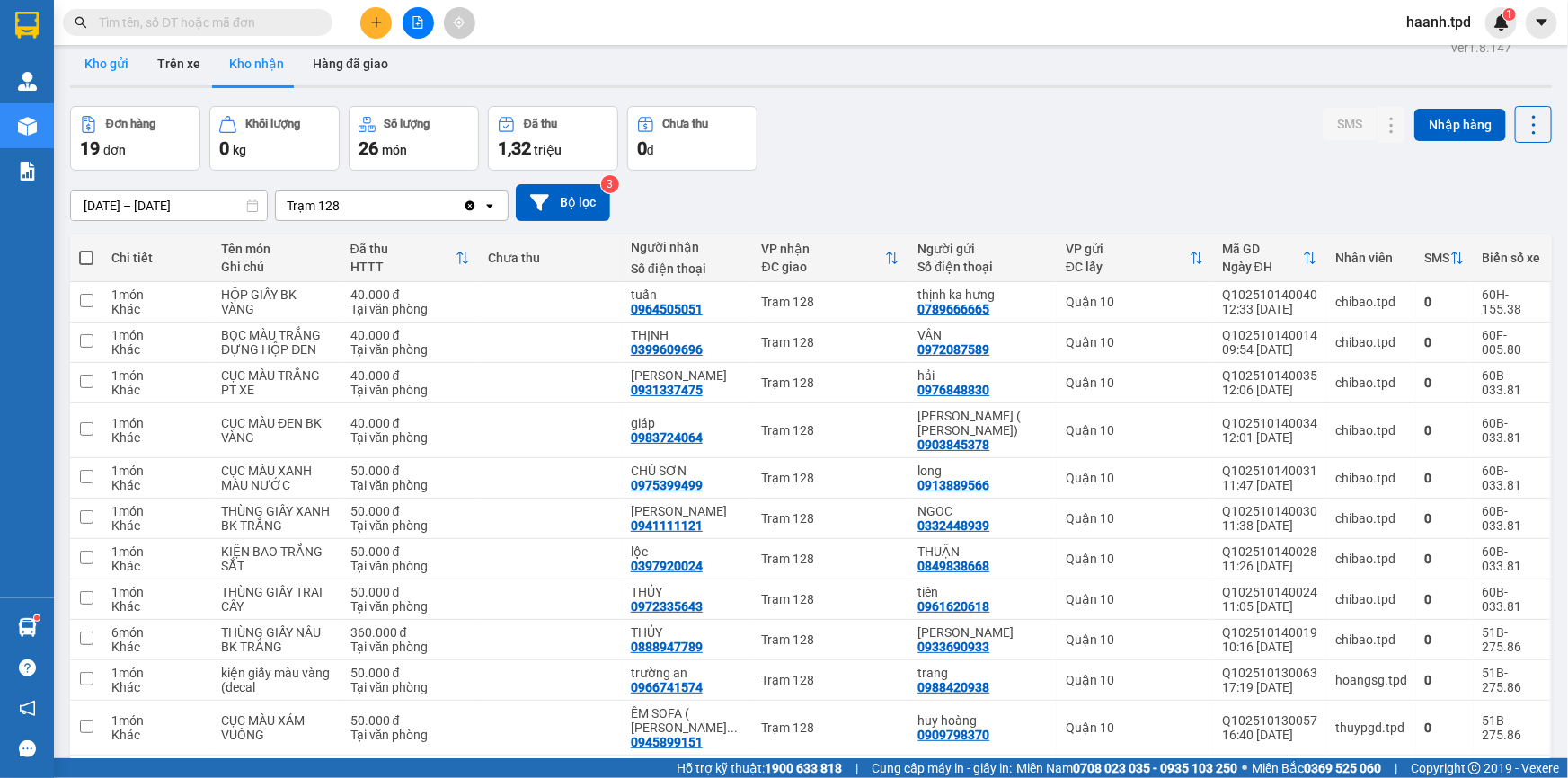
click at [131, 68] on button "Kho gửi" at bounding box center [106, 63] width 73 height 43
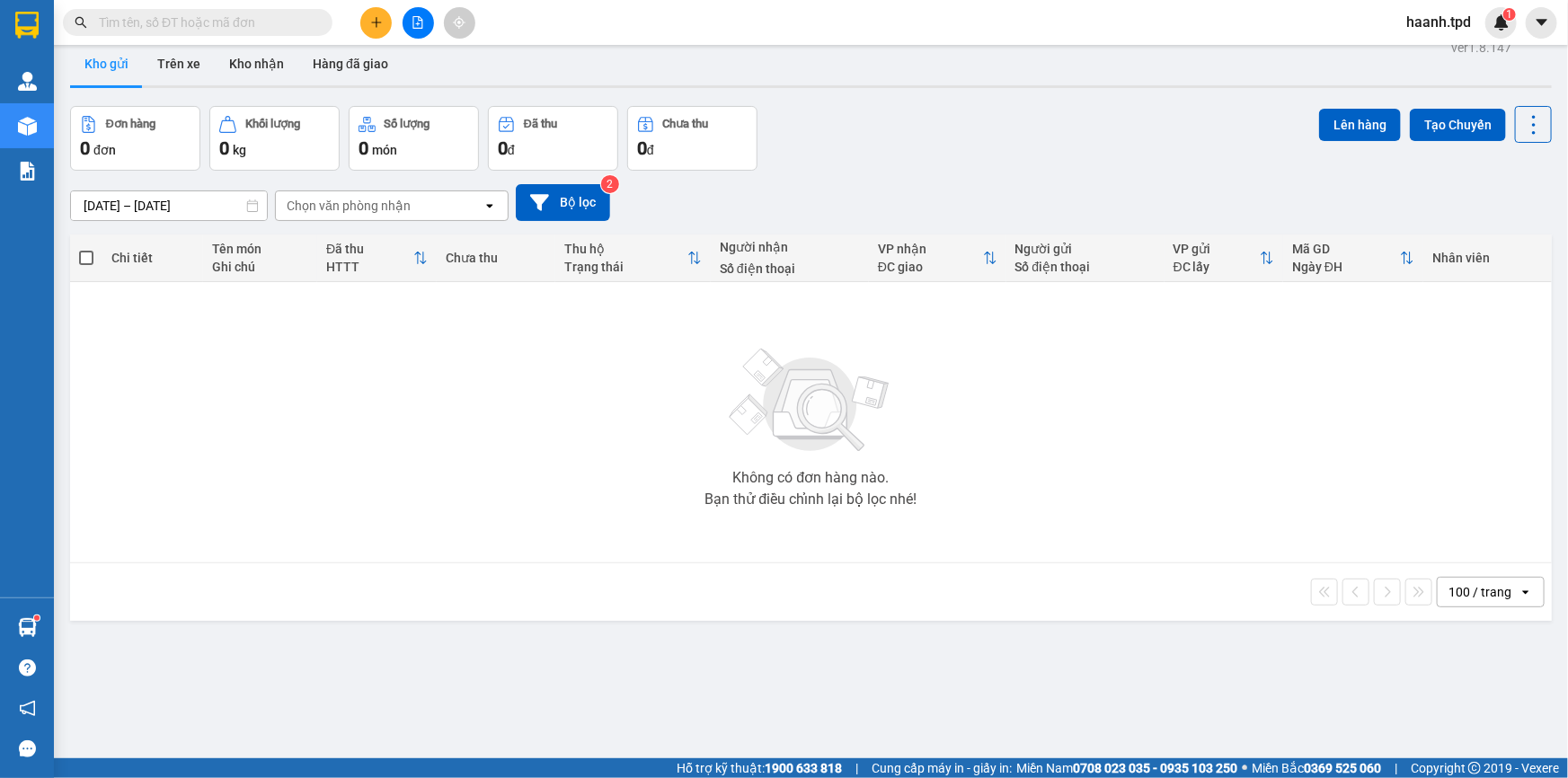
click at [1014, 139] on div "Đơn hàng 0 đơn Khối lượng 0 kg Số lượng 0 món Đã thu 0 đ Chưa thu 0 đ Lên hàng …" at bounding box center [810, 138] width 1481 height 65
click at [283, 74] on button "Kho nhận" at bounding box center [257, 63] width 84 height 43
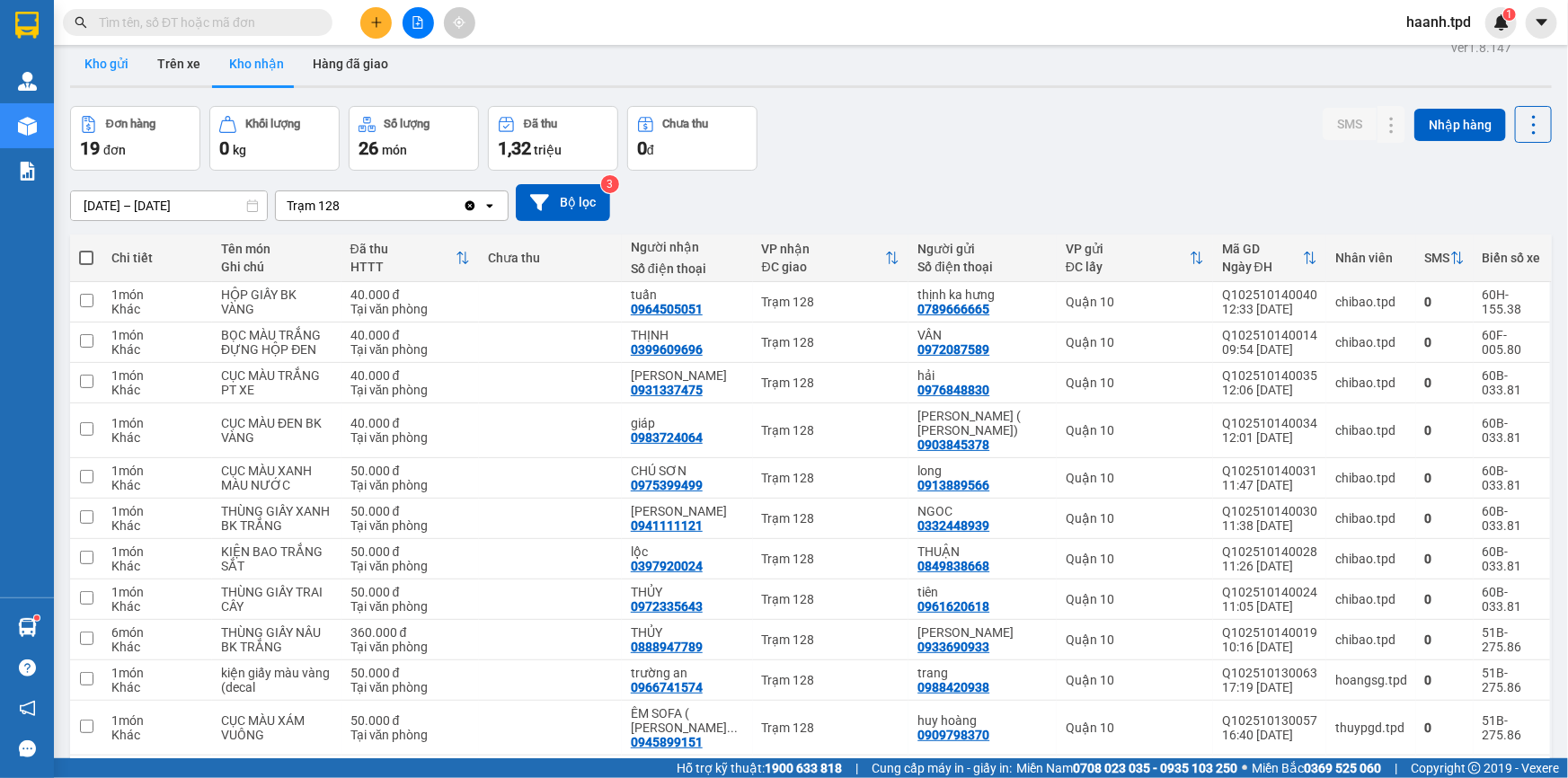
click at [110, 59] on button "Kho gửi" at bounding box center [106, 63] width 73 height 43
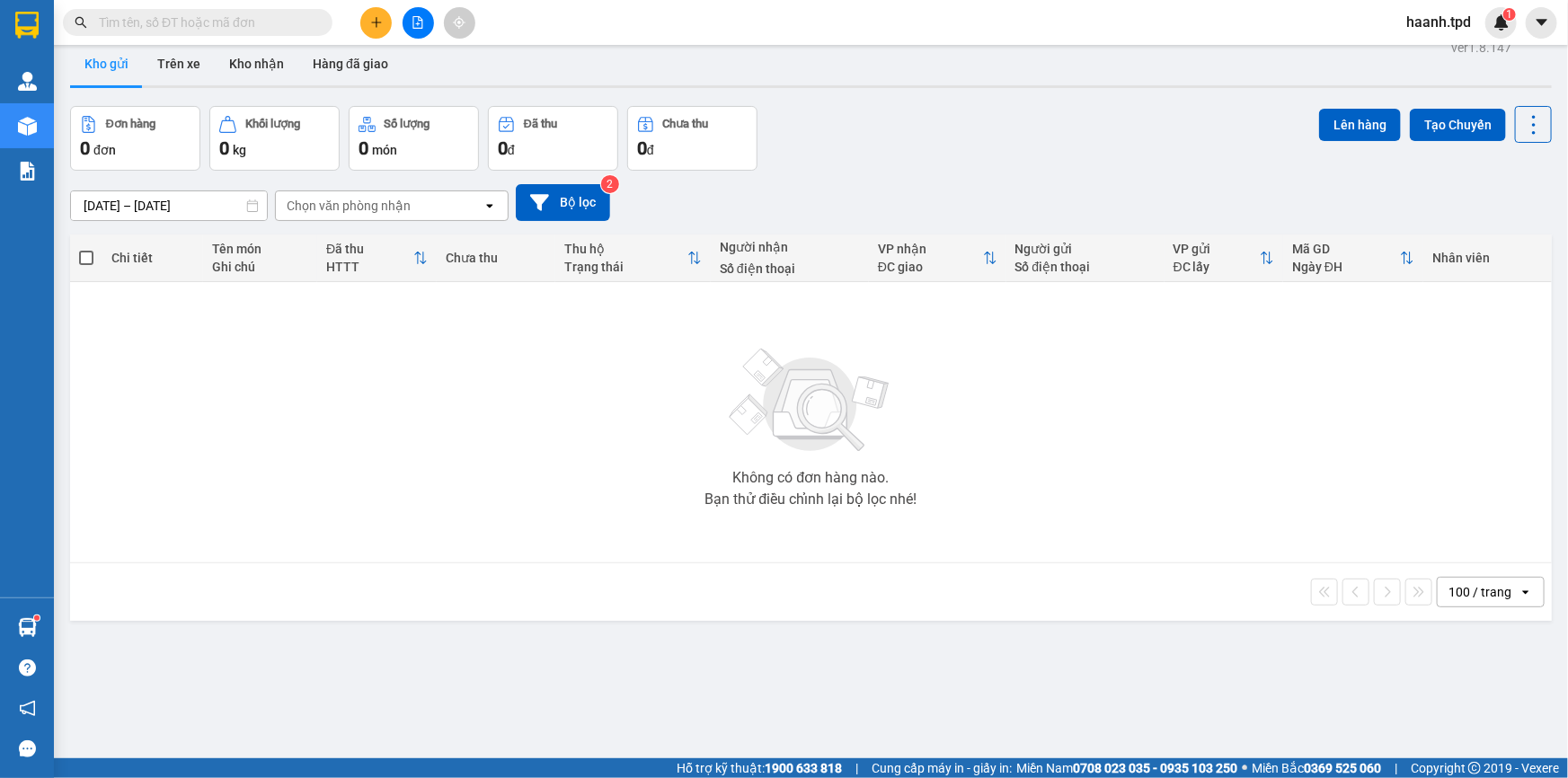
drag, startPoint x: 276, startPoint y: 68, endPoint x: 329, endPoint y: 161, distance: 107.0
click at [275, 69] on button "Kho nhận" at bounding box center [257, 63] width 84 height 43
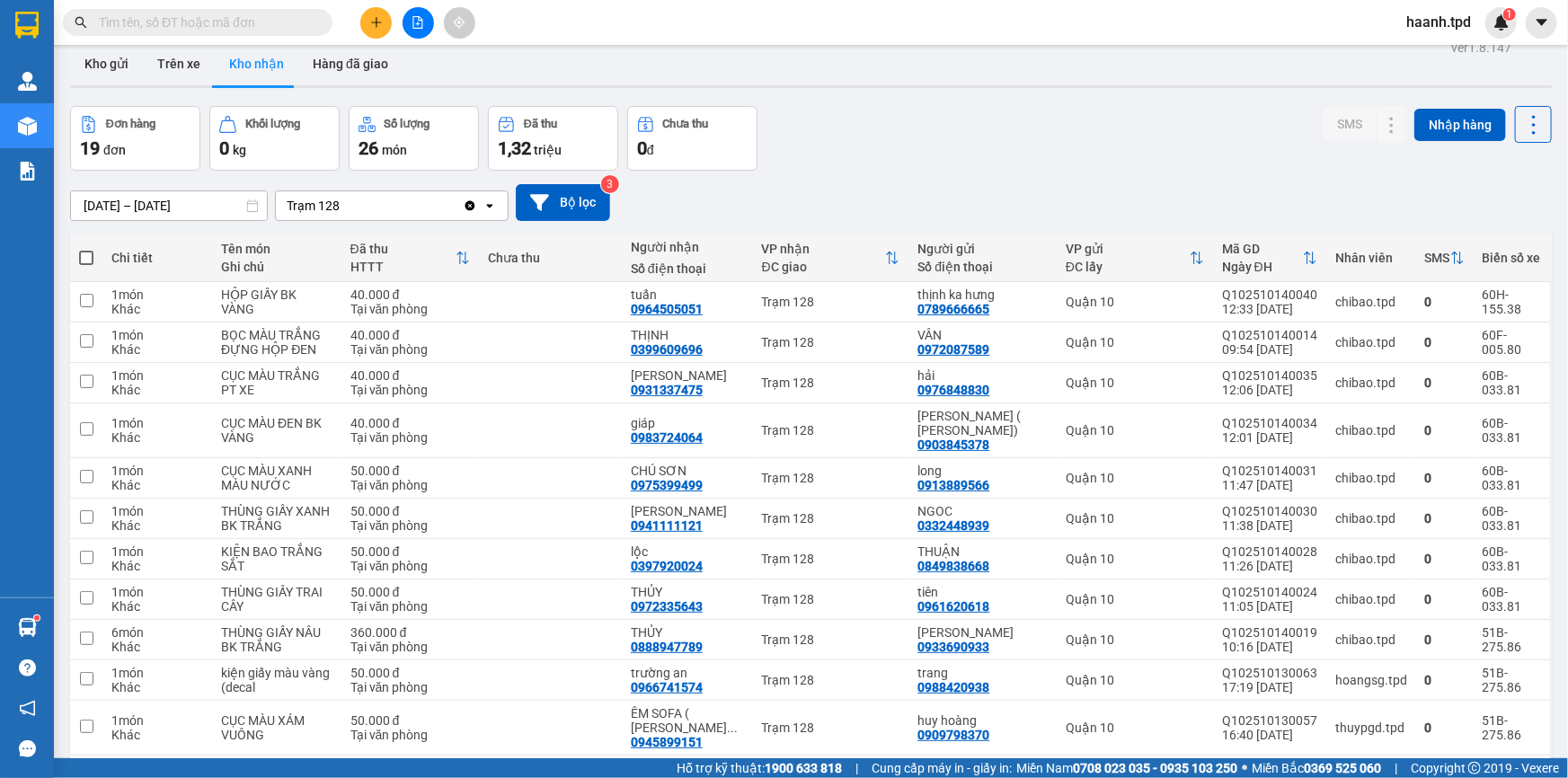
click at [283, 30] on input "text" at bounding box center [205, 22] width 212 height 20
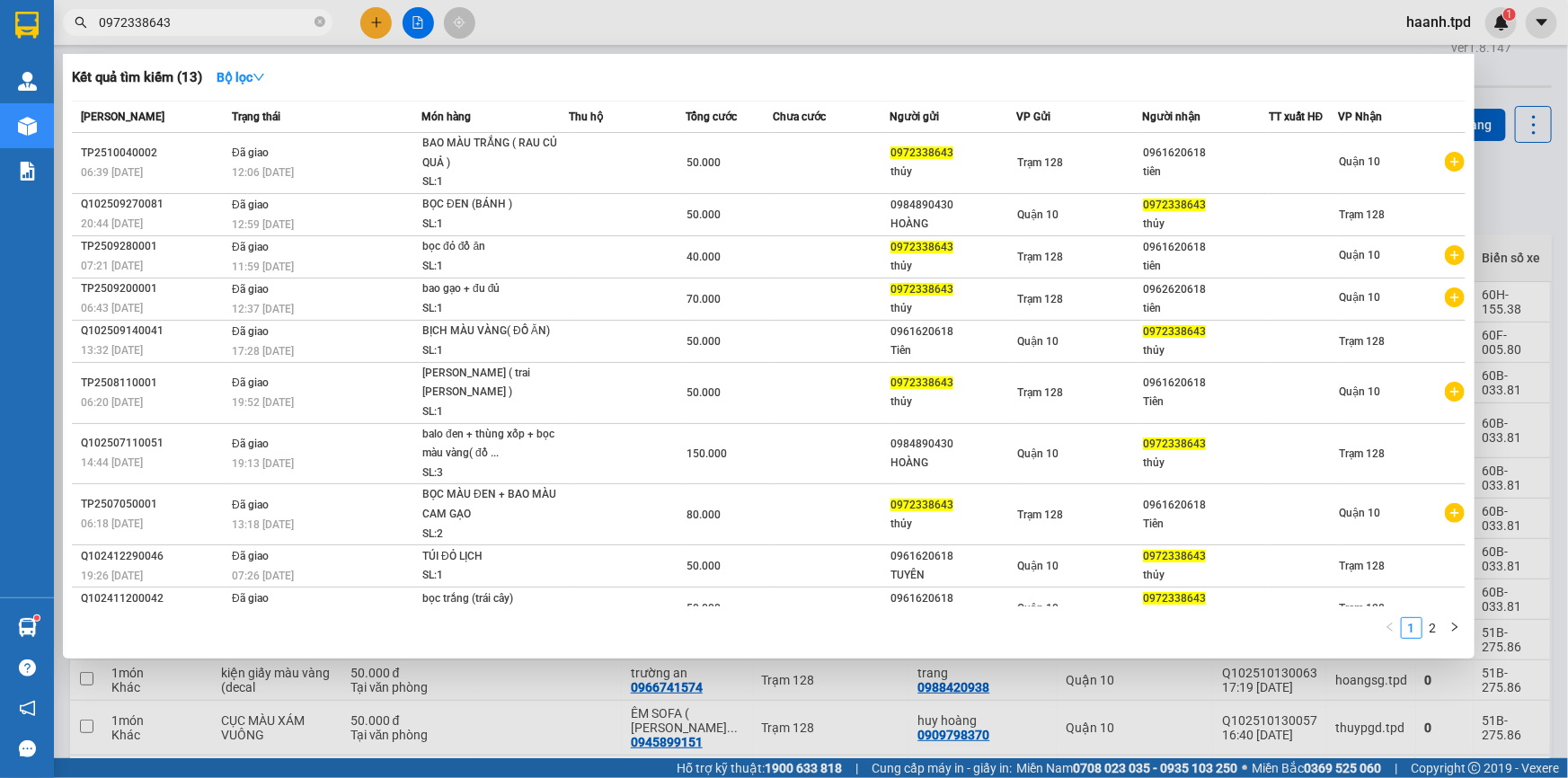
type input "0972338643"
click at [523, 694] on div at bounding box center [784, 389] width 1568 height 778
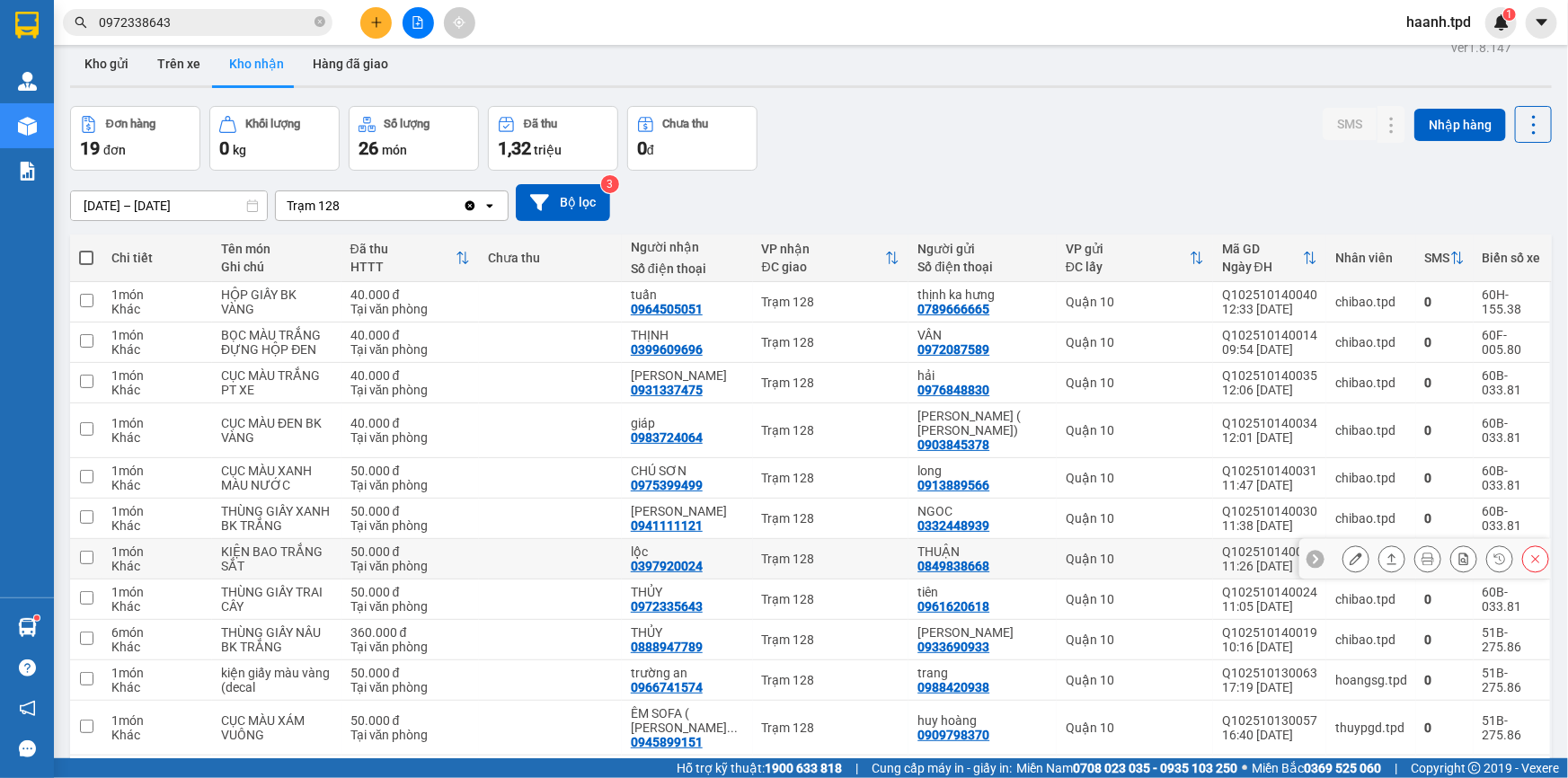
scroll to position [182, 0]
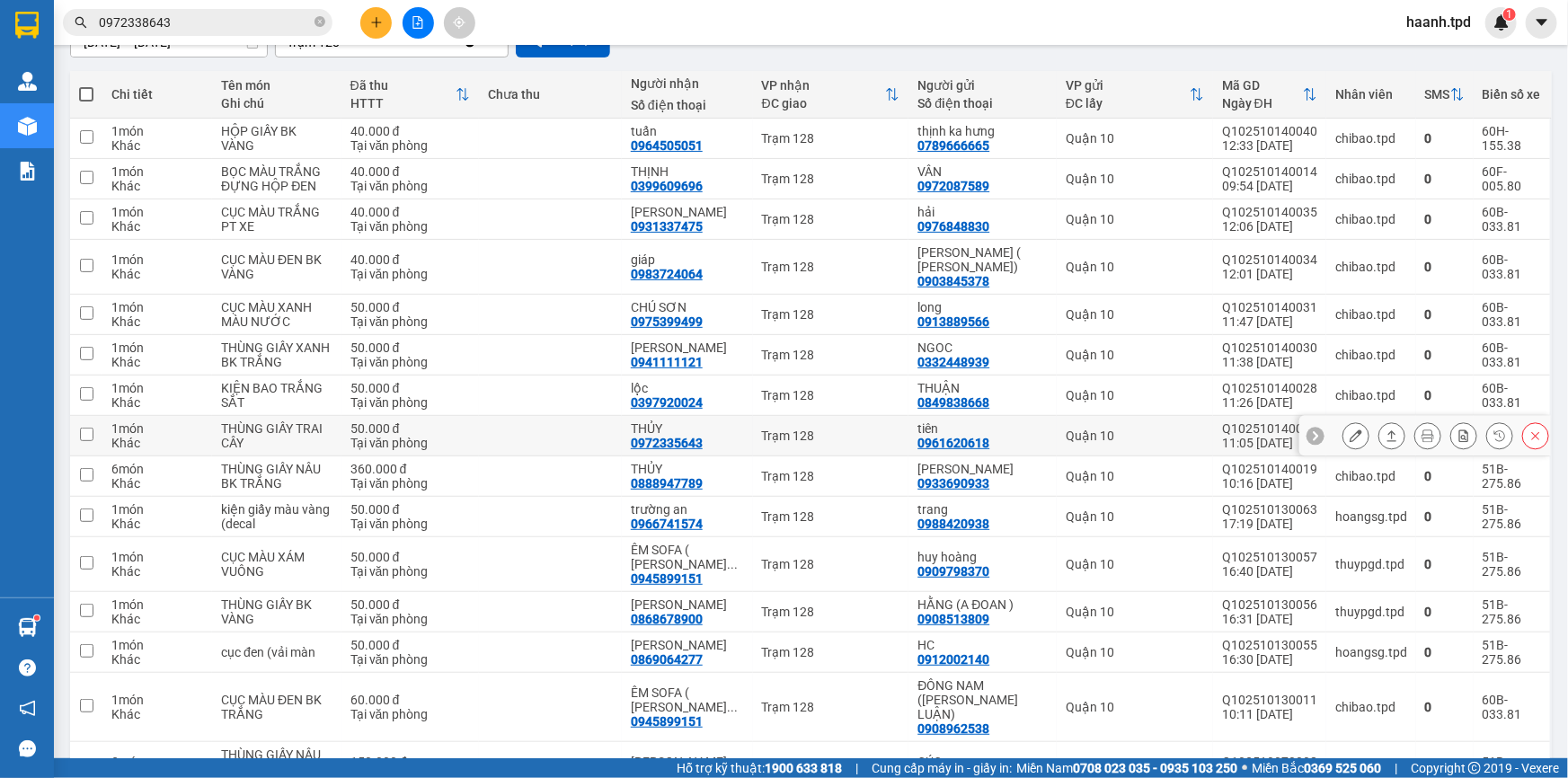
click at [1349, 433] on icon at bounding box center [1355, 435] width 12 height 12
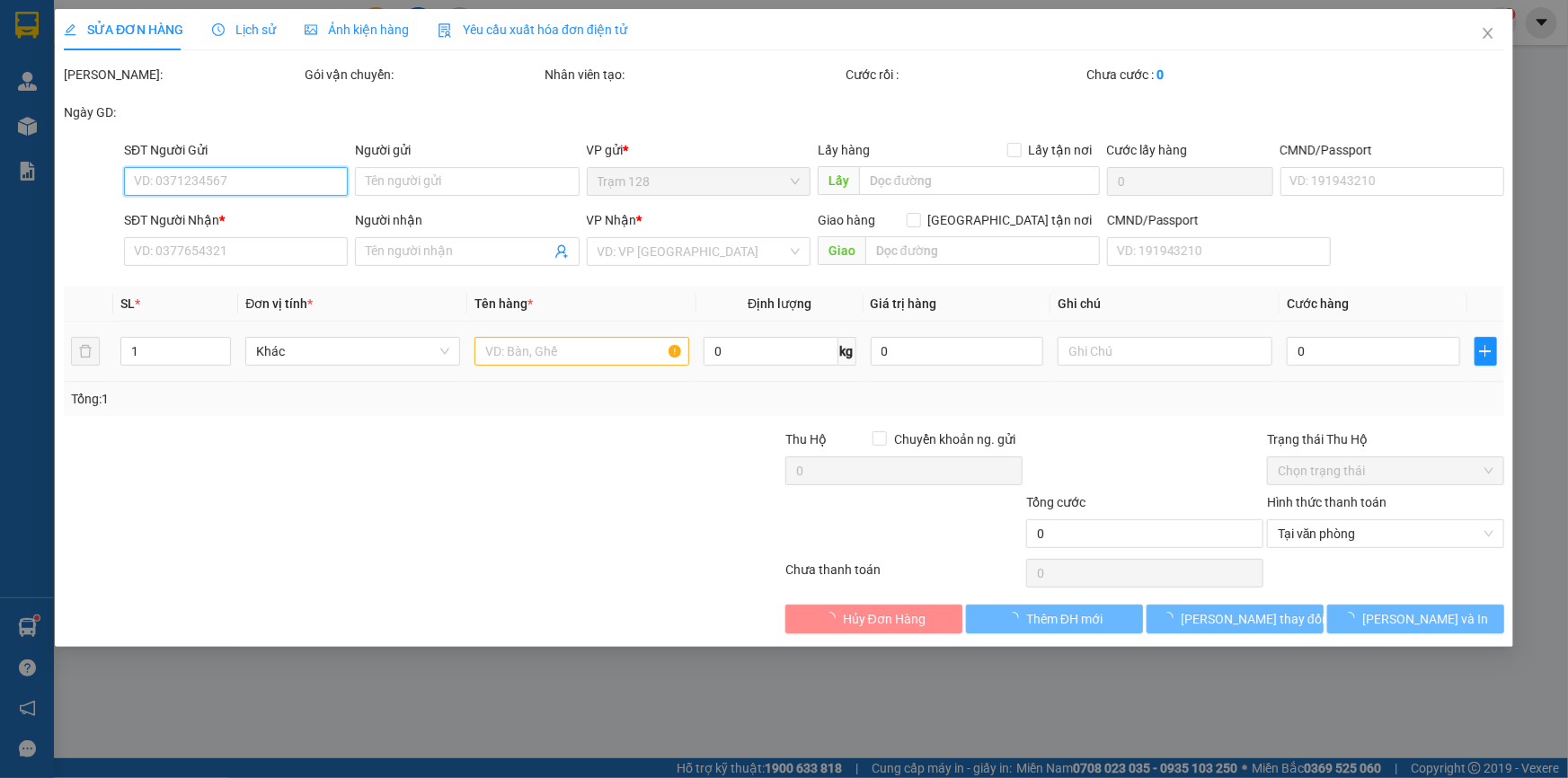
type input "0961620618"
type input "tiên"
type input "075195016620"
type input "0972335643"
type input "THỦY"
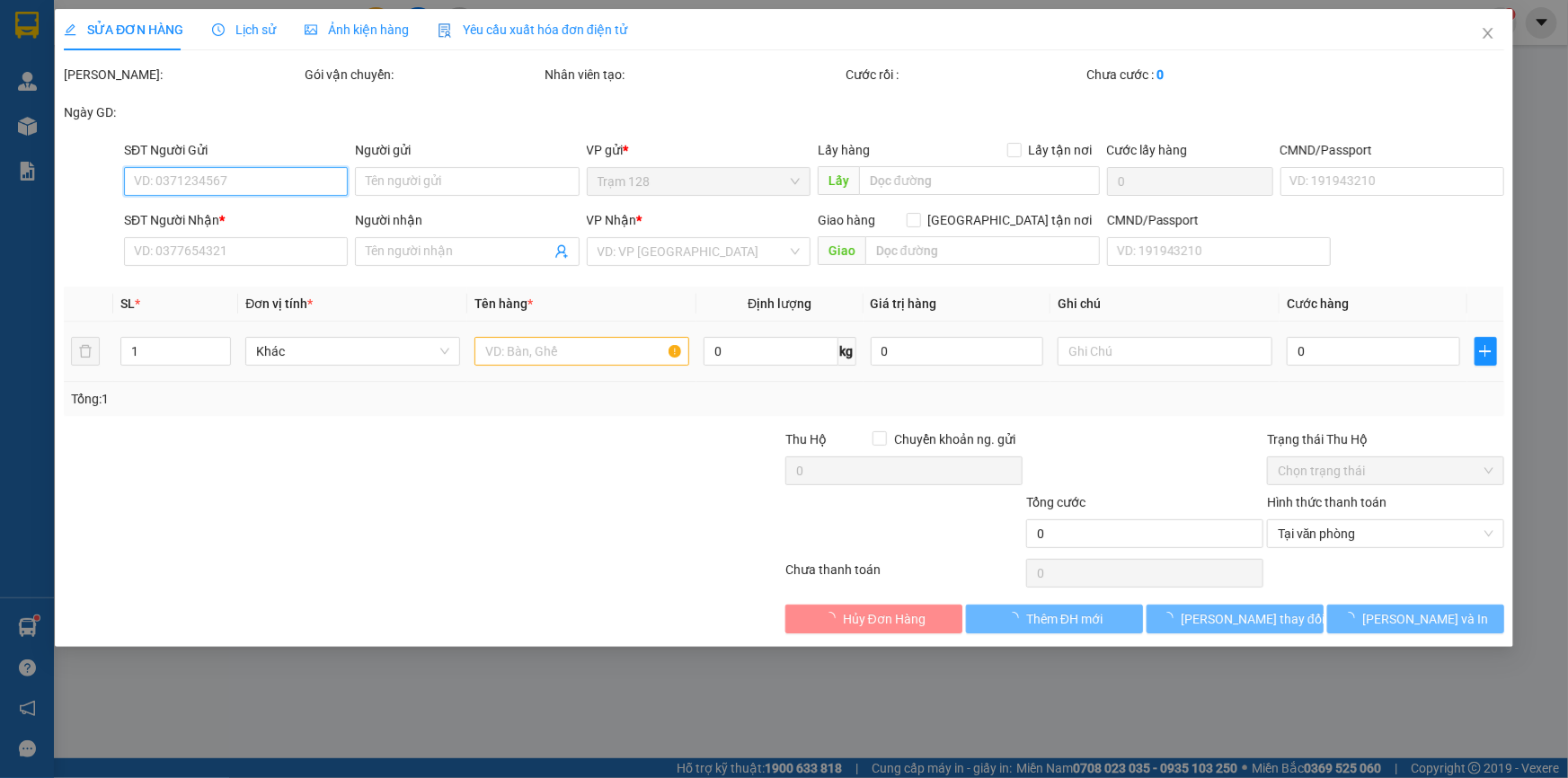
type input "50.000"
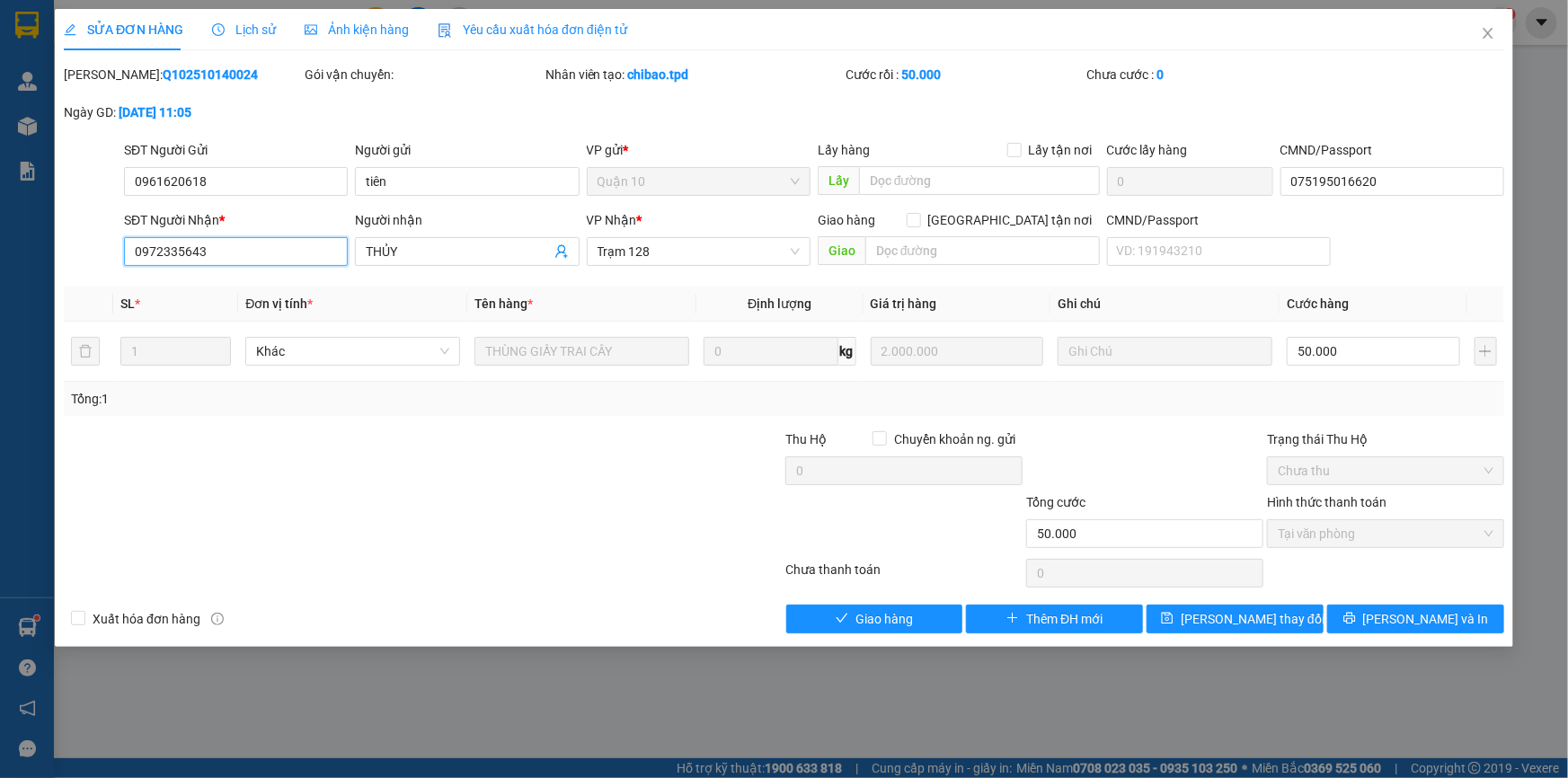
click at [182, 251] on input "0972335643" at bounding box center [236, 252] width 223 height 29
type input "0972338643"
click at [1237, 620] on span "[PERSON_NAME] thay đổi" at bounding box center [1252, 619] width 144 height 20
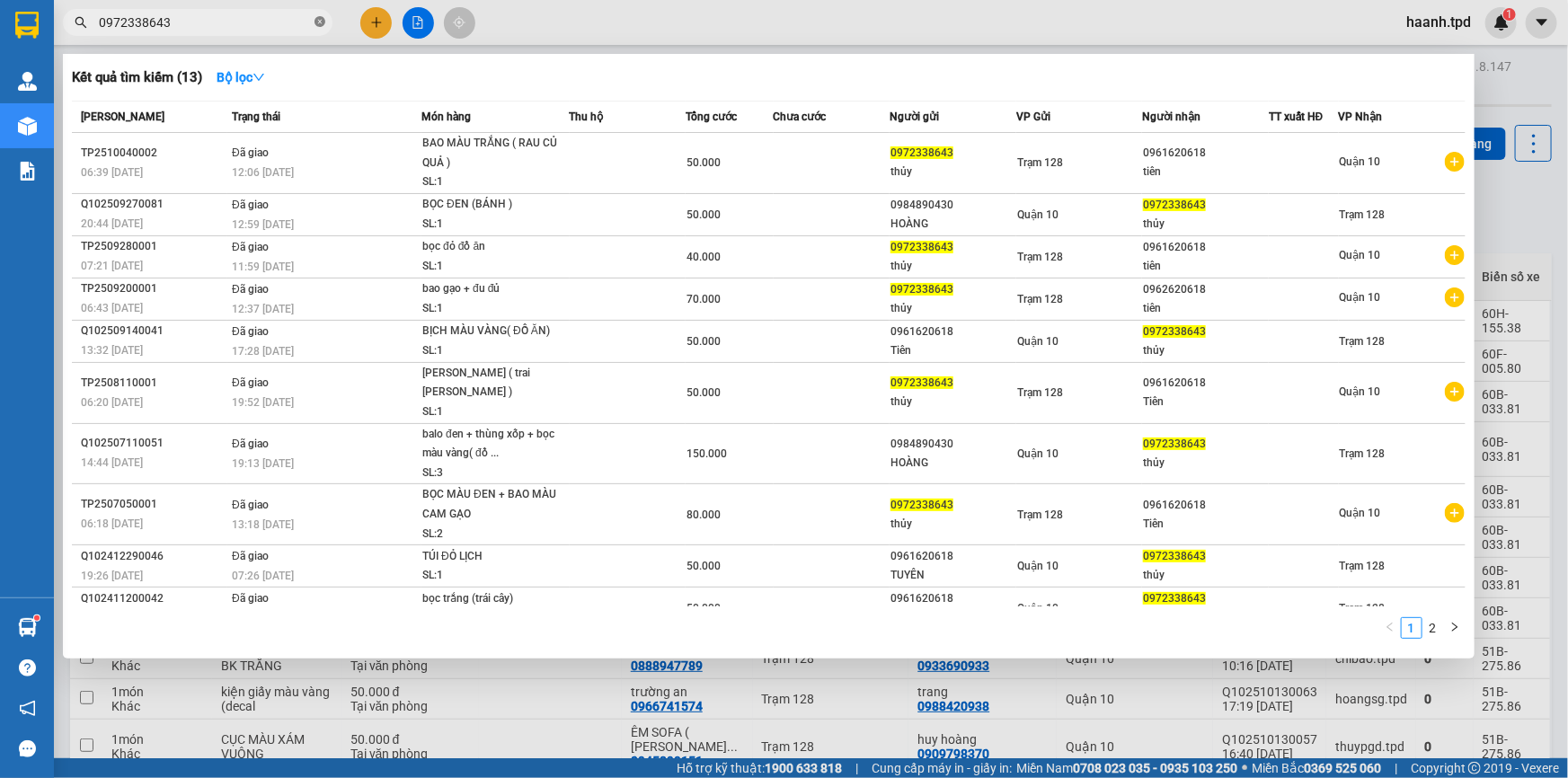
click at [319, 23] on icon "close-circle" at bounding box center [319, 21] width 10 height 11
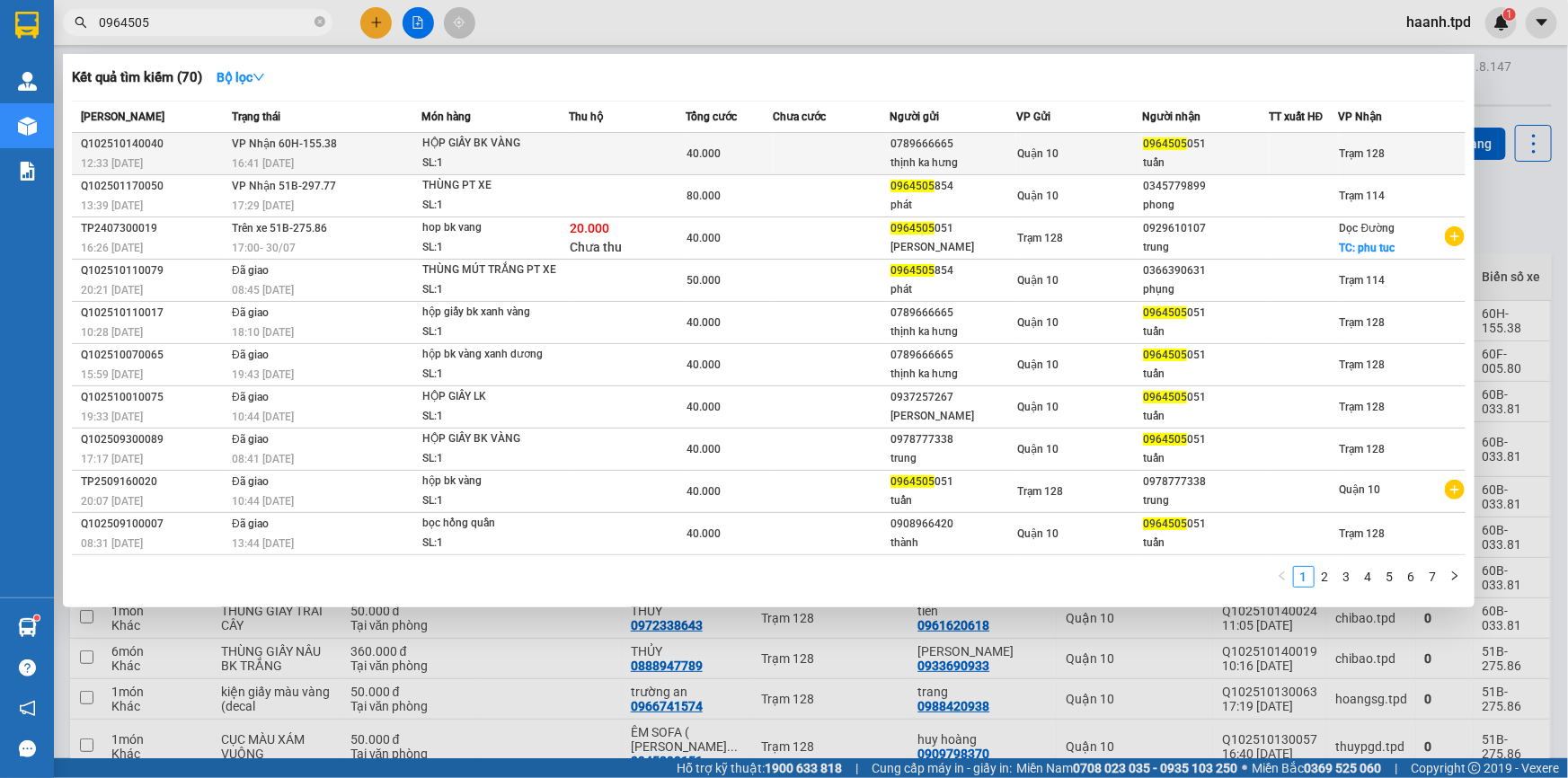
type input "0964505"
click at [1256, 143] on div "0964505 051" at bounding box center [1204, 144] width 125 height 19
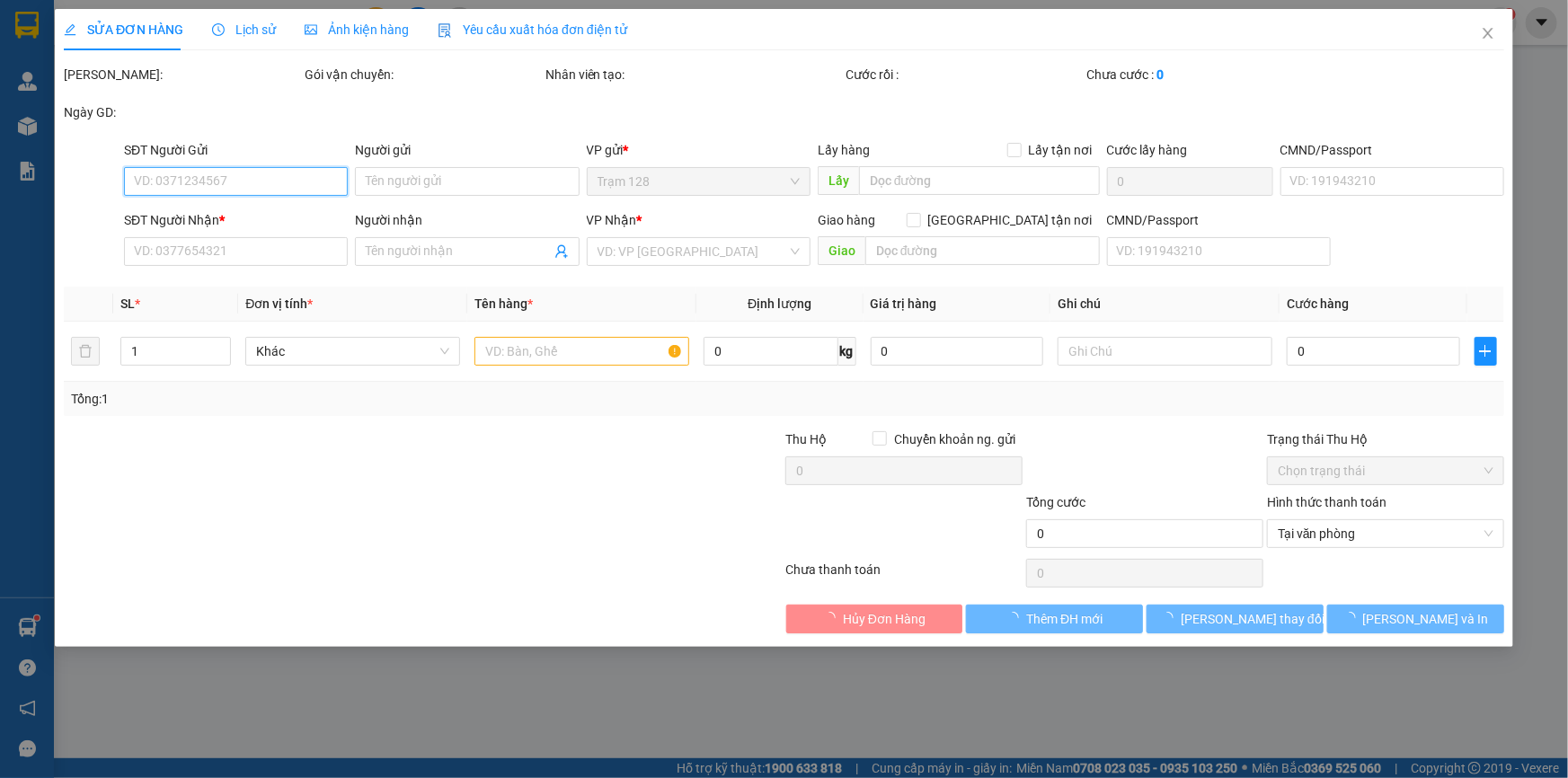
type input "0789666665"
type input "thịnh ka hưng"
type input "021656561"
type input "0964505051"
type input "tuấn"
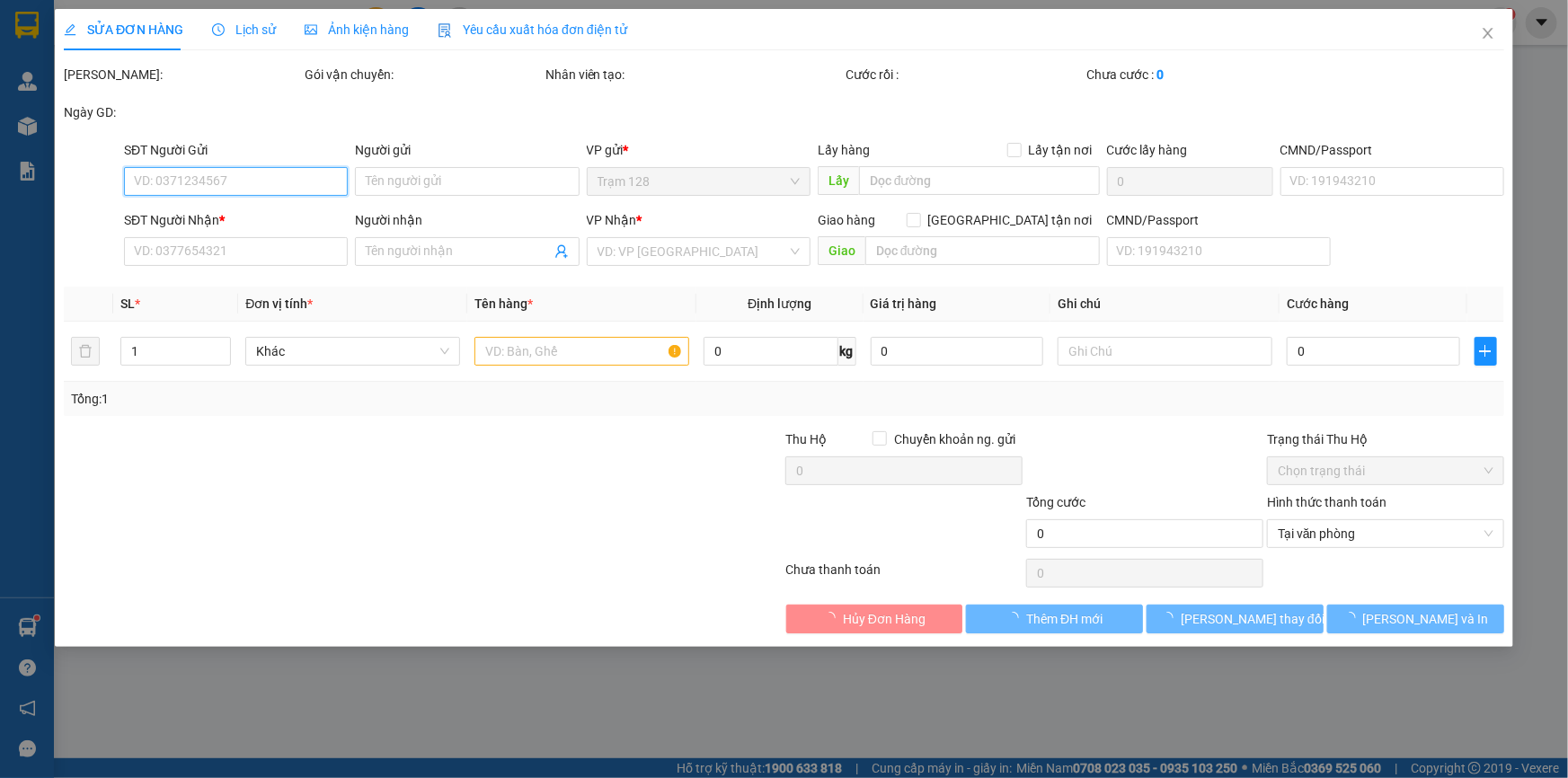
type input "40.000"
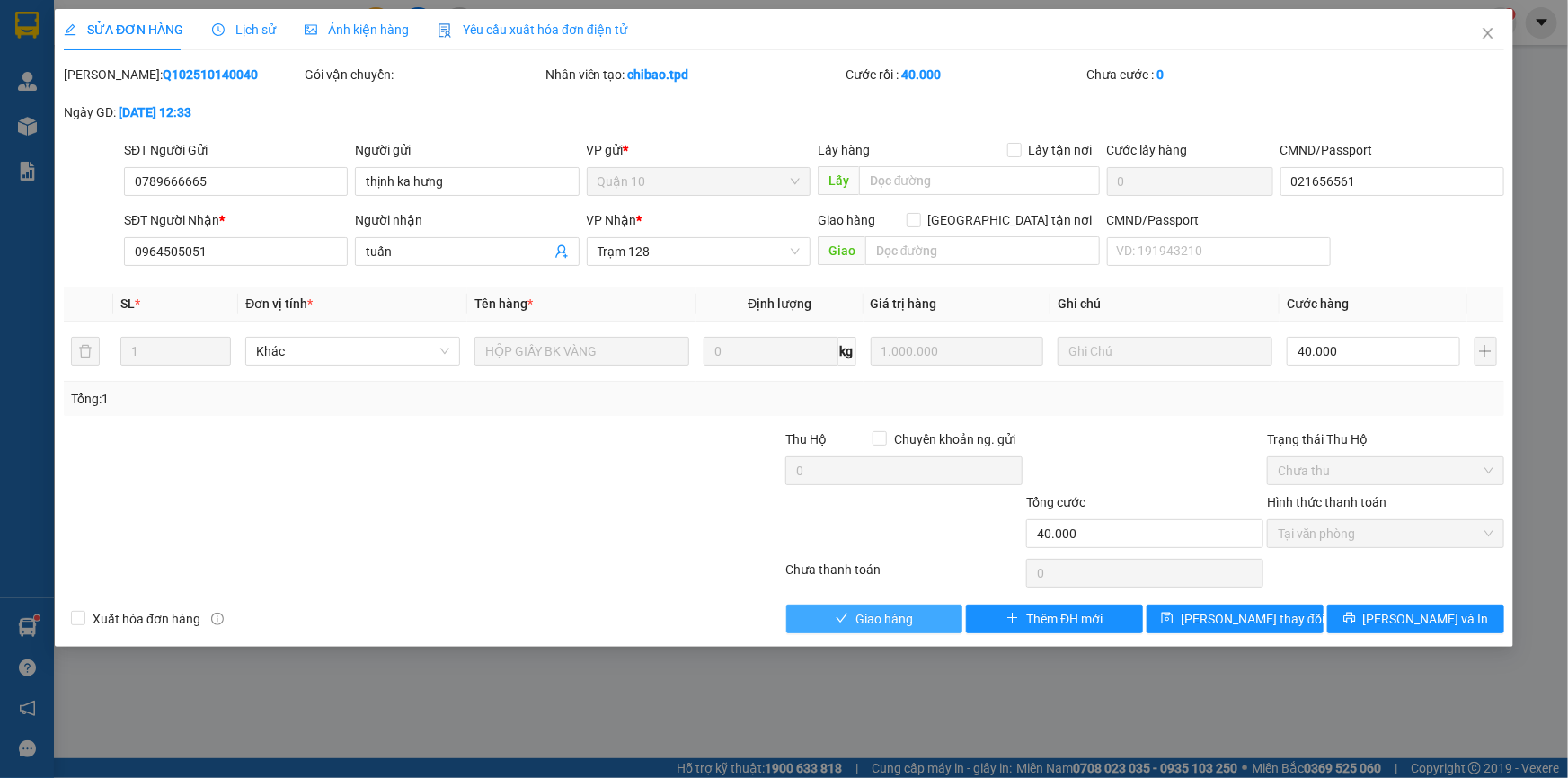
click at [868, 609] on span "Giao hàng" at bounding box center [884, 619] width 57 height 20
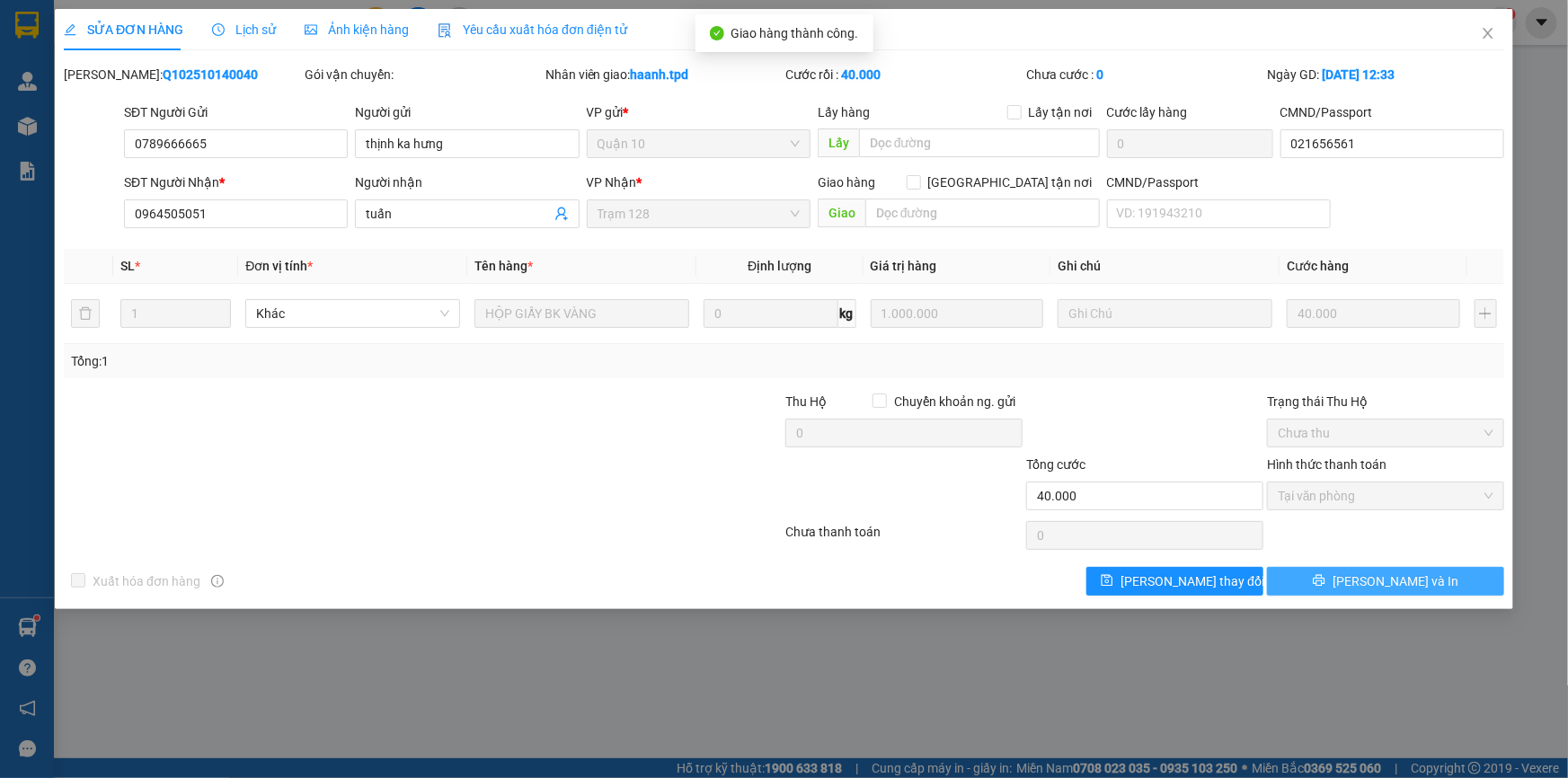
click at [1335, 572] on button "[PERSON_NAME] và In" at bounding box center [1385, 581] width 238 height 29
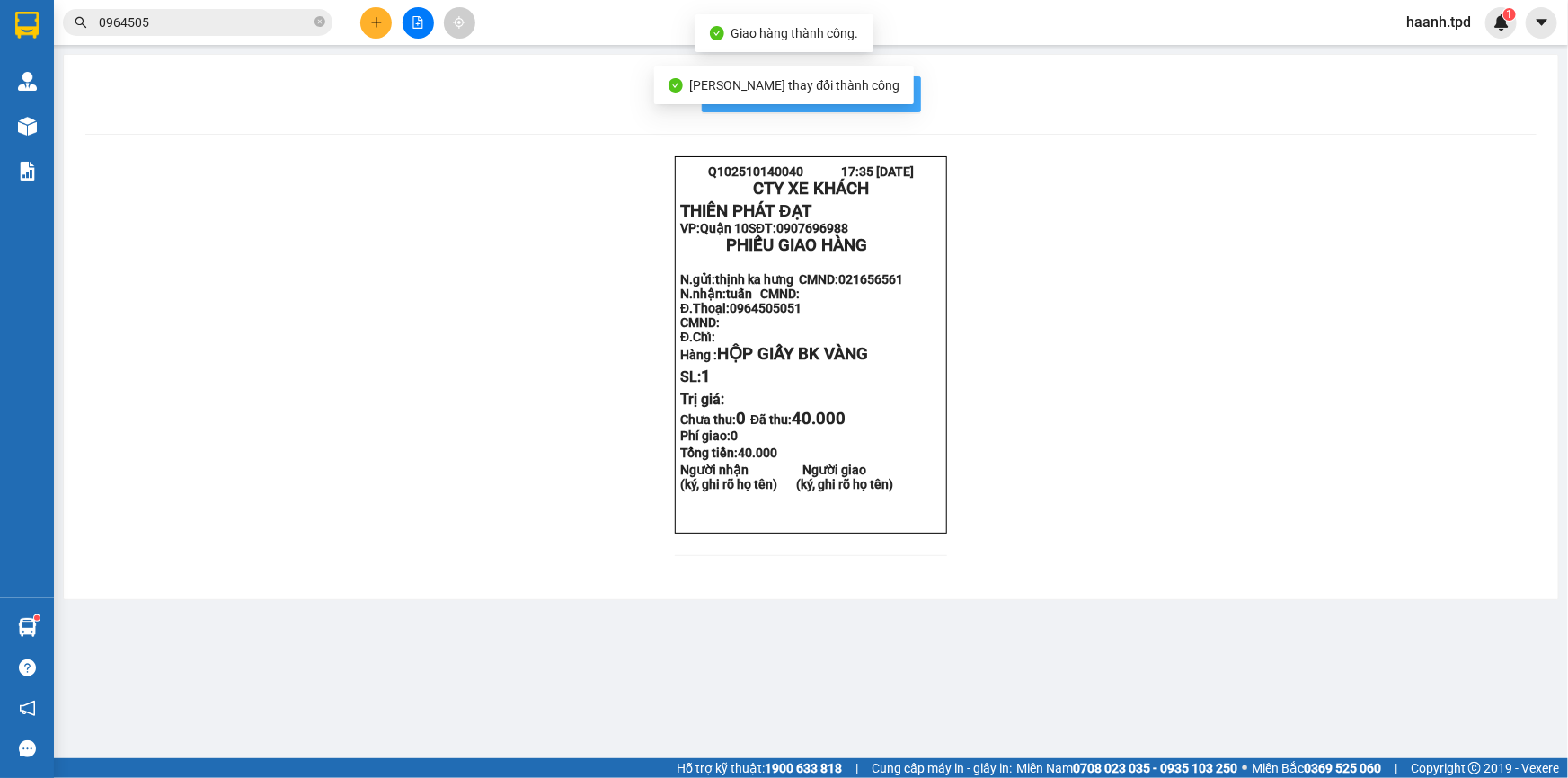
drag, startPoint x: 896, startPoint y: 84, endPoint x: 1192, endPoint y: 89, distance: 296.0
click at [896, 84] on span "In mẫu biên lai tự cấu hình" at bounding box center [822, 95] width 169 height 23
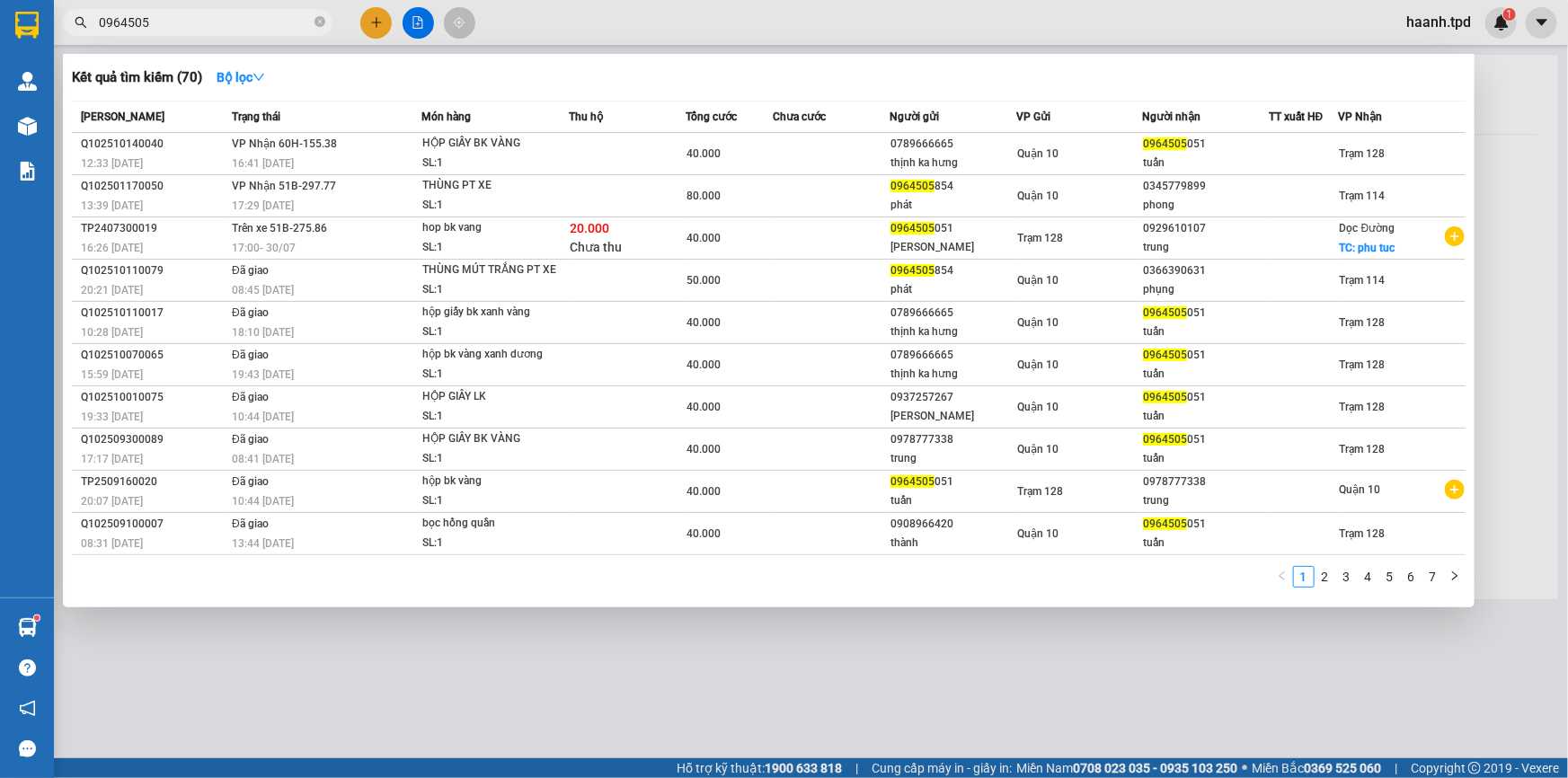
click at [321, 21] on icon "close-circle" at bounding box center [319, 21] width 10 height 11
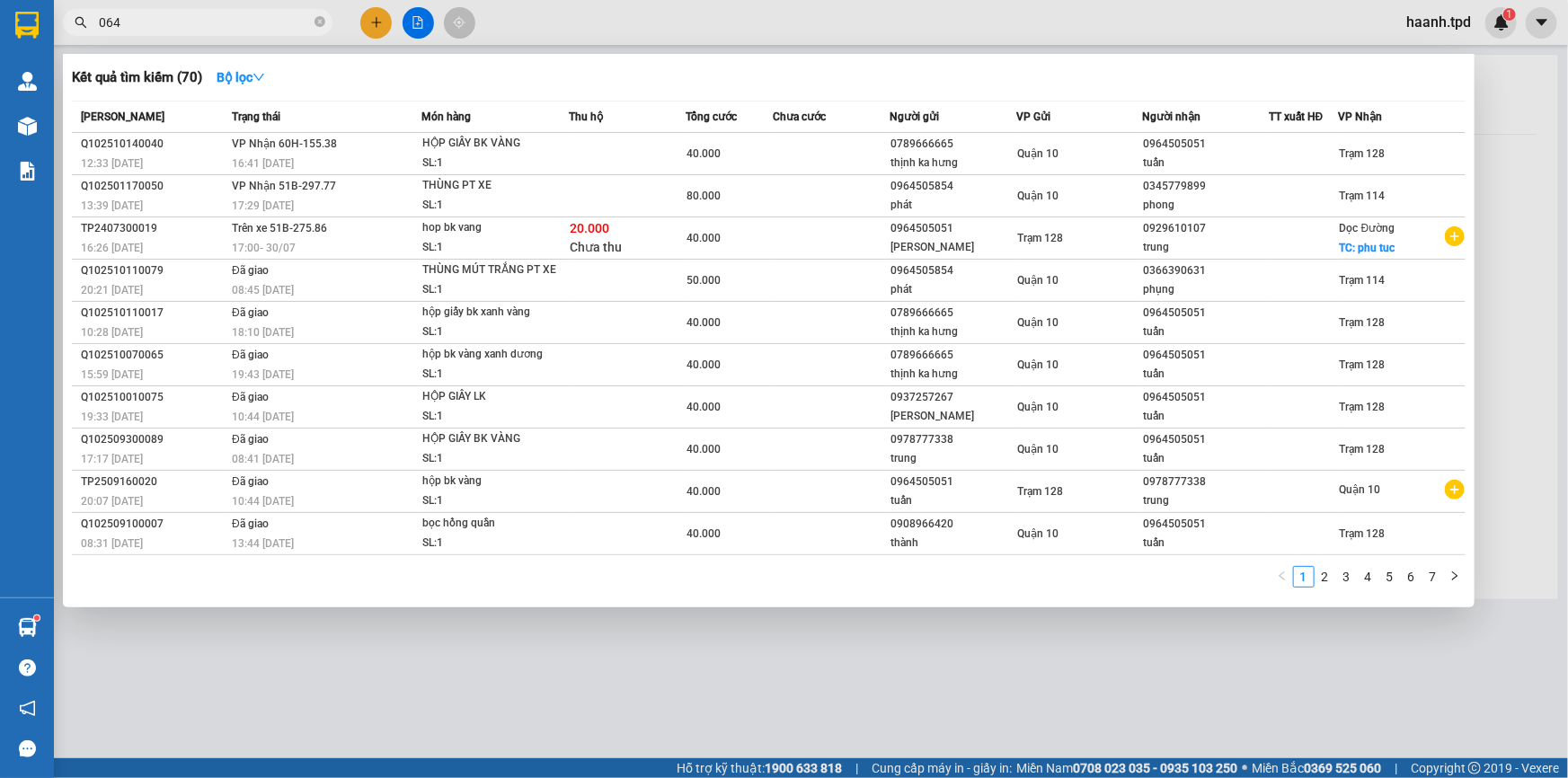
type input "064"
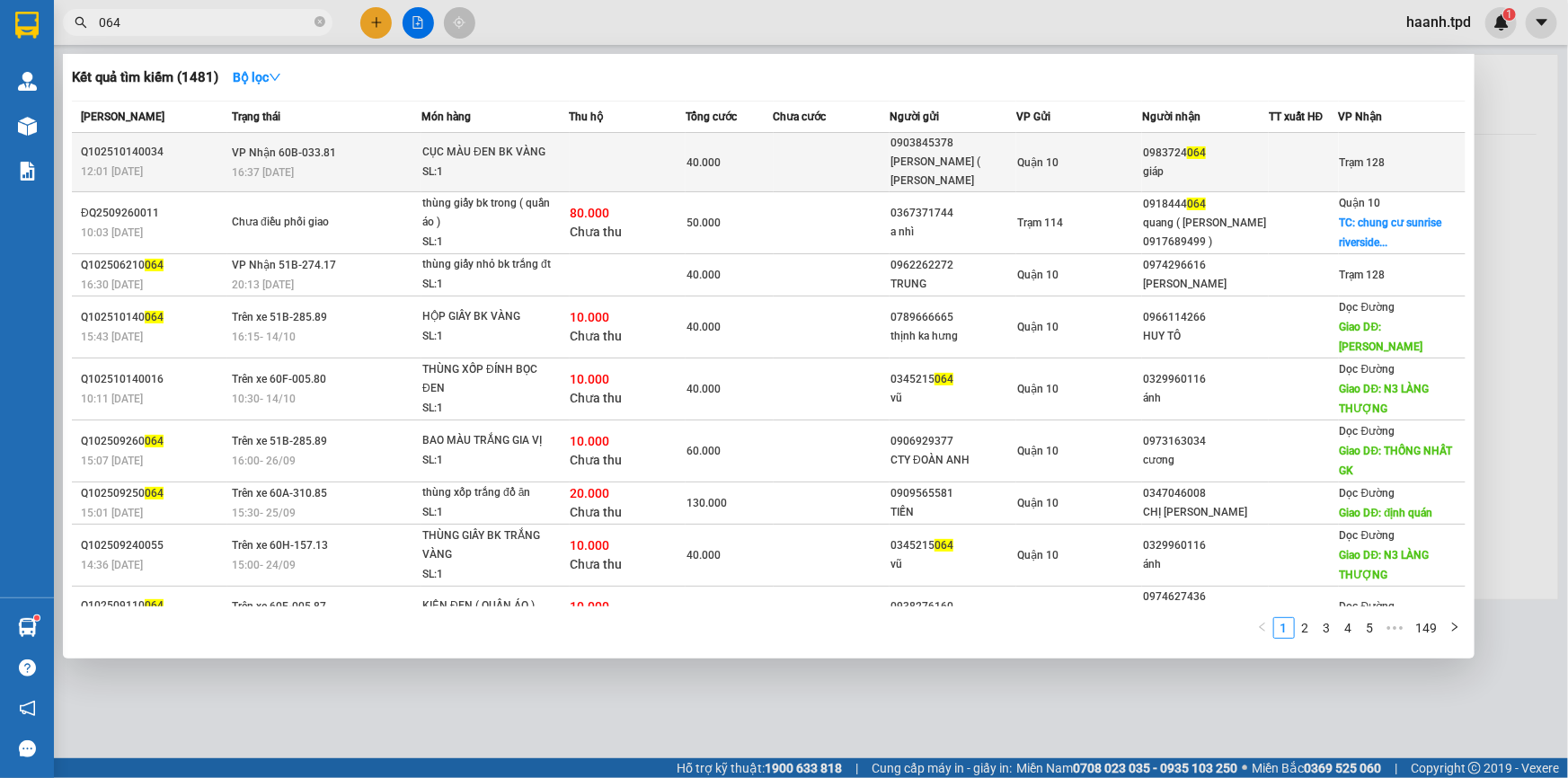
click at [1213, 171] on div "giáp" at bounding box center [1204, 172] width 125 height 19
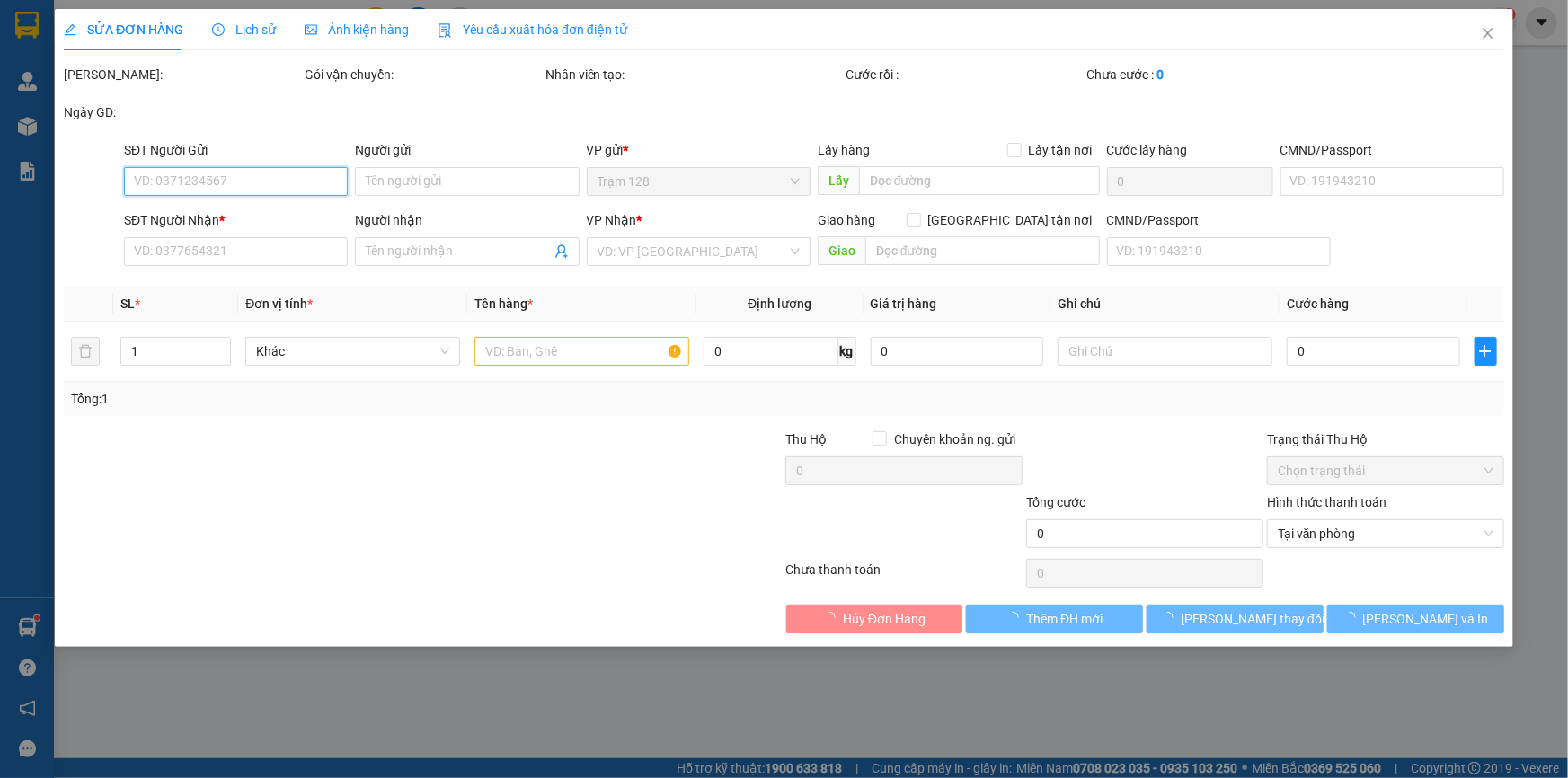
type input "0903845378"
type input "[PERSON_NAME] ( [PERSON_NAME])"
type input "086095002918"
type input "0983724064"
type input "giáp"
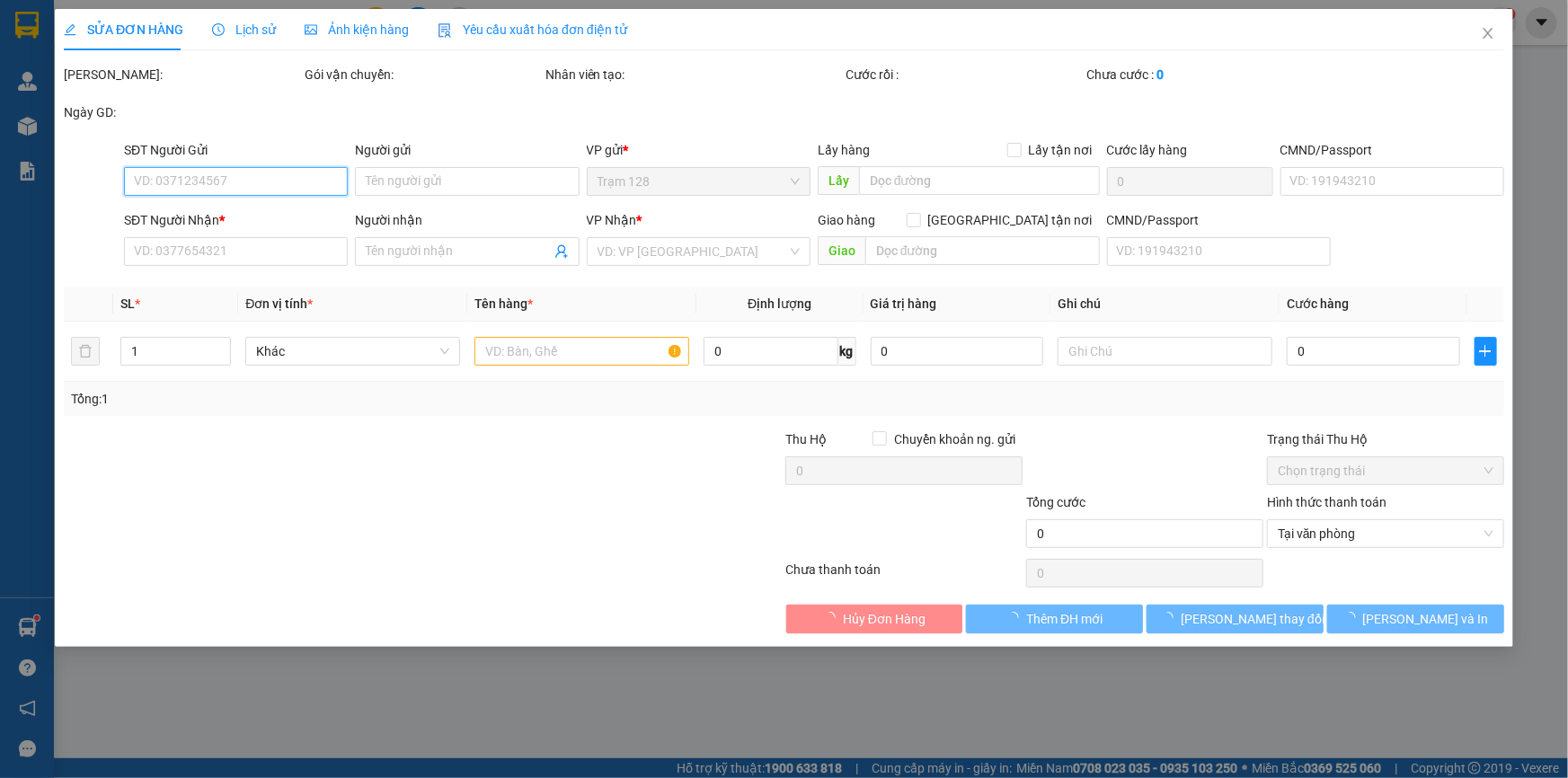
type input "40.000"
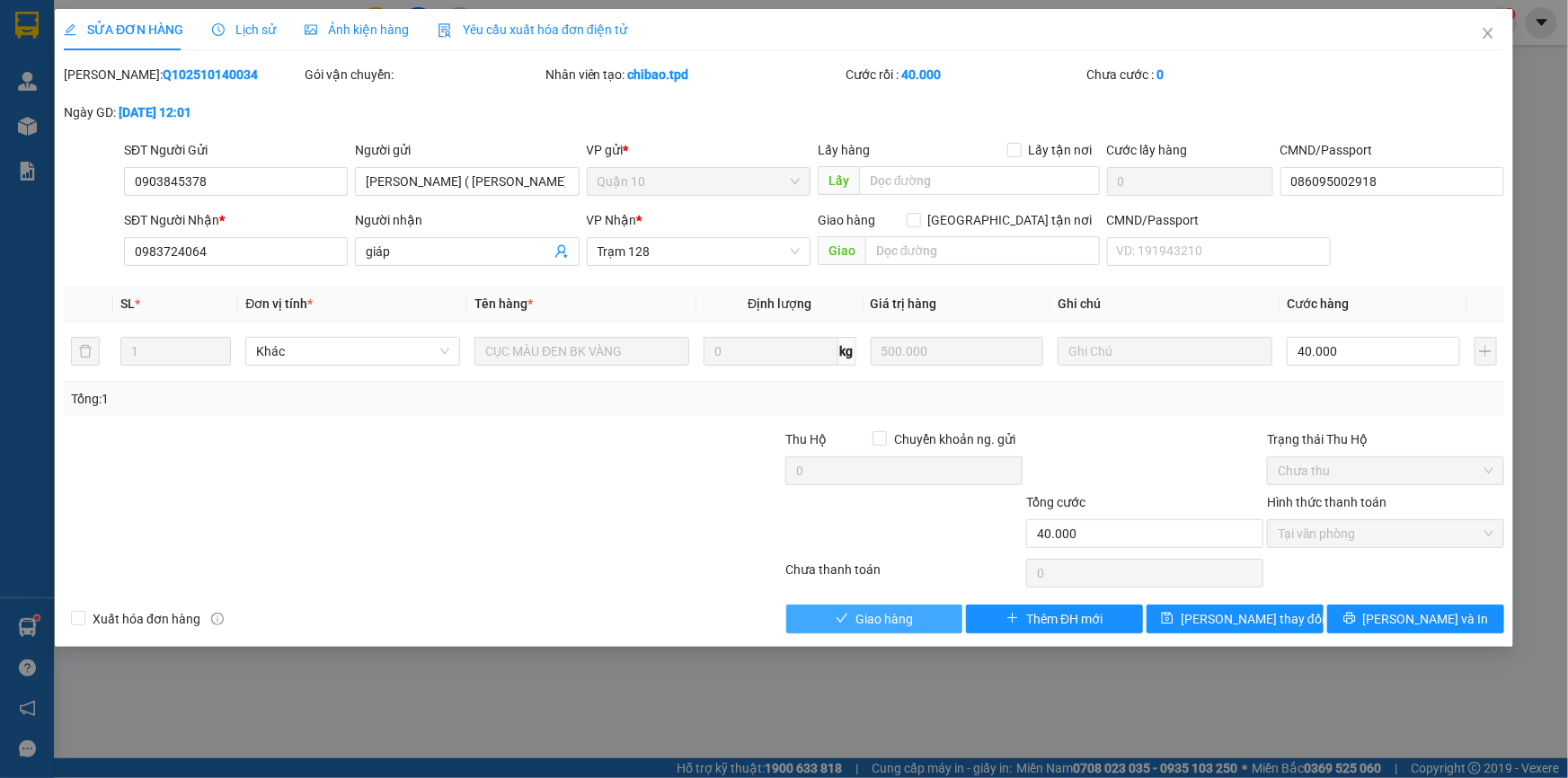
click at [897, 621] on span "Giao hàng" at bounding box center [884, 619] width 57 height 20
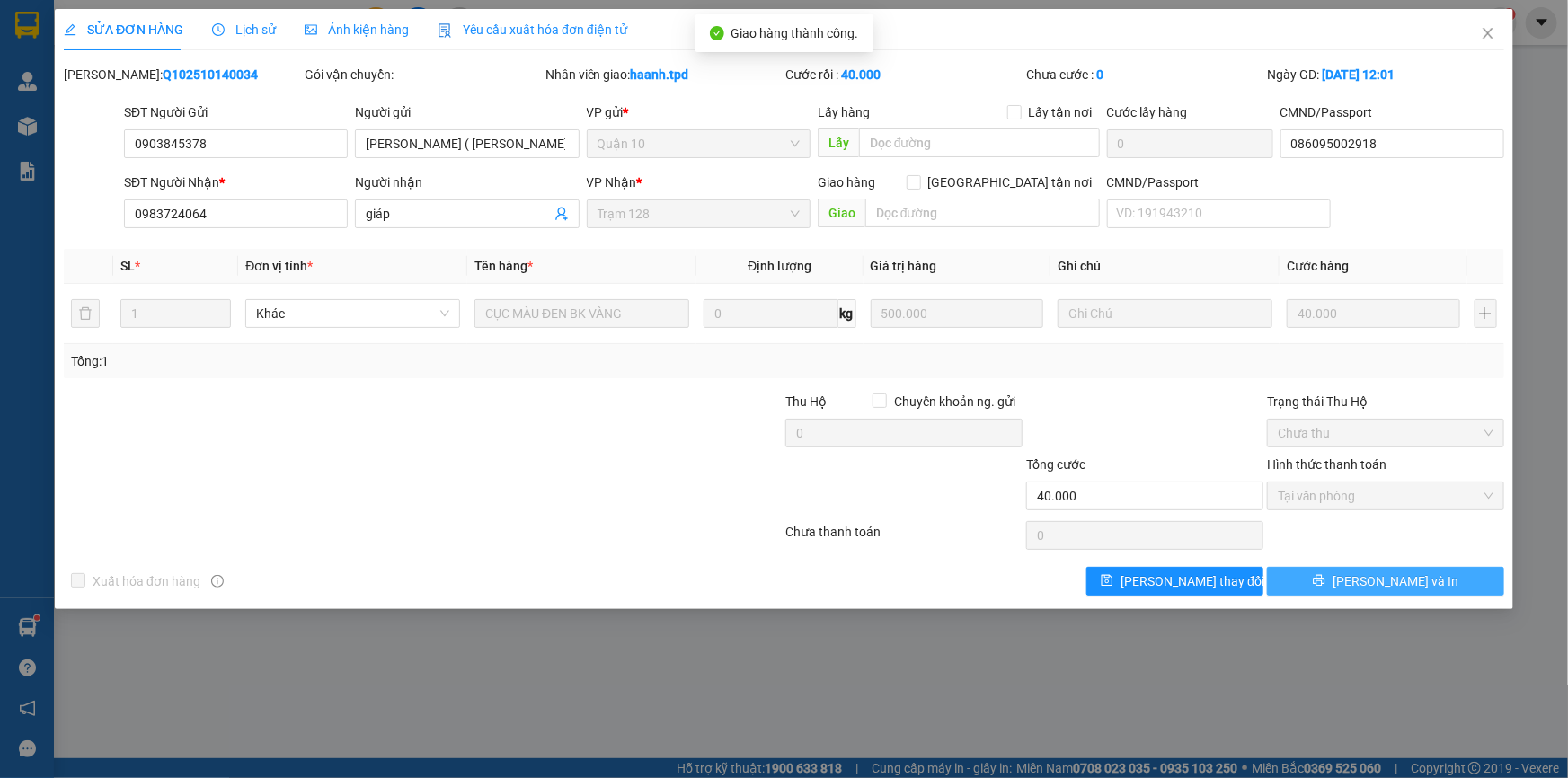
click at [1417, 587] on span "[PERSON_NAME] và In" at bounding box center [1395, 581] width 126 height 20
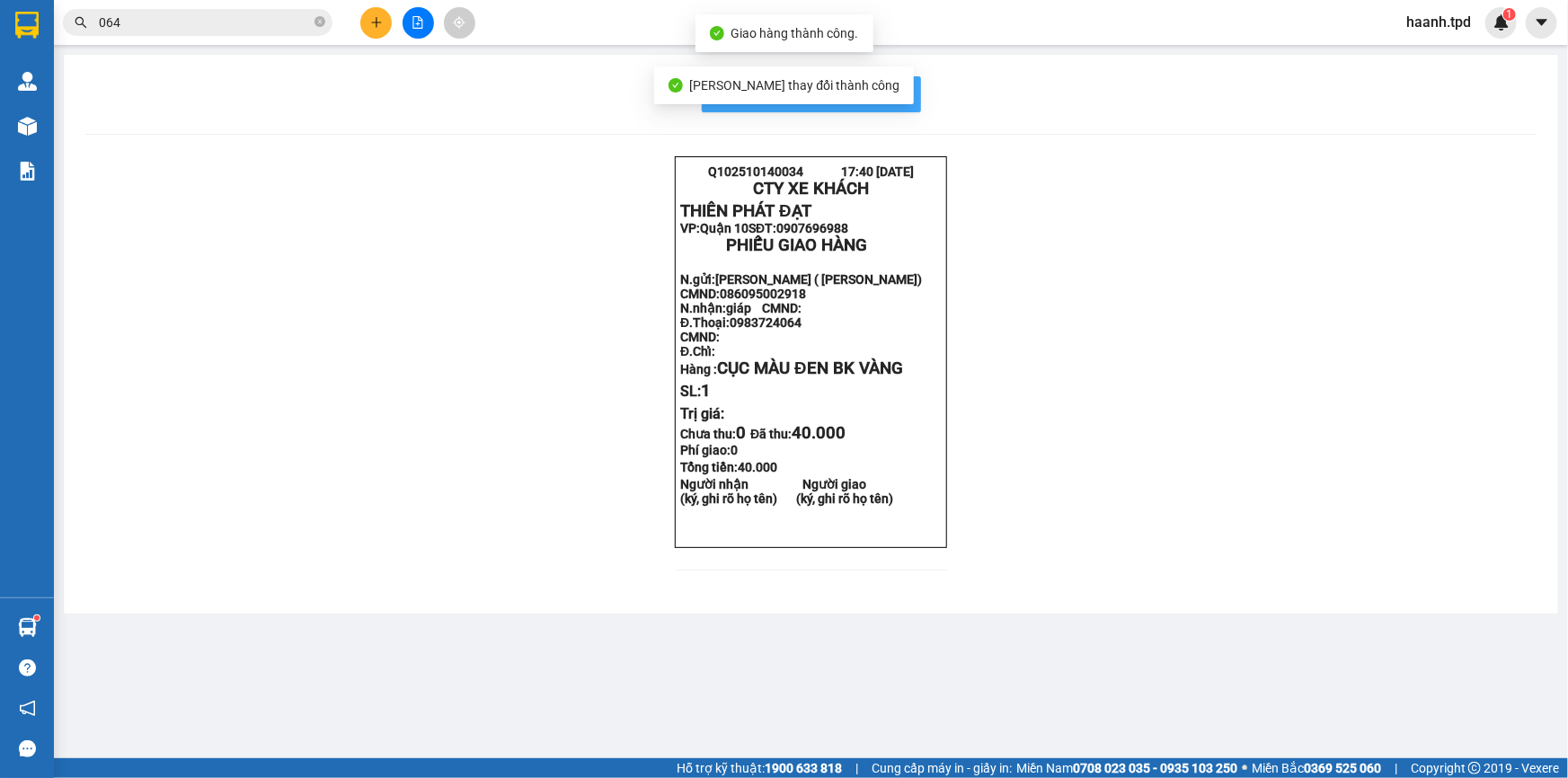
drag, startPoint x: 895, startPoint y: 100, endPoint x: 836, endPoint y: 306, distance: 214.3
click at [895, 102] on span "In mẫu biên lai tự cấu hình" at bounding box center [822, 95] width 169 height 23
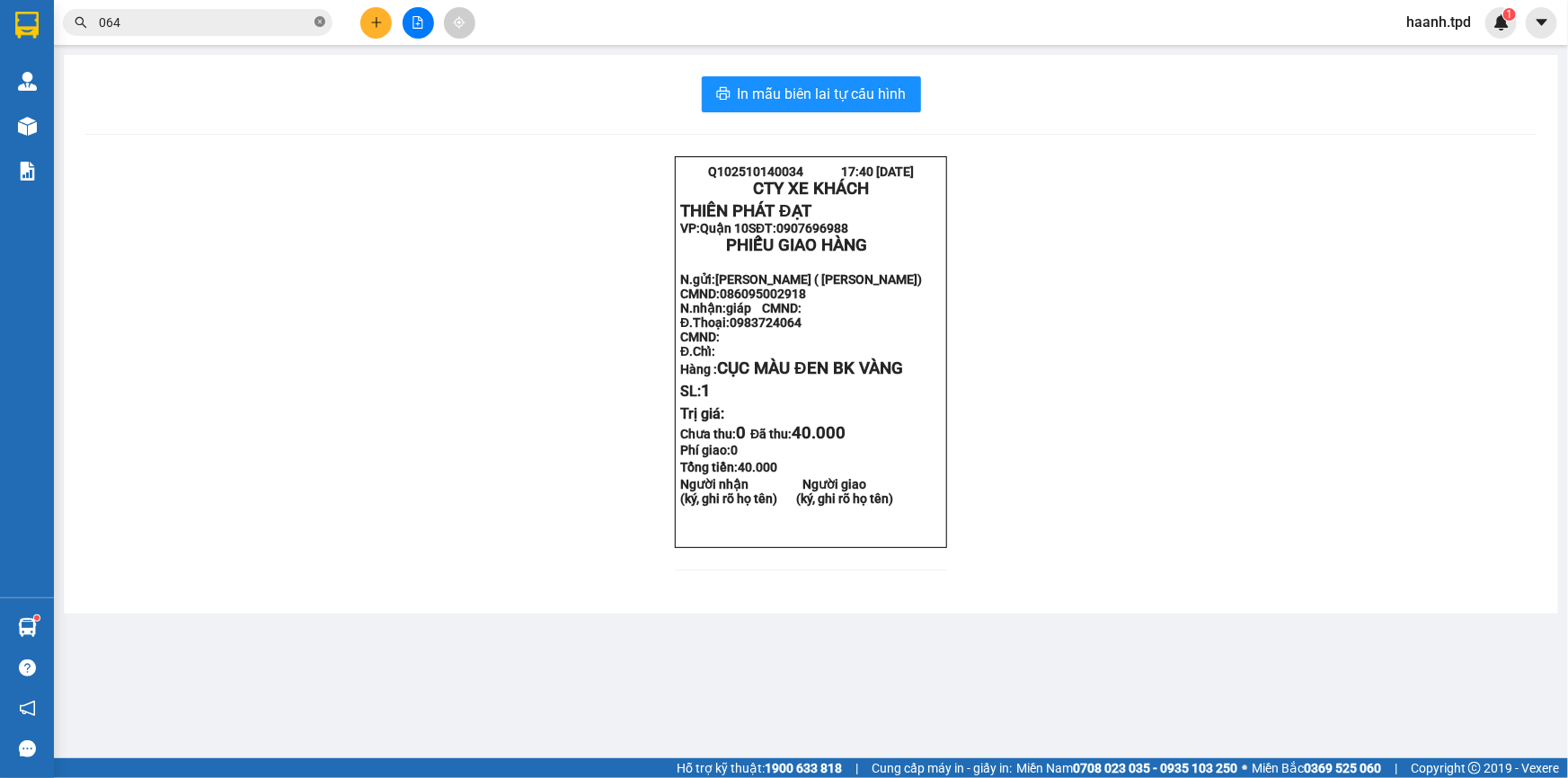
click at [317, 23] on icon "close-circle" at bounding box center [319, 21] width 10 height 11
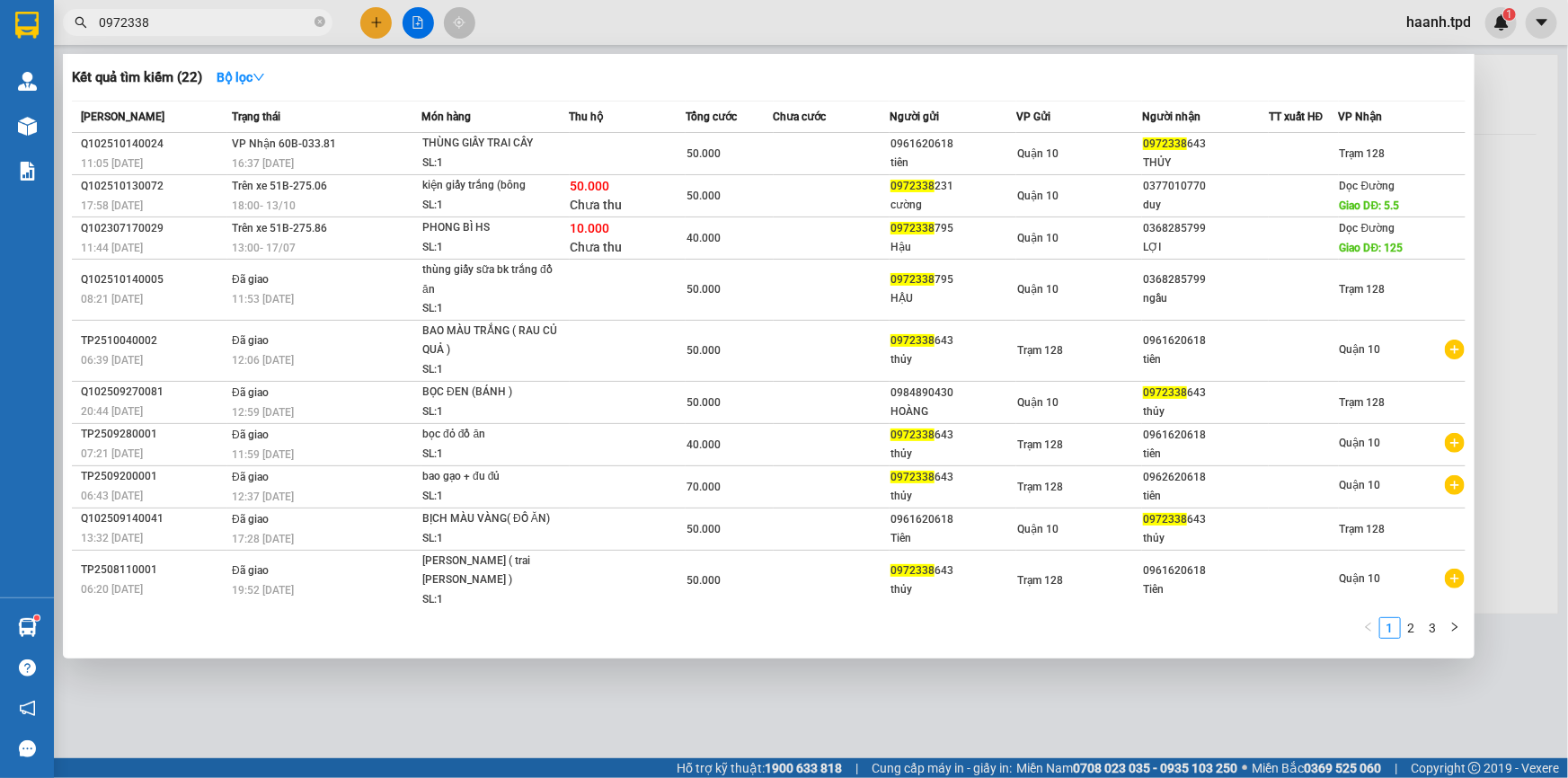
type input "0972338"
click at [1244, 163] on div "THỦY" at bounding box center [1204, 163] width 125 height 19
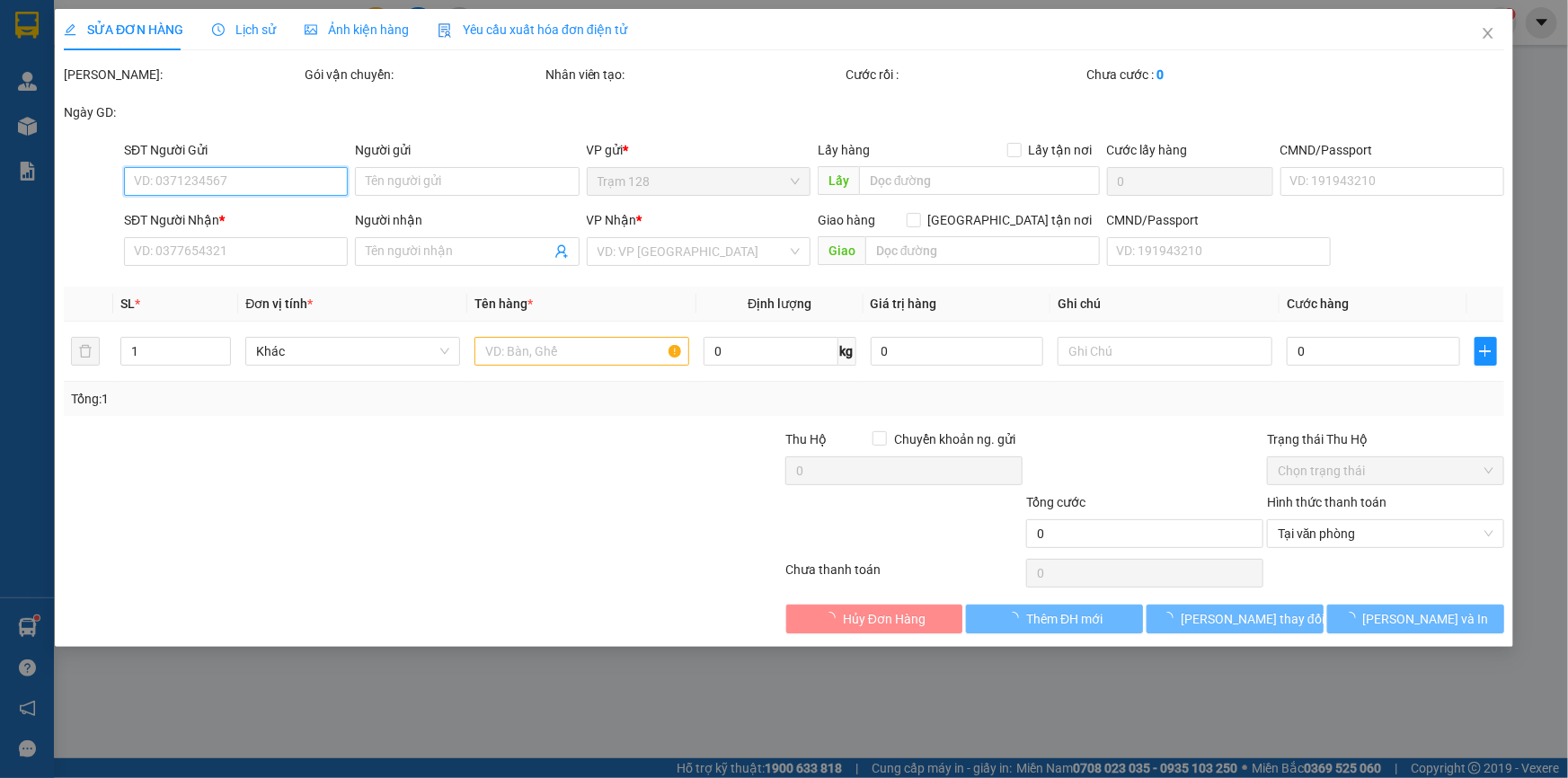
type input "0961620618"
type input "tiên"
type input "075195016620"
type input "0972338643"
type input "THỦY"
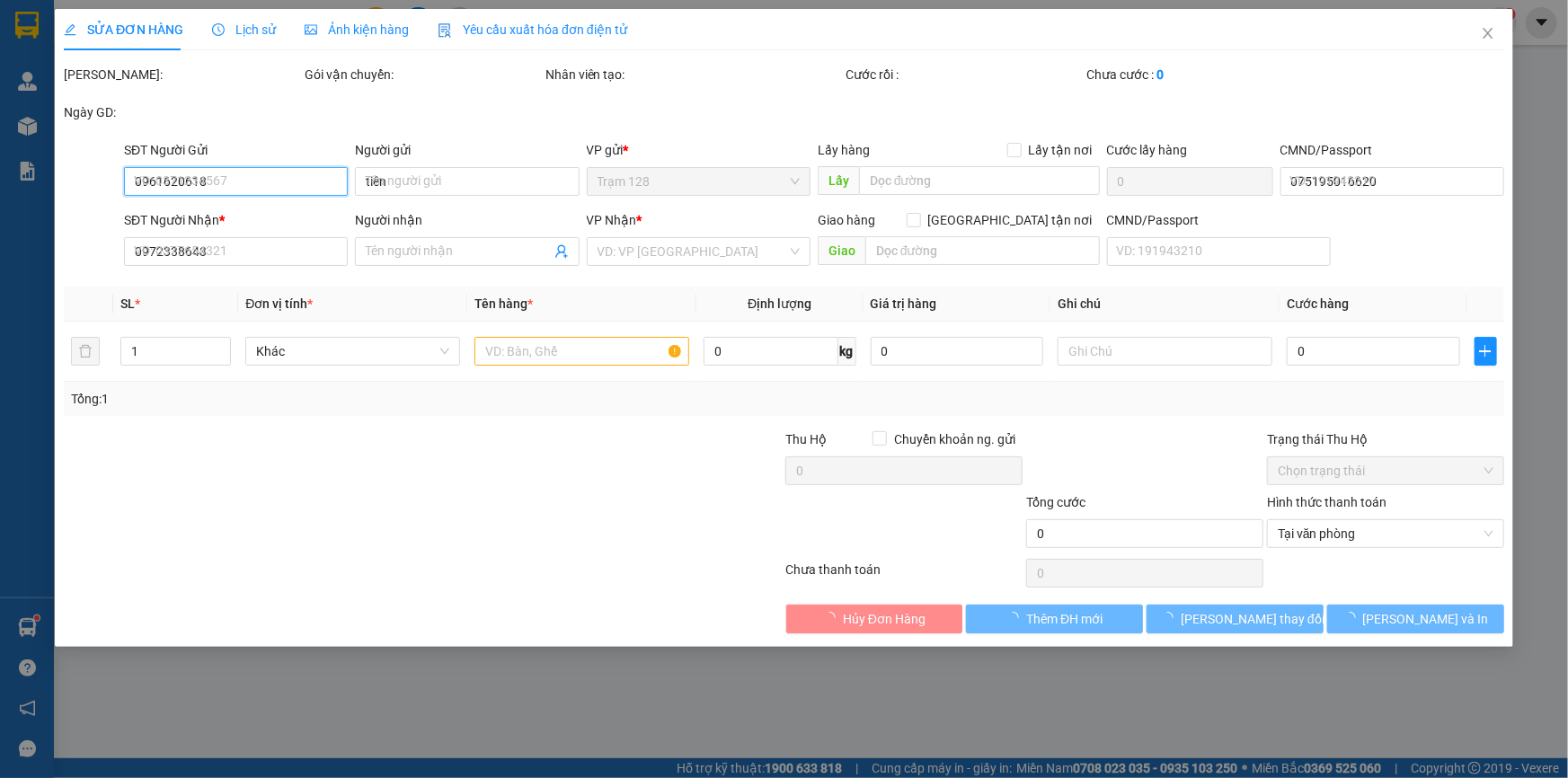
type input "50.000"
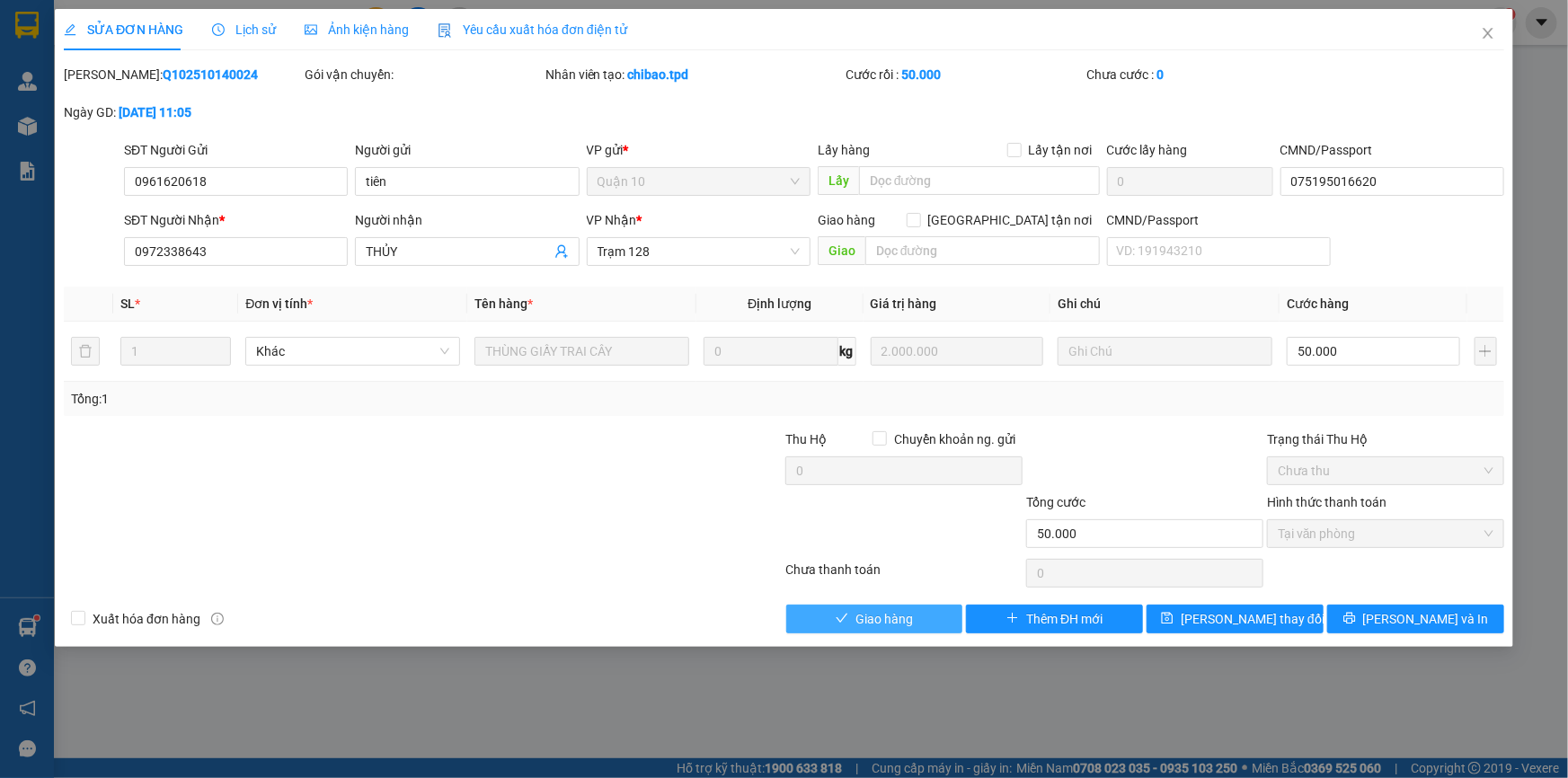
click at [893, 611] on span "Giao hàng" at bounding box center [884, 619] width 57 height 20
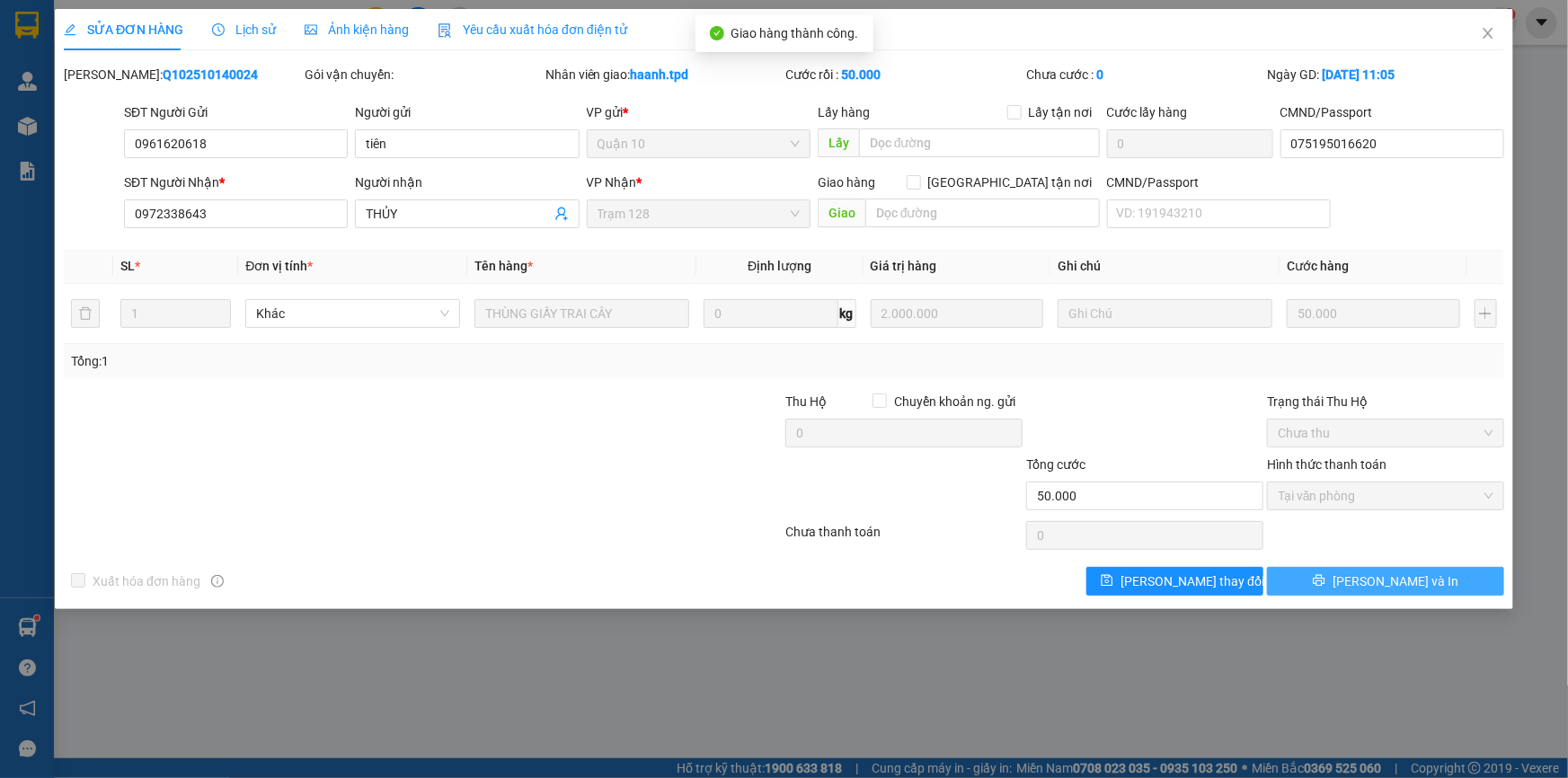
click at [1396, 584] on span "[PERSON_NAME] và In" at bounding box center [1395, 581] width 126 height 20
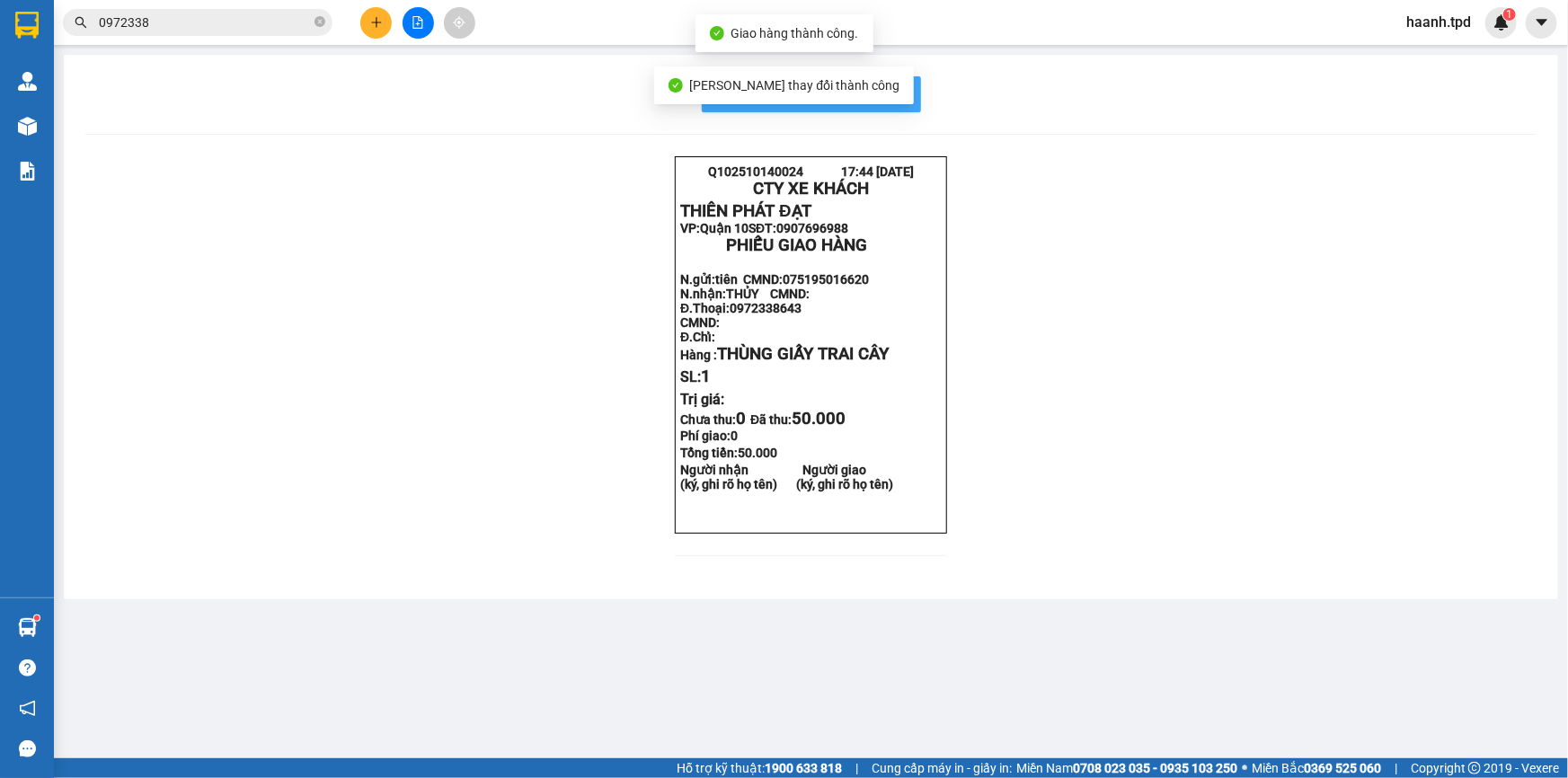
drag, startPoint x: 904, startPoint y: 95, endPoint x: 864, endPoint y: 171, distance: 85.9
click at [904, 95] on span "In mẫu biên lai tự cấu hình" at bounding box center [822, 95] width 169 height 23
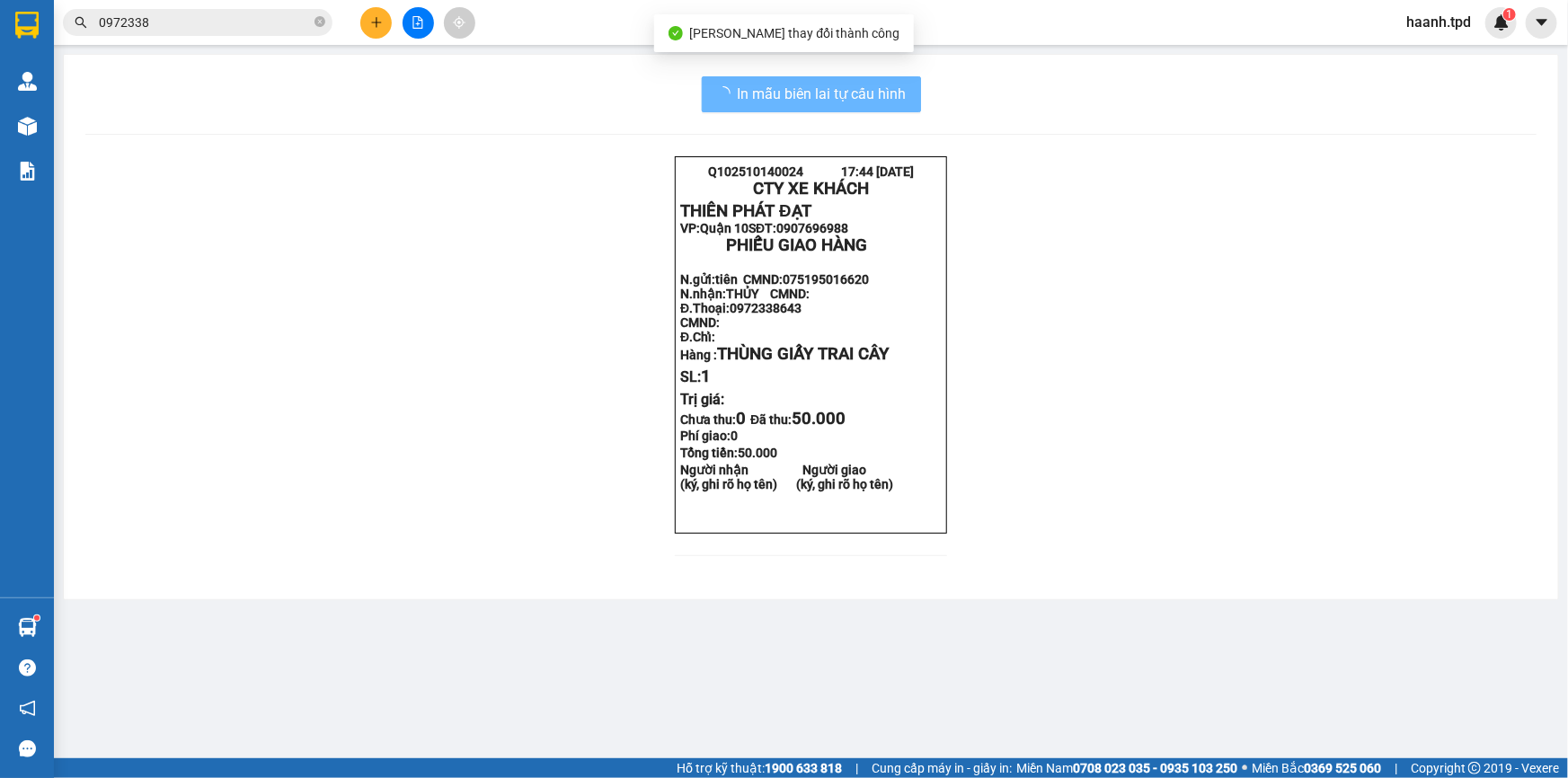
click at [1216, 658] on main "In mẫu biên lai tự cấu hình Q102510140024 17:44 14-10-2025 CTY XE KHÁCH THIÊN …" at bounding box center [784, 379] width 1568 height 759
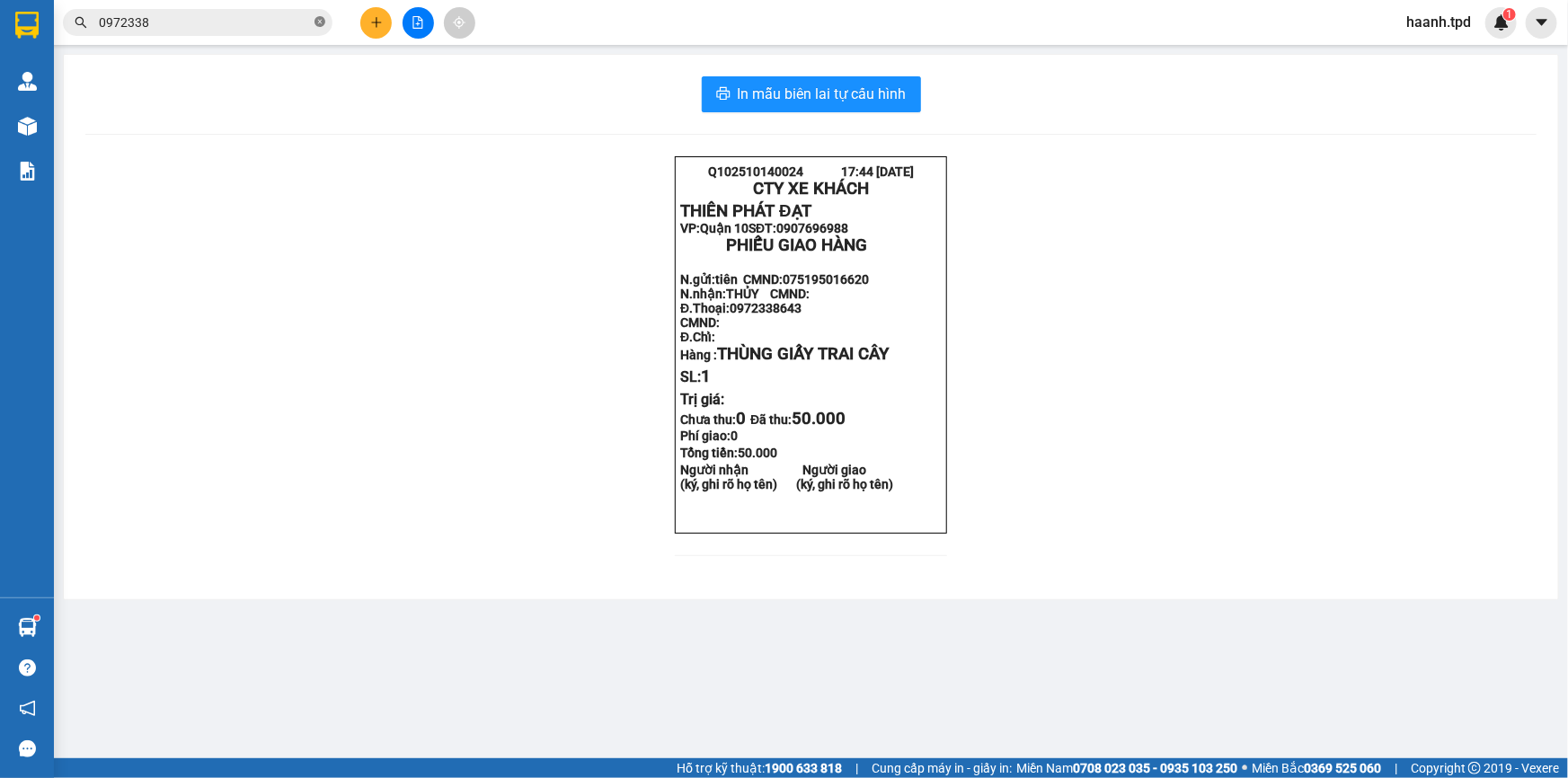
click at [322, 28] on span at bounding box center [319, 23] width 10 height 17
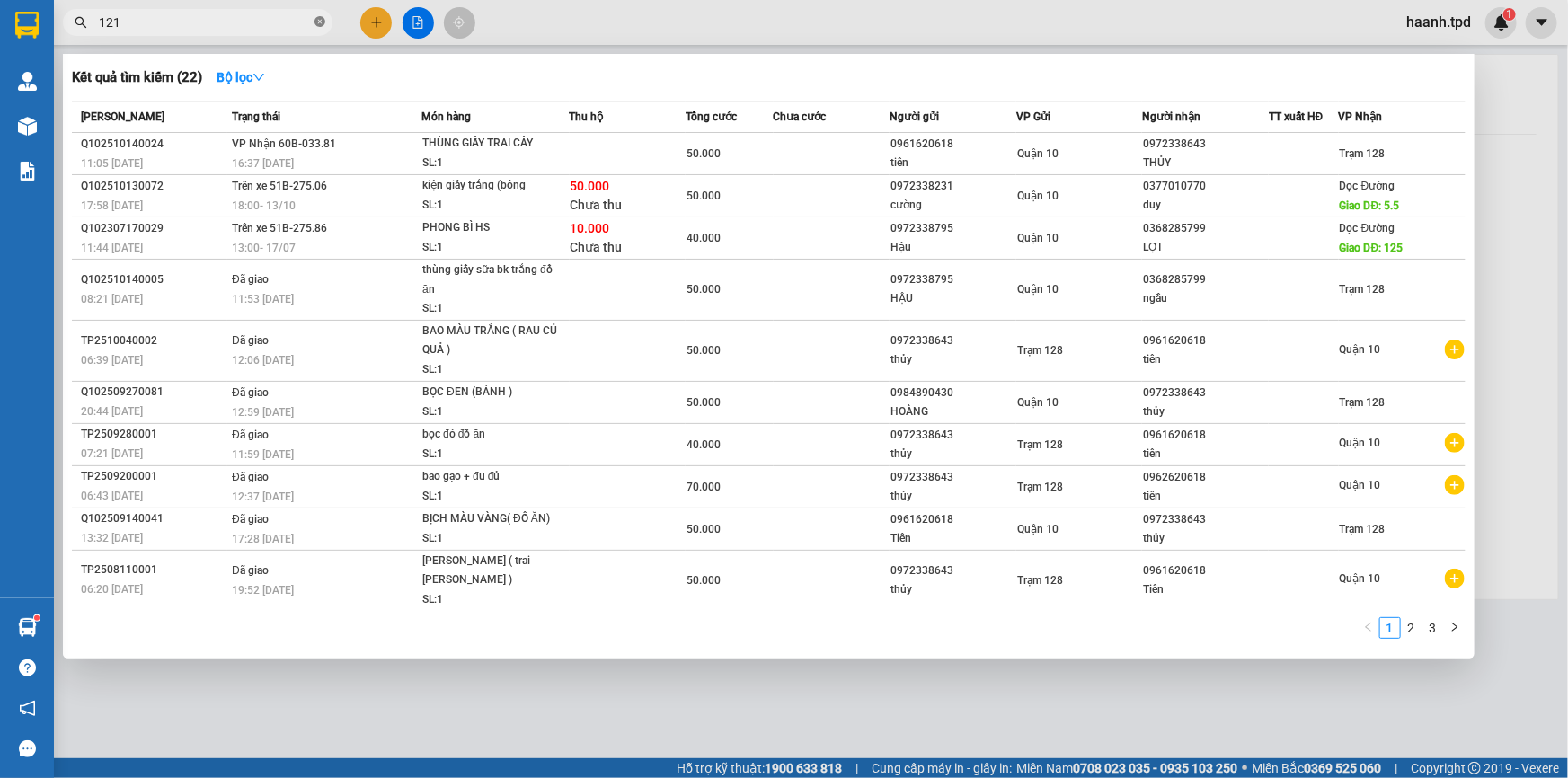
type input "121"
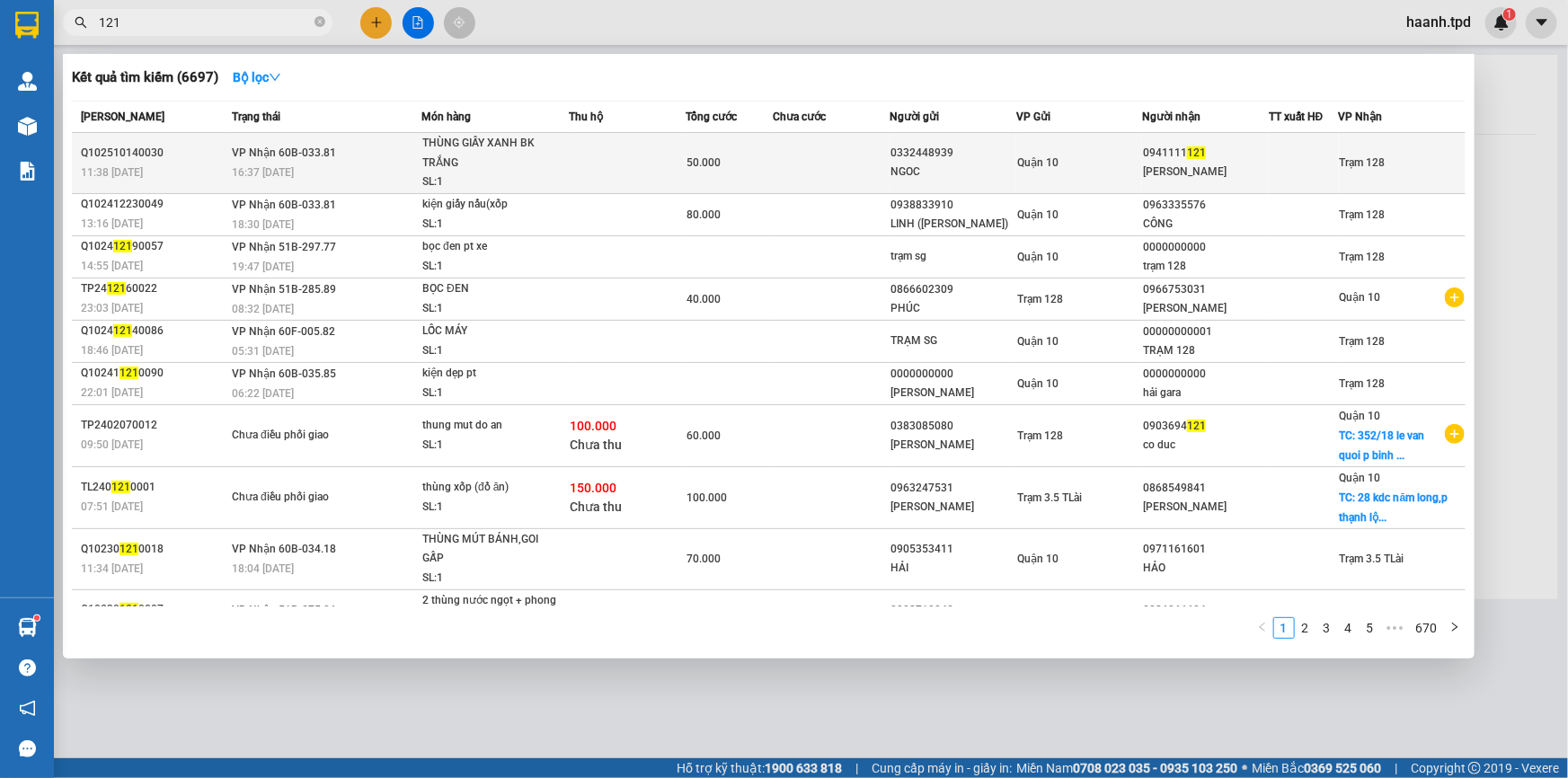
click at [1341, 153] on div "Trạm 128" at bounding box center [1363, 162] width 46 height 20
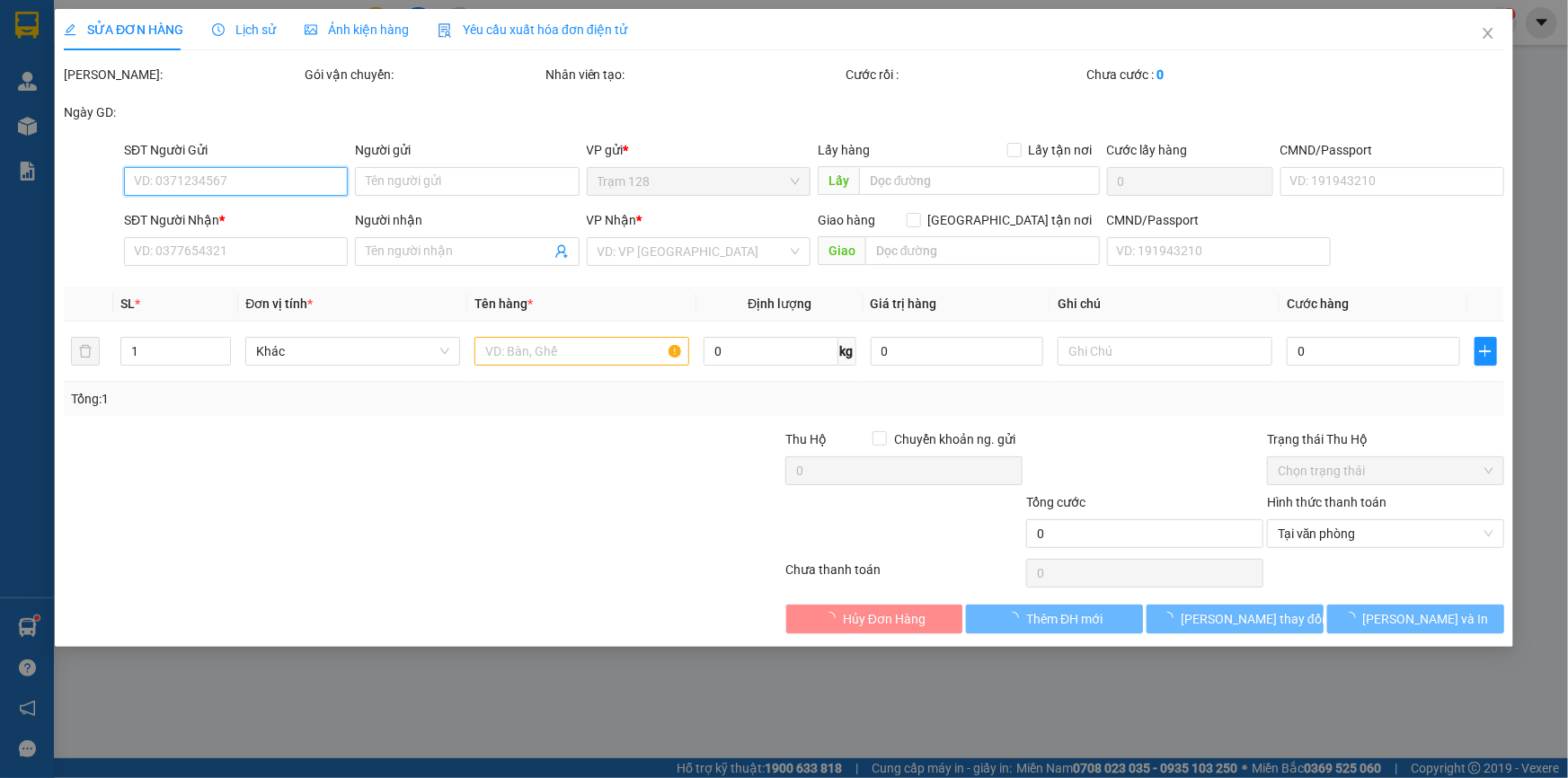
type input "0332448939"
type input "NGOC"
type input "083095008987"
type input "0941111121"
type input "[PERSON_NAME]"
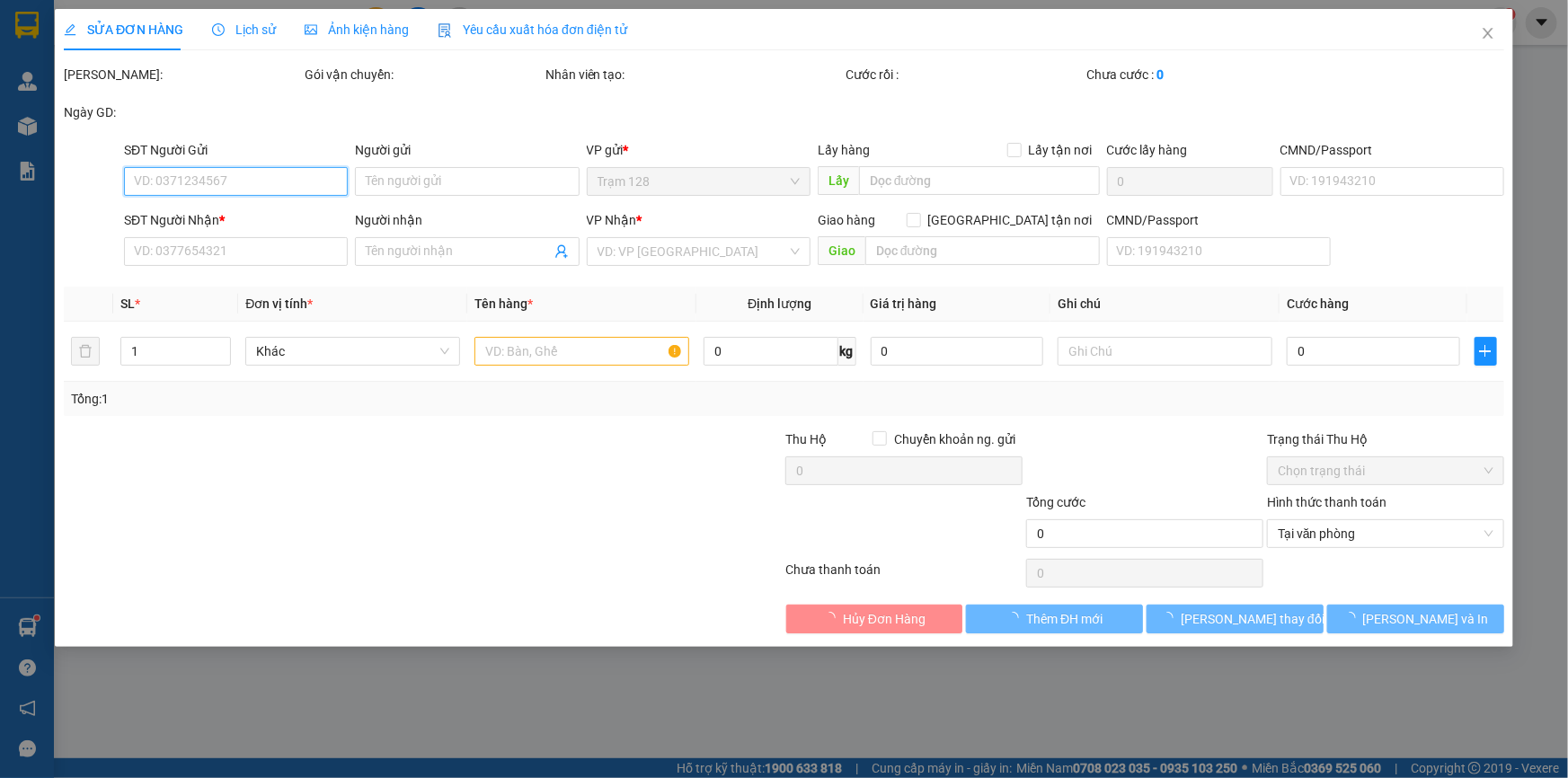
type input "50.000"
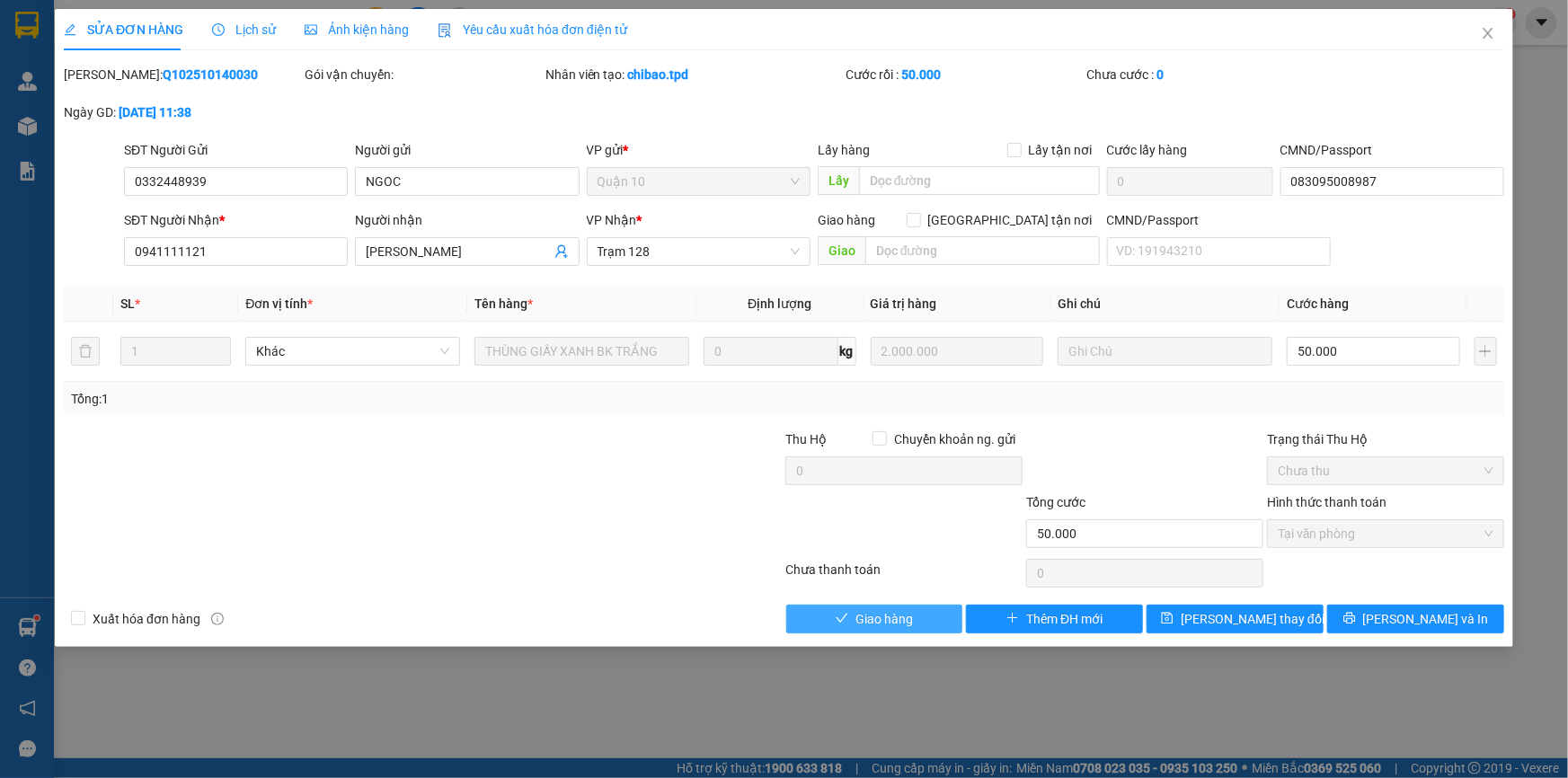
click at [894, 627] on span "Giao hàng" at bounding box center [884, 619] width 57 height 20
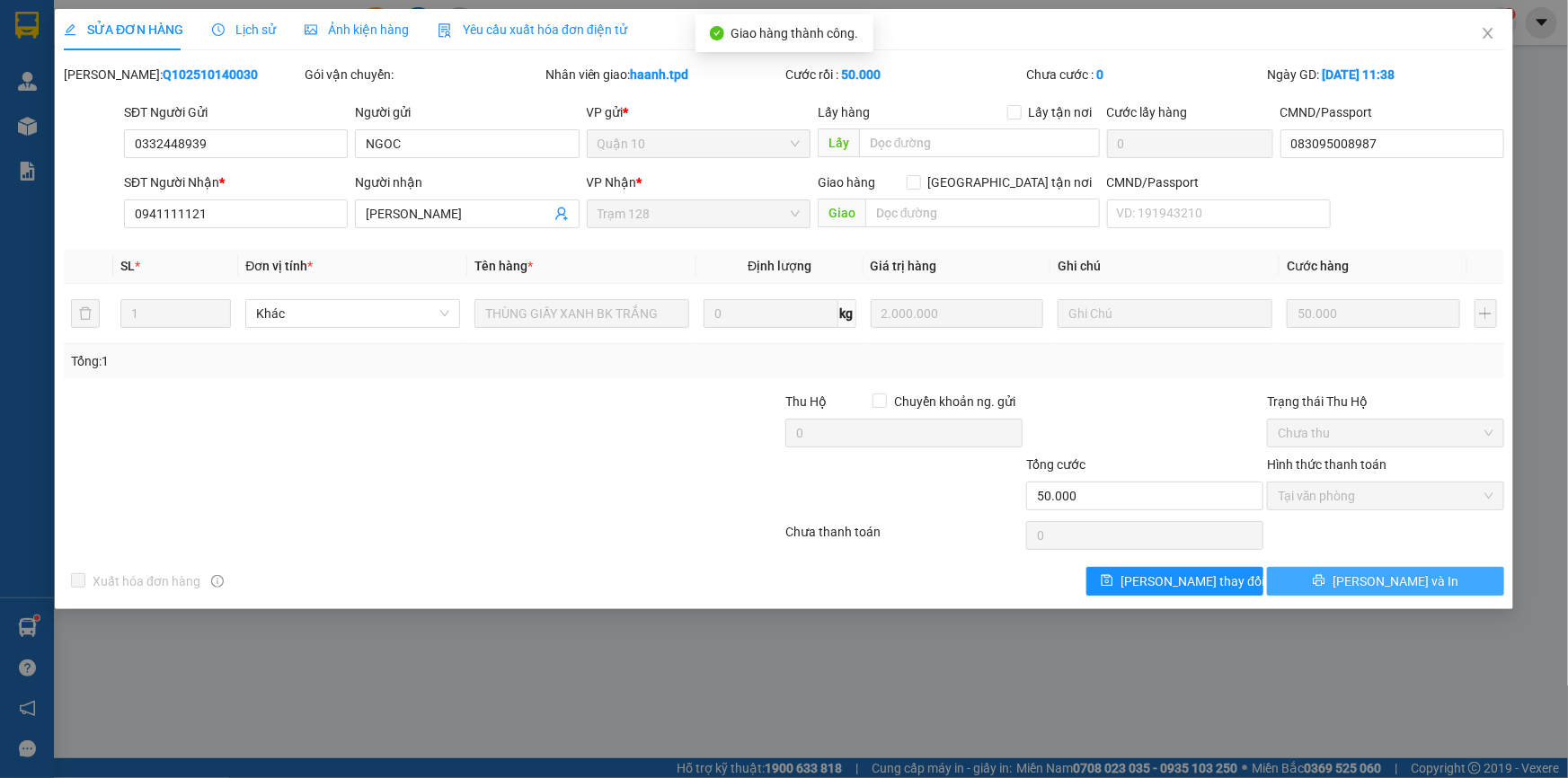
click at [1399, 572] on span "[PERSON_NAME] và In" at bounding box center [1395, 581] width 126 height 20
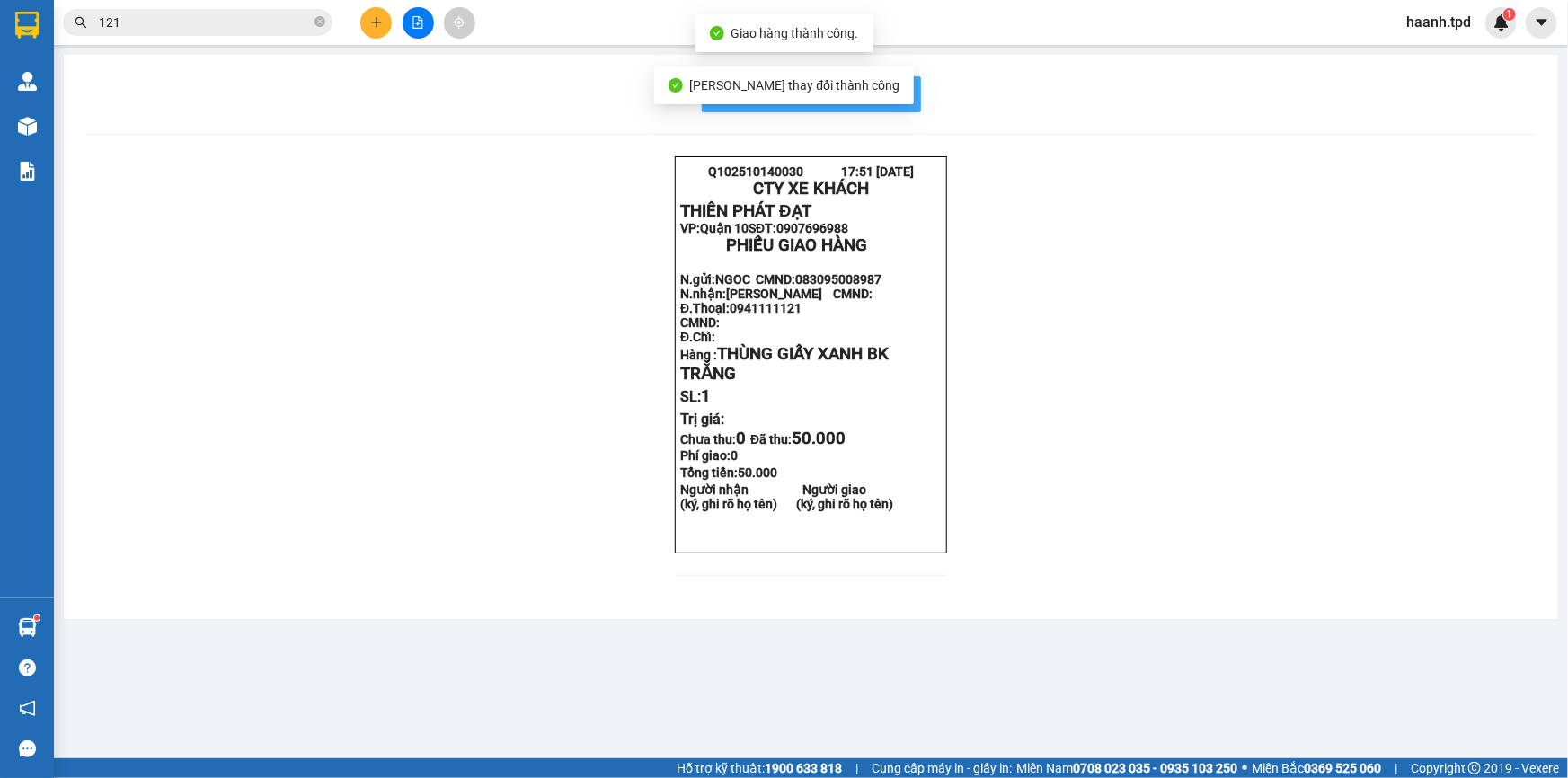
click at [898, 98] on span "In mẫu biên lai tự cấu hình" at bounding box center [822, 95] width 169 height 23
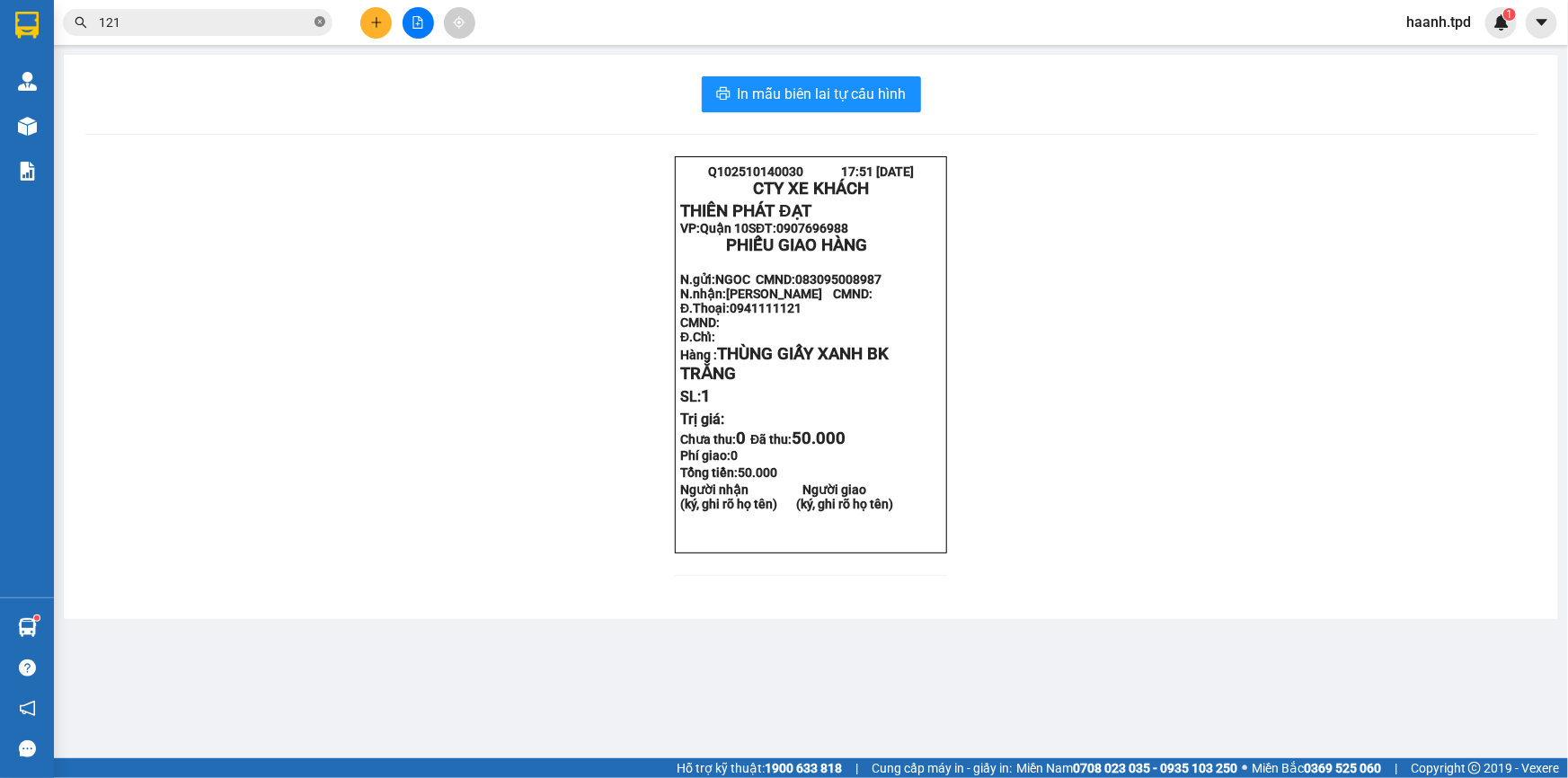
click at [314, 25] on icon "close-circle" at bounding box center [319, 21] width 10 height 11
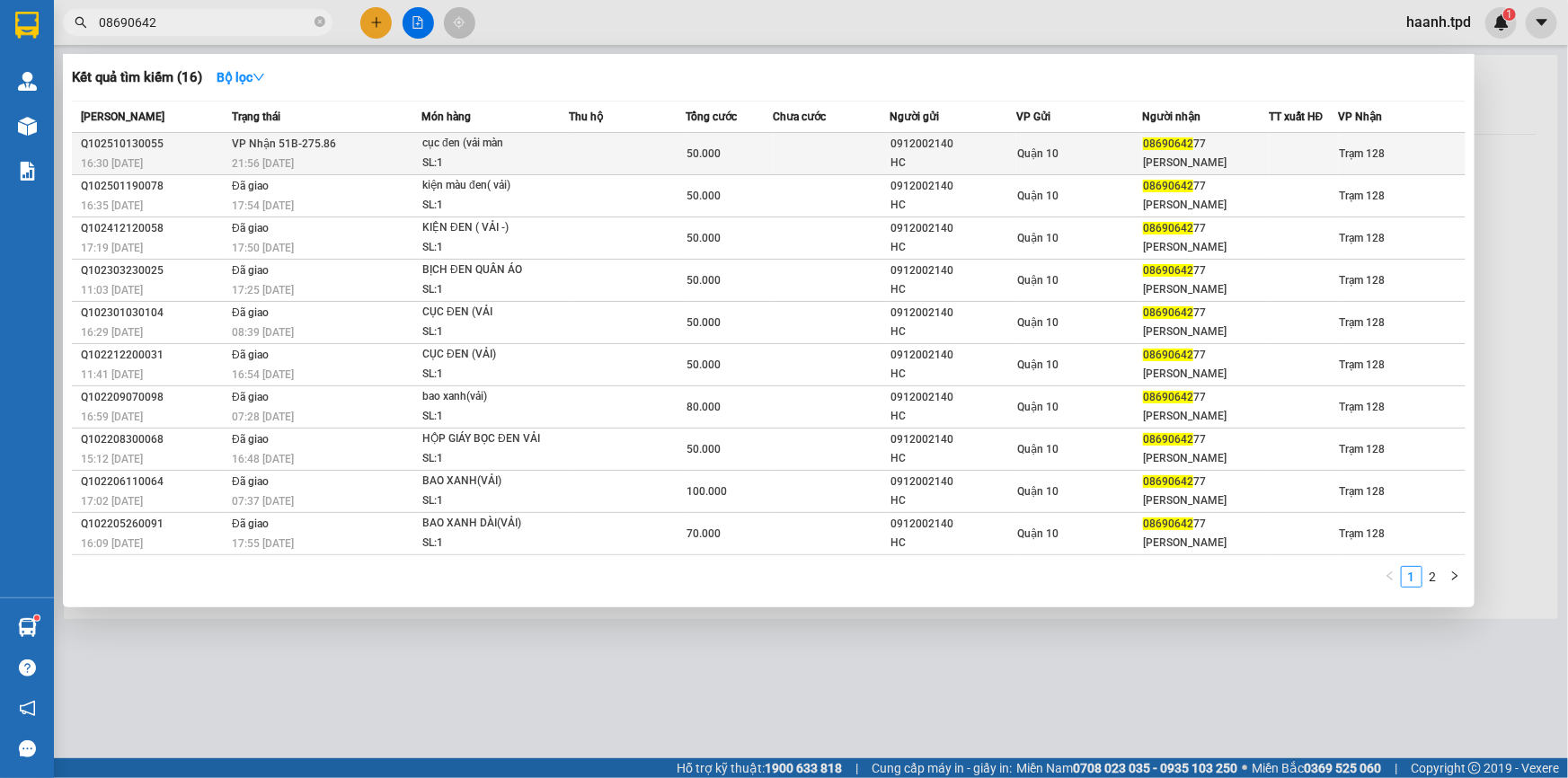
type input "08690642"
click at [1114, 157] on div "Quận 10" at bounding box center [1079, 154] width 125 height 20
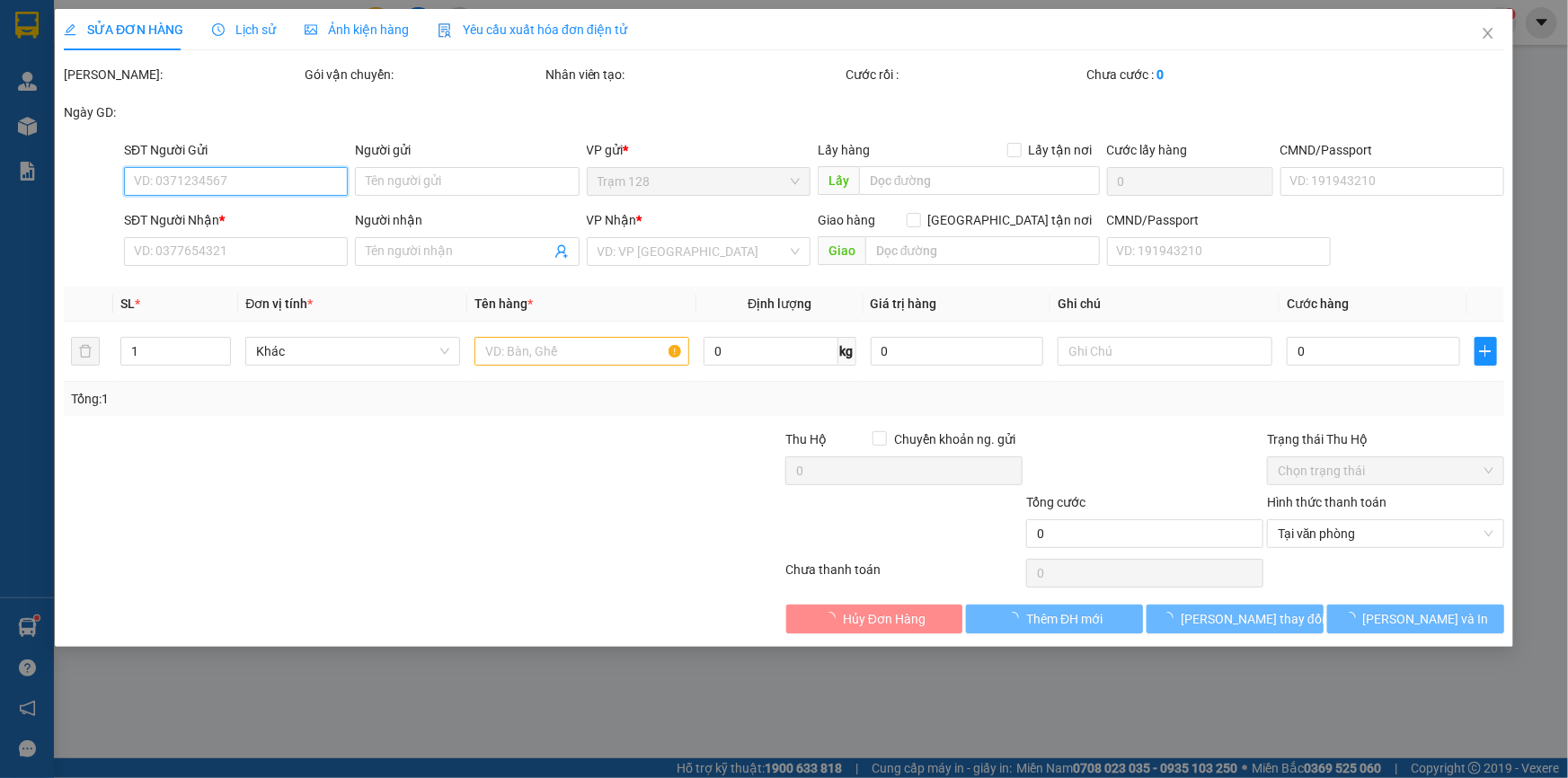
type input "0912002140"
type input "HC"
type input "034078003077- trần xuân cửu"
type input "0869064277"
type input "[PERSON_NAME]"
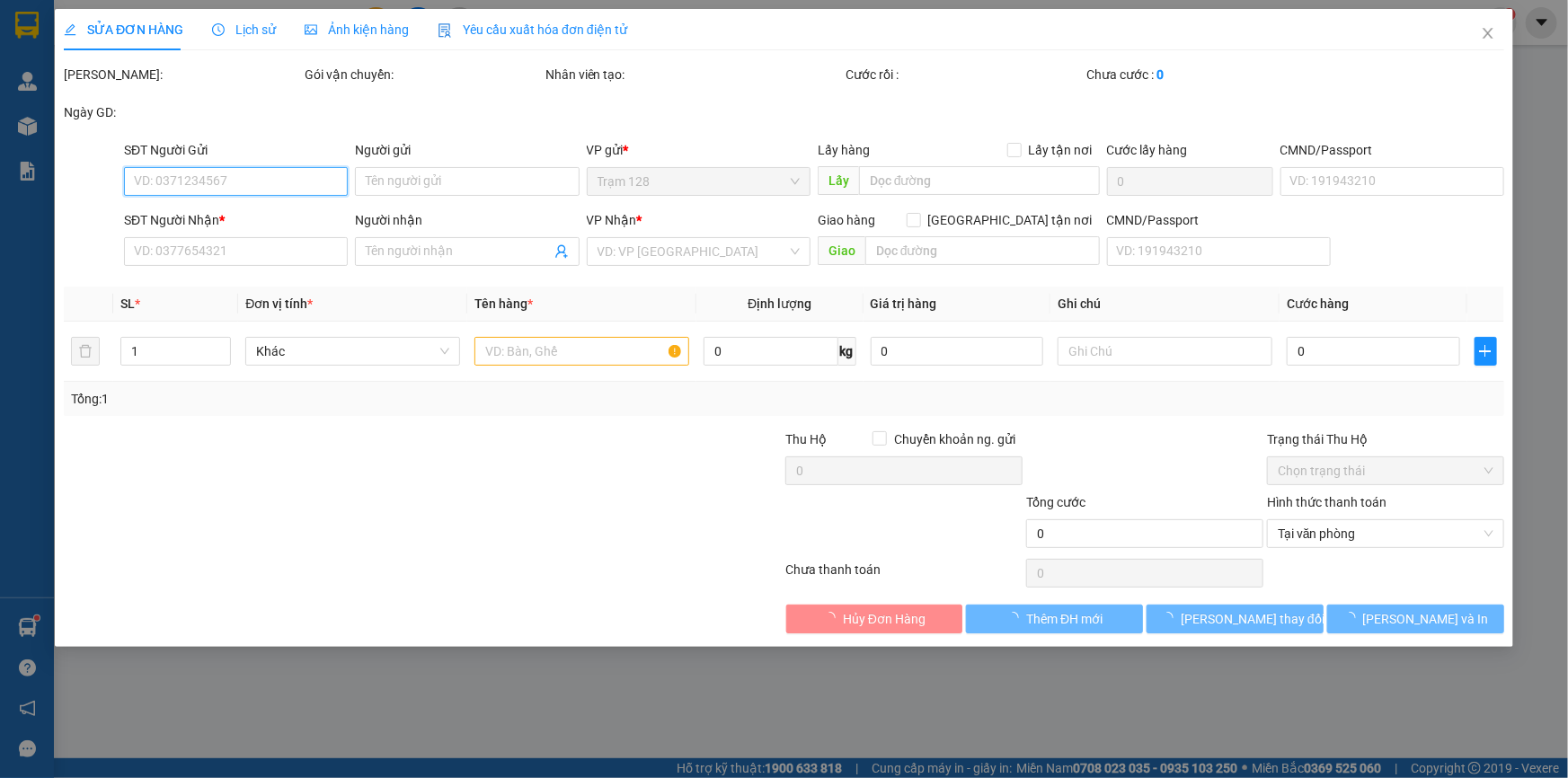
type input "50.000"
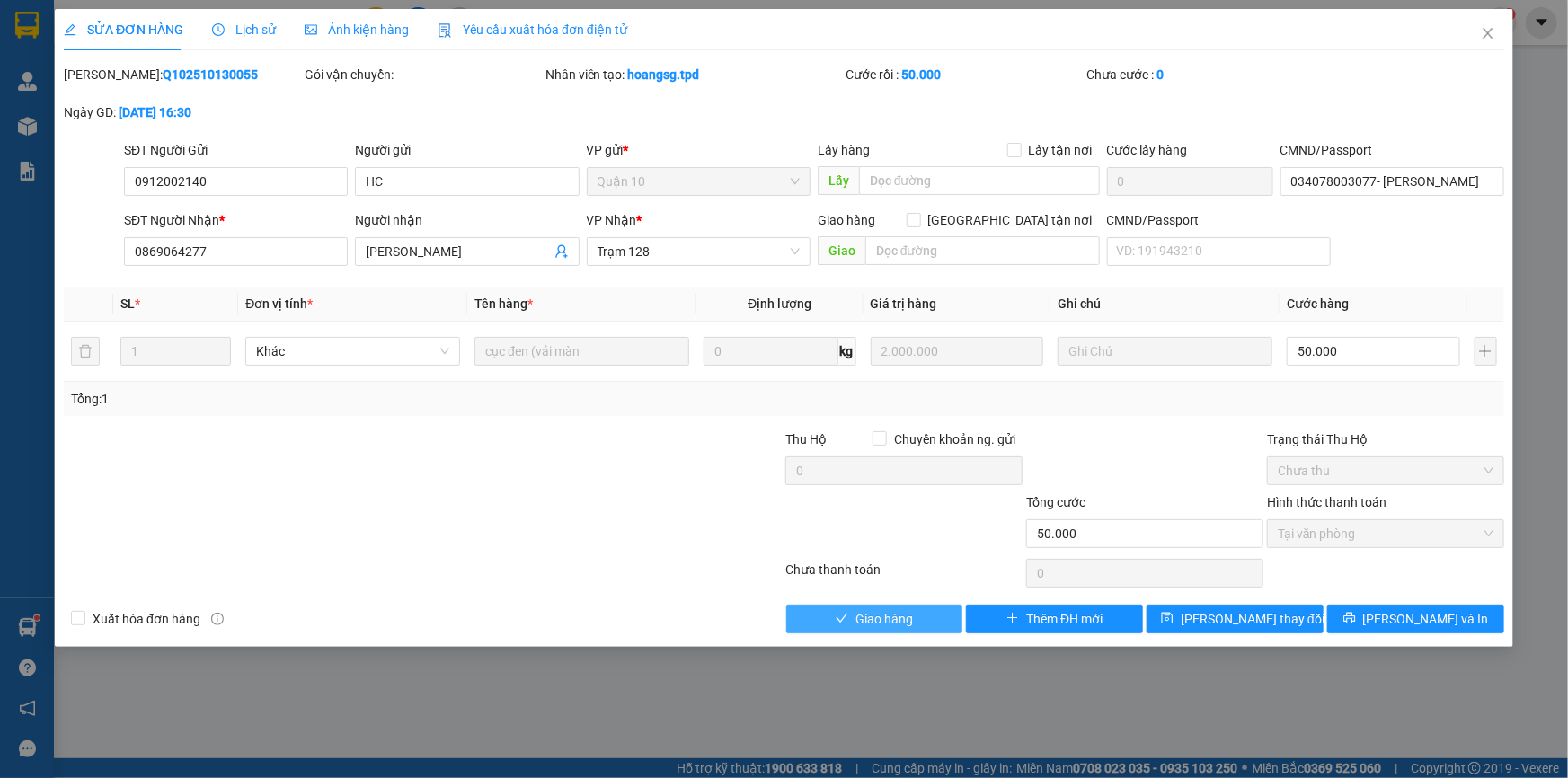
click at [908, 620] on span "Giao hàng" at bounding box center [884, 619] width 57 height 20
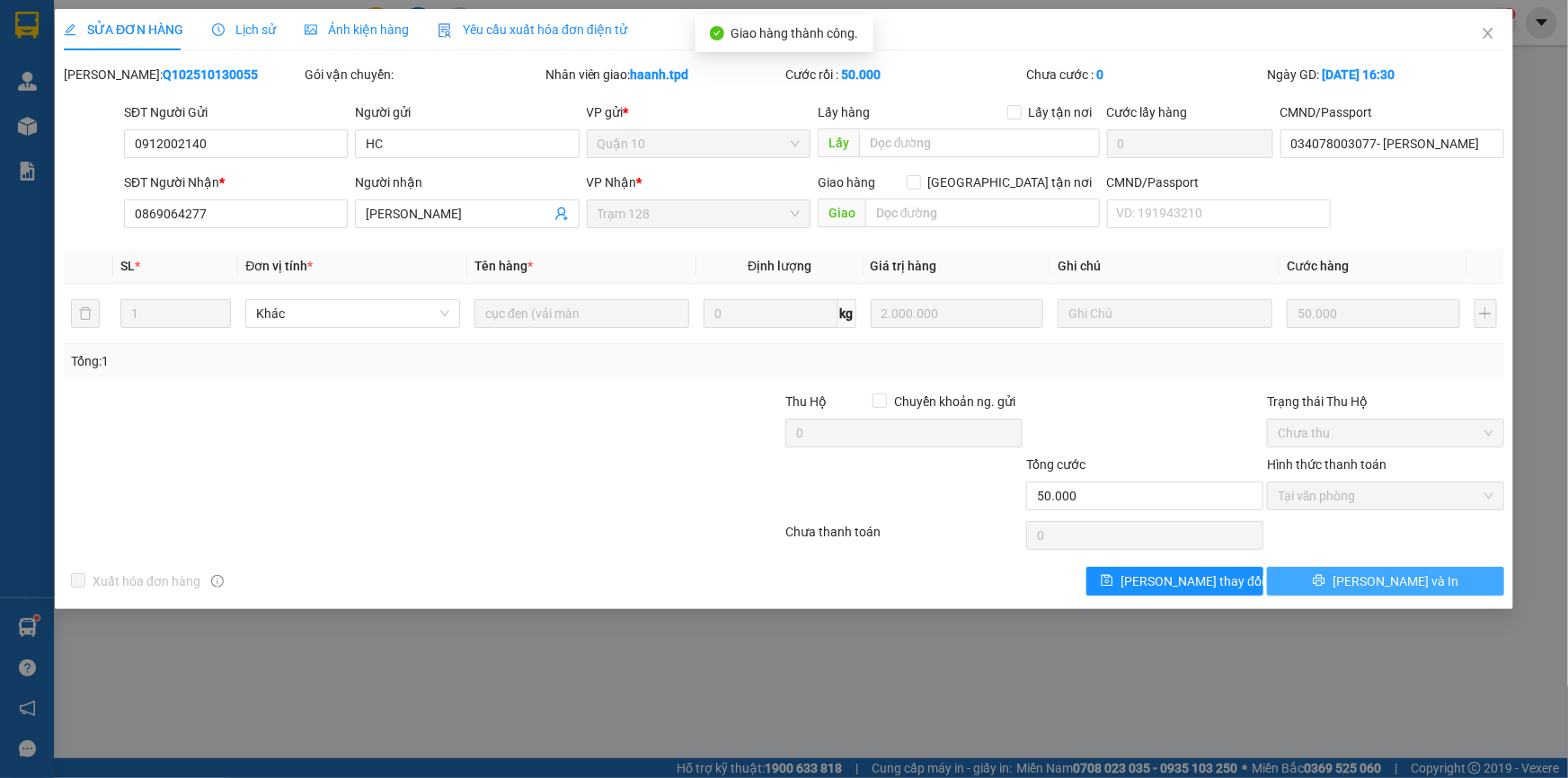
click at [1373, 583] on span "[PERSON_NAME] và In" at bounding box center [1395, 581] width 126 height 20
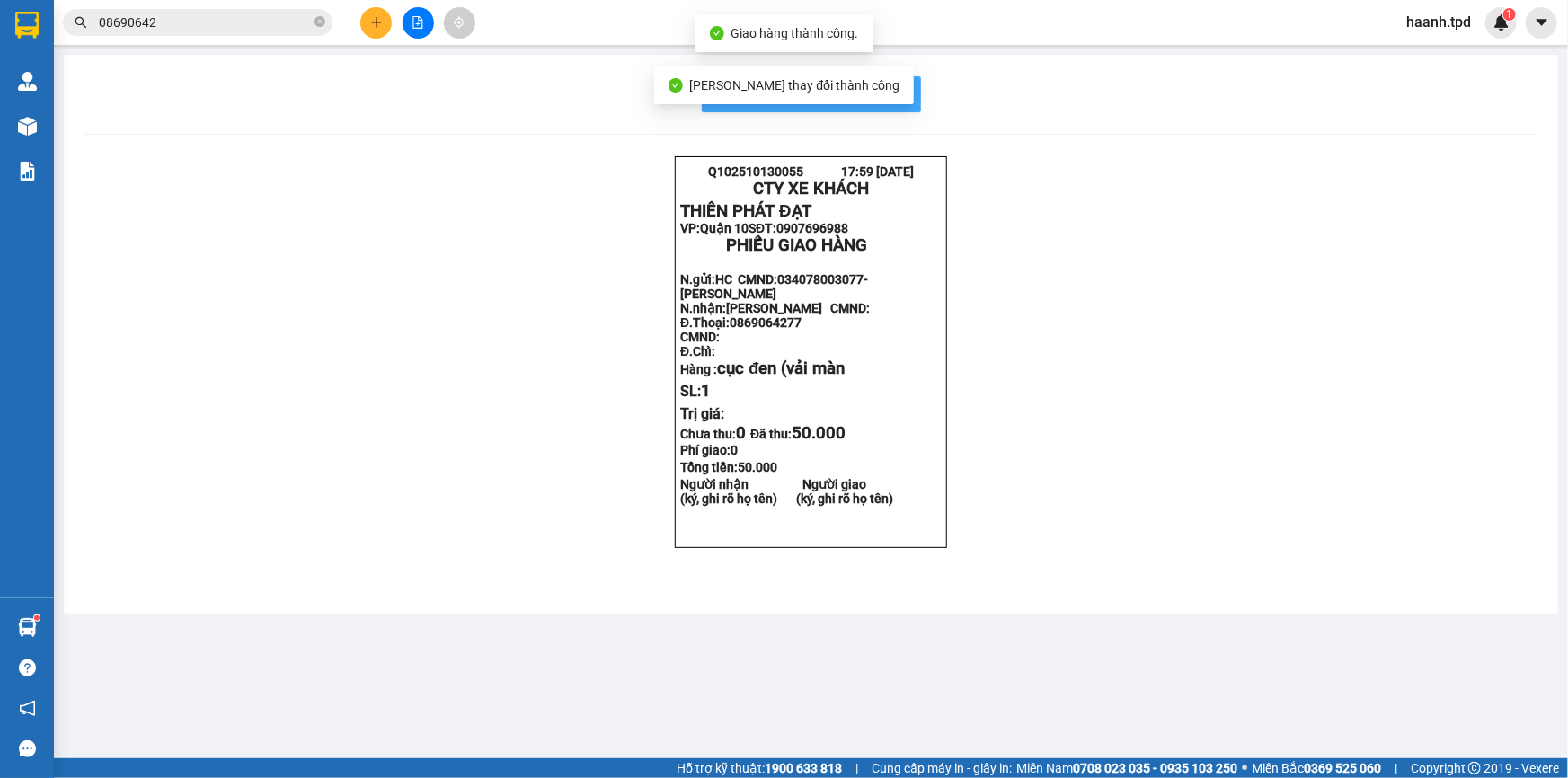
click at [909, 104] on button "In mẫu biên lai tự cấu hình" at bounding box center [811, 95] width 220 height 36
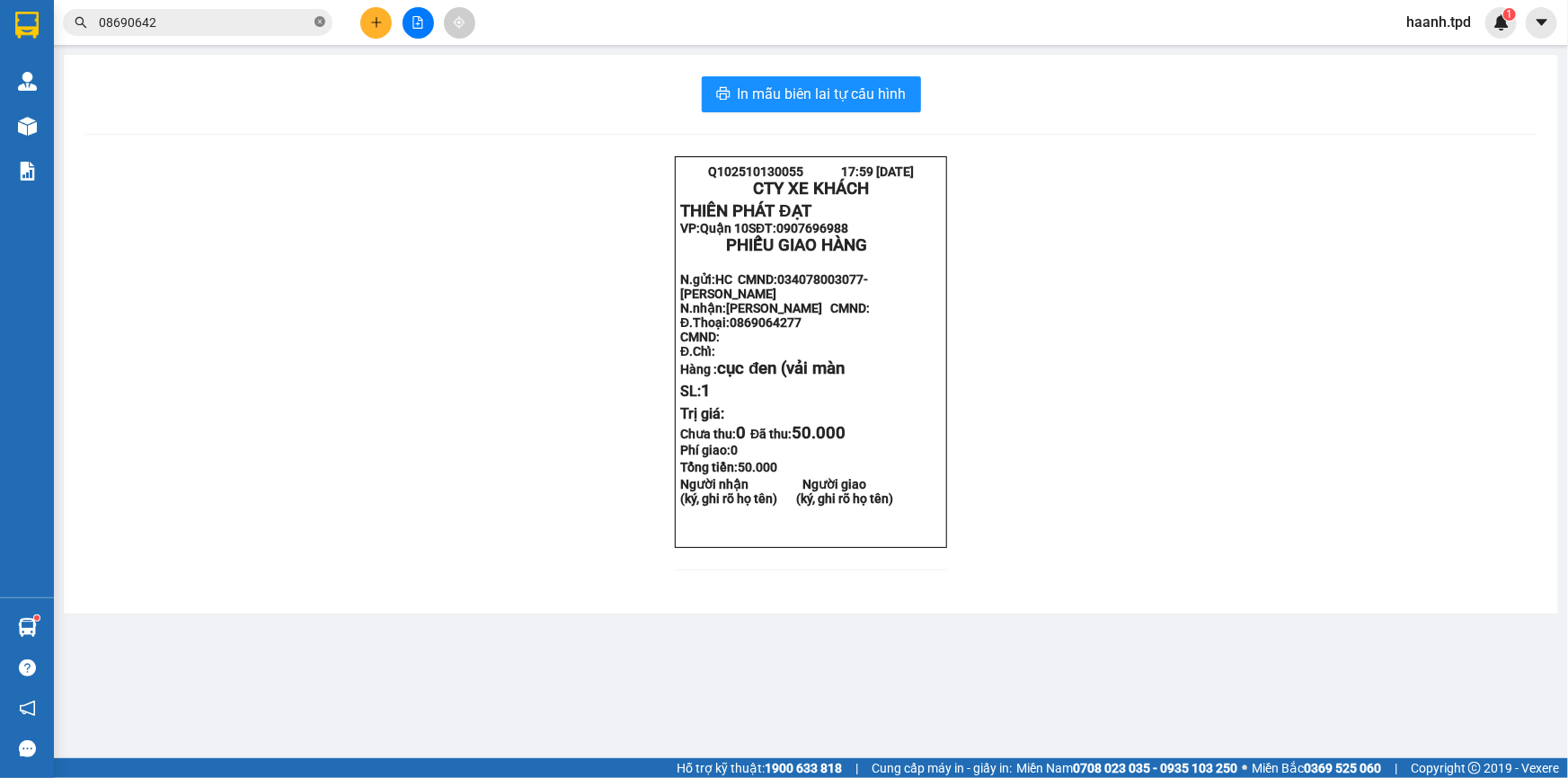
click at [316, 23] on icon "close-circle" at bounding box center [319, 21] width 10 height 11
click at [421, 16] on icon "file-add" at bounding box center [417, 22] width 12 height 12
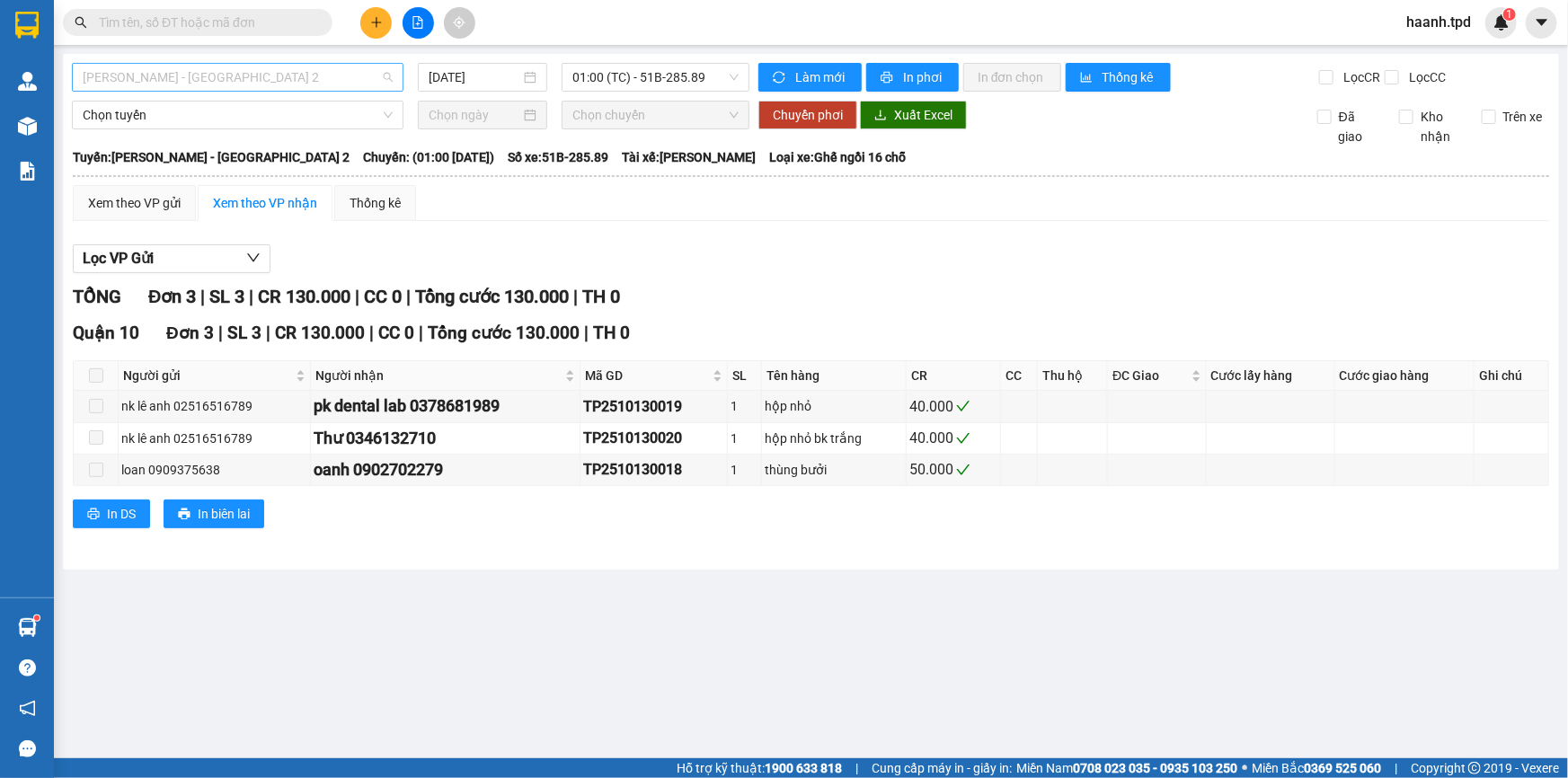
click at [191, 84] on span "[PERSON_NAME] - [GEOGRAPHIC_DATA] 2" at bounding box center [238, 77] width 310 height 27
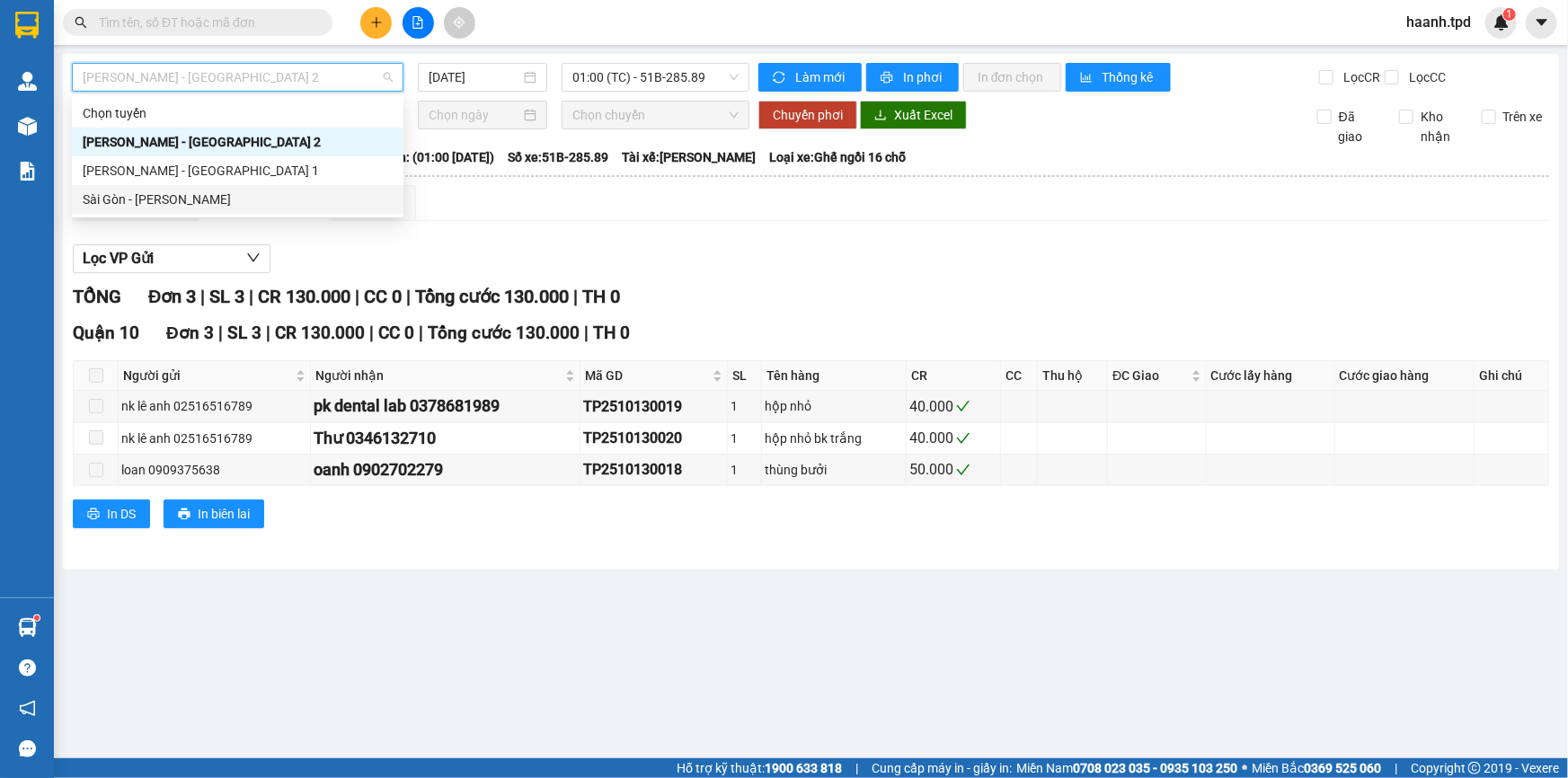
click at [131, 198] on div "Sài Gòn - [PERSON_NAME]" at bounding box center [238, 200] width 310 height 20
type input "[DATE]"
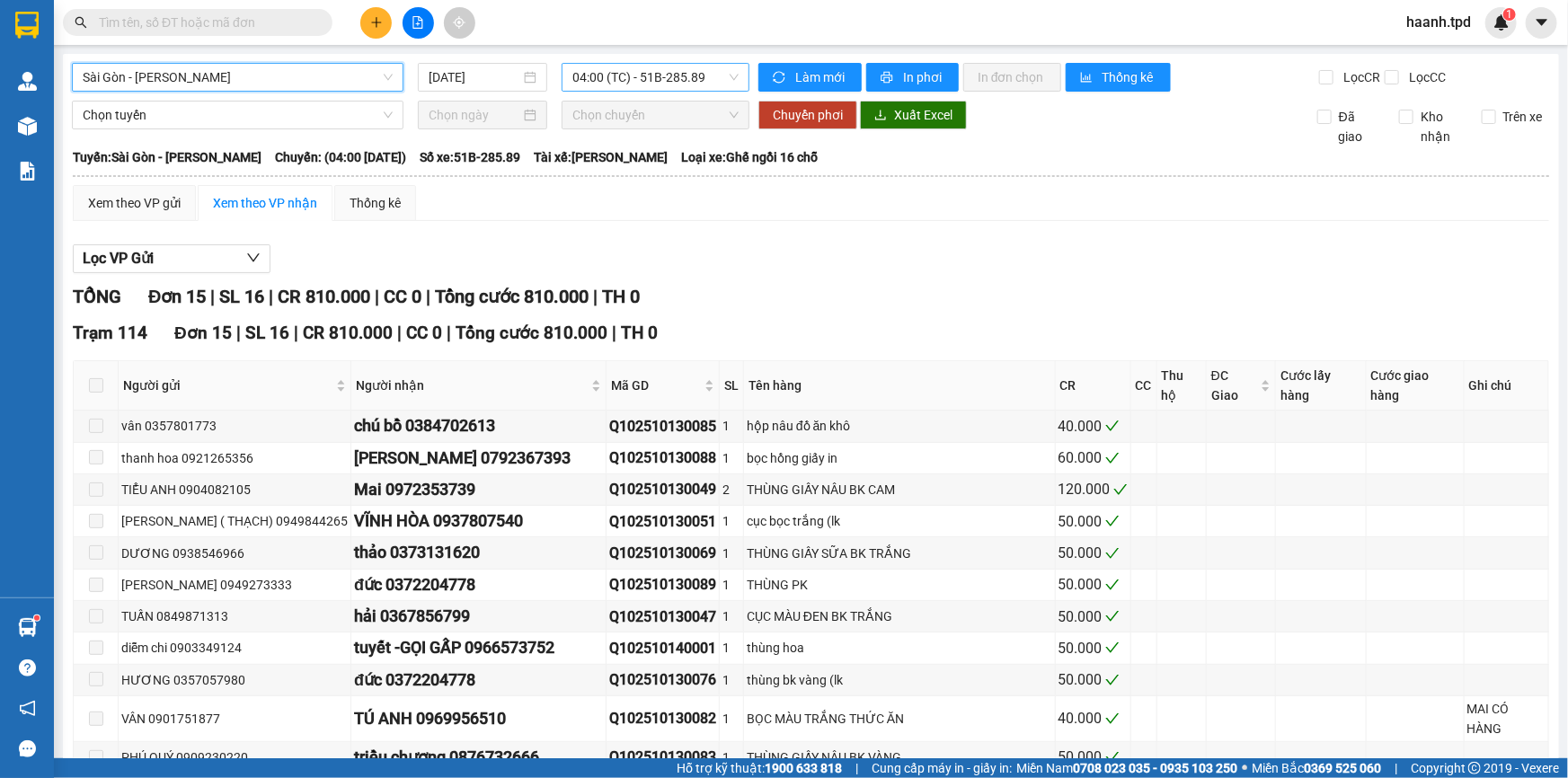
click at [639, 80] on span "04:00 (TC) - 51B-285.89" at bounding box center [656, 77] width 166 height 27
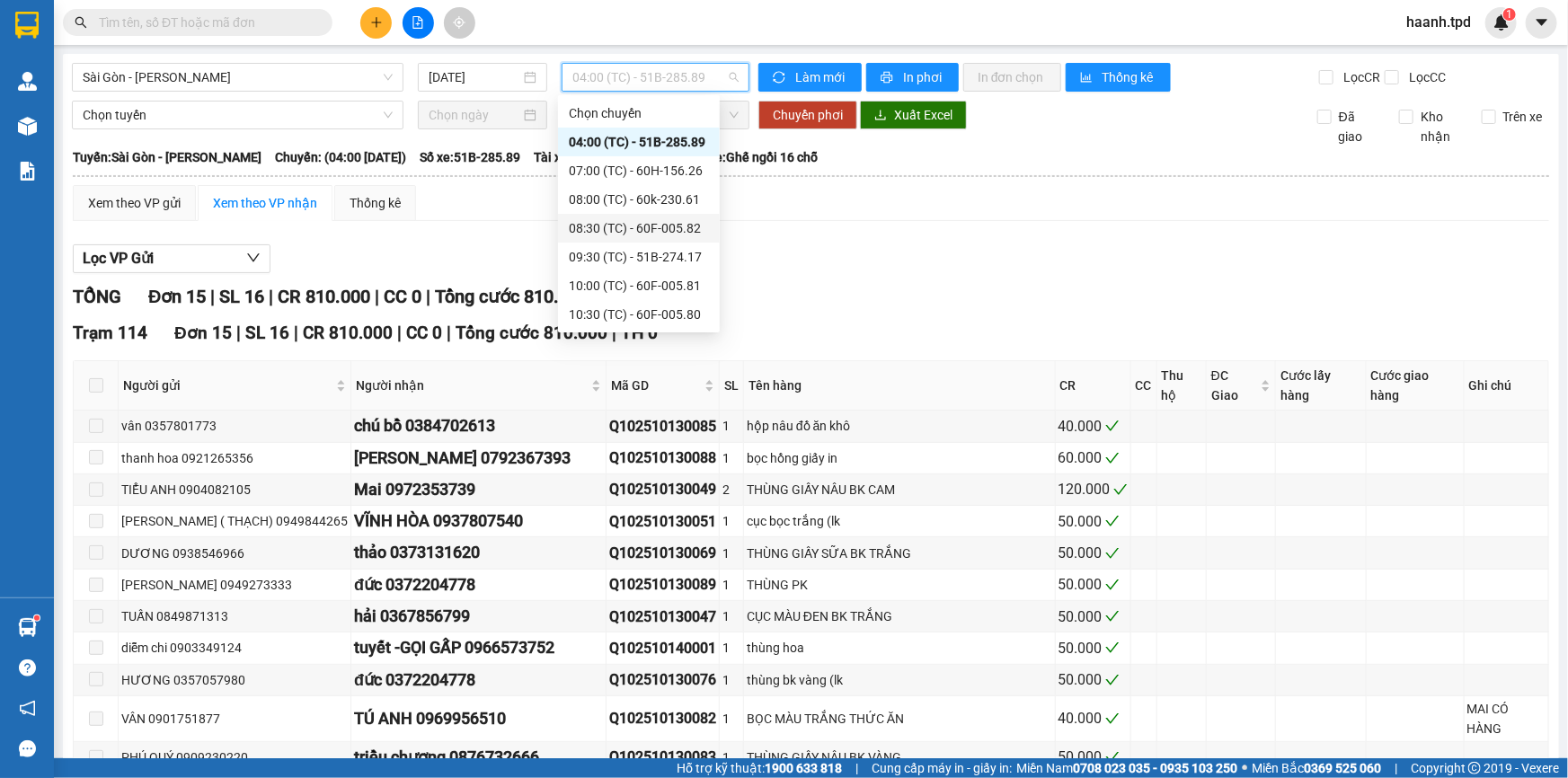
scroll to position [258, 0]
click at [675, 324] on div "18:00 (TC) - 51B-273.71" at bounding box center [638, 315] width 140 height 20
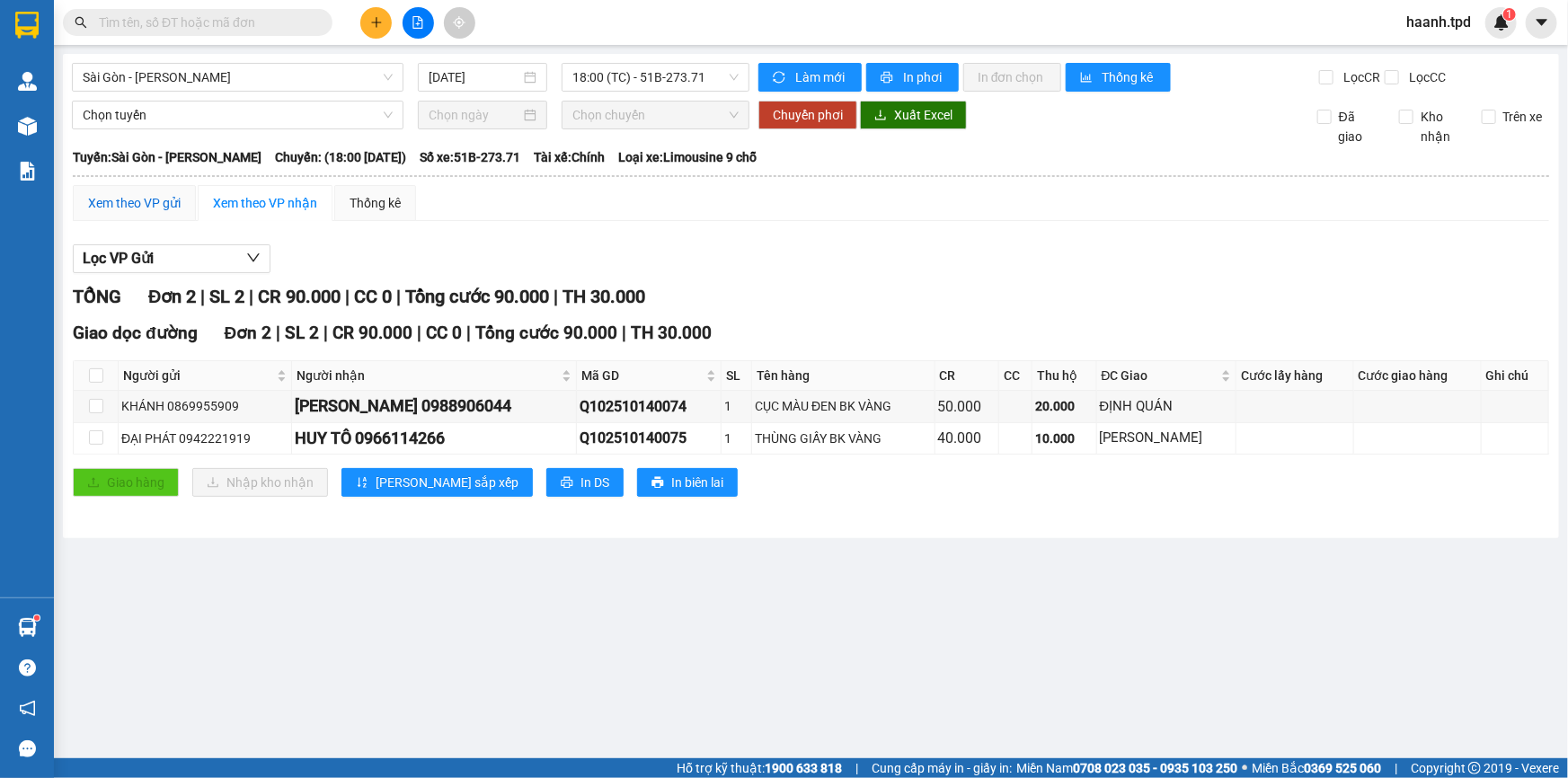
click at [115, 205] on div "Xem theo VP gửi" at bounding box center [134, 202] width 93 height 20
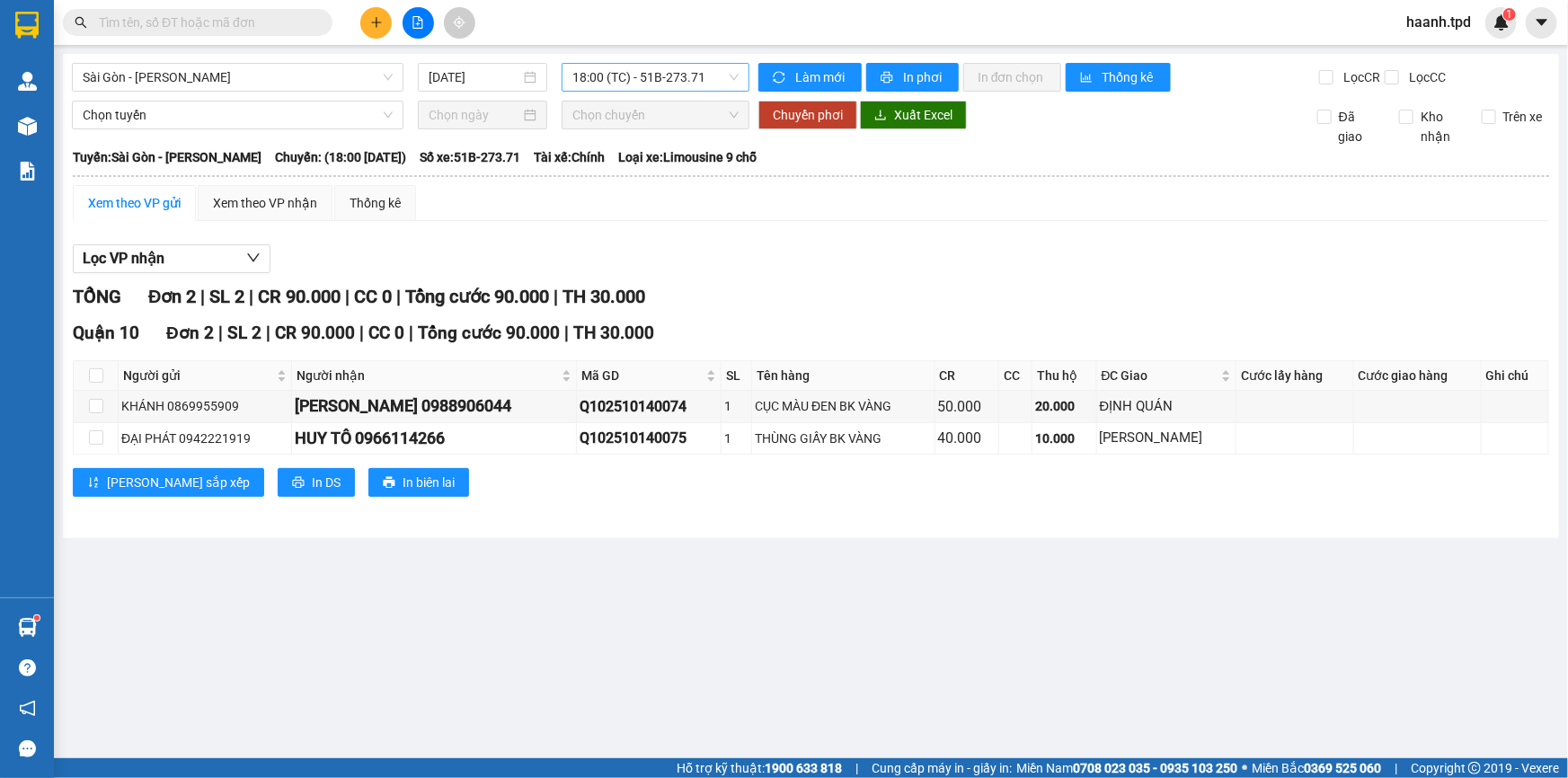
click at [618, 75] on span "18:00 (TC) - 51B-273.71" at bounding box center [656, 77] width 166 height 27
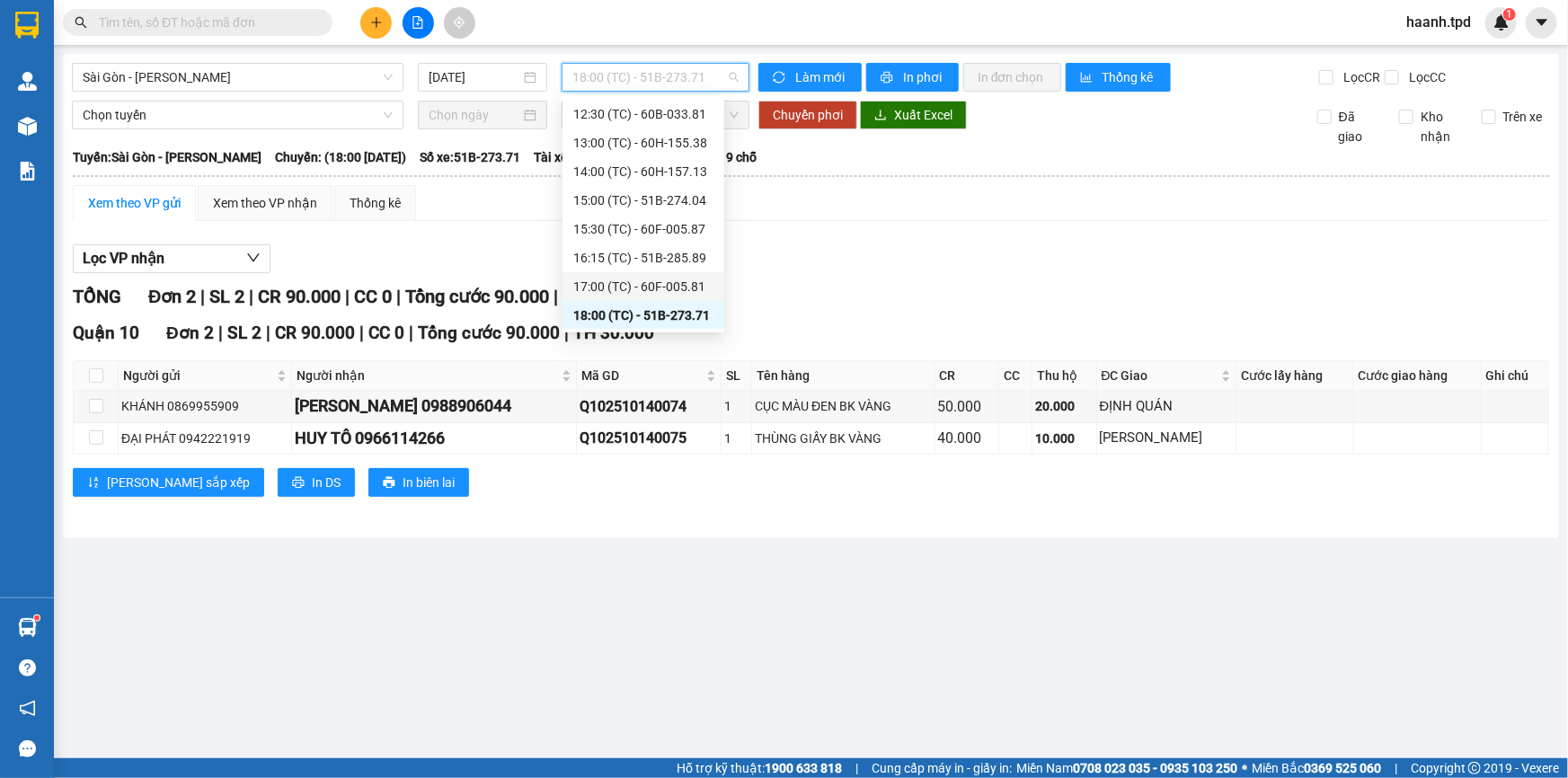
click at [685, 277] on div "17:00 (TC) - 60F-005.81" at bounding box center [643, 286] width 140 height 20
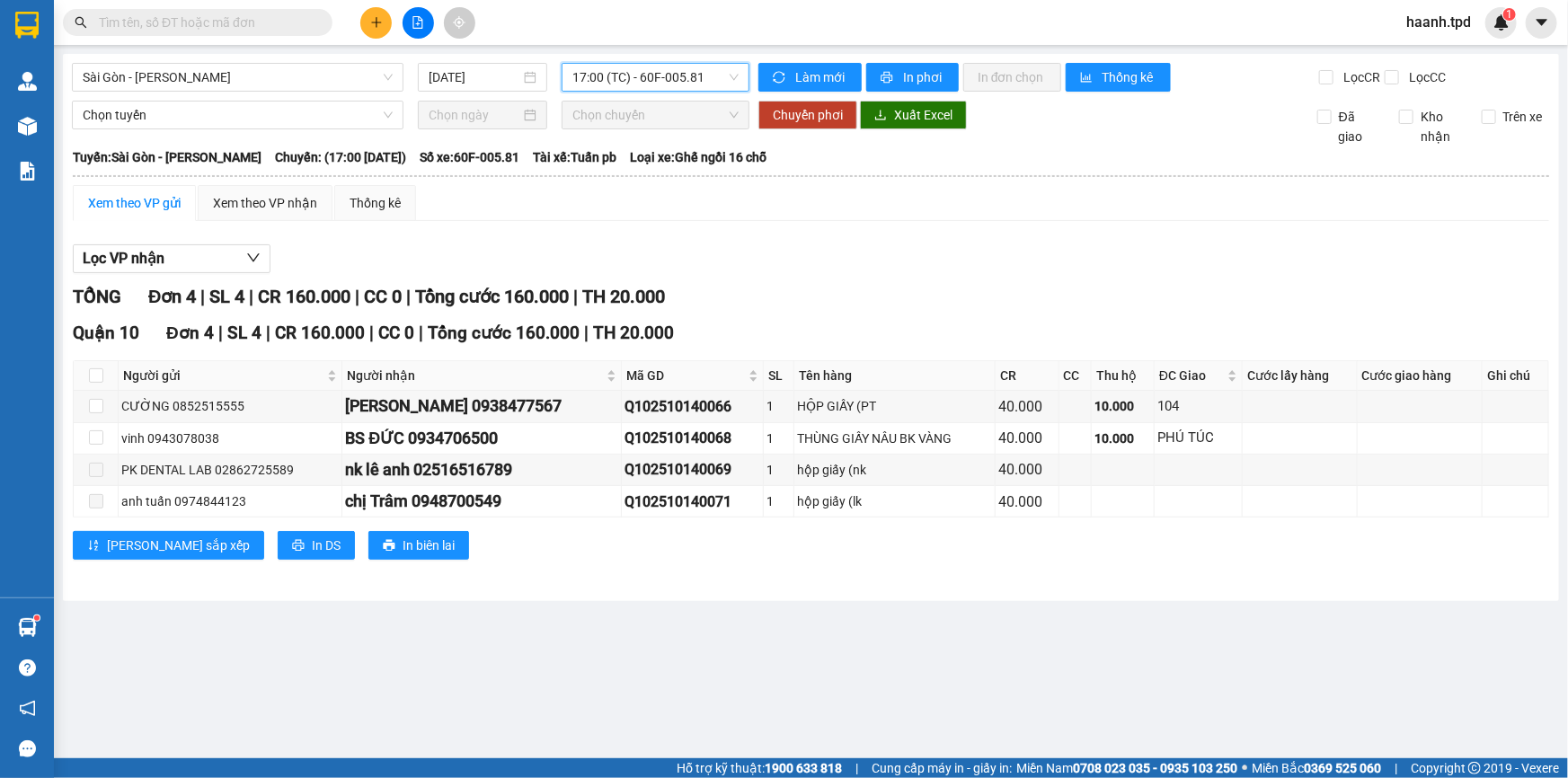
click at [689, 72] on span "17:00 (TC) - 60F-005.81" at bounding box center [656, 77] width 166 height 27
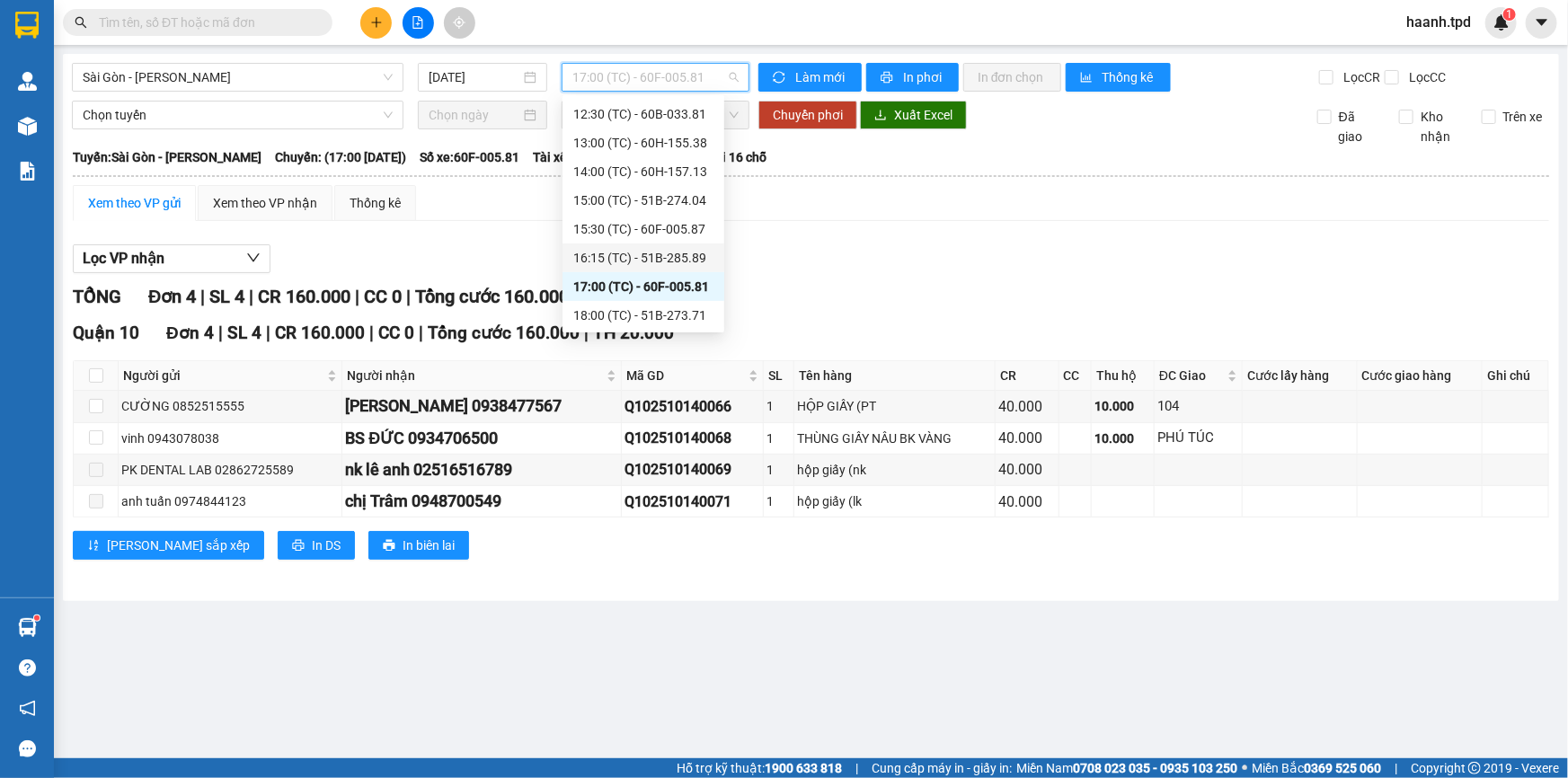
click at [665, 257] on div "16:15 (TC) - 51B-285.89" at bounding box center [643, 258] width 140 height 20
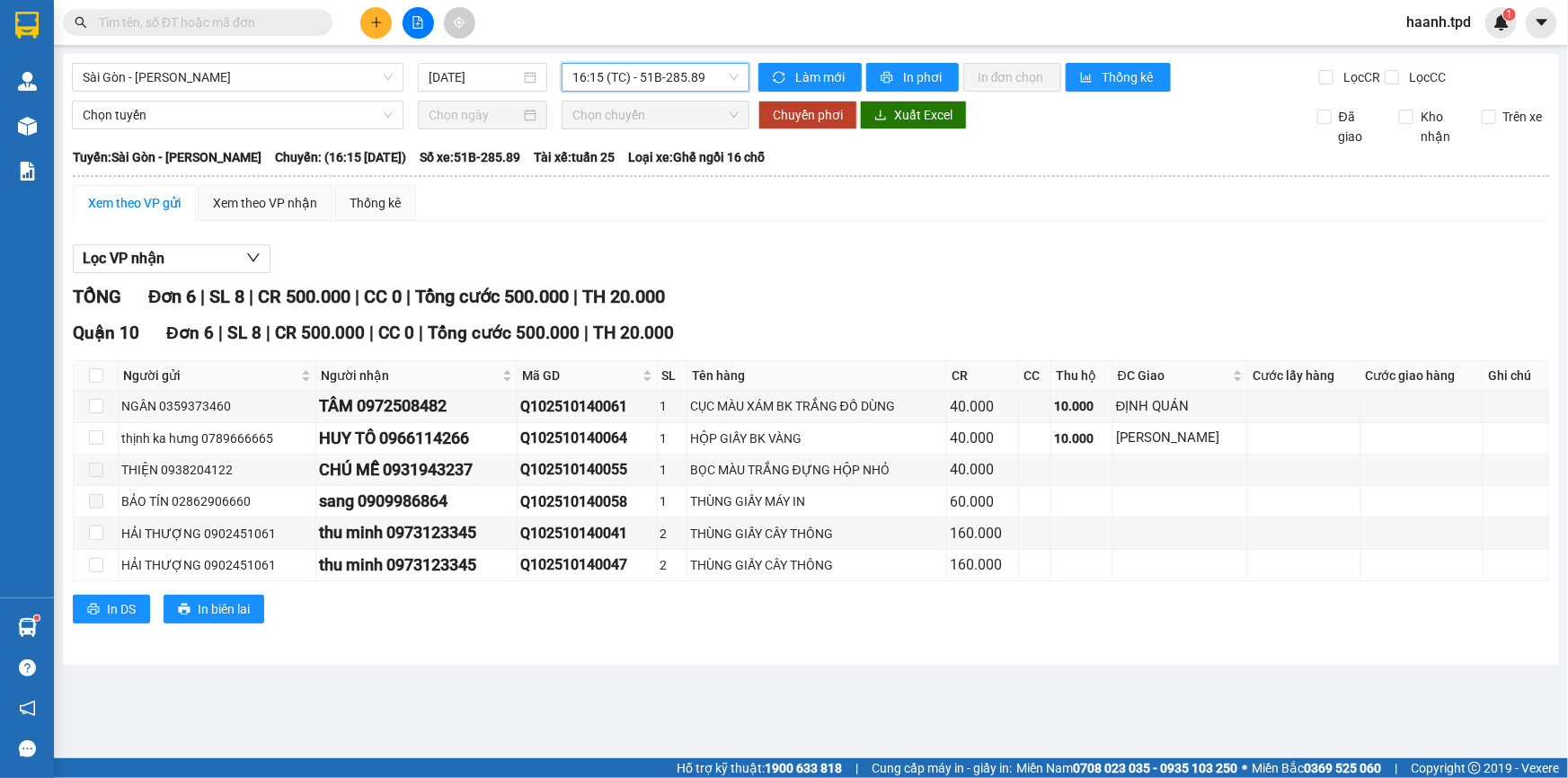
click at [697, 79] on span "16:15 (TC) - 51B-285.89" at bounding box center [656, 77] width 166 height 27
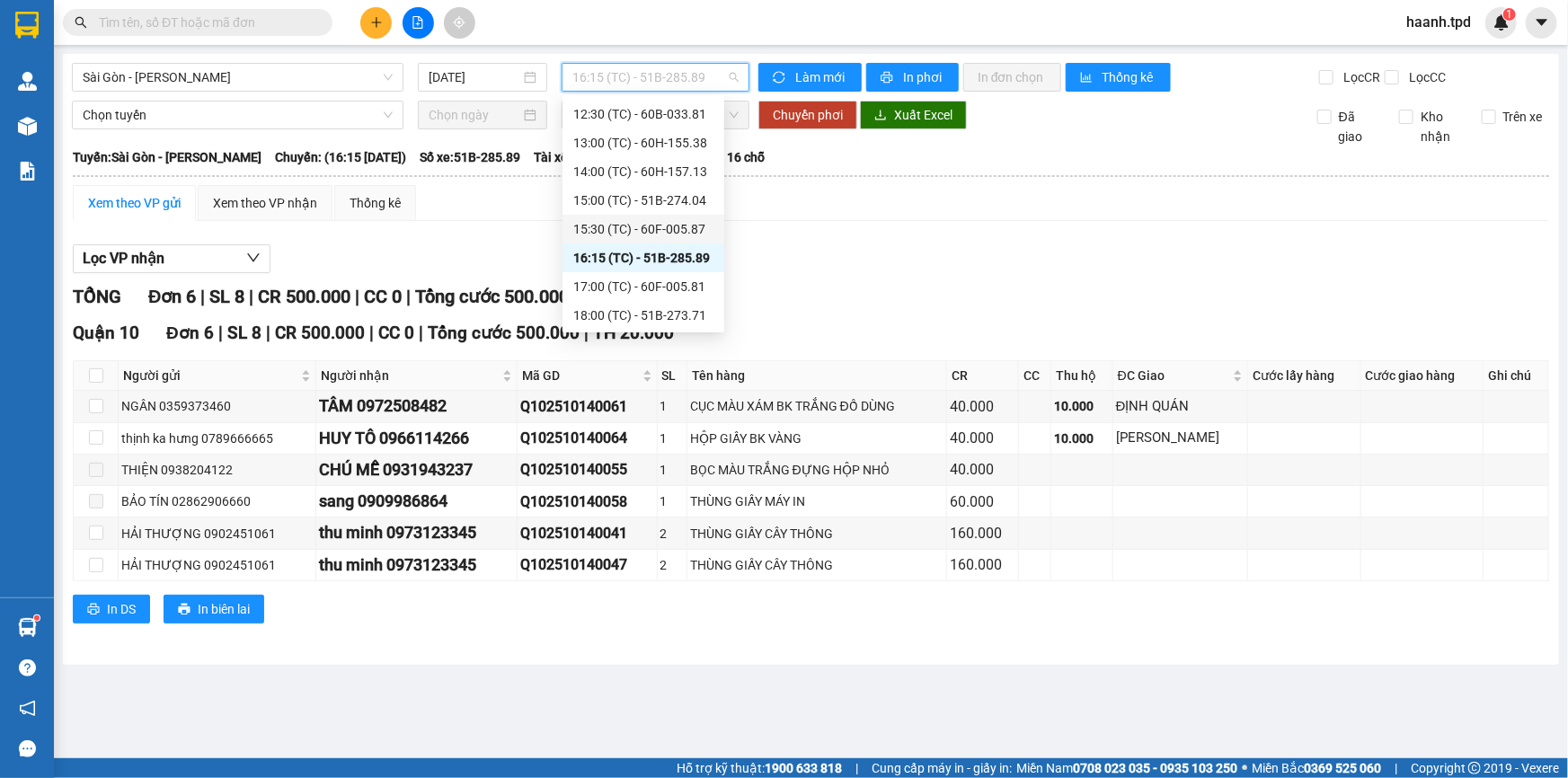
click at [682, 226] on div "15:30 (TC) - 60F-005.87" at bounding box center [643, 229] width 140 height 20
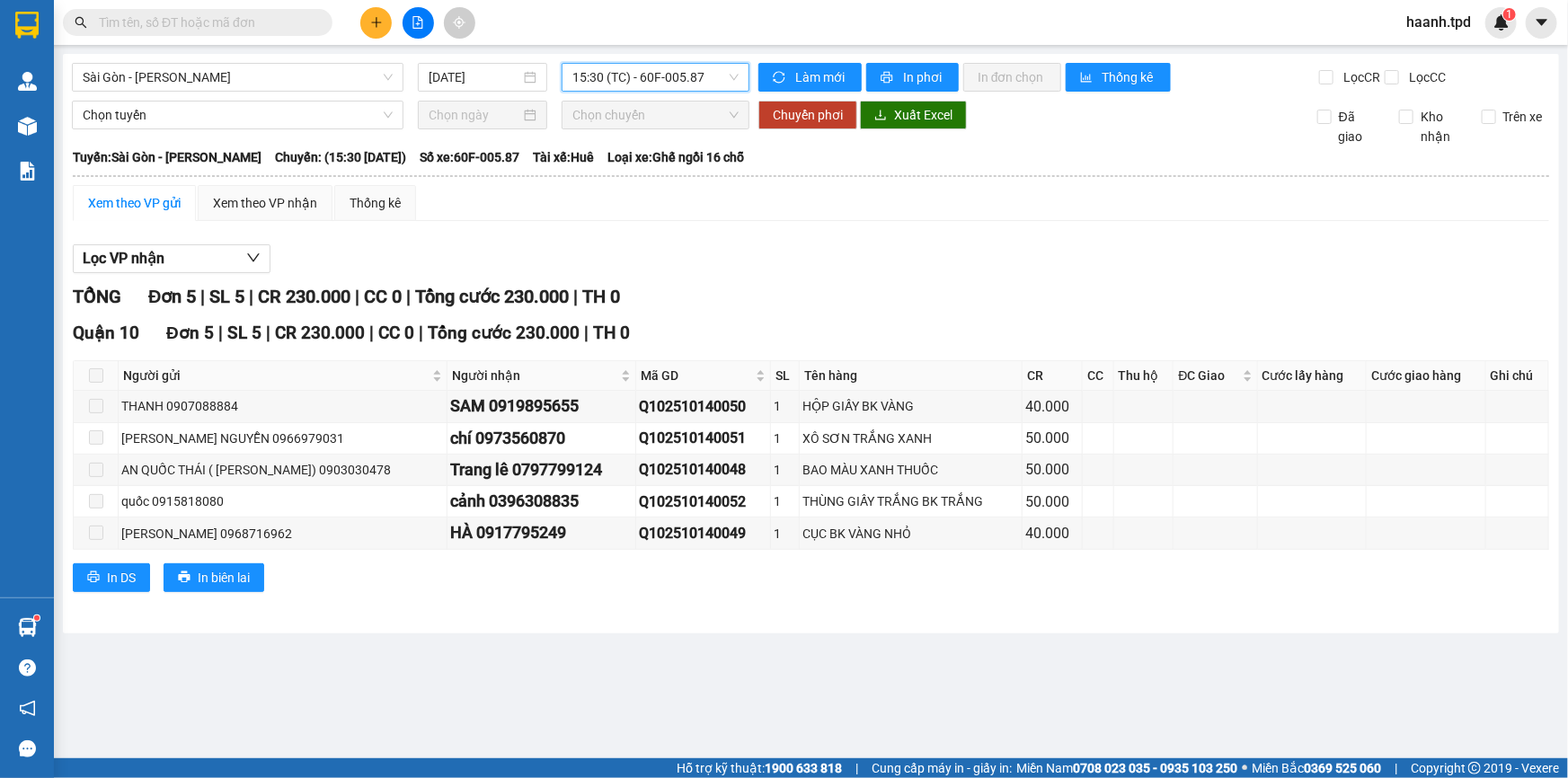
click at [672, 81] on span "15:30 (TC) - 60F-005.87" at bounding box center [656, 77] width 166 height 27
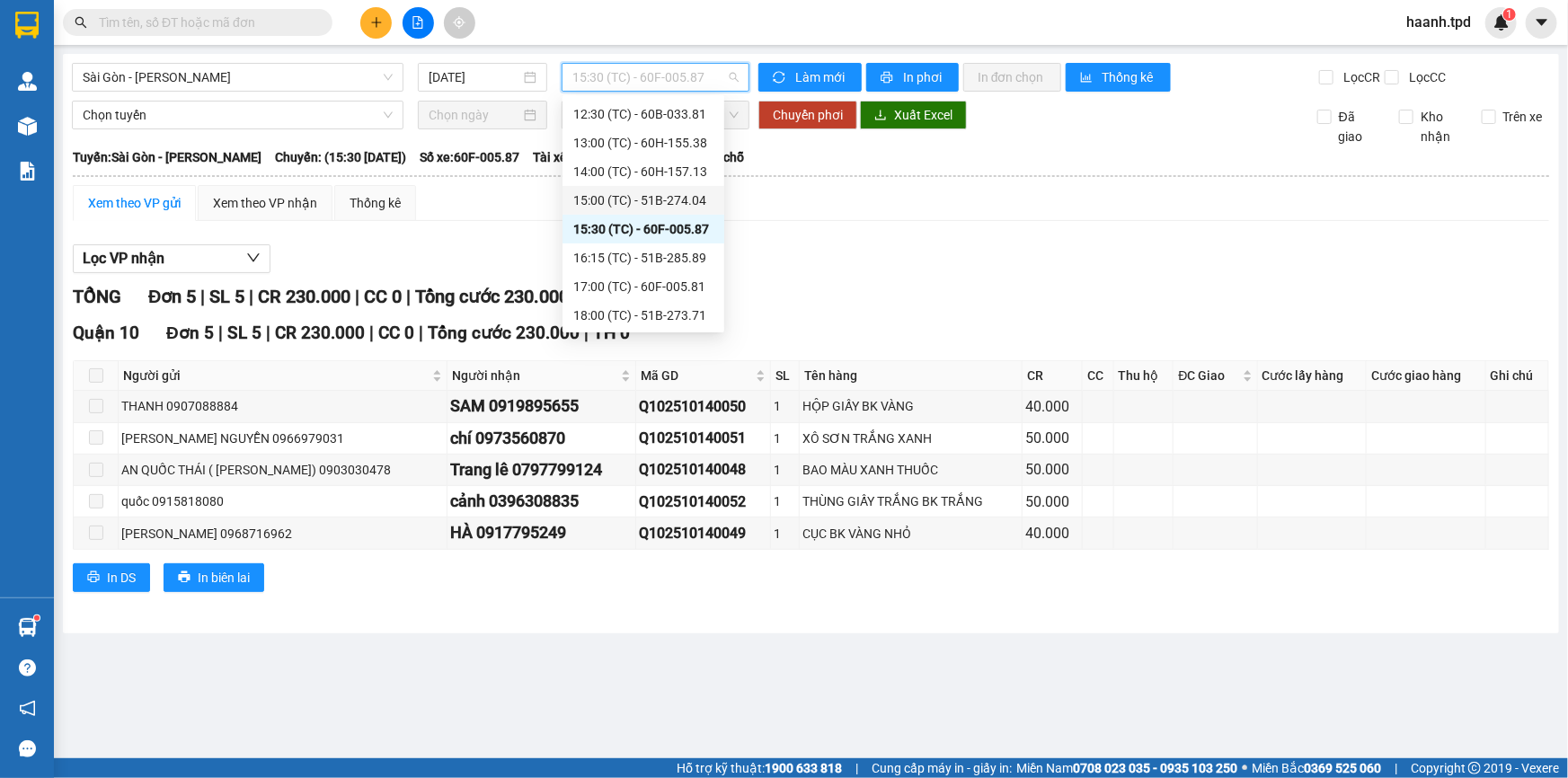
click at [689, 204] on div "15:00 (TC) - 51B-274.04" at bounding box center [643, 200] width 140 height 20
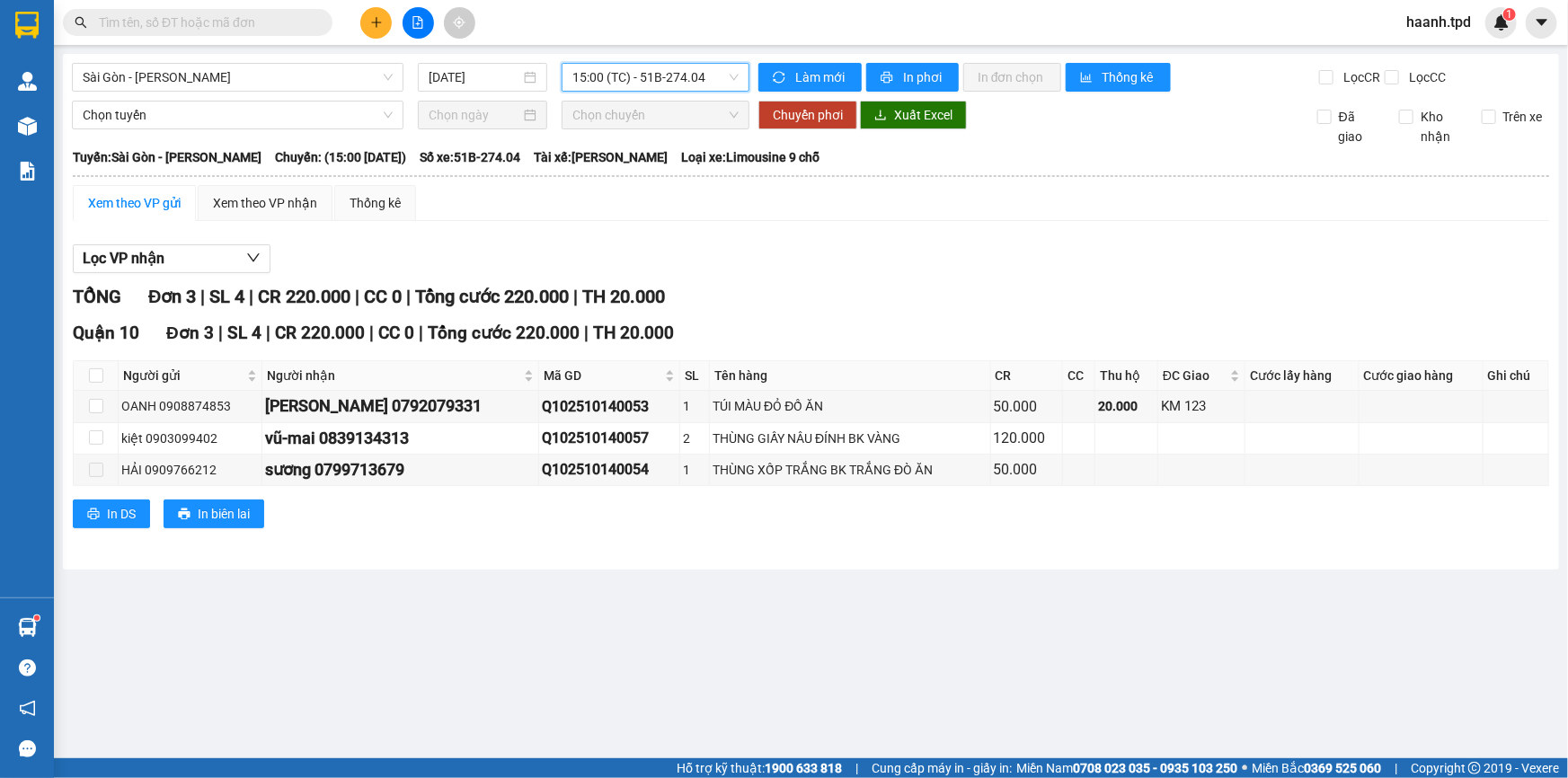
click at [648, 77] on span "15:00 (TC) - 51B-274.04" at bounding box center [656, 77] width 166 height 27
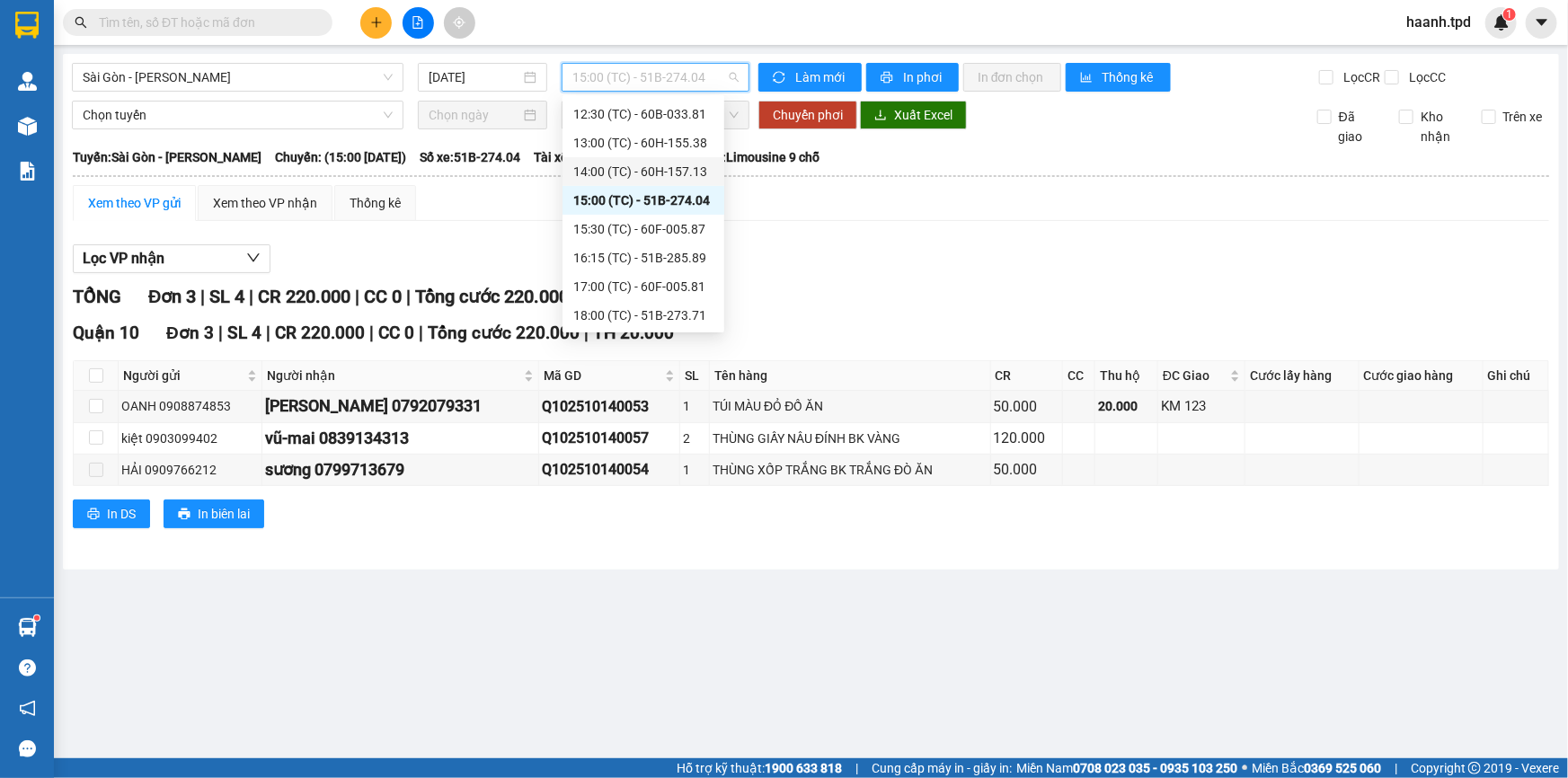
click at [669, 169] on div "14:00 (TC) - 60H-157.13" at bounding box center [643, 171] width 140 height 20
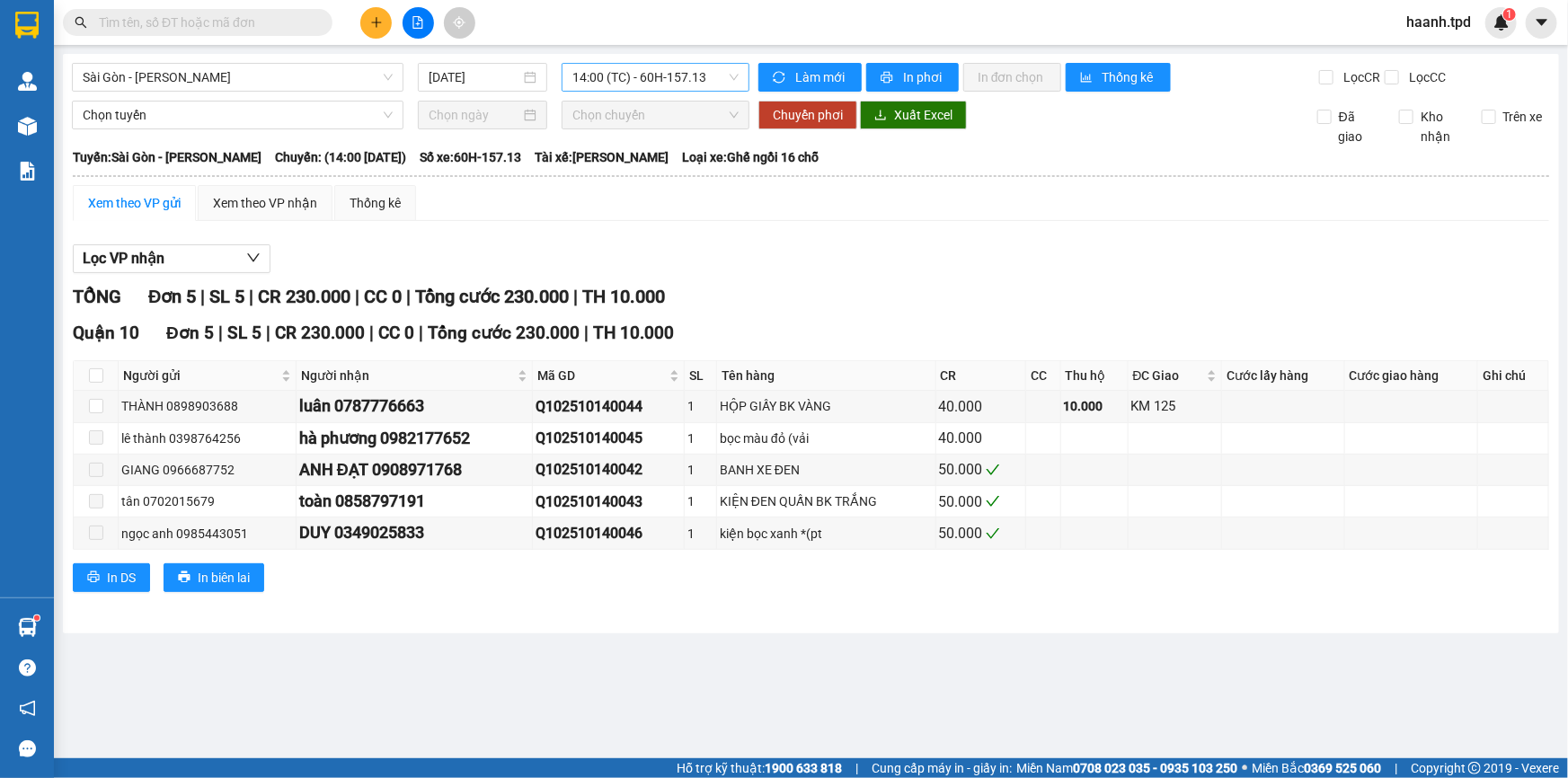
click at [633, 75] on span "14:00 (TC) - 60H-157.13" at bounding box center [656, 77] width 166 height 27
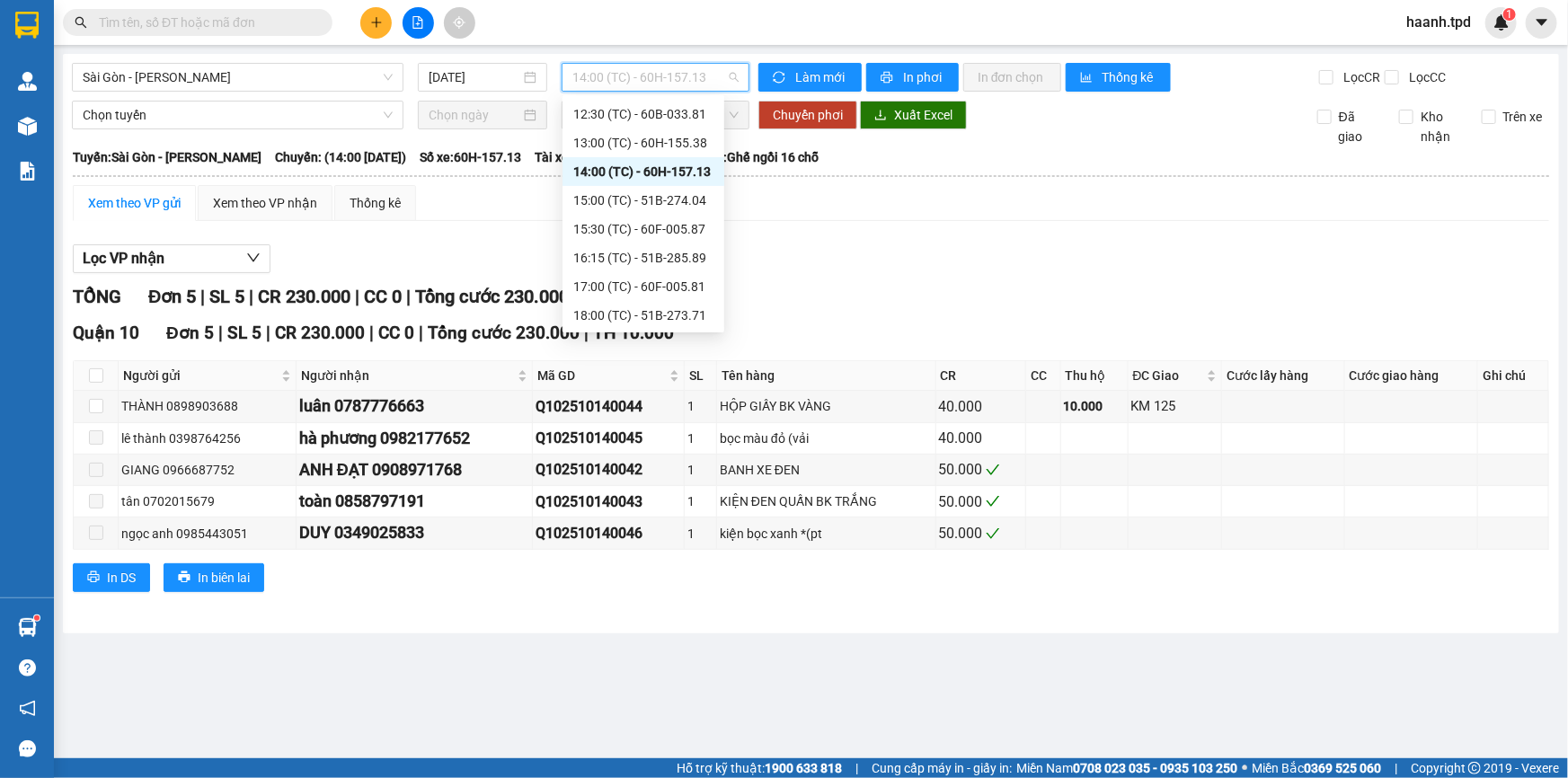
scroll to position [177, 0]
click at [669, 223] on div "13:00 (TC) - 60H-155.38" at bounding box center [643, 224] width 140 height 20
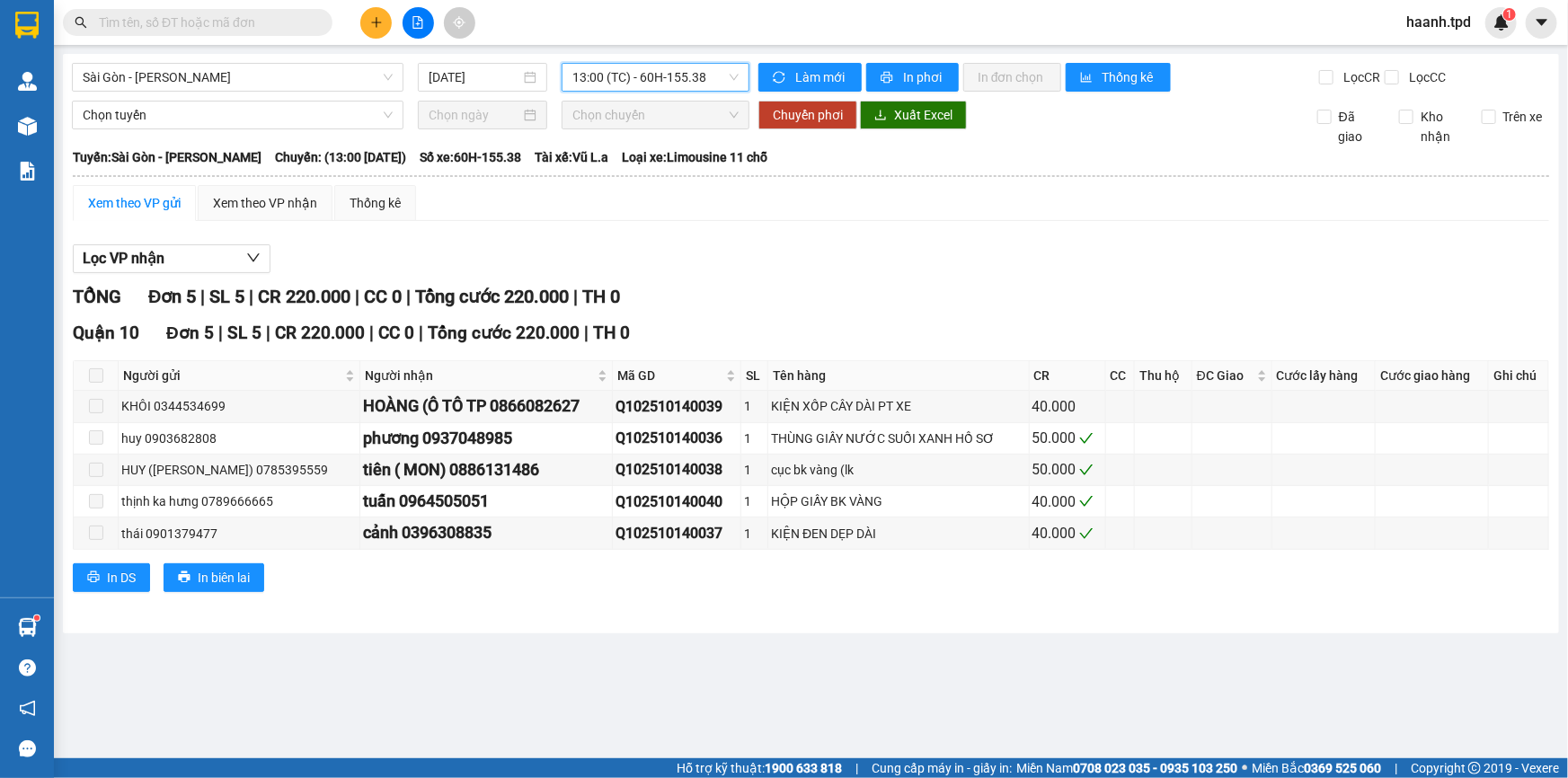
click at [683, 81] on span "13:00 (TC) - 60H-155.38" at bounding box center [656, 77] width 166 height 27
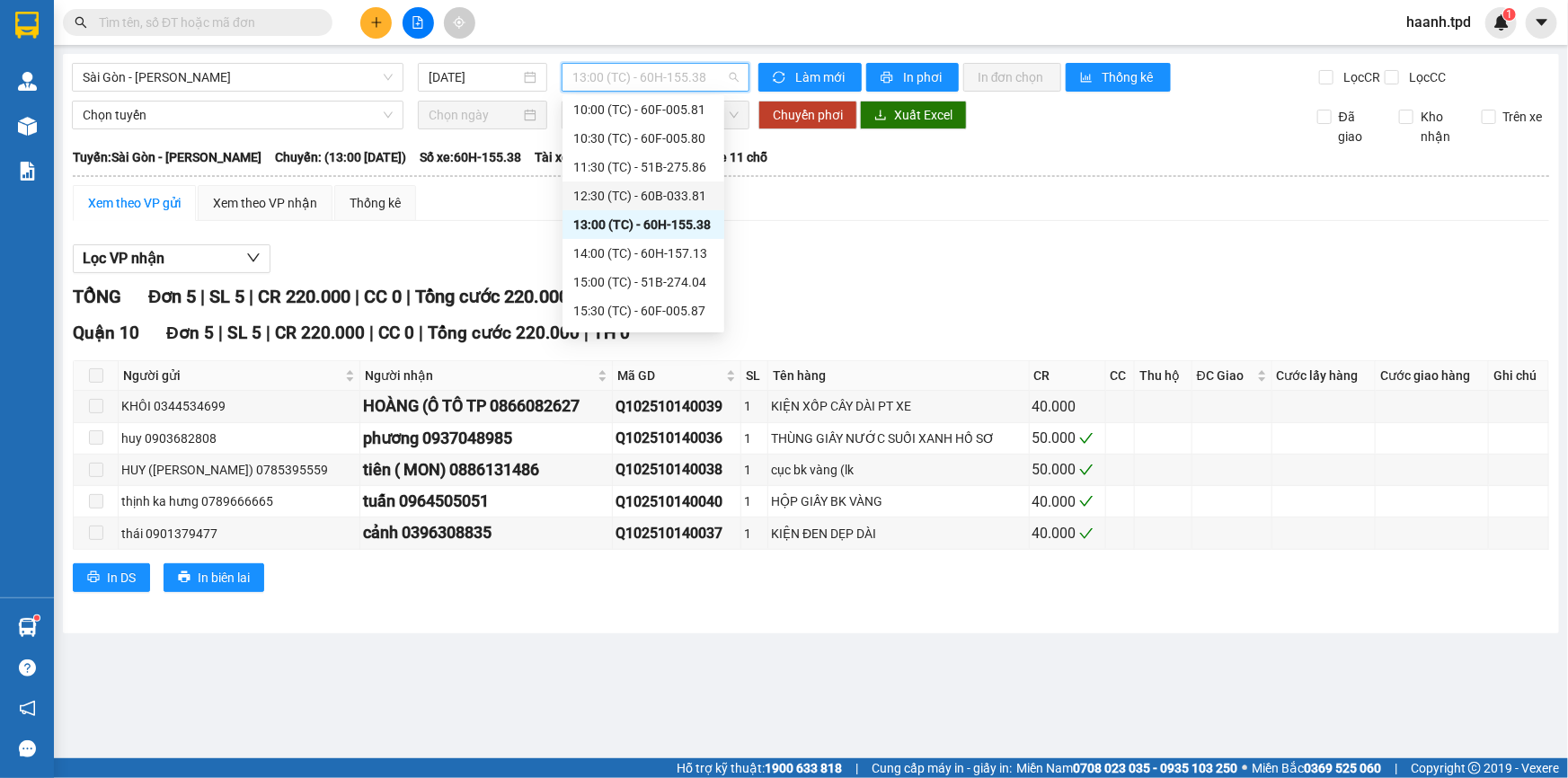
click at [659, 181] on div "12:30 (TC) - 60B-033.81" at bounding box center [642, 196] width 161 height 29
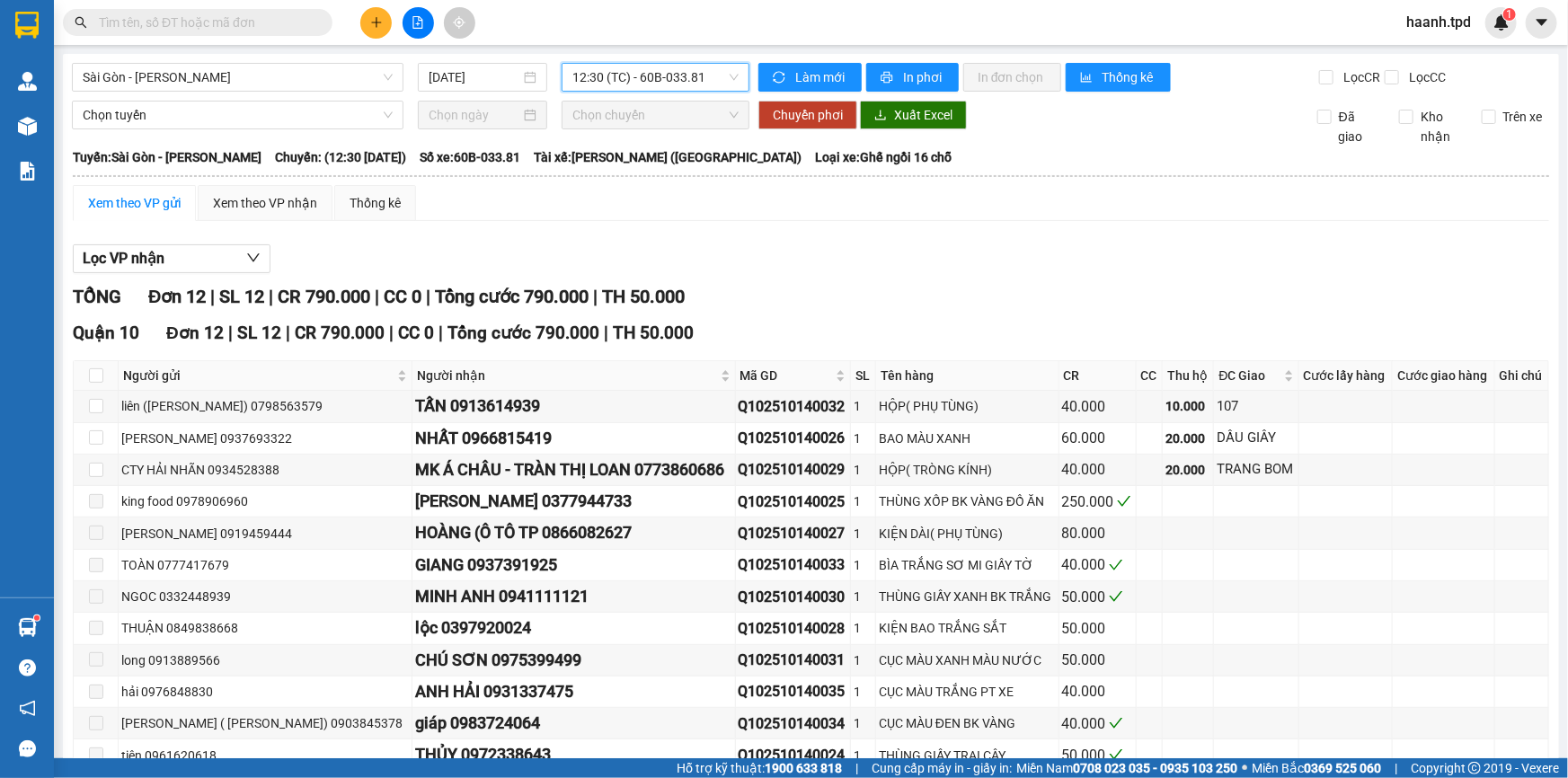
click at [674, 87] on span "12:30 (TC) - 60B-033.81" at bounding box center [656, 77] width 166 height 27
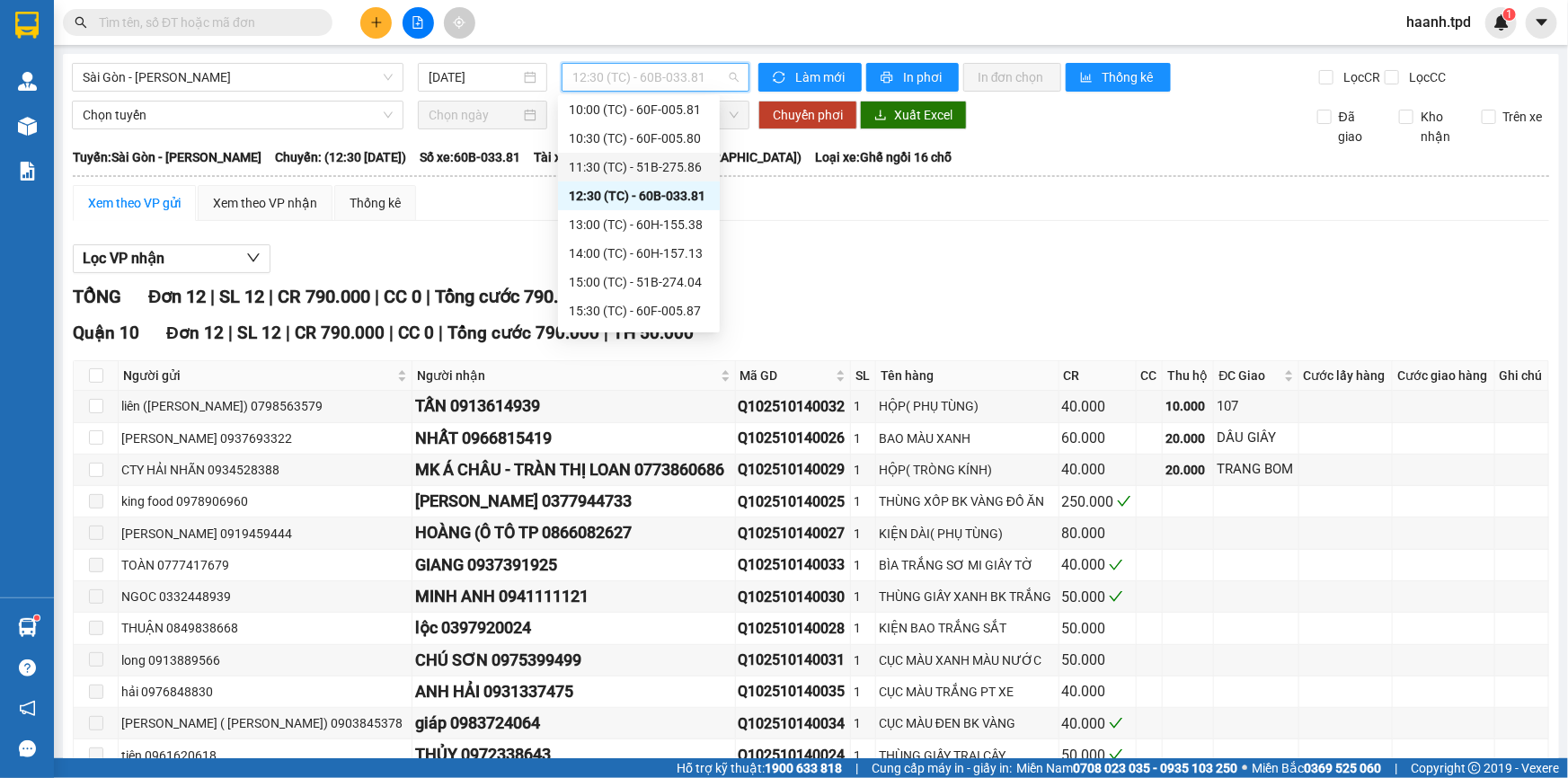
click at [686, 172] on div "11:30 (TC) - 51B-275.86" at bounding box center [638, 167] width 140 height 20
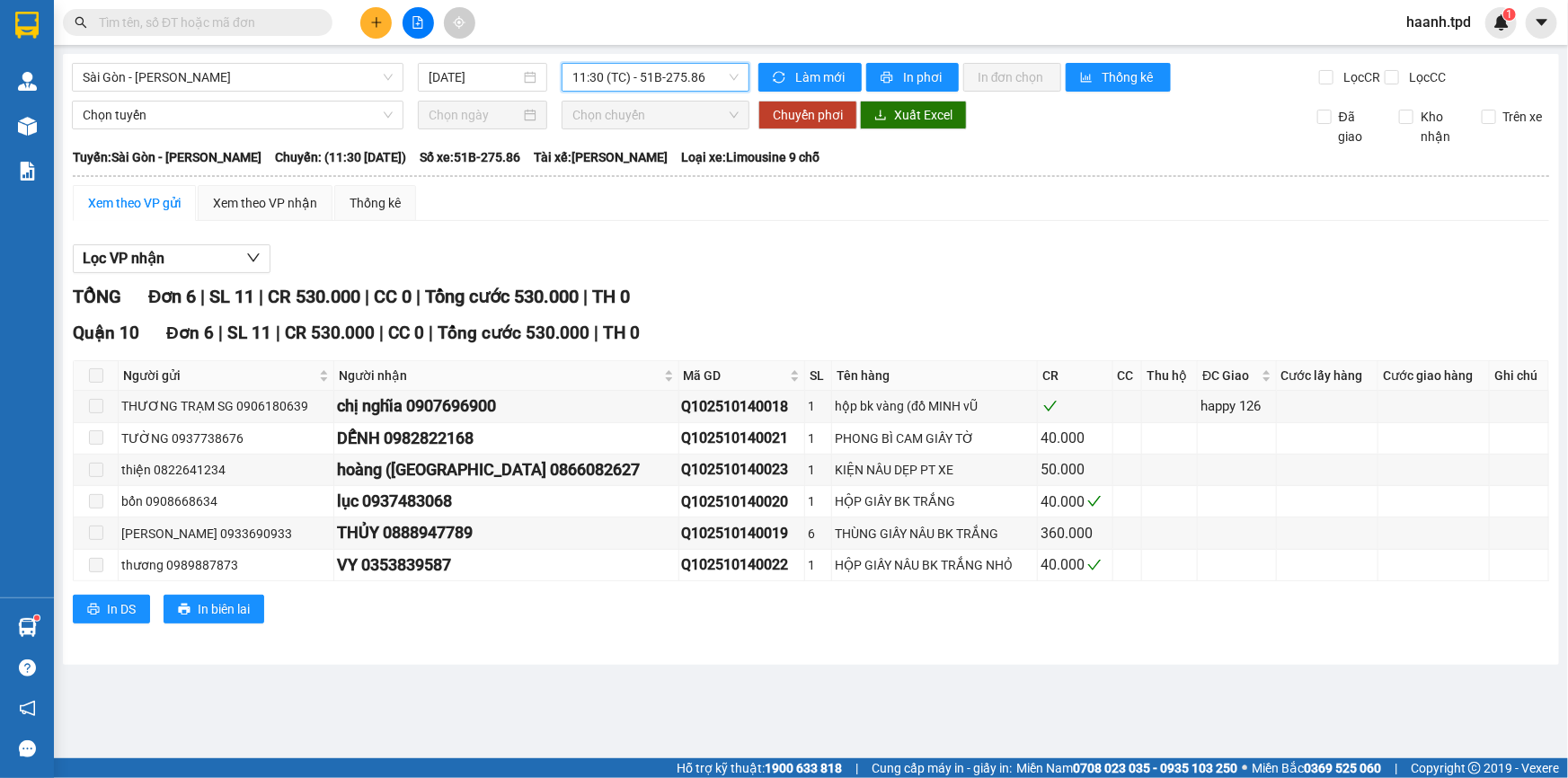
drag, startPoint x: 290, startPoint y: 20, endPoint x: 291, endPoint y: 31, distance: 11.0
click at [289, 20] on input "text" at bounding box center [205, 22] width 212 height 20
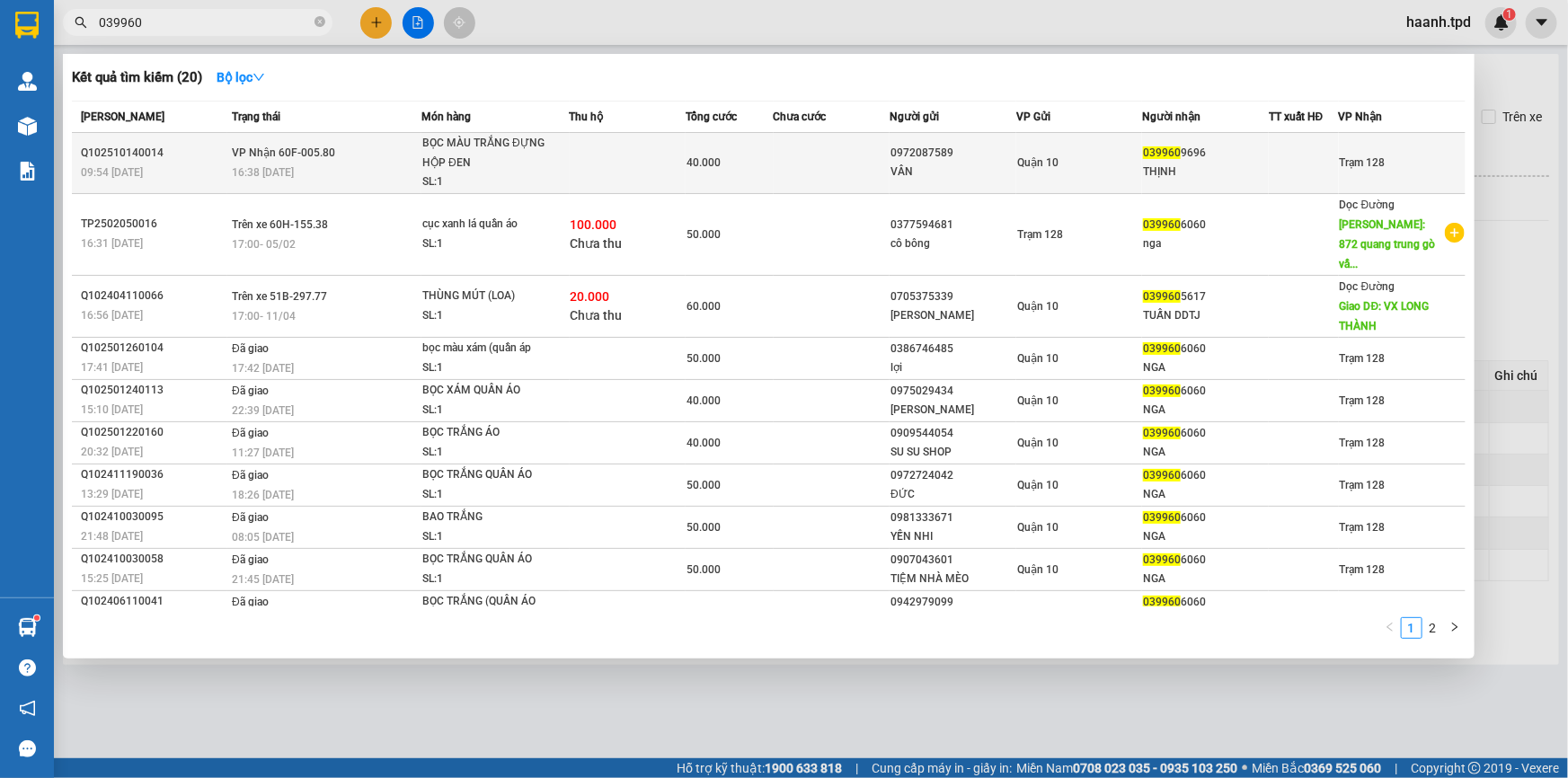
type input "039960"
click at [1158, 164] on div "THỊNH" at bounding box center [1204, 172] width 125 height 19
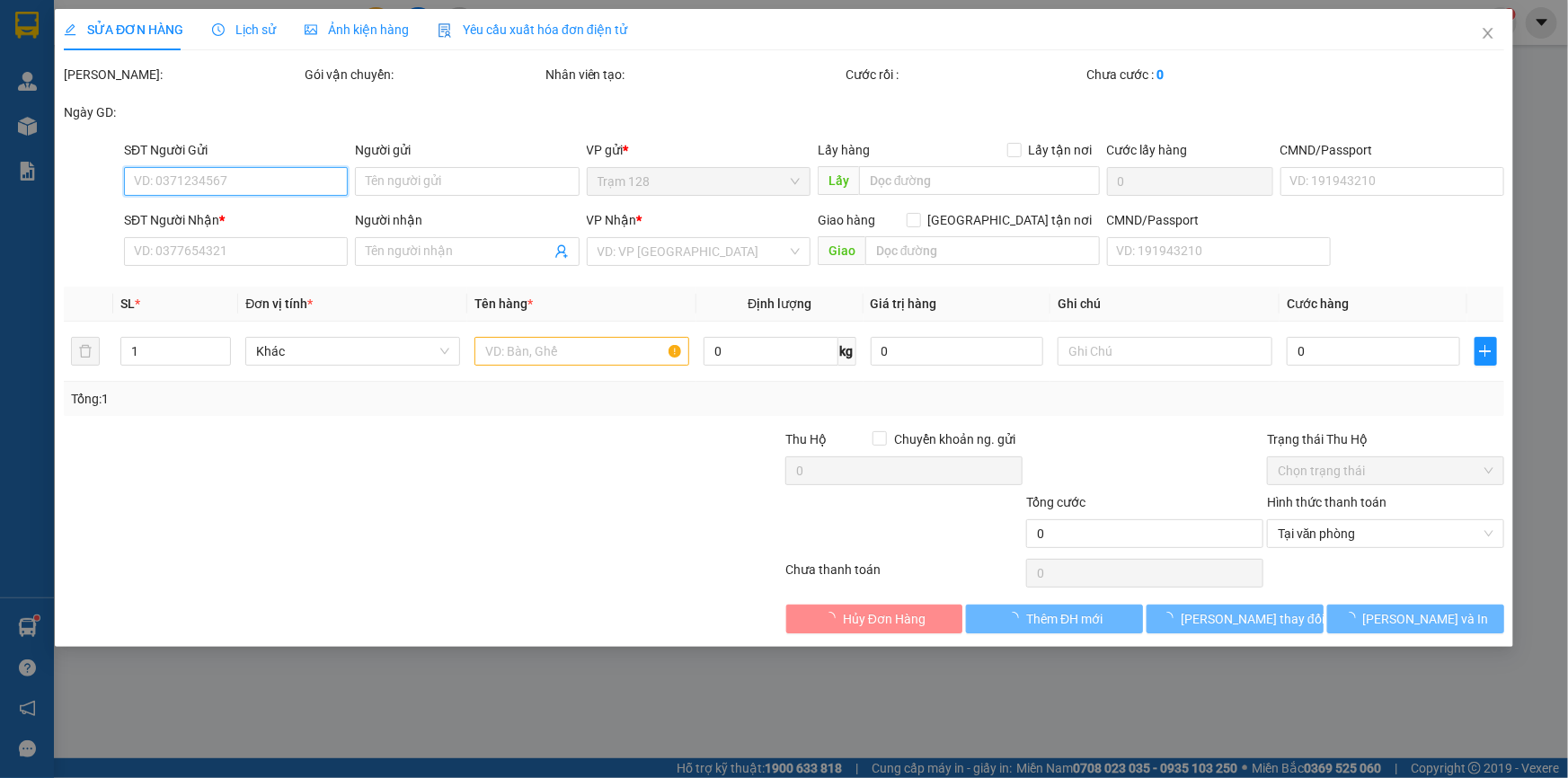
type input "0972087589"
type input "VÂN"
type input "0399609696"
type input "THỊNH"
type input "40.000"
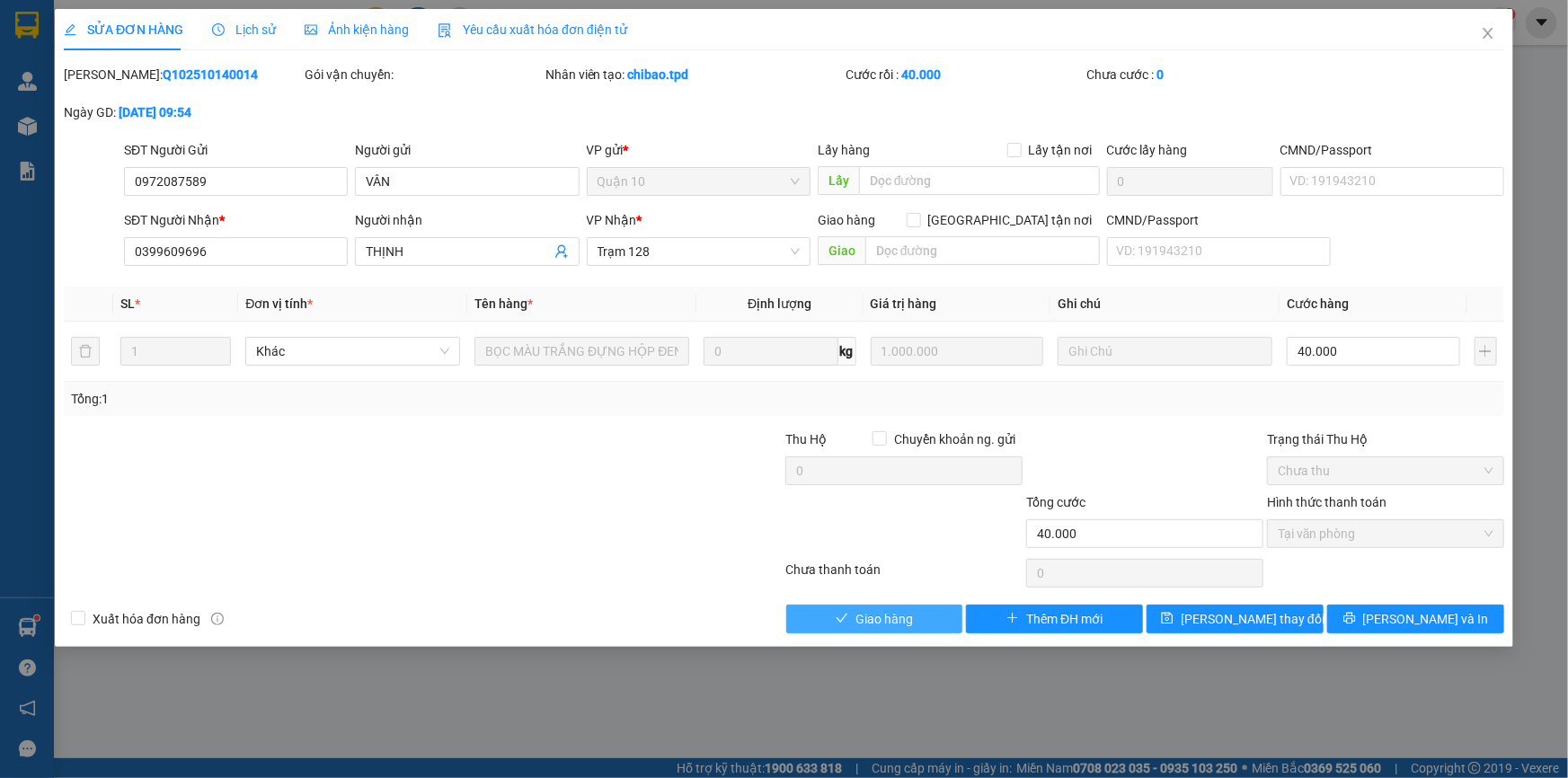
click at [895, 621] on span "Giao hàng" at bounding box center [884, 619] width 57 height 20
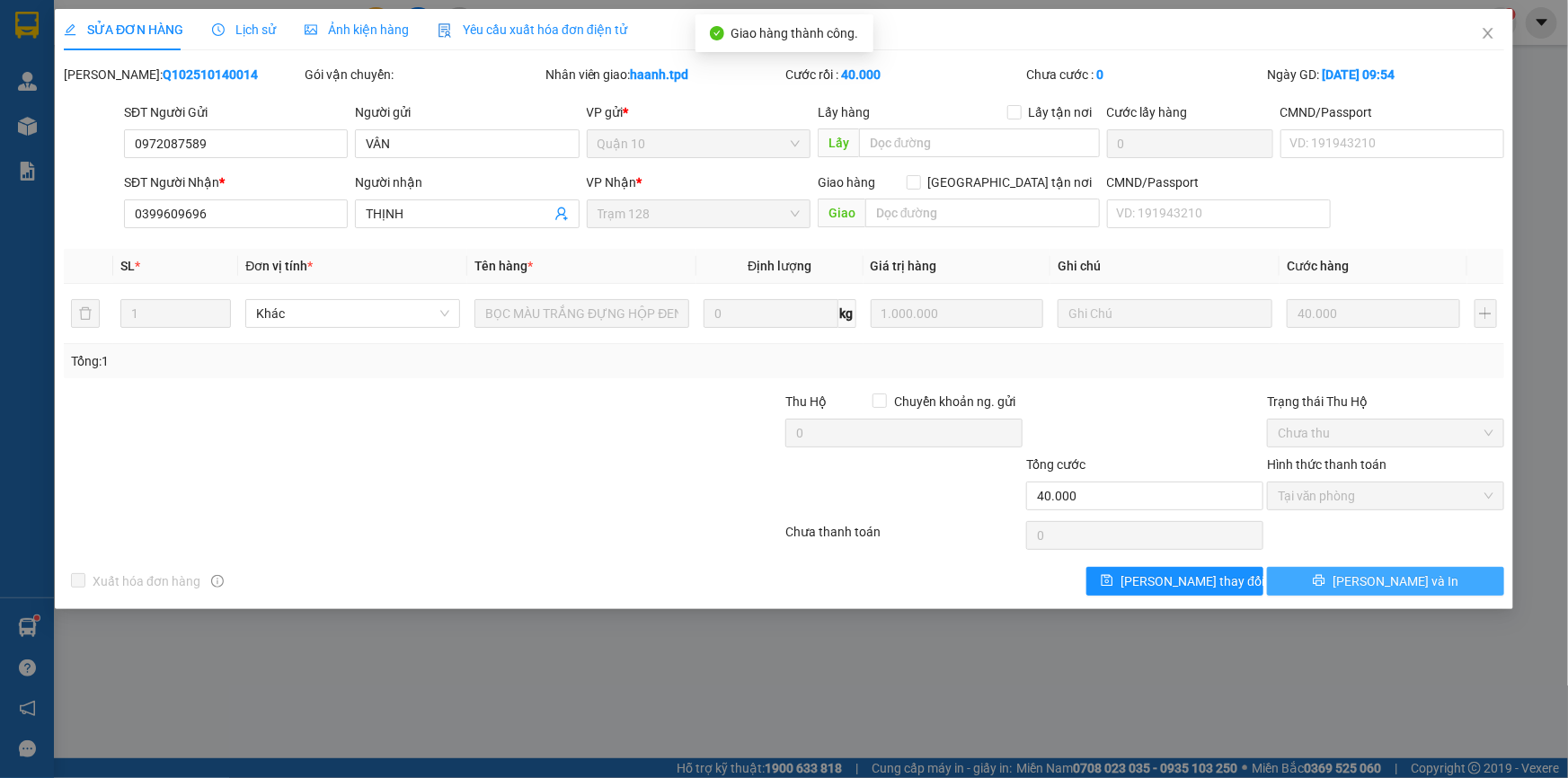
click at [1348, 584] on button "[PERSON_NAME] và In" at bounding box center [1385, 581] width 238 height 29
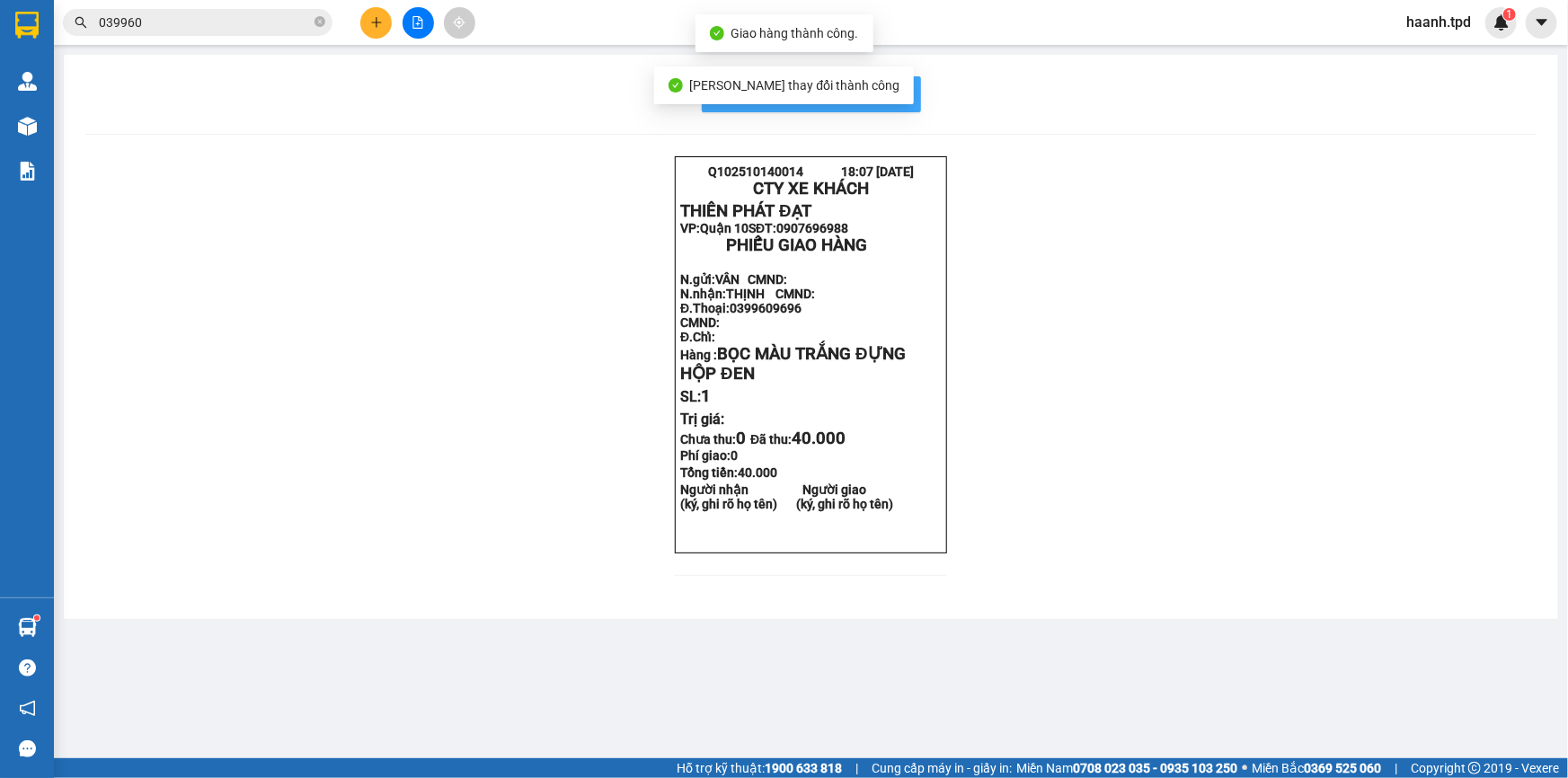
click at [904, 99] on span "In mẫu biên lai tự cấu hình" at bounding box center [822, 95] width 169 height 23
click at [386, 27] on button at bounding box center [375, 23] width 31 height 32
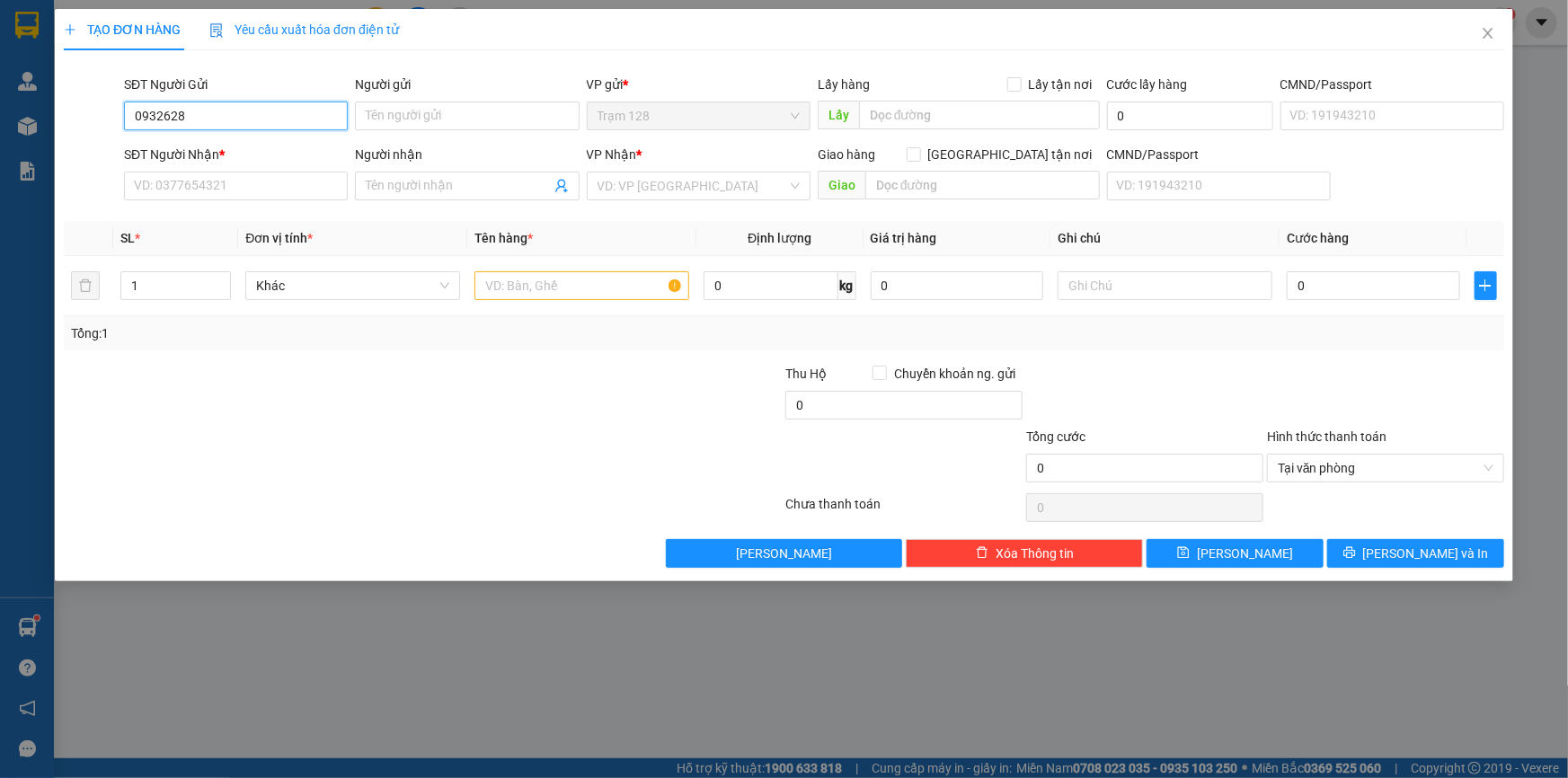
click at [206, 116] on input "0932628" at bounding box center [236, 116] width 223 height 29
click at [255, 154] on div "0932628716 - NK 27" at bounding box center [236, 152] width 202 height 20
type input "0932628716"
type input "NK 27"
type input "0908606160"
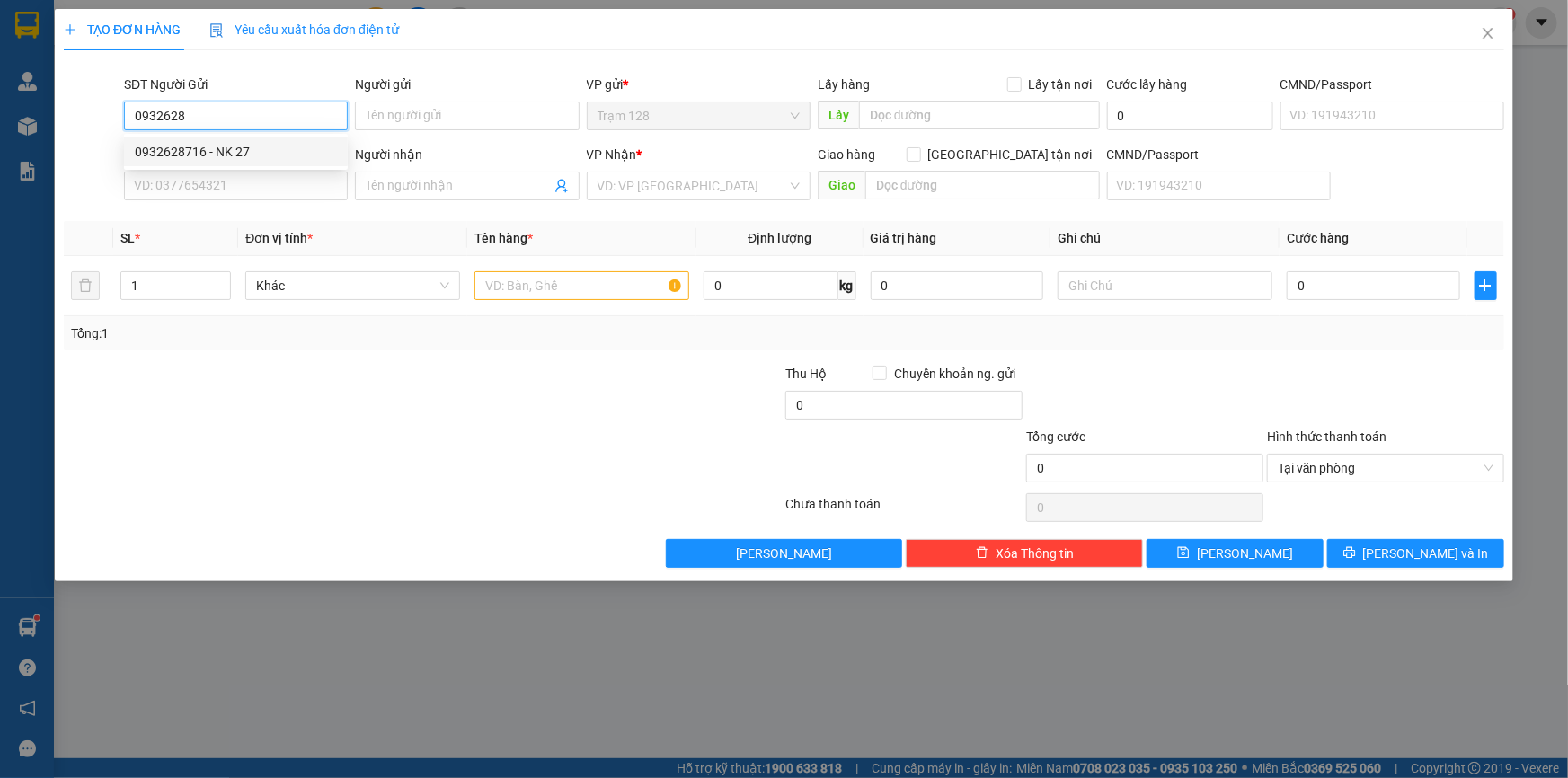
type input "labo việt tiên"
type input "0932628716"
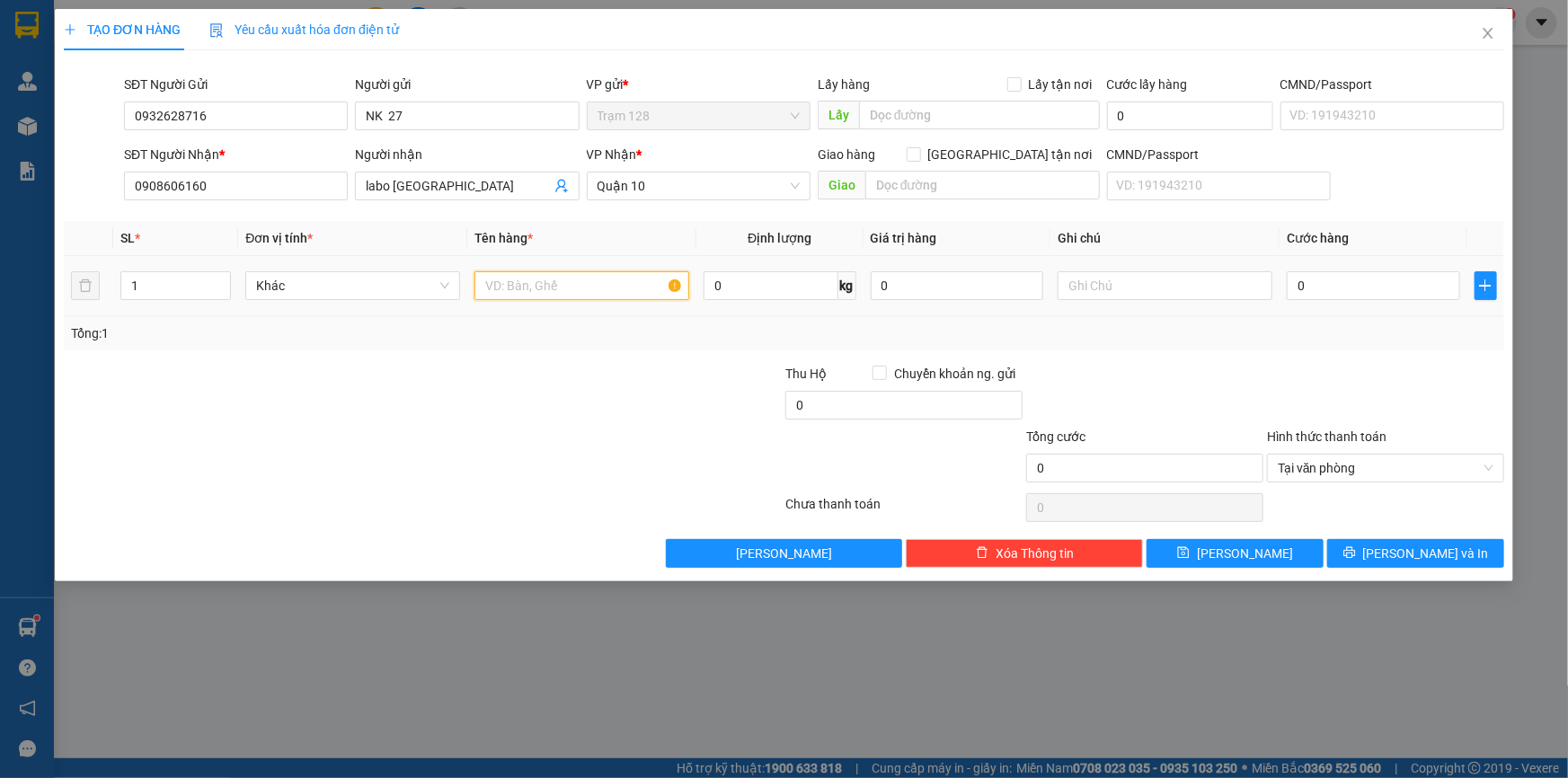
click at [543, 289] on input "text" at bounding box center [581, 285] width 215 height 29
type input "hộp trắng dcnk"
type input "1.000.000"
type input "4"
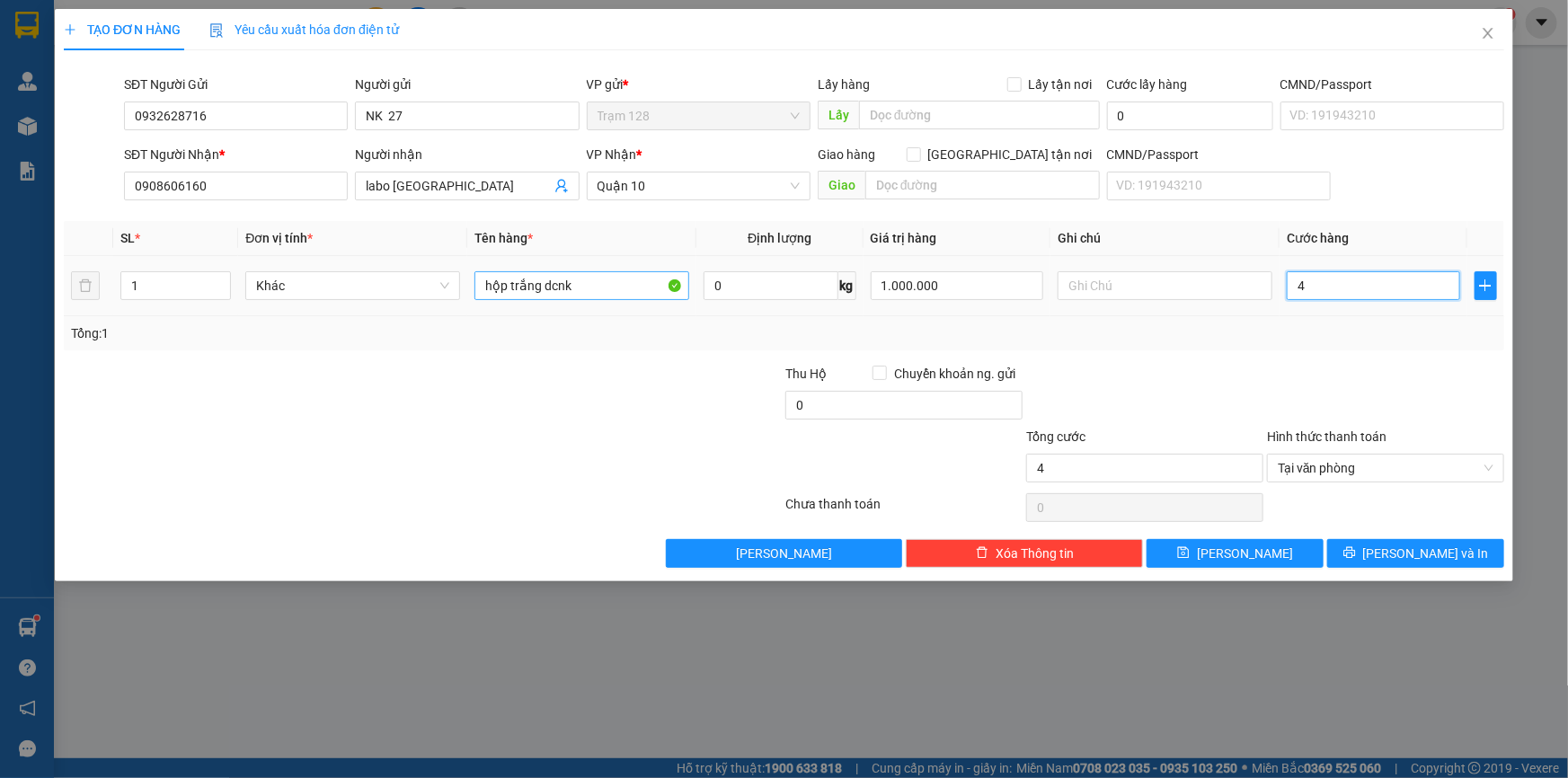
type input "40"
type input "40.000"
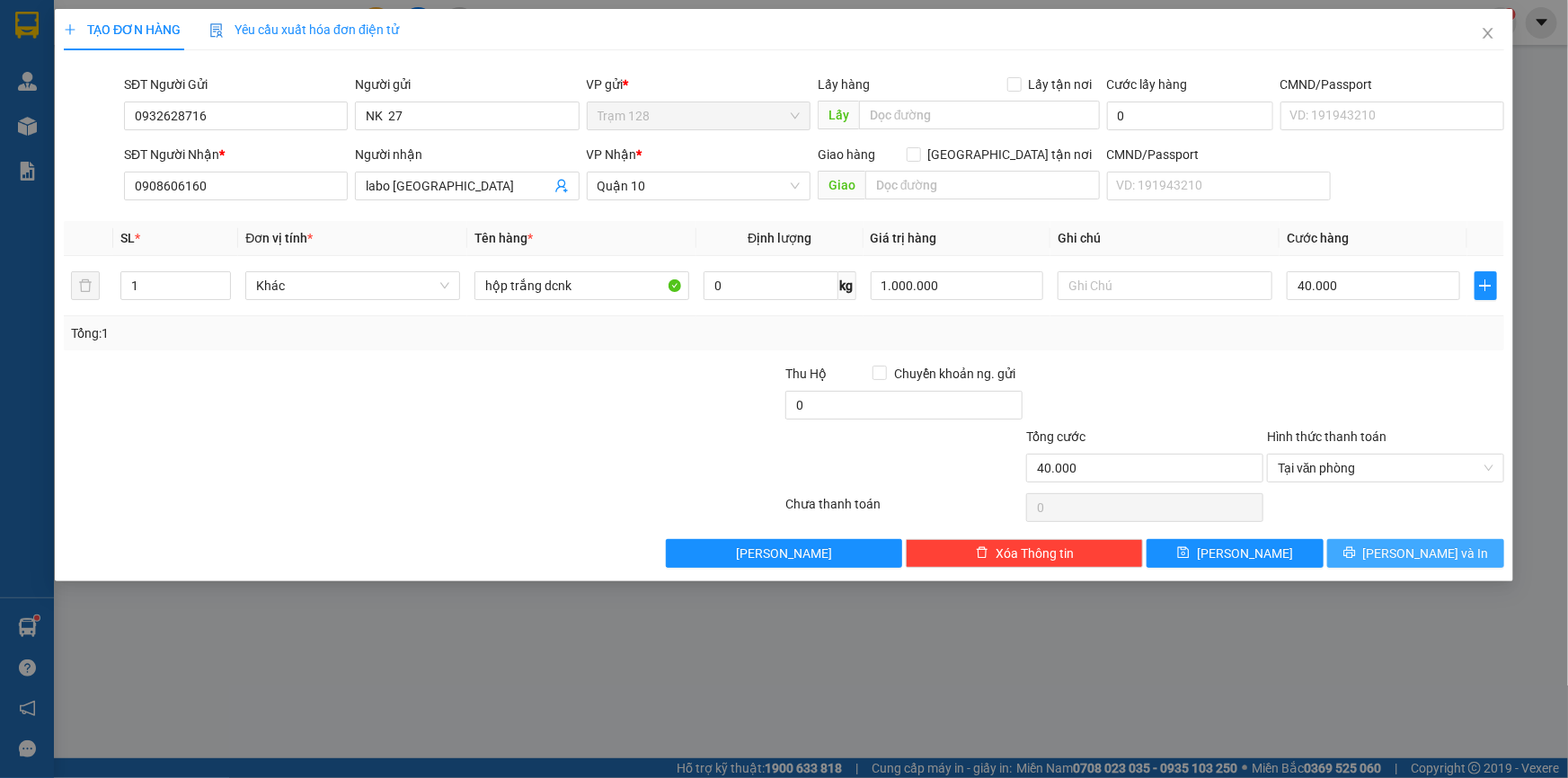
click at [1355, 550] on icon "printer" at bounding box center [1348, 553] width 11 height 11
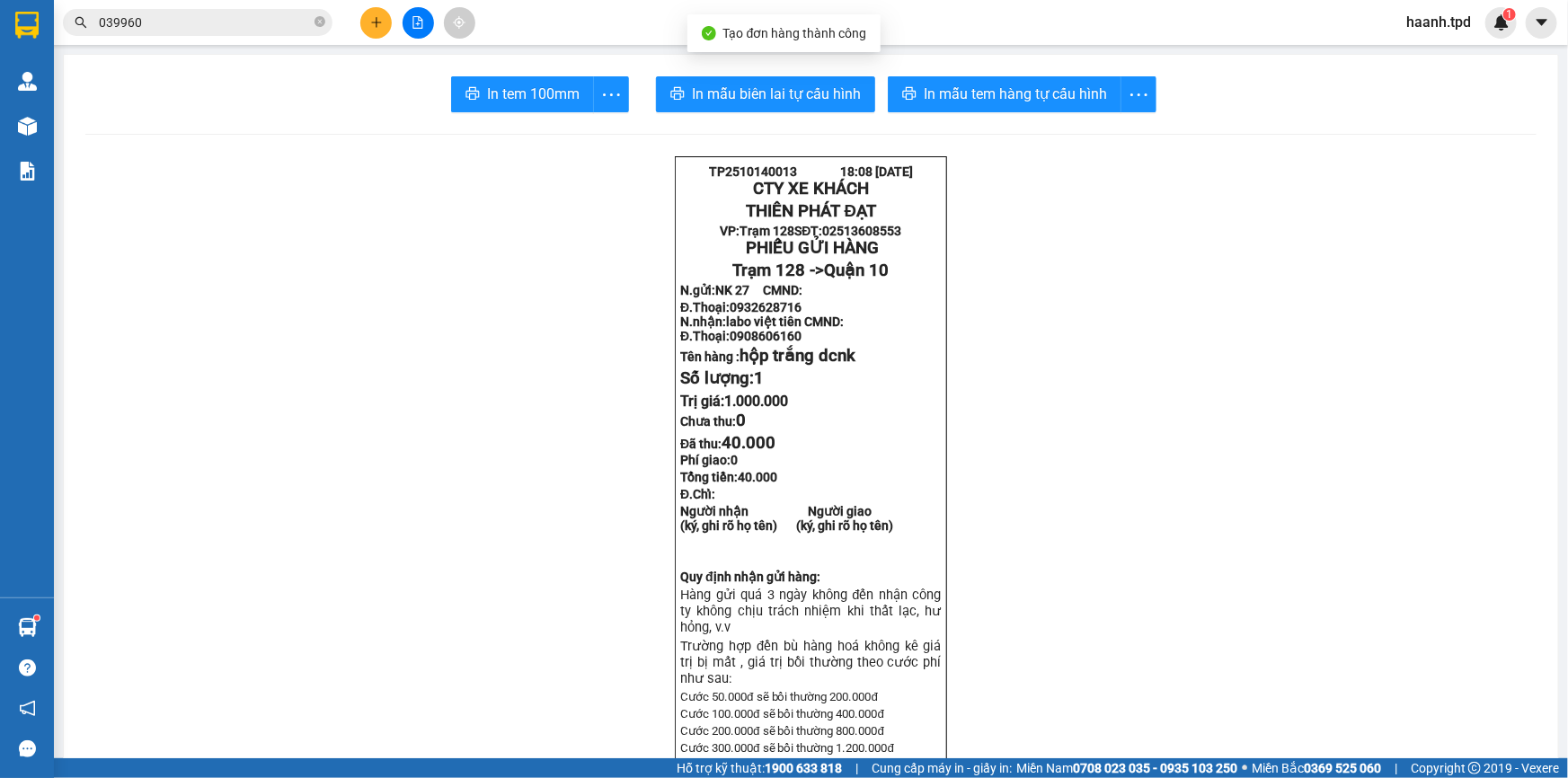
drag, startPoint x: 971, startPoint y: 61, endPoint x: 981, endPoint y: 73, distance: 15.6
click at [993, 86] on span "In mẫu tem hàng tự cấu hình" at bounding box center [1015, 95] width 183 height 23
click at [545, 107] on button "In tem 100mm" at bounding box center [523, 95] width 143 height 36
click at [321, 18] on icon "close-circle" at bounding box center [319, 21] width 10 height 11
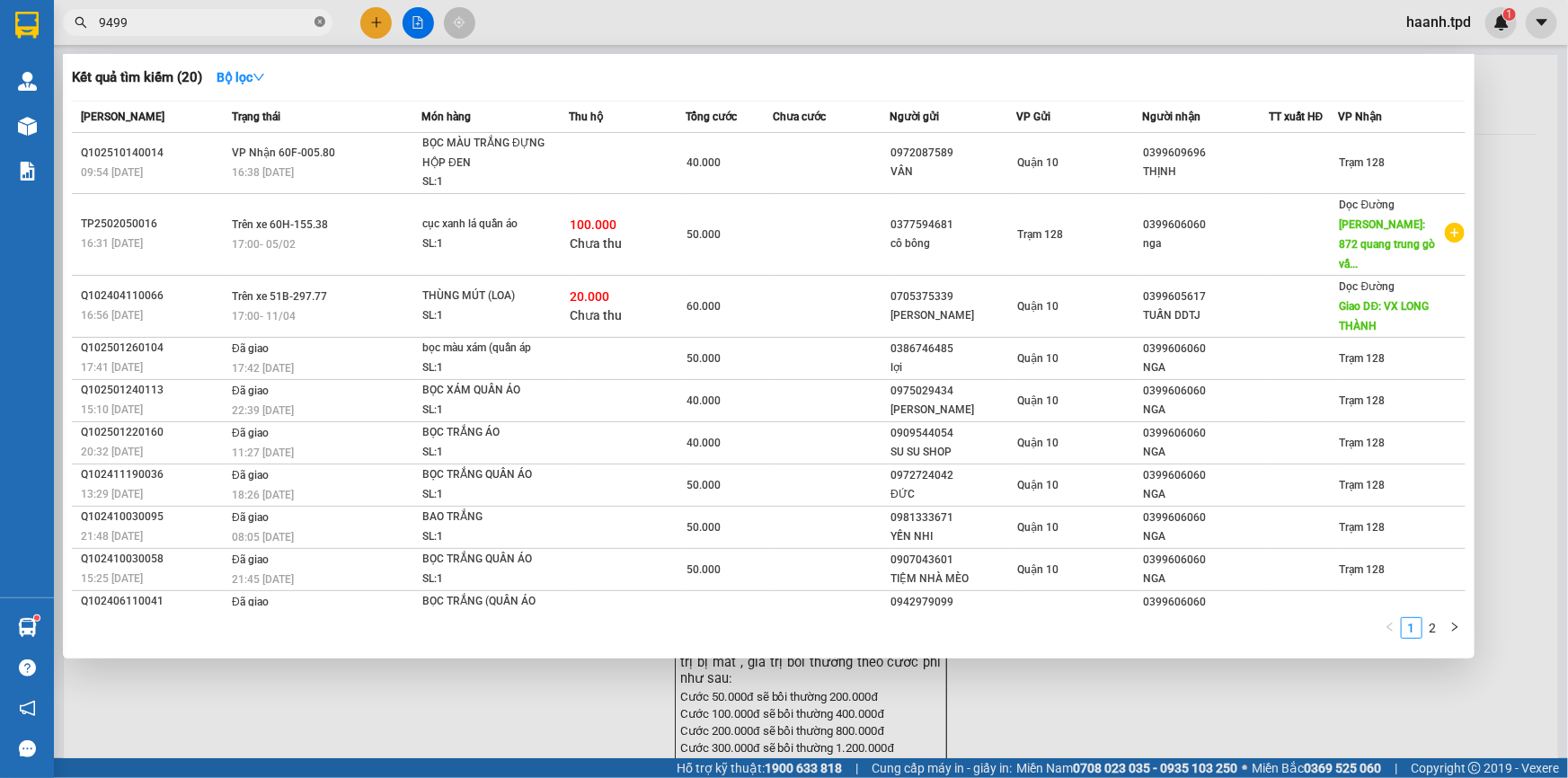
type input "9499"
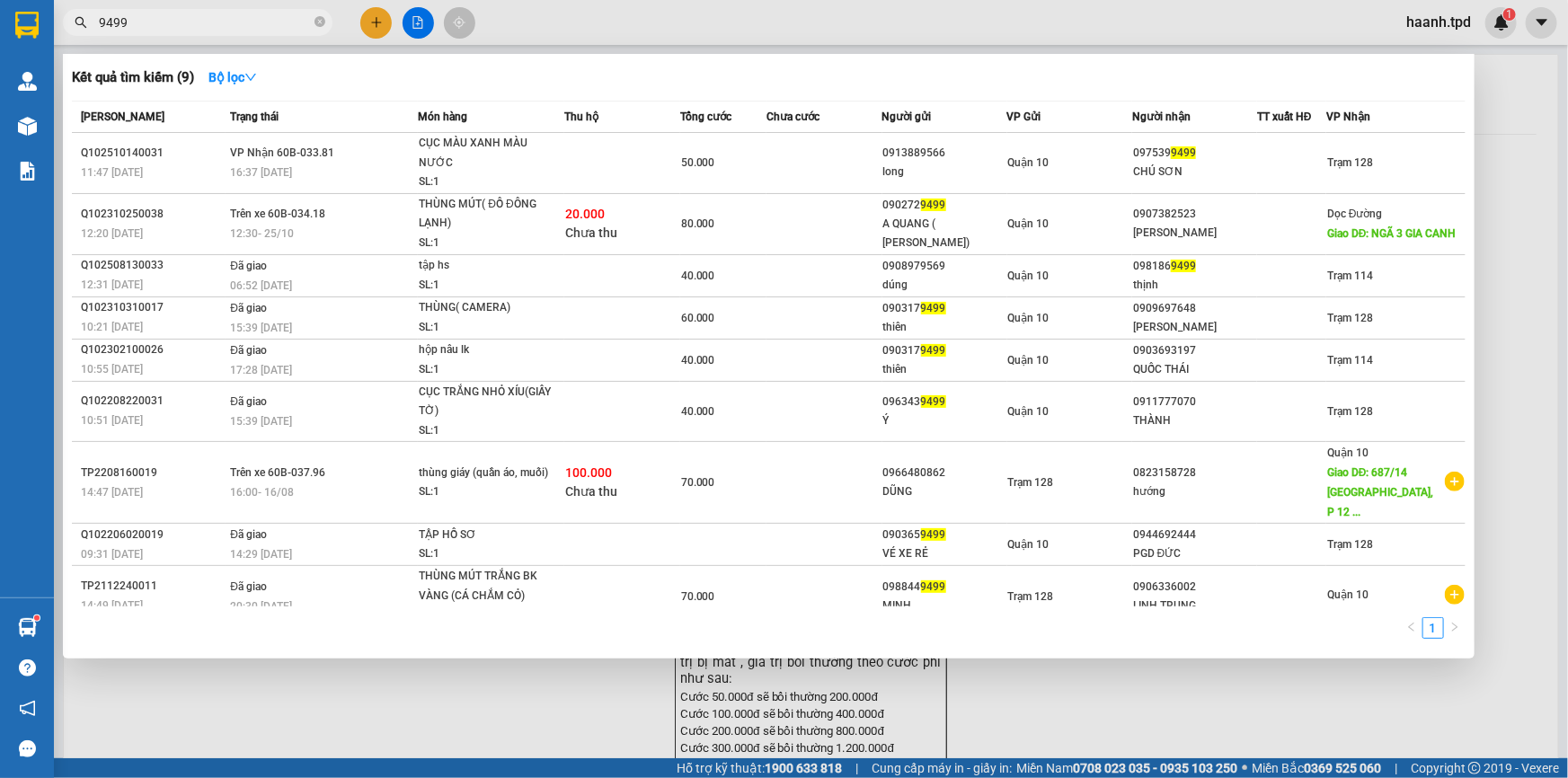
click at [1276, 169] on div at bounding box center [1291, 163] width 68 height 19
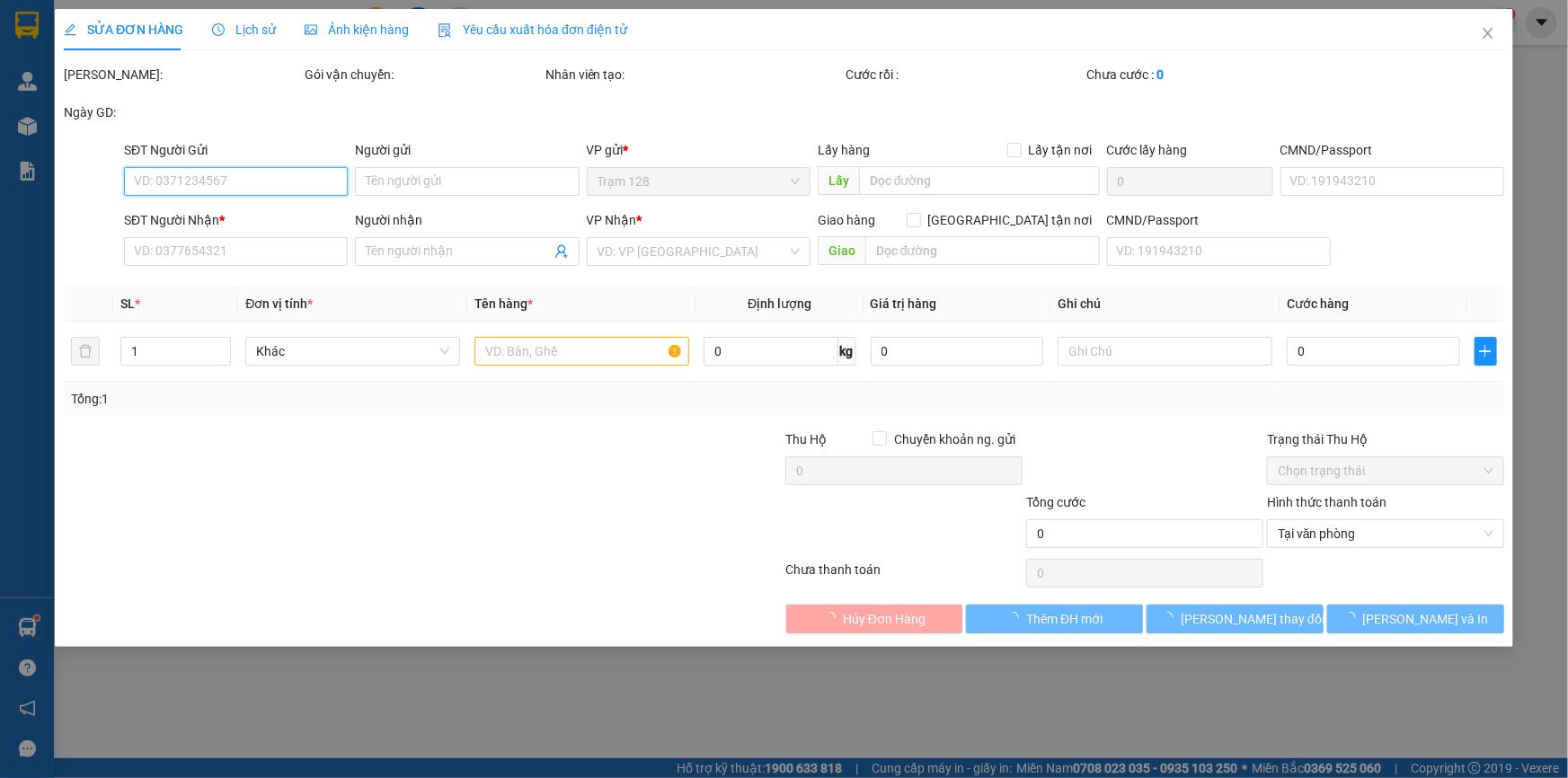
type input "0913889566"
type input "long"
type input "0975399499"
type input "CHÚ SƠN"
type input "066189008587"
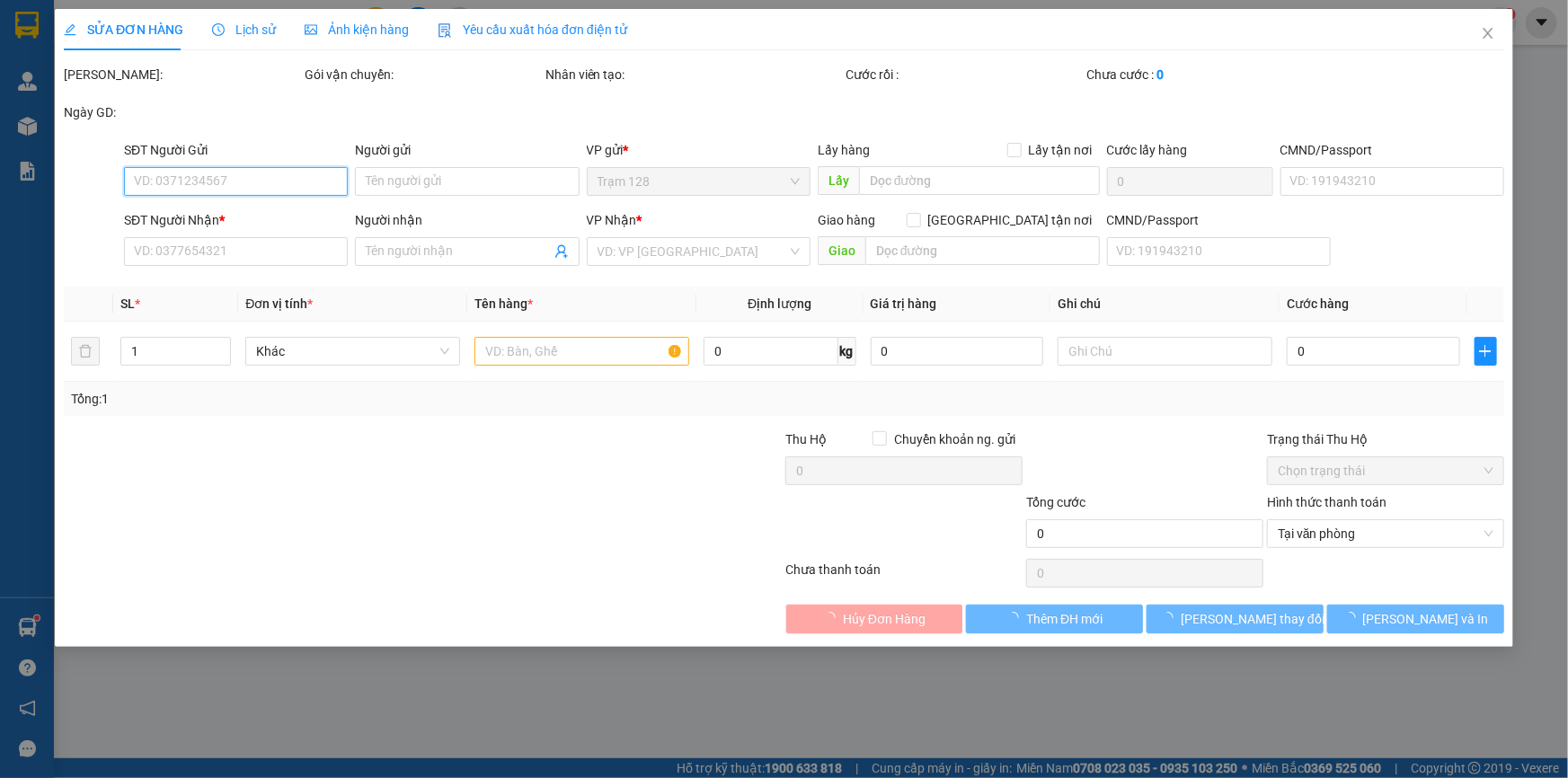
type input "50.000"
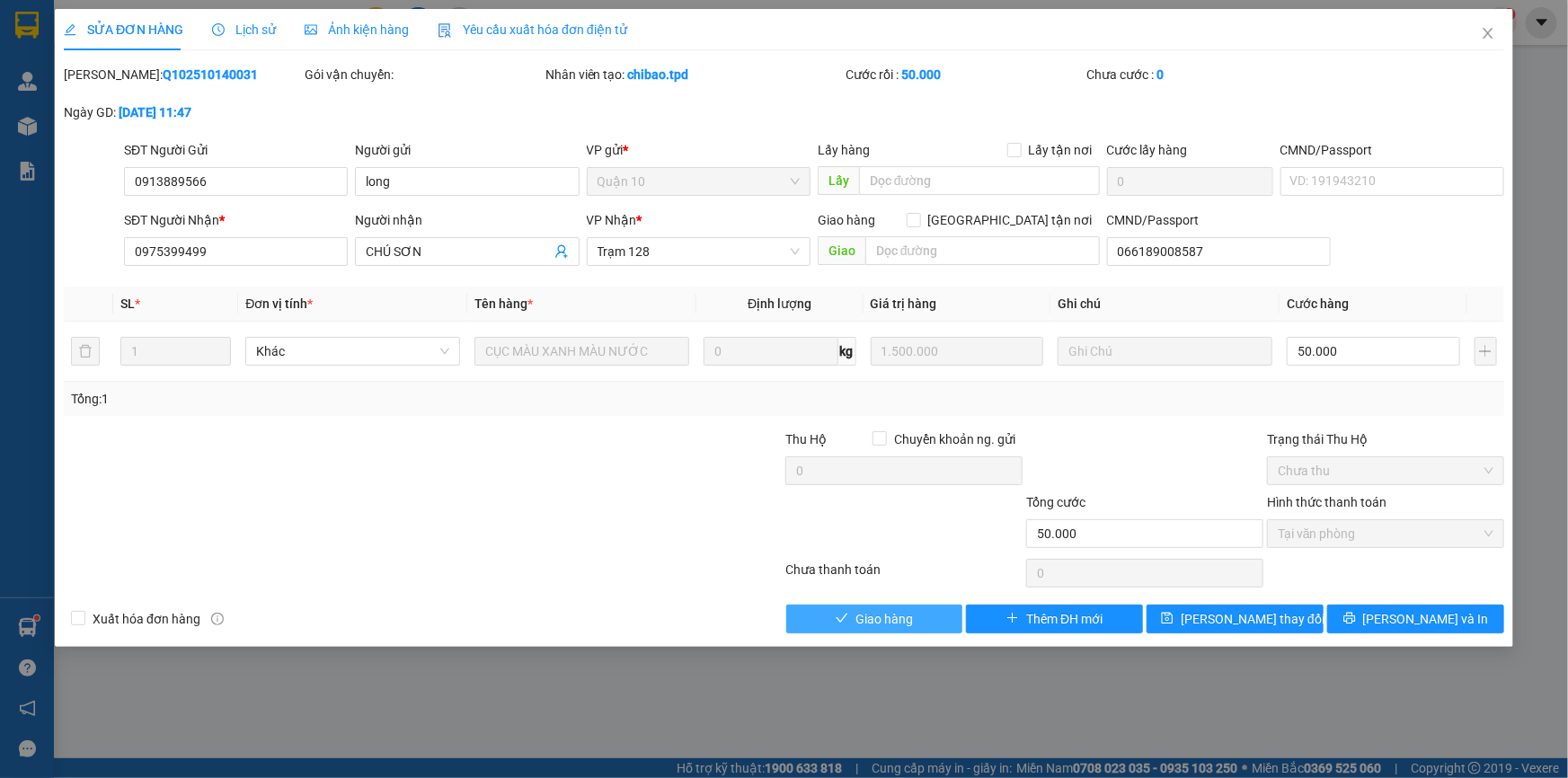
click at [896, 611] on span "Giao hàng" at bounding box center [884, 619] width 57 height 20
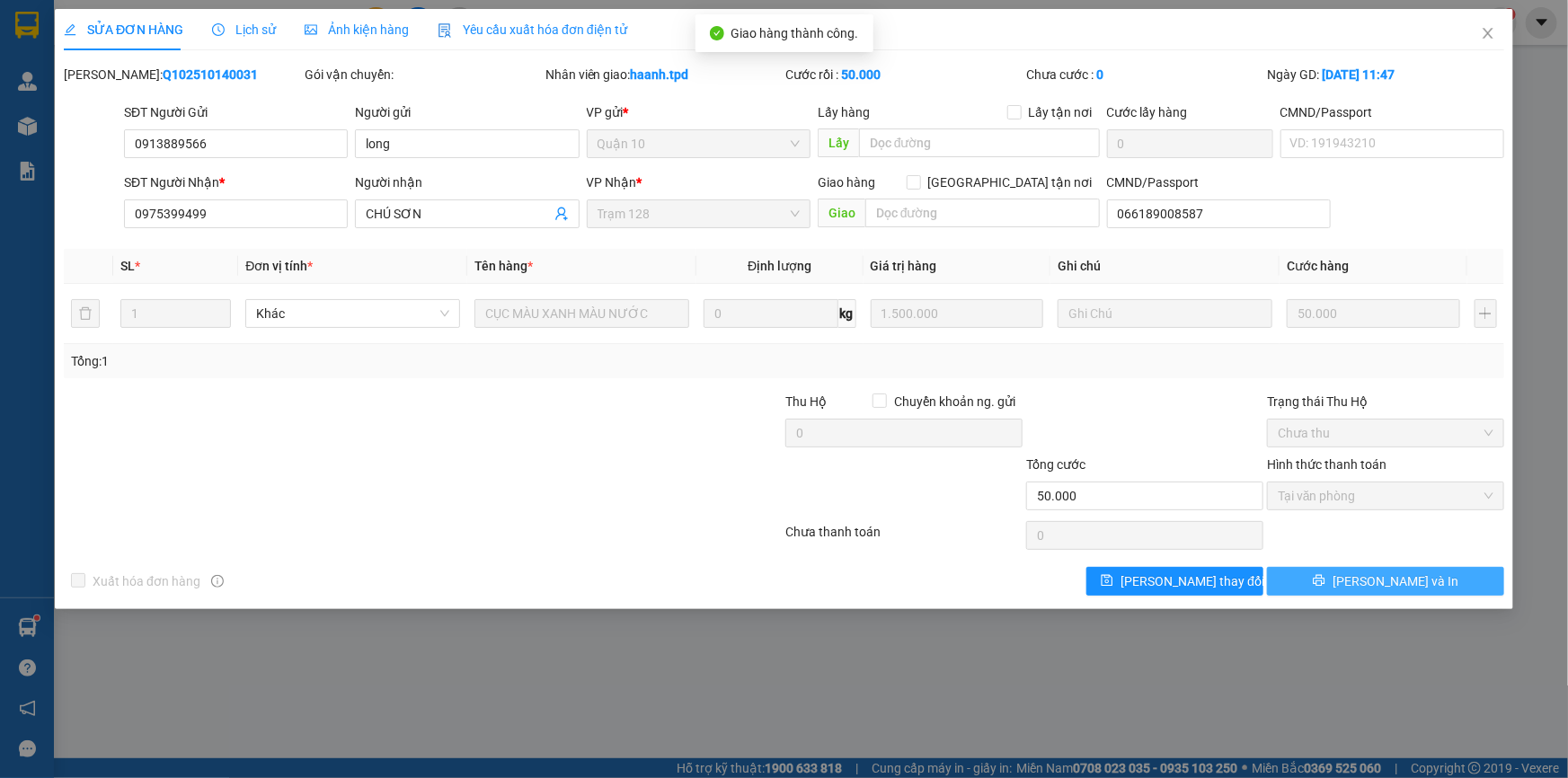
click at [1406, 578] on span "[PERSON_NAME] và In" at bounding box center [1395, 581] width 126 height 20
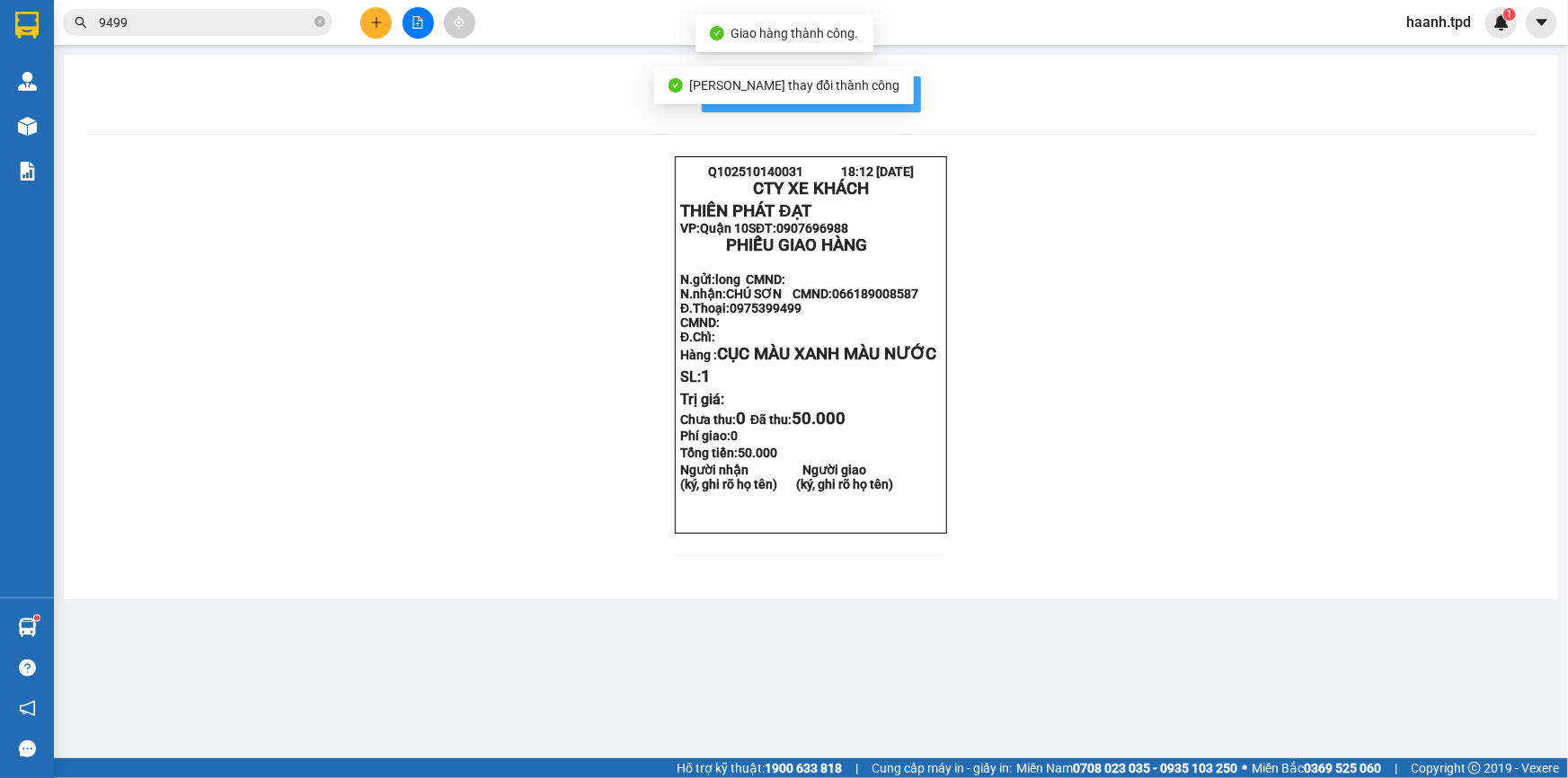
drag, startPoint x: 894, startPoint y: 97, endPoint x: 865, endPoint y: 149, distance: 59.5
click at [893, 97] on span "In mẫu biên lai tự cấu hình" at bounding box center [822, 95] width 169 height 23
drag, startPoint x: 324, startPoint y: 16, endPoint x: 365, endPoint y: 96, distance: 89.9
click at [324, 18] on icon "close-circle" at bounding box center [319, 21] width 10 height 11
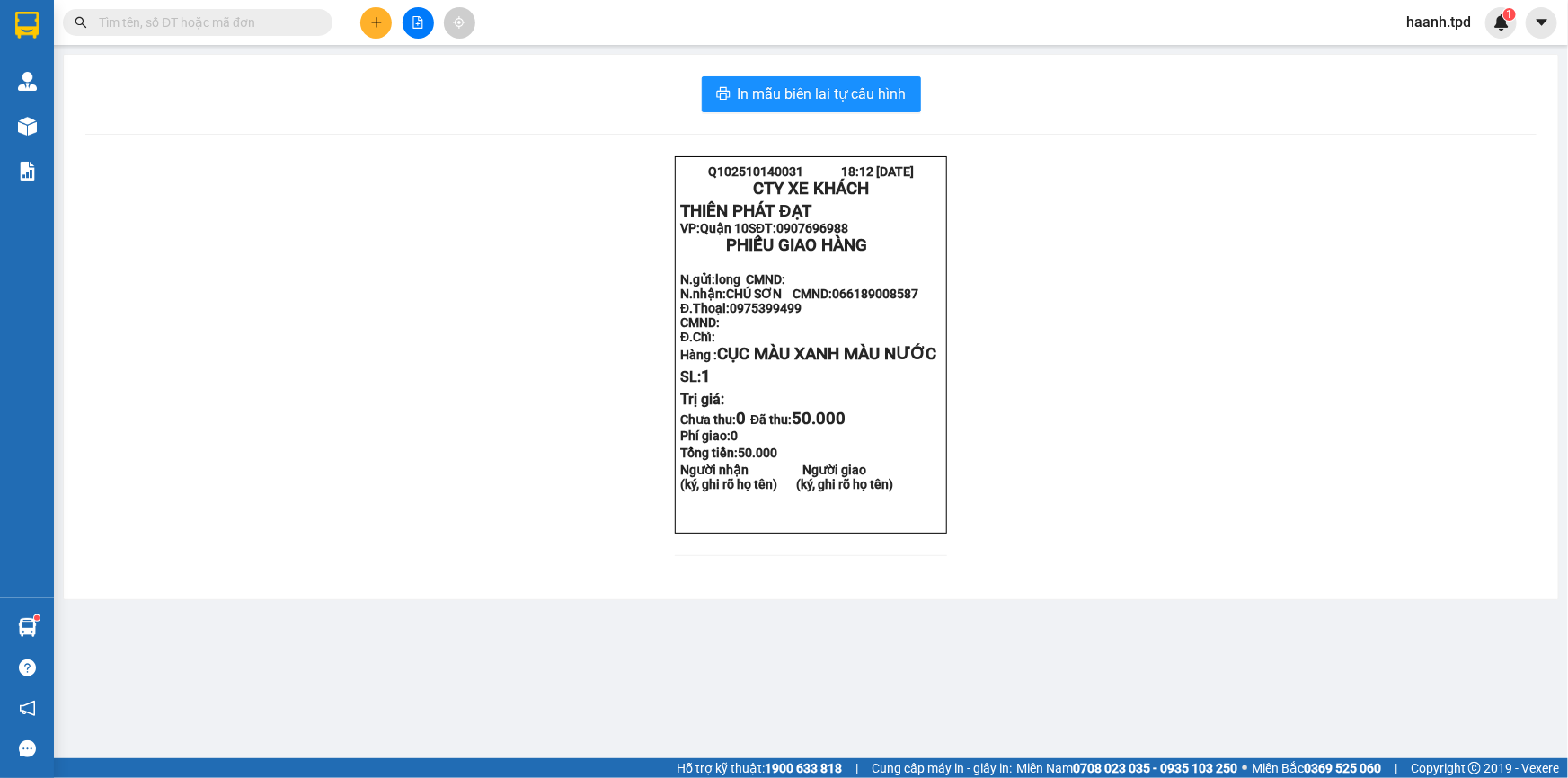
drag, startPoint x: 280, startPoint y: 18, endPoint x: 1322, endPoint y: 404, distance: 1111.2
click at [281, 21] on input "text" at bounding box center [205, 22] width 212 height 20
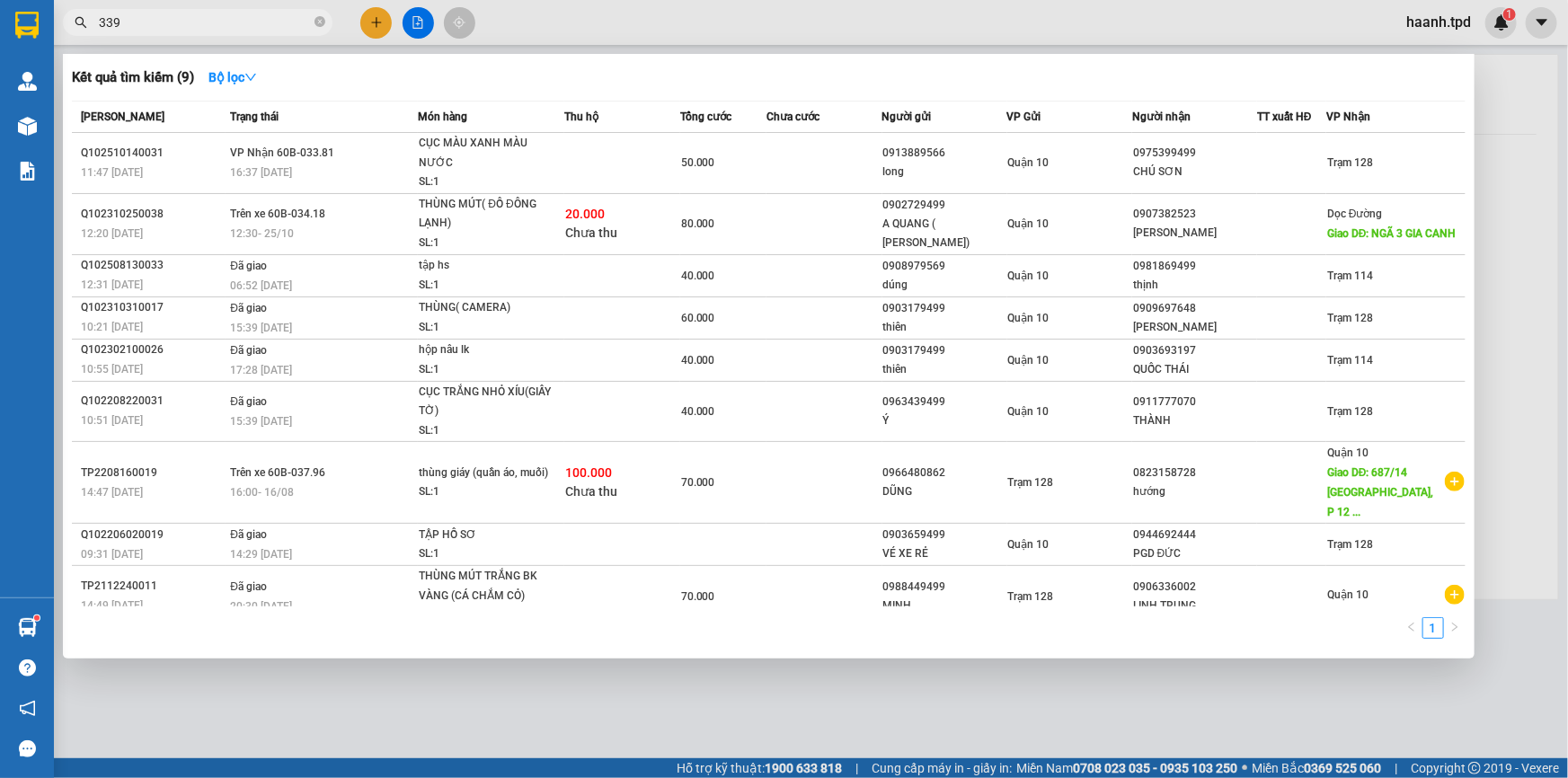
type input "339"
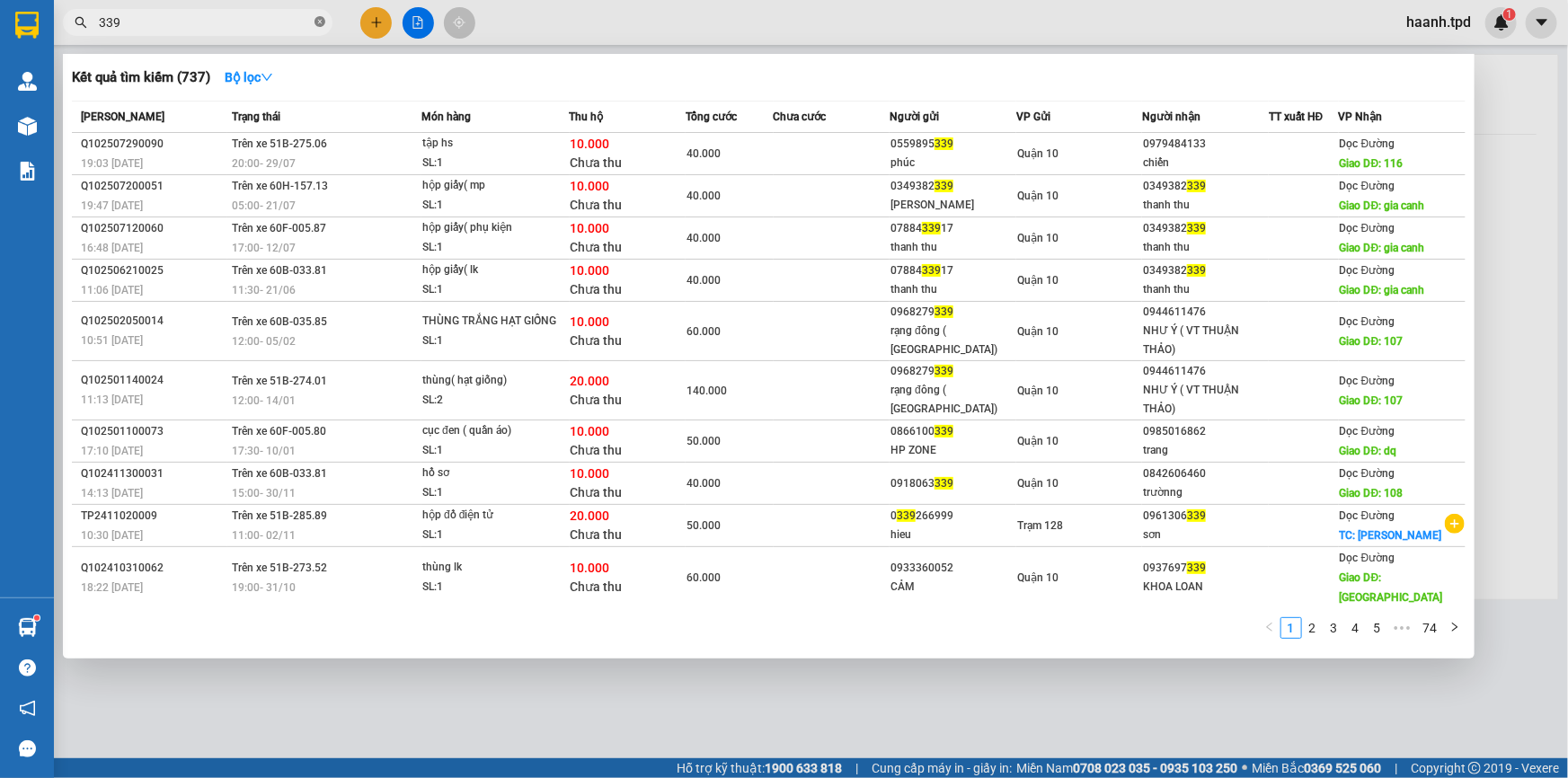
click at [324, 20] on icon "close-circle" at bounding box center [319, 21] width 10 height 11
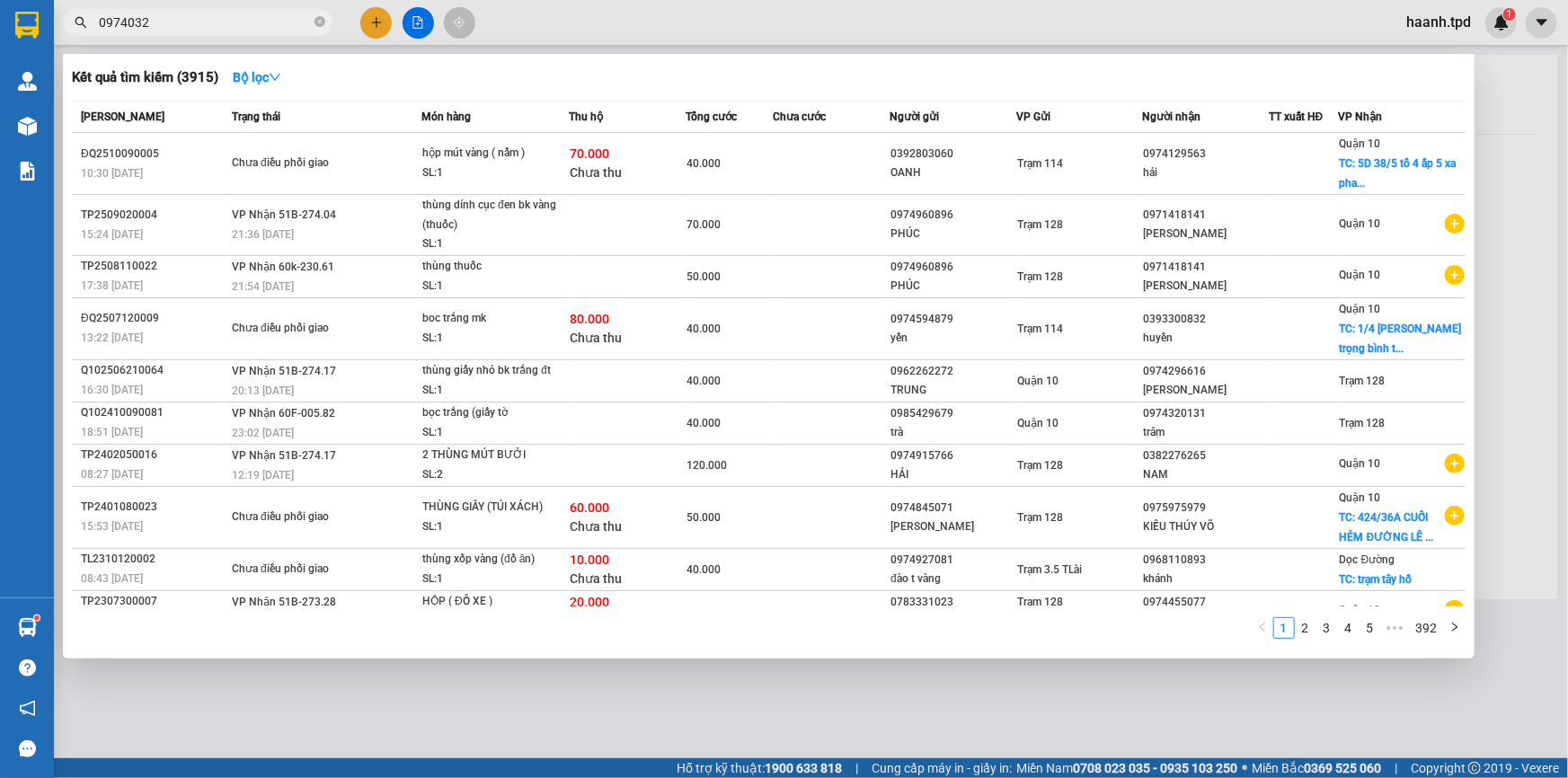
type input "0974032"
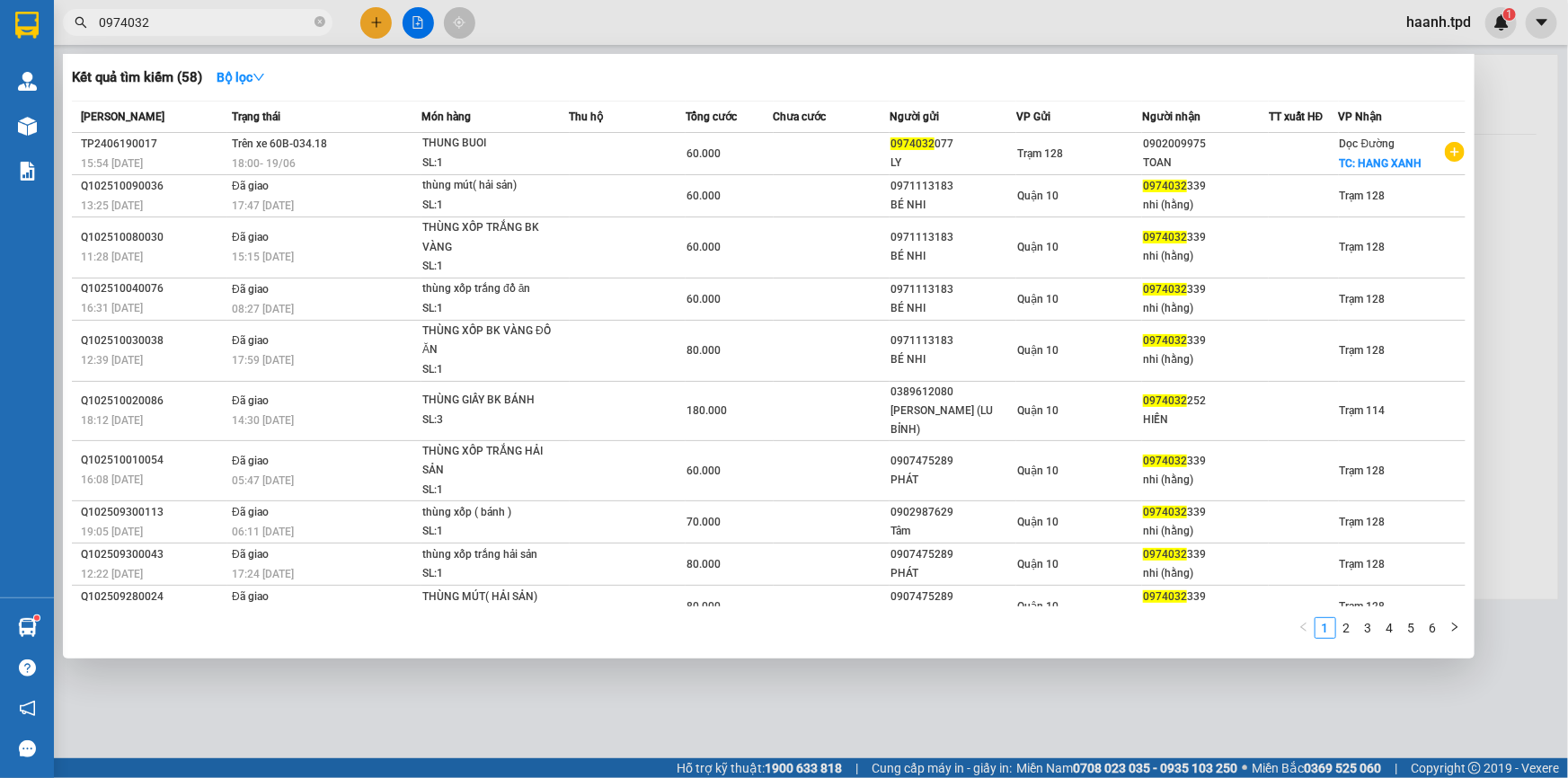
click at [958, 727] on div at bounding box center [784, 389] width 1568 height 778
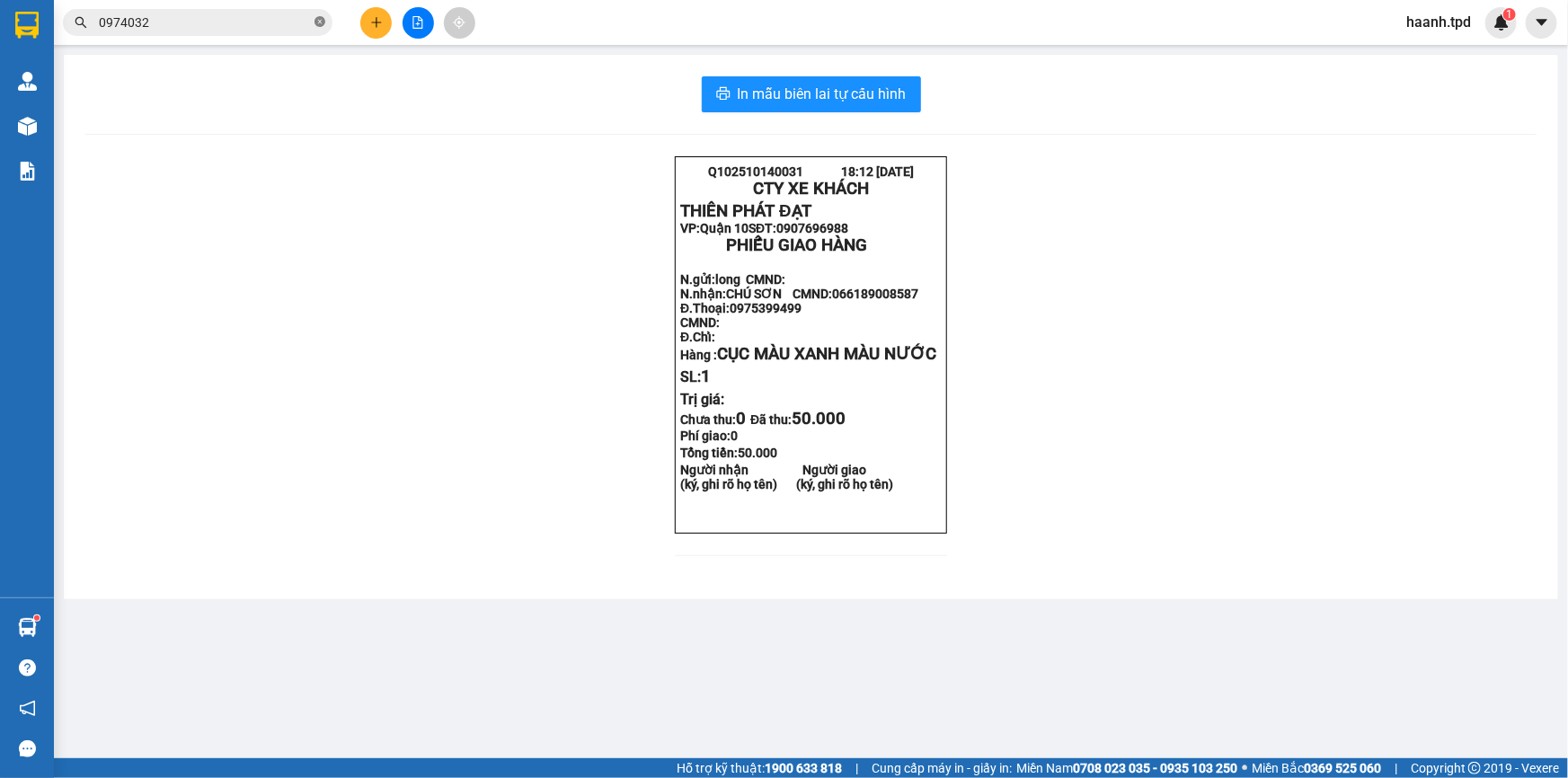
click at [317, 19] on icon "close-circle" at bounding box center [319, 21] width 10 height 11
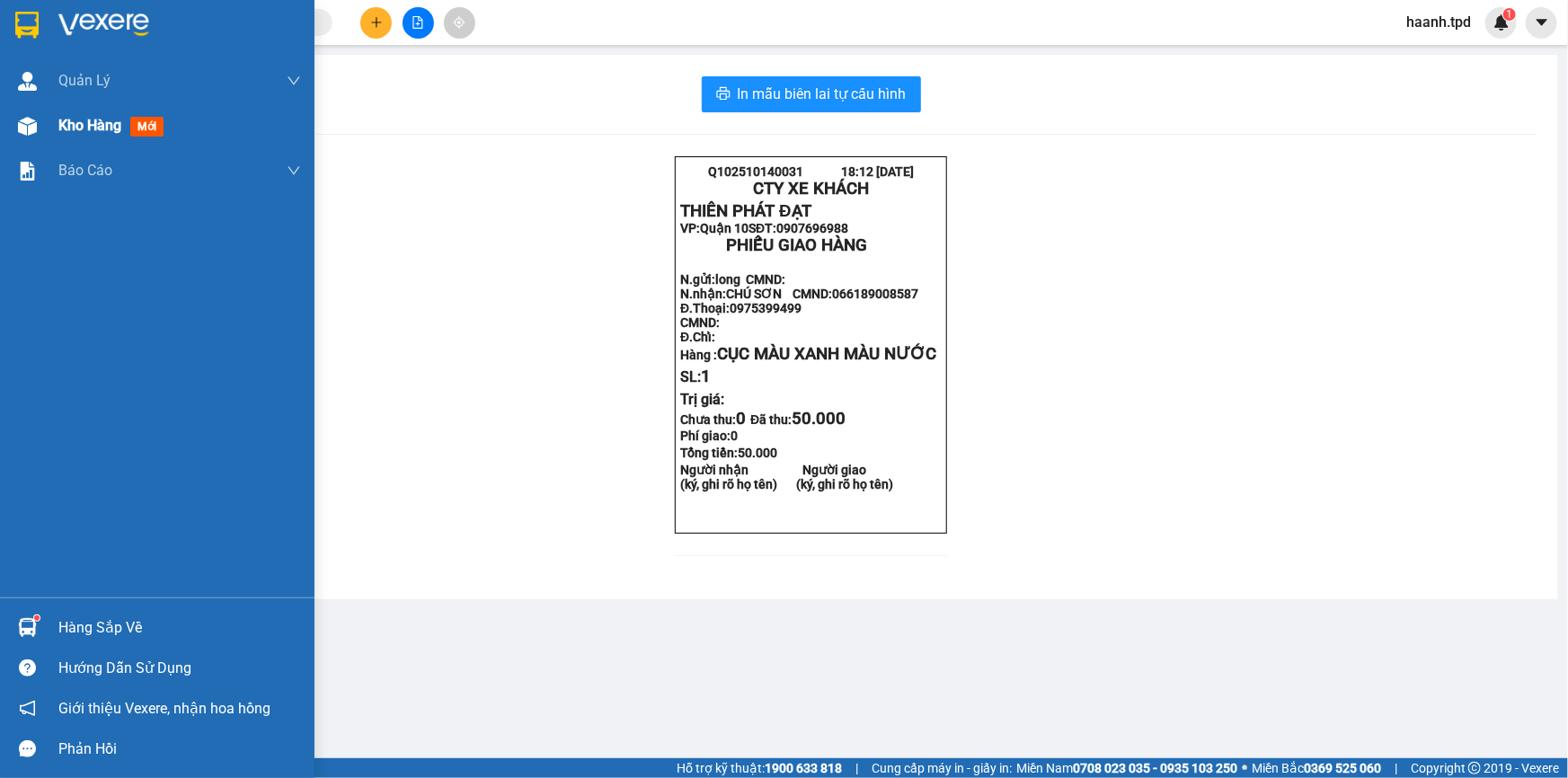
click at [90, 123] on span "Kho hàng" at bounding box center [90, 125] width 63 height 17
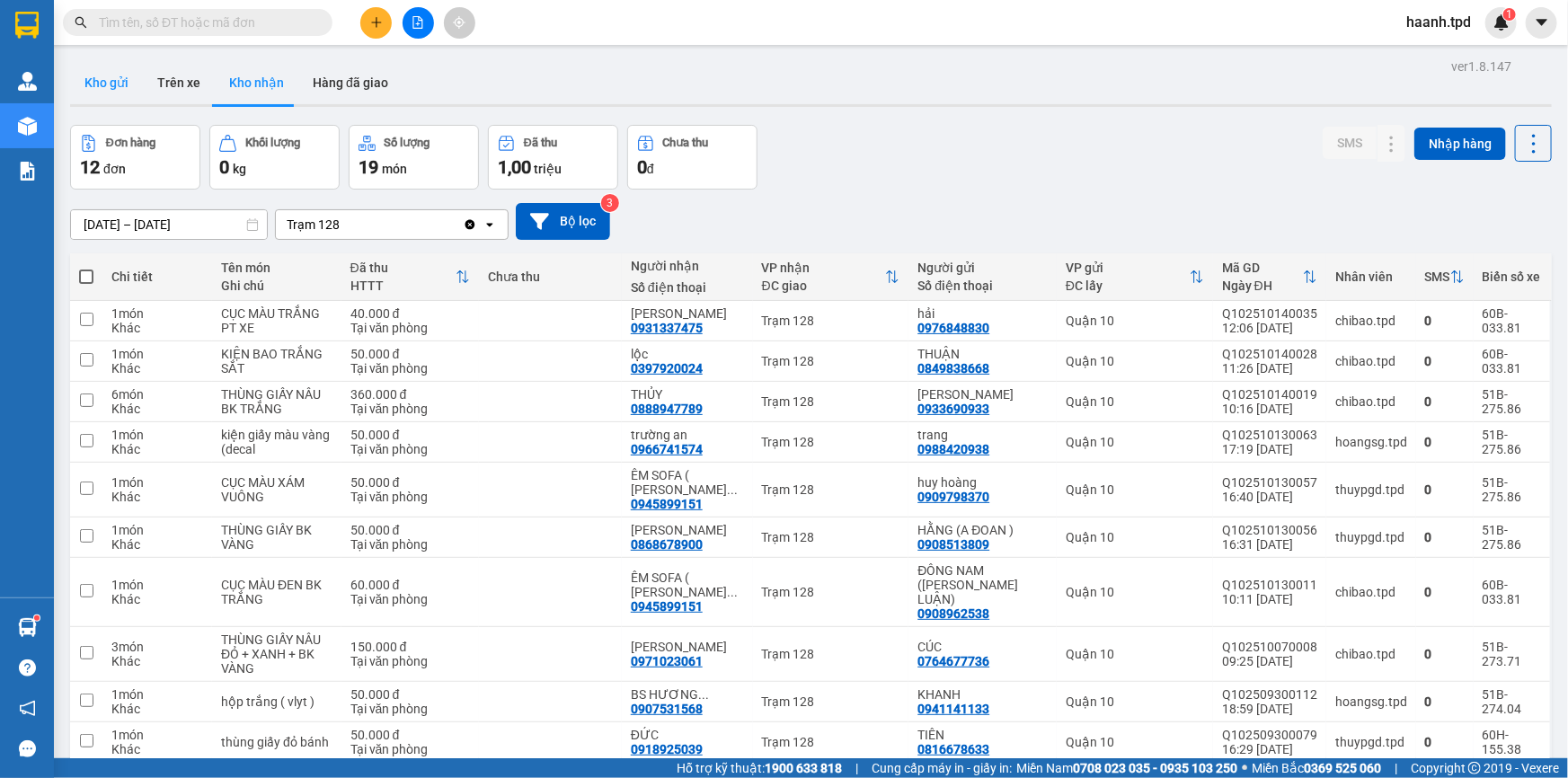
click at [125, 86] on button "Kho gửi" at bounding box center [106, 82] width 73 height 43
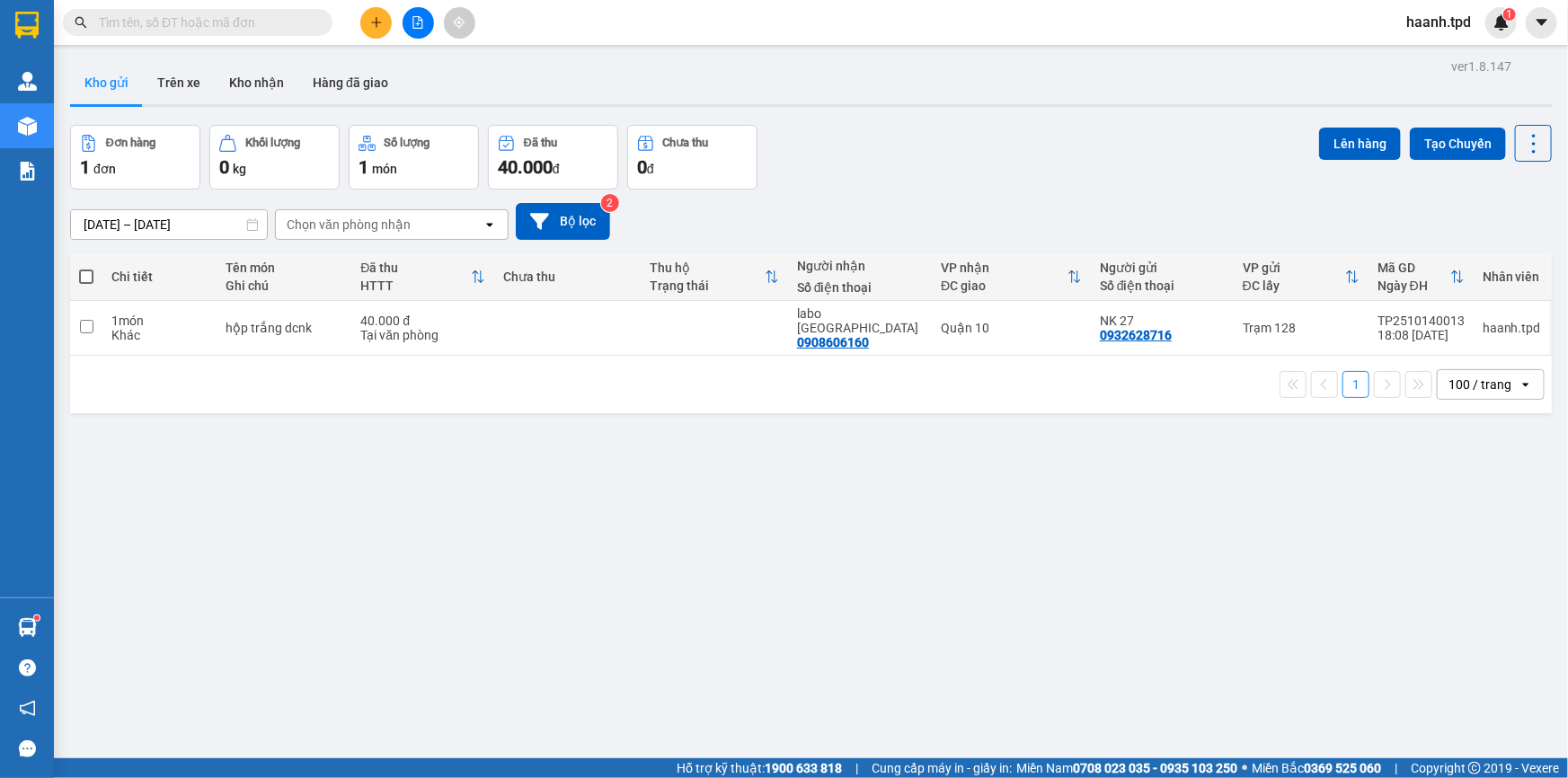
click at [910, 486] on div "ver 1.8.147 Kho gửi Trên xe Kho nhận Hàng đã giao Đơn hàng 1 đơn Khối lượng 0 k…" at bounding box center [810, 442] width 1495 height 778
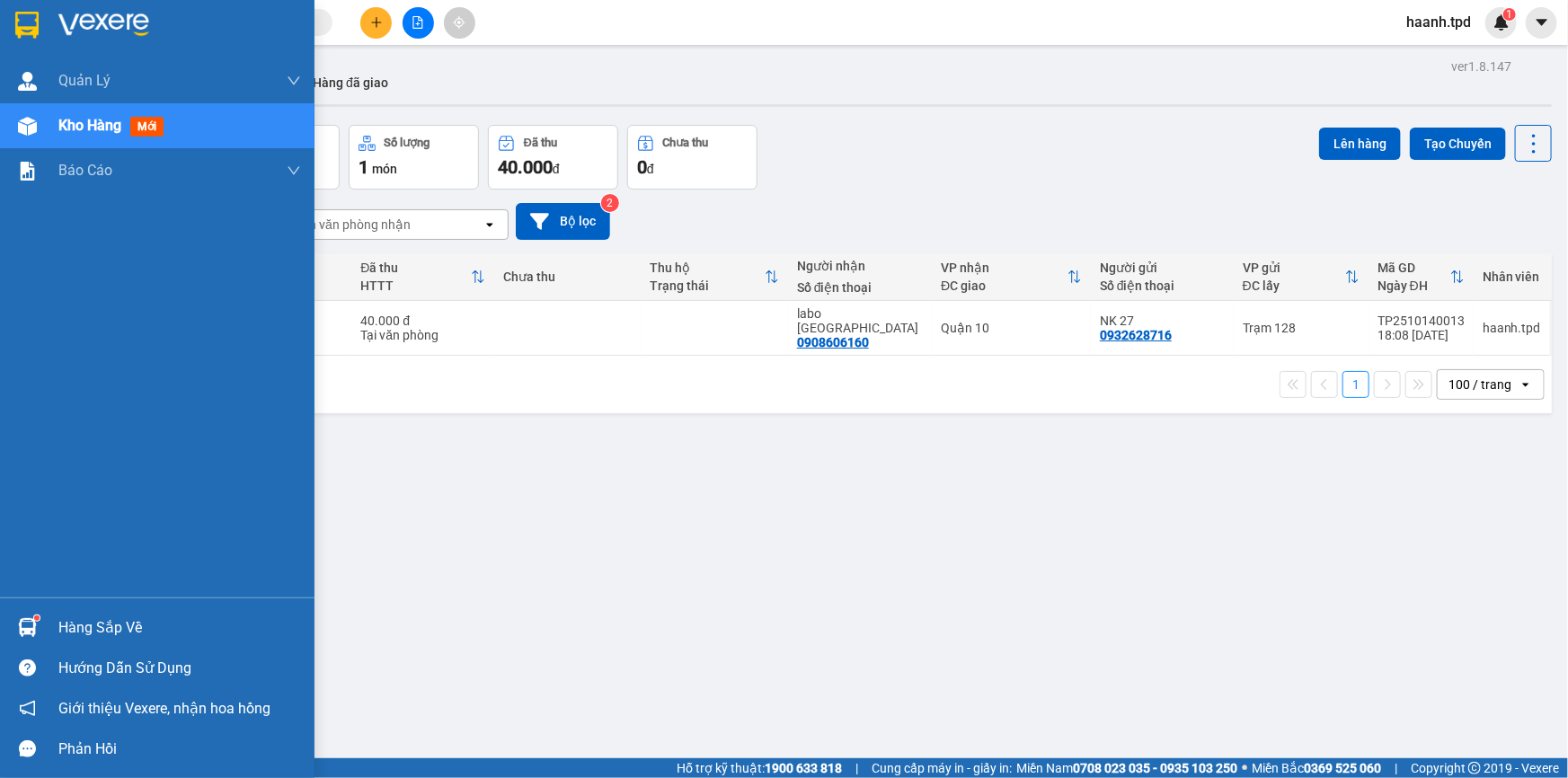
click at [52, 625] on div "Hàng sắp về" at bounding box center [157, 627] width 314 height 40
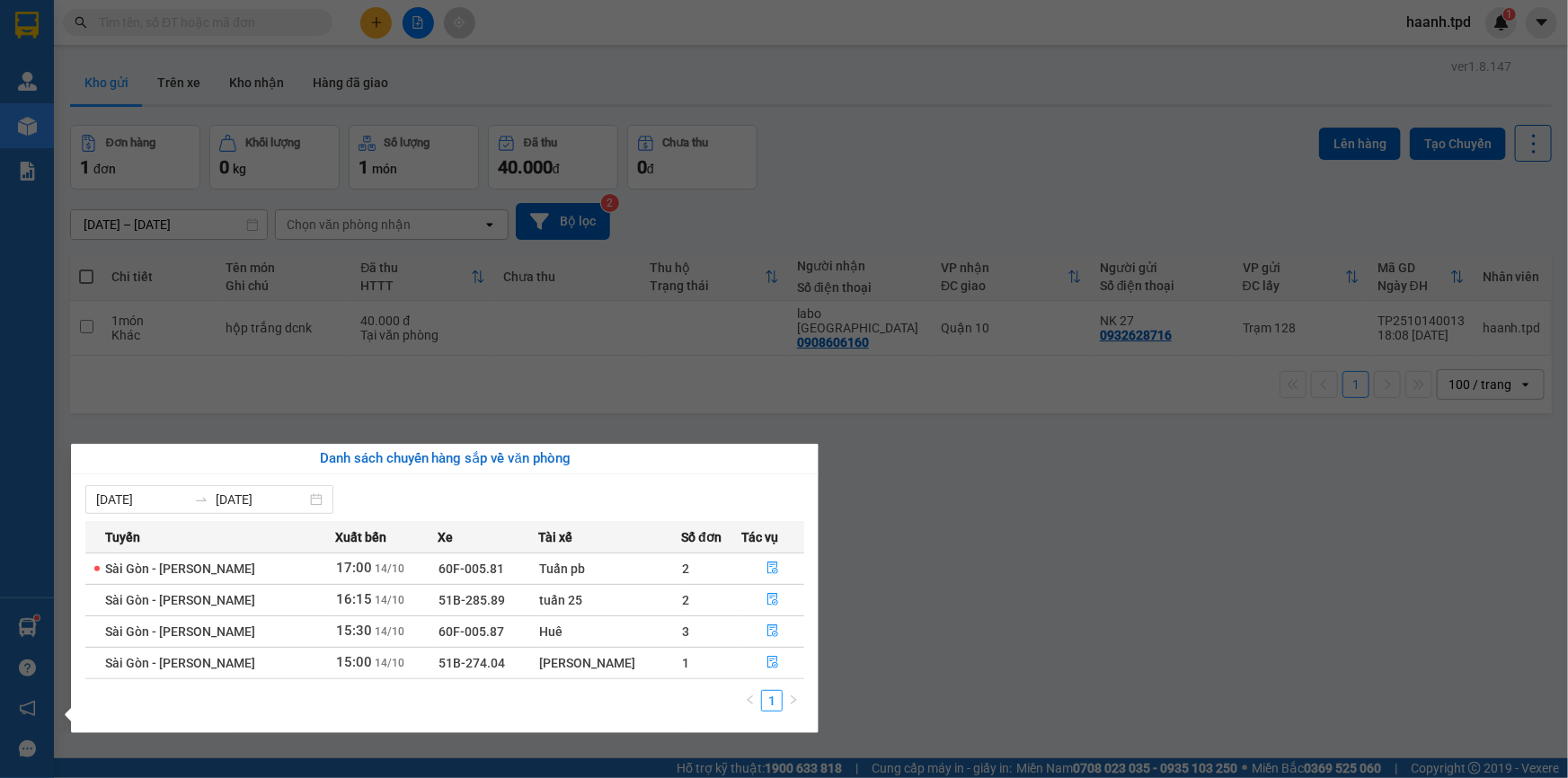
click at [879, 617] on section "Kết quả tìm kiếm ( 58 ) Bộ lọc Mã ĐH Trạng thái Món hàng Thu hộ Tổng cước Chưa …" at bounding box center [784, 389] width 1568 height 778
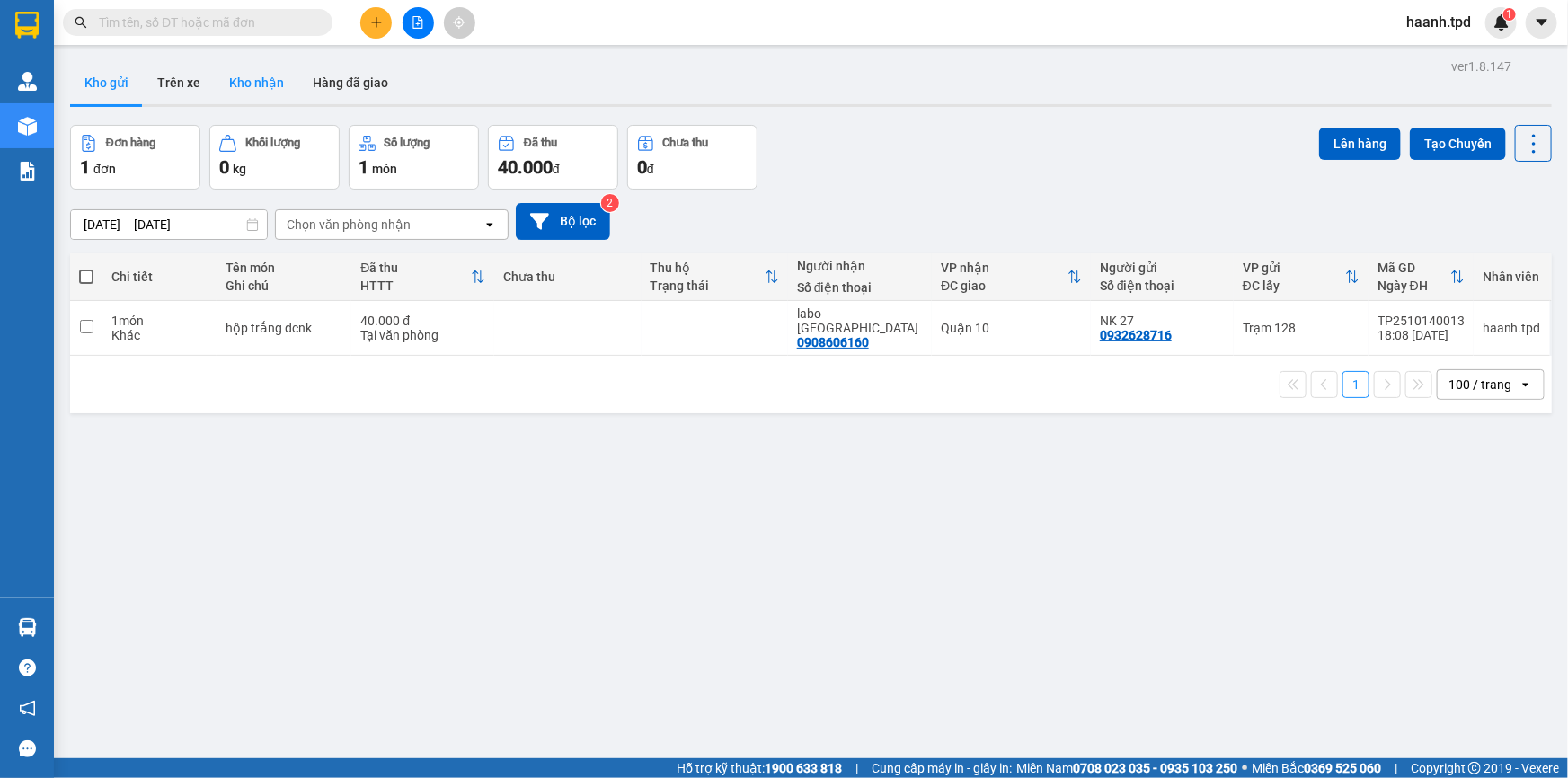
click at [284, 83] on button "Kho nhận" at bounding box center [257, 82] width 84 height 43
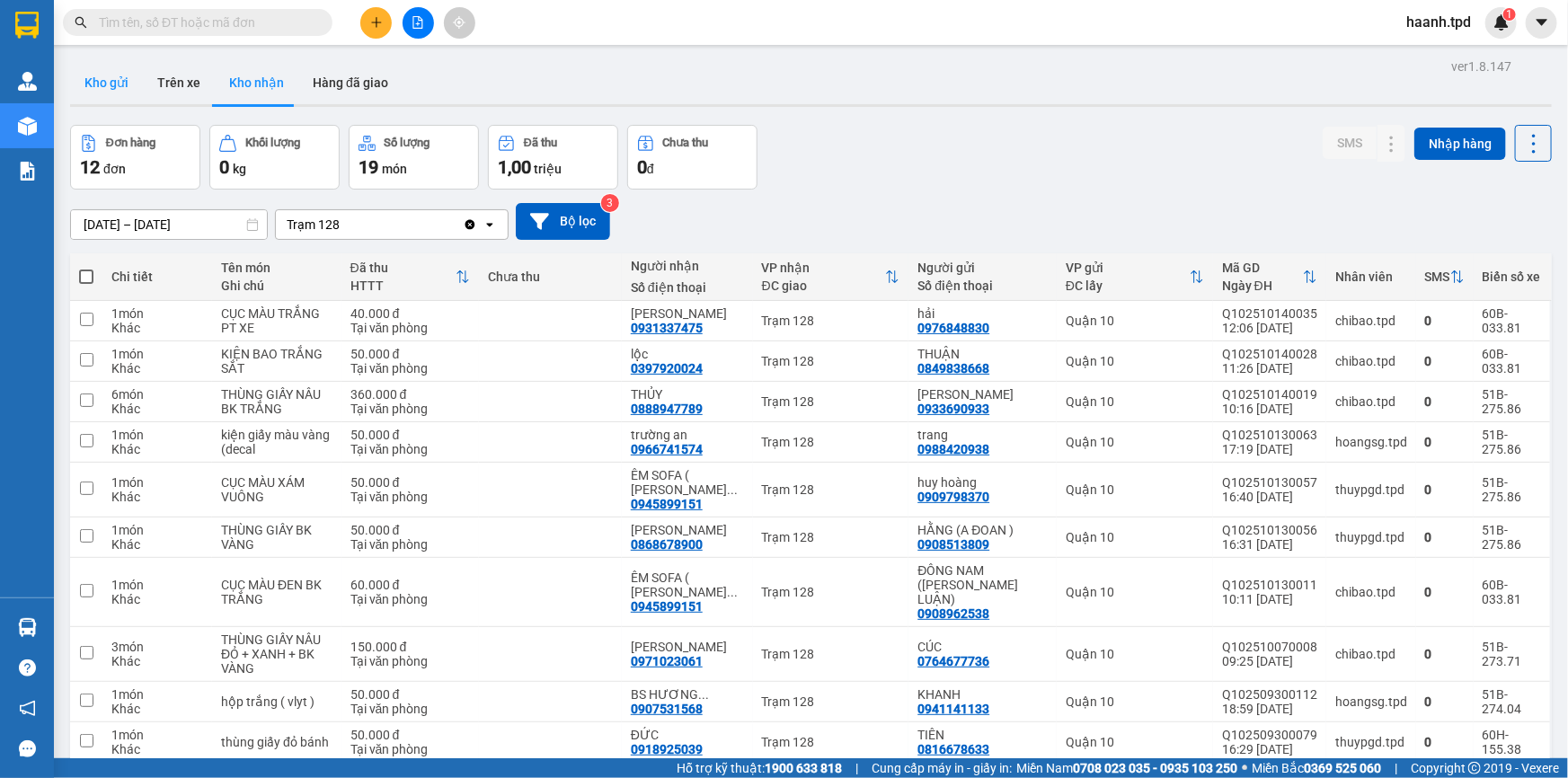
click at [126, 98] on button "Kho gửi" at bounding box center [106, 82] width 73 height 43
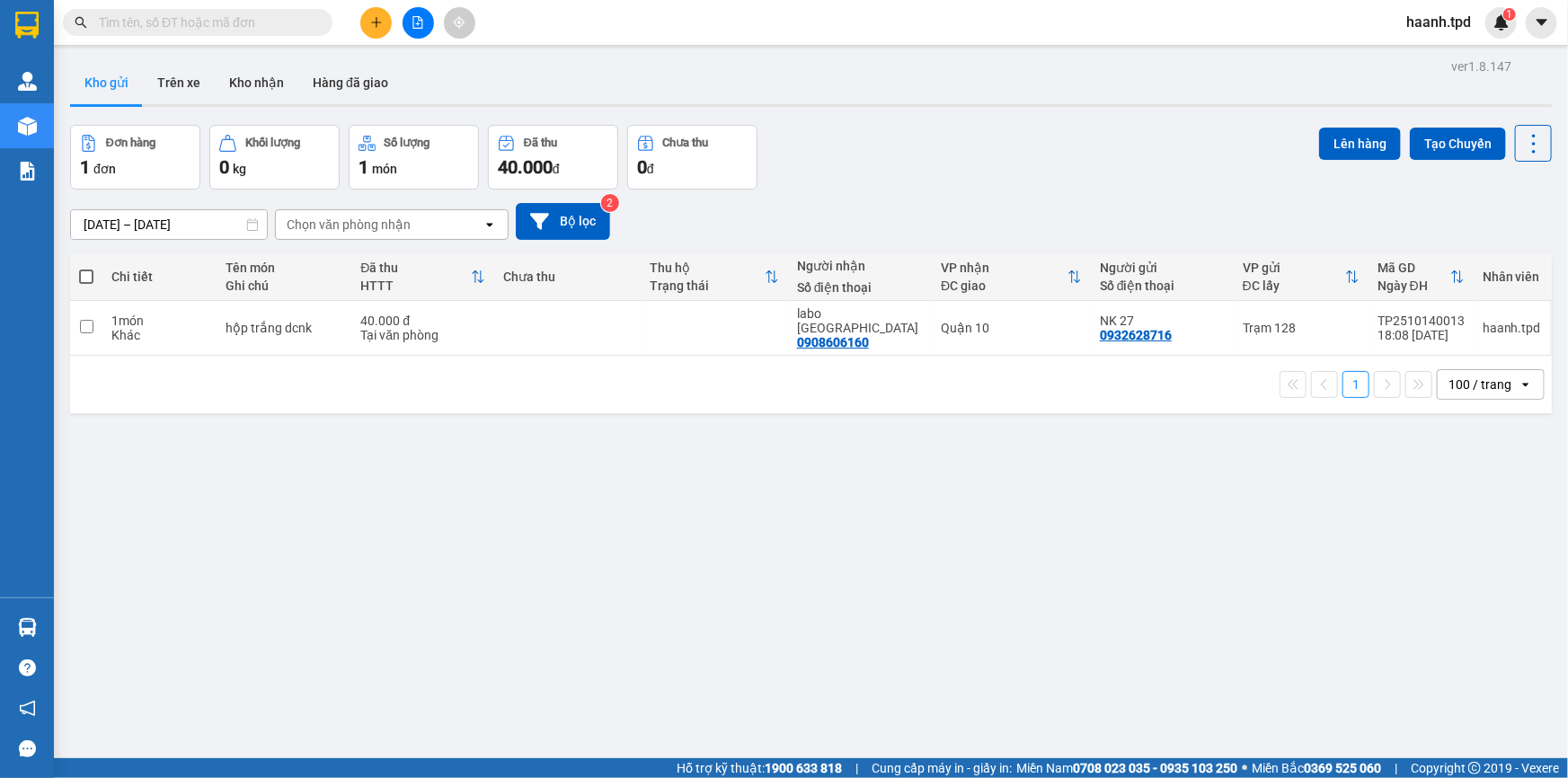
click at [694, 619] on div "ver 1.8.147 Kho gửi Trên xe Kho nhận Hàng đã giao Đơn hàng 1 đơn Khối lượng 0 k…" at bounding box center [810, 442] width 1495 height 778
drag, startPoint x: 816, startPoint y: 774, endPoint x: 814, endPoint y: 787, distance: 13.2
click at [814, 777] on html "Kết quả tìm kiếm ( 58 ) Bộ lọc Mã ĐH Trạng thái Món hàng Thu hộ Tổng cước Chưa …" at bounding box center [784, 389] width 1568 height 778
click at [618, 539] on div "ver 1.8.147 Kho gửi Trên xe Kho nhận Hàng đã giao Đơn hàng 1 đơn Khối lượng 0 k…" at bounding box center [810, 442] width 1495 height 778
click at [508, 546] on div "ver 1.8.147 Kho gửi Trên xe Kho nhận Hàng đã giao Đơn hàng 1 đơn Khối lượng 0 k…" at bounding box center [810, 442] width 1495 height 778
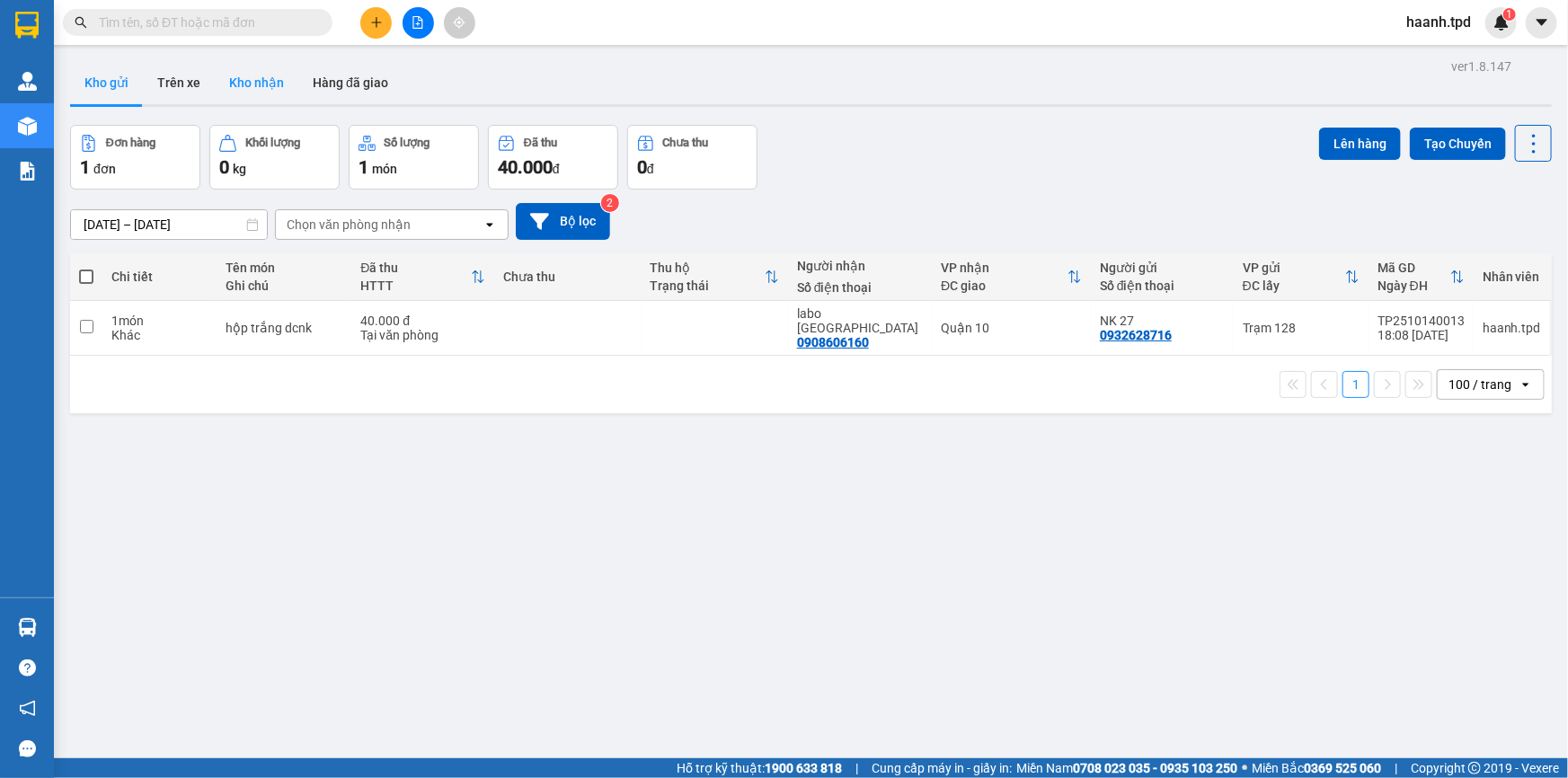
click at [250, 94] on button "Kho nhận" at bounding box center [257, 82] width 84 height 43
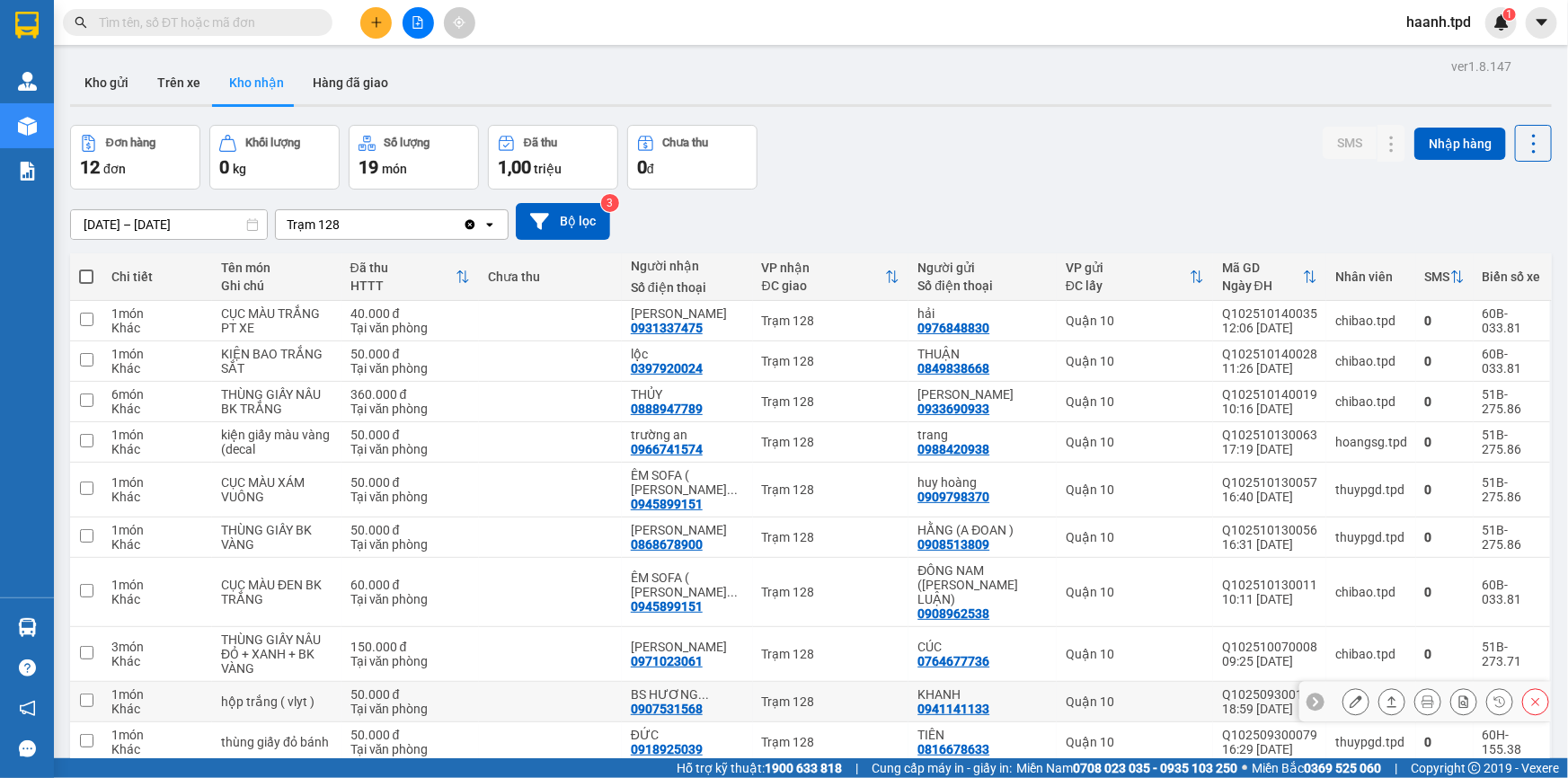
scroll to position [128, 0]
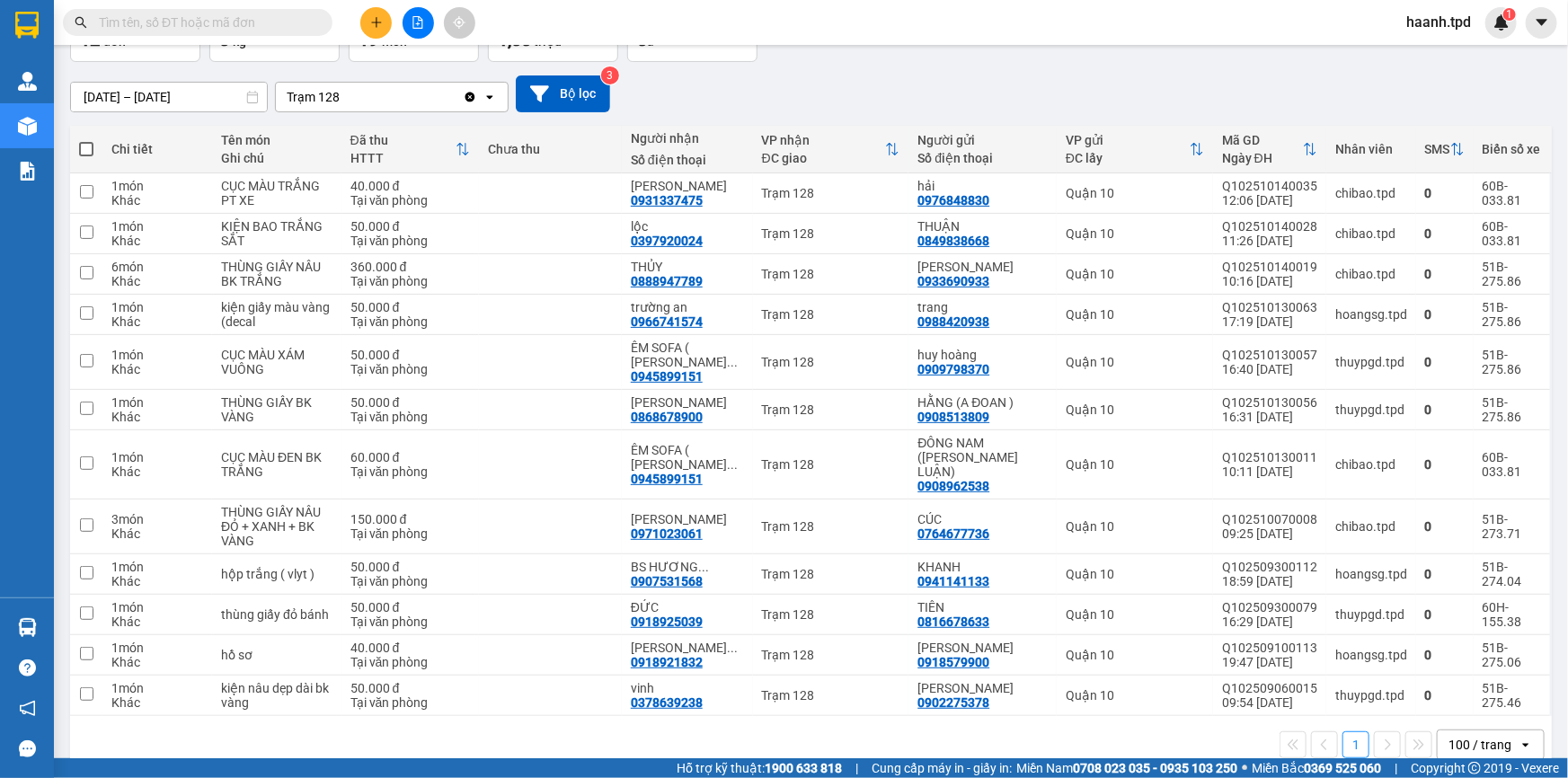
click at [1492, 736] on div "100 / trang" at bounding box center [1479, 745] width 63 height 18
click at [805, 729] on div "1 100 / trang open" at bounding box center [810, 745] width 1467 height 31
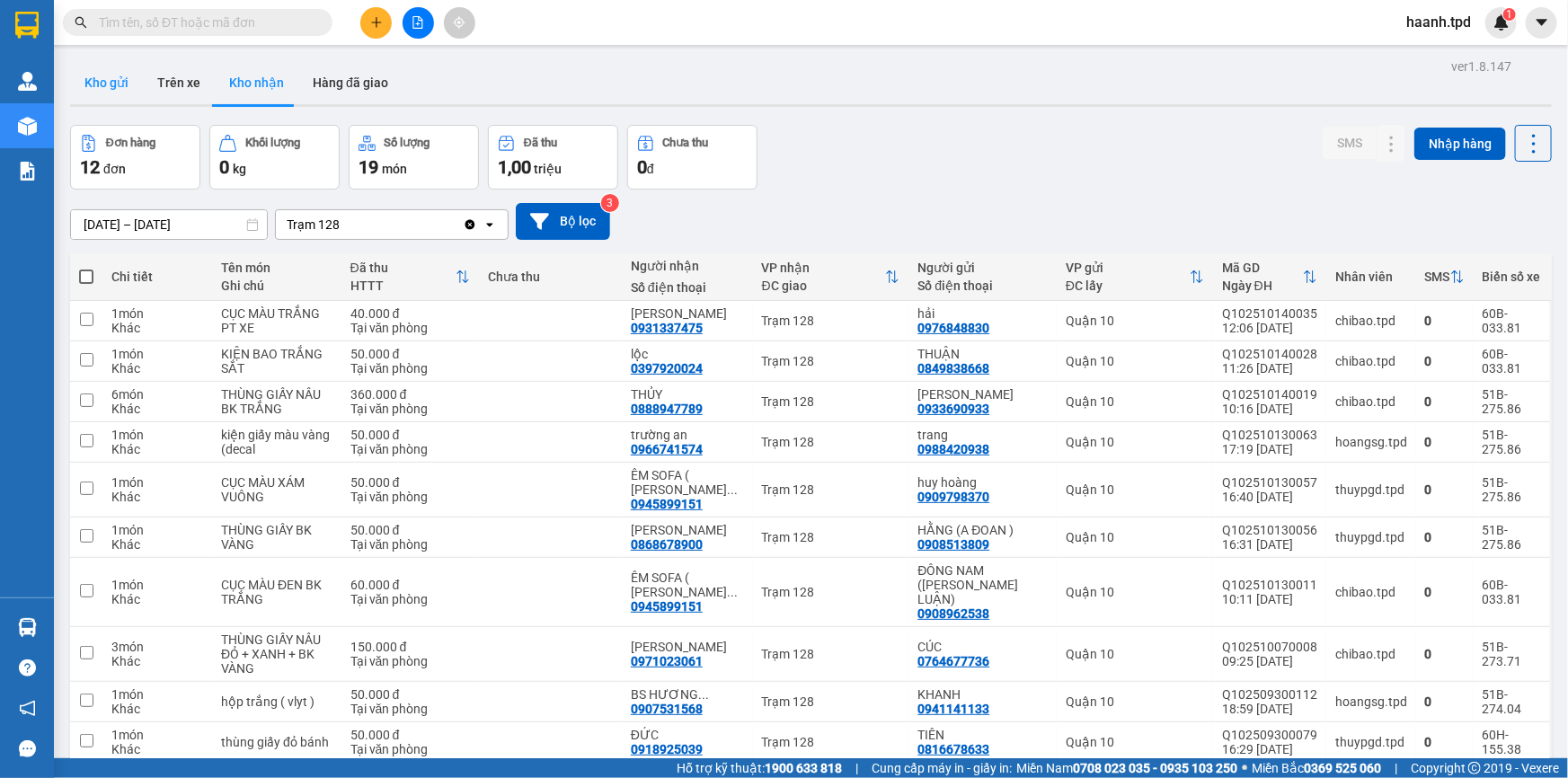
click at [109, 92] on button "Kho gửi" at bounding box center [106, 82] width 73 height 43
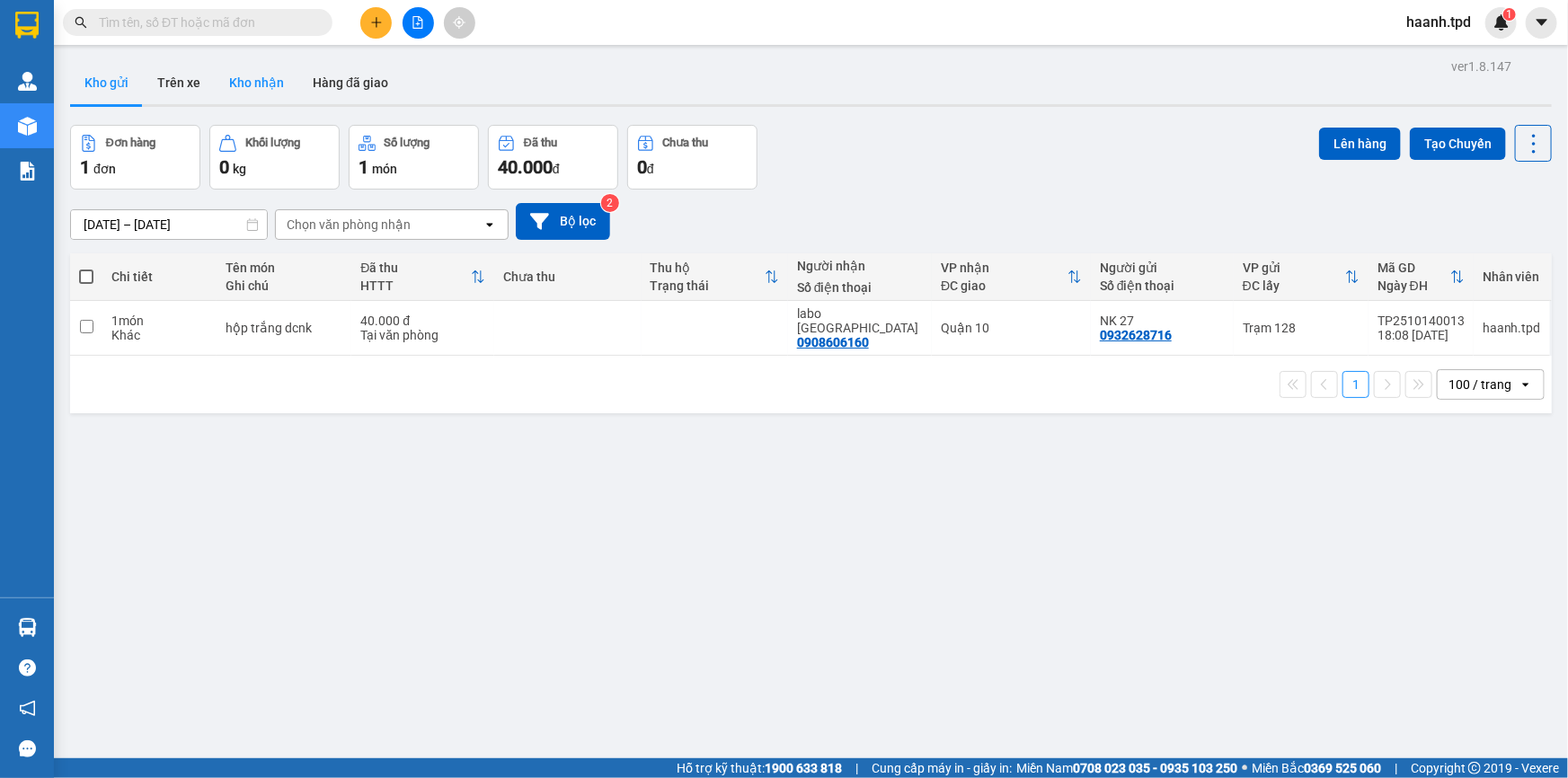
drag, startPoint x: 222, startPoint y: 74, endPoint x: 271, endPoint y: 98, distance: 54.6
click at [222, 74] on button "Kho nhận" at bounding box center [257, 82] width 84 height 43
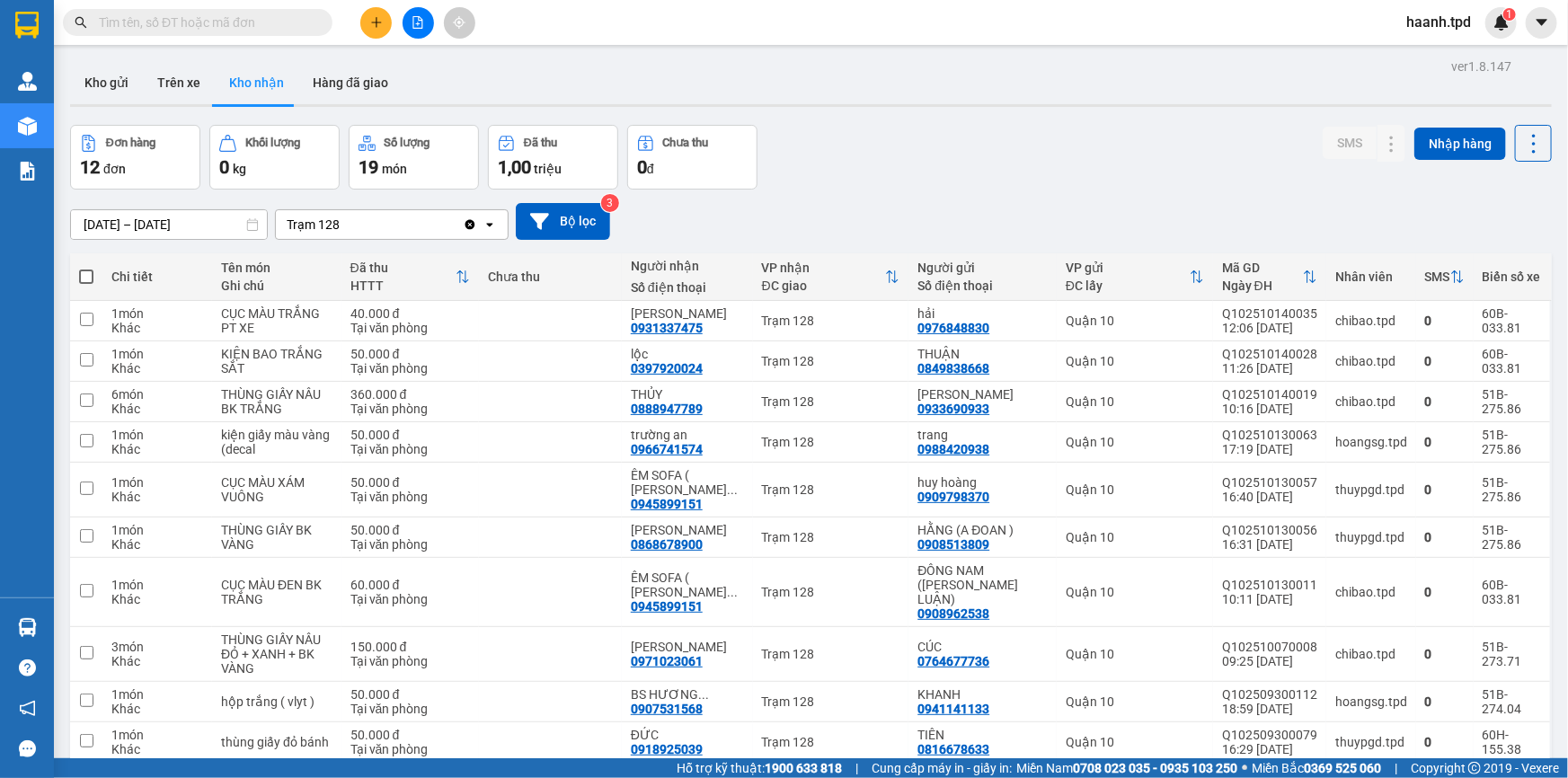
drag, startPoint x: 1111, startPoint y: 98, endPoint x: 1068, endPoint y: 110, distance: 44.6
click at [1109, 98] on div "Kho gửi Trên xe Kho nhận Hàng đã giao" at bounding box center [810, 85] width 1481 height 48
click at [70, 72] on button "Kho gửi" at bounding box center [106, 82] width 73 height 43
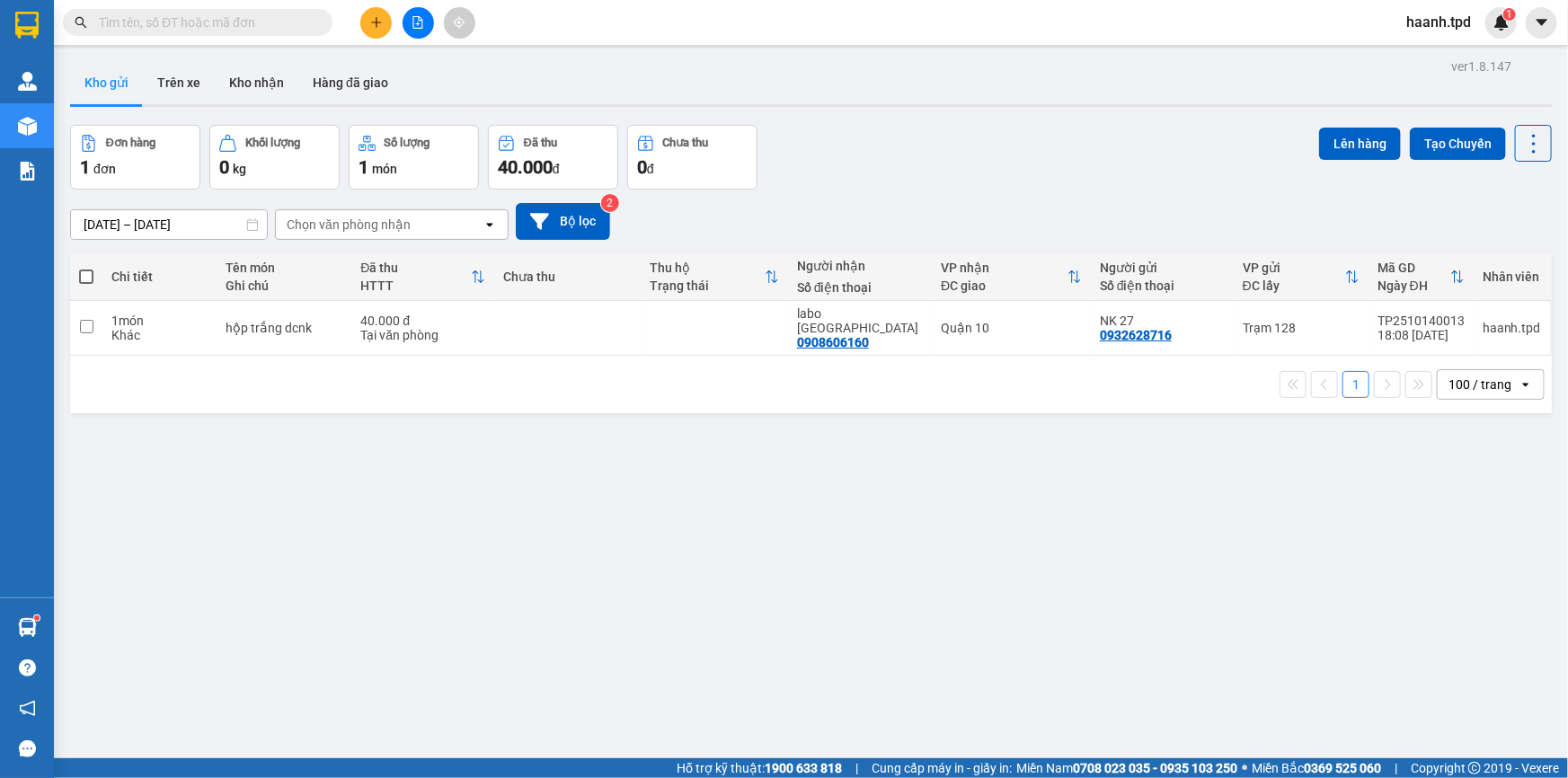
click at [377, 19] on icon "plus" at bounding box center [376, 22] width 12 height 12
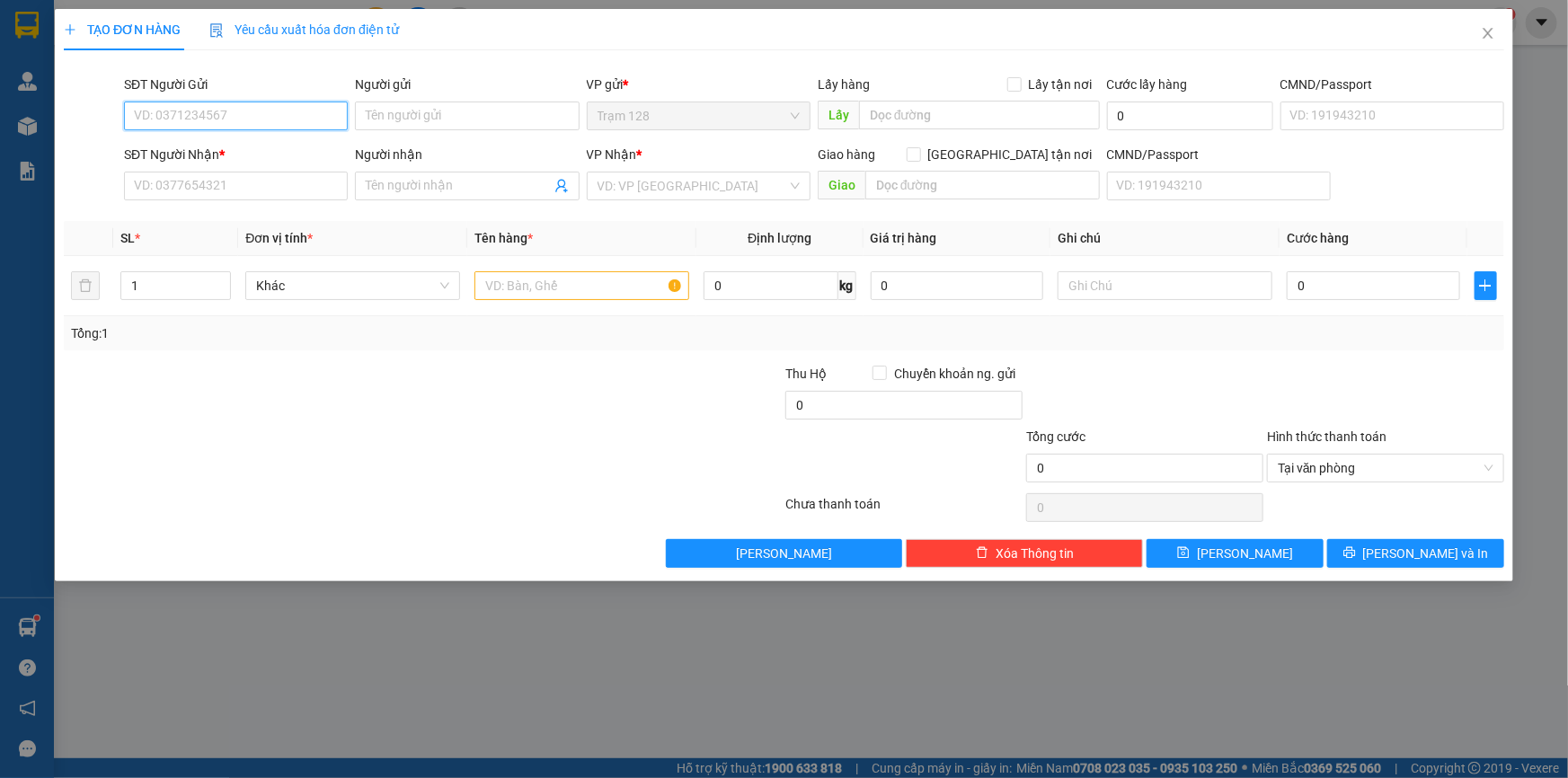
click at [159, 108] on input "SĐT Người Gửi" at bounding box center [236, 116] width 223 height 29
click at [207, 157] on div "02516516789 - nk lê anh" at bounding box center [236, 152] width 202 height 20
type input "02516516789"
type input "nk lê anh"
type input "0346132710"
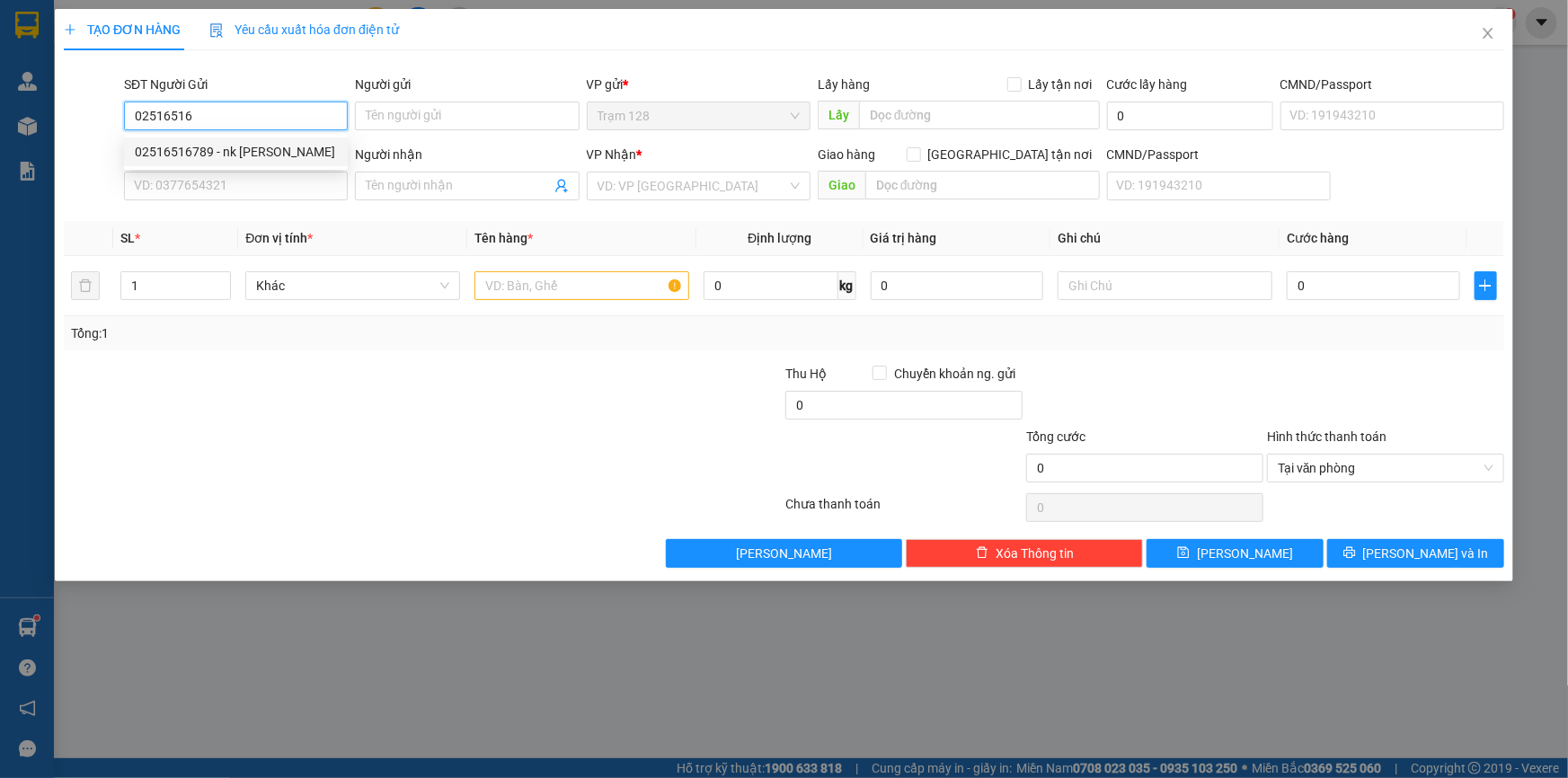
type input "Thư"
type input "051186000043"
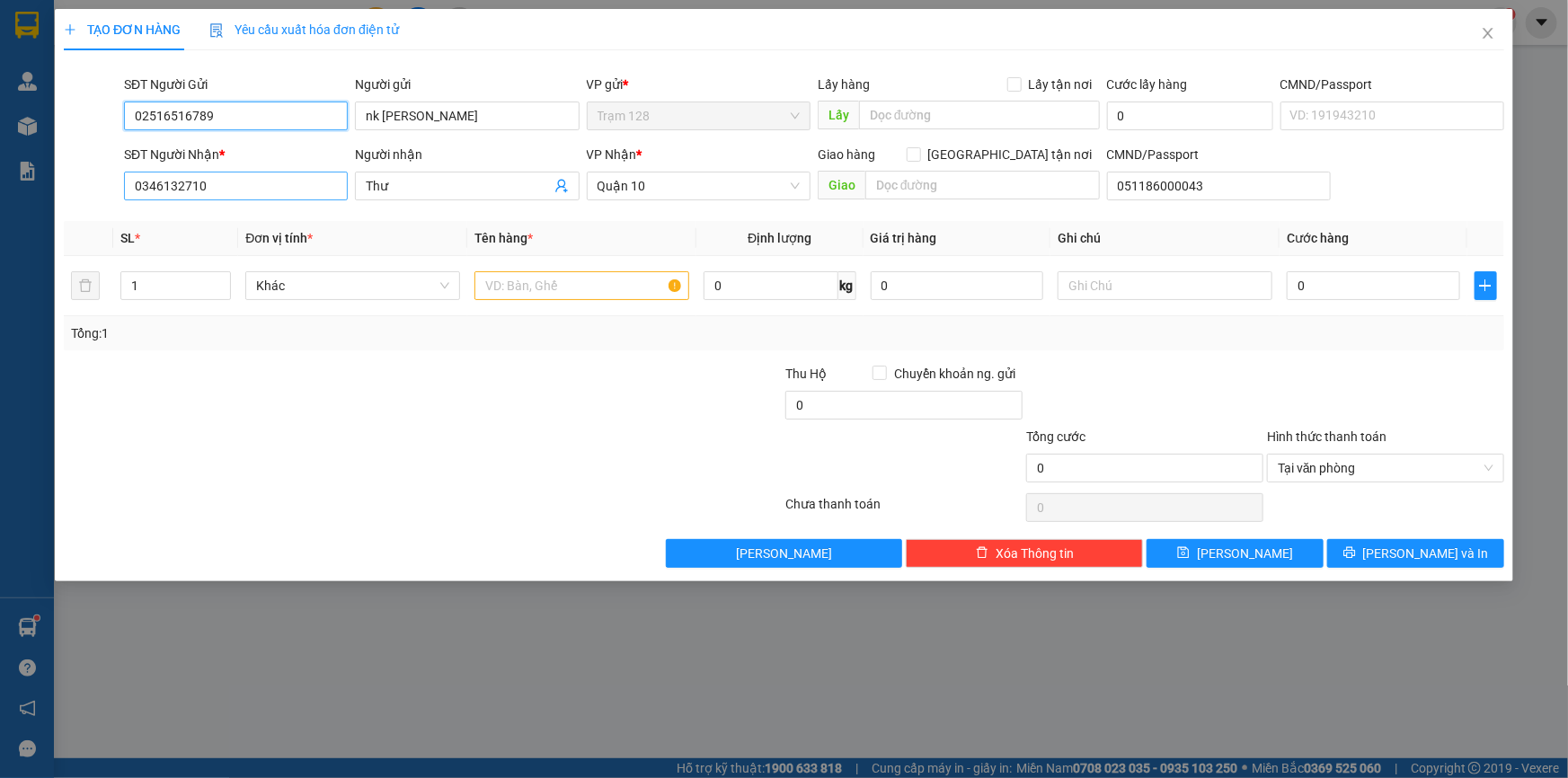
type input "02516516789"
drag, startPoint x: 257, startPoint y: 191, endPoint x: 130, endPoint y: 202, distance: 127.5
click at [130, 202] on div "SĐT Người Nhận * 0346132710" at bounding box center [236, 177] width 223 height 63
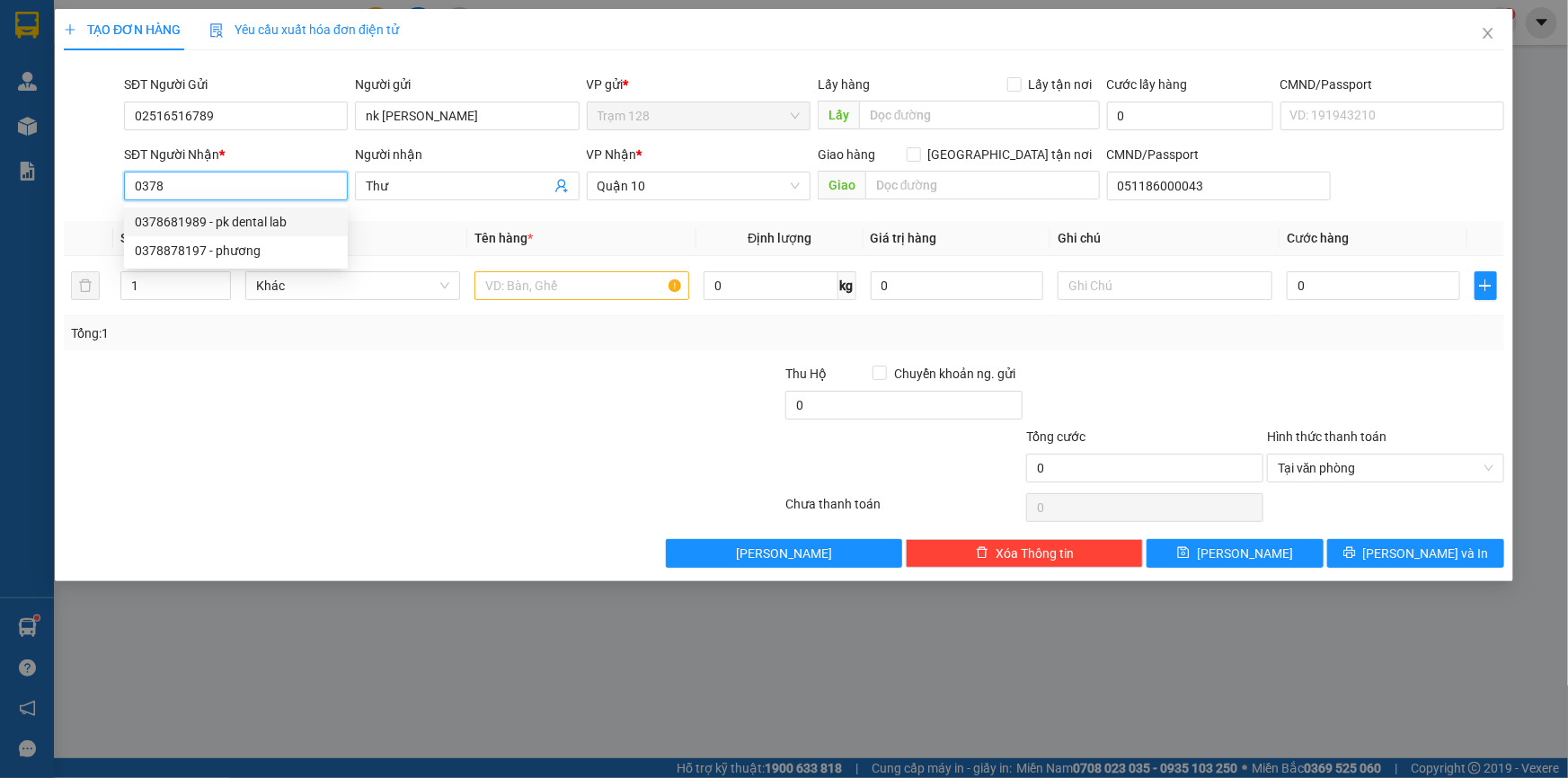
click at [255, 222] on div "0378681989 - pk dental lab" at bounding box center [236, 221] width 202 height 20
type input "0378681989"
type input "pk dental lab"
type input "0378681989"
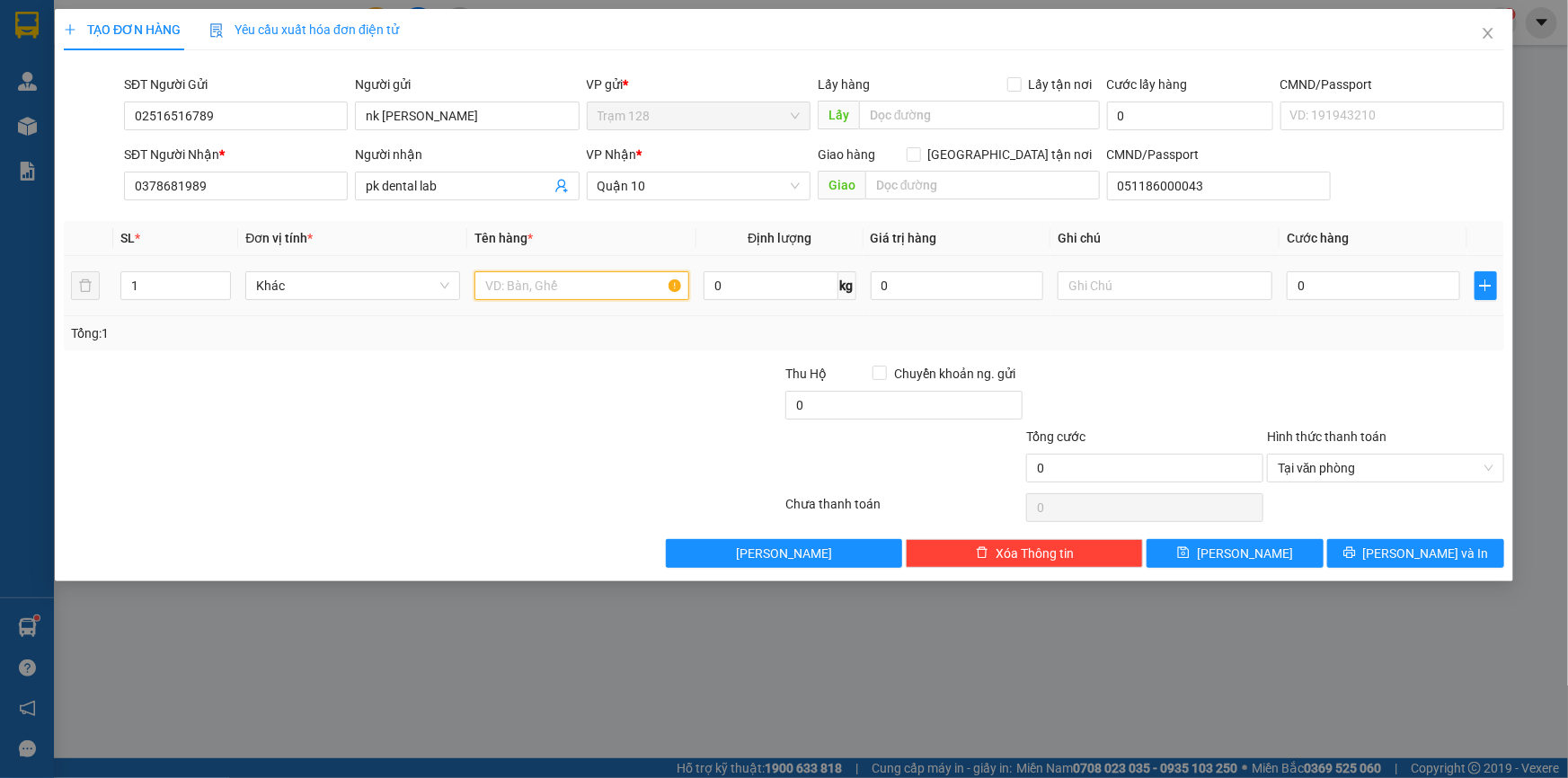
click at [529, 278] on input "text" at bounding box center [581, 285] width 215 height 29
type input "hộp giấy nhỏ"
click at [994, 282] on input "0" at bounding box center [957, 285] width 174 height 29
type input "500.000"
click at [1345, 283] on input "0" at bounding box center [1373, 285] width 174 height 29
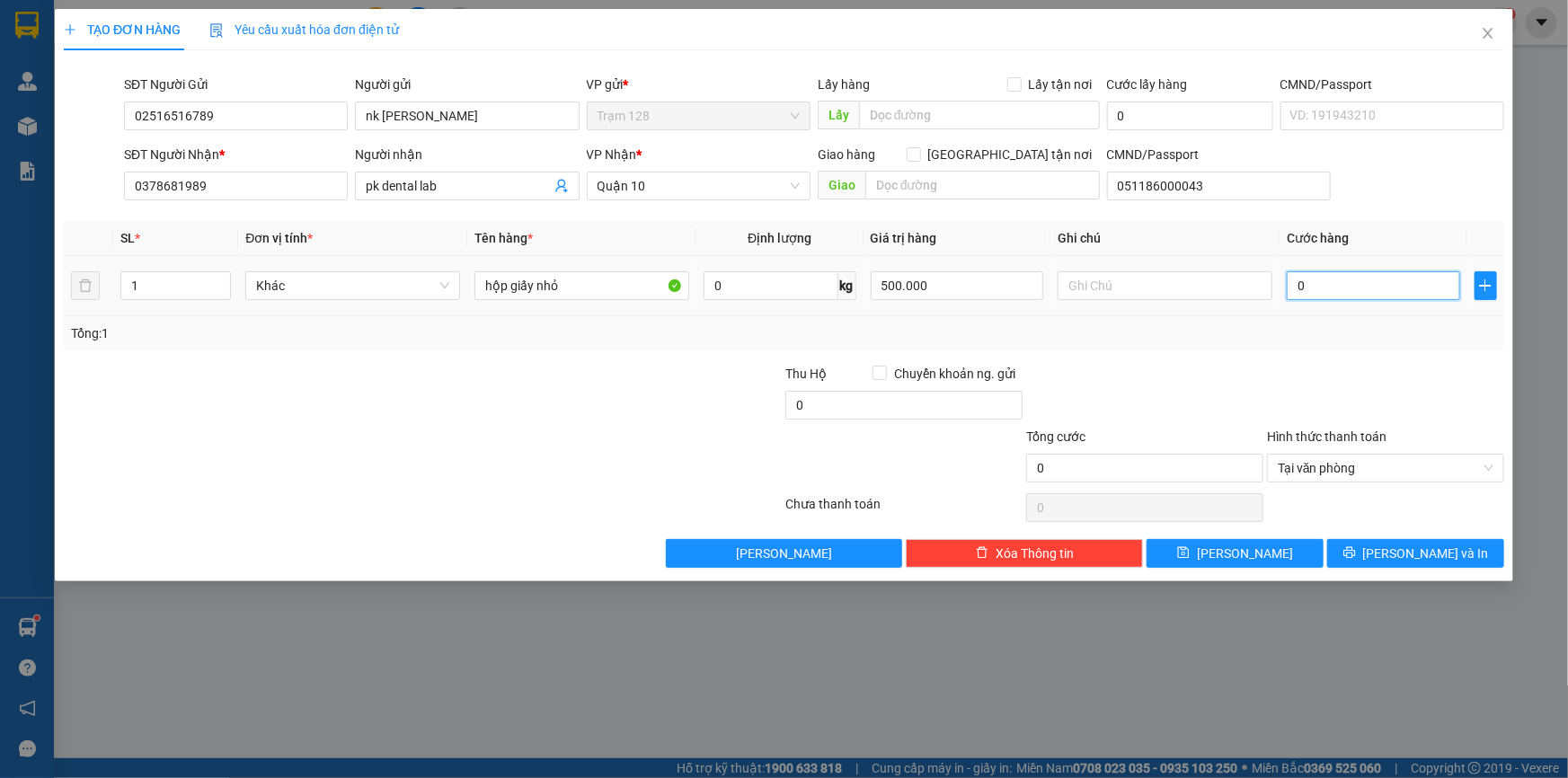
type input "4"
type input "40"
type input "400"
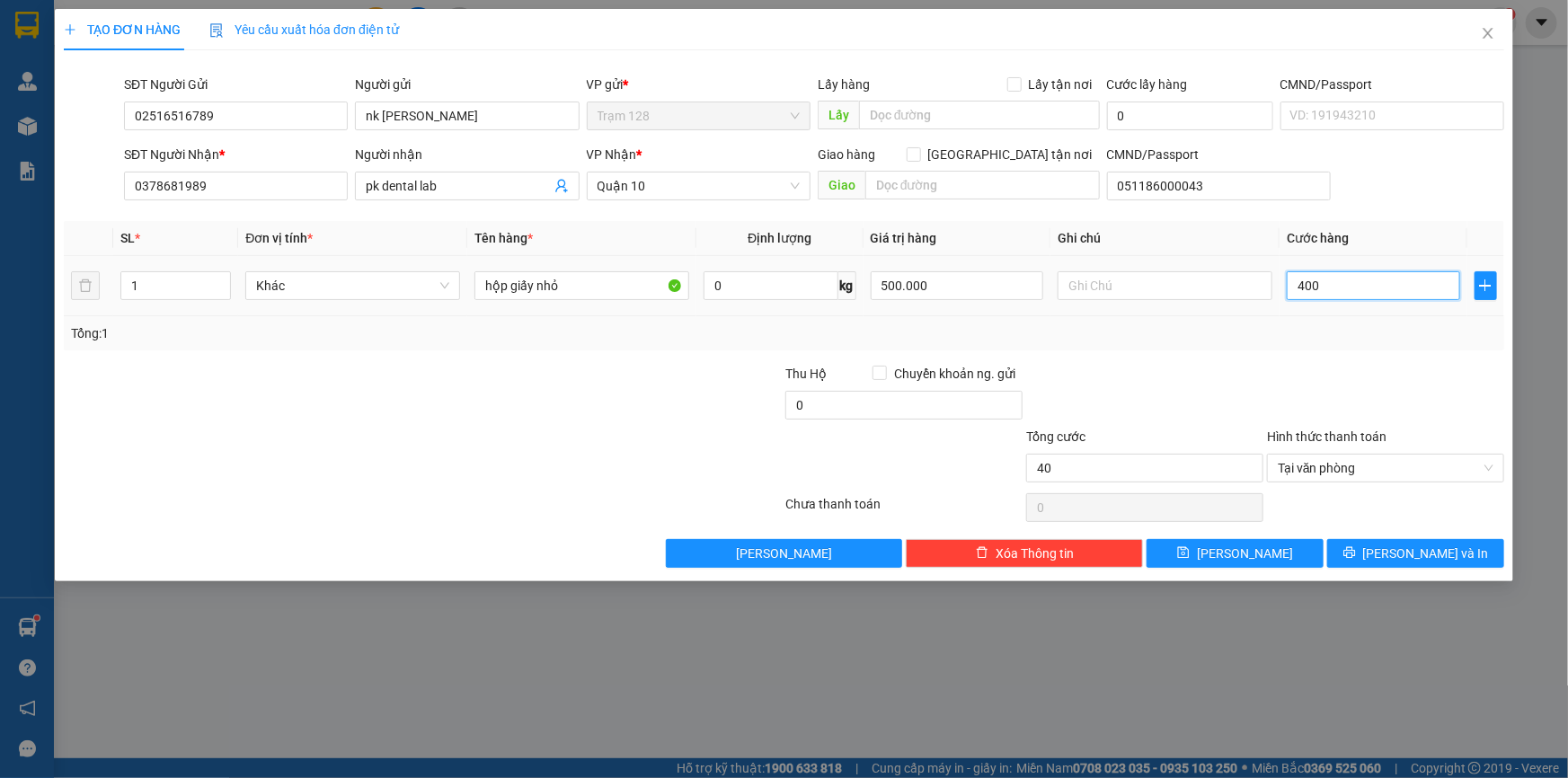
type input "400"
type input "4.000"
type input "40.000"
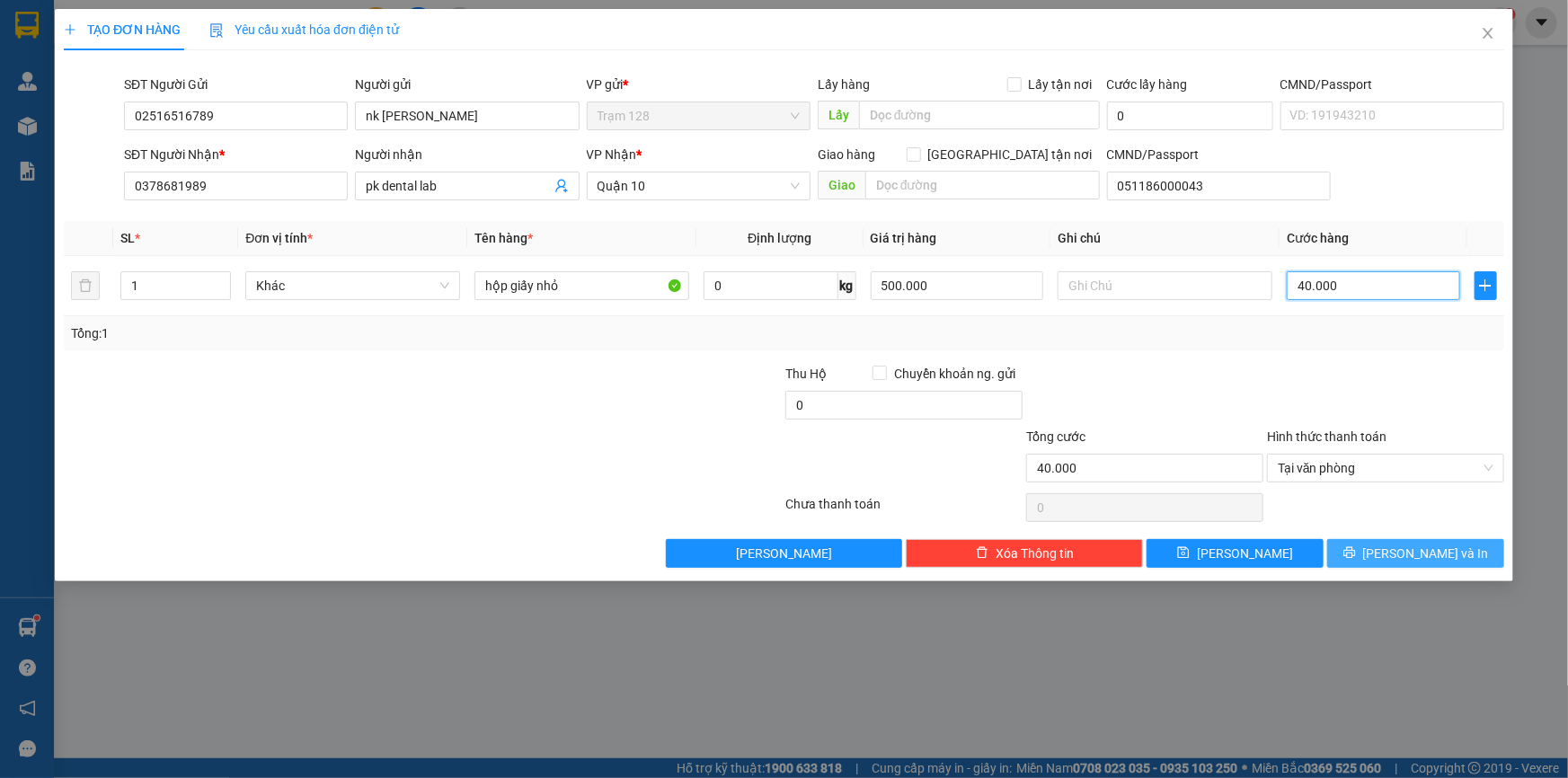
type input "40.000"
click at [1415, 550] on span "[PERSON_NAME] và In" at bounding box center [1426, 554] width 126 height 20
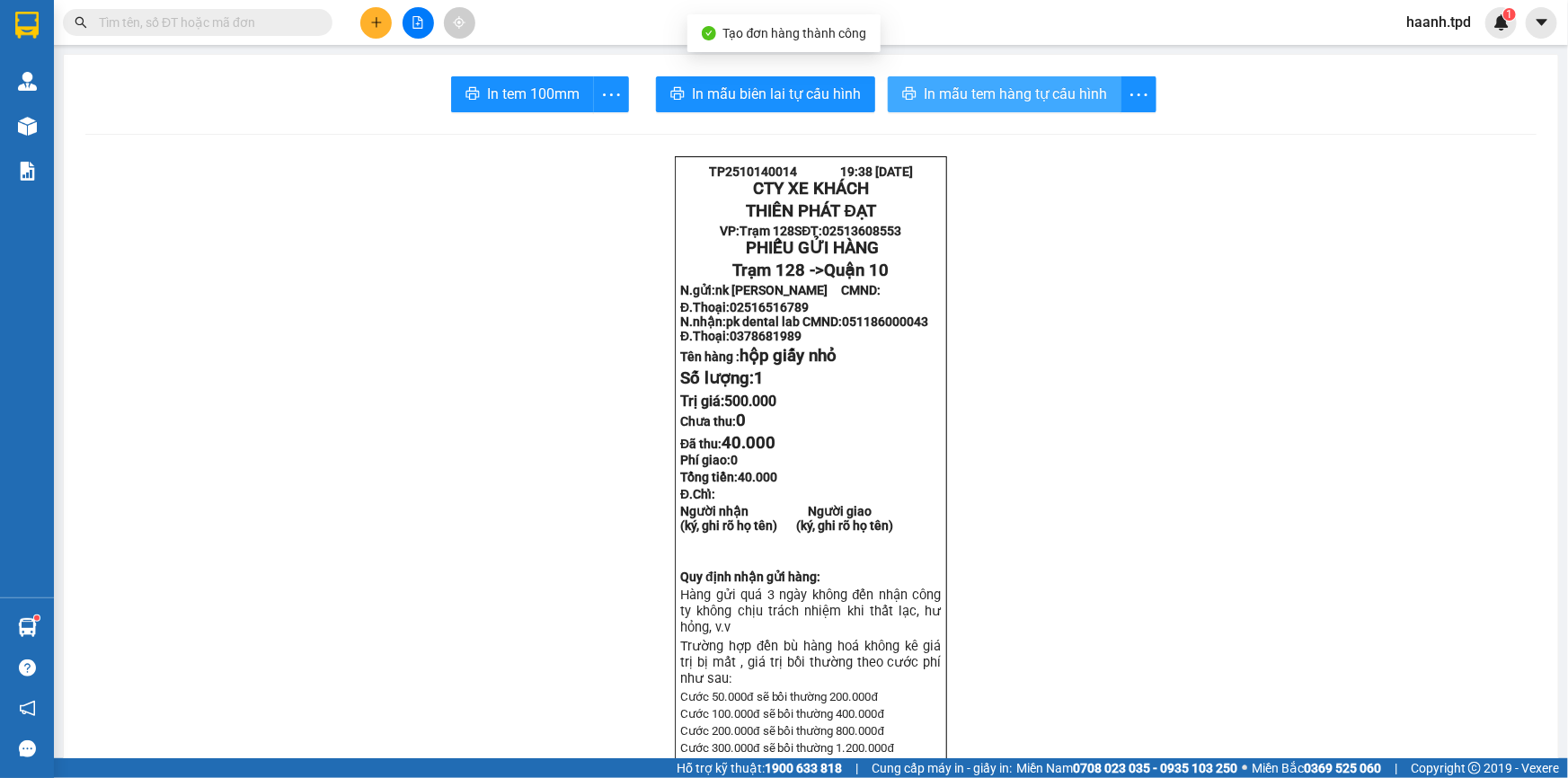
click at [1010, 88] on span "In mẫu tem hàng tự cấu hình" at bounding box center [1015, 95] width 183 height 23
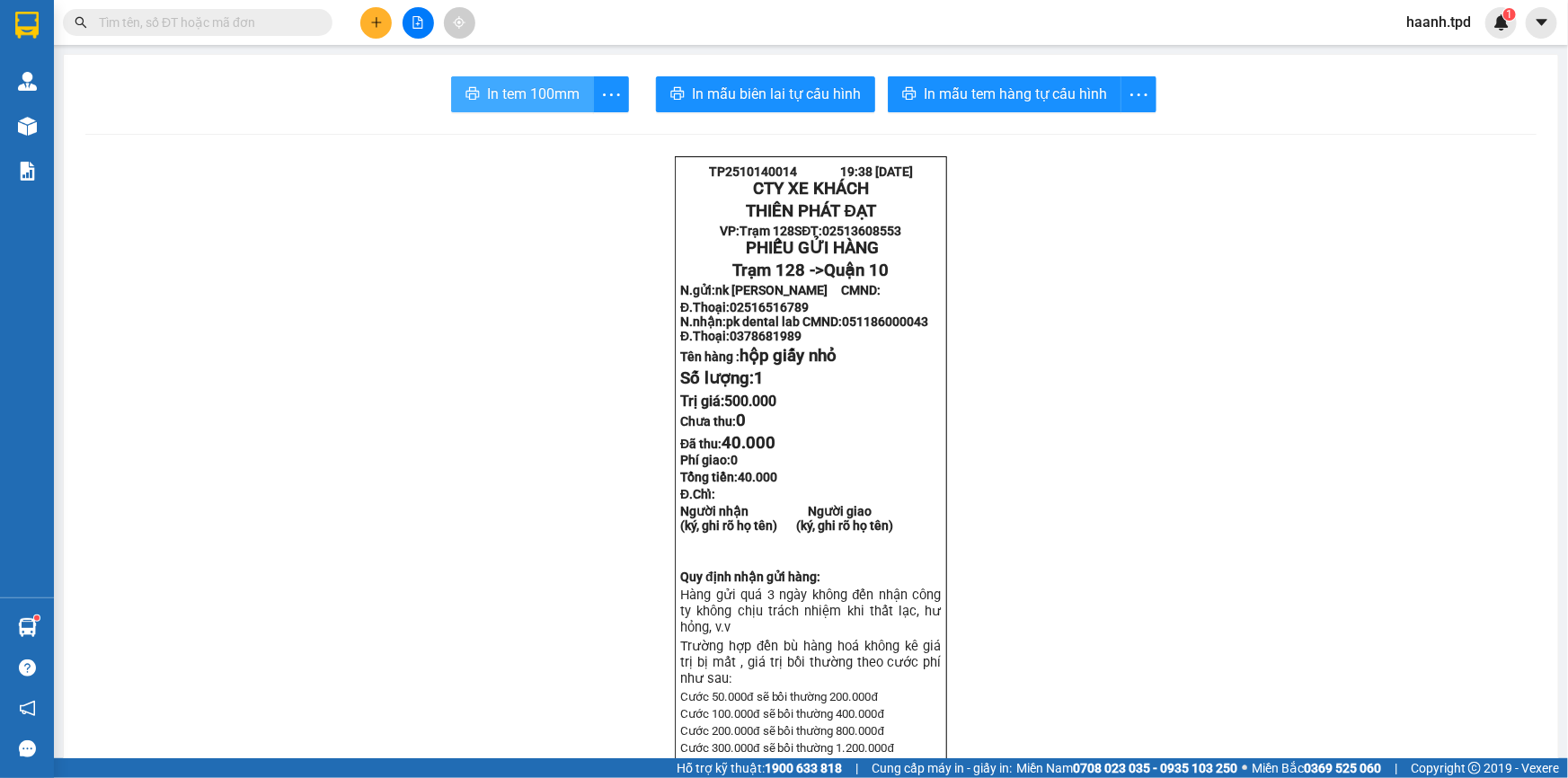
click at [527, 102] on span "In tem 100mm" at bounding box center [533, 95] width 93 height 23
click at [380, 18] on icon "plus" at bounding box center [376, 22] width 12 height 12
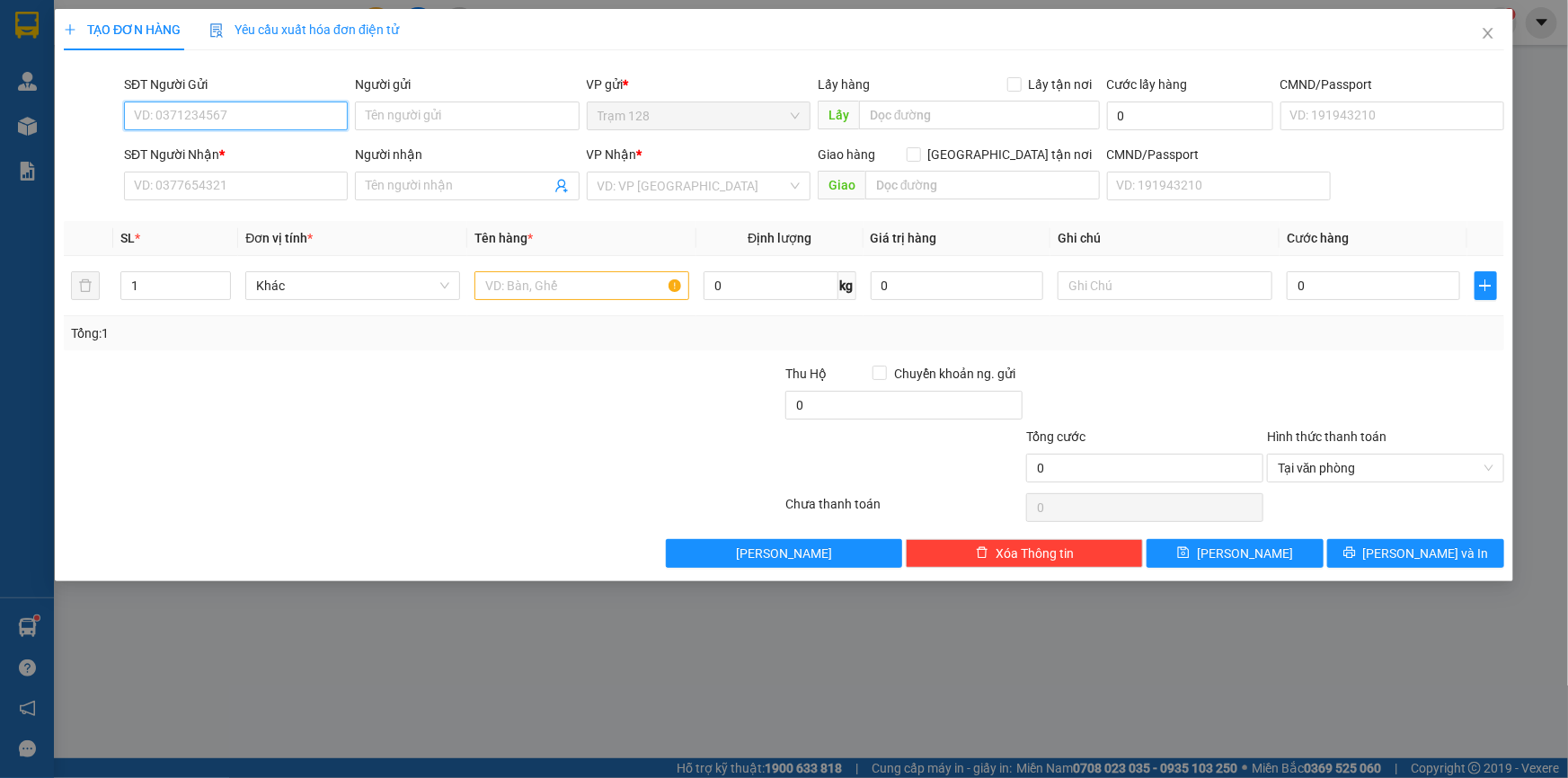
click at [224, 116] on input "SĐT Người Gửi" at bounding box center [236, 116] width 223 height 29
click at [294, 155] on div "02516516789 - nk lê anh" at bounding box center [236, 152] width 202 height 20
type input "02516516789"
type input "nk lê anh"
type input "0378681989"
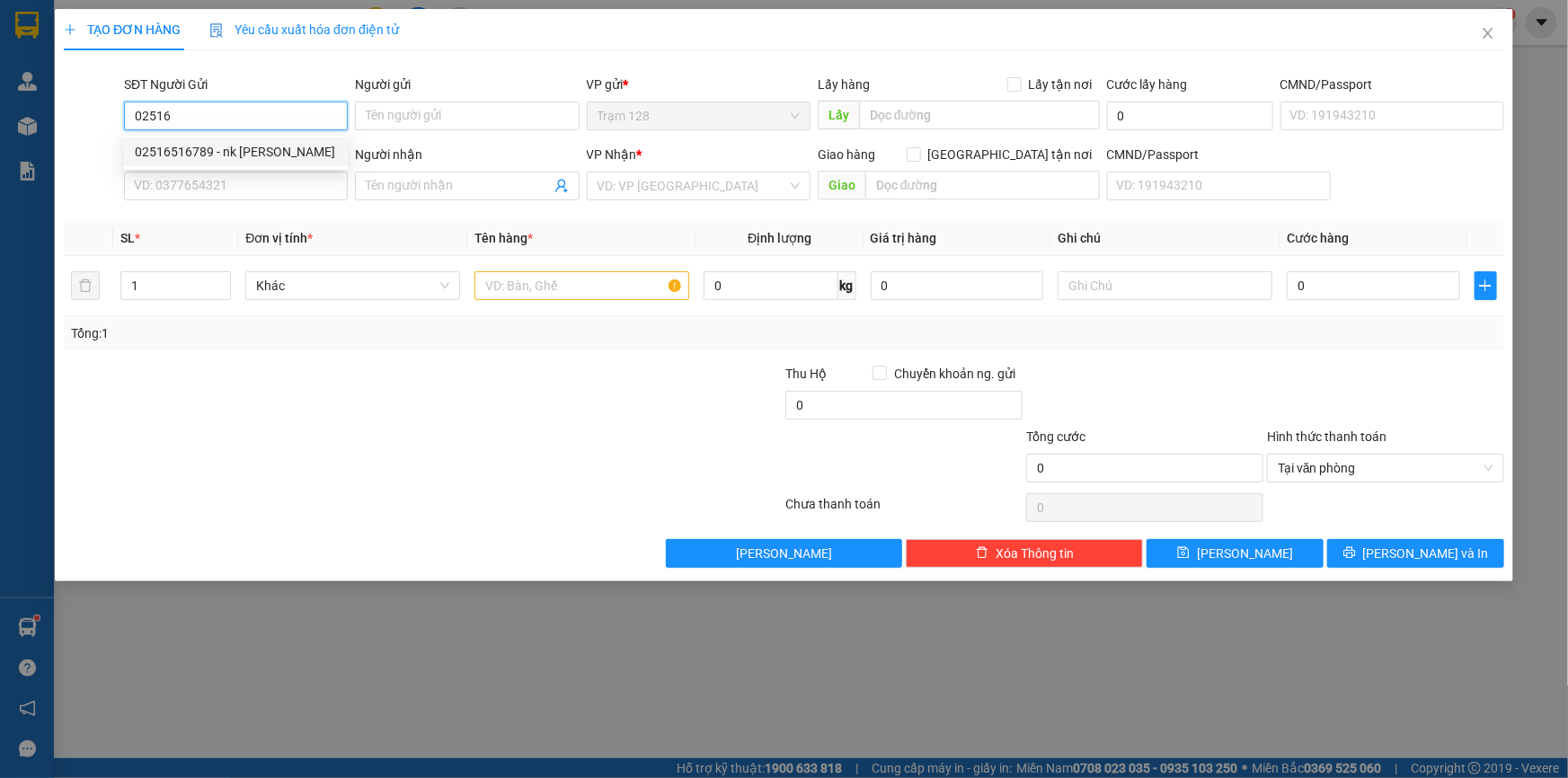
type input "pk dental lab"
type input "051186000043"
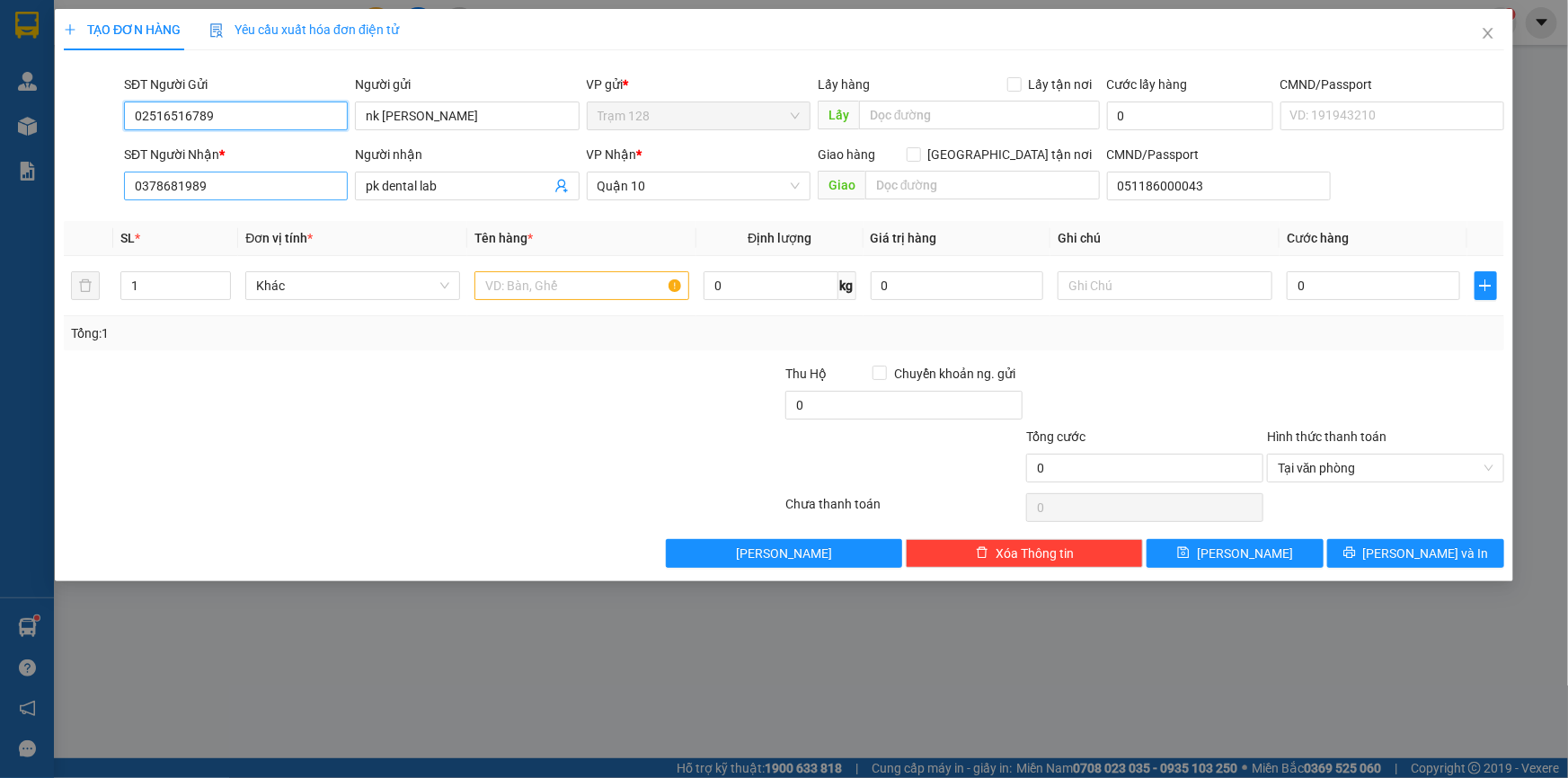
type input "02516516789"
drag, startPoint x: 260, startPoint y: 189, endPoint x: 104, endPoint y: 187, distance: 156.0
click at [104, 187] on div "SĐT Người Nhận * 0378681989 Người nhận pk dental lab VP Nhận * Quận 10 Giao hàn…" at bounding box center [784, 177] width 1444 height 63
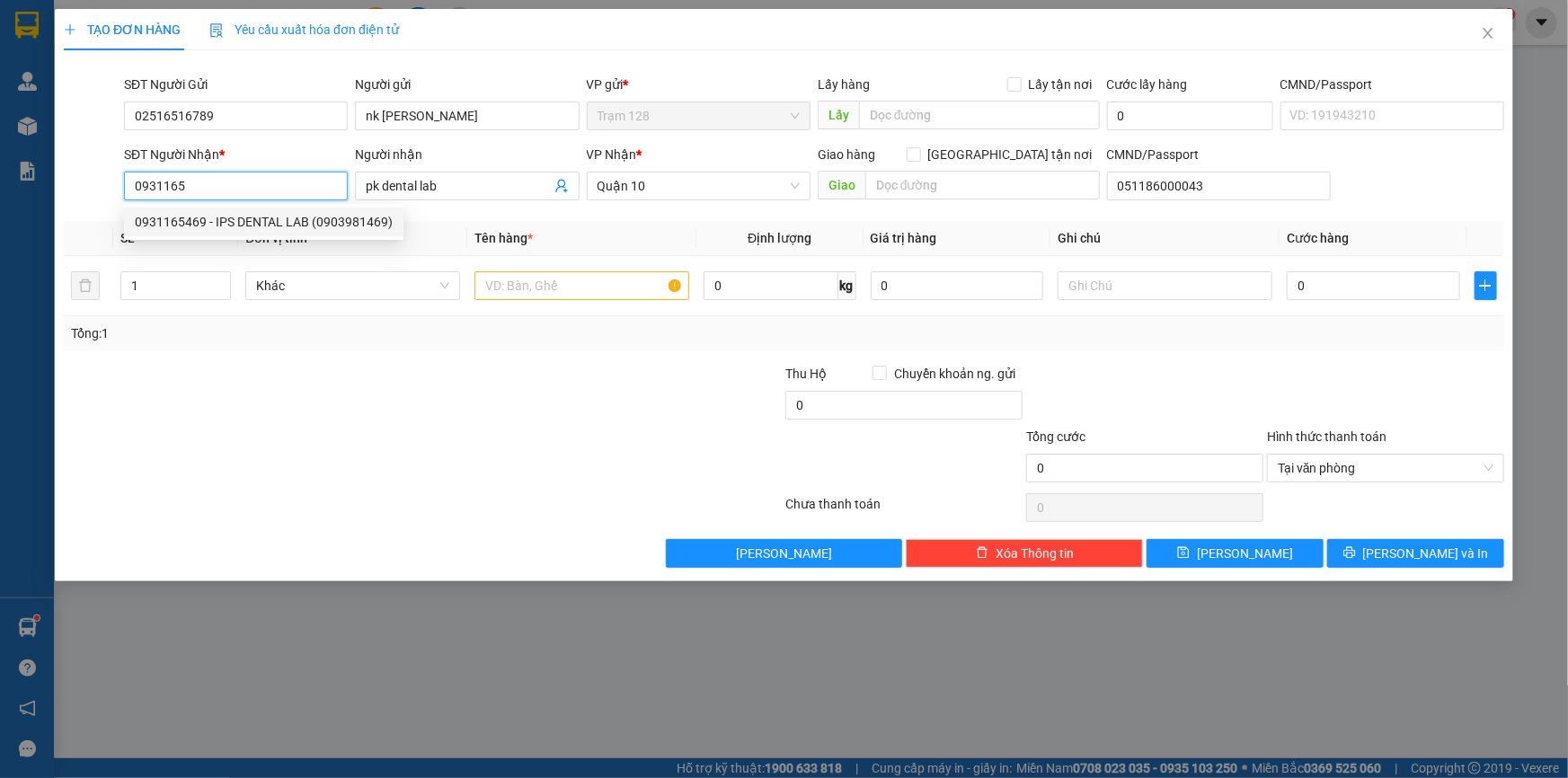
click at [254, 226] on div "0931165469 - IPS DENTAL LAB (0903981469)" at bounding box center [263, 221] width 258 height 20
type input "0931165469"
type input "IPS DENTAL LAB (0903981469)"
click at [337, 220] on div "0931165469 - IPS DENTAL LAB (0903981469)" at bounding box center [263, 221] width 258 height 20
type input "0931165469"
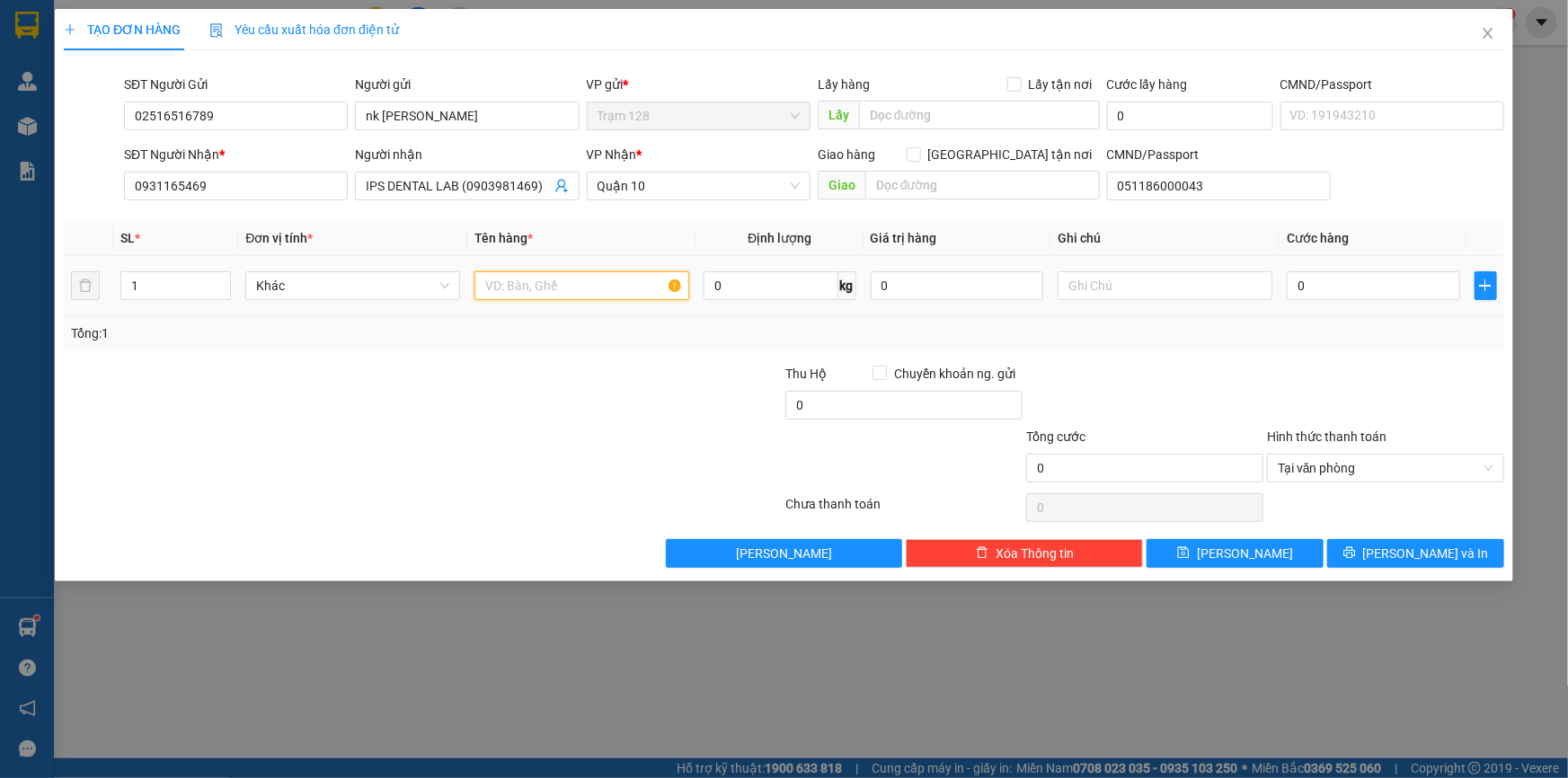
click at [544, 291] on input "text" at bounding box center [581, 285] width 215 height 29
type input "hộp khấu trang xanh"
click at [935, 290] on input "0" at bounding box center [957, 285] width 174 height 29
type input "500.000"
click at [1351, 272] on input "0" at bounding box center [1373, 285] width 174 height 29
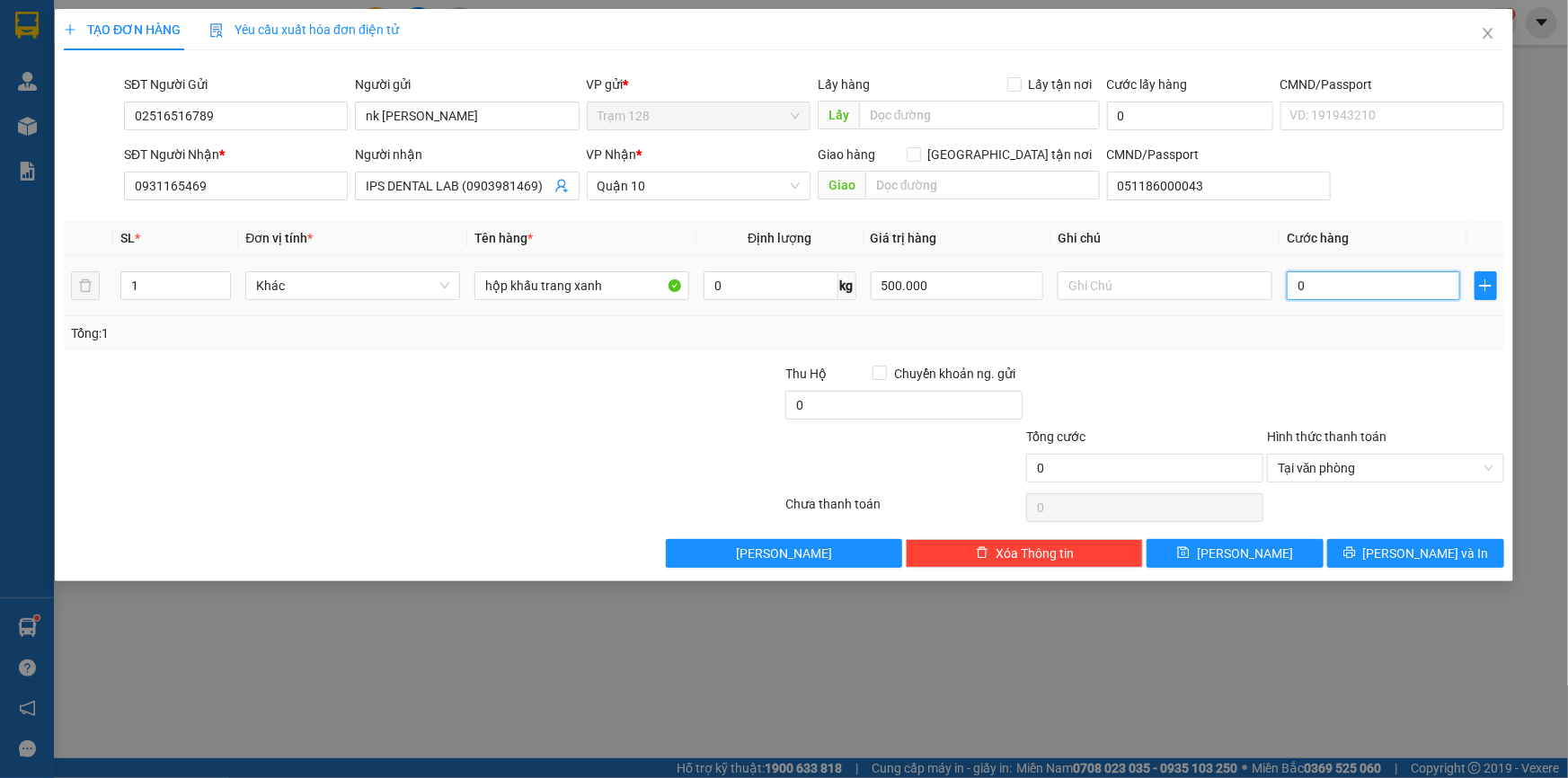
type input "4"
type input "40"
type input "400"
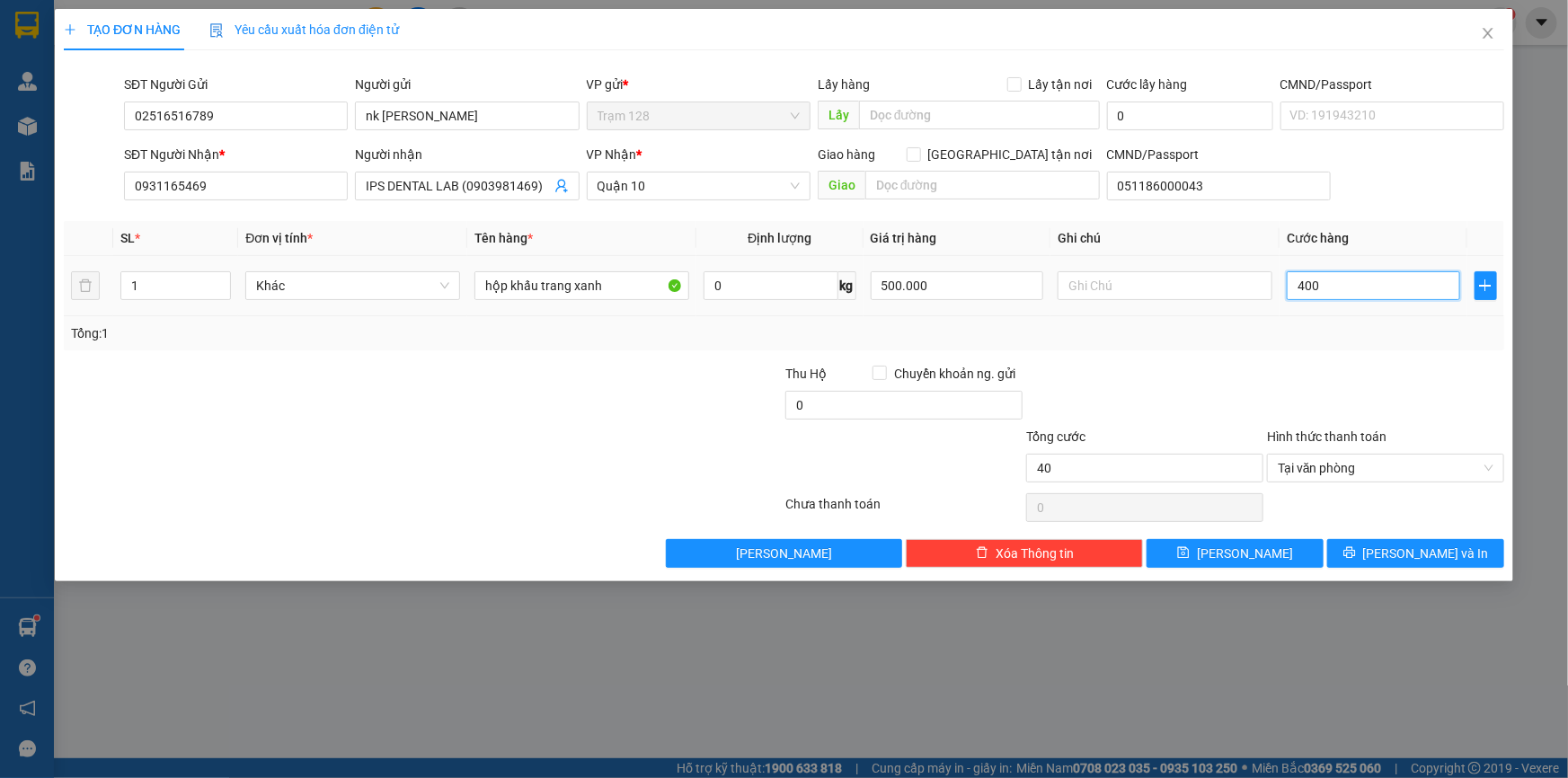
type input "400"
type input "4.000"
type input "40.000"
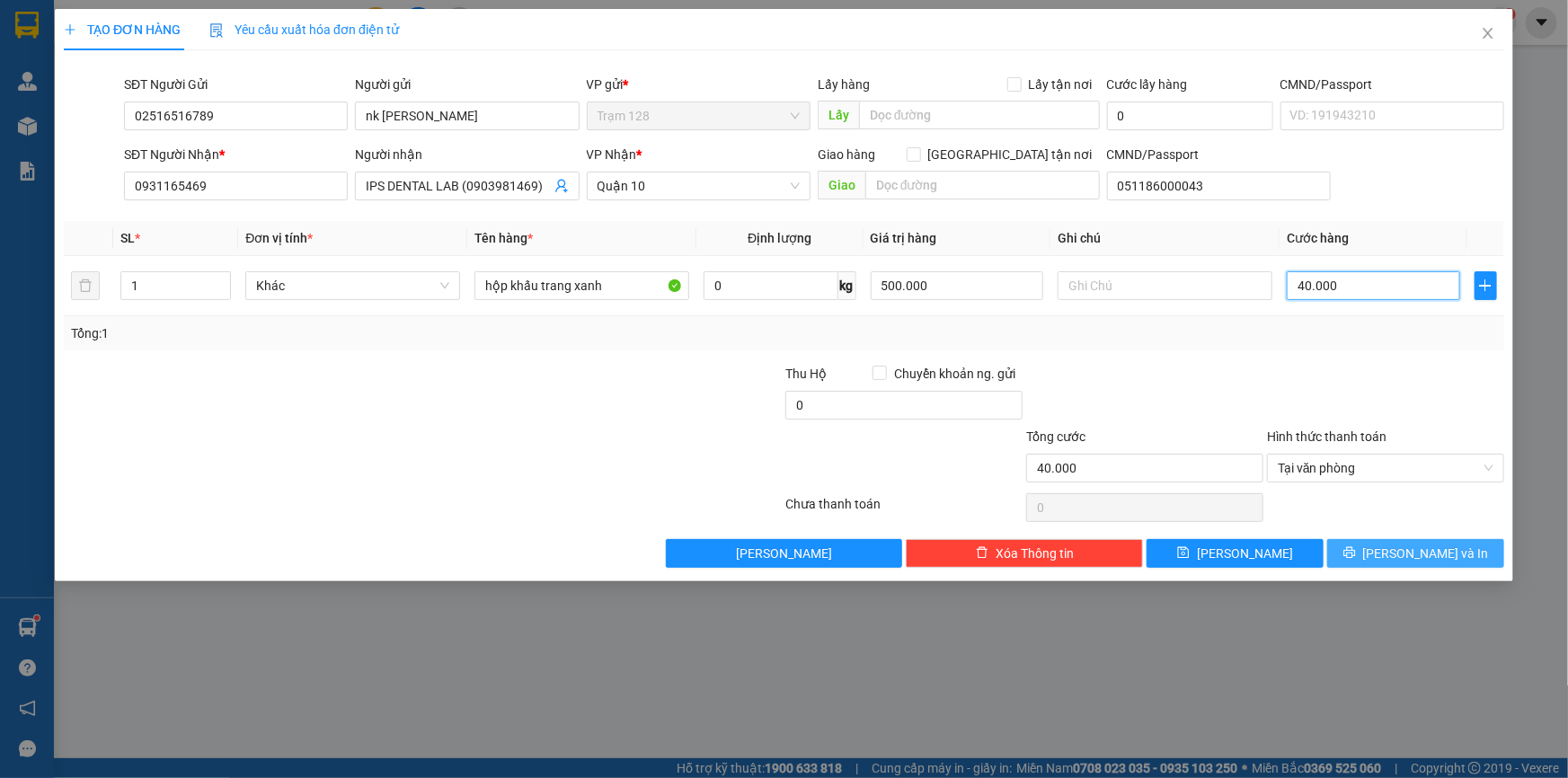
type input "40.000"
click at [1404, 557] on span "[PERSON_NAME] và In" at bounding box center [1426, 554] width 126 height 20
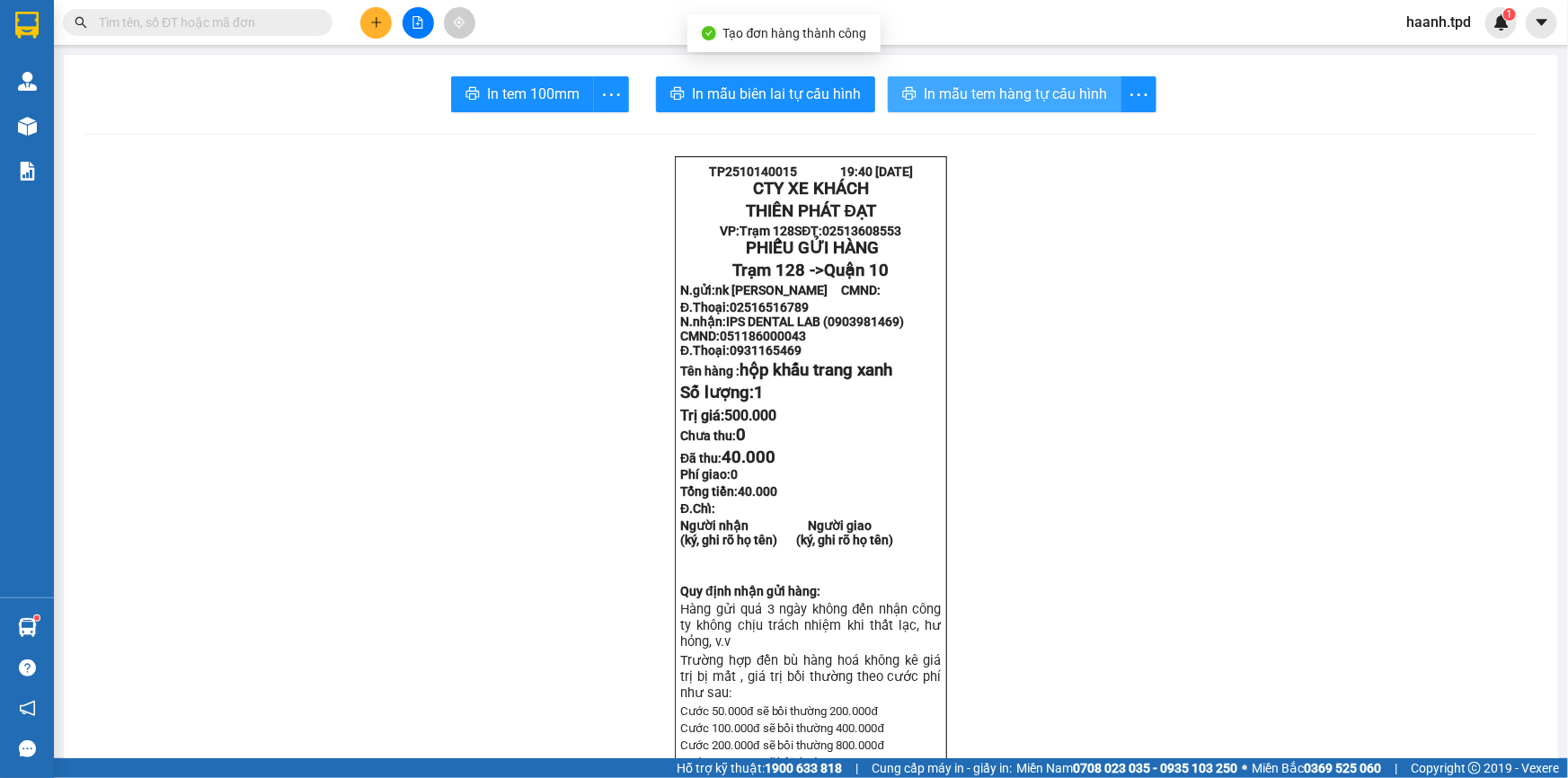
click at [978, 90] on span "In mẫu tem hàng tự cấu hình" at bounding box center [1015, 95] width 183 height 23
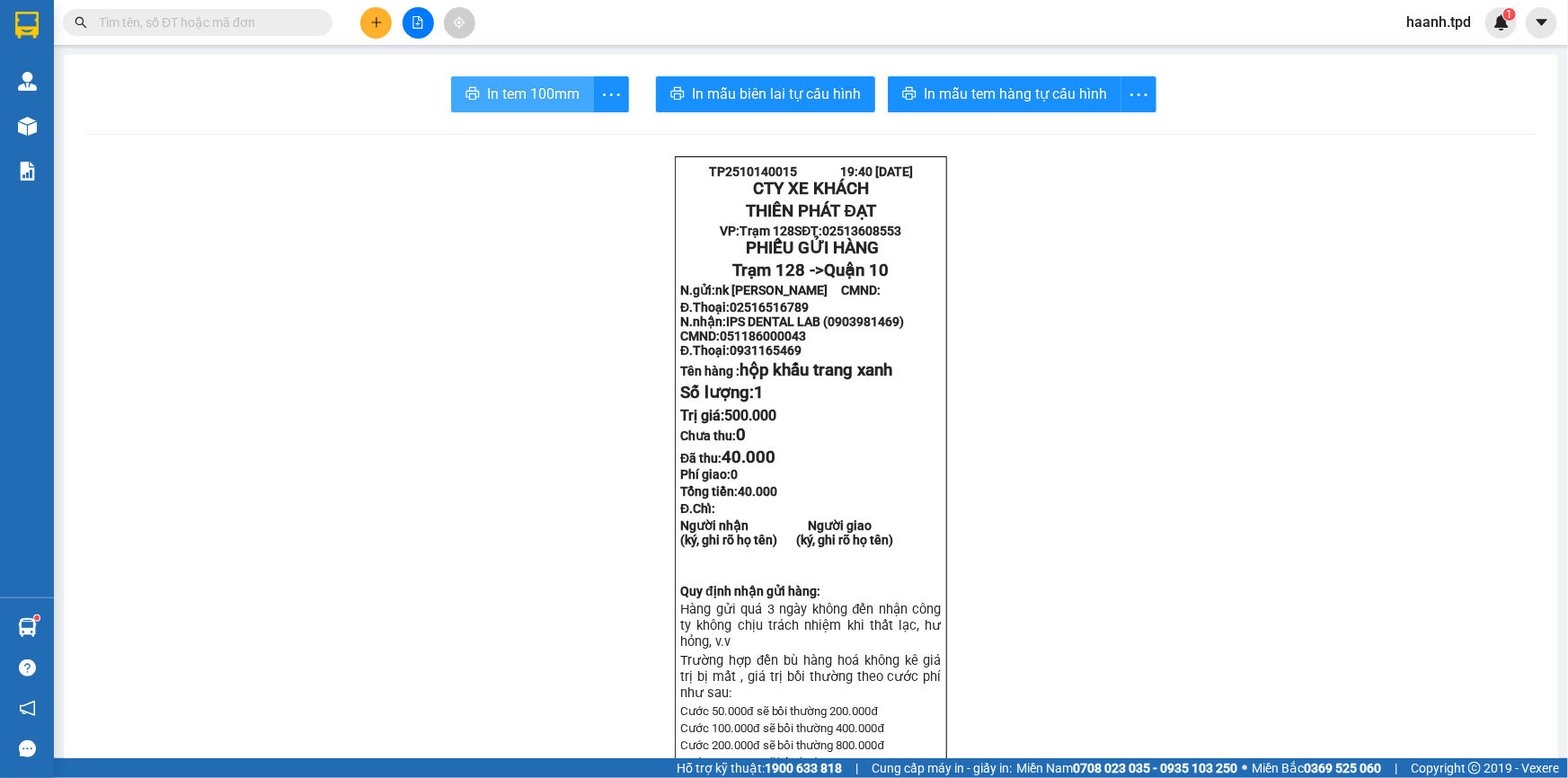
click at [516, 94] on span "In tem 100mm" at bounding box center [533, 95] width 93 height 23
click at [382, 24] on icon "plus" at bounding box center [376, 22] width 12 height 12
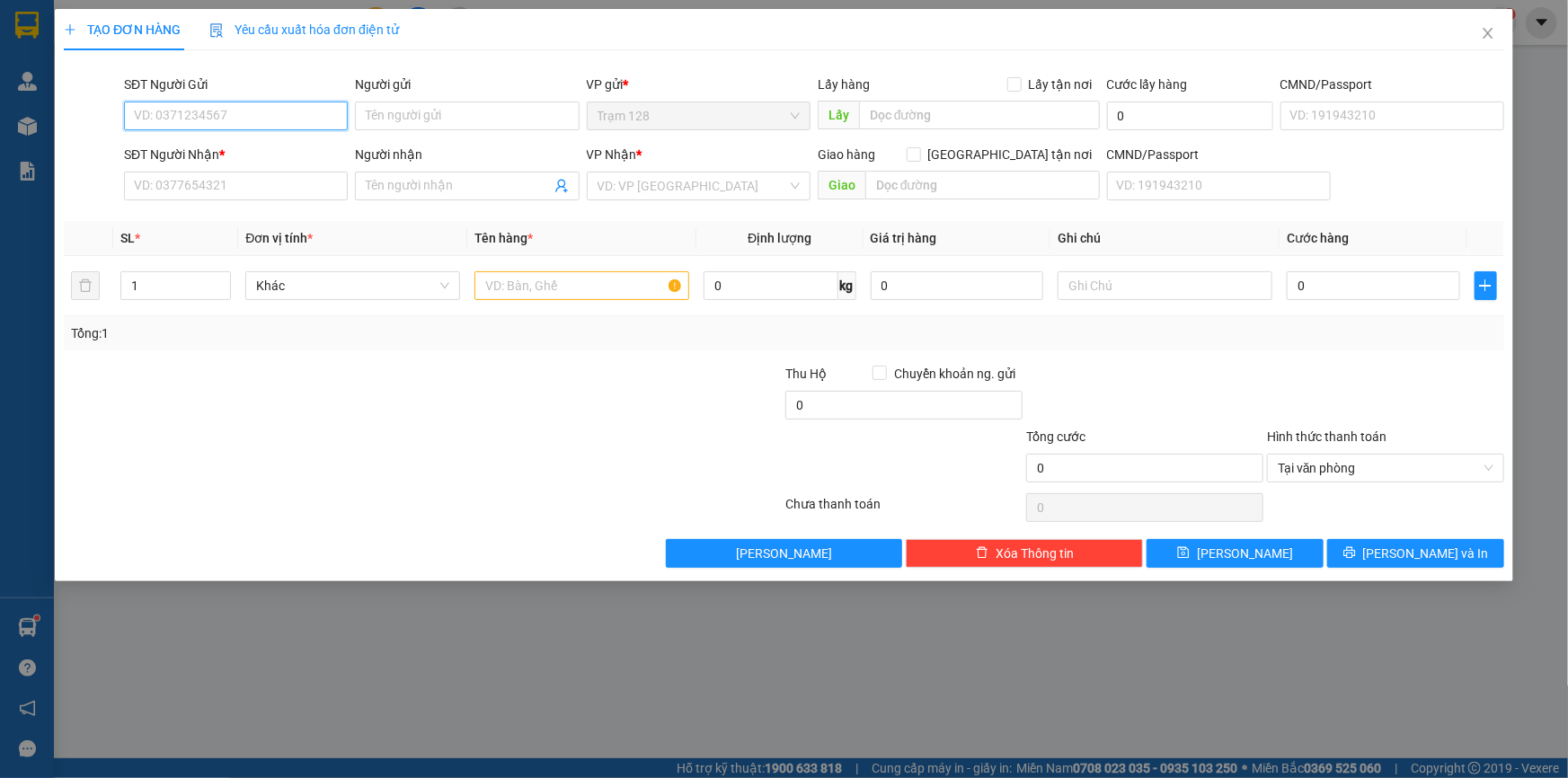
click at [312, 119] on input "SĐT Người Gửi" at bounding box center [236, 116] width 223 height 29
click at [253, 148] on div "0378181071 - TUYỀN" at bounding box center [236, 152] width 202 height 20
type input "0378181071"
type input "TUYỀN"
type input "075196009336"
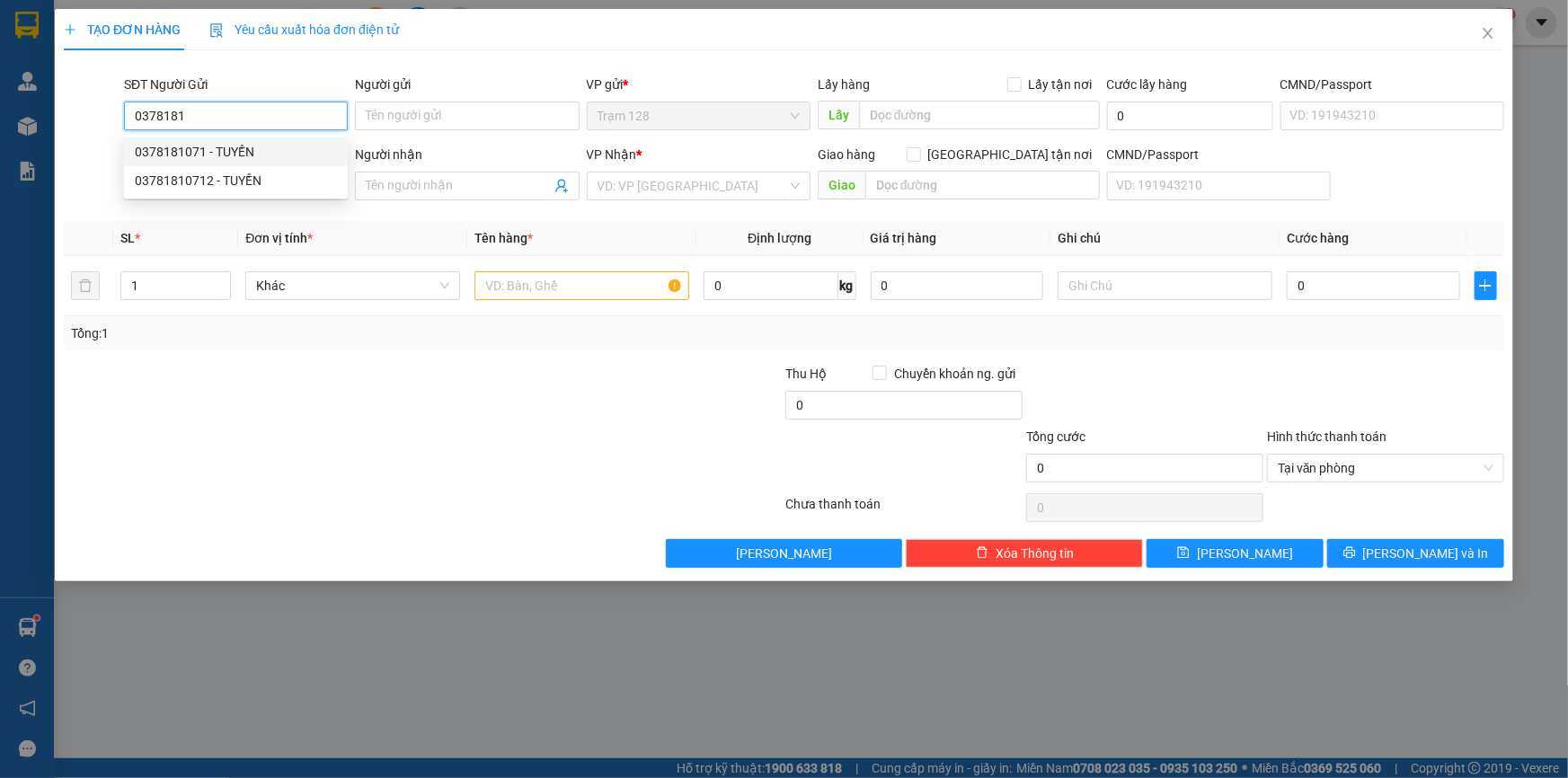
type input "0378181071"
type input "TUYỀN"
type input "0378181071"
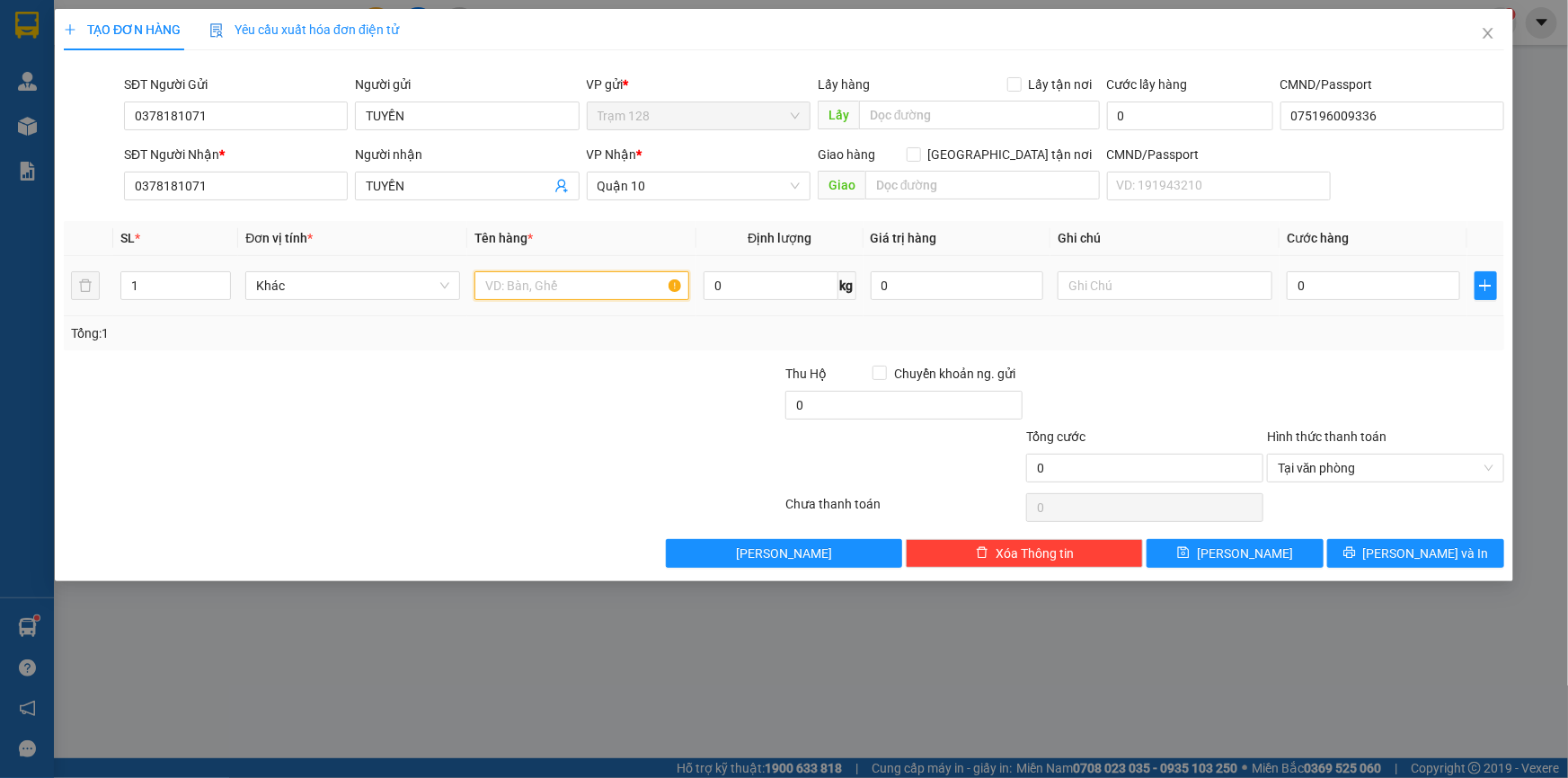
click at [566, 289] on input "text" at bounding box center [581, 285] width 215 height 29
type input "bao gấu bông"
click at [955, 287] on input "0" at bounding box center [957, 285] width 174 height 29
click at [1351, 287] on input "0" at bounding box center [1373, 285] width 174 height 29
type input "6"
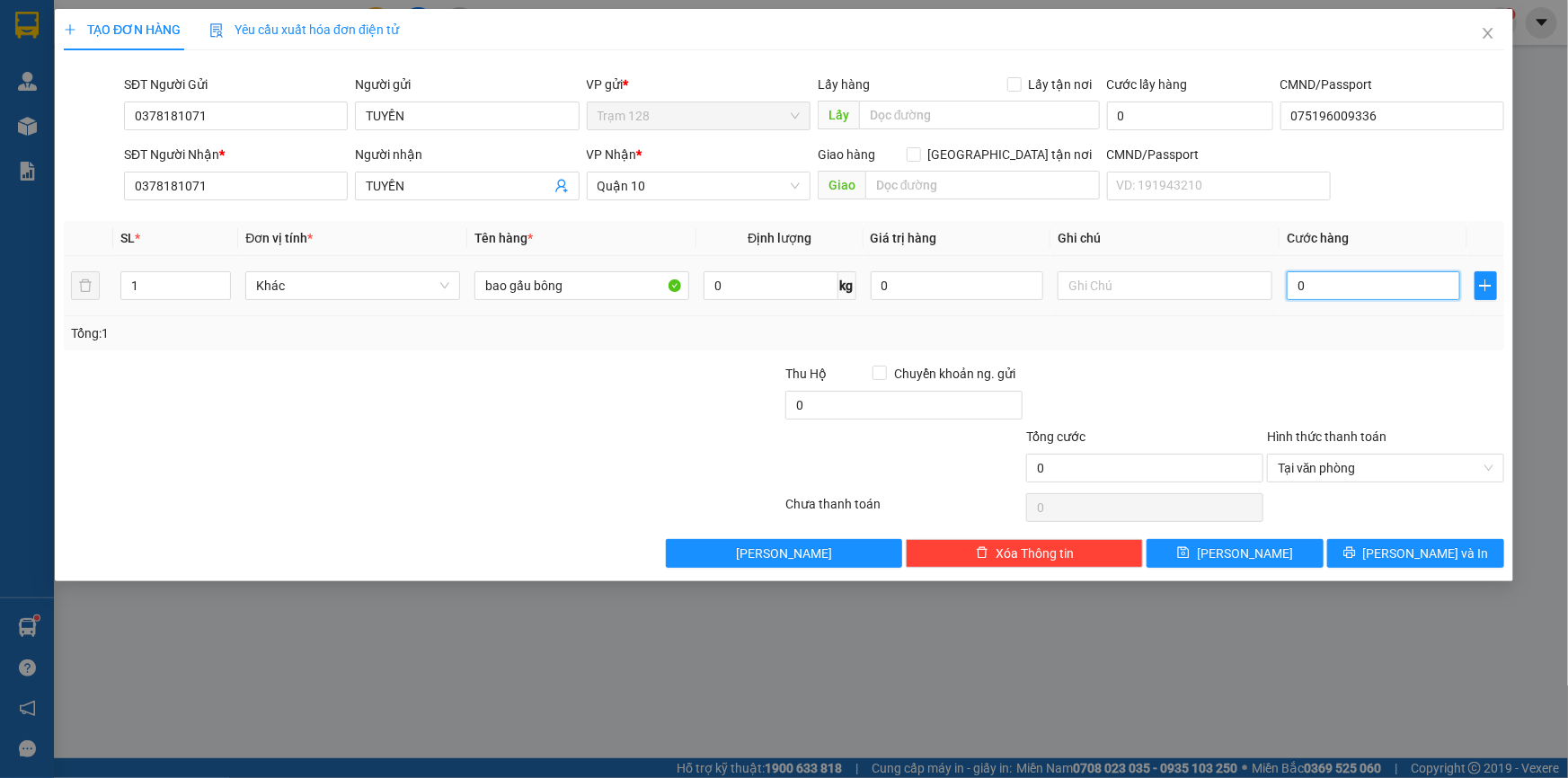
type input "6"
type input "60"
type input "600"
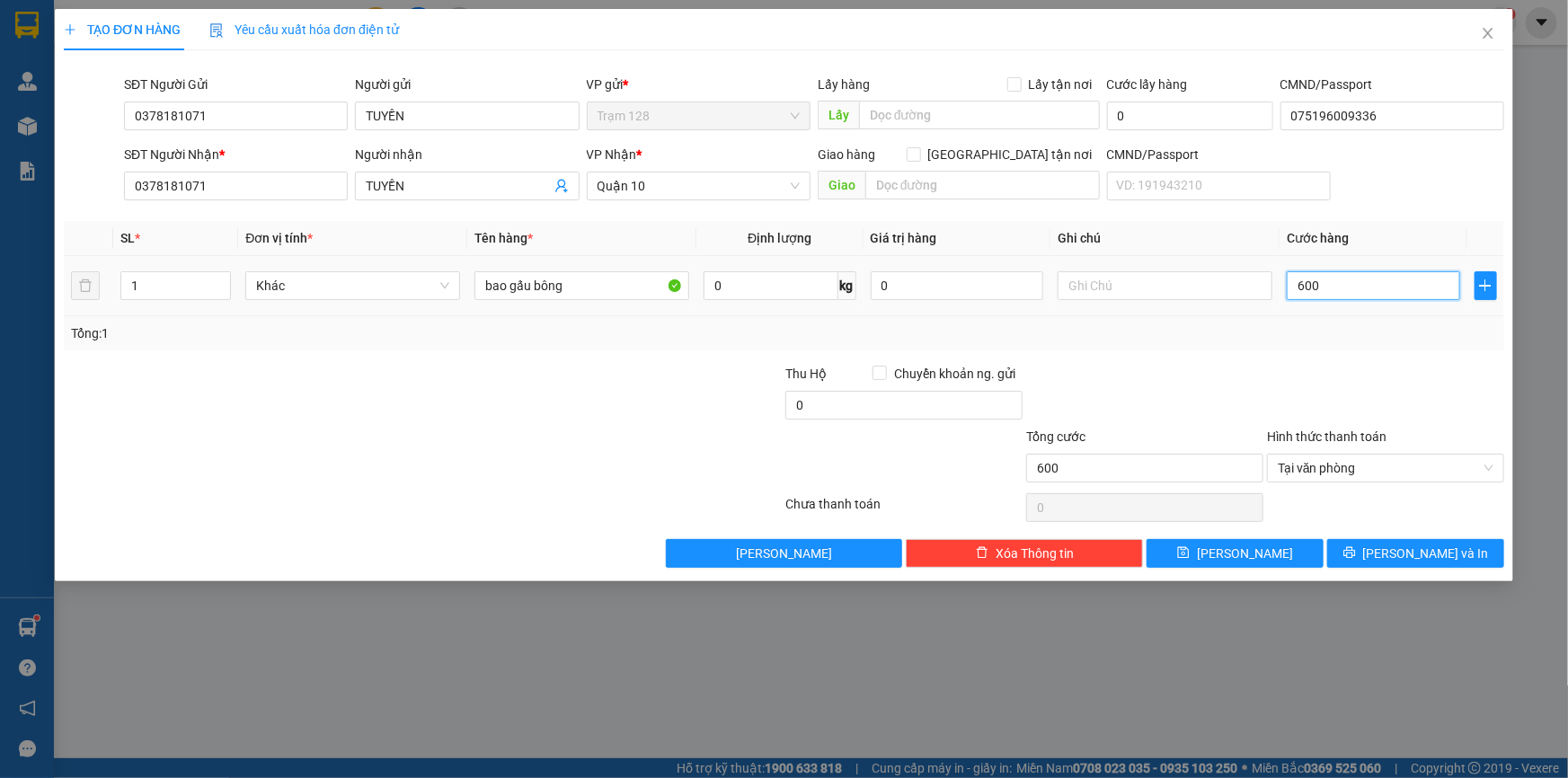
type input "6.000"
type input "60.000"
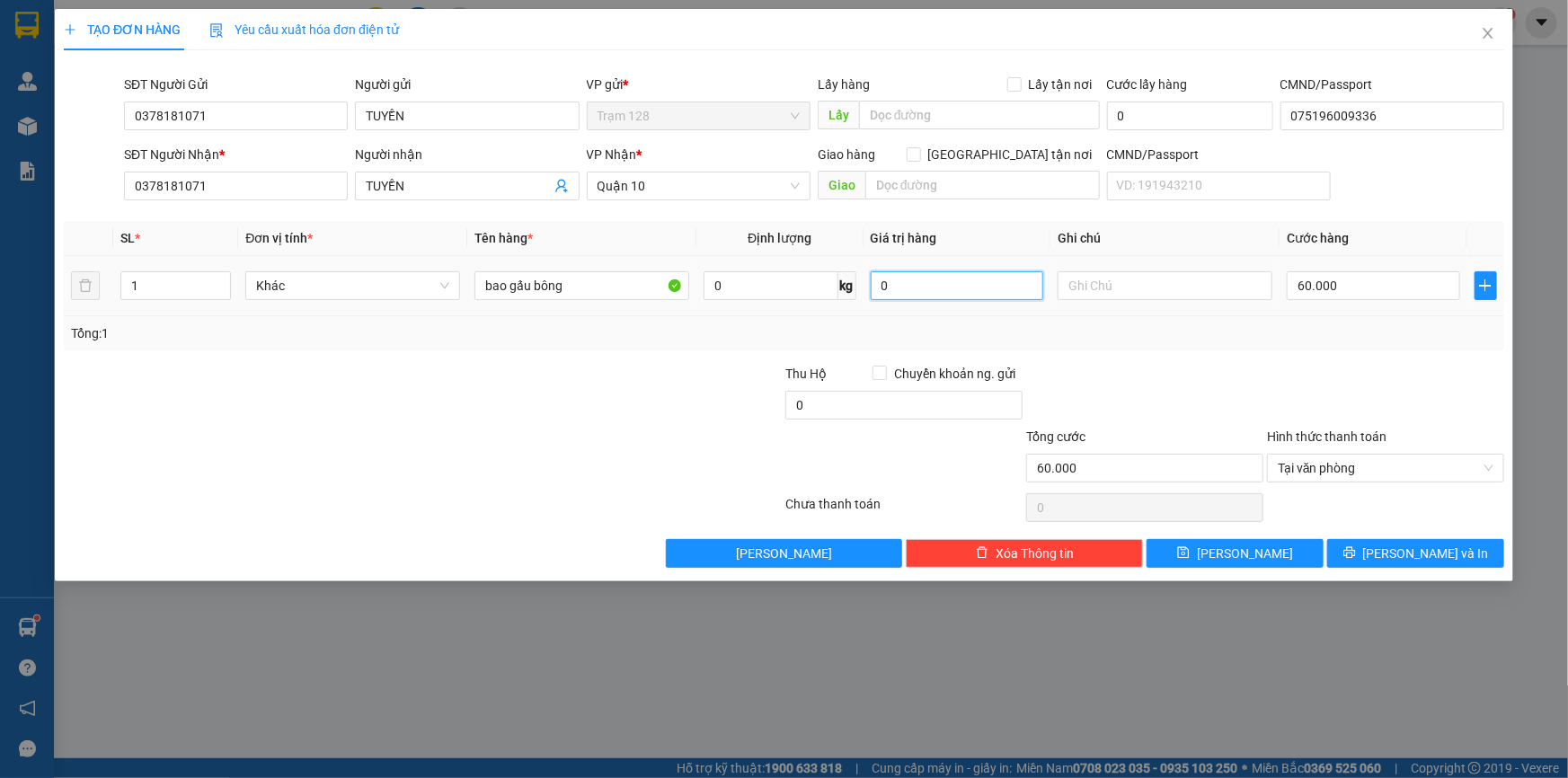
click at [951, 279] on input "0" at bounding box center [957, 285] width 174 height 29
type input "10.000.000"
type input "1"
type input "10"
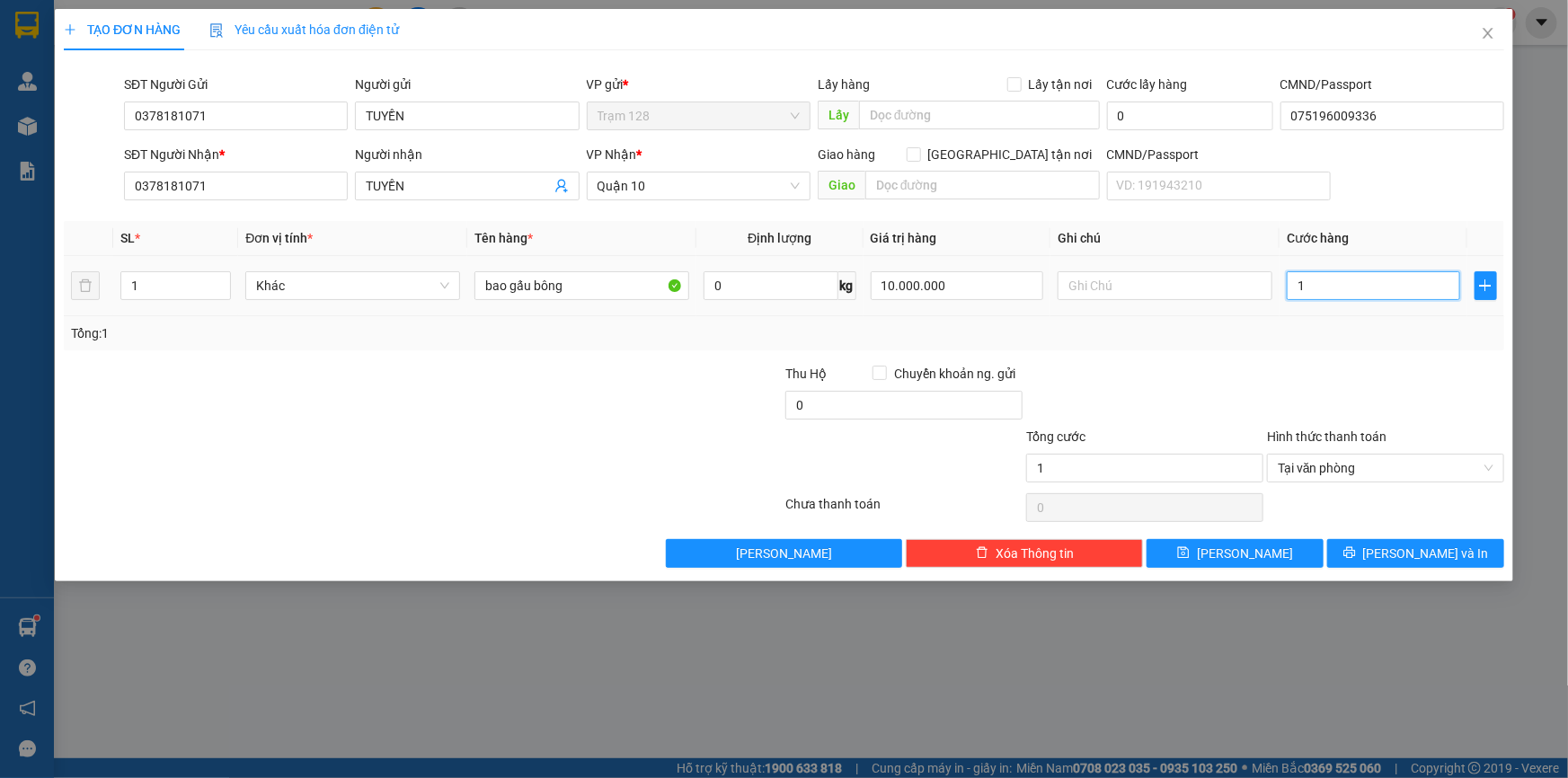
type input "10"
type input "100"
type input "1.000"
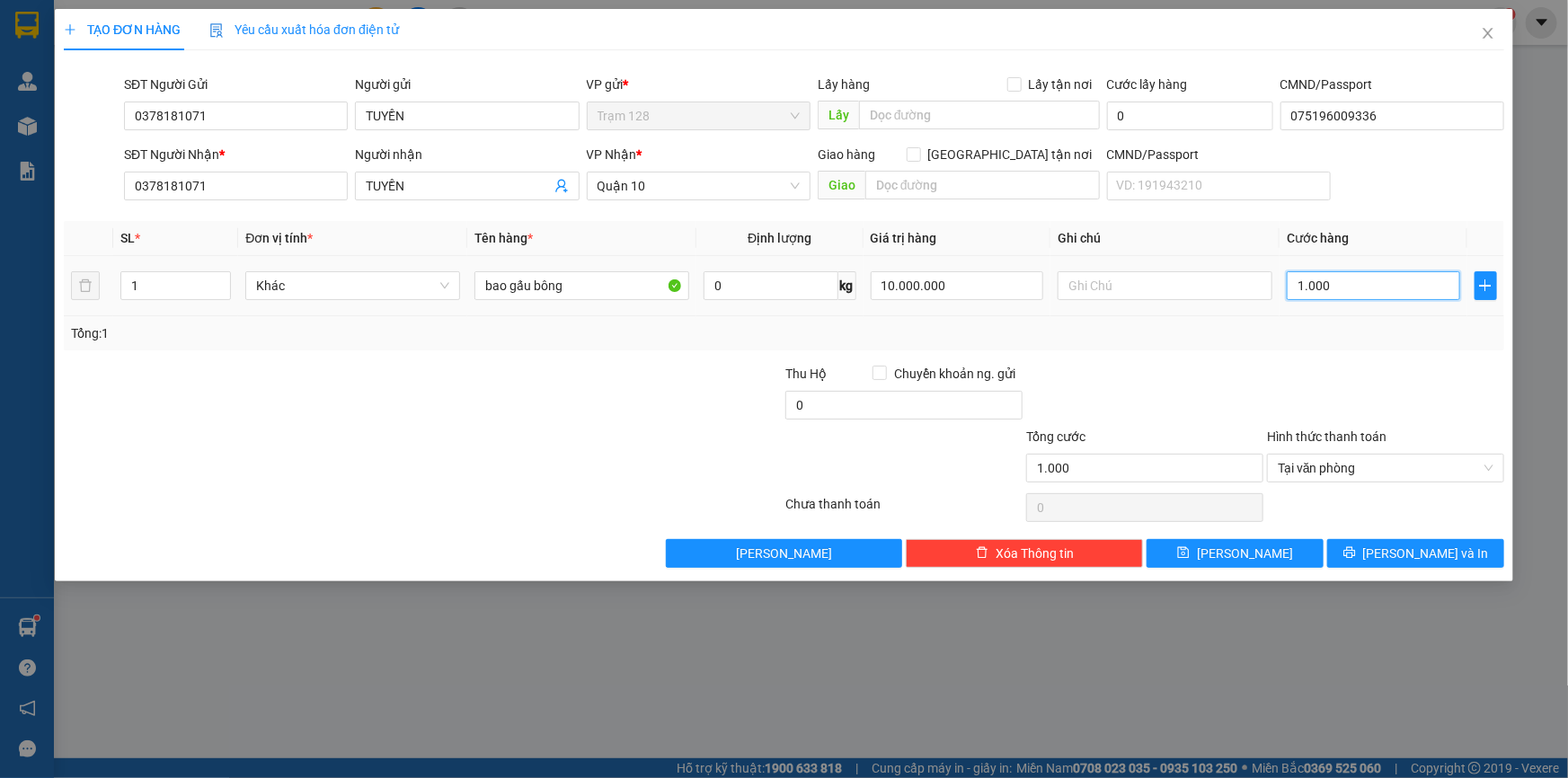
type input "10.000"
type input "100.000"
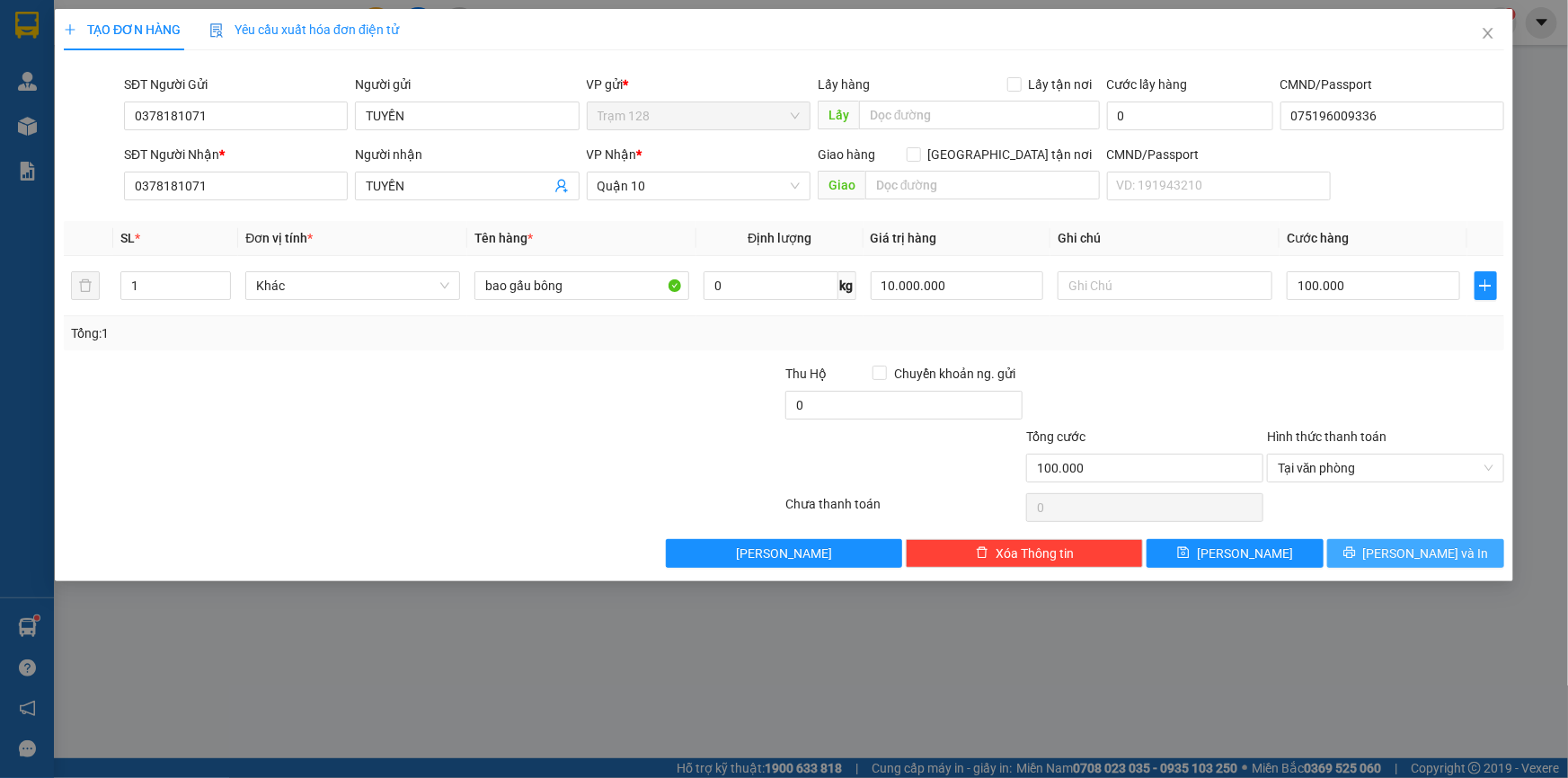
click at [1356, 559] on span "printer" at bounding box center [1348, 553] width 12 height 14
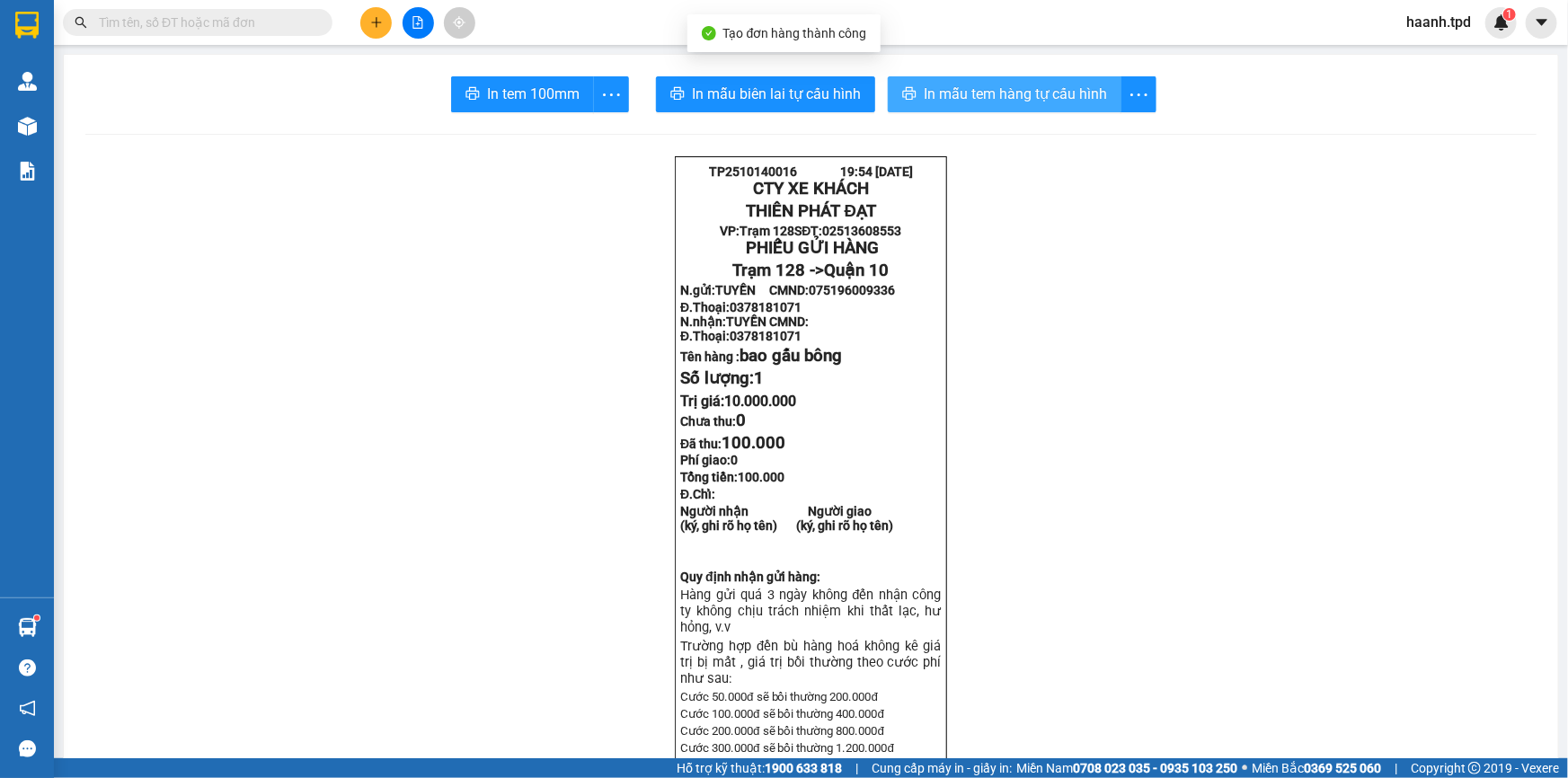
click at [1062, 90] on span "In mẫu tem hàng tự cấu hình" at bounding box center [1015, 95] width 183 height 23
click at [854, 501] on p "Đ.Chỉ:" at bounding box center [810, 494] width 261 height 14
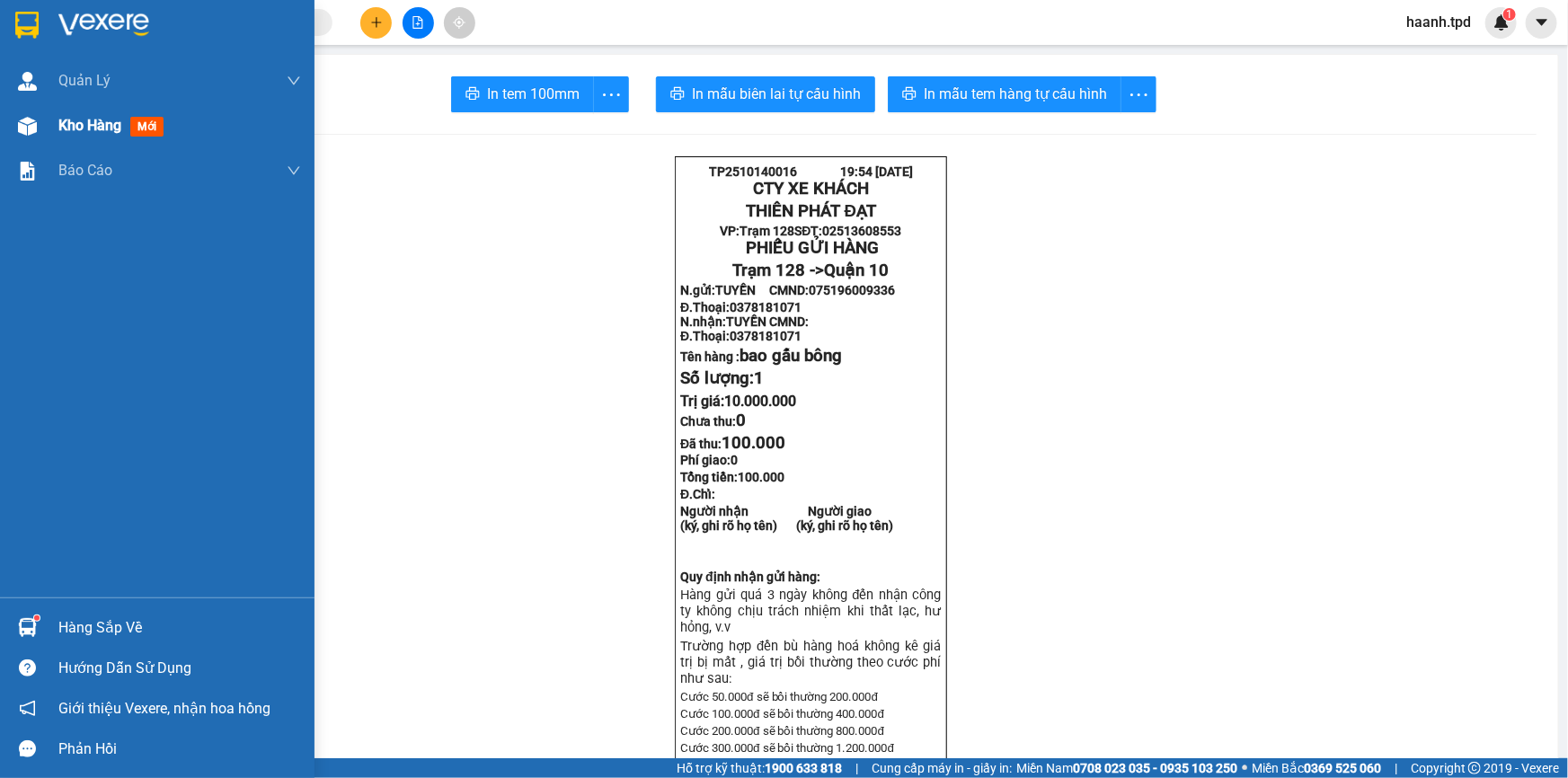
click at [99, 124] on span "Kho hàng" at bounding box center [90, 125] width 63 height 17
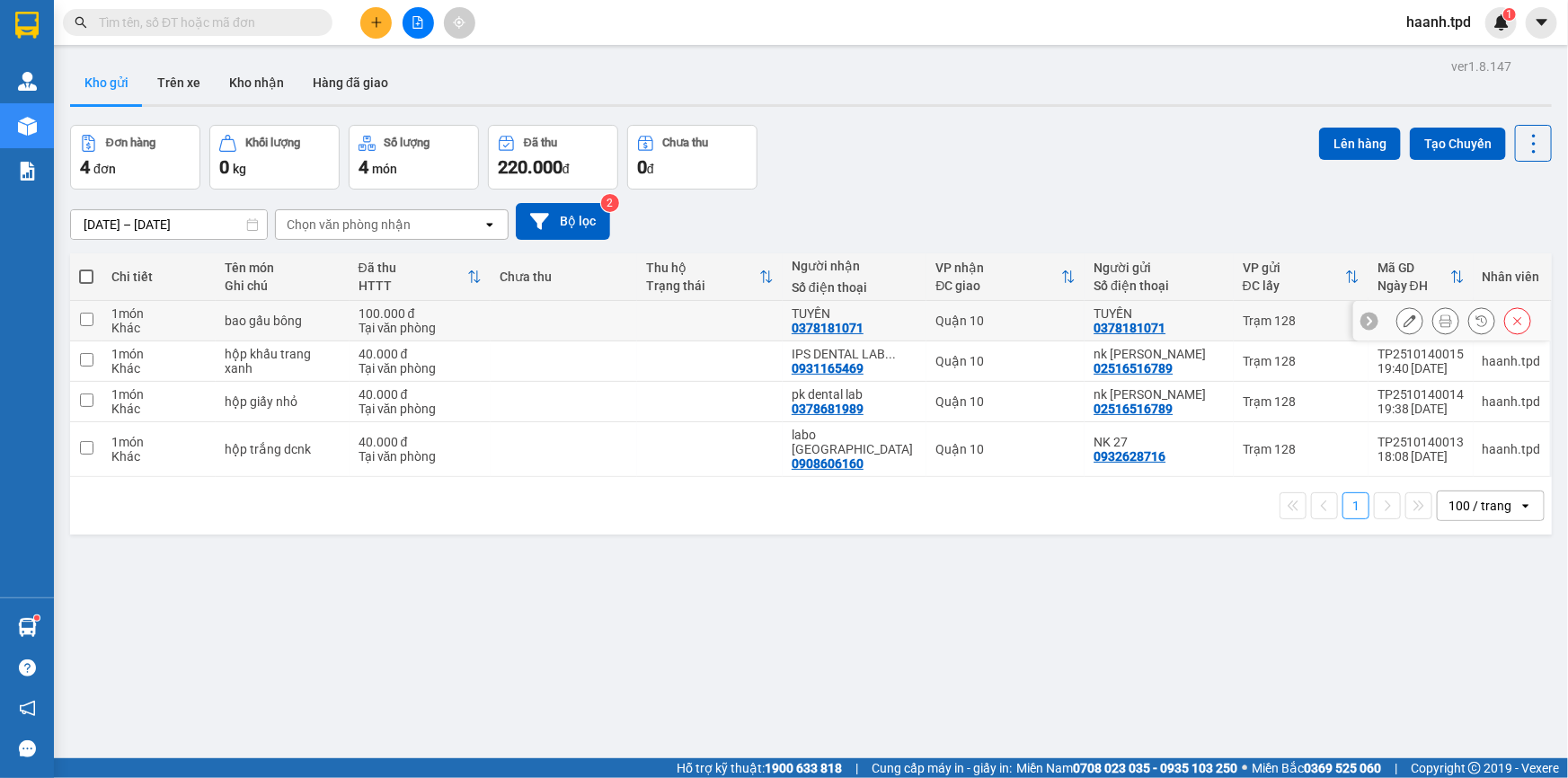
click at [1403, 317] on icon at bounding box center [1409, 320] width 12 height 12
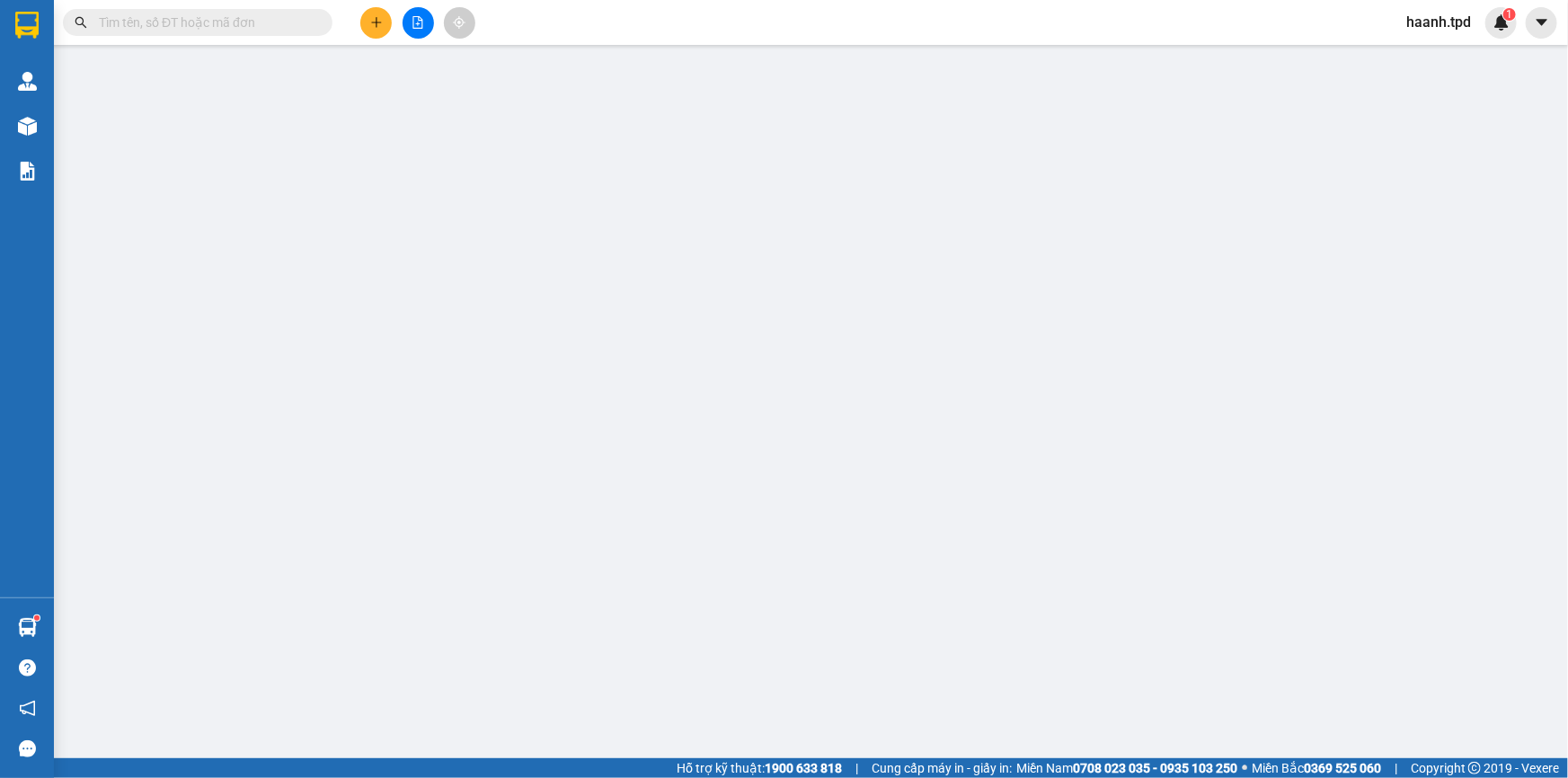
type input "0378181071"
type input "TUYỀN"
type input "075196009336"
type input "0378181071"
type input "TUYỀN"
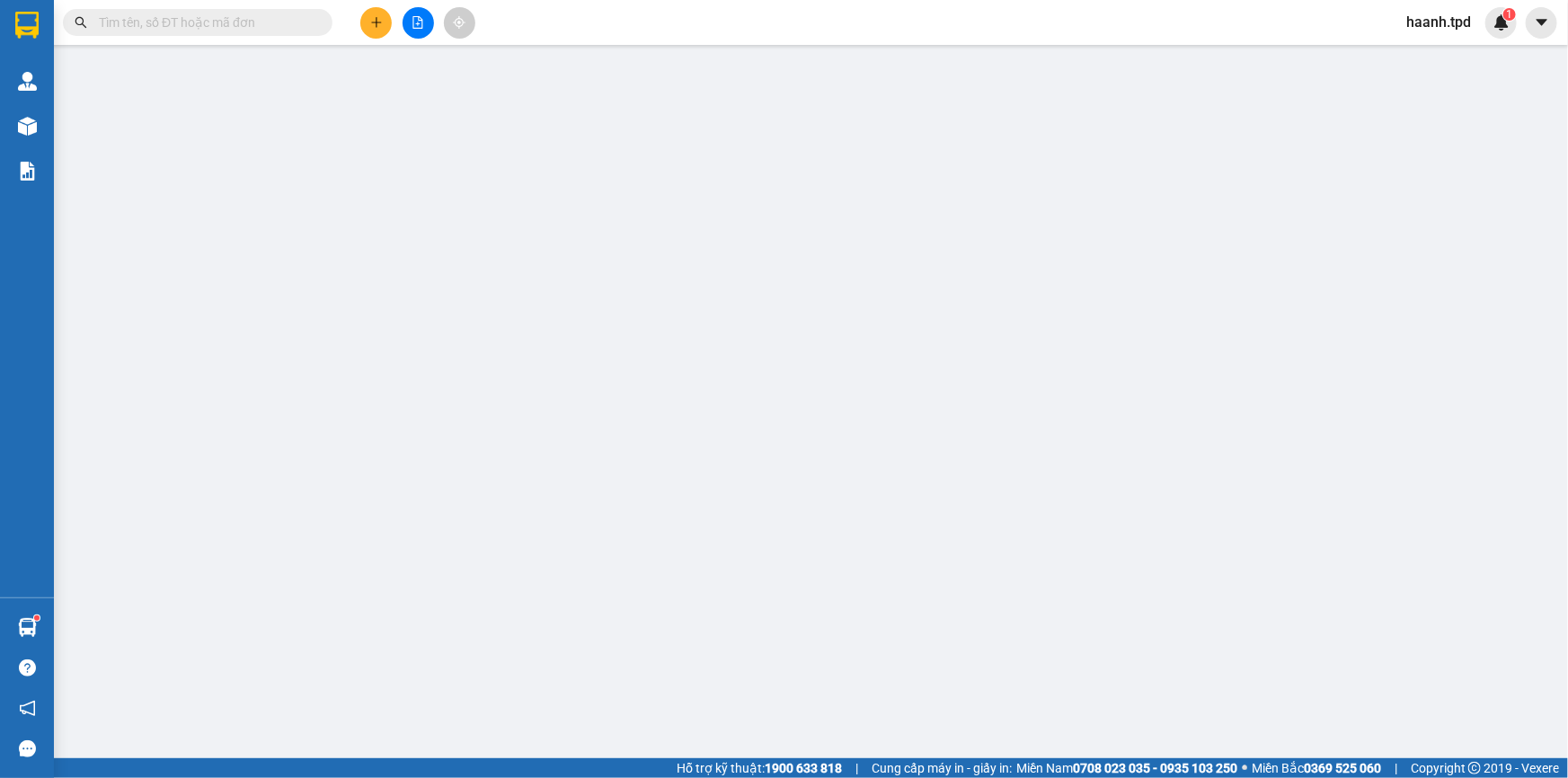
type input "100.000"
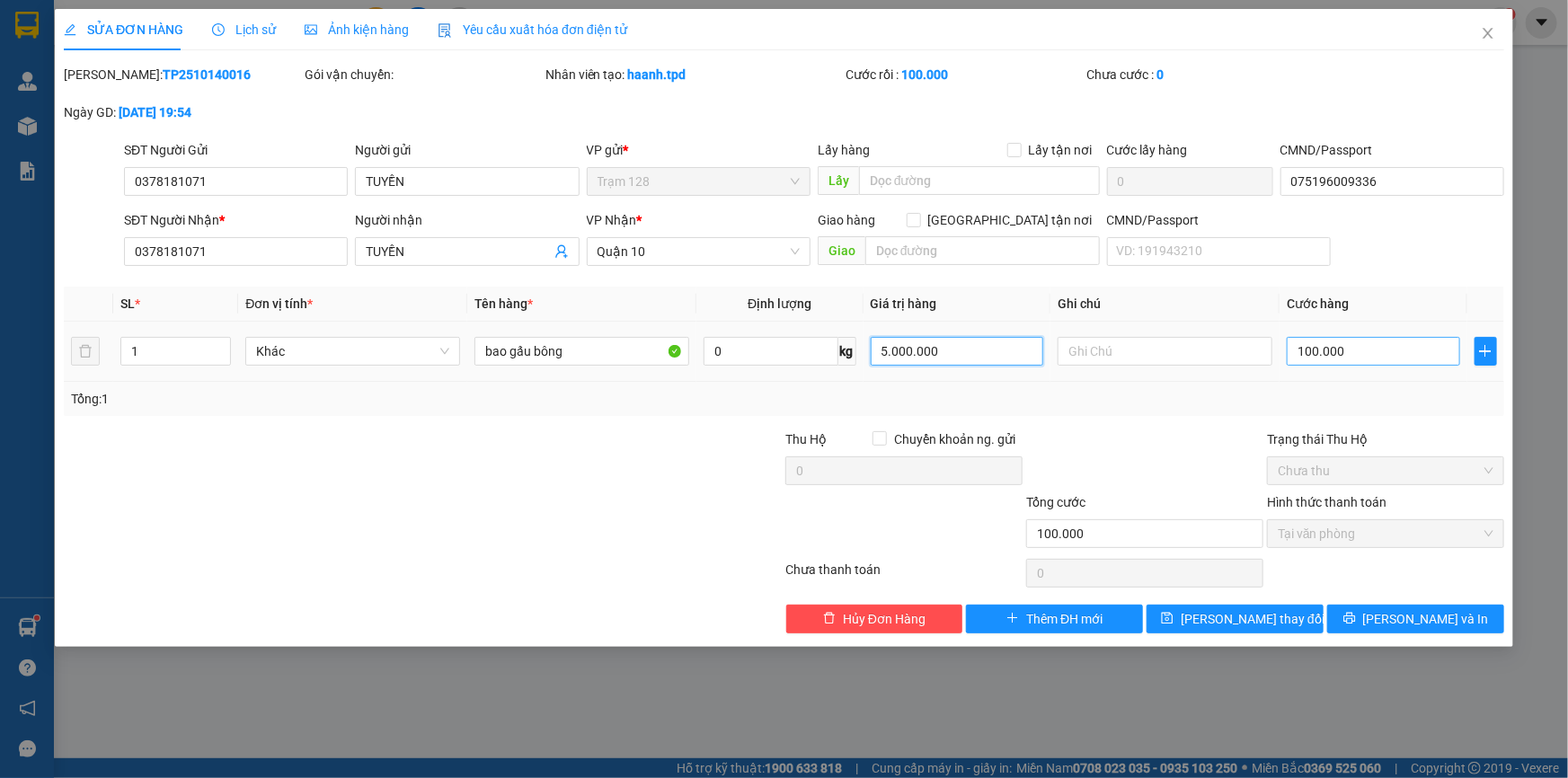
type input "5.000.000"
type input "6"
type input "60"
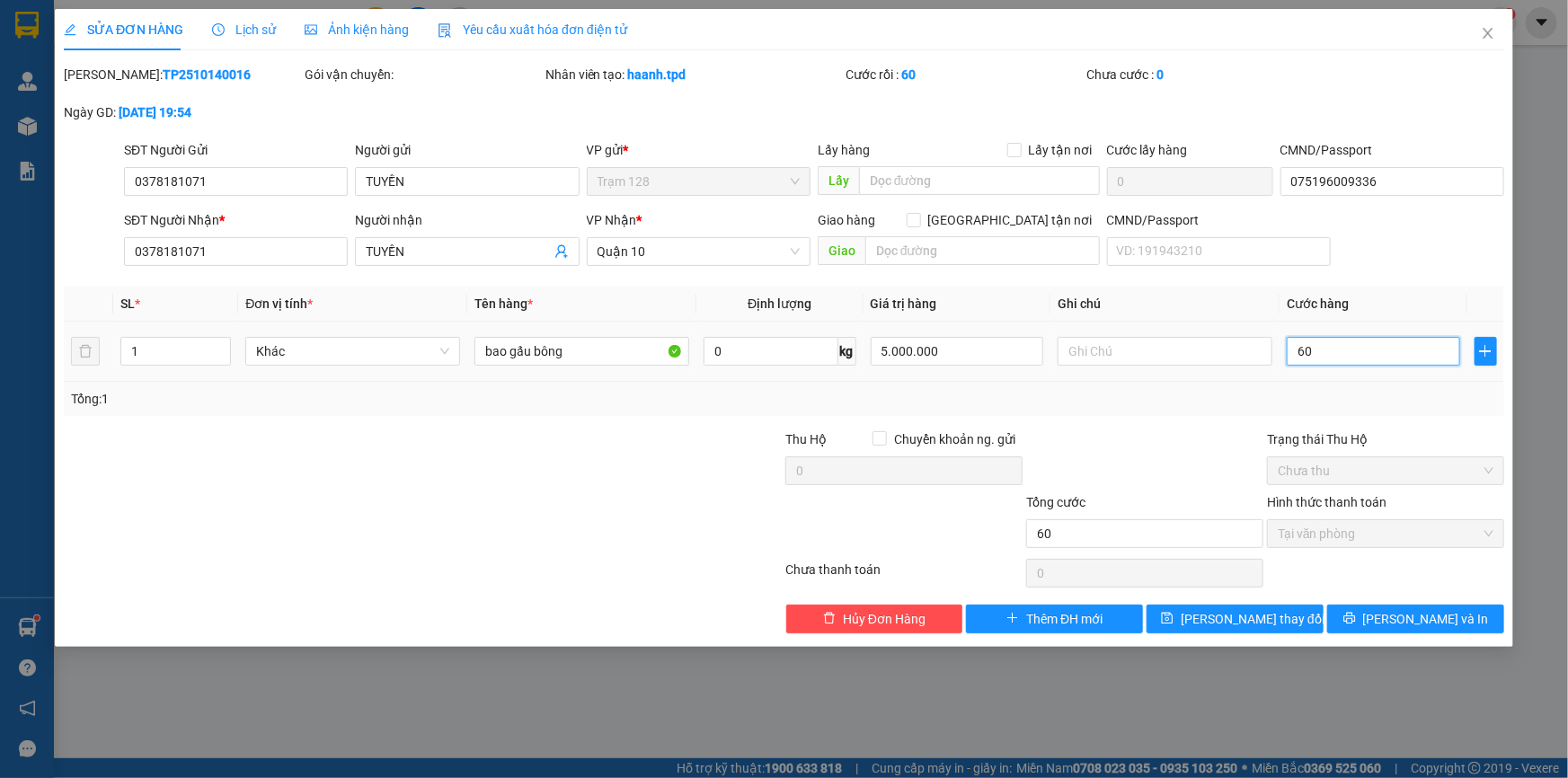
type input "600"
type input "6.000"
type input "60.000"
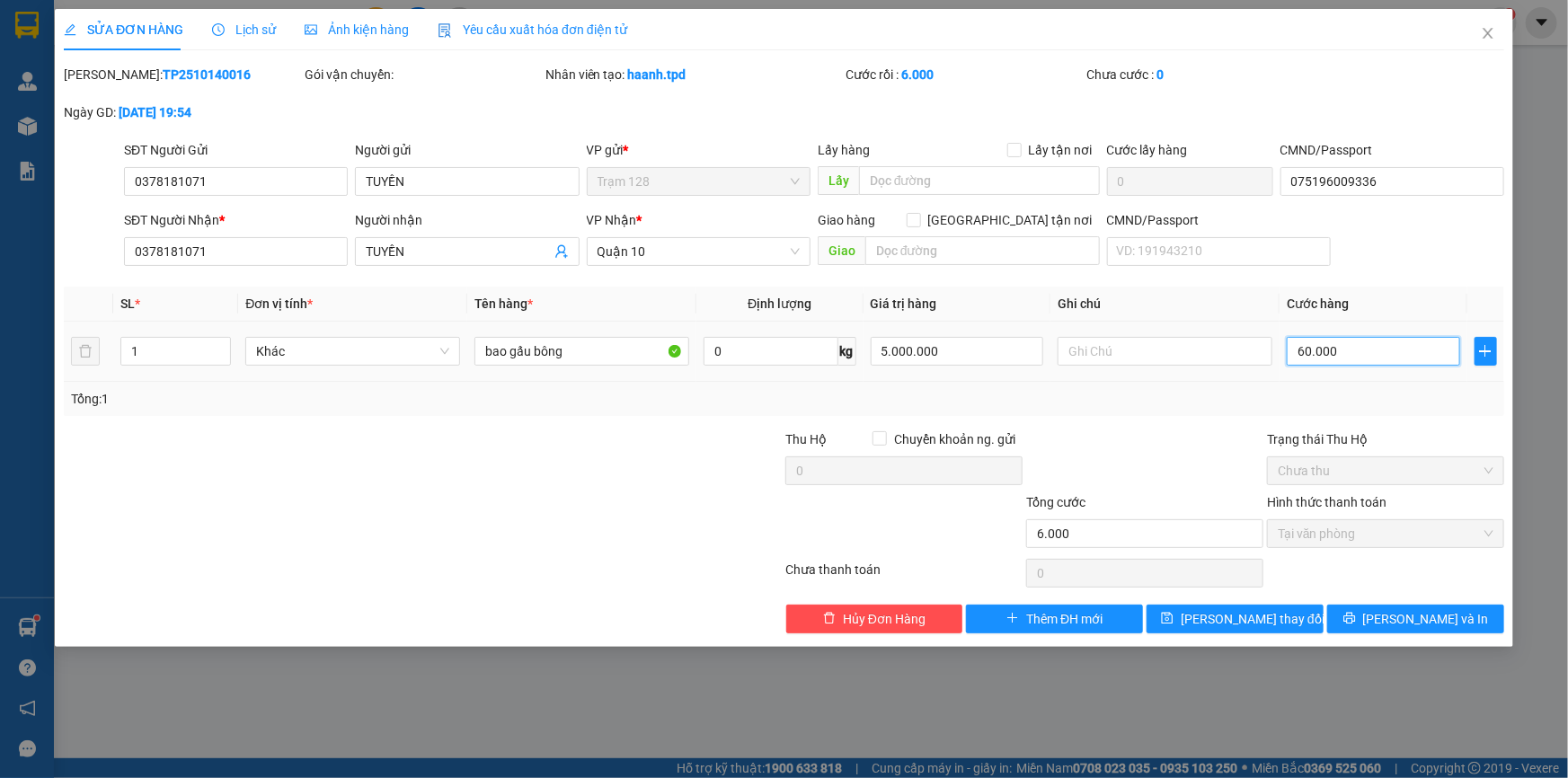
type input "60.000"
click at [1424, 622] on span "[PERSON_NAME] và In" at bounding box center [1426, 619] width 126 height 20
click at [1378, 612] on button "[PERSON_NAME] và In" at bounding box center [1414, 620] width 177 height 29
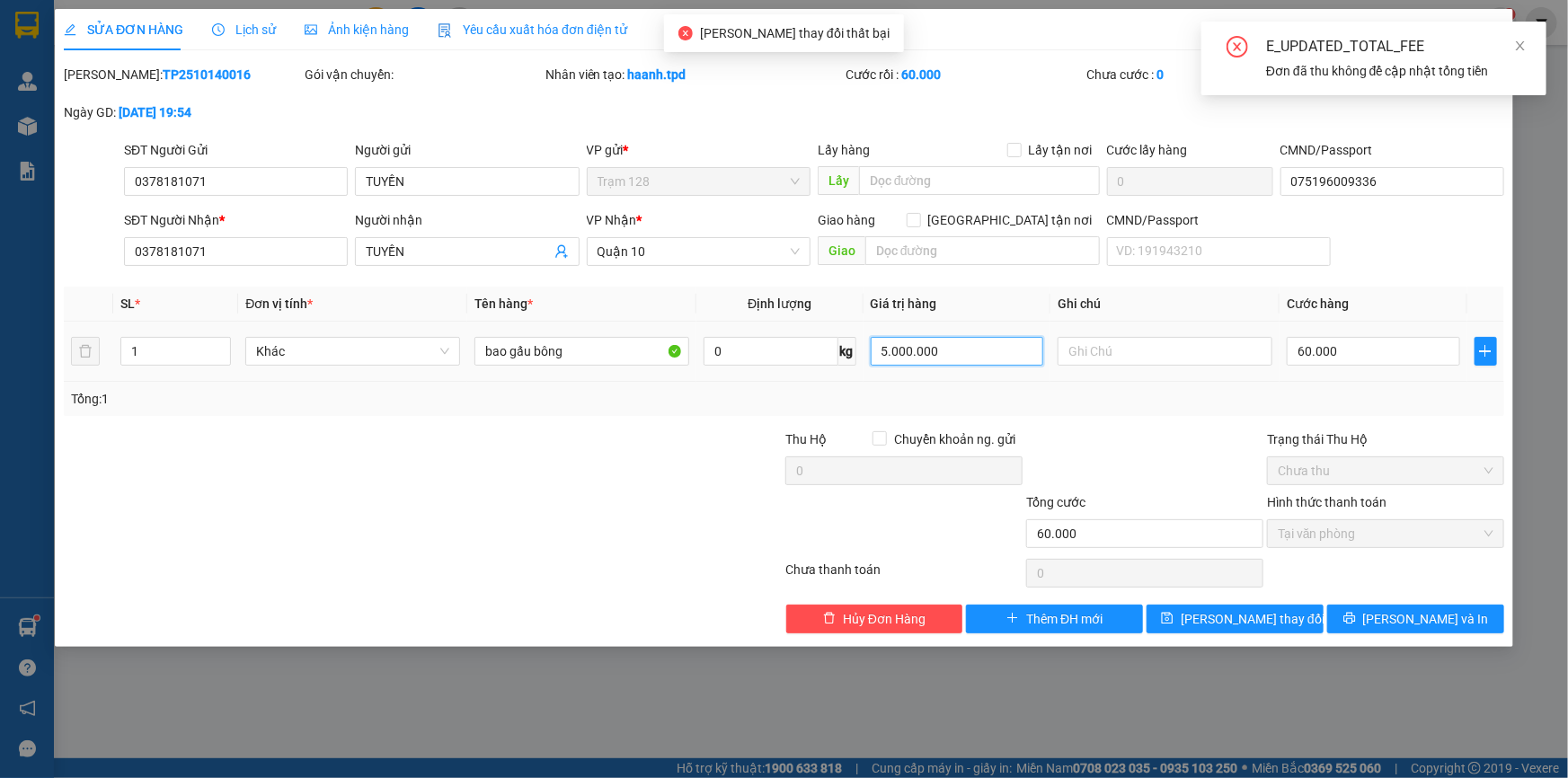
click at [972, 359] on input "5.000.000" at bounding box center [957, 351] width 174 height 29
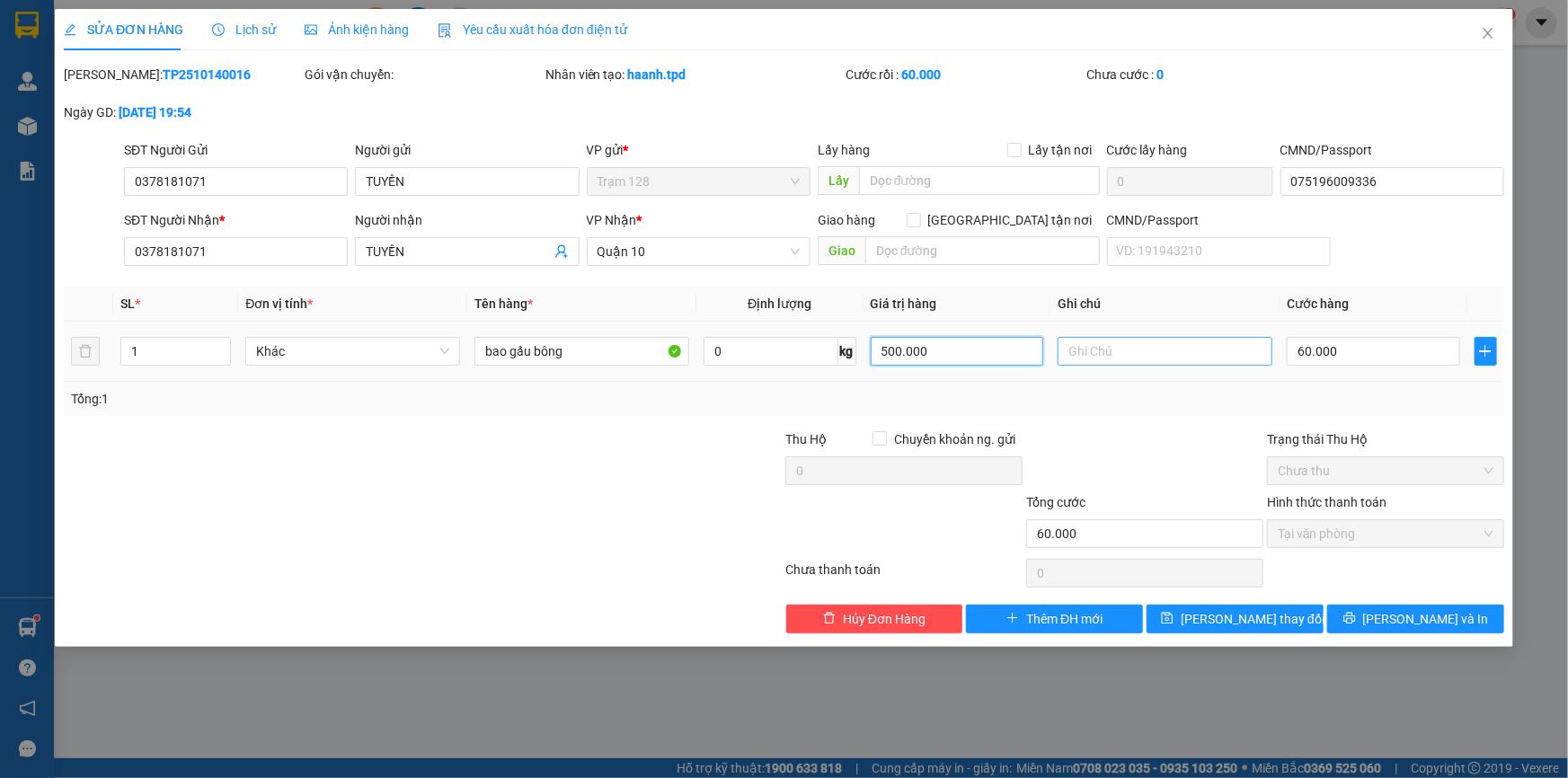
type input "5.000.000"
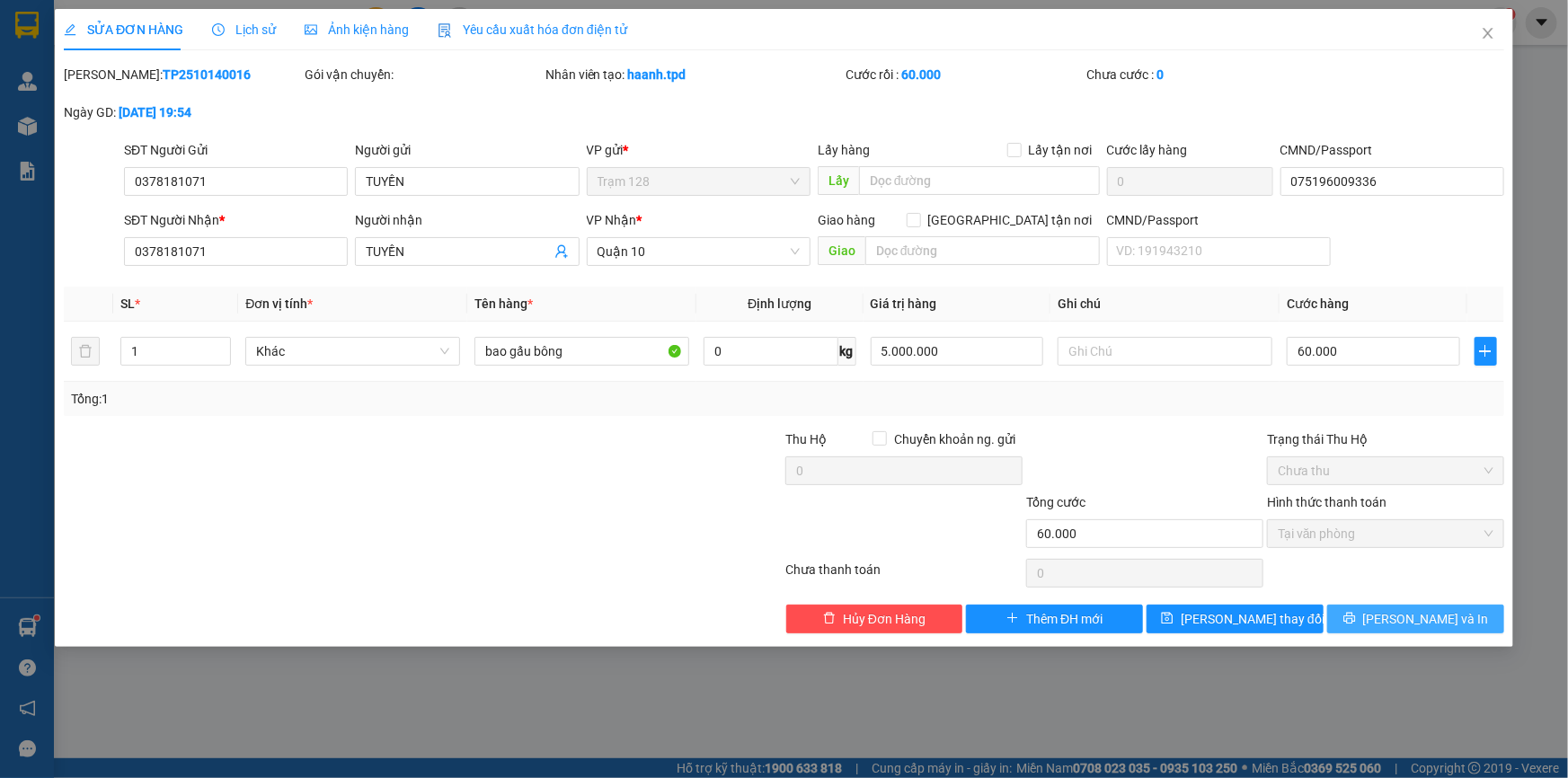
click at [1430, 622] on span "[PERSON_NAME] và In" at bounding box center [1426, 619] width 126 height 20
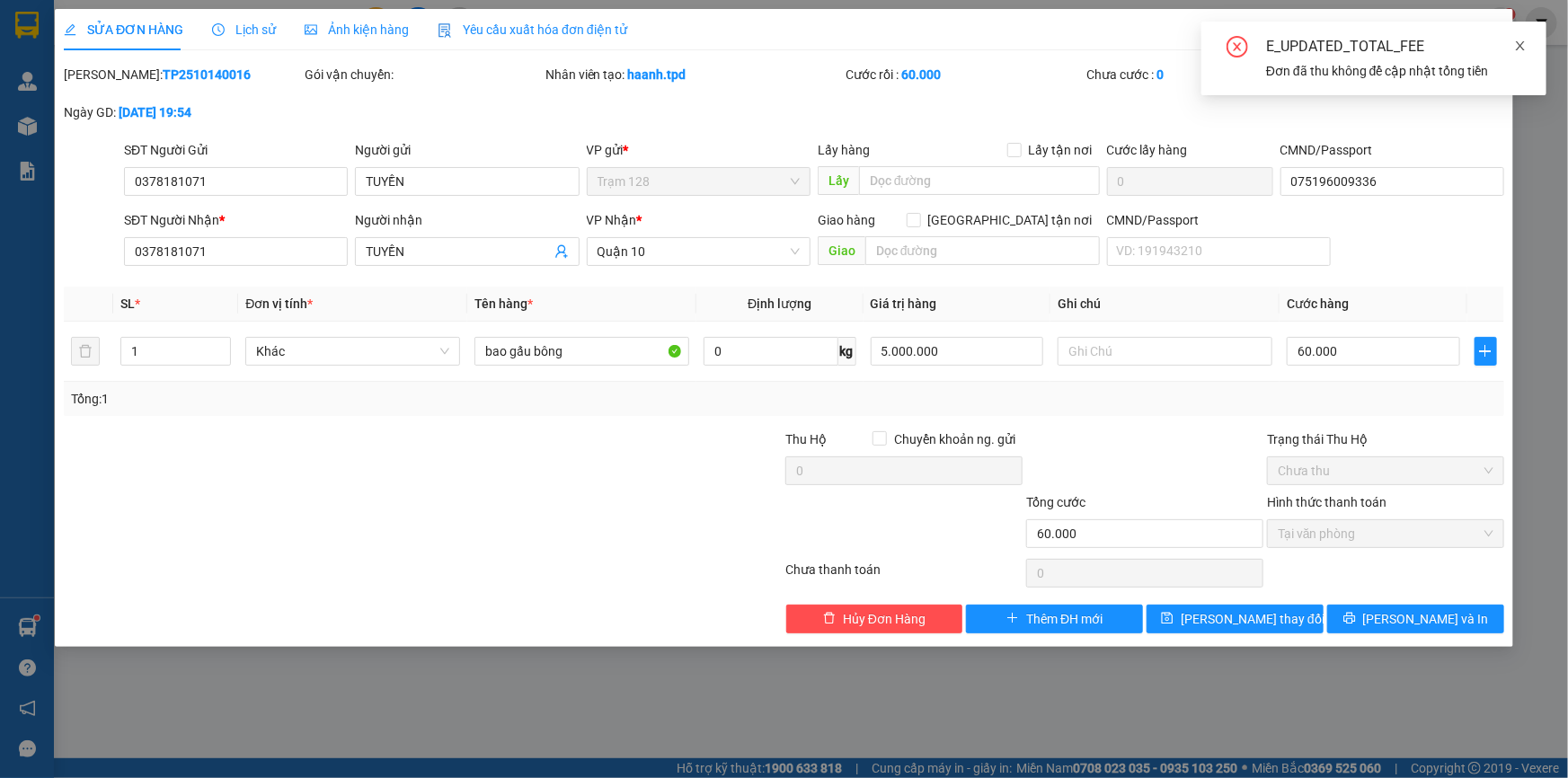
click at [1520, 40] on icon "close" at bounding box center [1519, 45] width 12 height 12
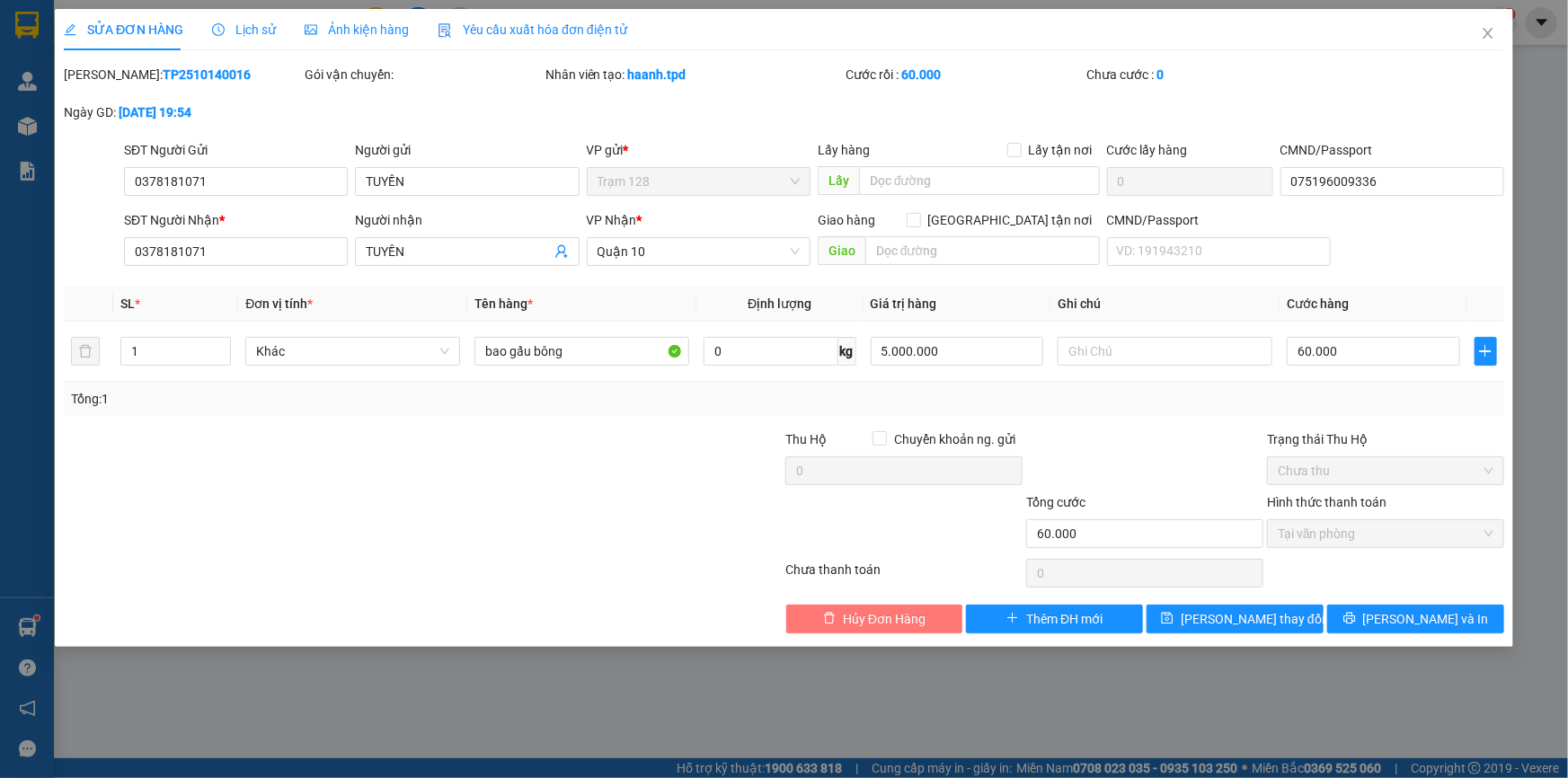
click at [902, 623] on span "Hủy Đơn Hàng" at bounding box center [884, 619] width 83 height 20
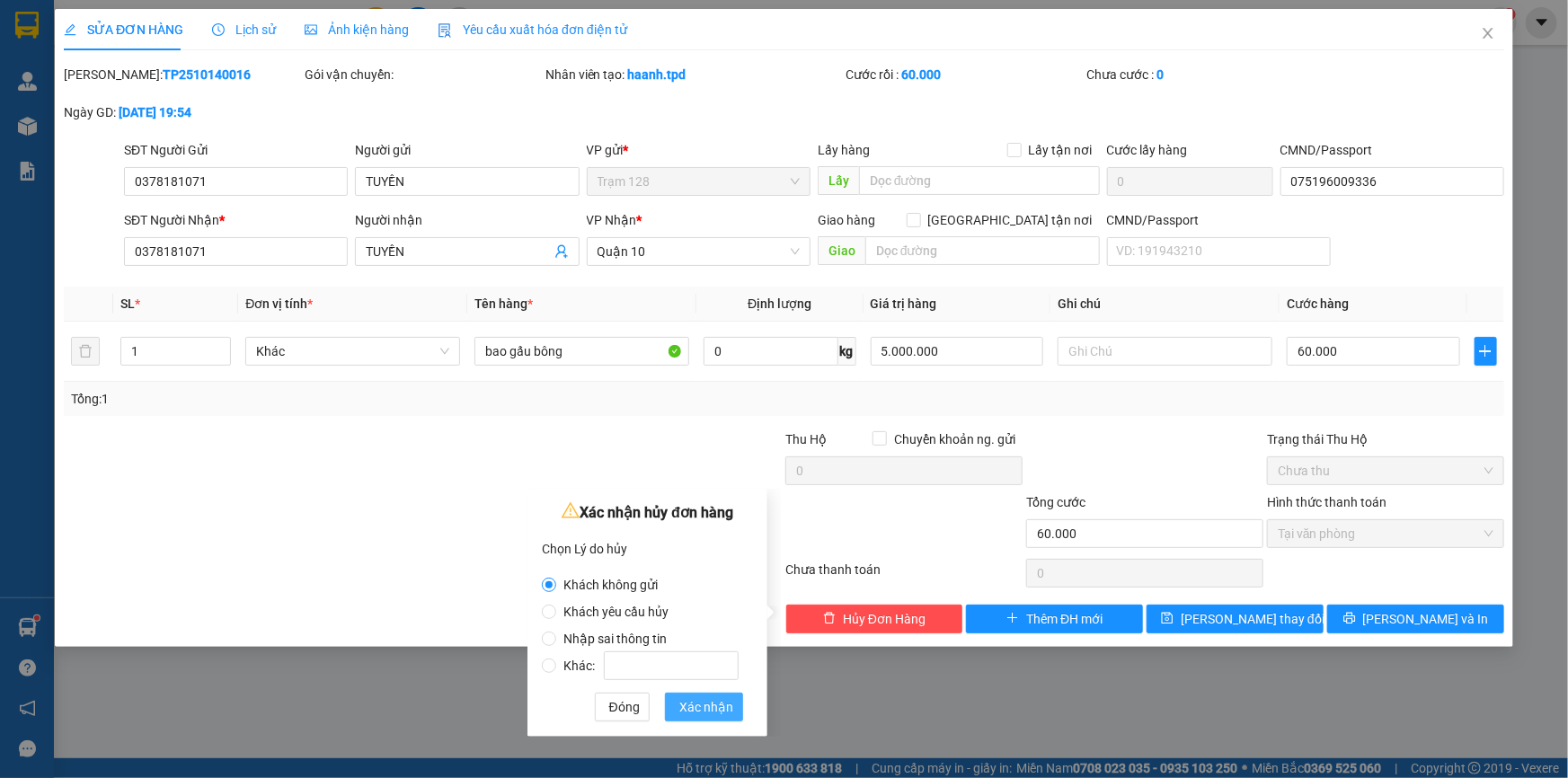
click at [692, 697] on span "Xác nhận" at bounding box center [706, 706] width 53 height 20
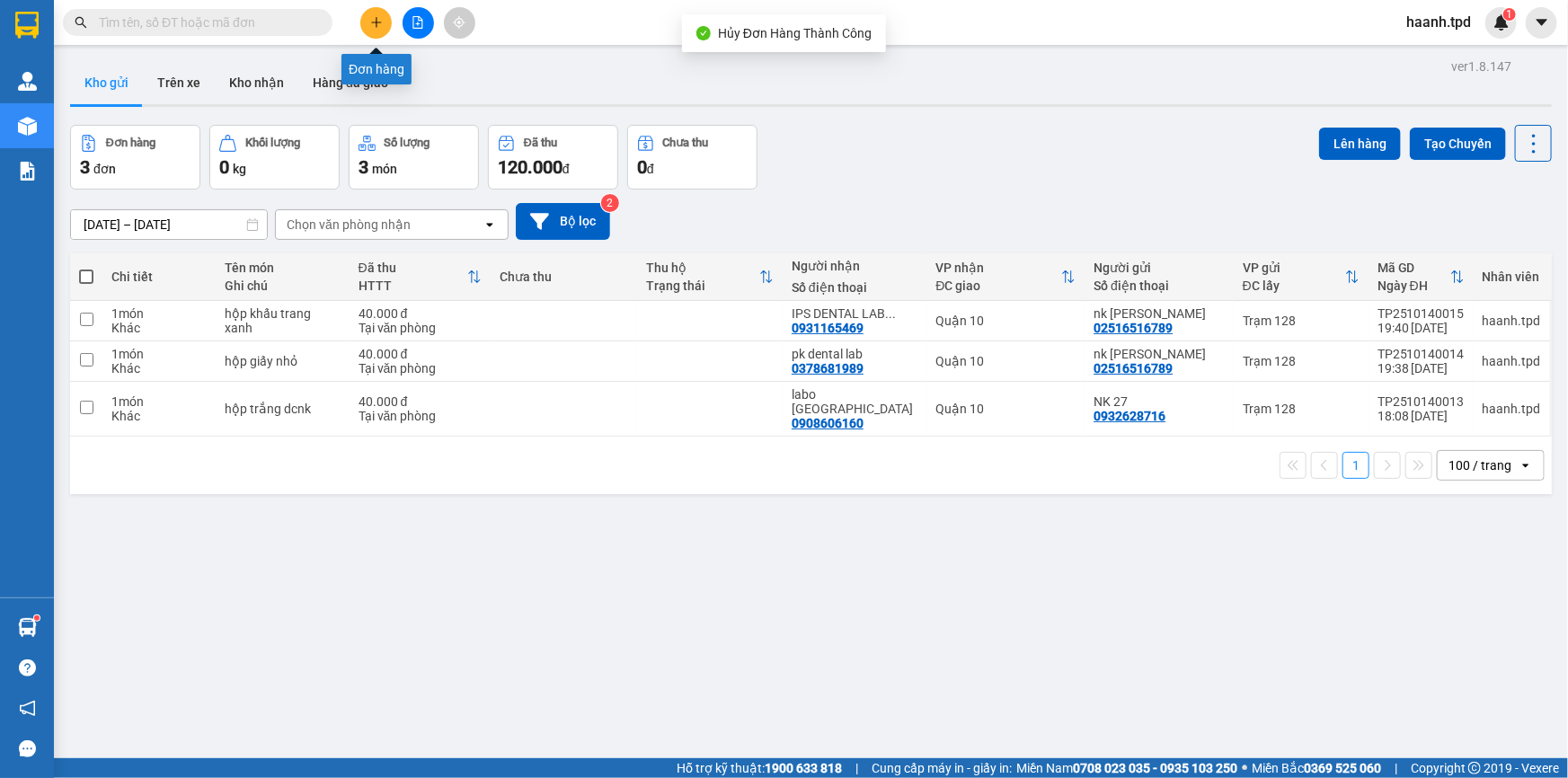
click at [385, 21] on button at bounding box center [375, 23] width 31 height 32
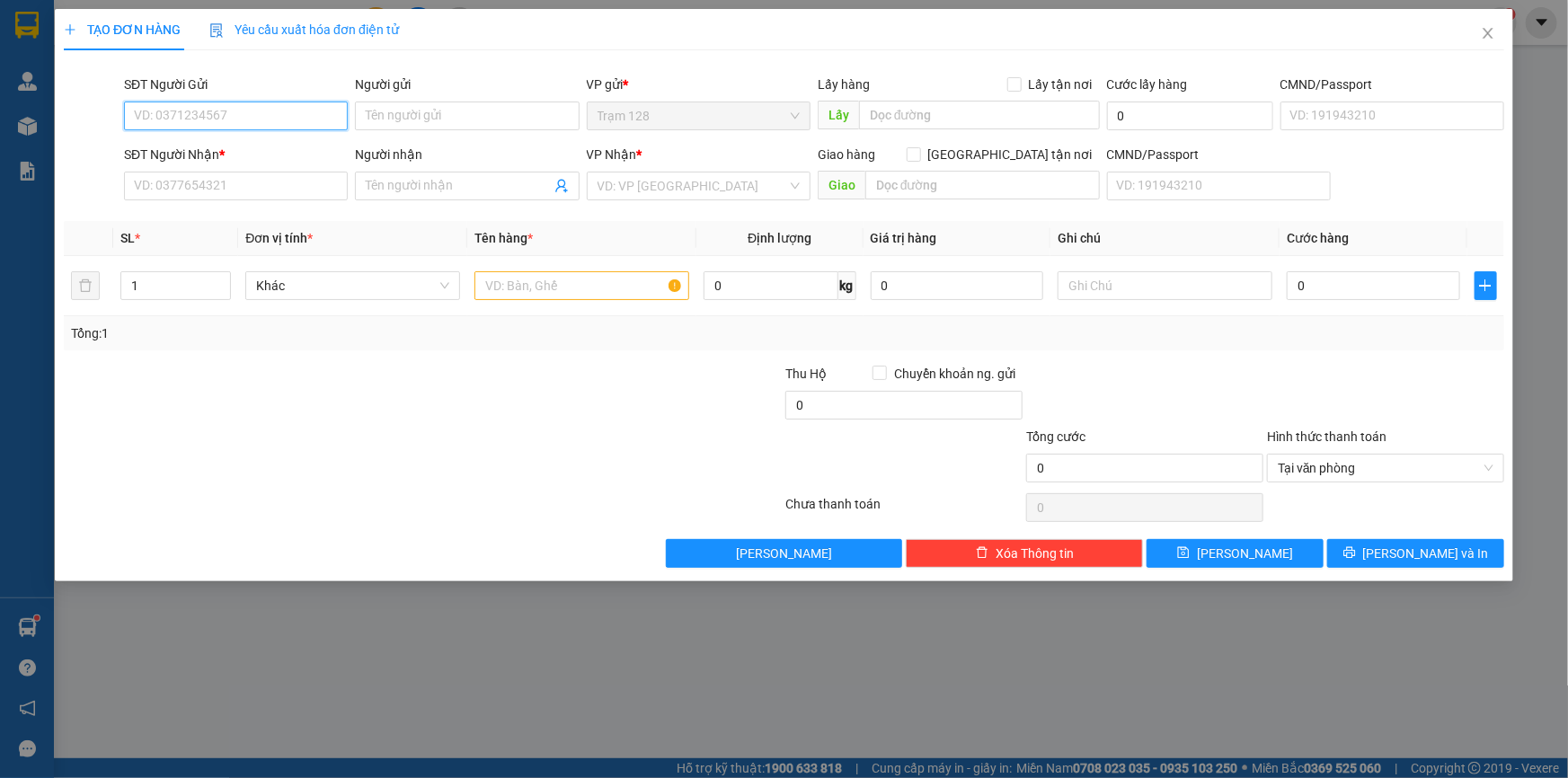
click at [306, 113] on input "SĐT Người Gửi" at bounding box center [236, 116] width 223 height 29
click at [243, 147] on div "0378181071 - TUYỀN" at bounding box center [236, 152] width 202 height 20
type input "0378181071"
type input "TUYỀN"
type input "075196009336"
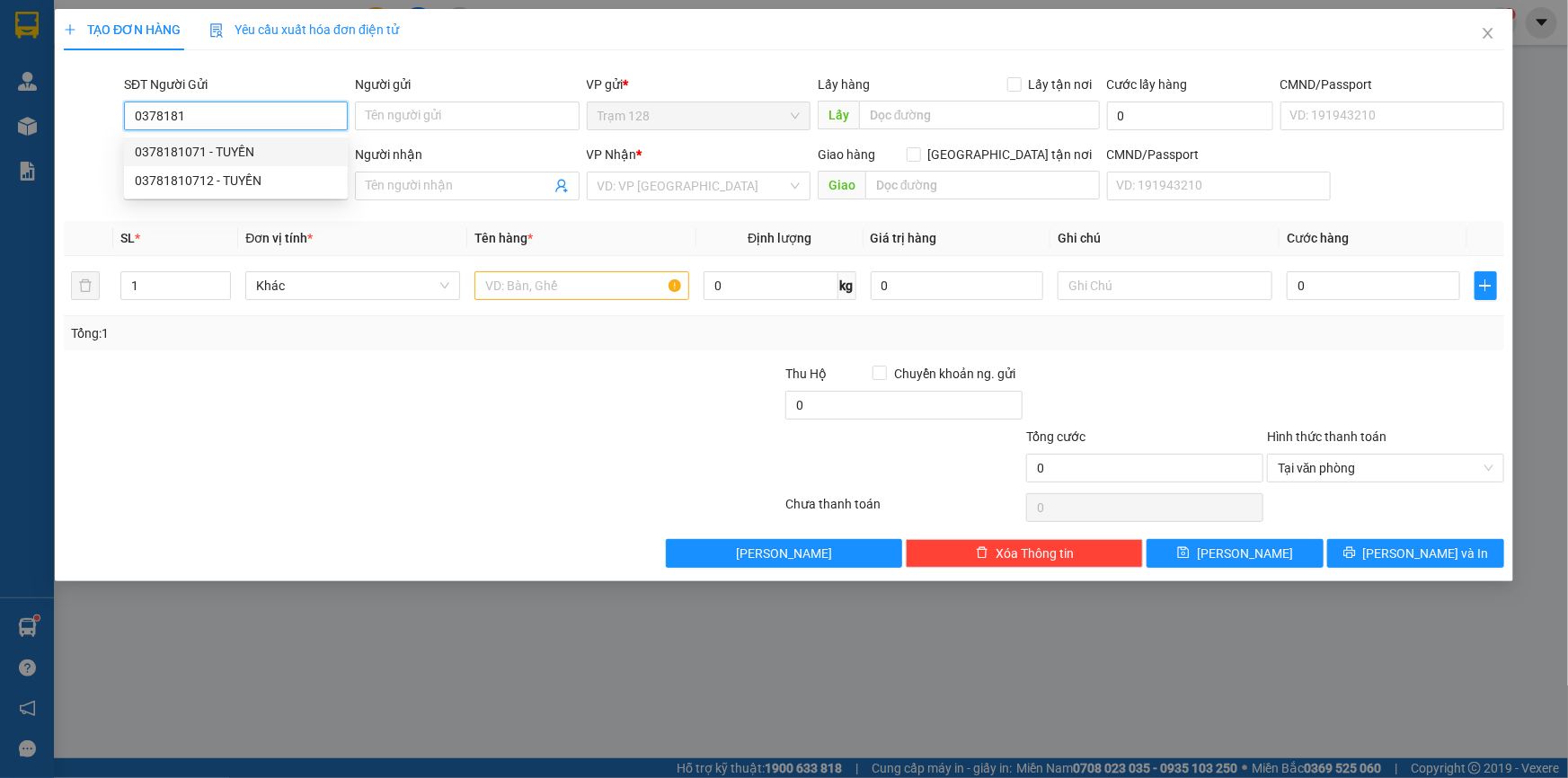
type input "0378181071"
type input "TUYỀN"
type input "0378181071"
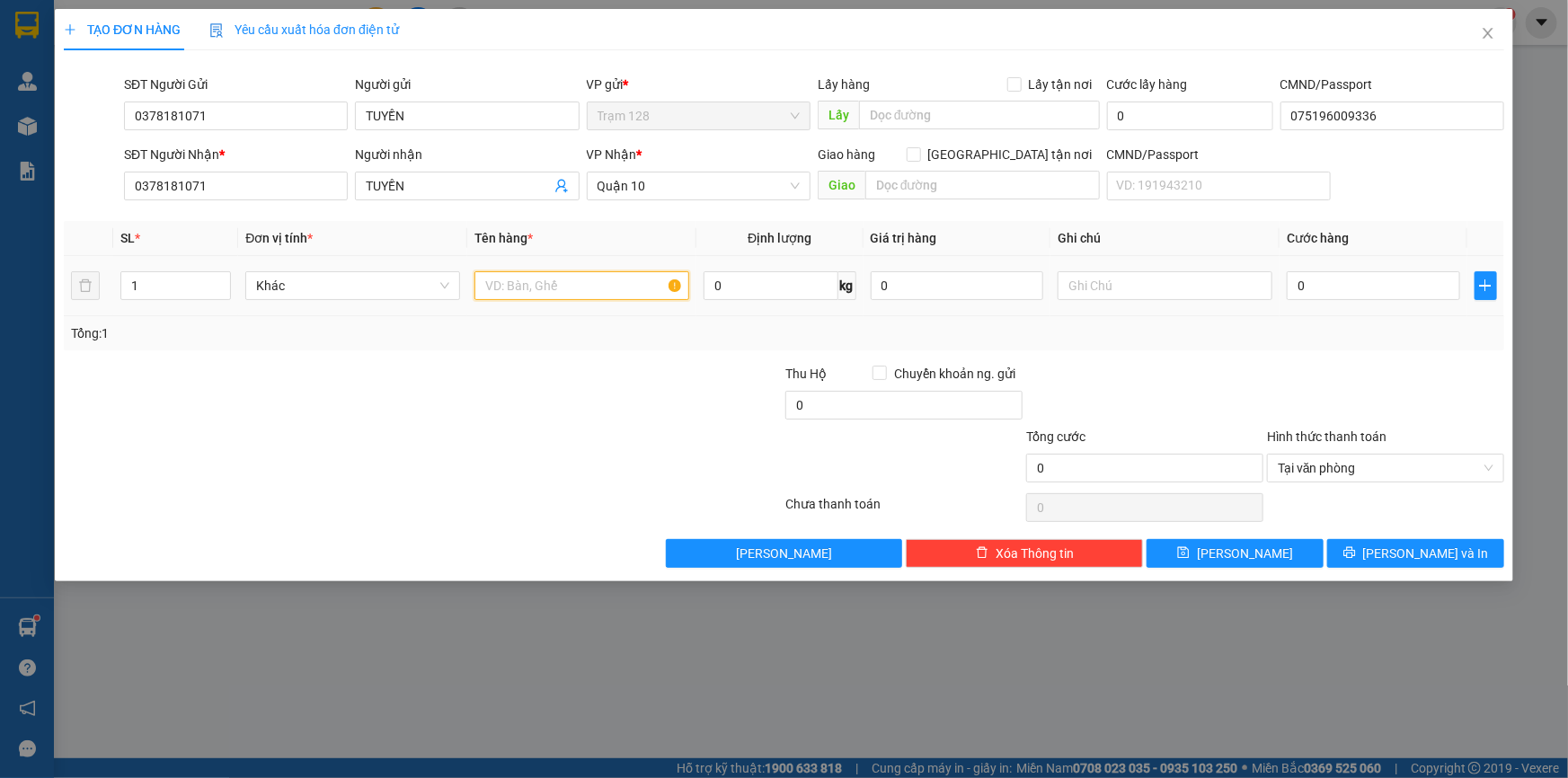
click at [627, 278] on input "text" at bounding box center [581, 285] width 215 height 29
type input "bao vàng gấu bông"
click at [916, 287] on input "0" at bounding box center [957, 285] width 174 height 29
type input "5.000.000"
click at [1329, 279] on input "0" at bounding box center [1373, 285] width 174 height 29
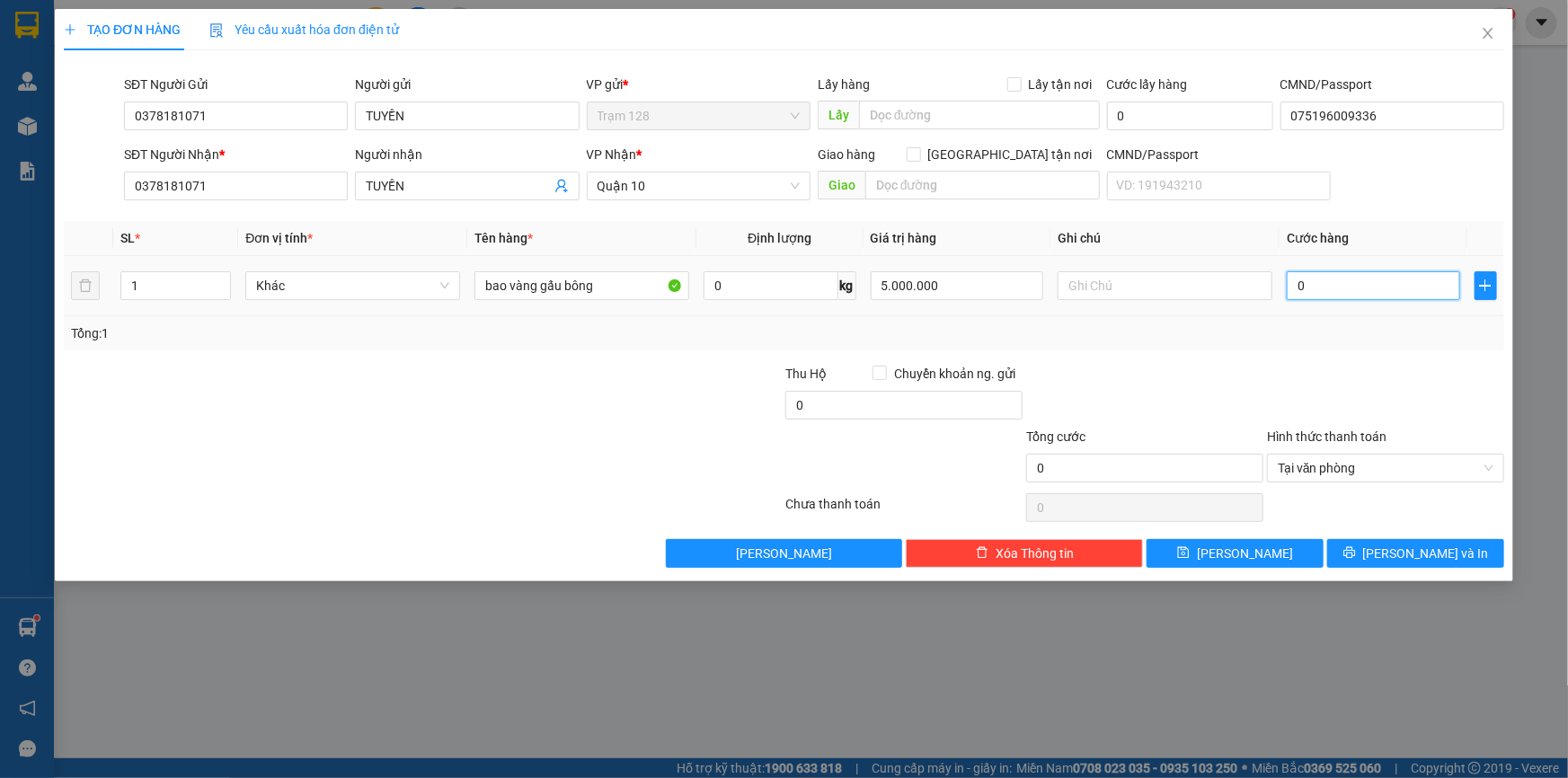
type input "6"
type input "60"
type input "600"
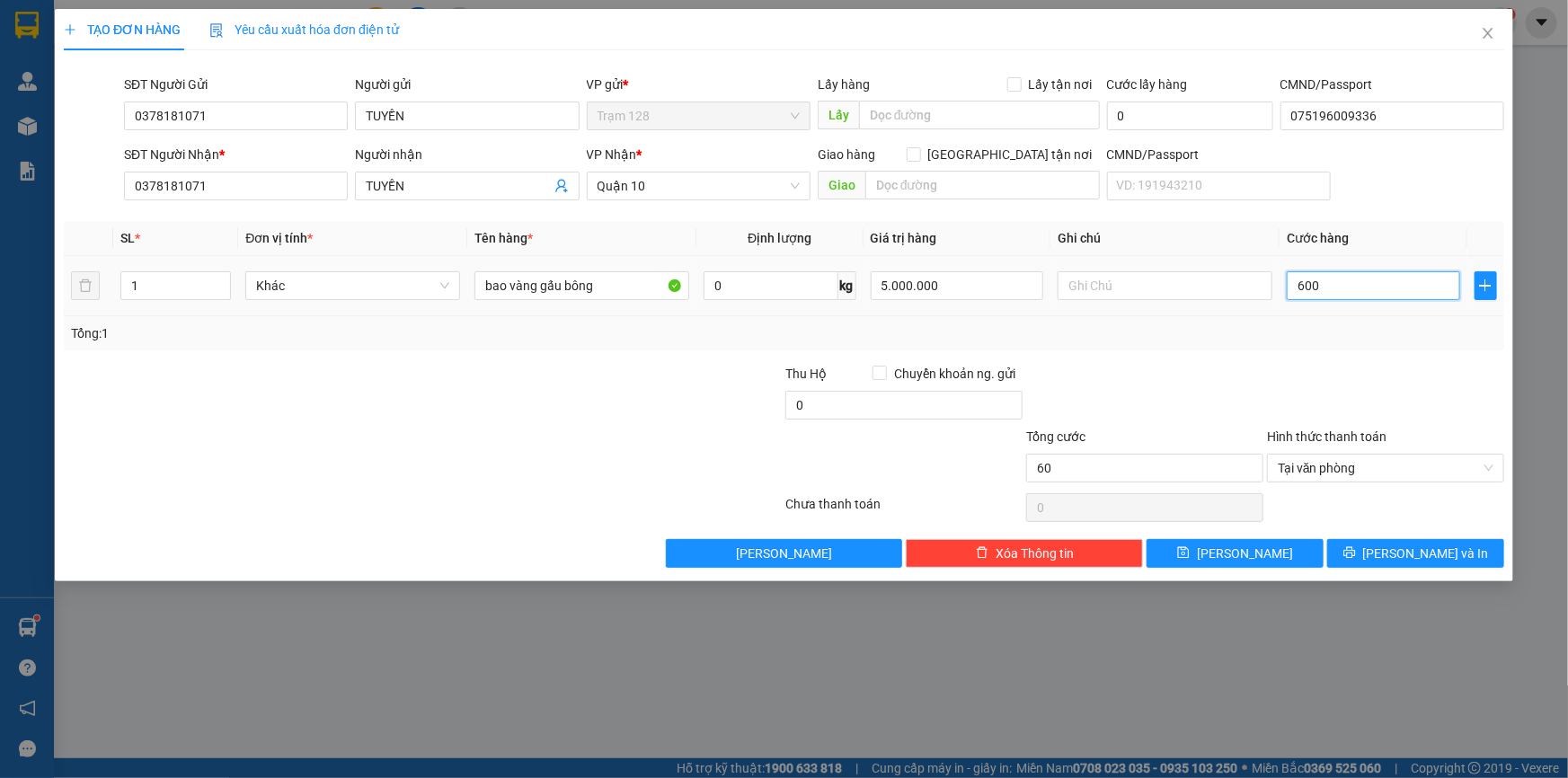
type input "600"
type input "6.000"
type input "60.000"
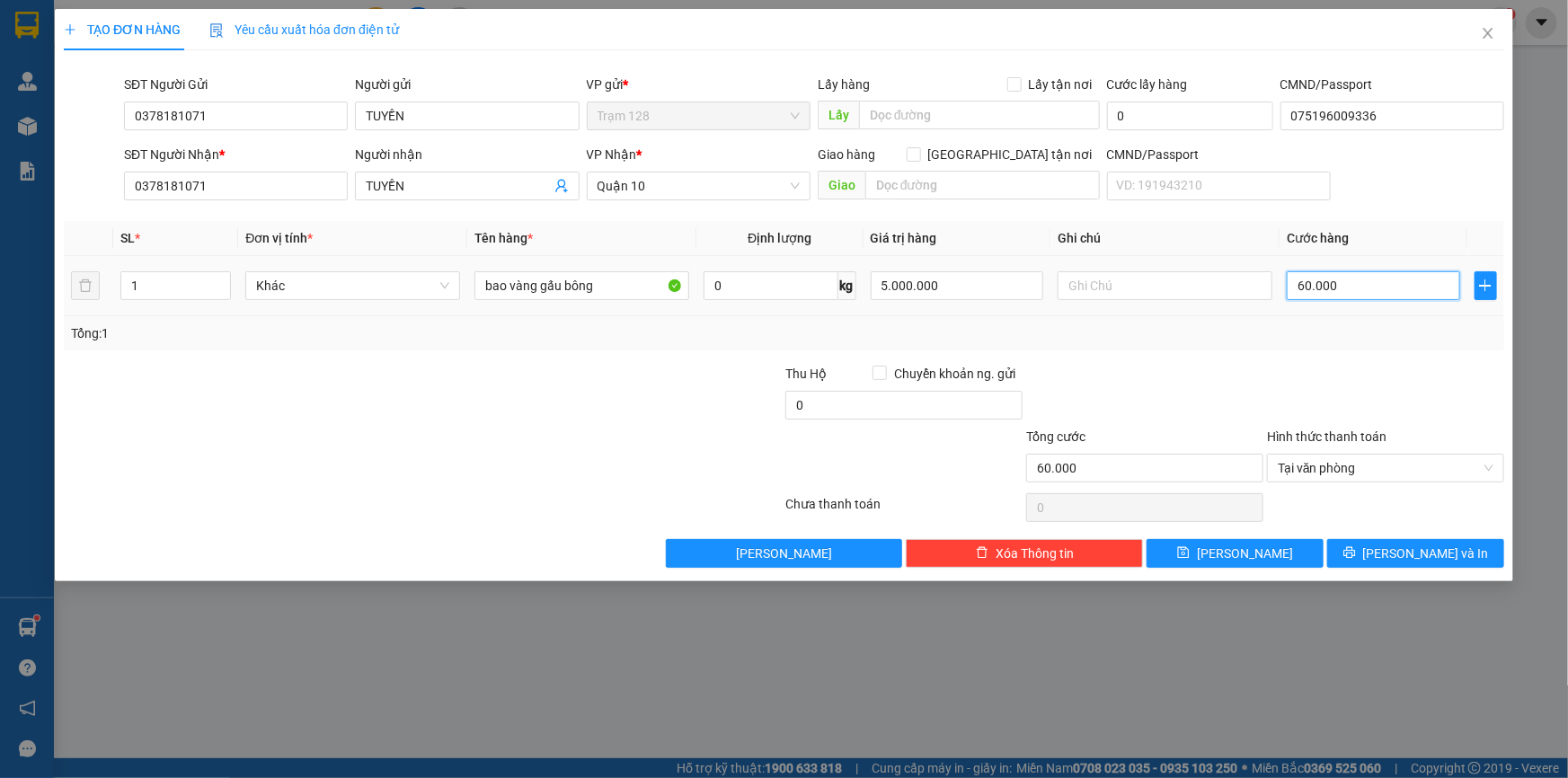
type input "600.000"
click at [1426, 551] on span "[PERSON_NAME] và In" at bounding box center [1426, 554] width 126 height 20
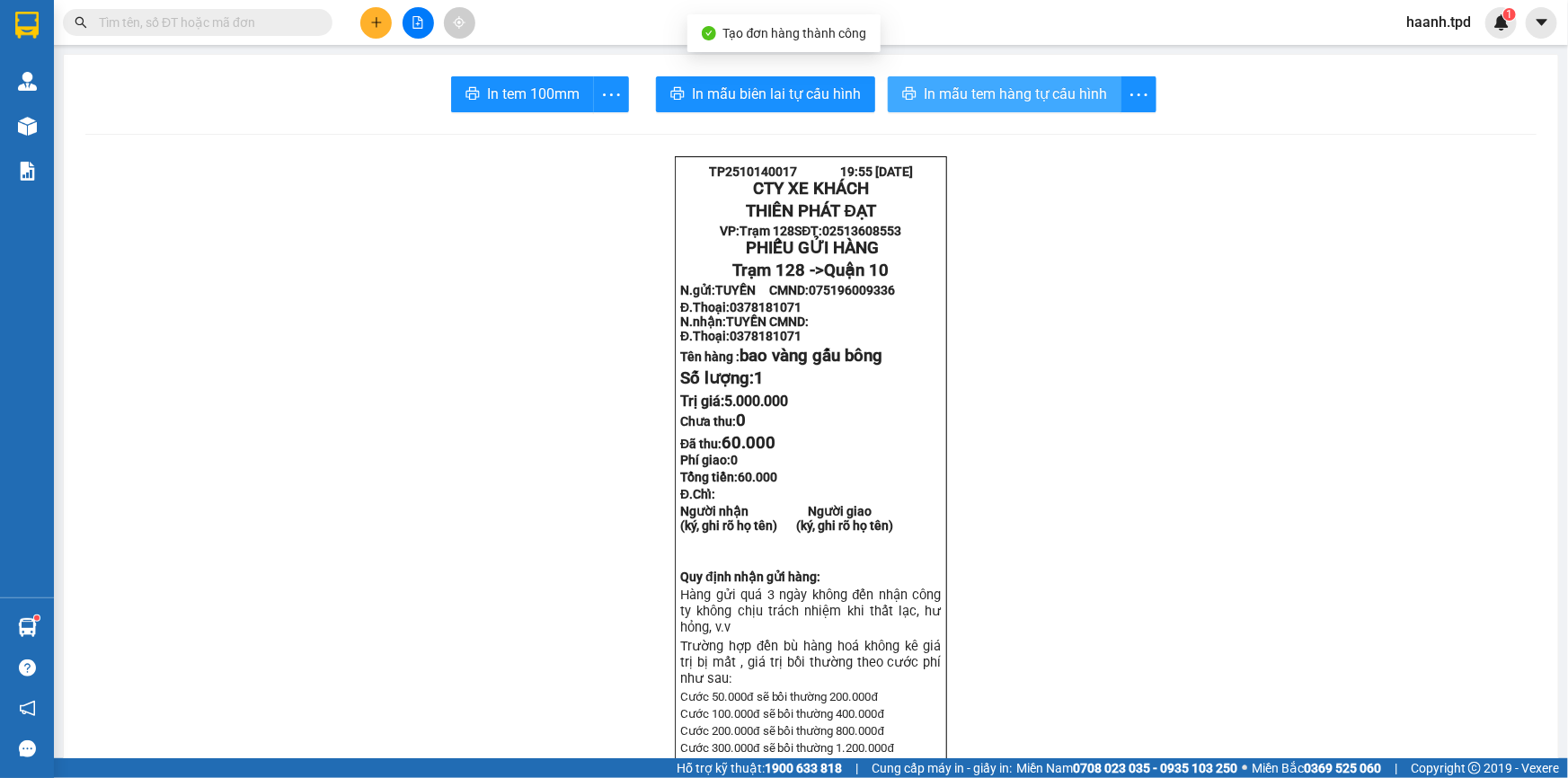
click at [1005, 109] on button "In mẫu tem hàng tự cấu hình" at bounding box center [1004, 95] width 234 height 36
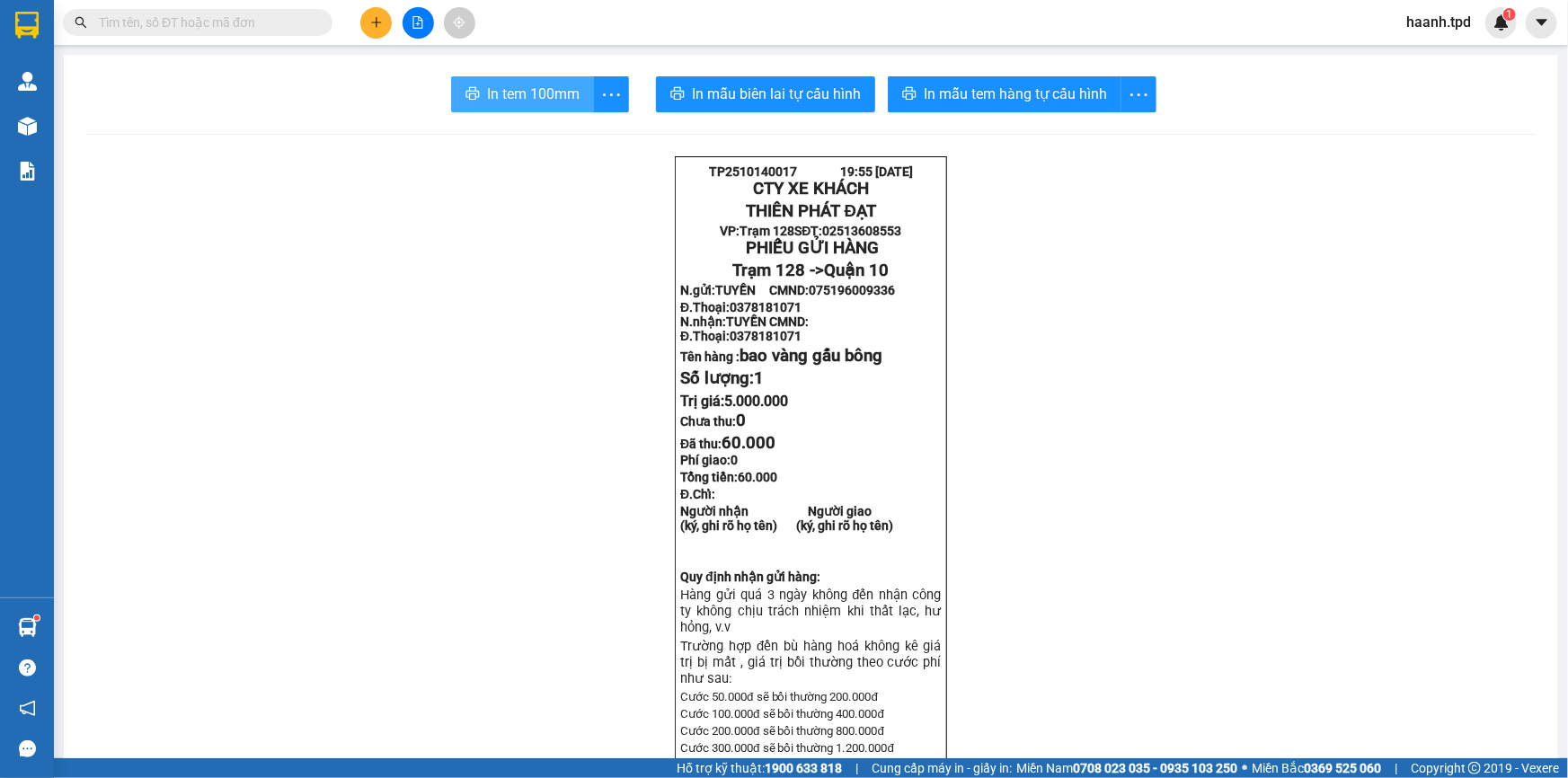
click at [521, 84] on span "In tem 100mm" at bounding box center [533, 95] width 93 height 23
